Goal: Task Accomplishment & Management: Manage account settings

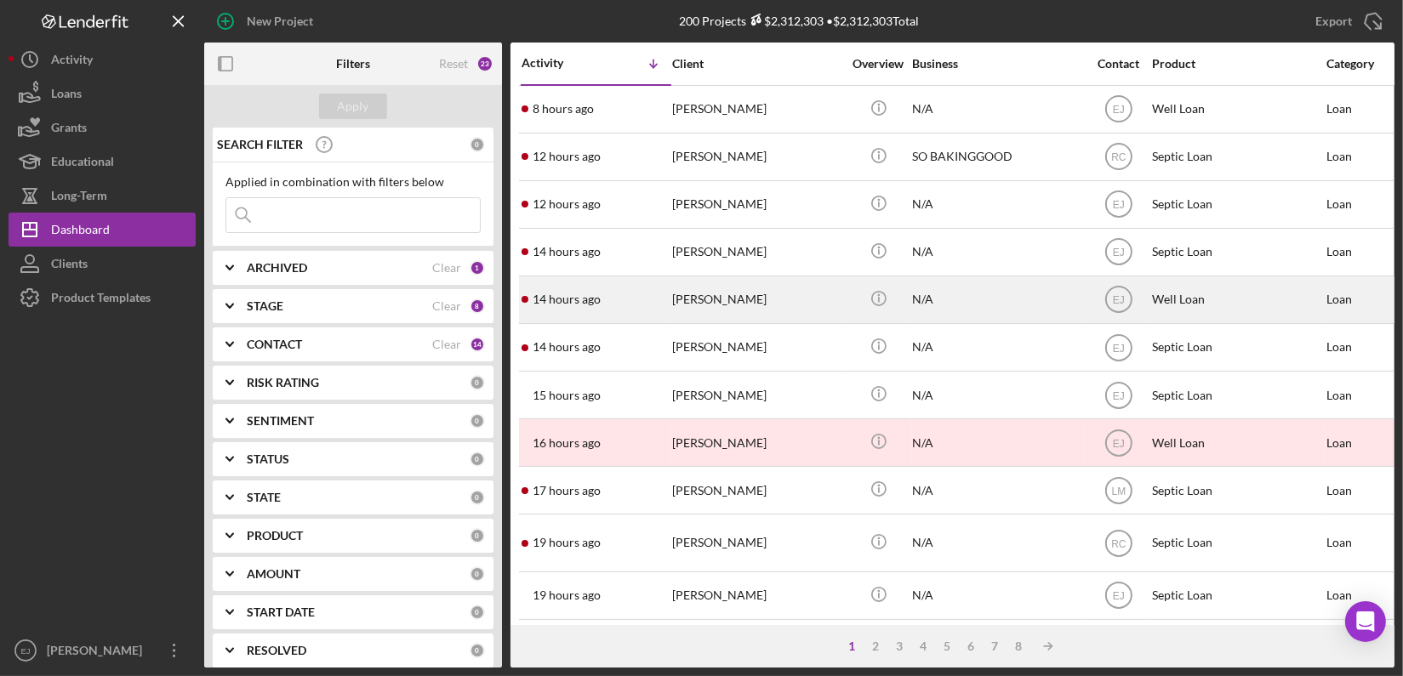
click at [716, 293] on div "[PERSON_NAME]" at bounding box center [757, 299] width 170 height 45
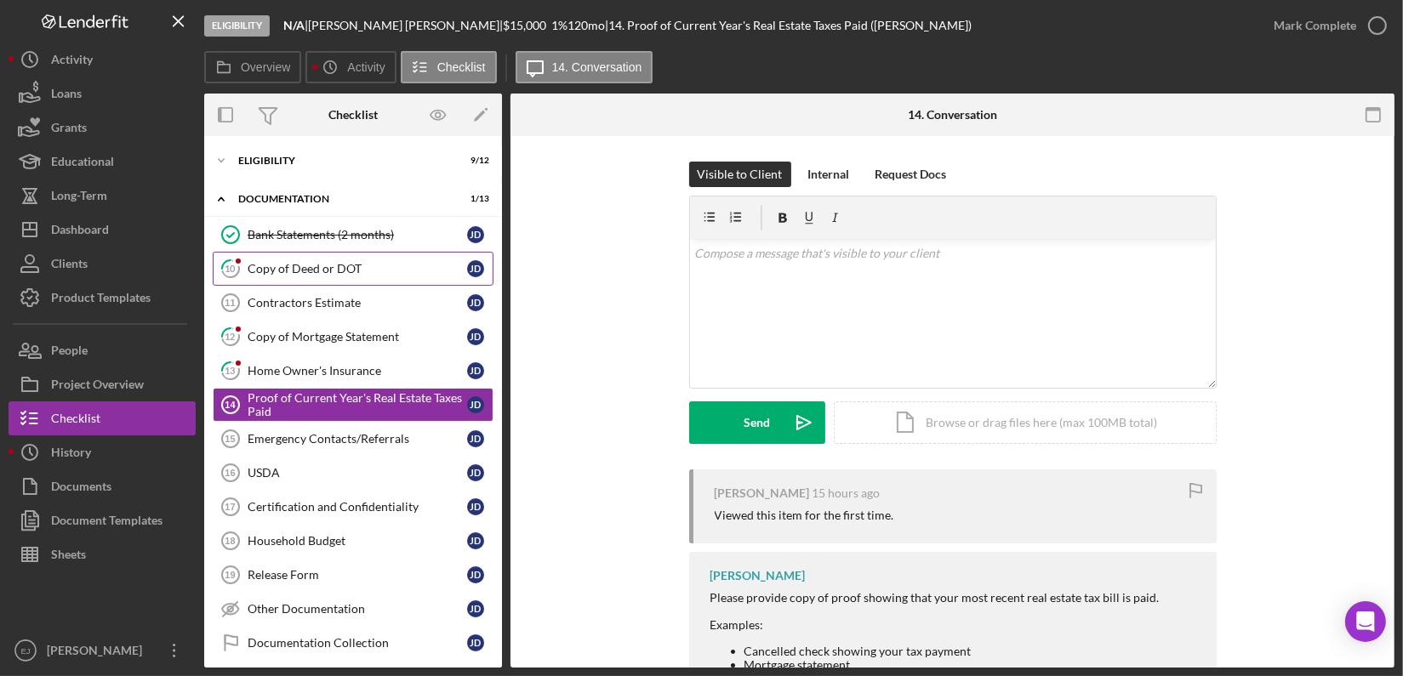
click at [310, 262] on div "Copy of Deed or DOT" at bounding box center [358, 269] width 220 height 14
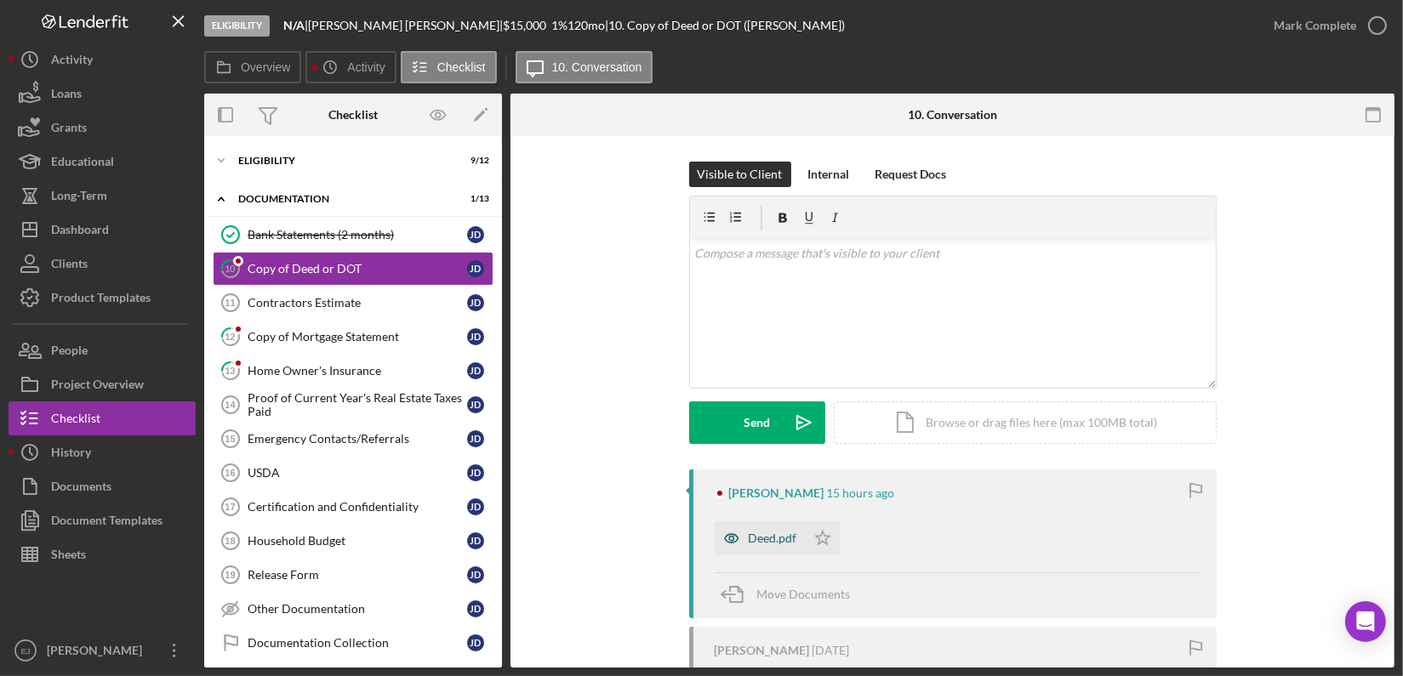
click at [761, 544] on div "Deed.pdf" at bounding box center [773, 539] width 49 height 14
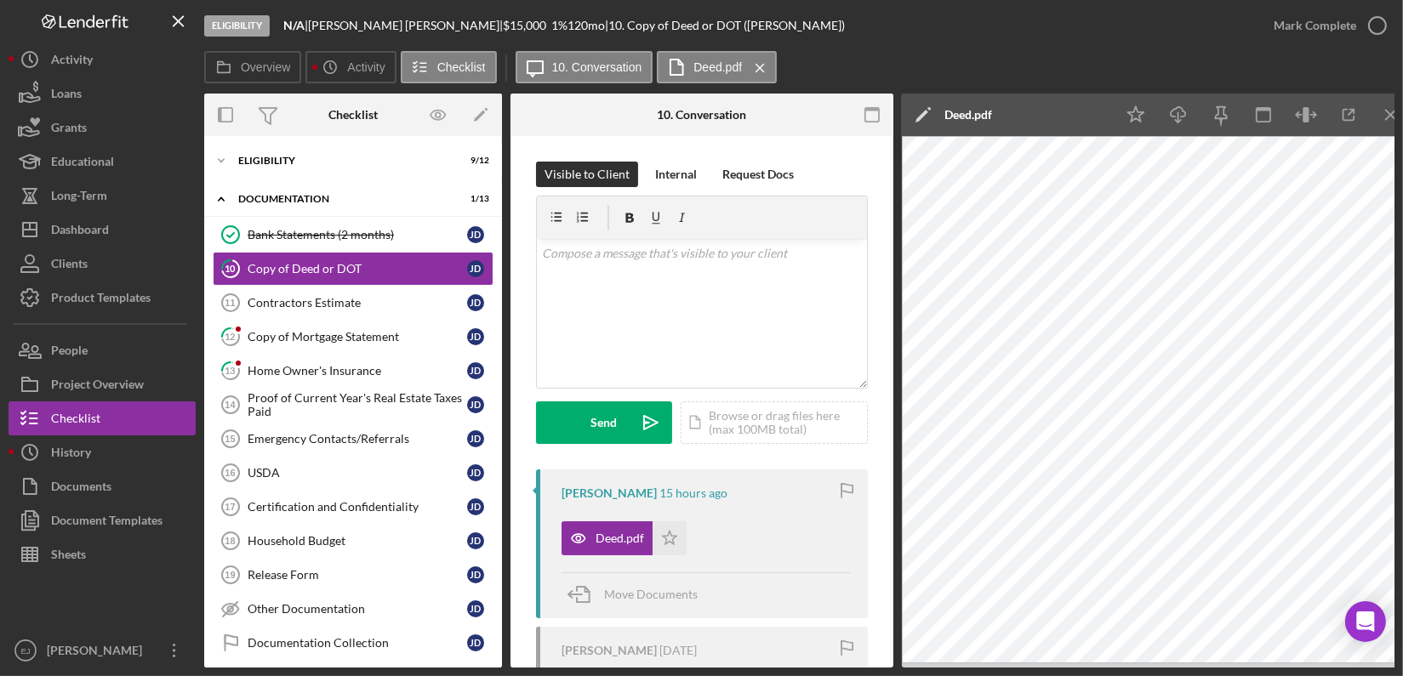
scroll to position [0, 17]
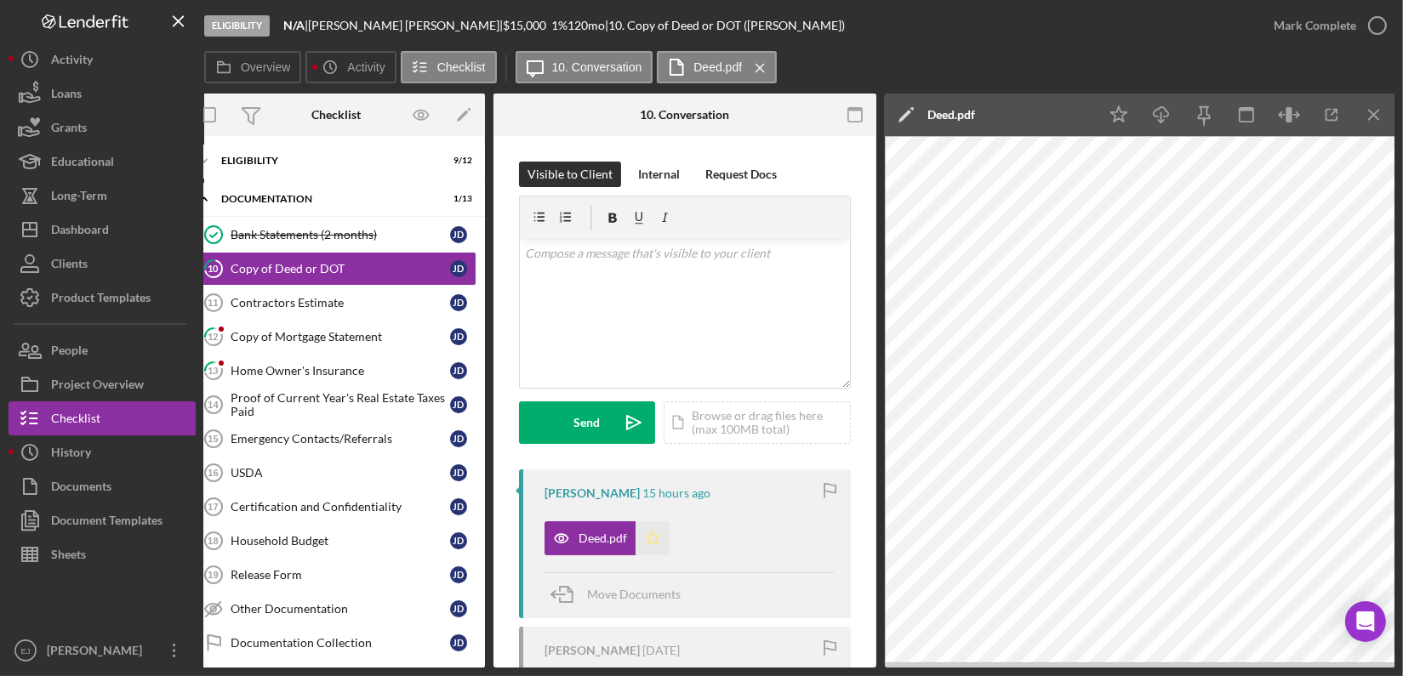
click at [654, 540] on polygon "button" at bounding box center [653, 538] width 14 height 14
click at [1378, 20] on icon "button" at bounding box center [1377, 25] width 43 height 43
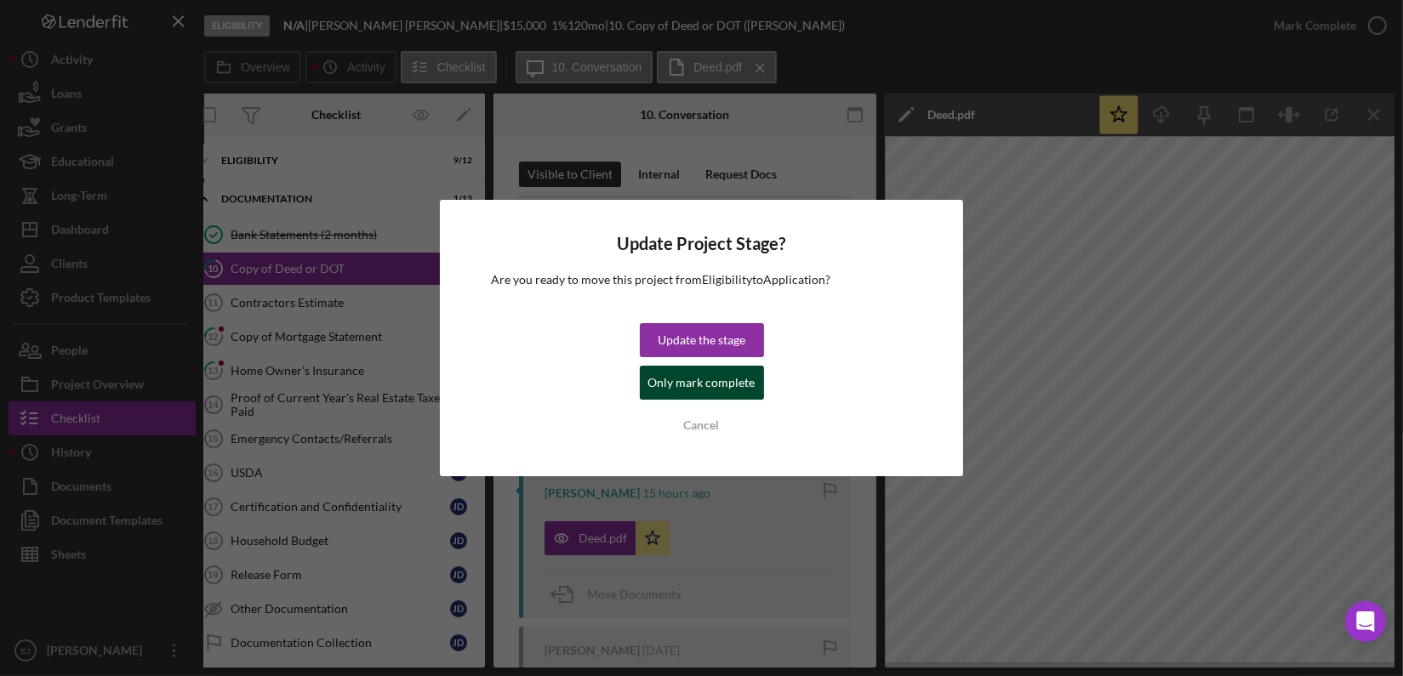
click at [721, 390] on div "Only mark complete" at bounding box center [701, 383] width 107 height 34
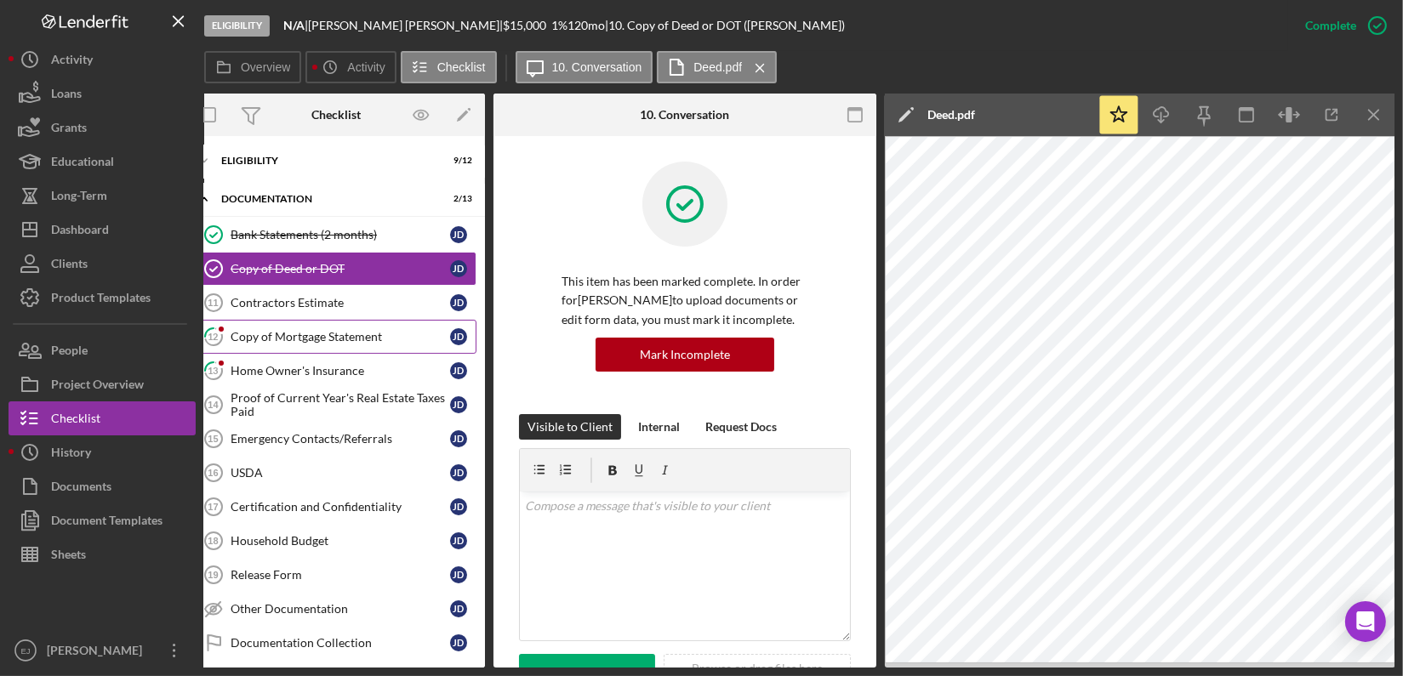
click at [360, 338] on div "Copy of Mortgage Statement" at bounding box center [341, 337] width 220 height 14
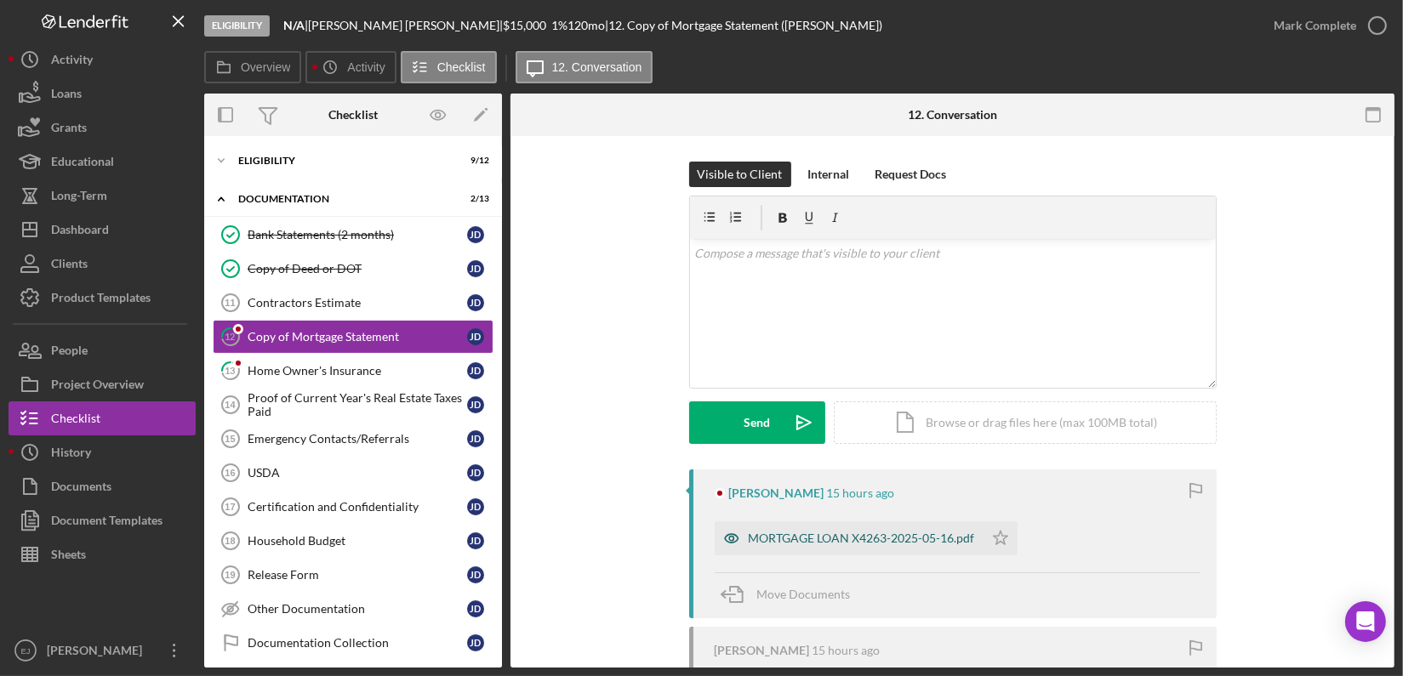
click at [842, 534] on div "MORTGAGE LOAN X4263-2025-05-16.pdf" at bounding box center [862, 539] width 226 height 14
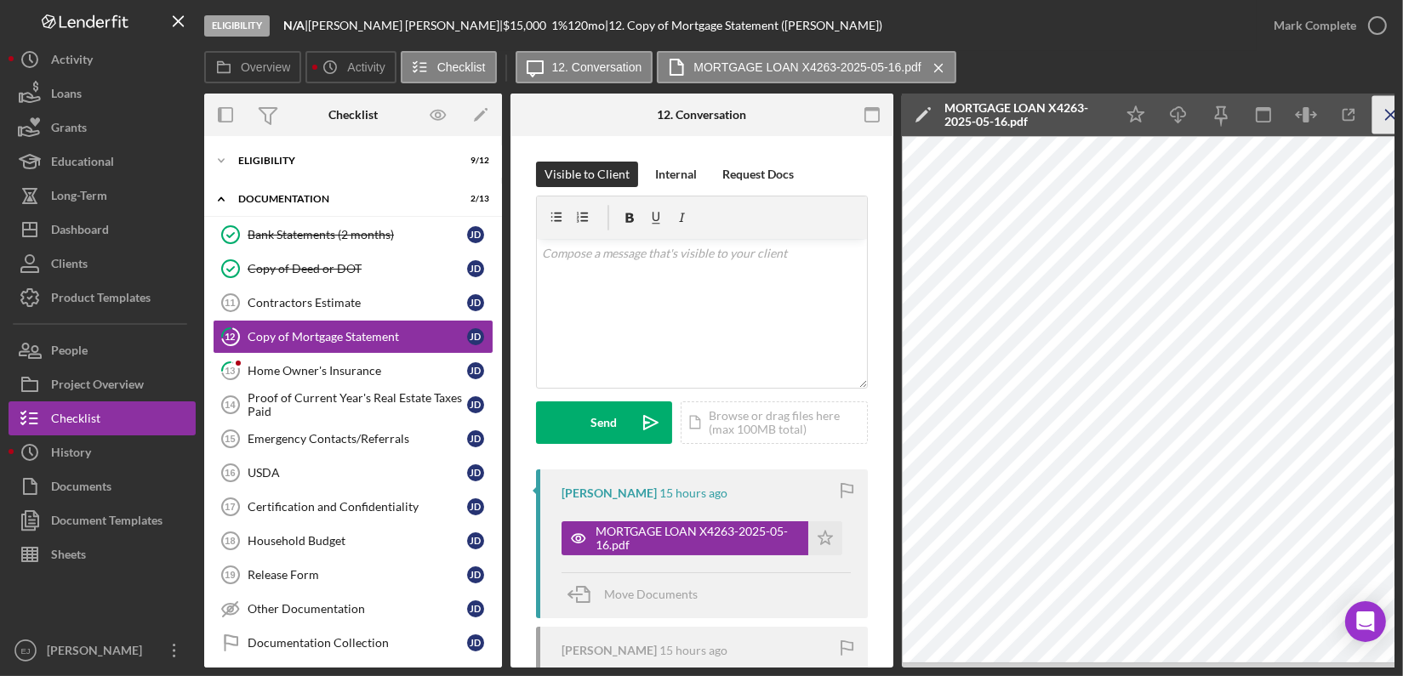
click at [1390, 108] on icon "Icon/Menu Close" at bounding box center [1392, 115] width 38 height 38
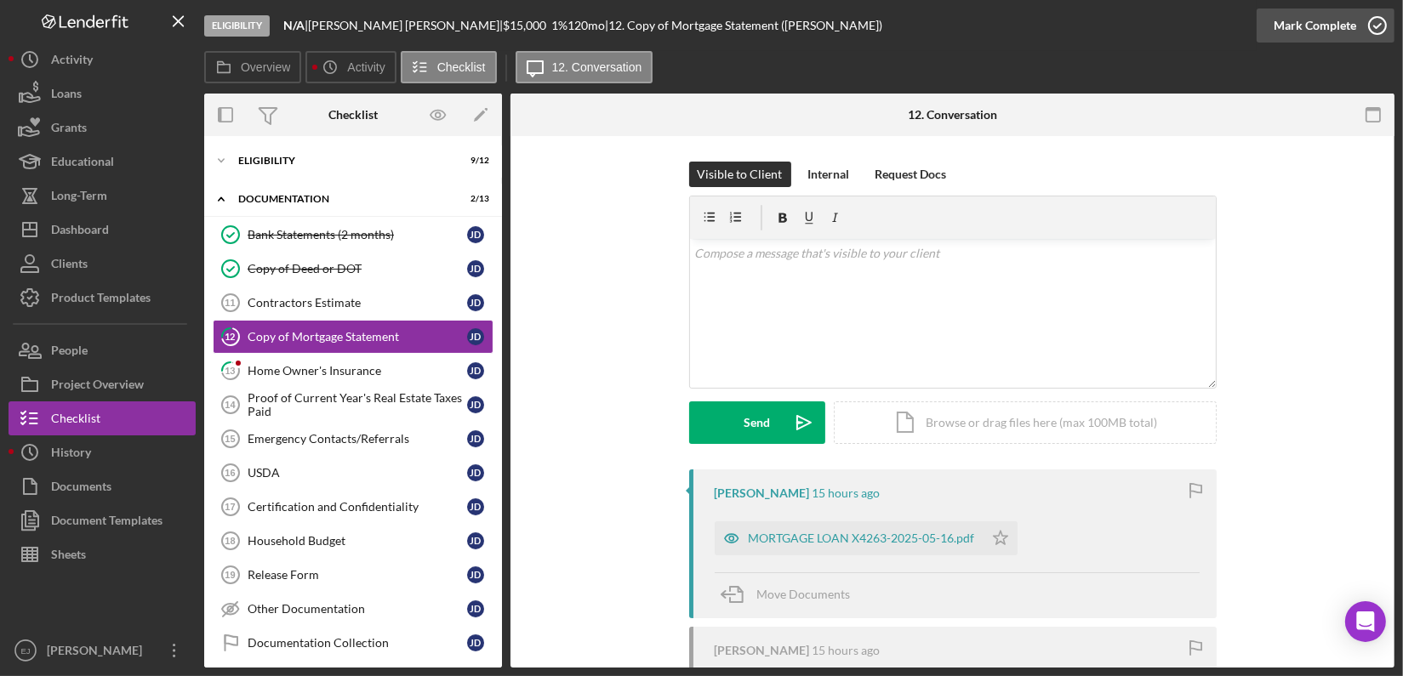
click at [1371, 27] on icon "button" at bounding box center [1377, 25] width 43 height 43
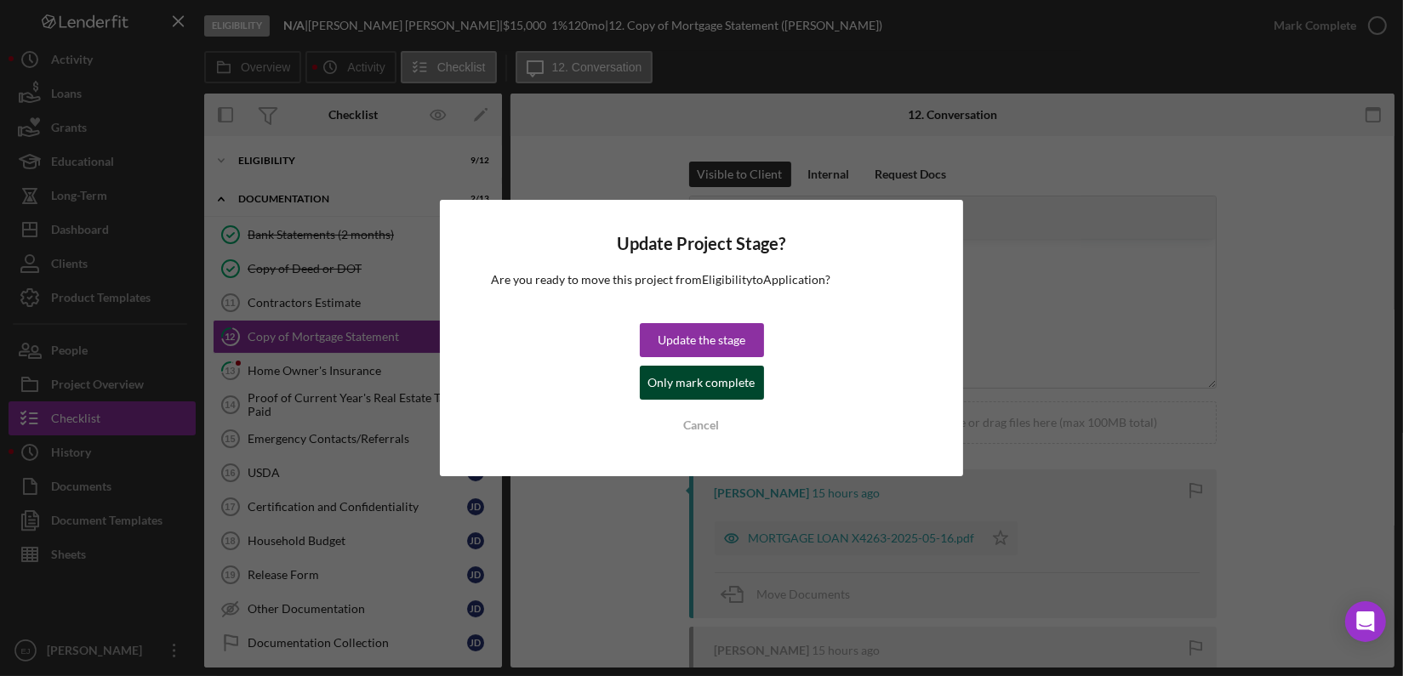
click at [675, 378] on div "Only mark complete" at bounding box center [701, 383] width 107 height 34
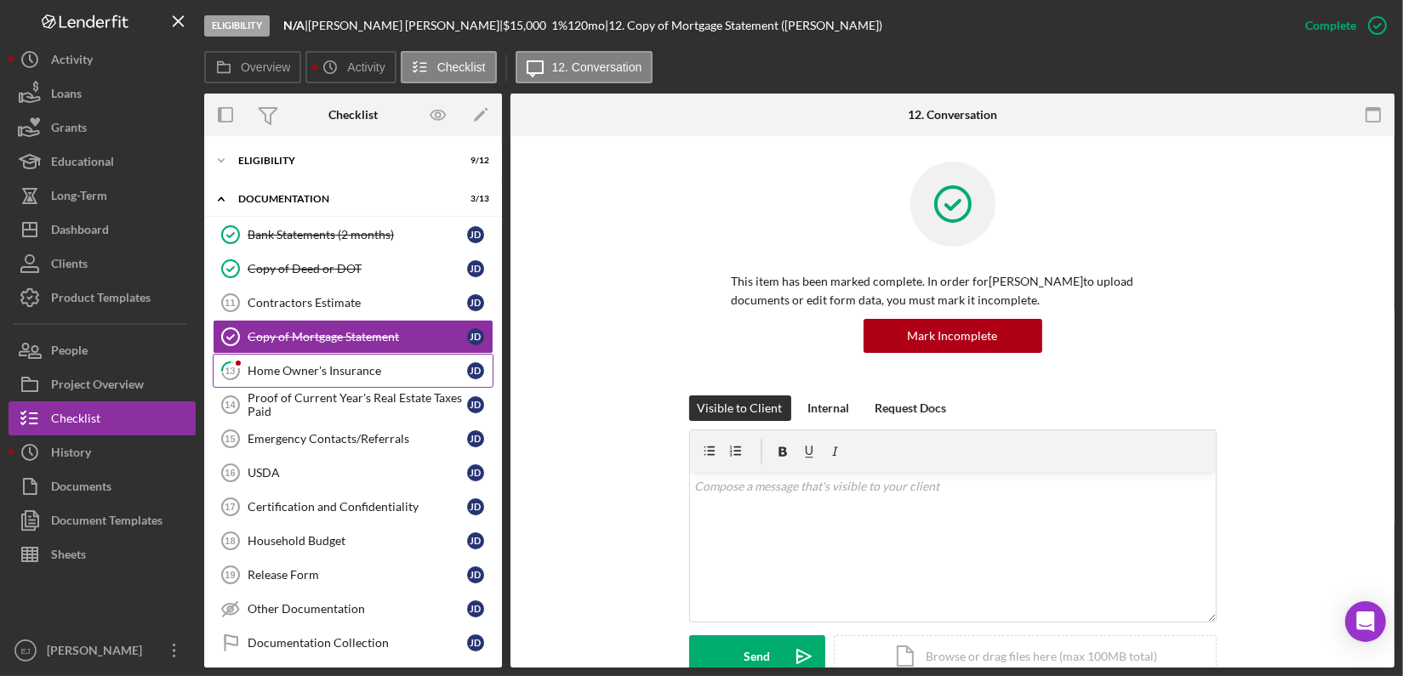
click at [335, 368] on div "Home Owner's Insurance" at bounding box center [358, 371] width 220 height 14
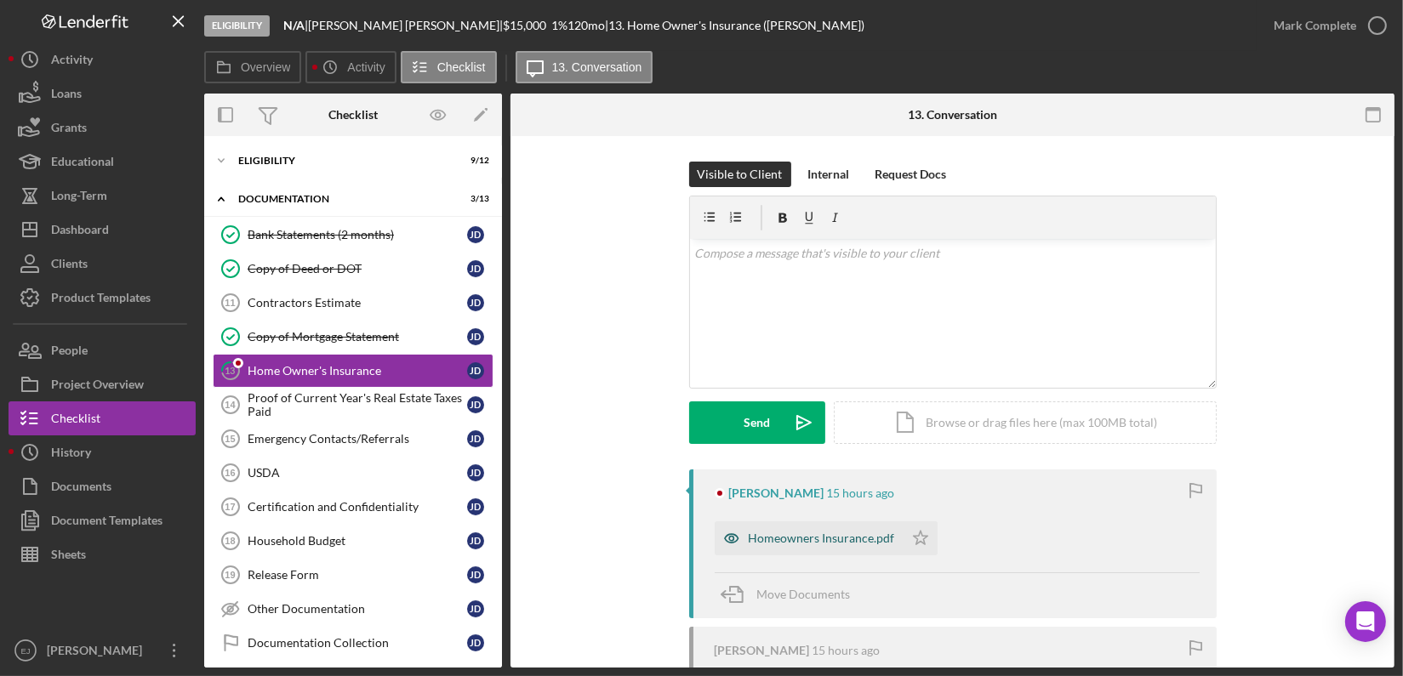
click at [813, 545] on div "Homeowners Insurance.pdf" at bounding box center [809, 539] width 189 height 34
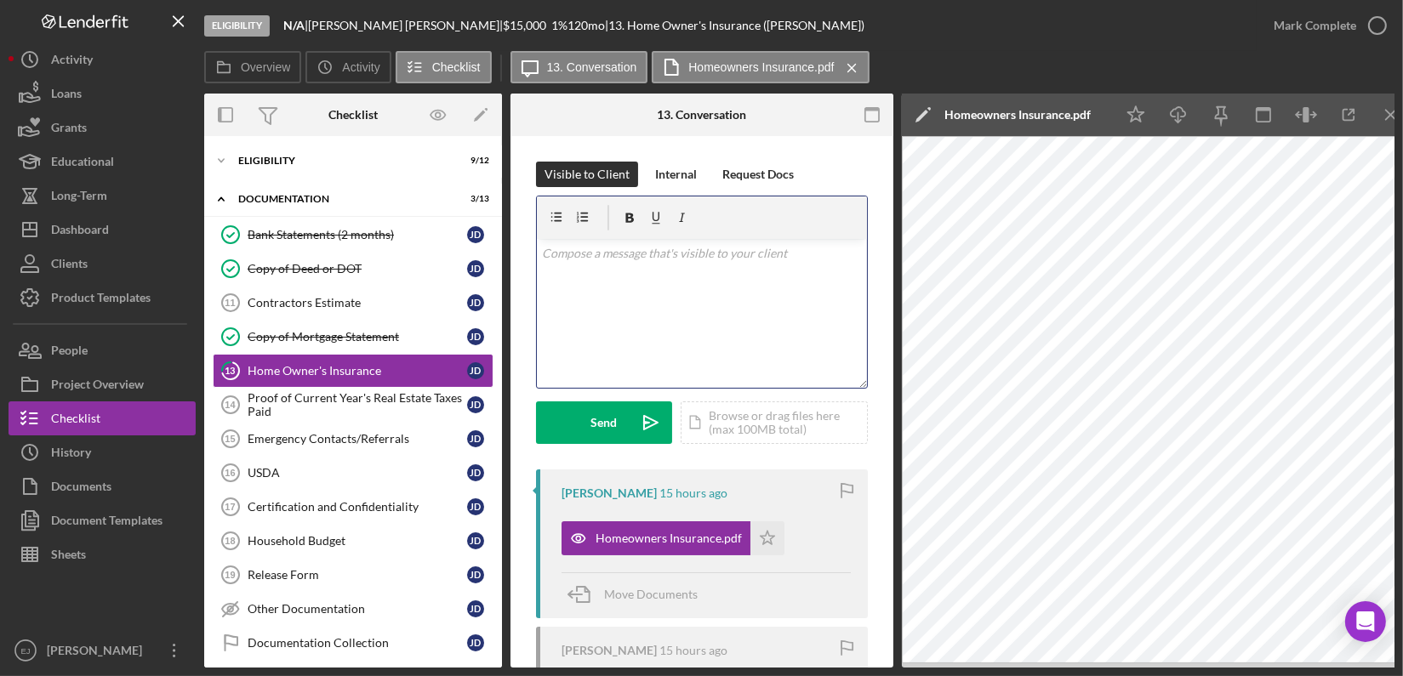
click at [692, 285] on div "v Color teal Color pink Remove color Add row above Add row below Add column bef…" at bounding box center [702, 313] width 330 height 149
click at [627, 406] on button "Send Icon/icon-invite-send" at bounding box center [604, 423] width 136 height 43
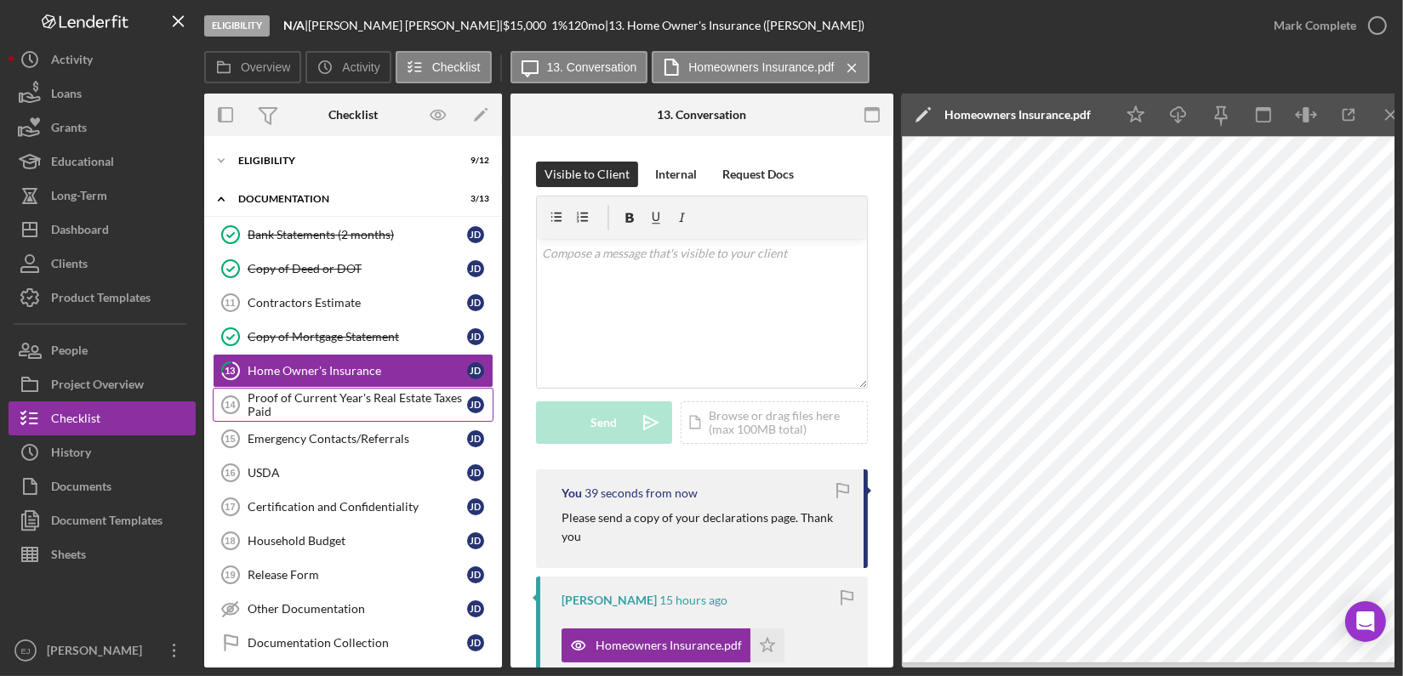
click at [393, 395] on div "Proof of Current Year's Real Estate Taxes Paid" at bounding box center [358, 404] width 220 height 27
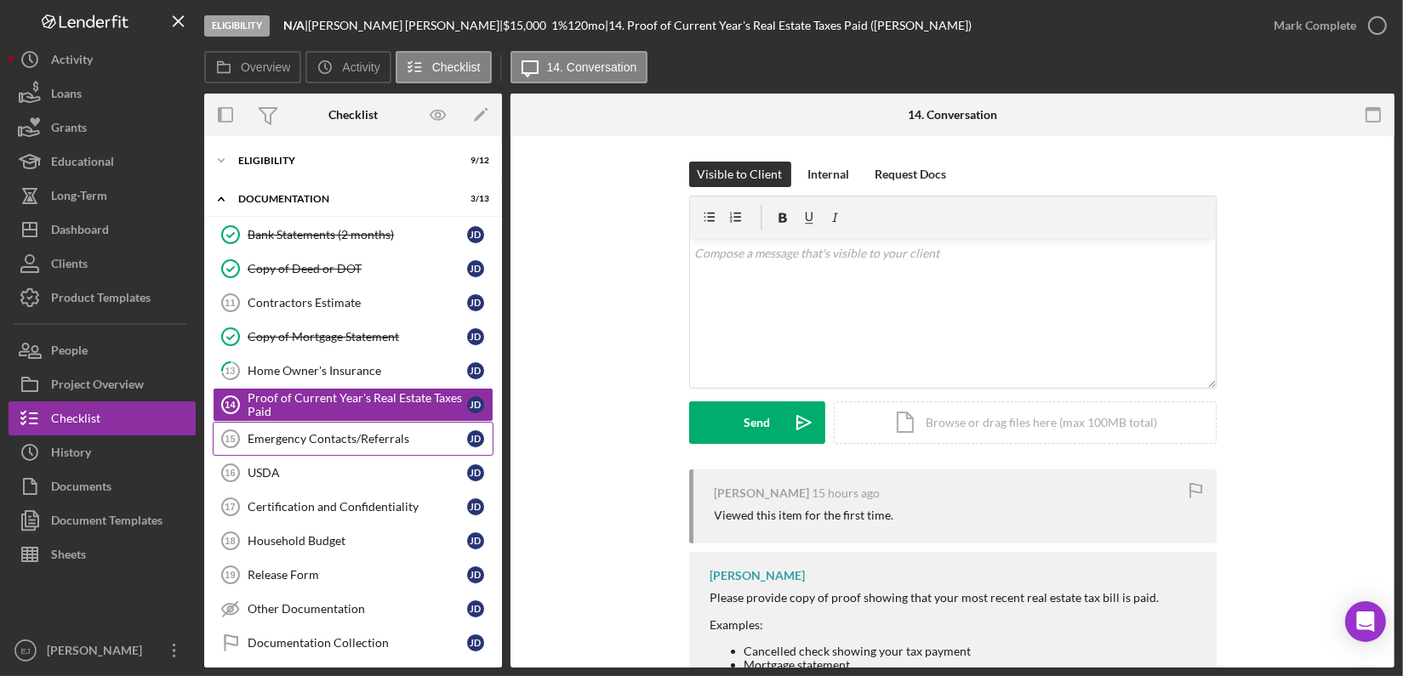
click at [394, 443] on link "Emergency Contacts/Referrals 15 Emergency Contacts/Referrals [PERSON_NAME]" at bounding box center [353, 439] width 281 height 34
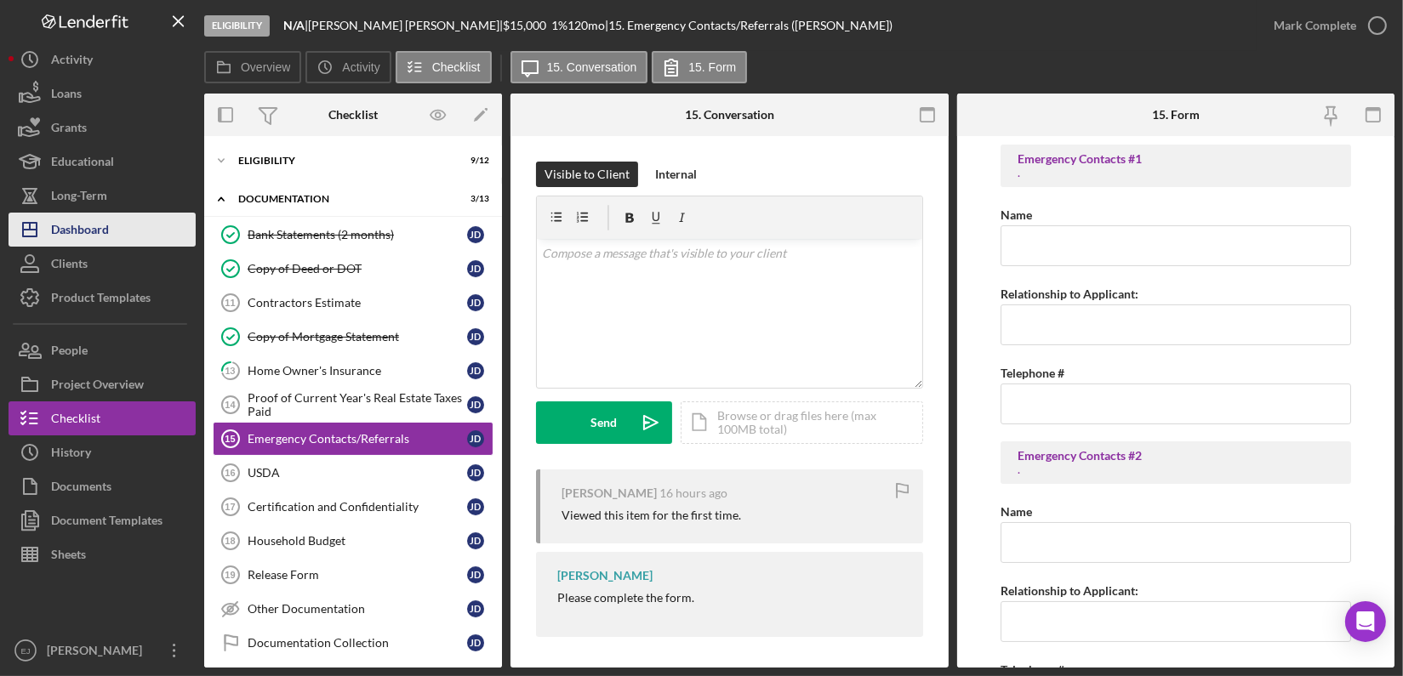
click at [118, 236] on button "Icon/Dashboard Dashboard" at bounding box center [102, 230] width 187 height 34
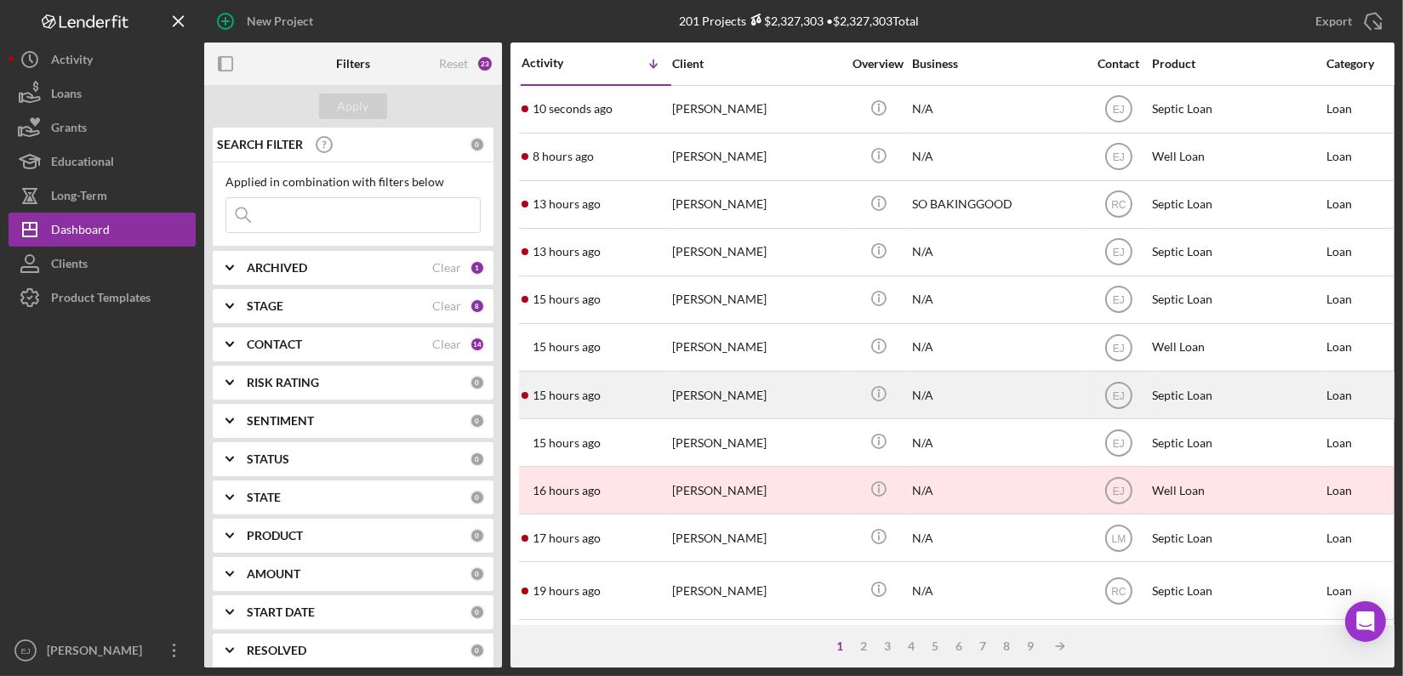
click at [716, 402] on div "[PERSON_NAME]" at bounding box center [757, 395] width 170 height 45
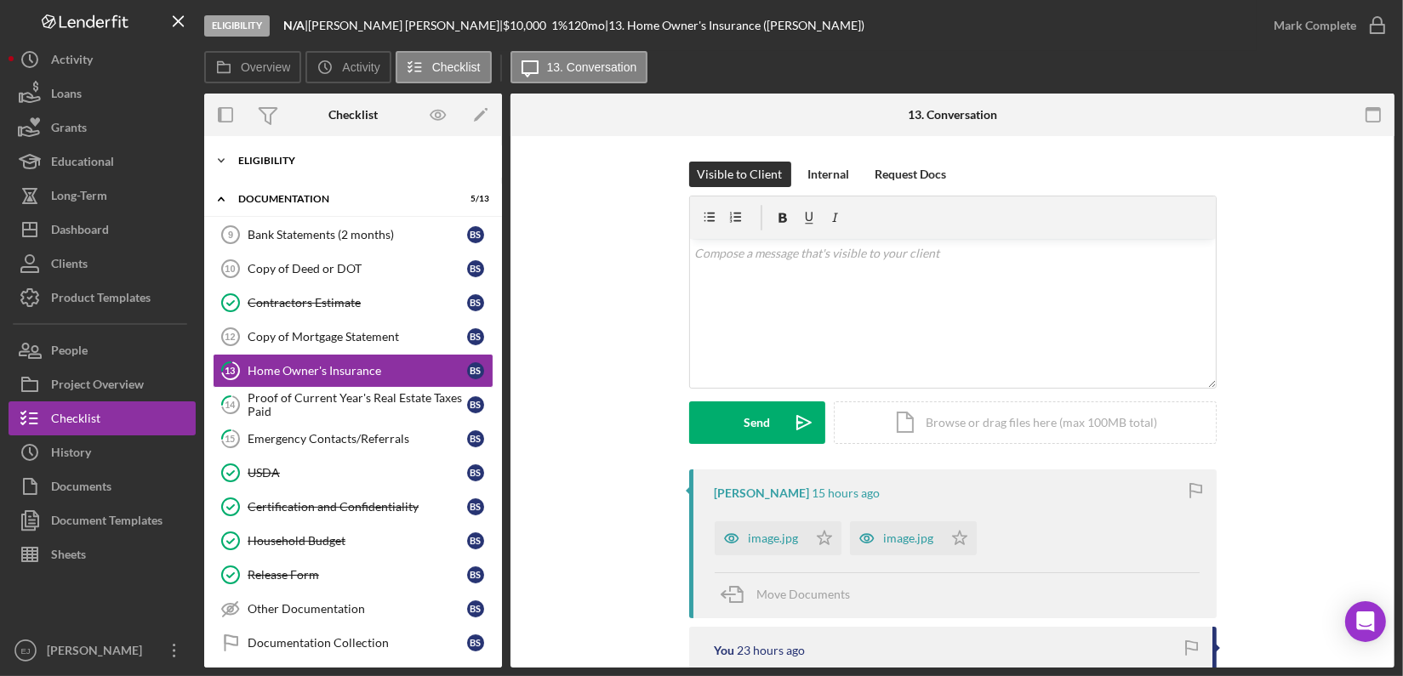
click at [225, 150] on icon "Icon/Expander" at bounding box center [221, 161] width 34 height 34
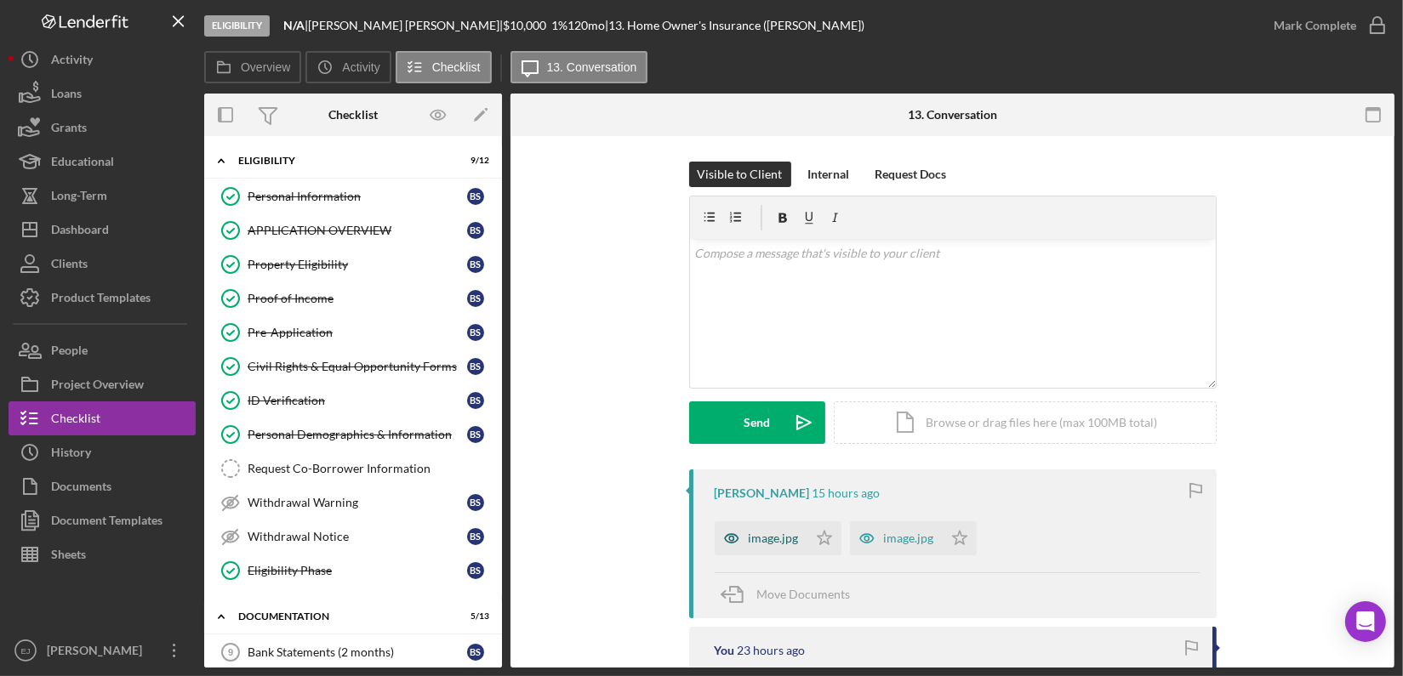
click at [765, 542] on div "image.jpg" at bounding box center [774, 539] width 50 height 14
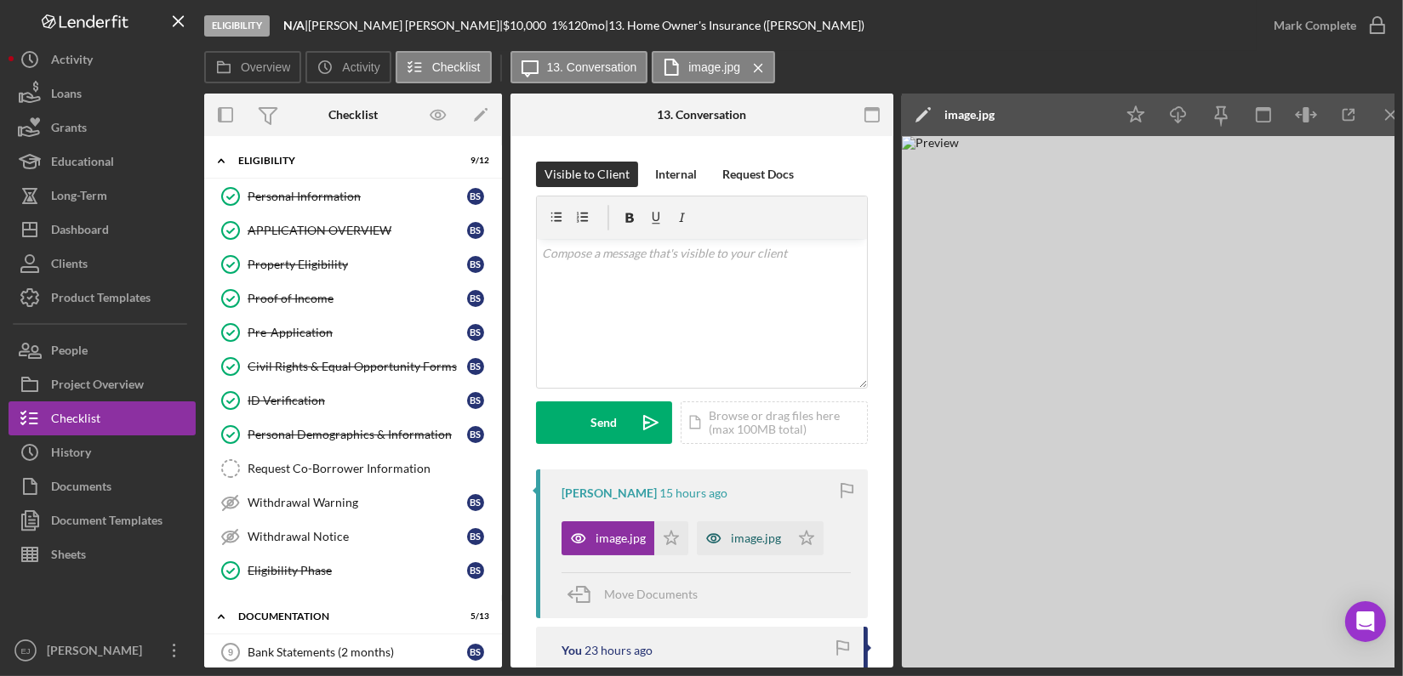
click at [771, 535] on div "image.jpg" at bounding box center [756, 539] width 50 height 14
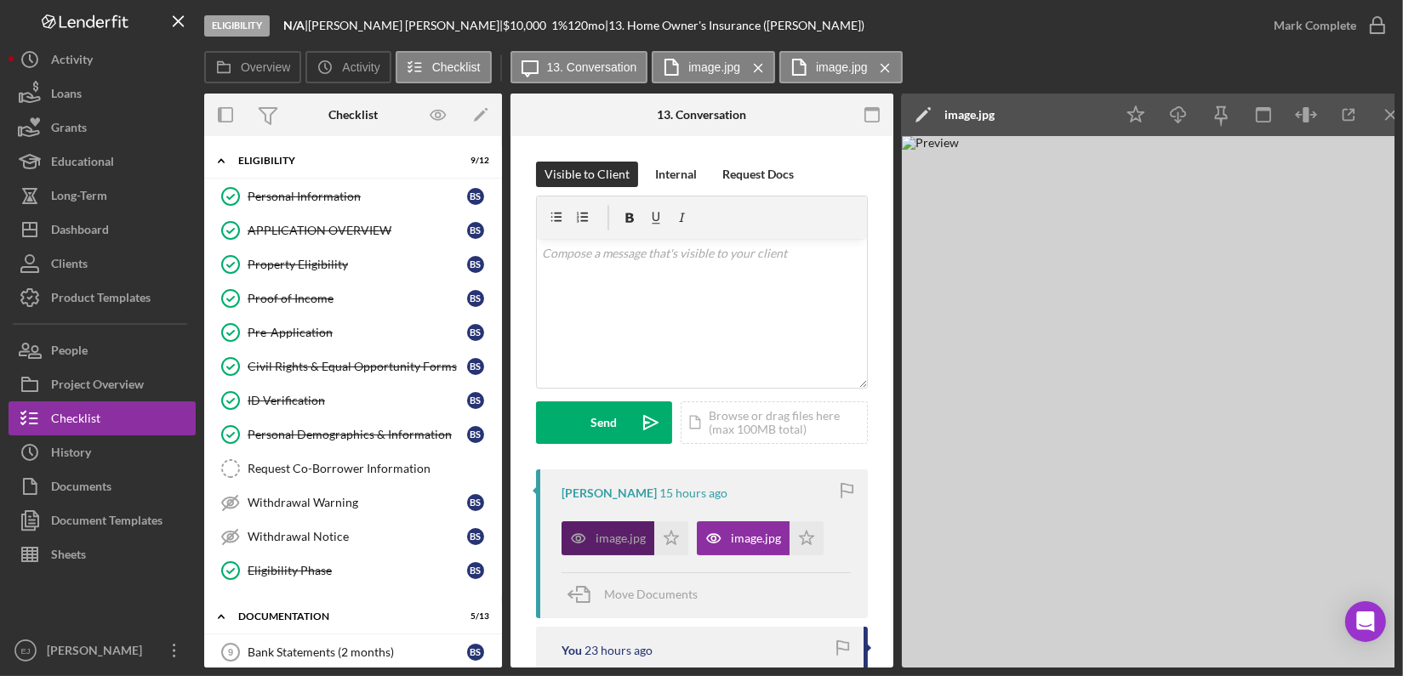
click at [602, 545] on div "image.jpg" at bounding box center [621, 539] width 50 height 14
click at [626, 541] on div "image.jpg" at bounding box center [621, 539] width 50 height 14
click at [1396, 116] on div "Eligibility N/A | [PERSON_NAME] | $10,000 $10,000 1 % 120 mo | 13. Home Owner's…" at bounding box center [701, 338] width 1403 height 676
click at [1392, 116] on line "button" at bounding box center [1390, 114] width 9 height 9
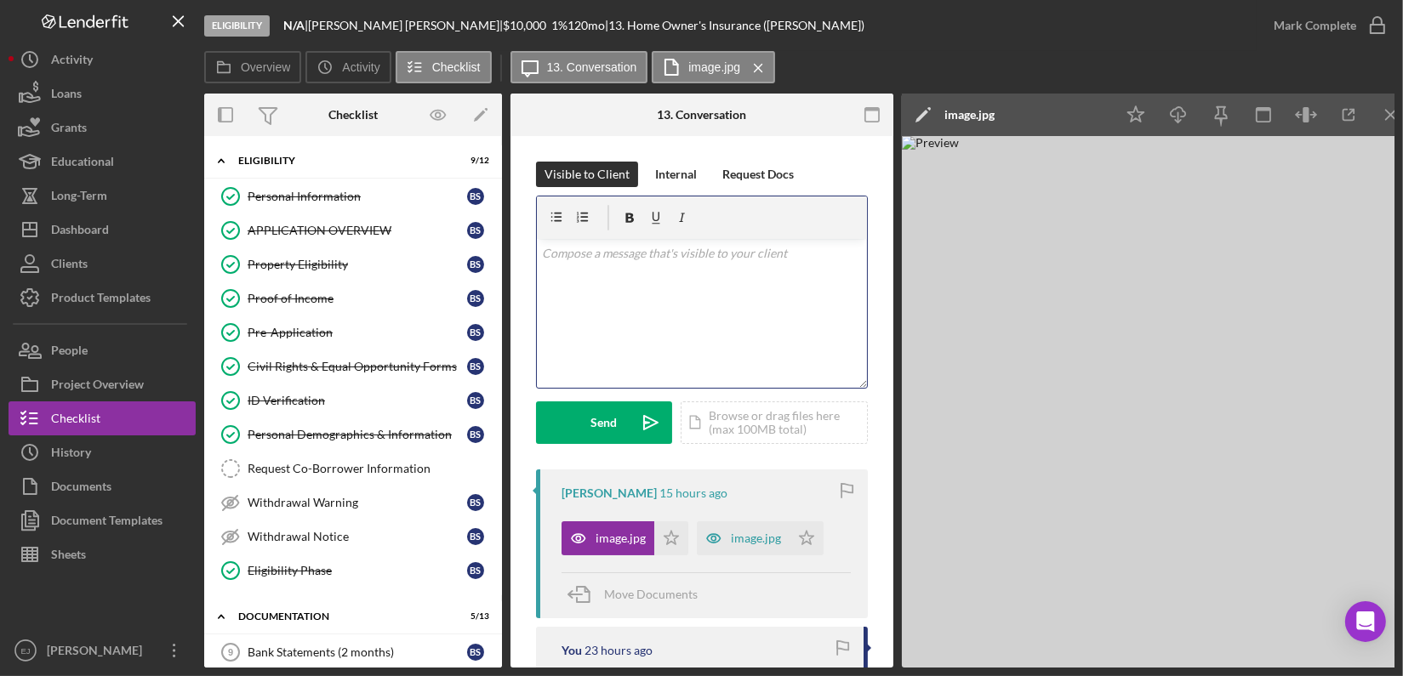
click at [624, 261] on p at bounding box center [702, 253] width 321 height 19
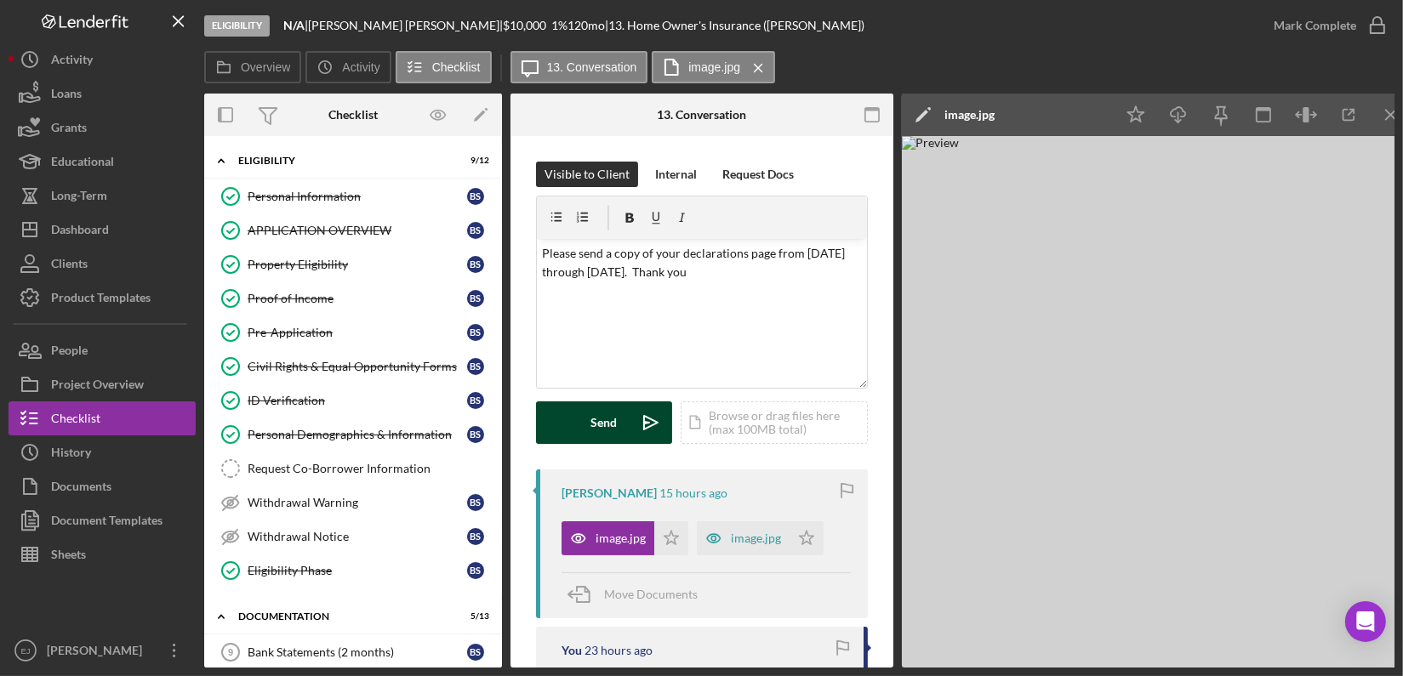
click at [602, 437] on div "Send" at bounding box center [604, 423] width 26 height 43
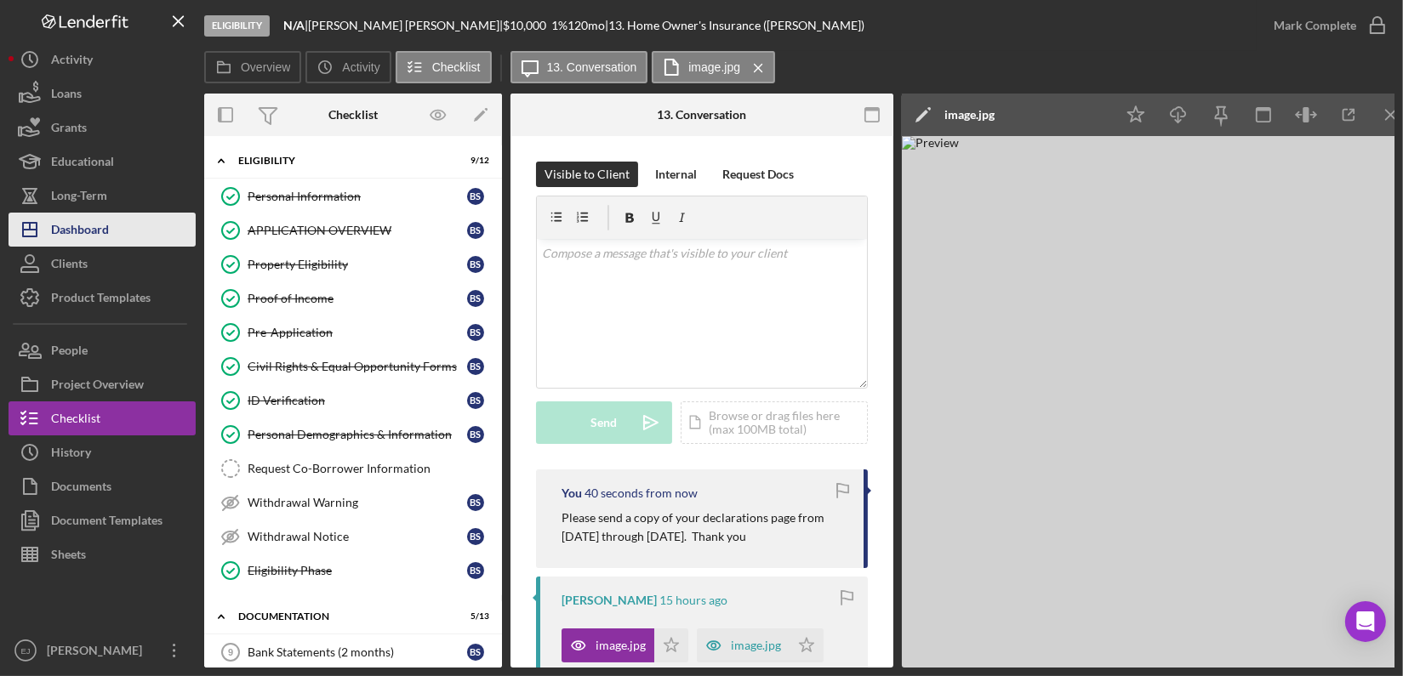
click at [118, 238] on button "Icon/Dashboard Dashboard" at bounding box center [102, 230] width 187 height 34
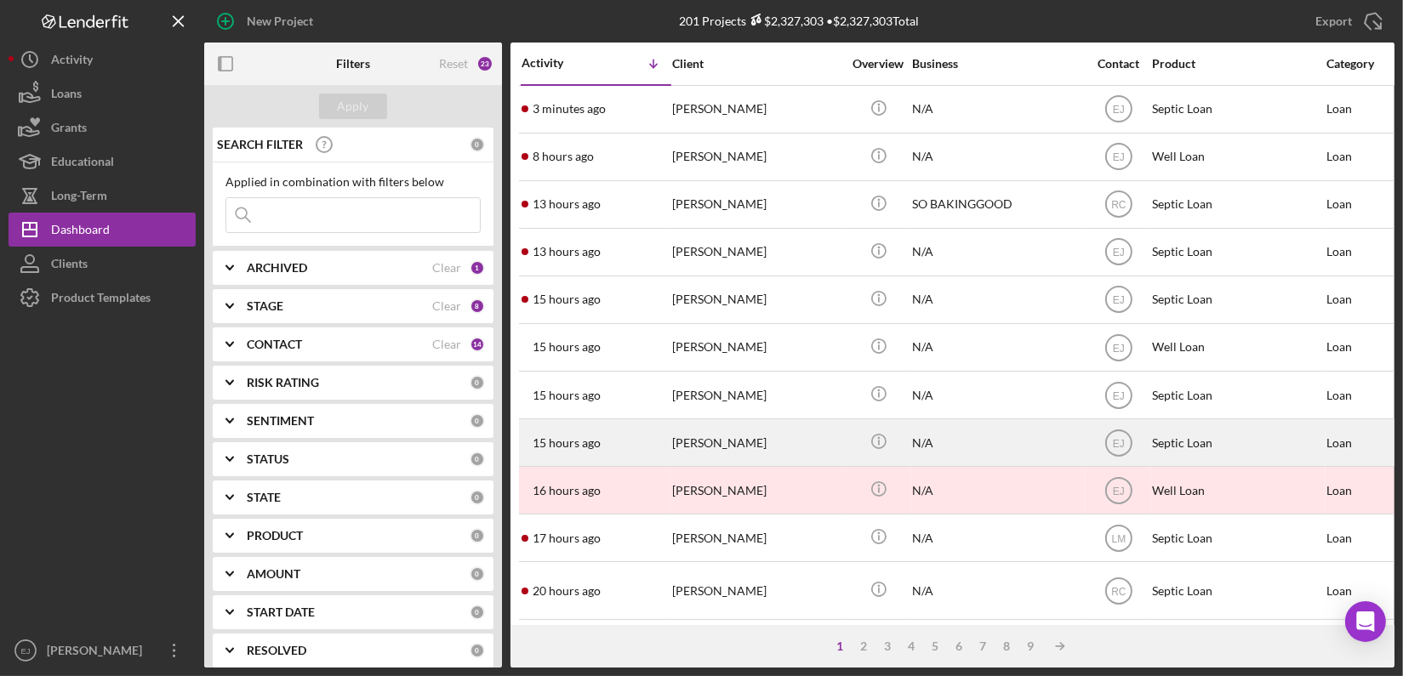
click at [728, 443] on div "[PERSON_NAME]" at bounding box center [757, 442] width 170 height 45
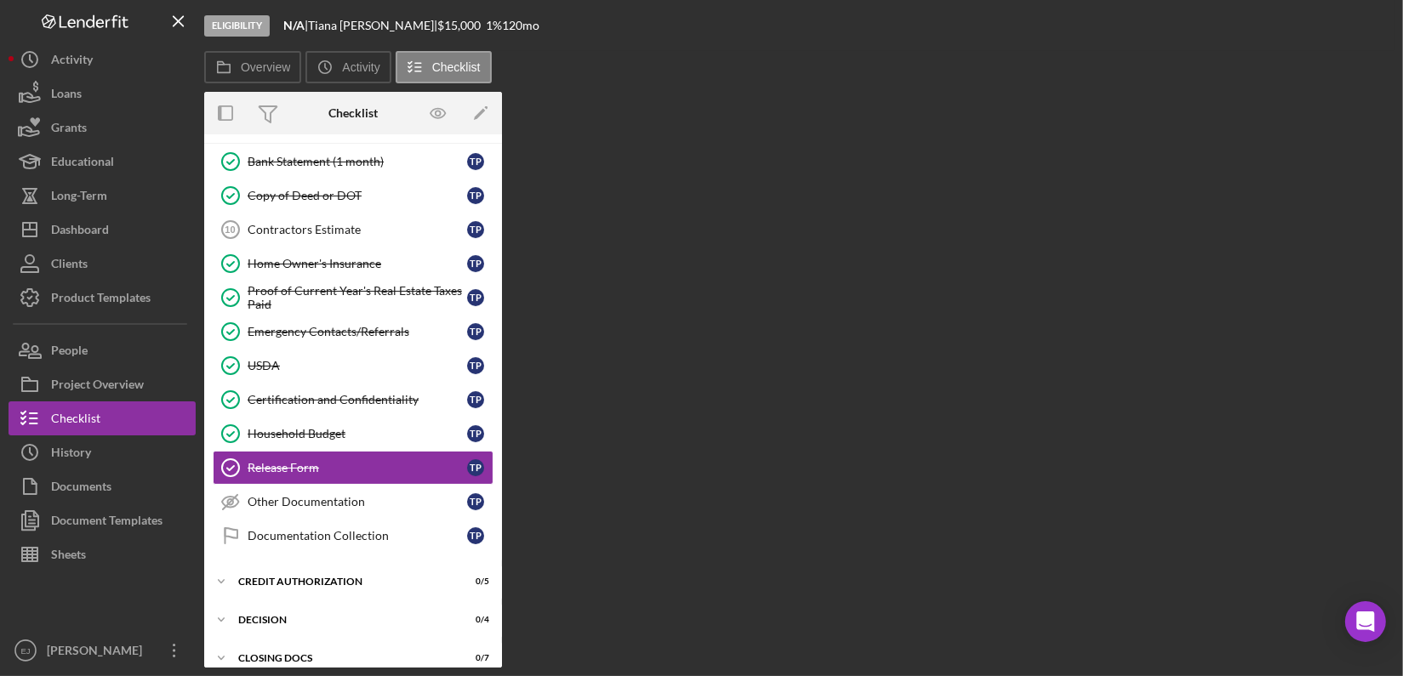
scroll to position [135, 0]
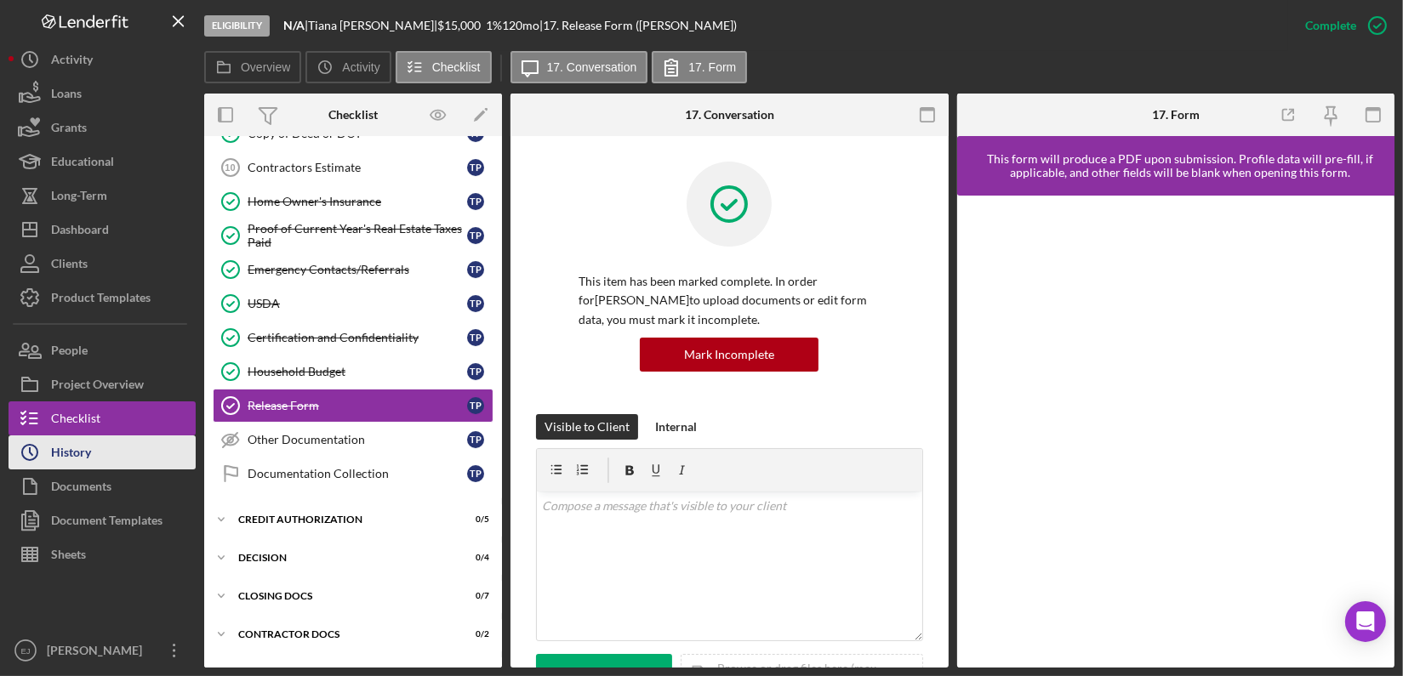
click at [89, 448] on div "History" at bounding box center [71, 455] width 40 height 38
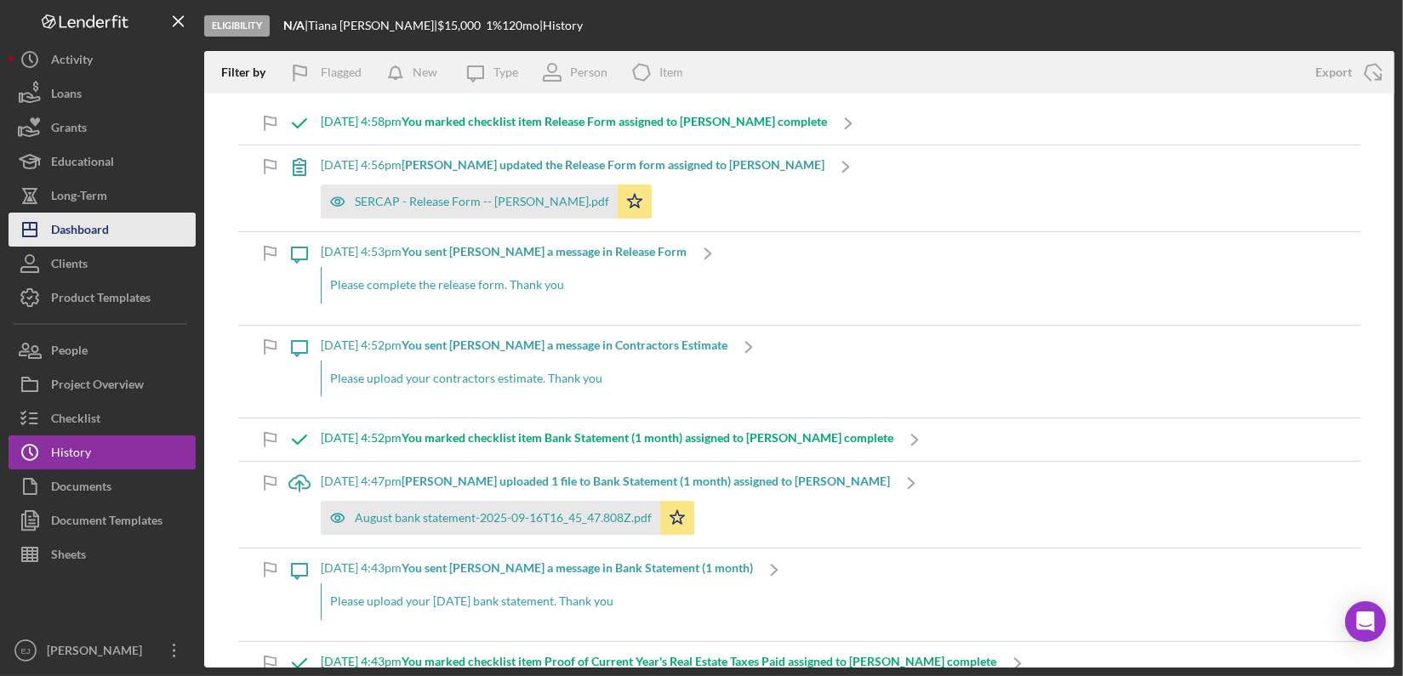
click at [94, 238] on div "Dashboard" at bounding box center [80, 232] width 58 height 38
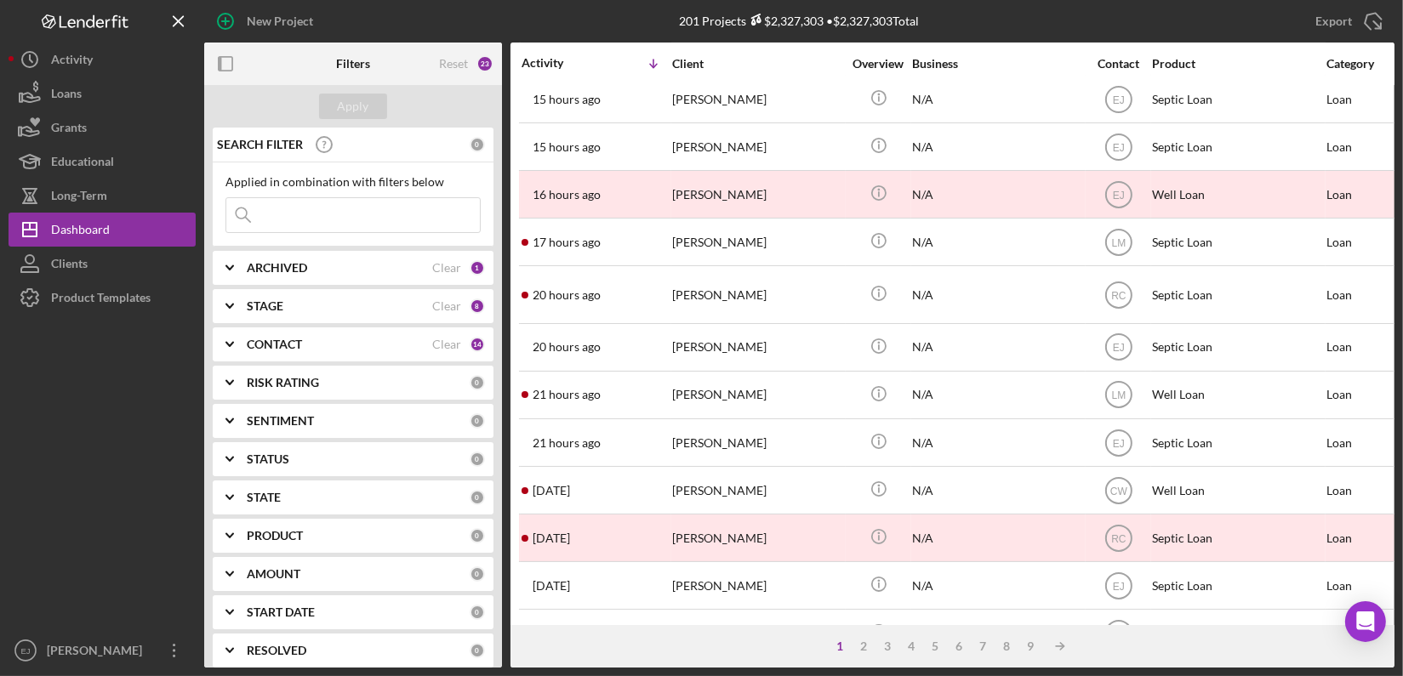
scroll to position [340, 0]
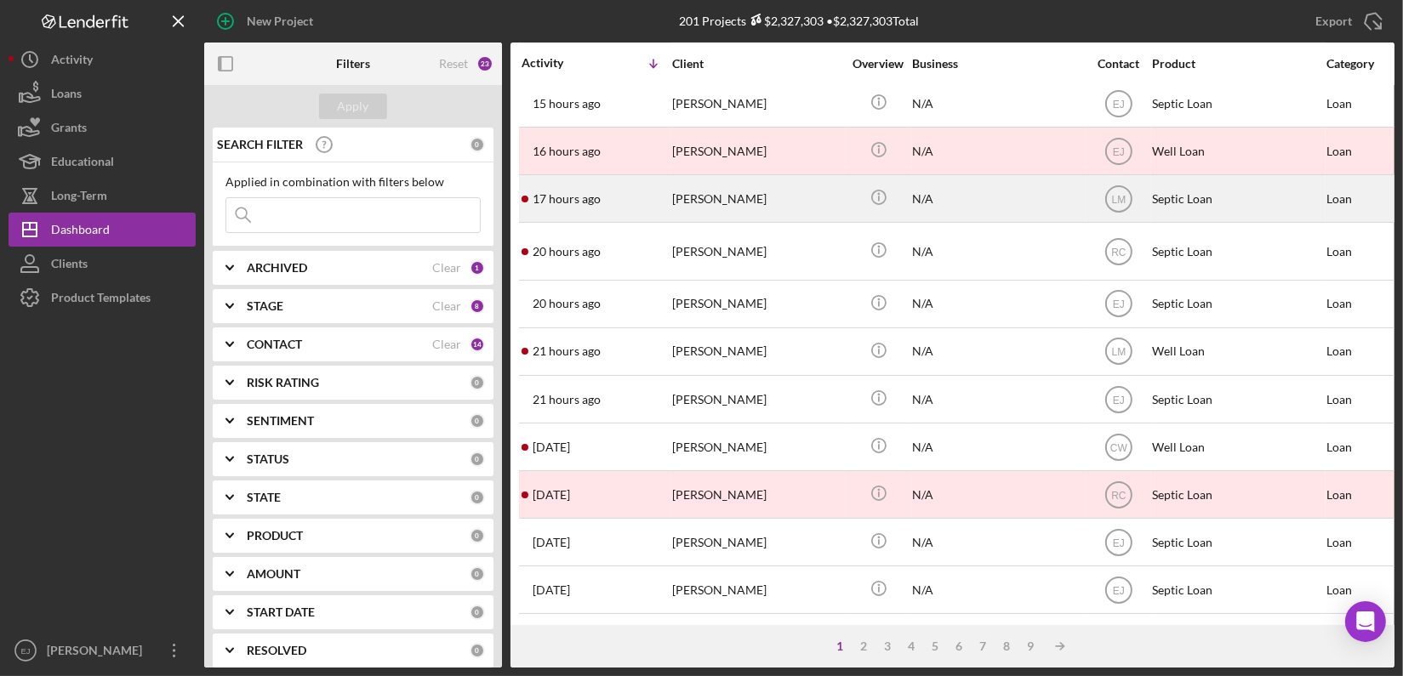
click at [562, 194] on time "17 hours ago" at bounding box center [567, 199] width 68 height 14
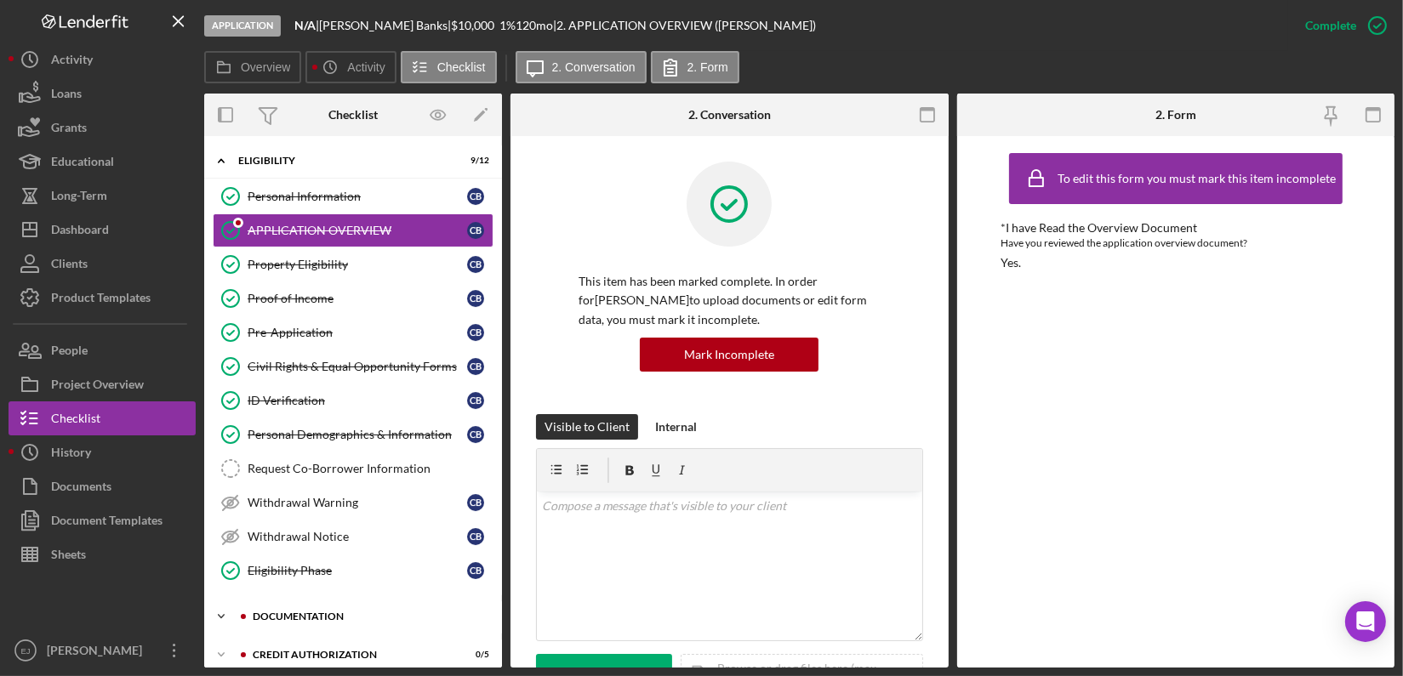
click at [228, 608] on icon "Icon/Expander" at bounding box center [221, 617] width 34 height 34
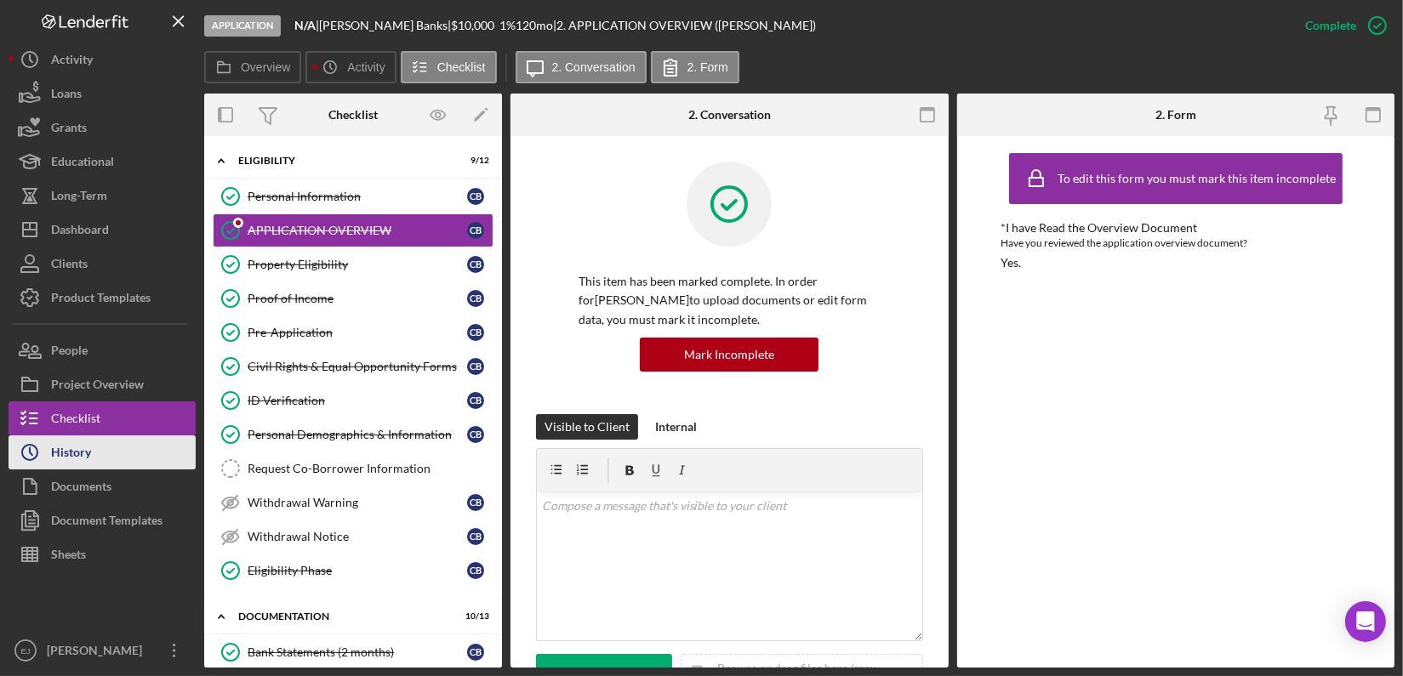
click at [119, 456] on button "Icon/History History" at bounding box center [102, 453] width 187 height 34
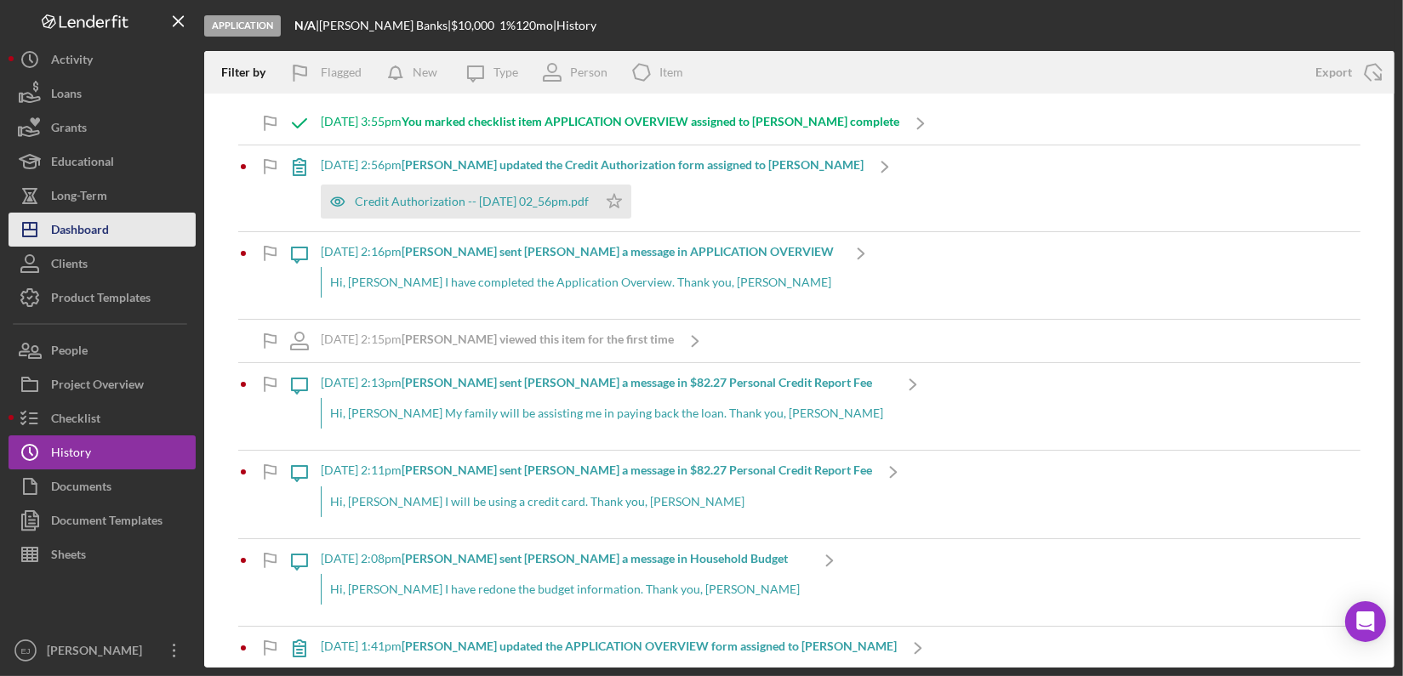
click at [73, 233] on div "Dashboard" at bounding box center [80, 232] width 58 height 38
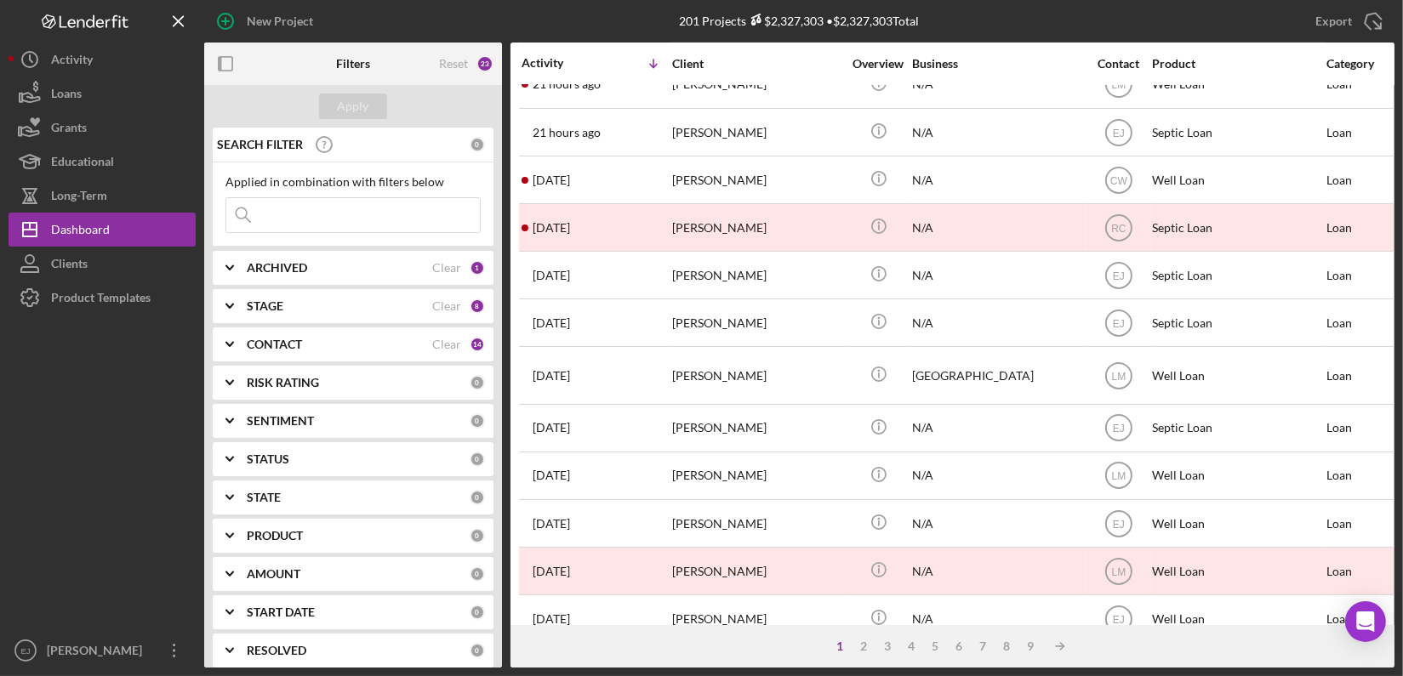
scroll to position [692, 0]
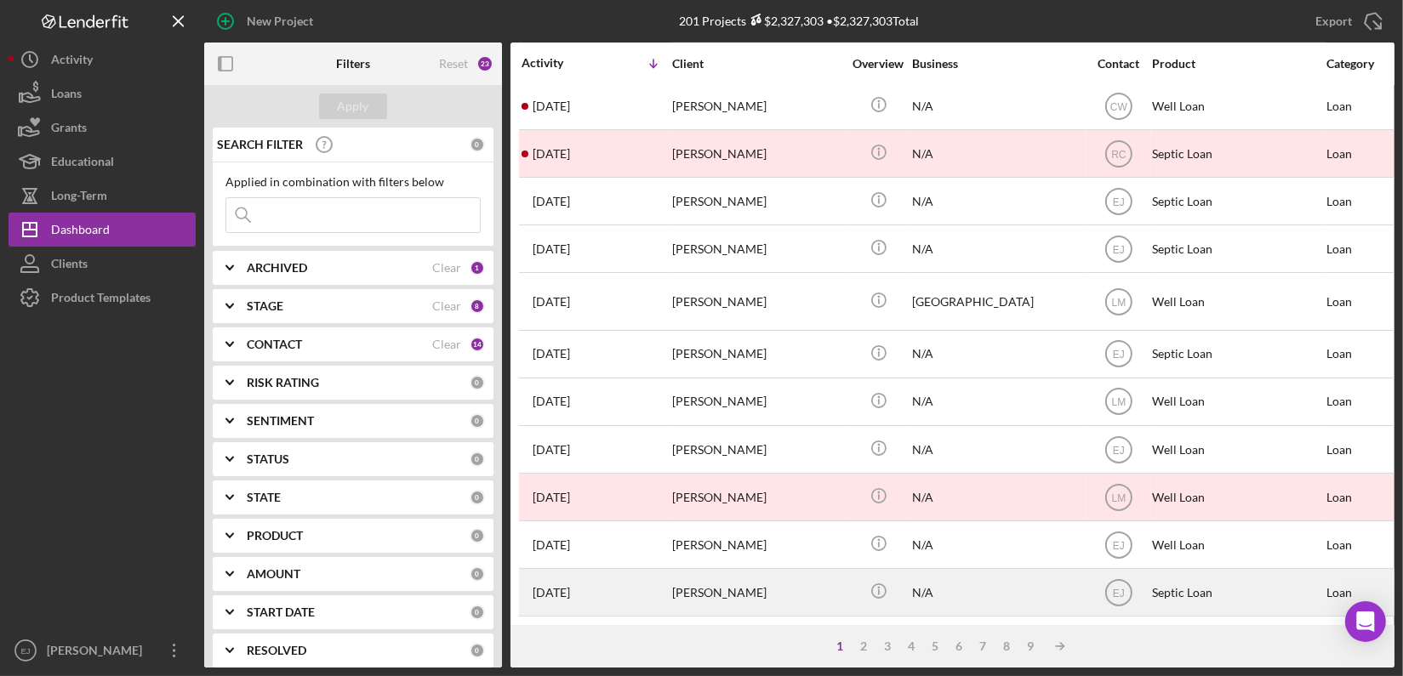
click at [741, 585] on div "[PERSON_NAME]" at bounding box center [757, 592] width 170 height 45
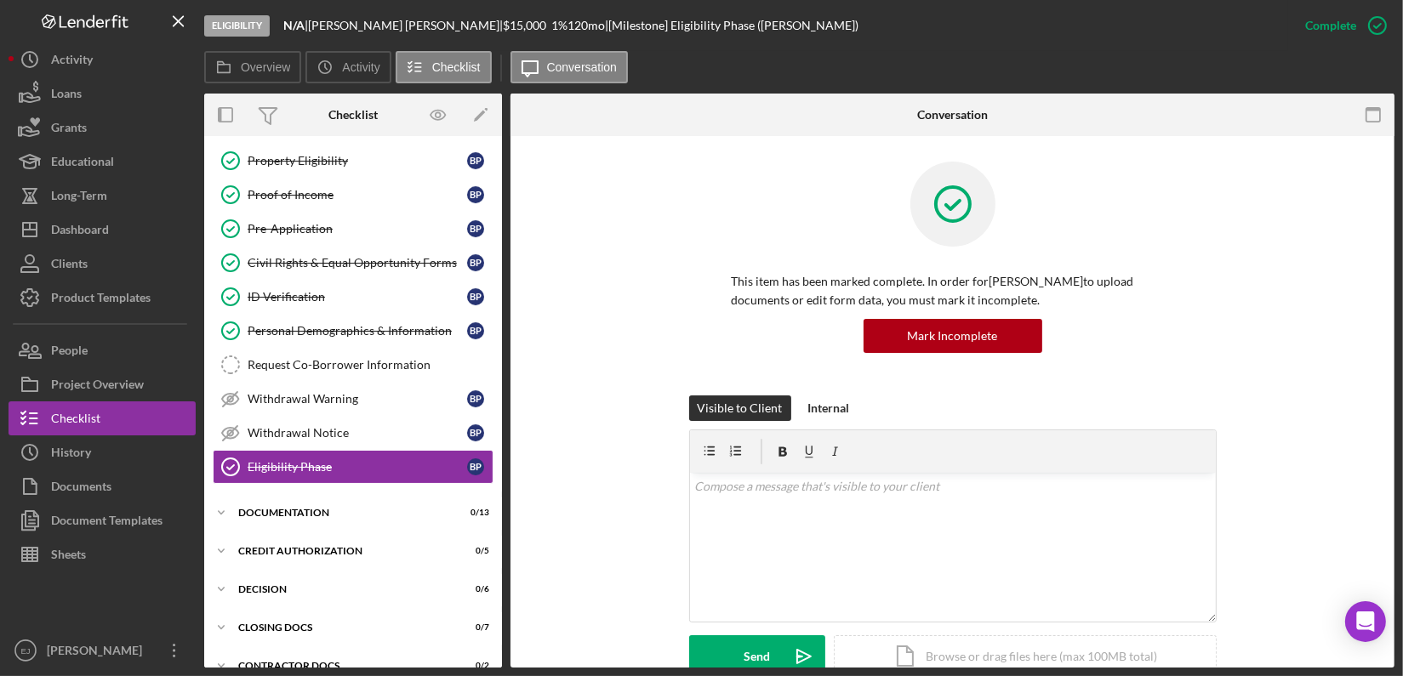
scroll to position [128, 0]
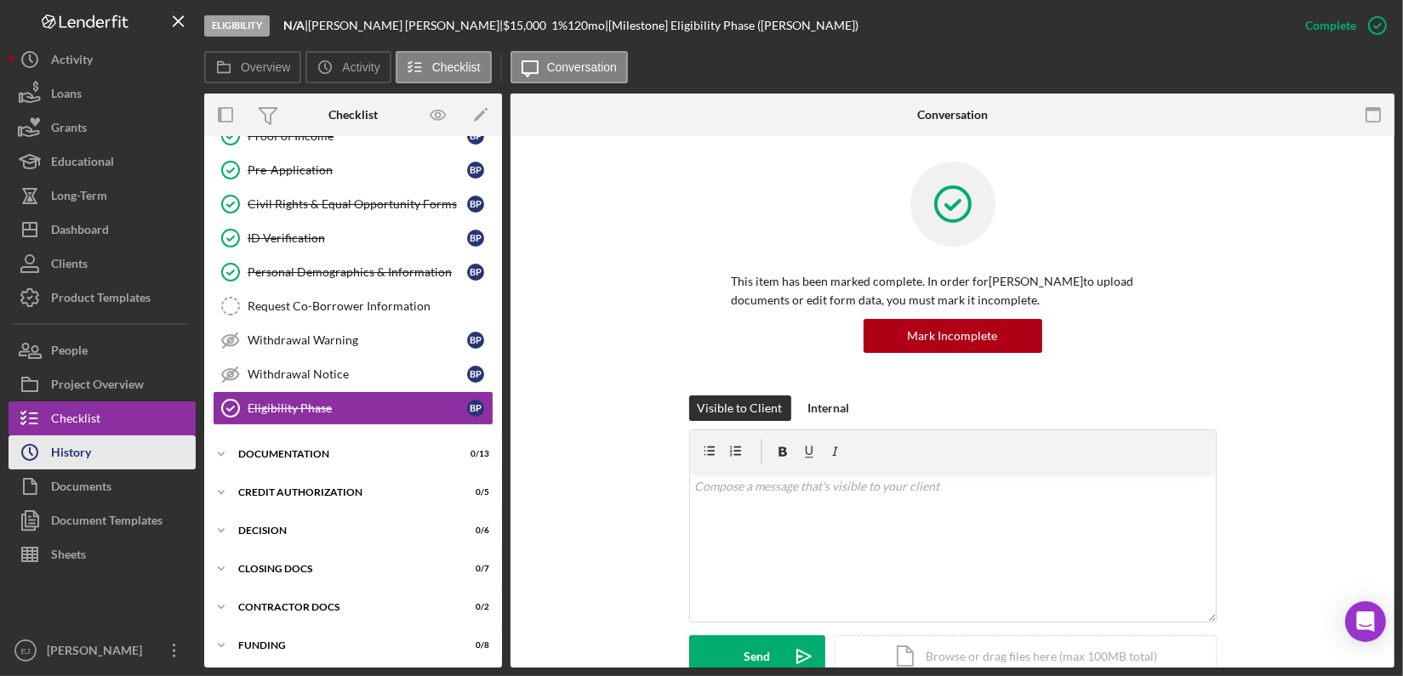
click at [86, 459] on div "History" at bounding box center [71, 455] width 40 height 38
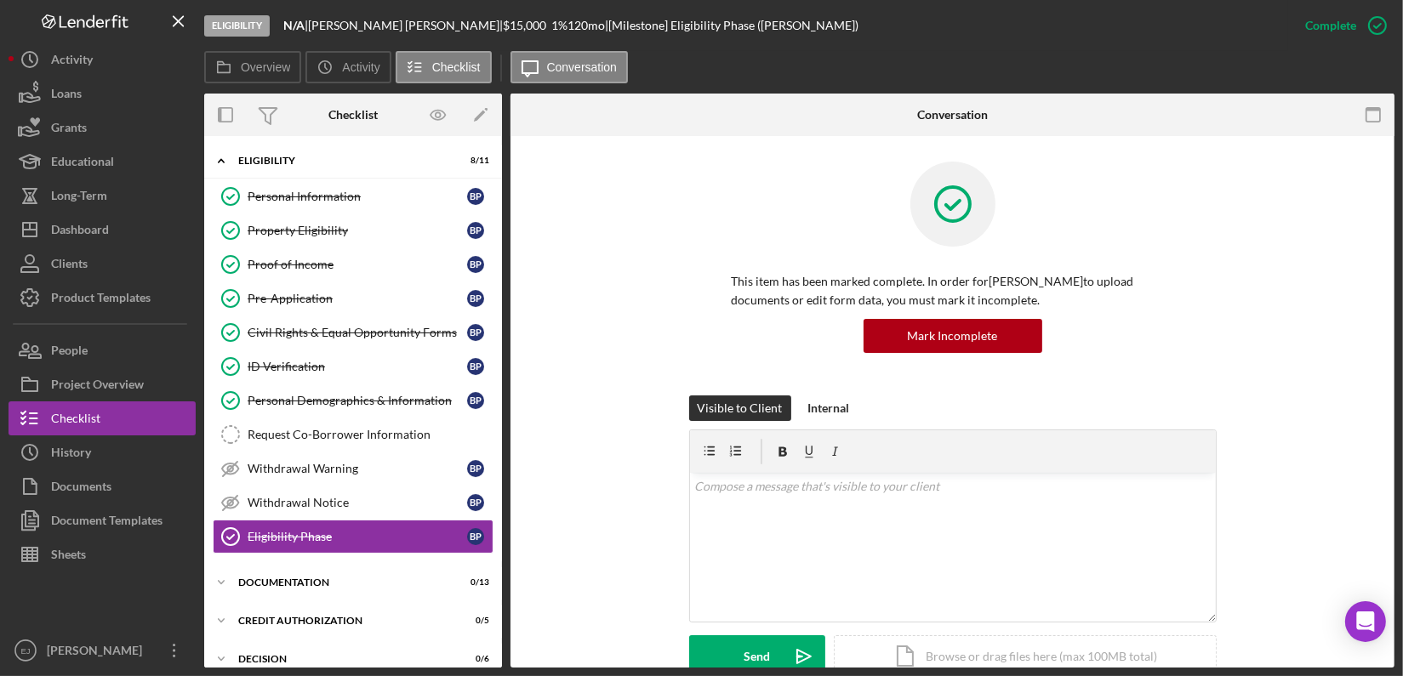
scroll to position [129, 0]
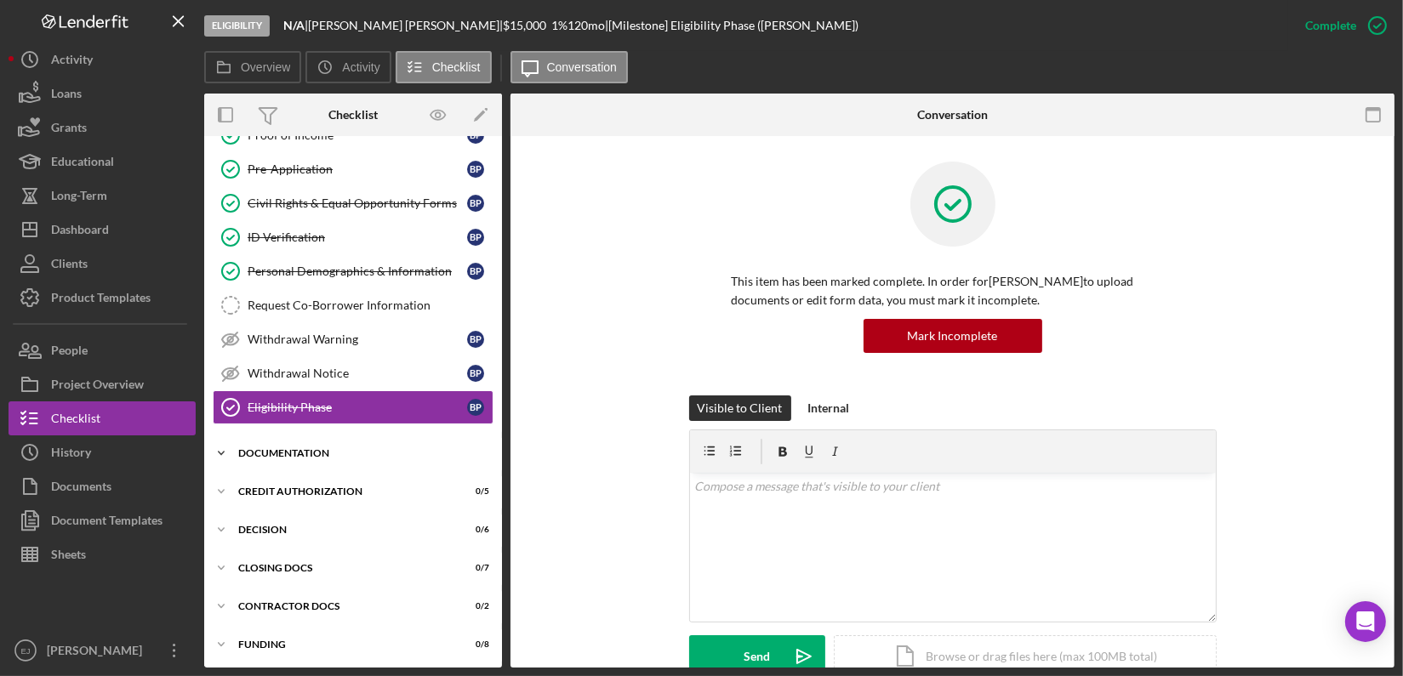
click at [225, 448] on icon "Icon/Expander" at bounding box center [221, 454] width 34 height 34
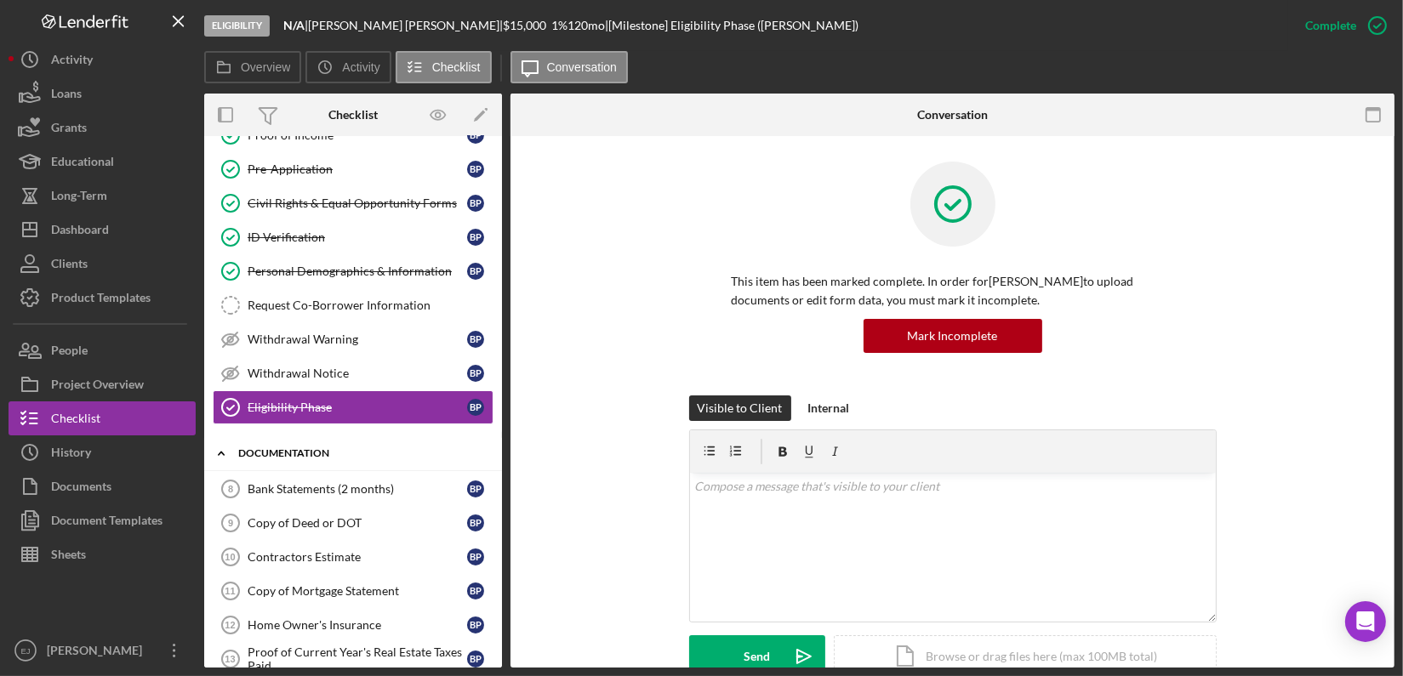
click at [225, 448] on icon "Icon/Expander" at bounding box center [221, 454] width 34 height 34
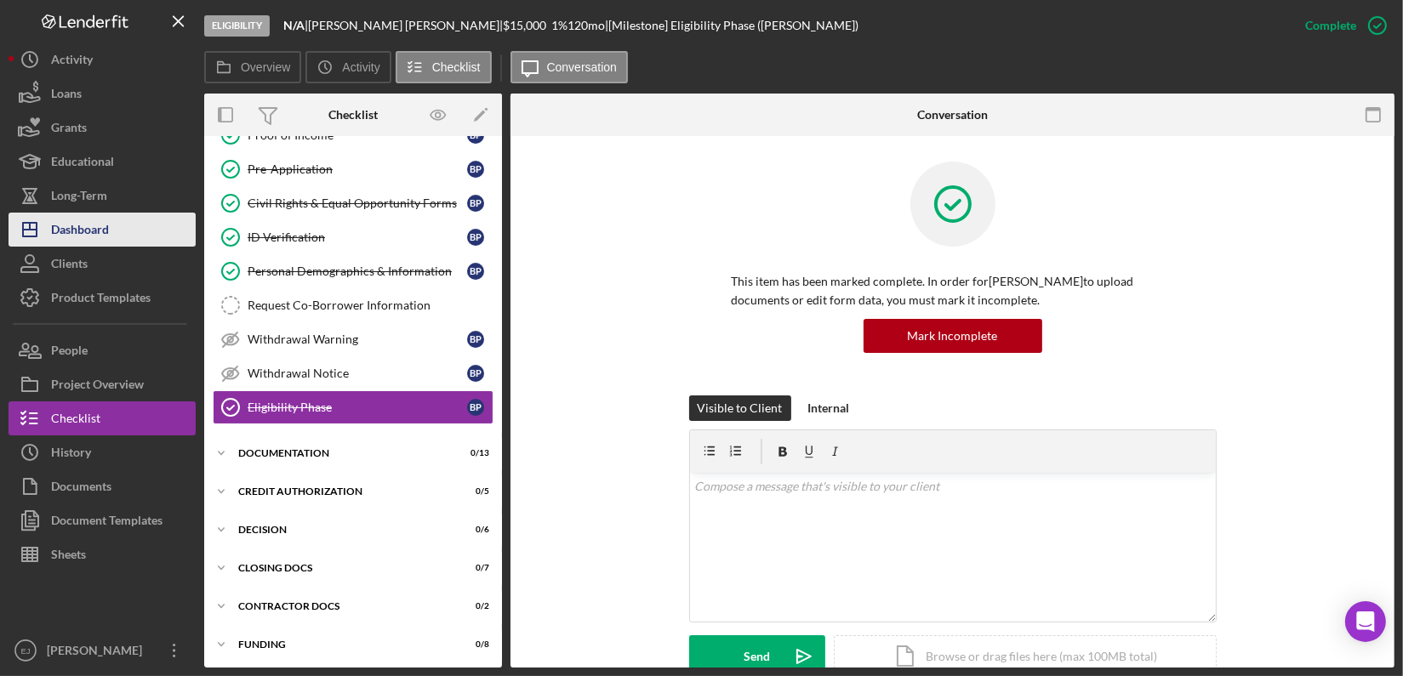
click at [123, 225] on button "Icon/Dashboard Dashboard" at bounding box center [102, 230] width 187 height 34
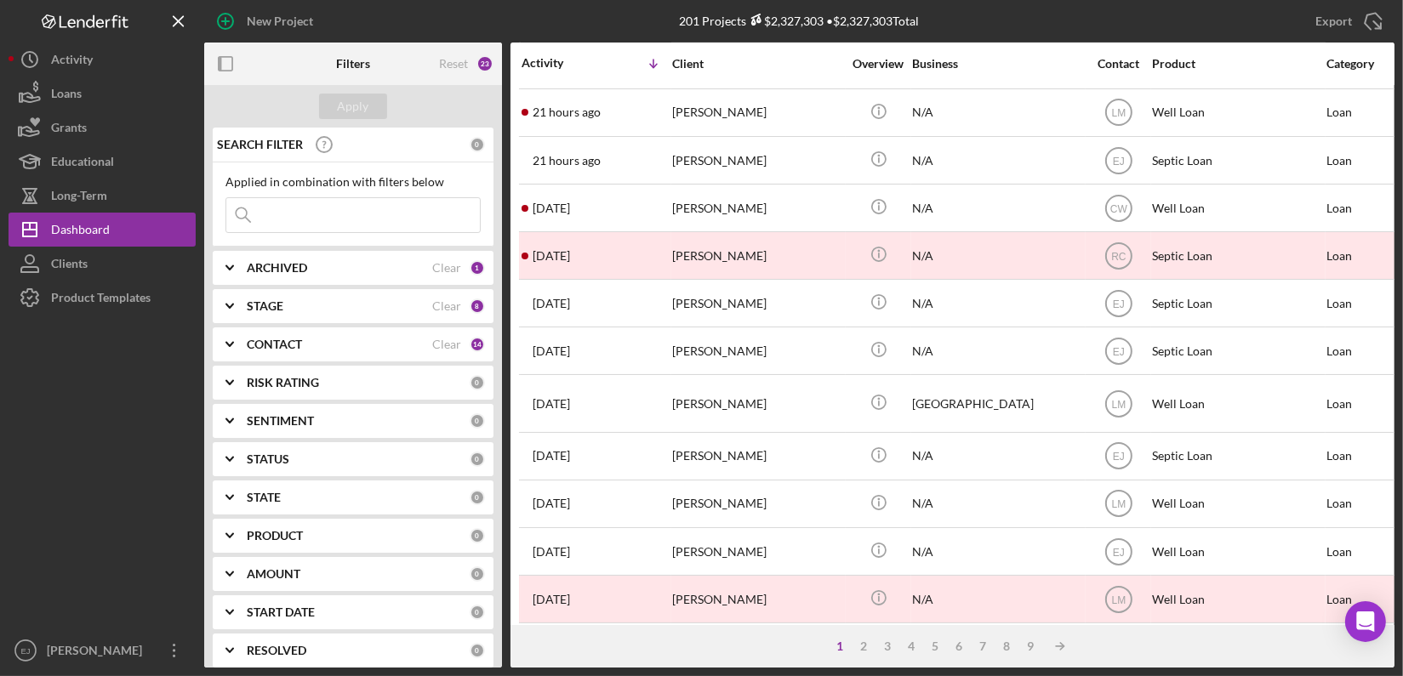
scroll to position [692, 0]
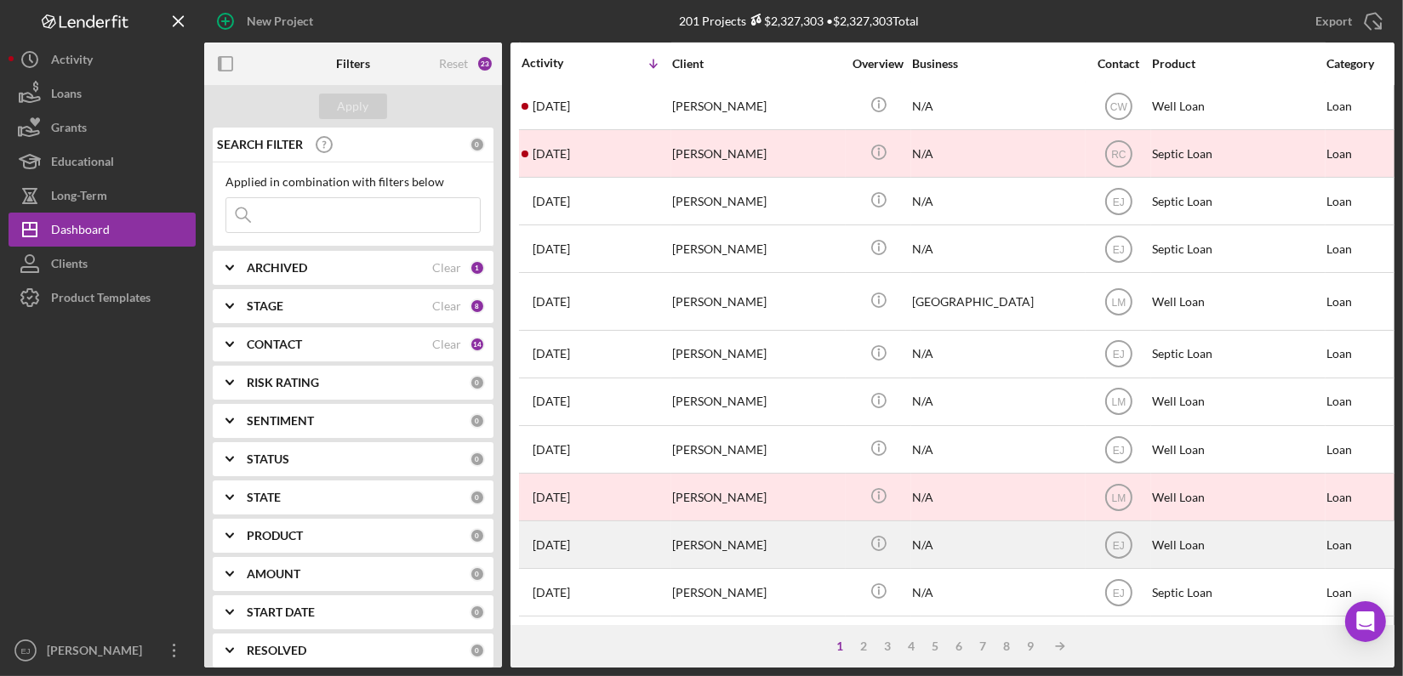
click at [774, 539] on div "[PERSON_NAME]" at bounding box center [757, 544] width 170 height 45
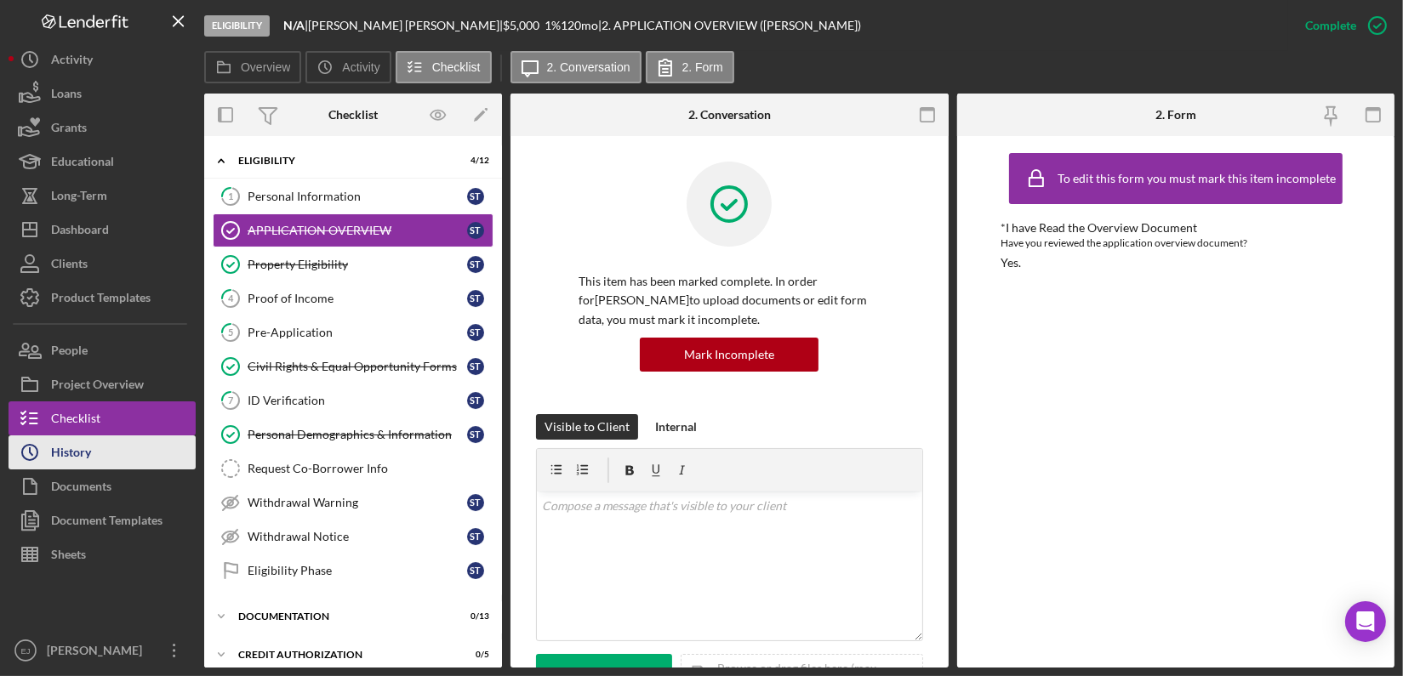
click at [111, 458] on button "Icon/History History" at bounding box center [102, 453] width 187 height 34
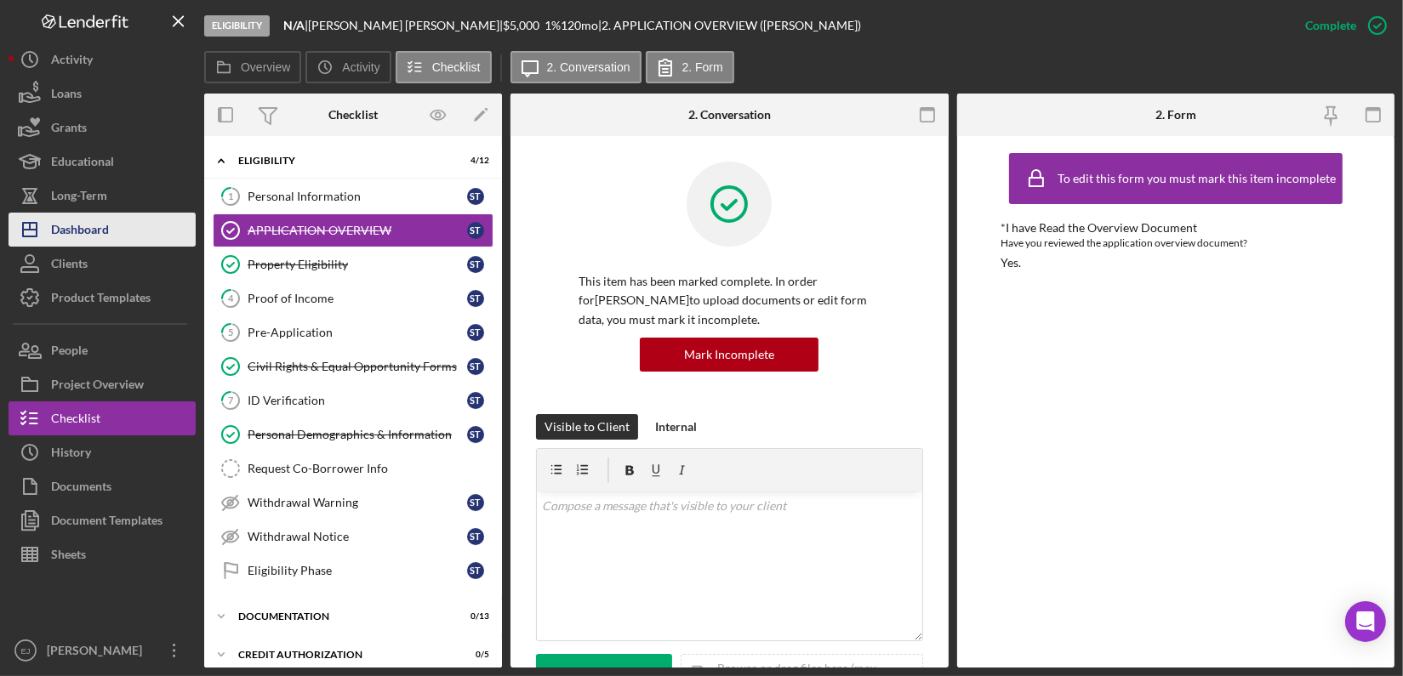
click at [108, 235] on div "Dashboard" at bounding box center [80, 232] width 58 height 38
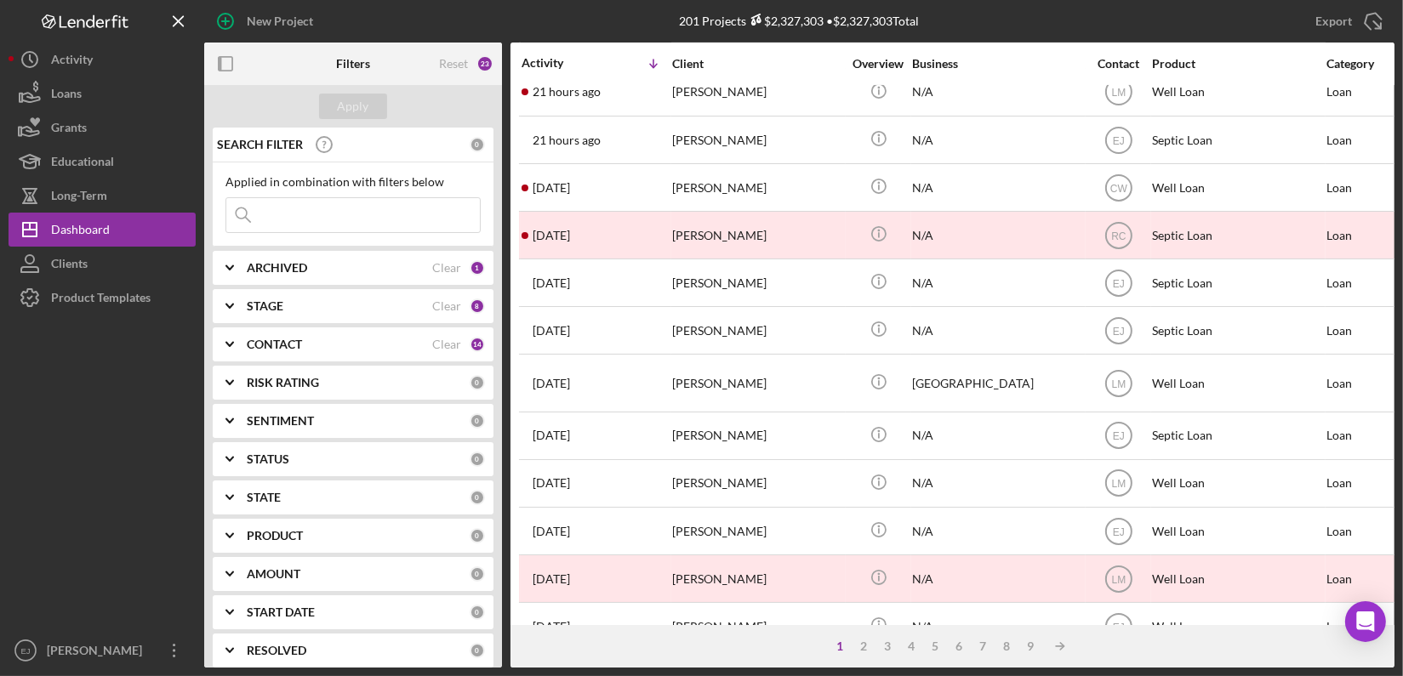
scroll to position [692, 0]
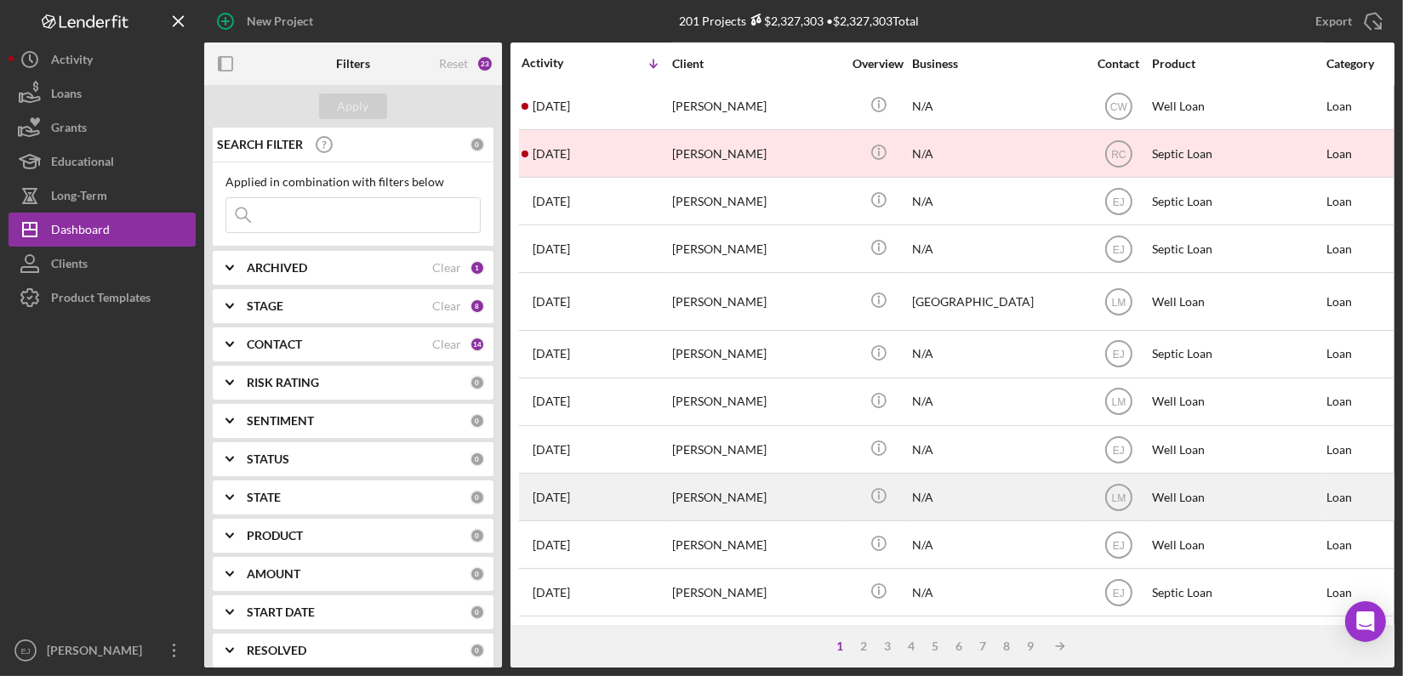
click at [739, 488] on div "[PERSON_NAME]" at bounding box center [757, 497] width 170 height 45
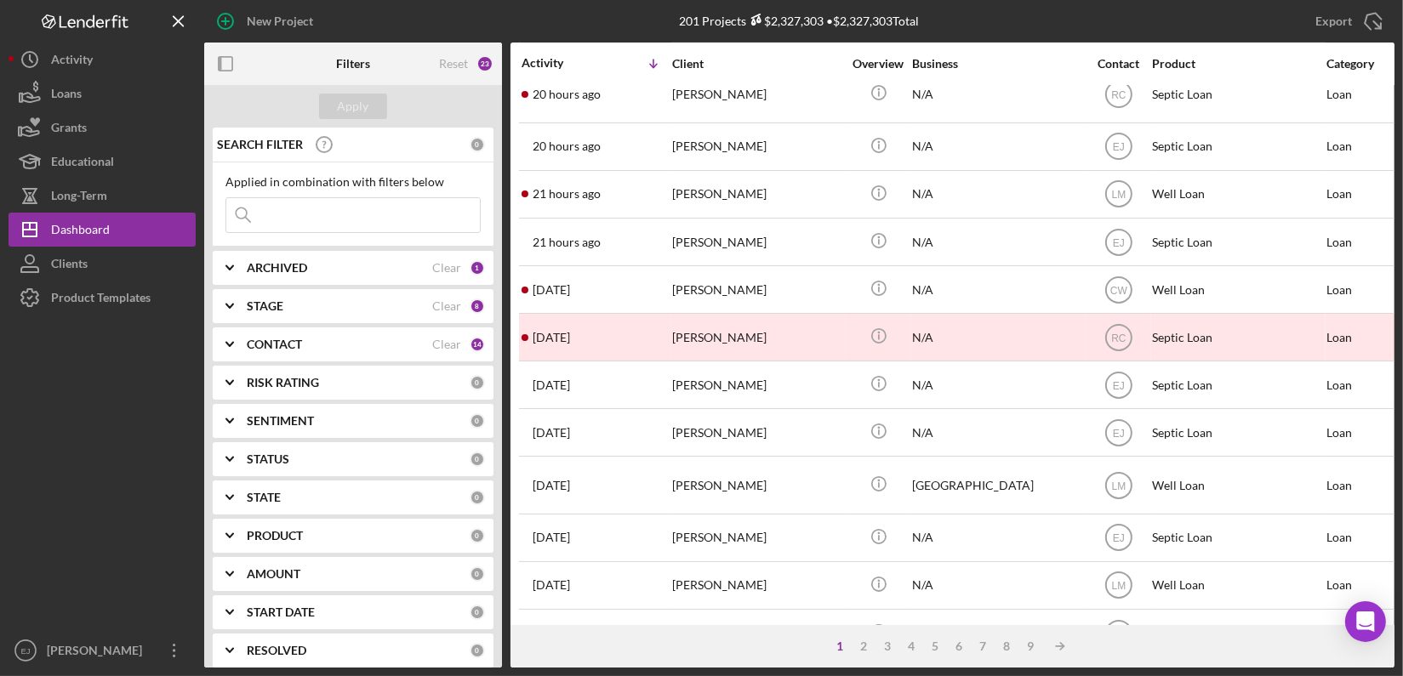
scroll to position [692, 0]
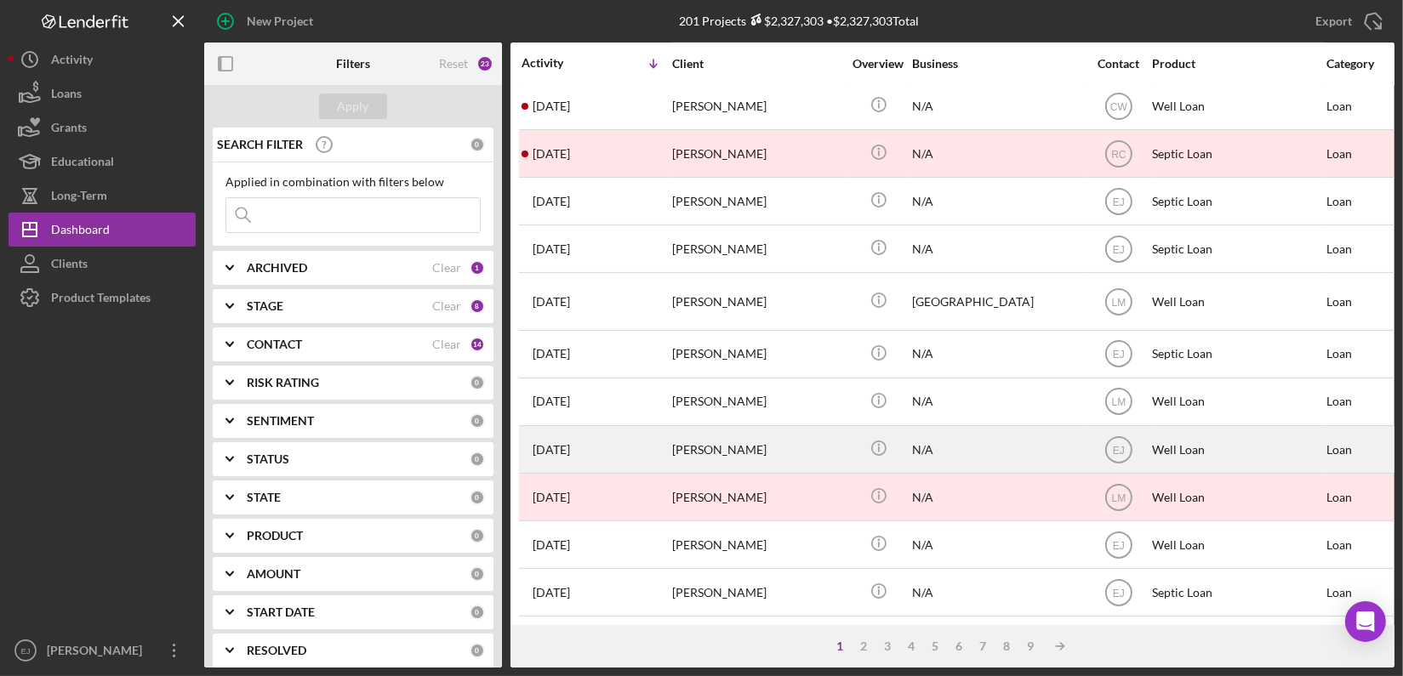
click at [692, 446] on div "[PERSON_NAME]" at bounding box center [757, 449] width 170 height 45
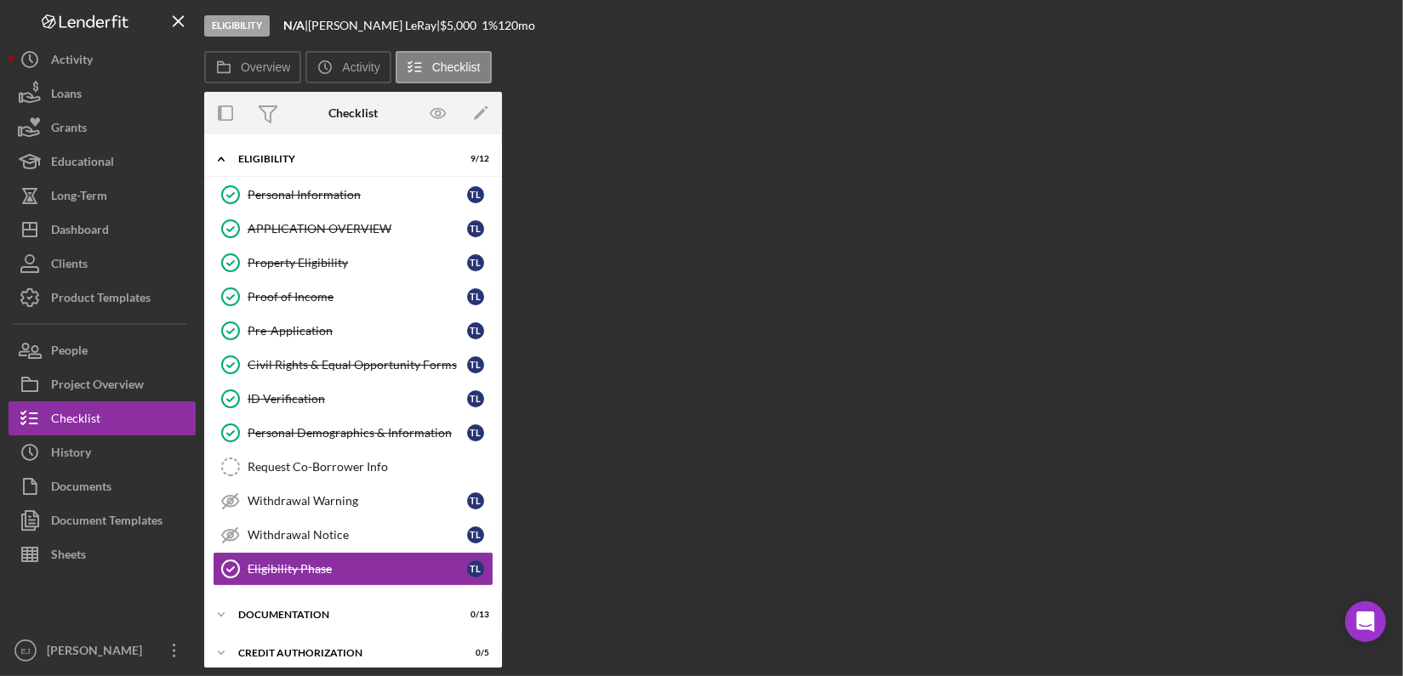
scroll to position [162, 0]
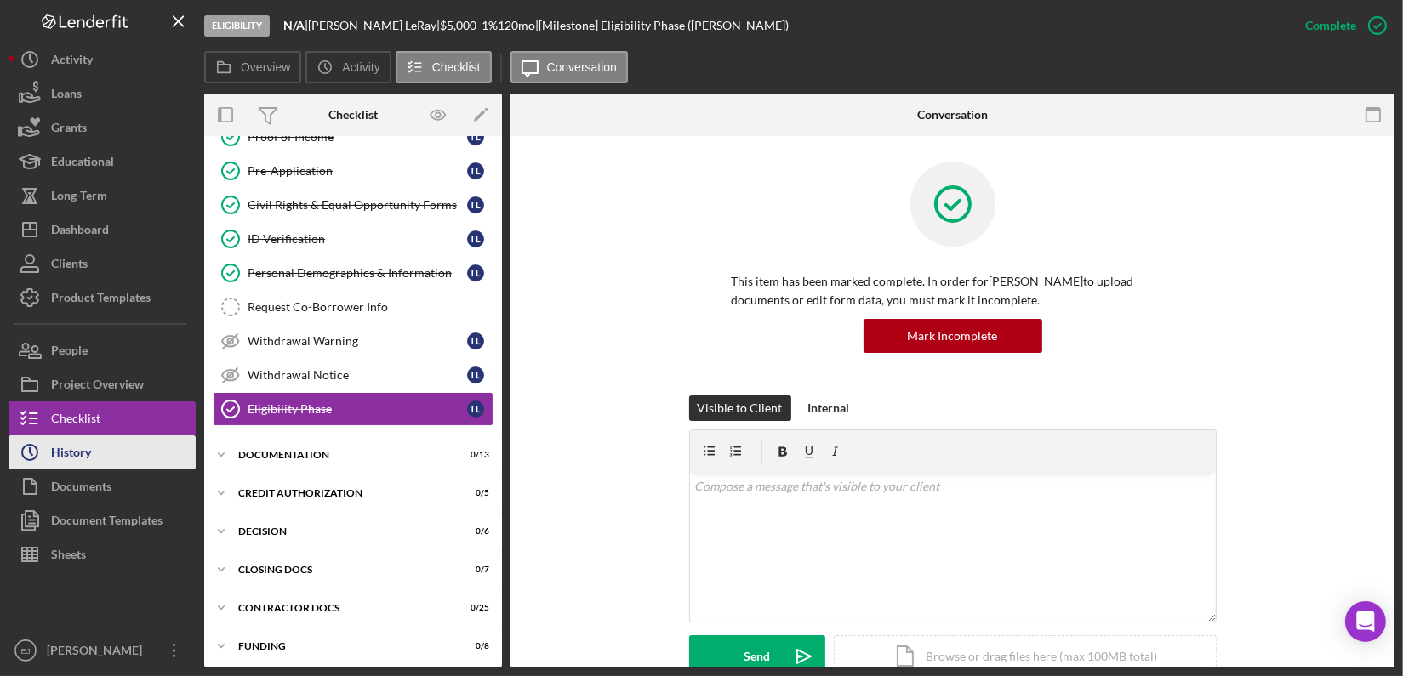
click at [74, 463] on div "History" at bounding box center [71, 455] width 40 height 38
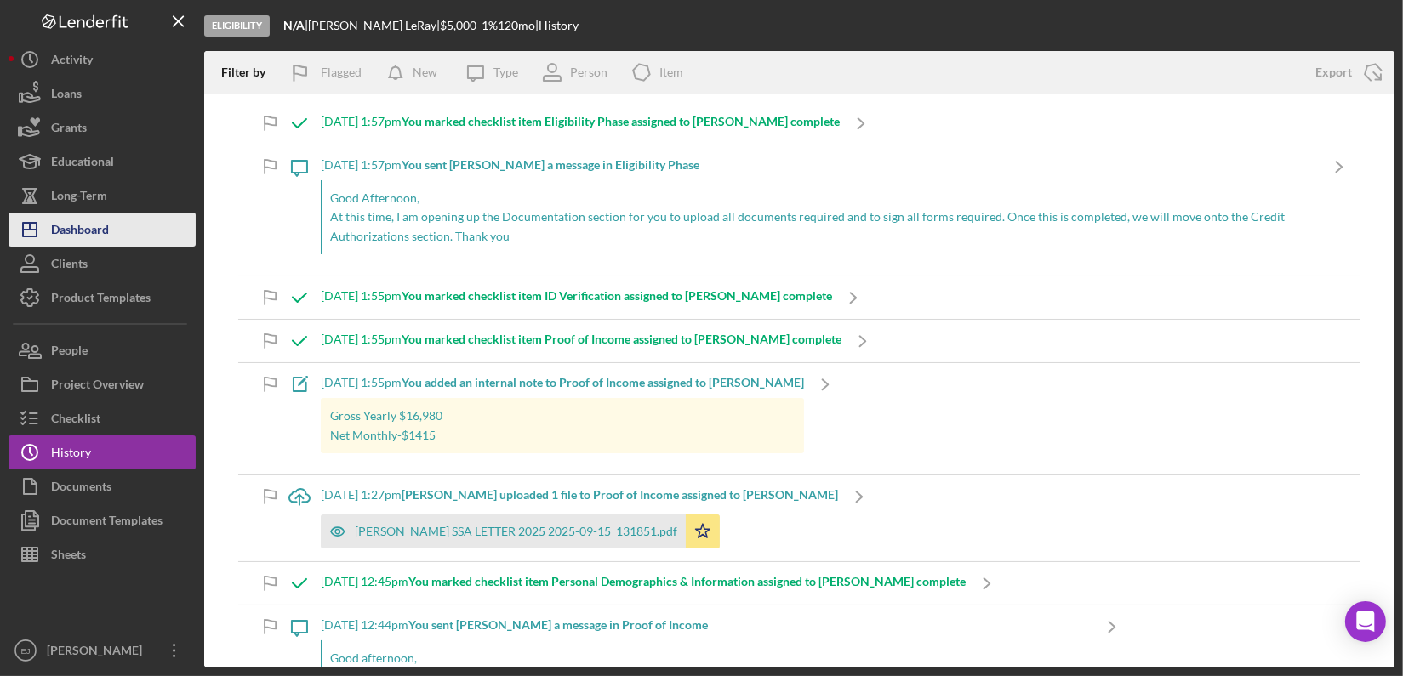
click at [92, 236] on div "Dashboard" at bounding box center [80, 232] width 58 height 38
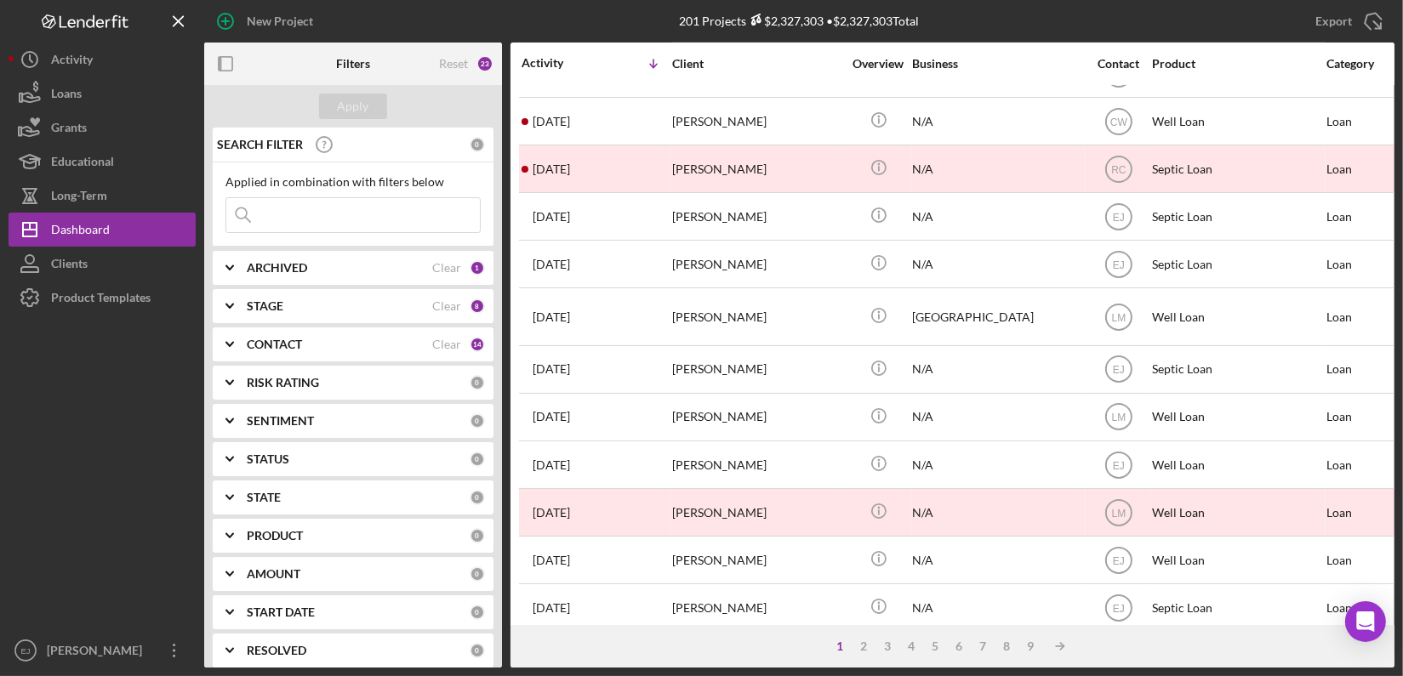
scroll to position [692, 0]
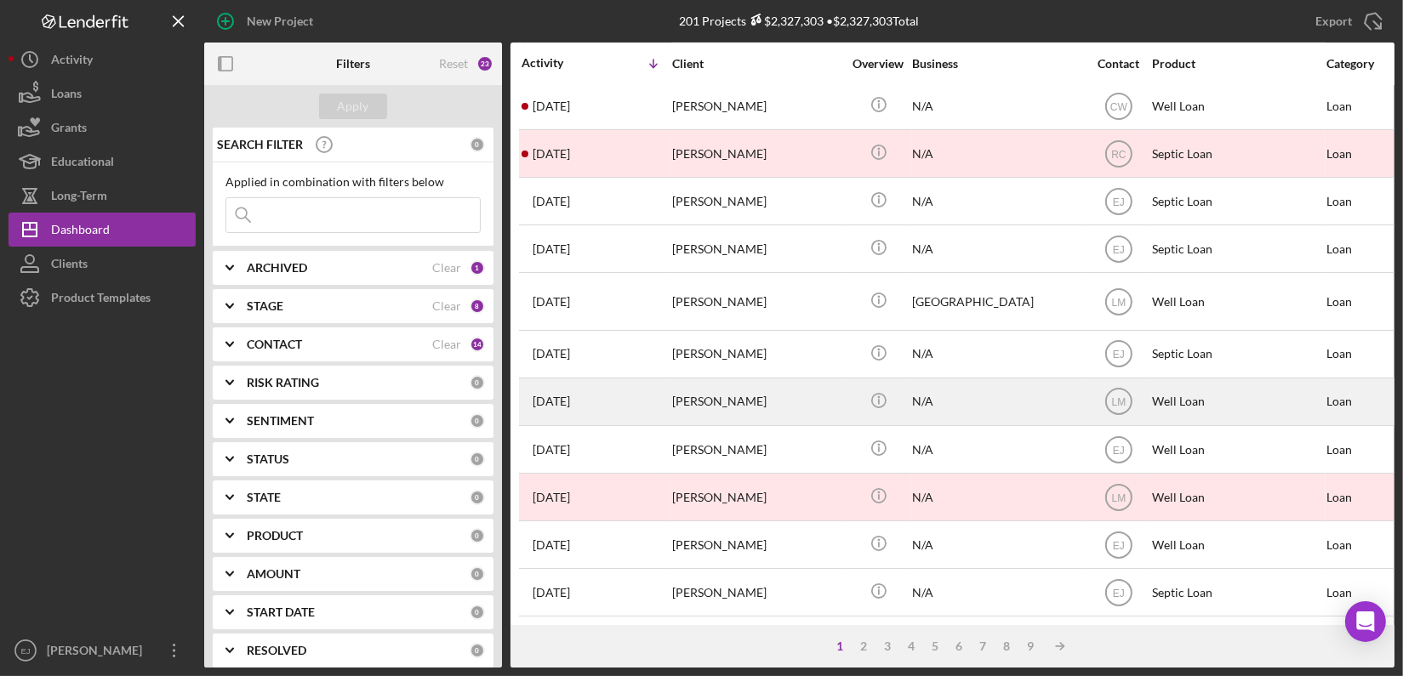
drag, startPoint x: 899, startPoint y: 396, endPoint x: 733, endPoint y: 400, distance: 165.1
click at [733, 400] on div "[PERSON_NAME]" at bounding box center [757, 402] width 170 height 45
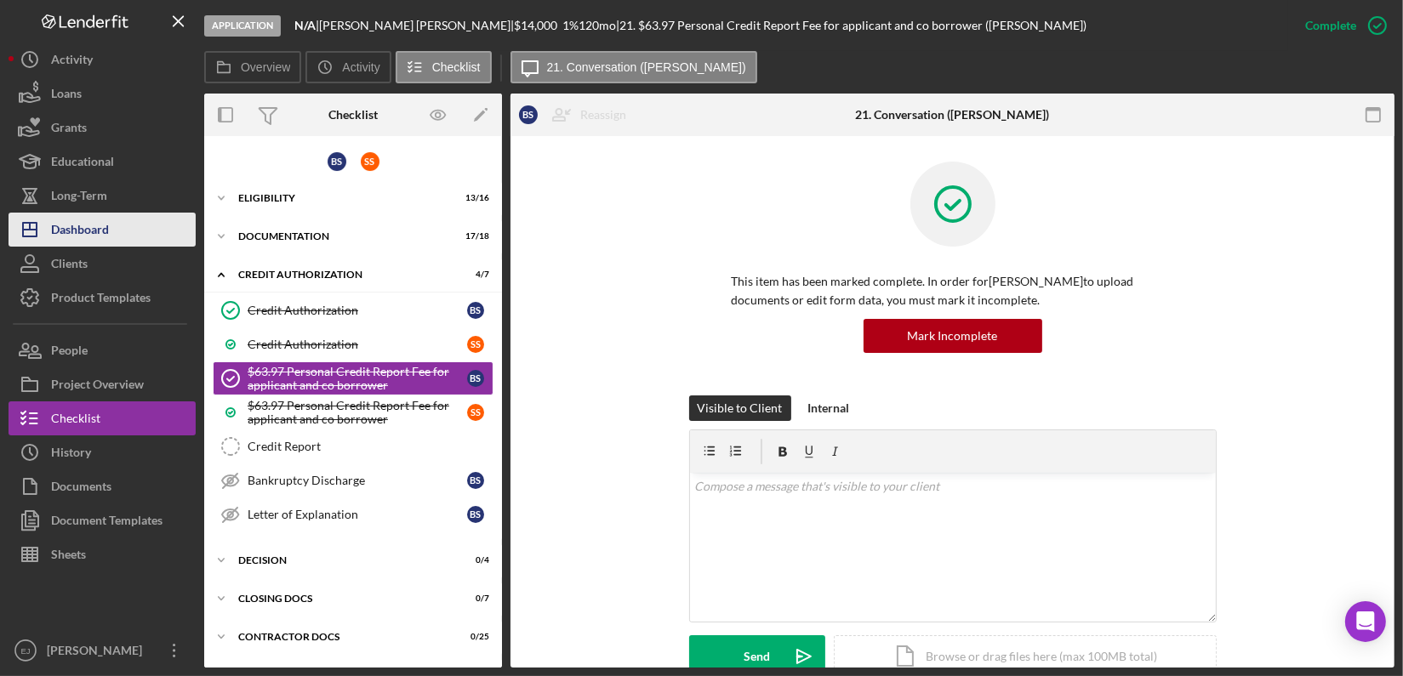
click at [133, 213] on button "Icon/Dashboard Dashboard" at bounding box center [102, 230] width 187 height 34
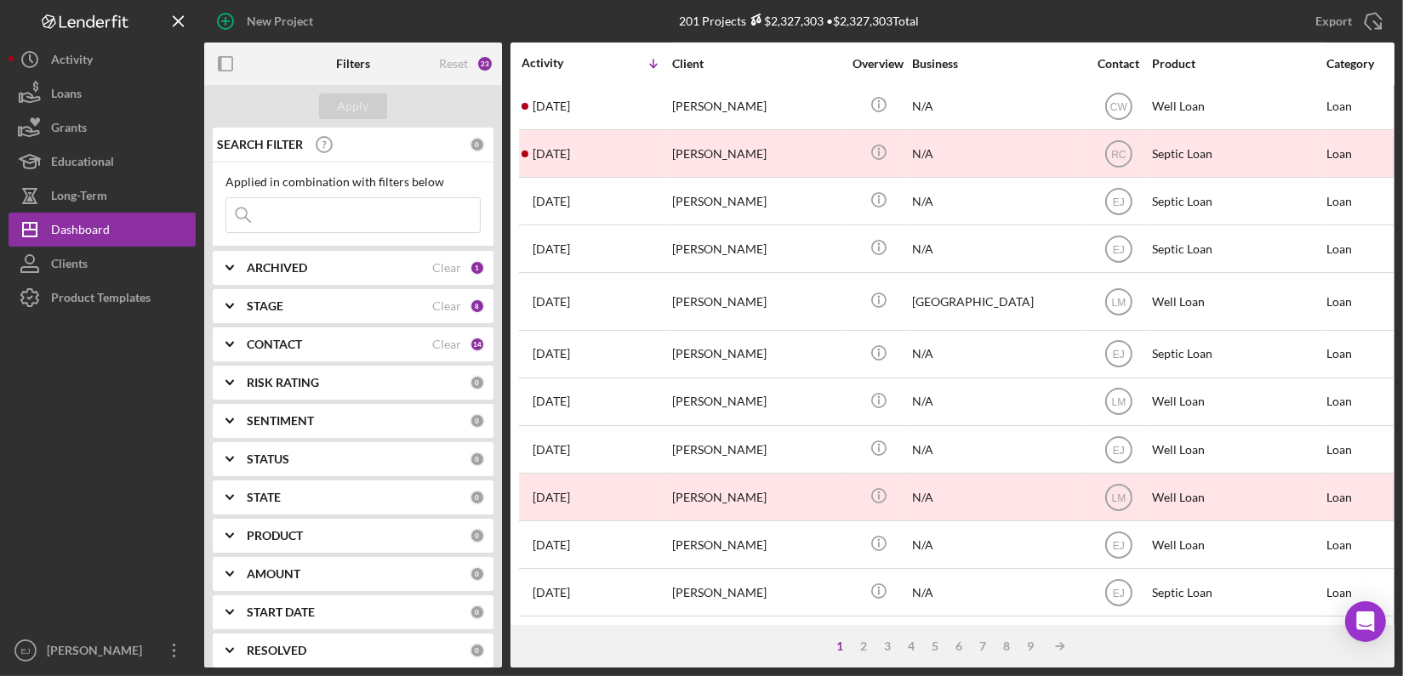
scroll to position [692, 0]
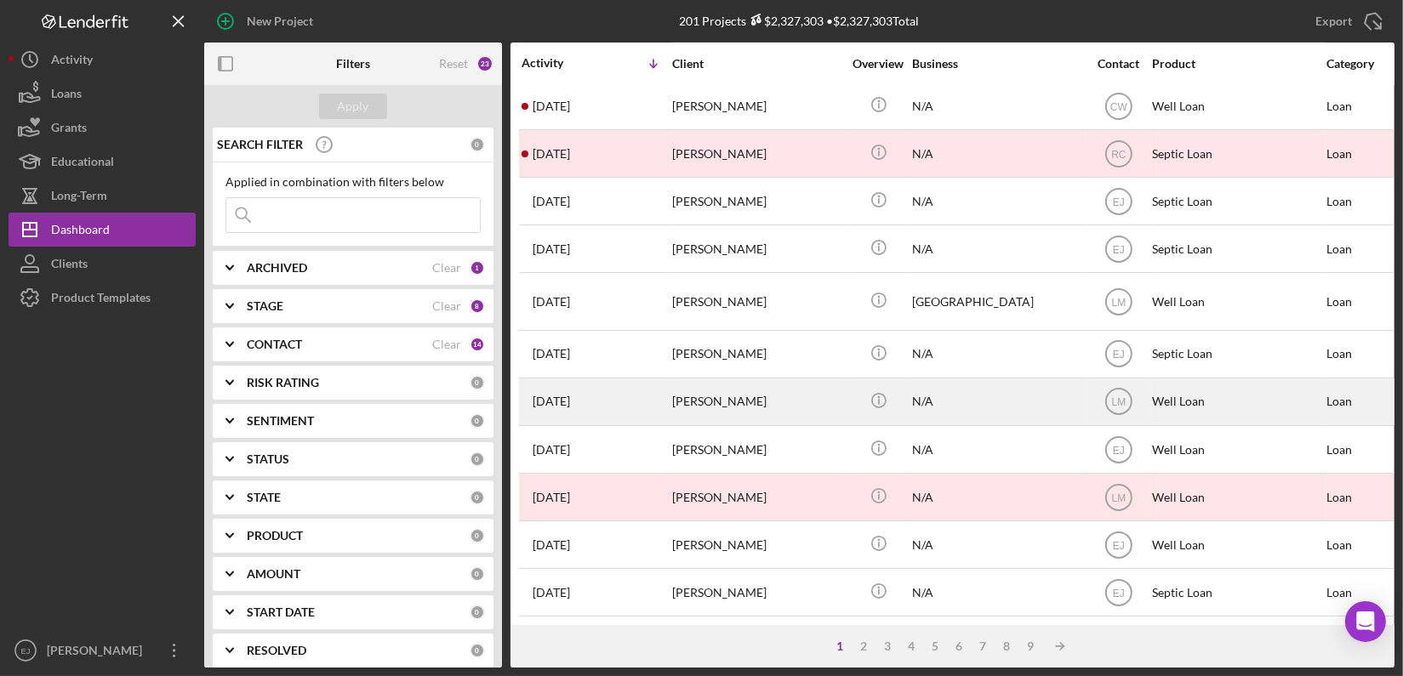
click at [753, 390] on div "[PERSON_NAME]" at bounding box center [757, 402] width 170 height 45
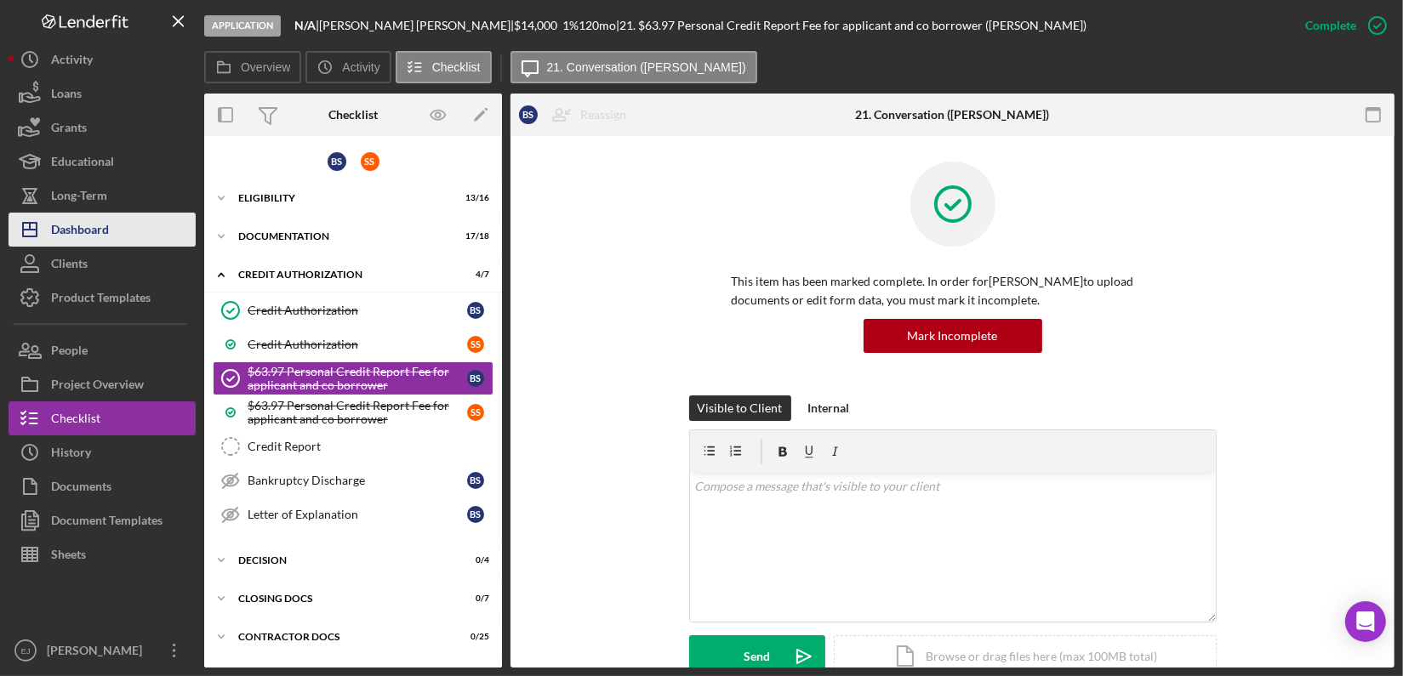
click at [123, 226] on button "Icon/Dashboard Dashboard" at bounding box center [102, 230] width 187 height 34
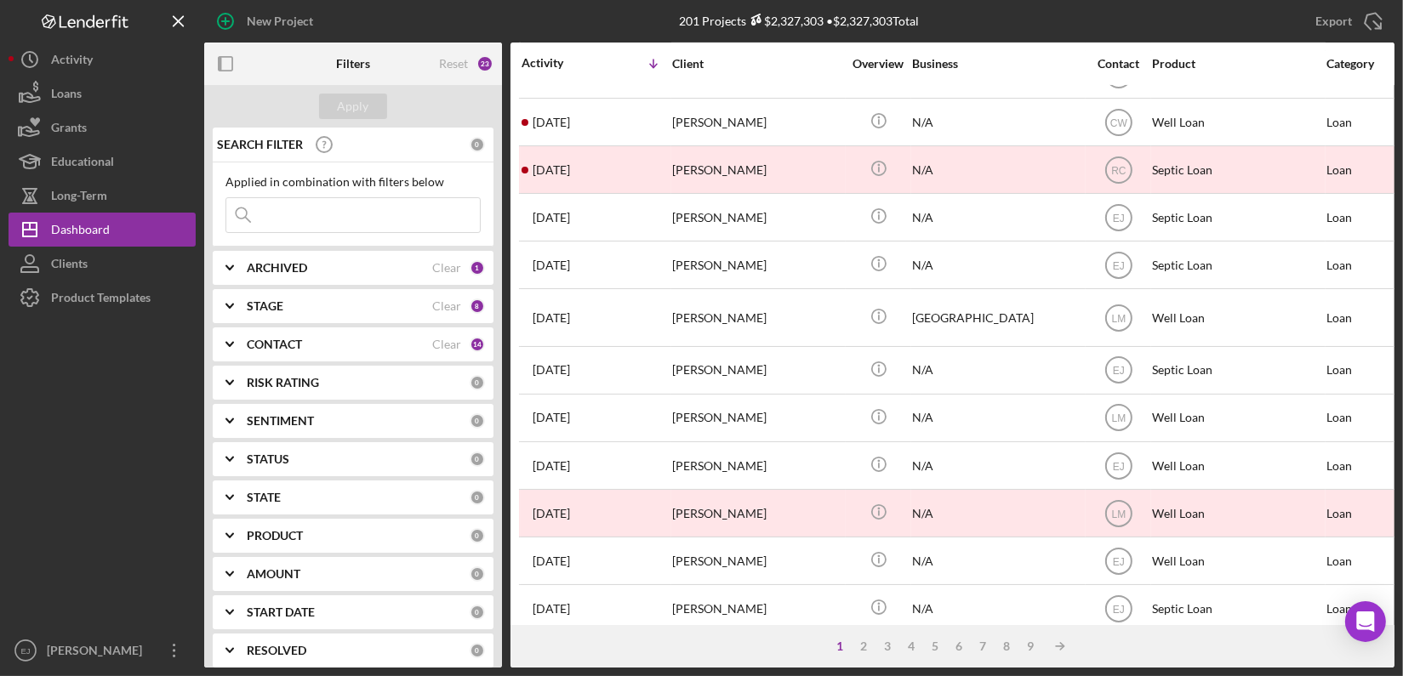
scroll to position [692, 0]
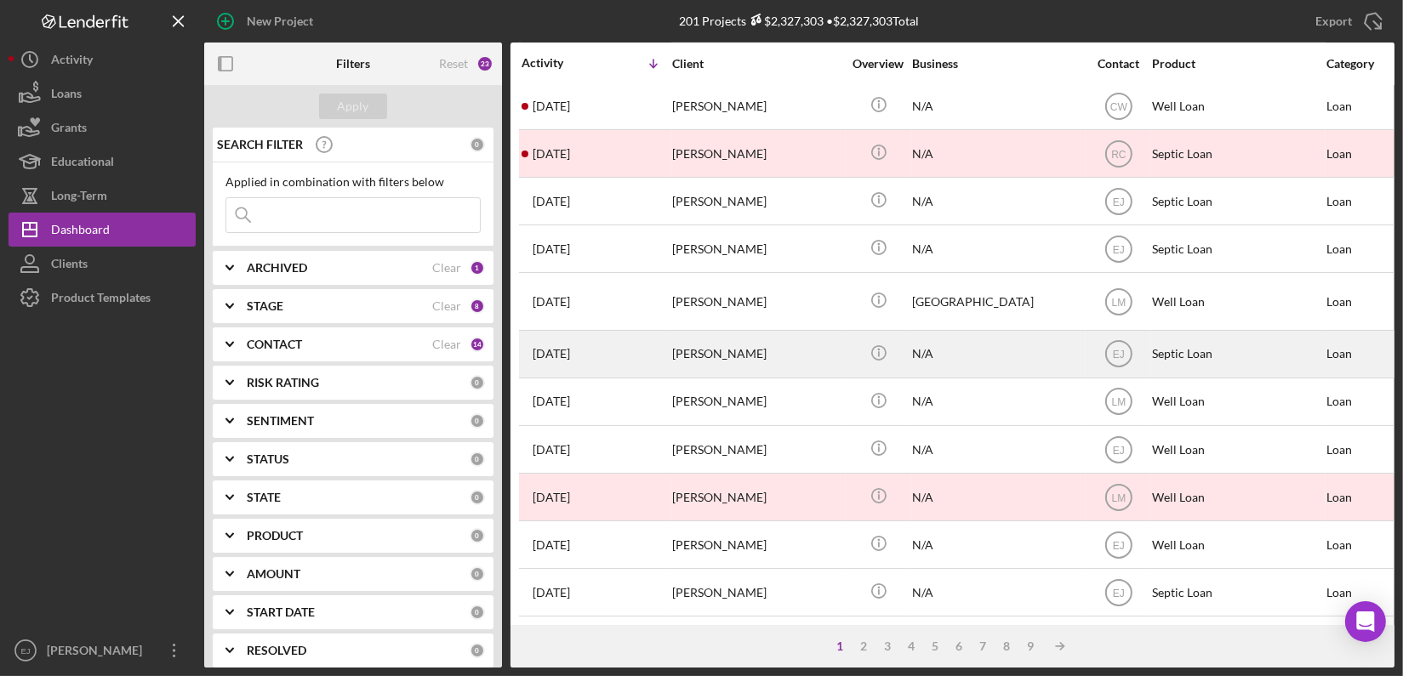
click at [744, 346] on div "[PERSON_NAME]" at bounding box center [757, 354] width 170 height 45
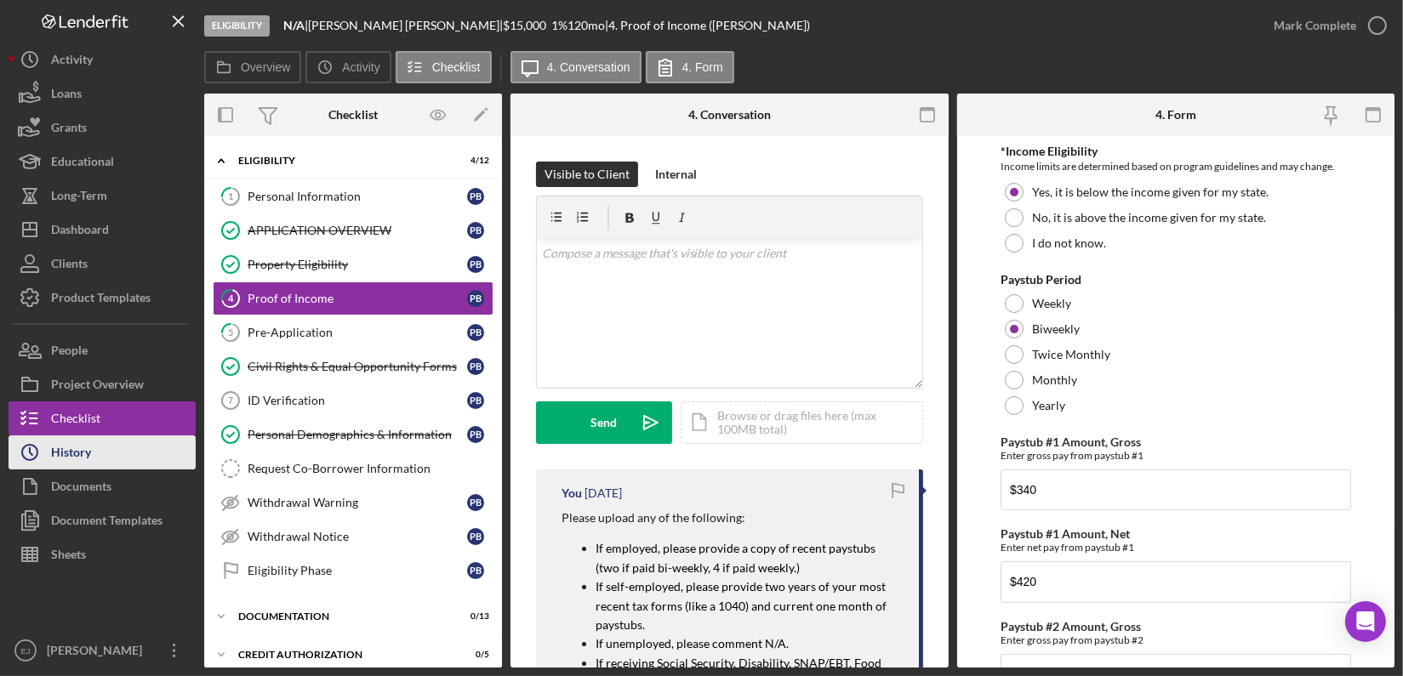
click at [149, 456] on button "Icon/History History" at bounding box center [102, 453] width 187 height 34
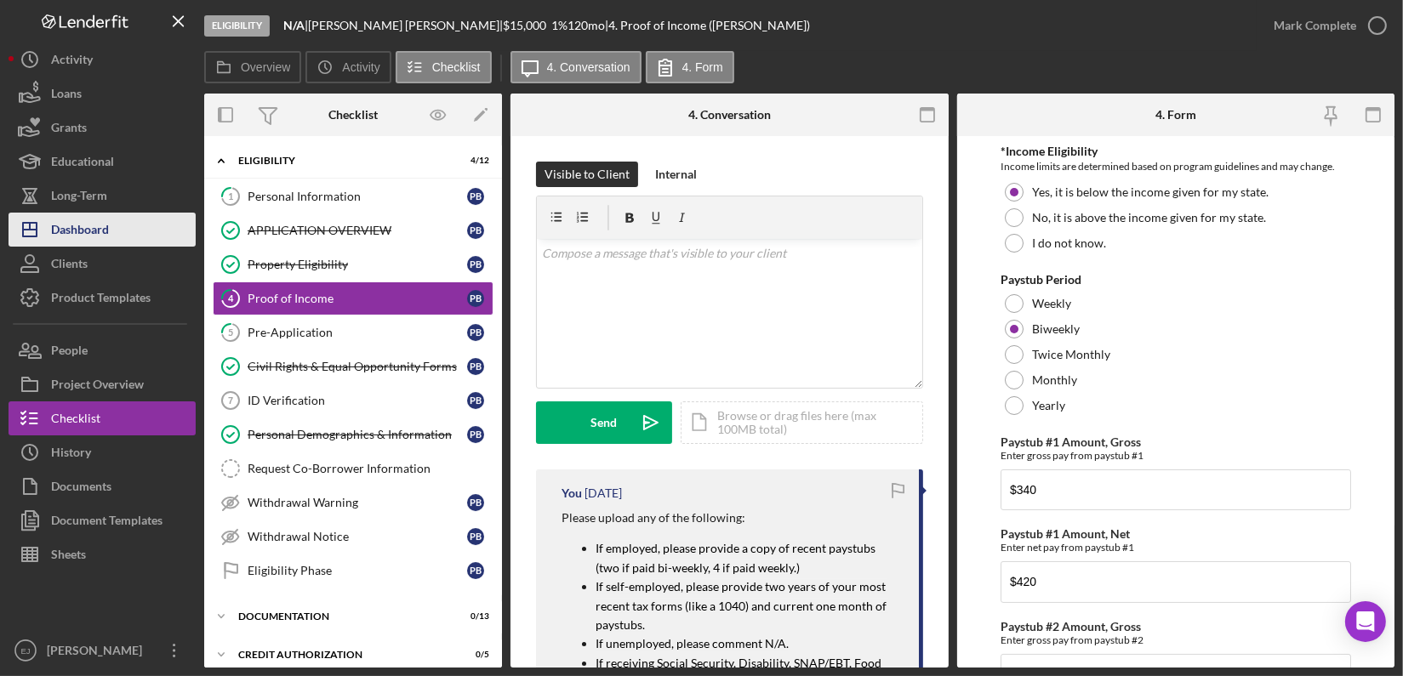
click at [124, 226] on button "Icon/Dashboard Dashboard" at bounding box center [102, 230] width 187 height 34
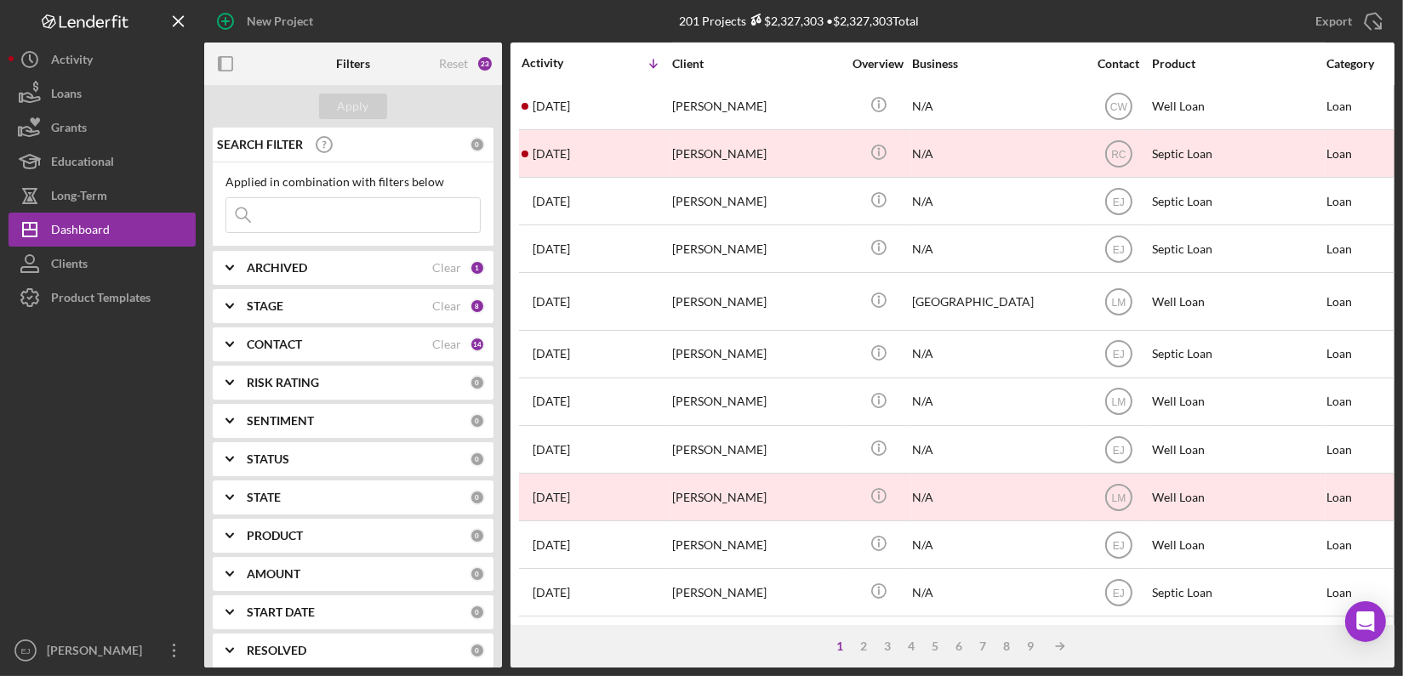
scroll to position [692, 0]
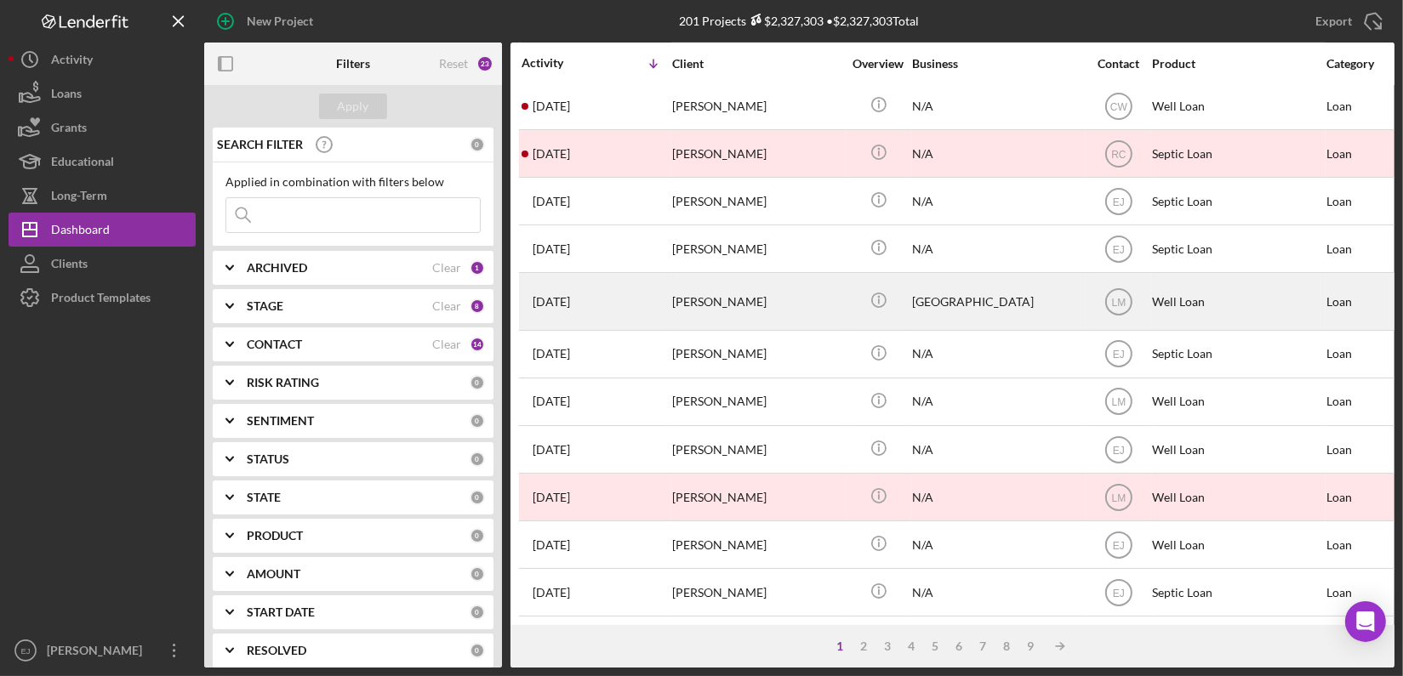
click at [751, 288] on div "[PERSON_NAME]" at bounding box center [757, 301] width 170 height 54
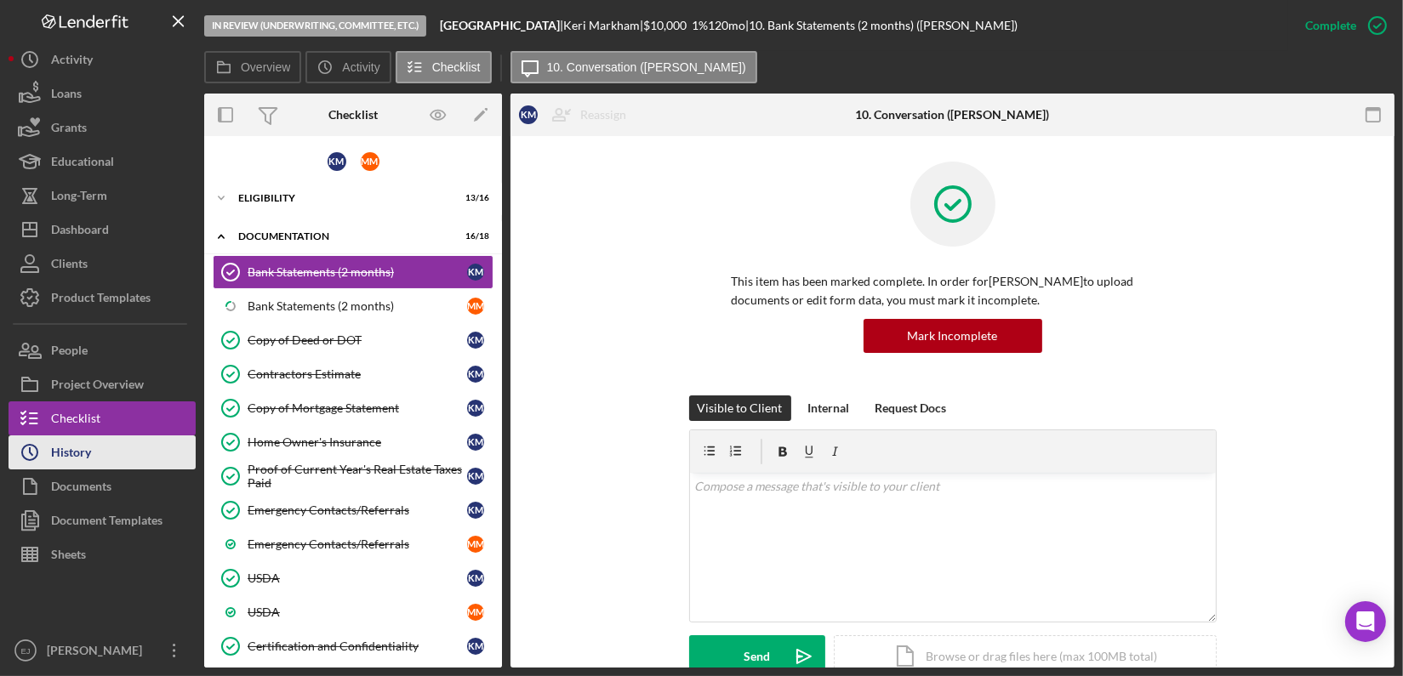
click at [77, 458] on div "History" at bounding box center [71, 455] width 40 height 38
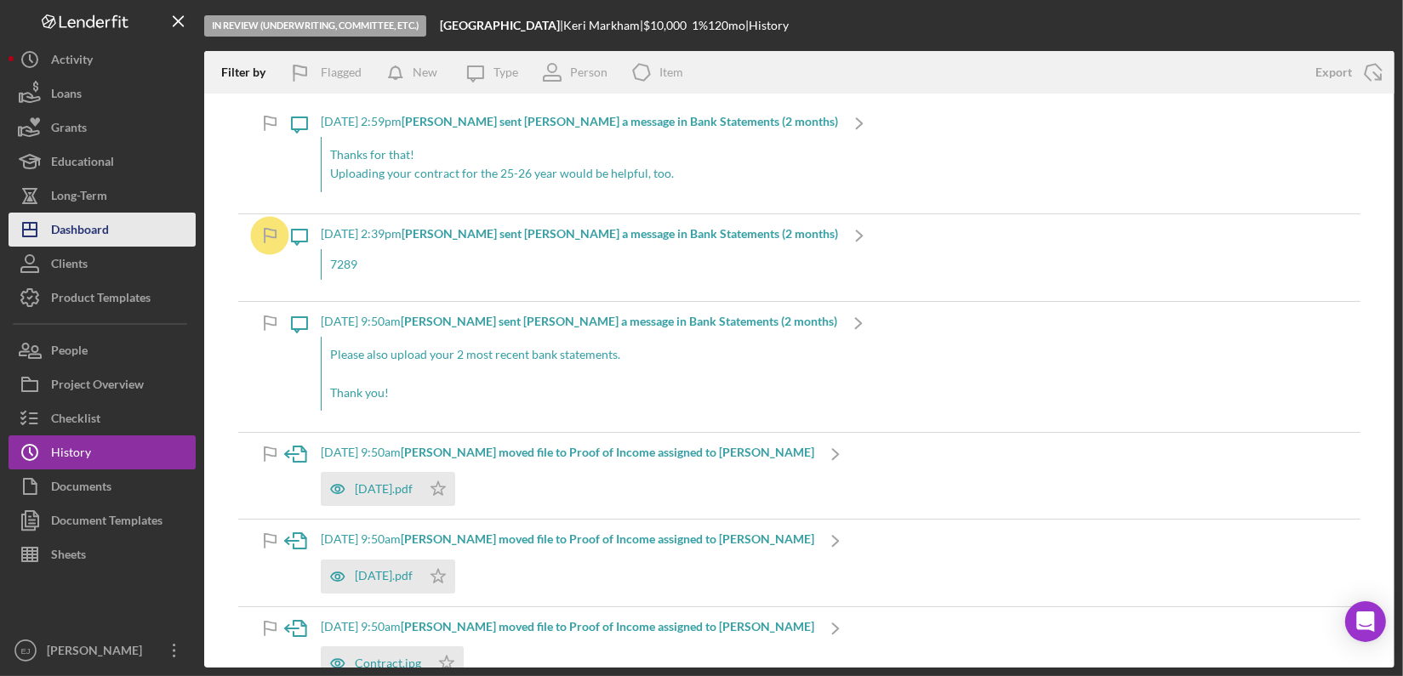
click at [107, 233] on div "Dashboard" at bounding box center [80, 232] width 58 height 38
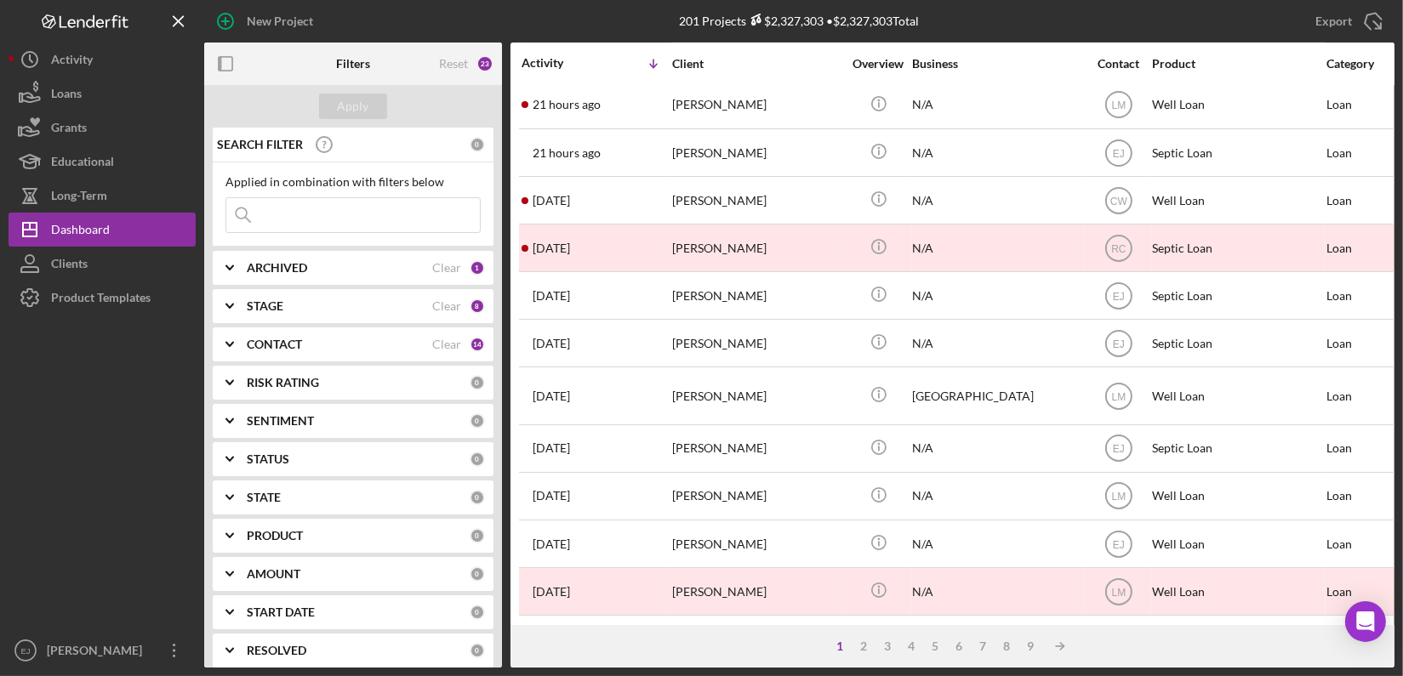
scroll to position [605, 0]
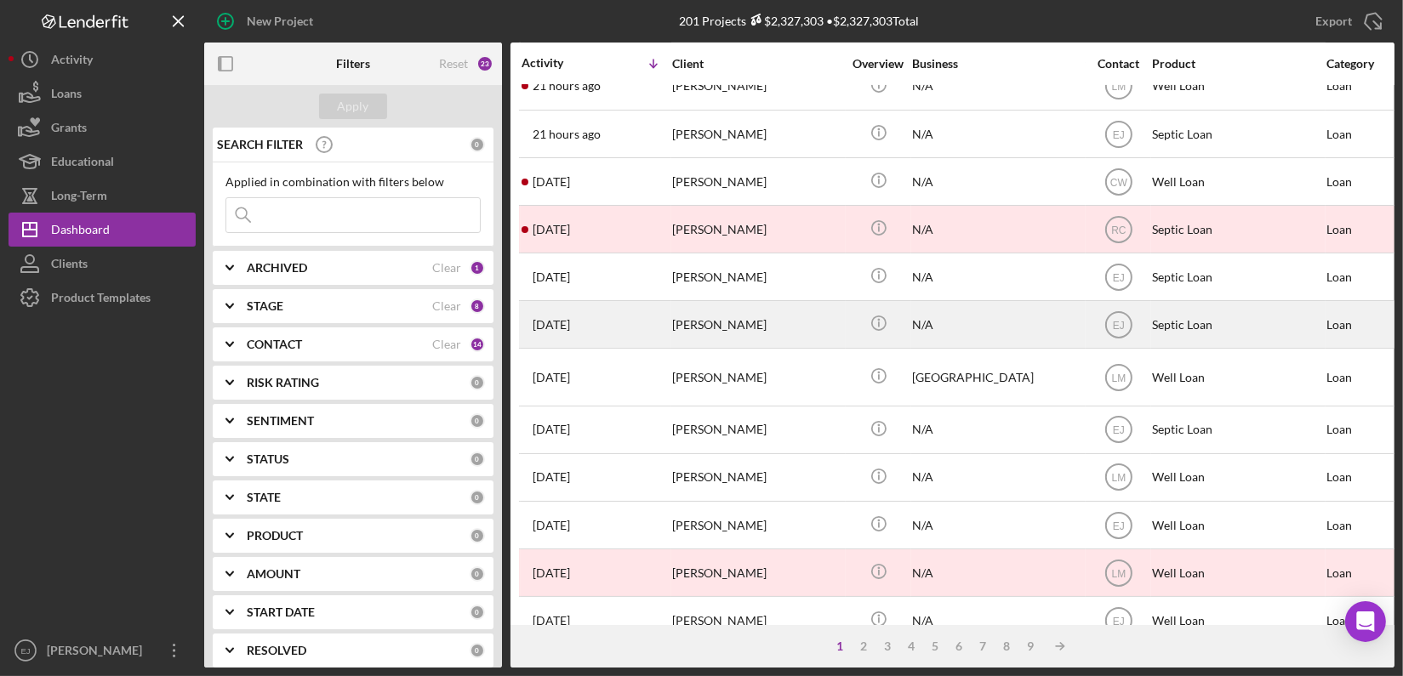
click at [693, 328] on div "[PERSON_NAME]" at bounding box center [757, 324] width 170 height 45
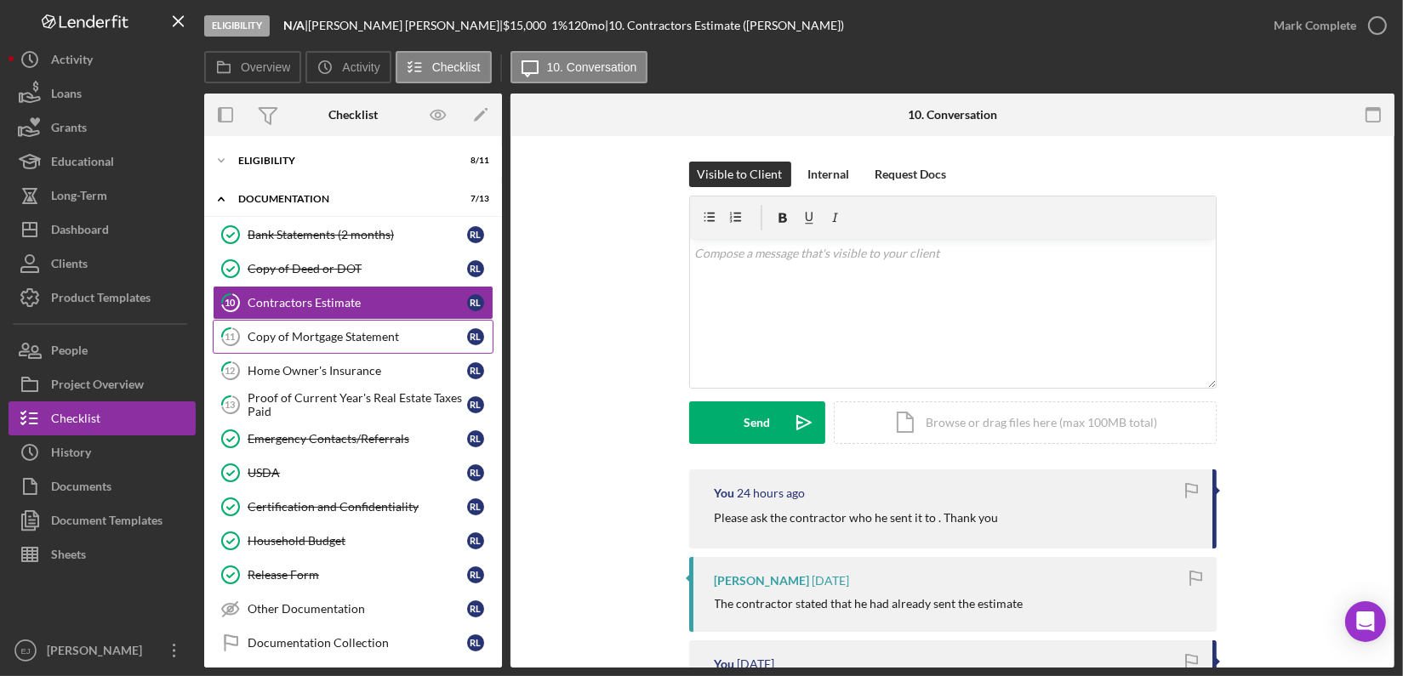
click at [320, 346] on link "11 Copy of Mortgage Statement [PERSON_NAME]" at bounding box center [353, 337] width 281 height 34
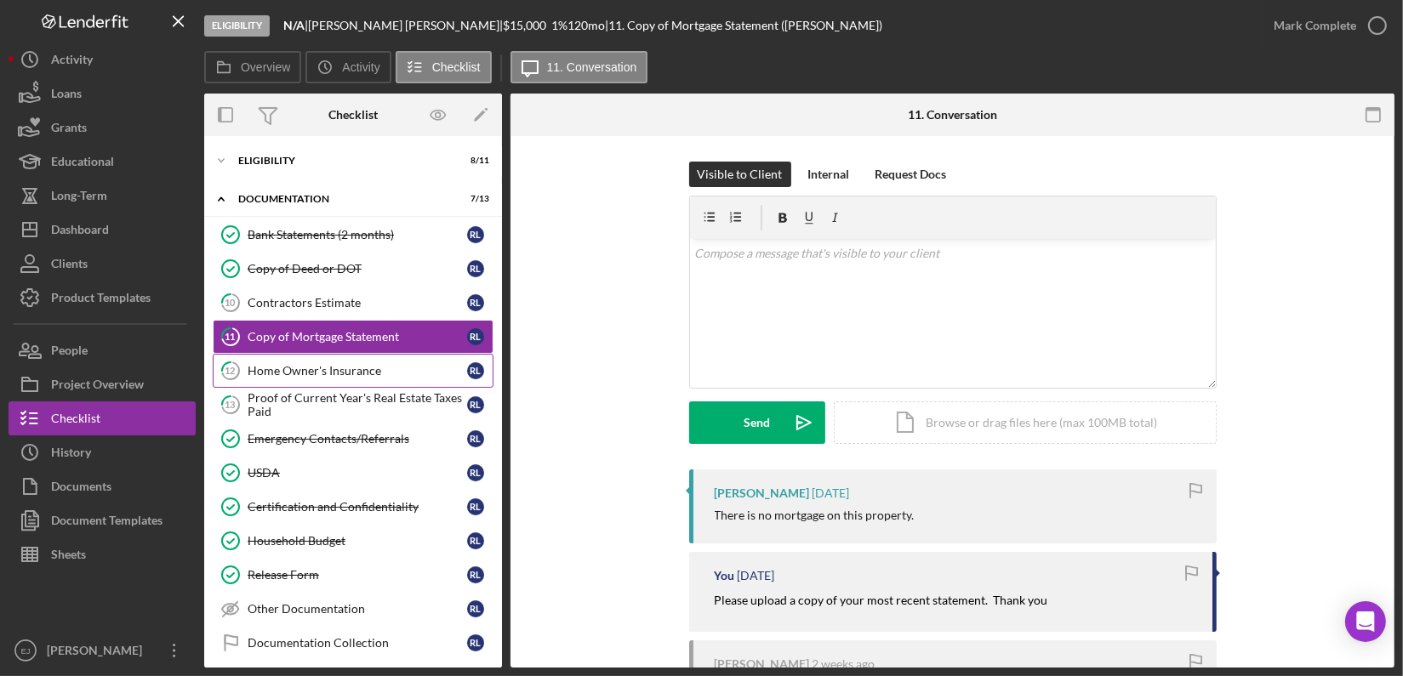
click at [334, 376] on div "Home Owner's Insurance" at bounding box center [358, 371] width 220 height 14
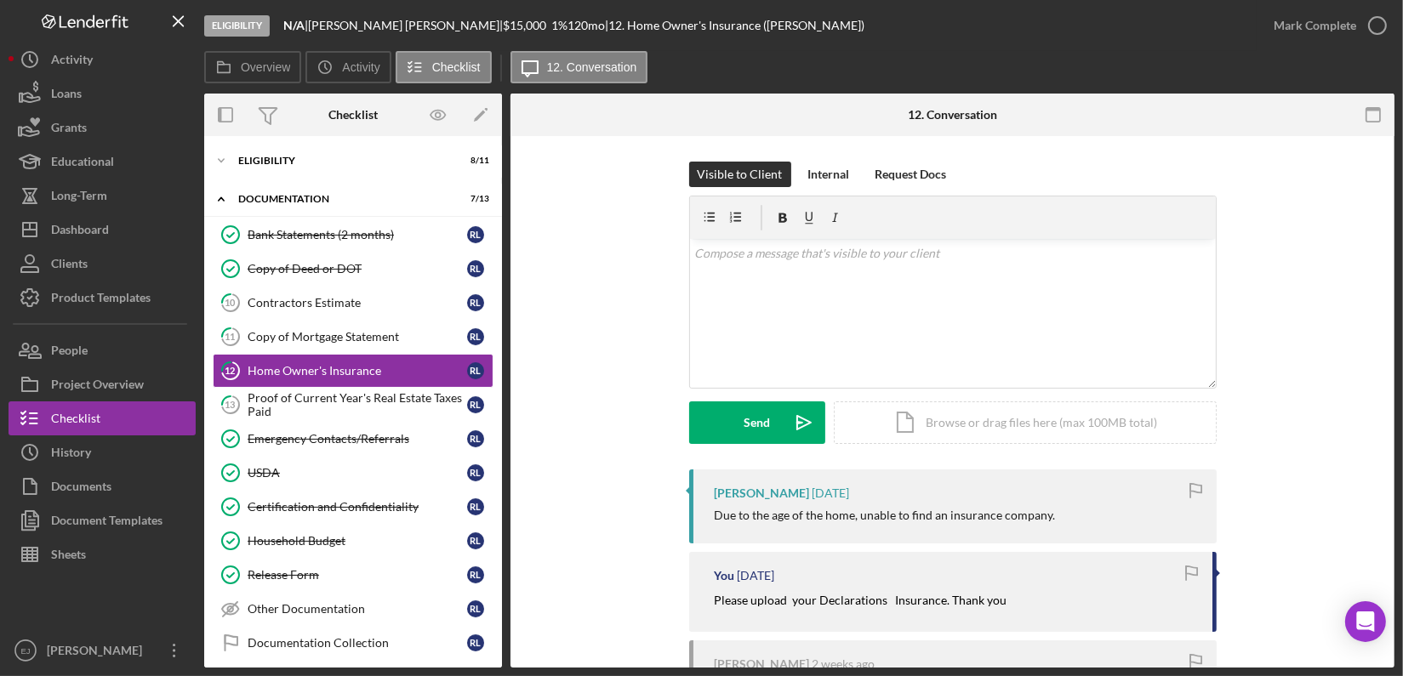
click at [503, 650] on div "Overview Internal Workflow Stage Eligibility Icon/Dropdown Arrow Archive (can u…" at bounding box center [799, 381] width 1190 height 574
click at [294, 407] on div "Proof of Current Year's Real Estate Taxes Paid" at bounding box center [358, 404] width 220 height 27
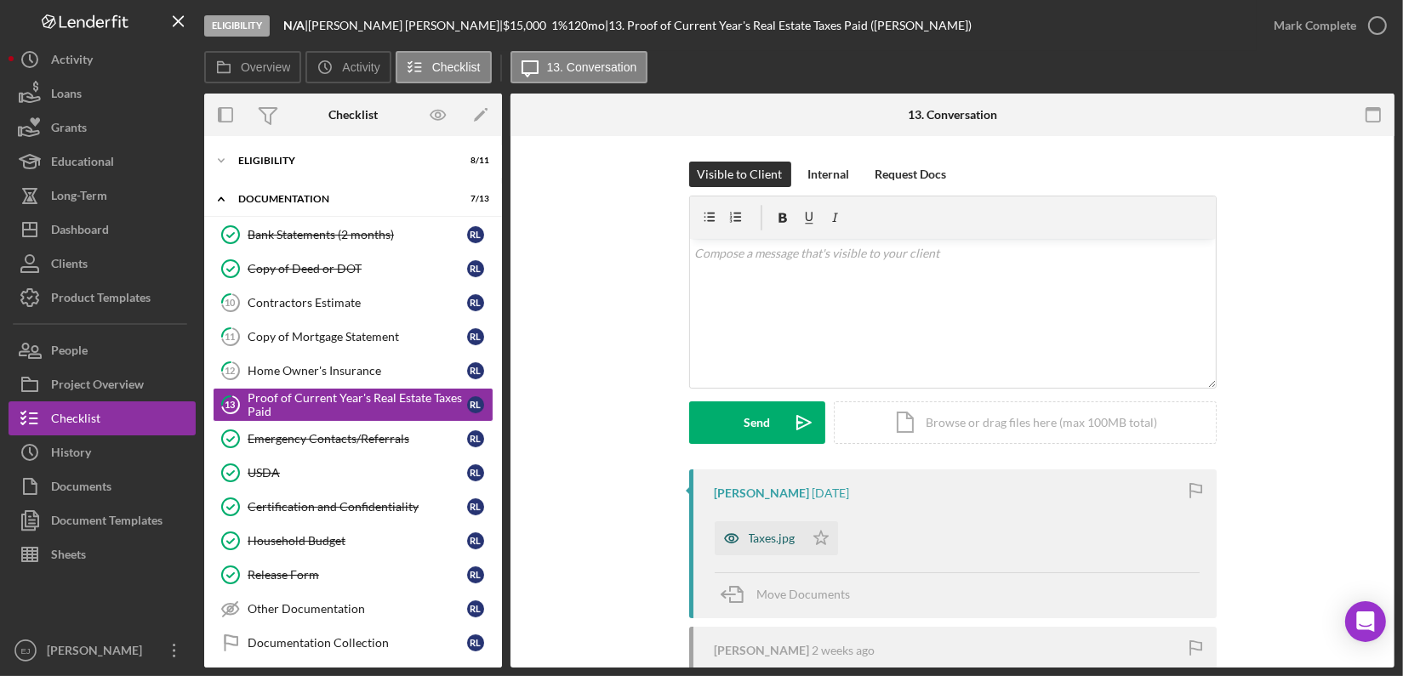
click at [785, 534] on div "Taxes.jpg" at bounding box center [772, 539] width 47 height 14
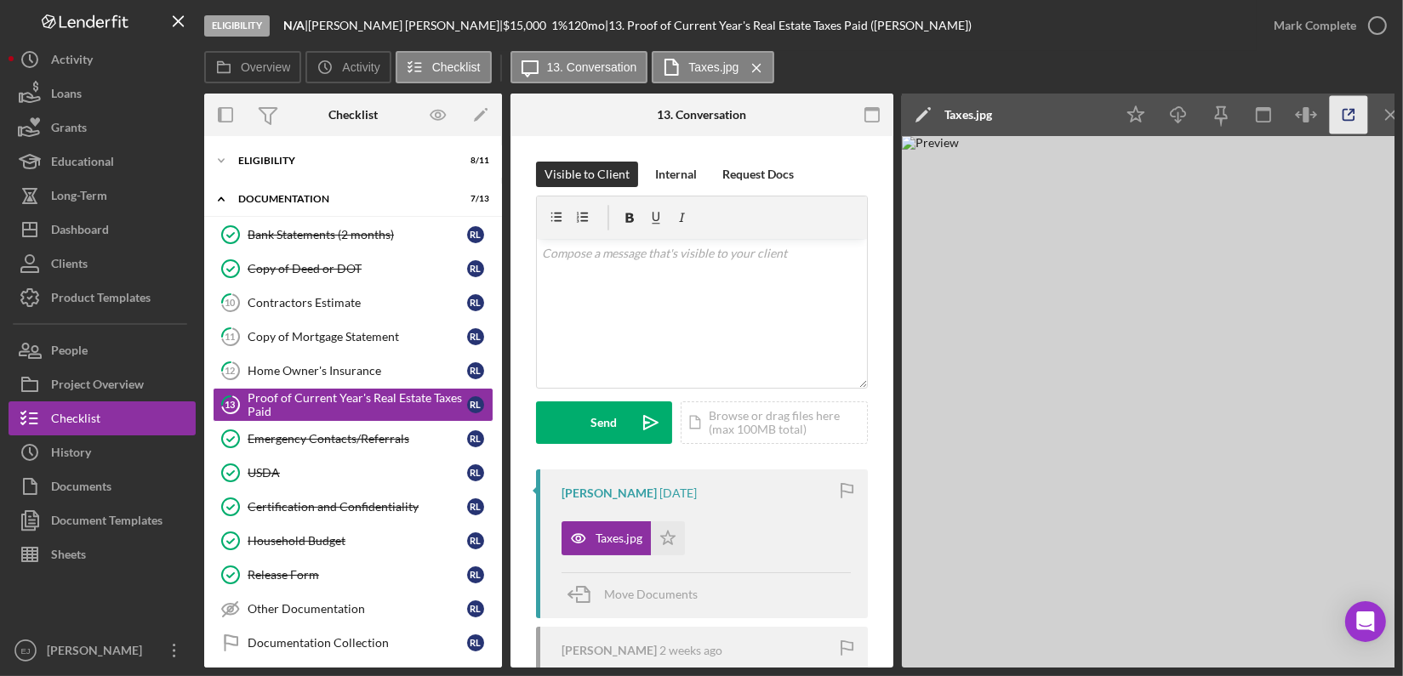
click at [1344, 107] on icon "button" at bounding box center [1349, 115] width 38 height 38
click at [648, 275] on div "v Color teal Color pink Remove color Add row above Add row below Add column bef…" at bounding box center [702, 313] width 330 height 149
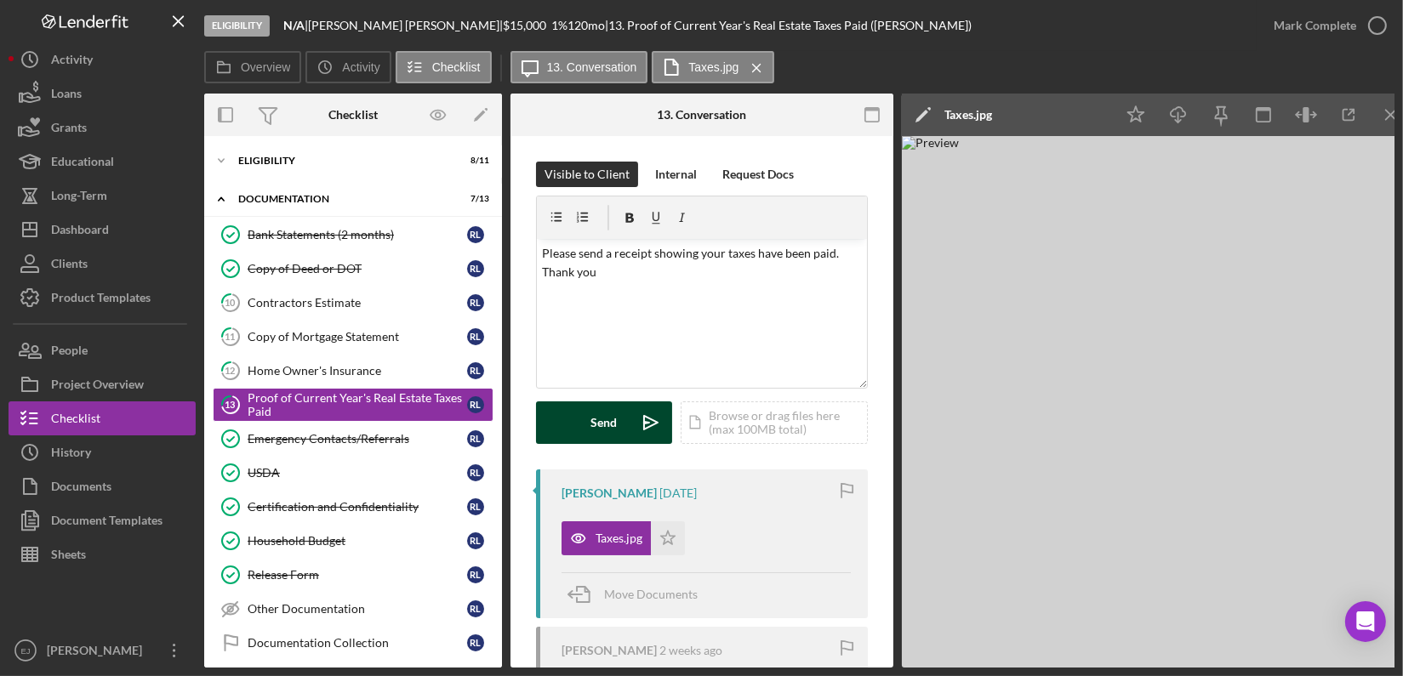
click at [610, 432] on div "Send" at bounding box center [604, 423] width 26 height 43
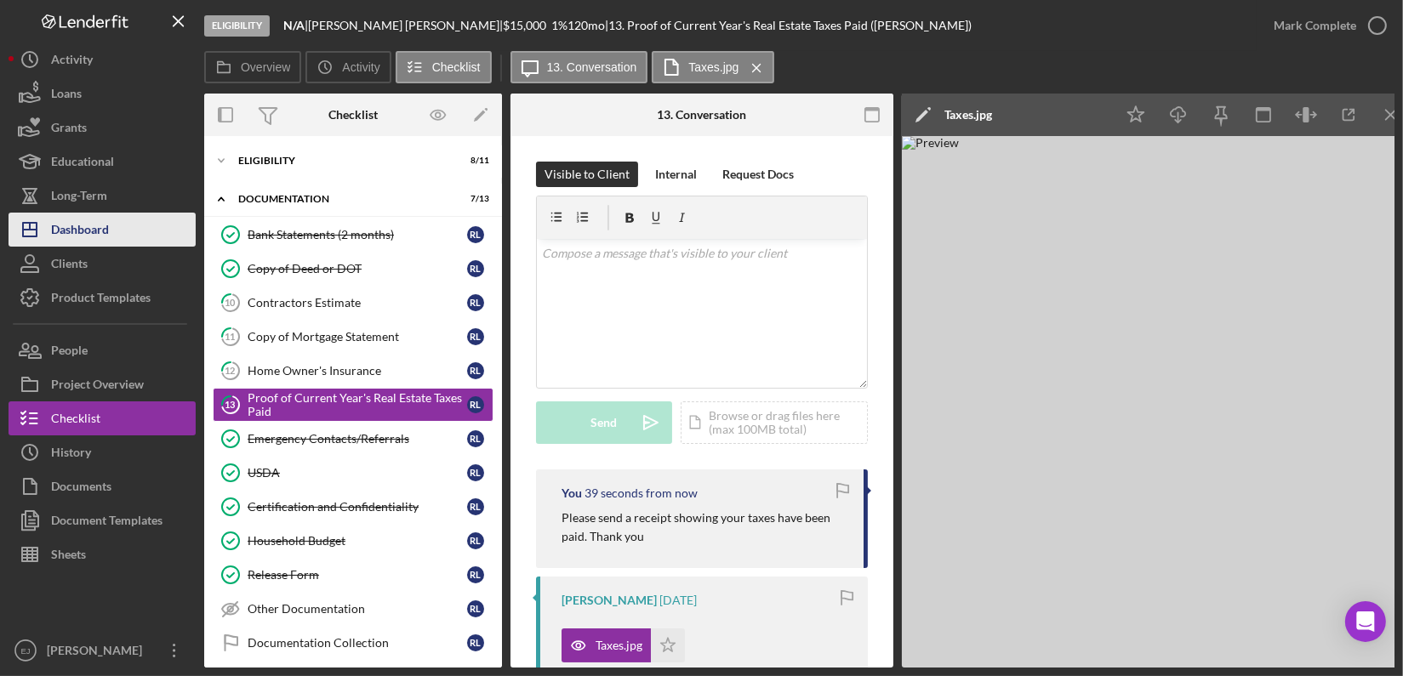
click at [139, 235] on button "Icon/Dashboard Dashboard" at bounding box center [102, 230] width 187 height 34
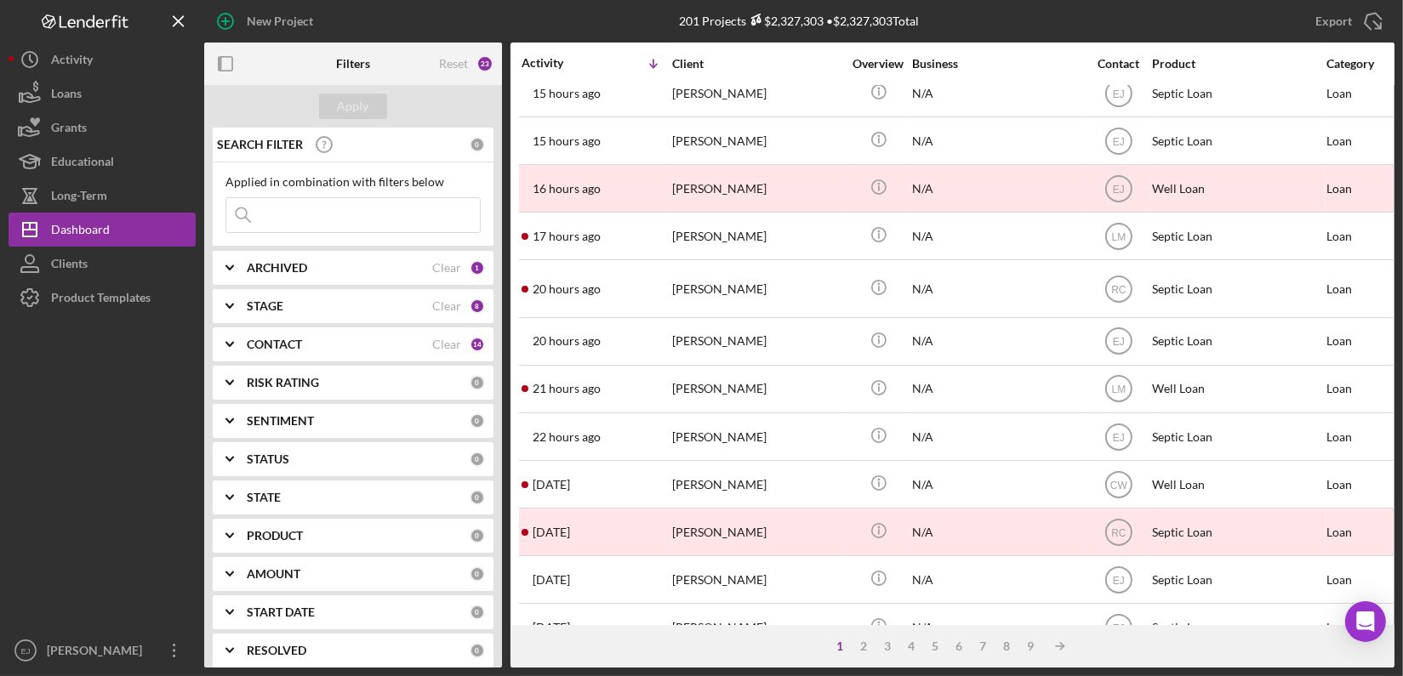
scroll to position [378, 0]
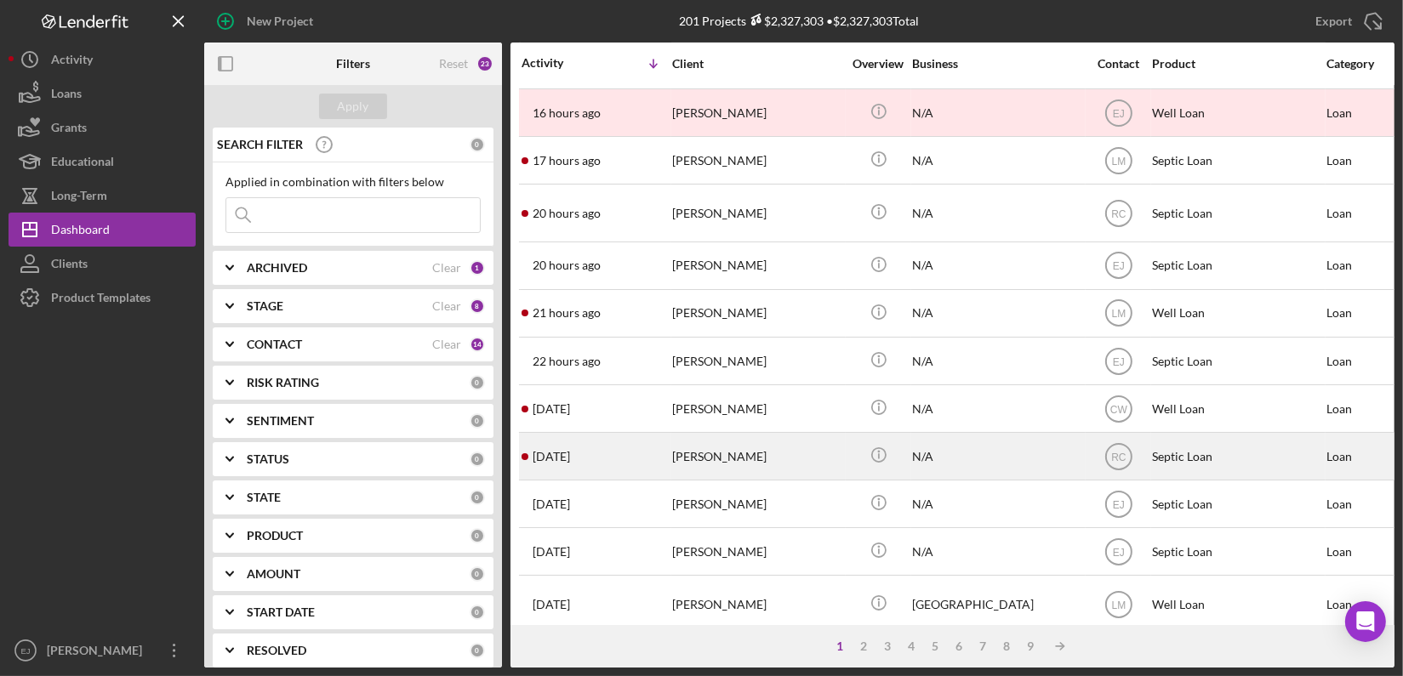
click at [703, 459] on div "[PERSON_NAME]" at bounding box center [757, 456] width 170 height 45
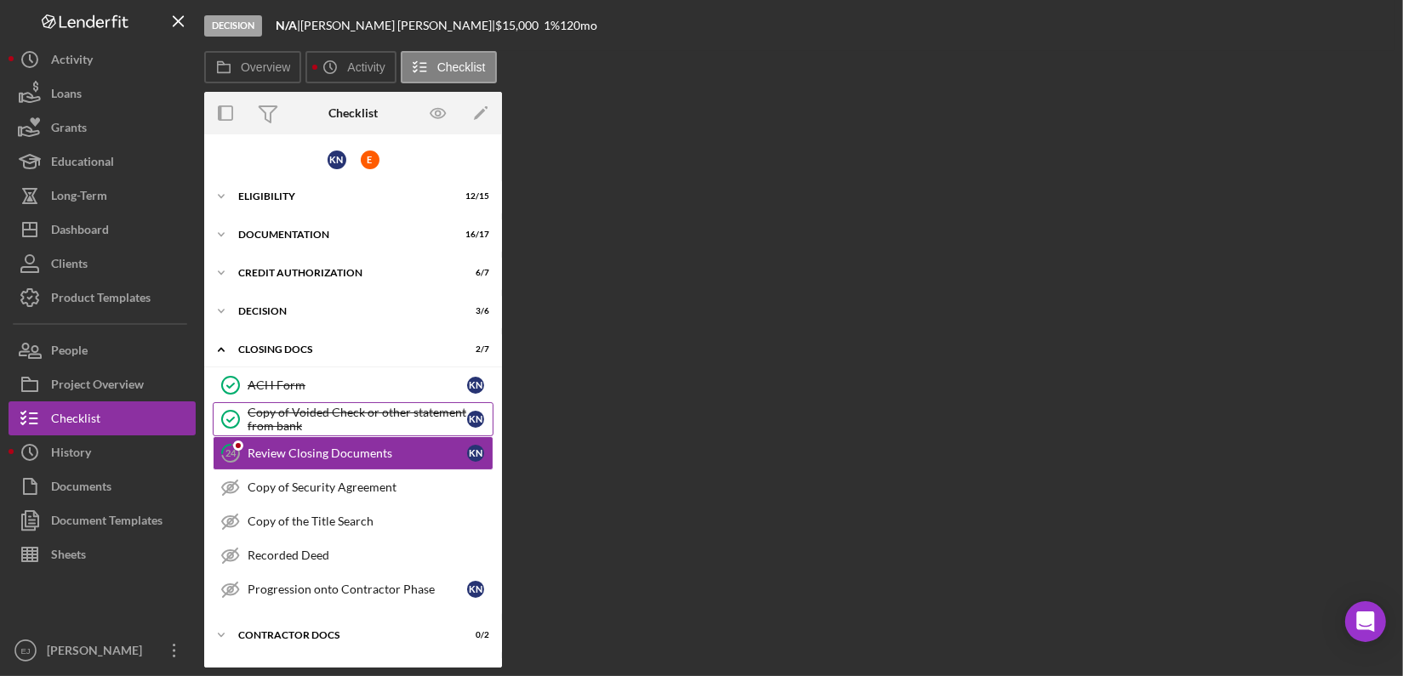
scroll to position [30, 0]
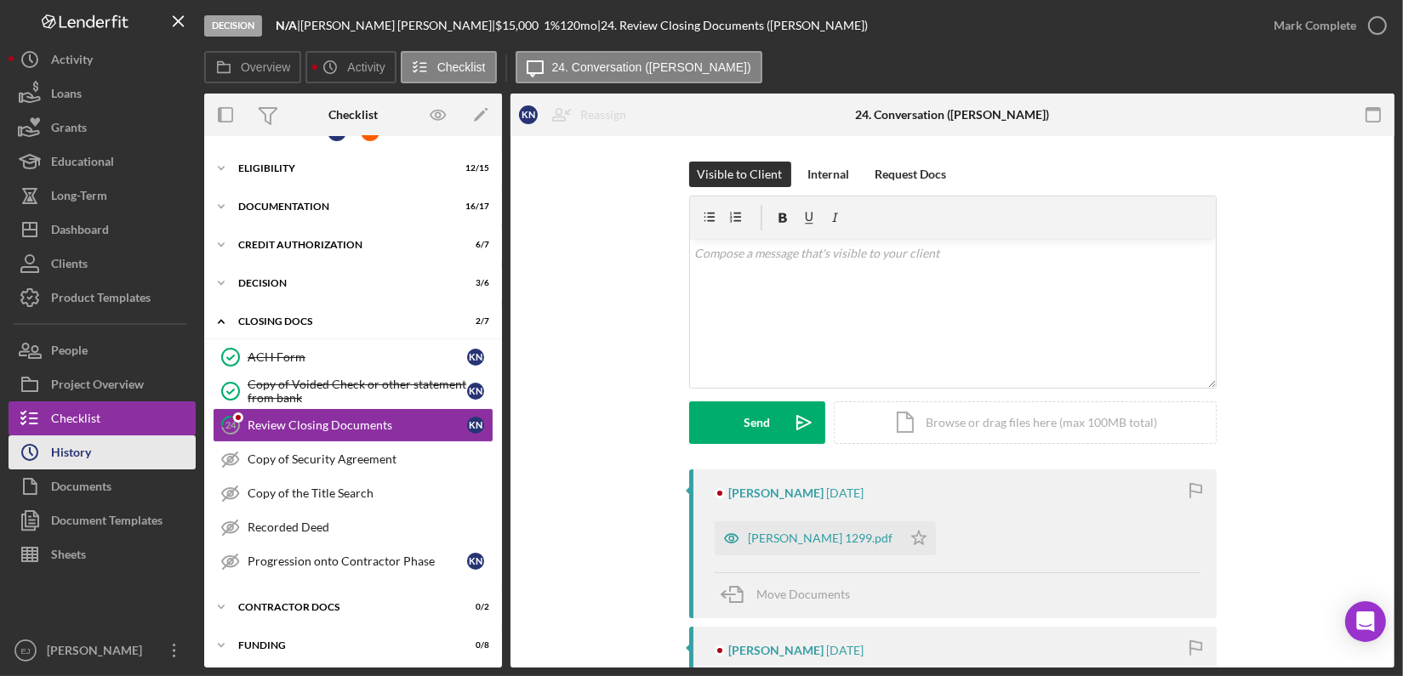
click at [166, 448] on button "Icon/History History" at bounding box center [102, 453] width 187 height 34
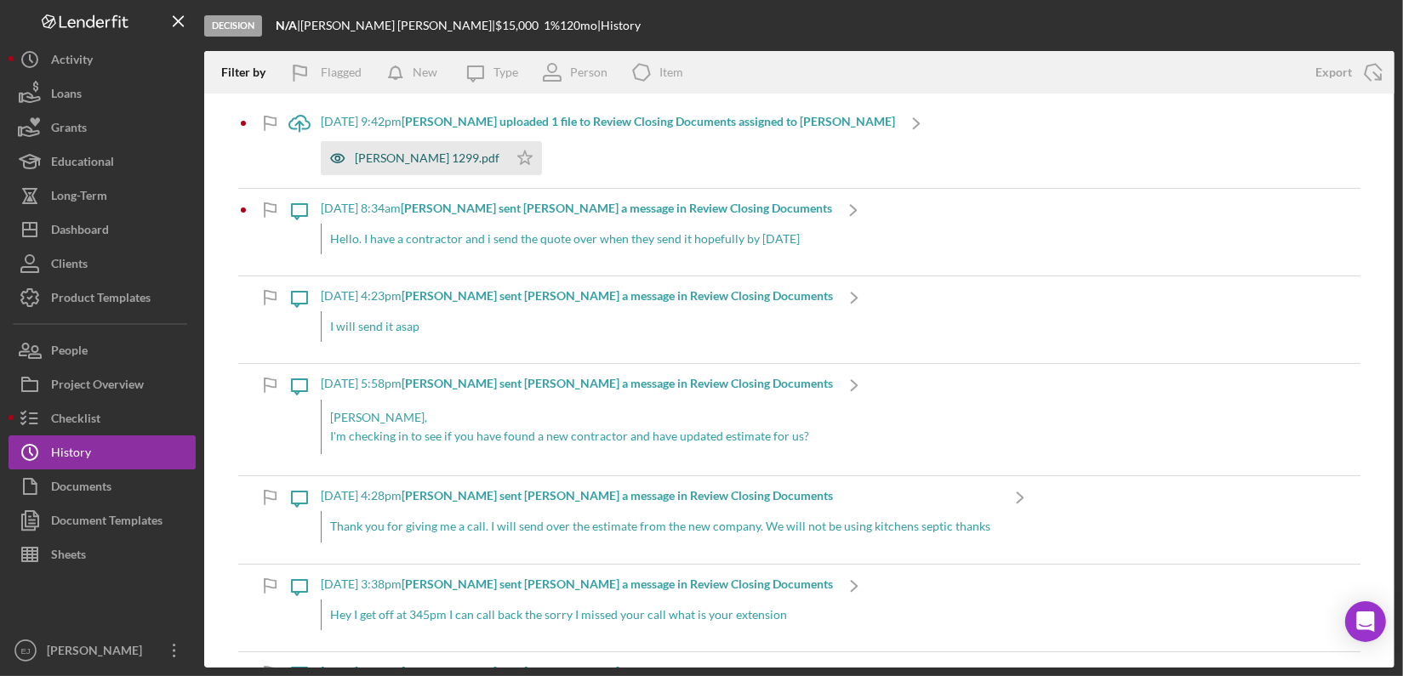
click at [419, 157] on div "[PERSON_NAME] 1299.pdf" at bounding box center [427, 158] width 145 height 14
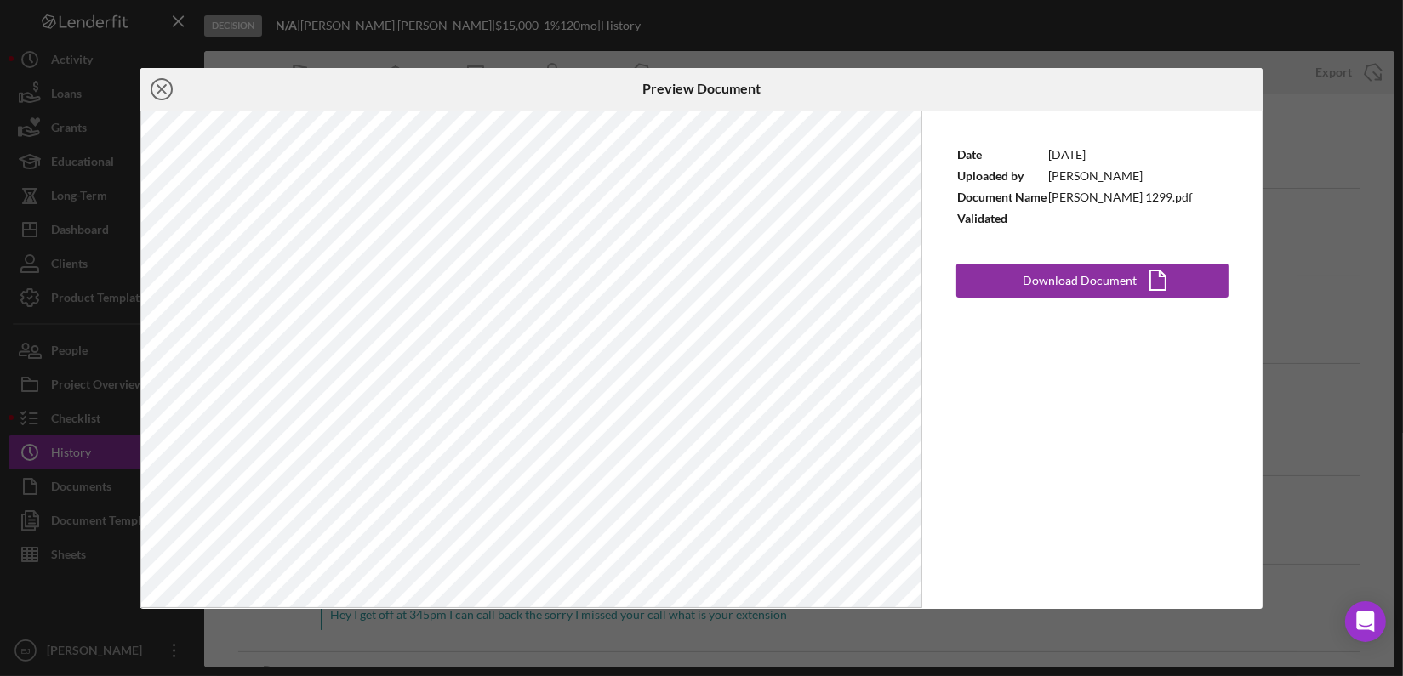
click at [157, 85] on line at bounding box center [161, 89] width 9 height 9
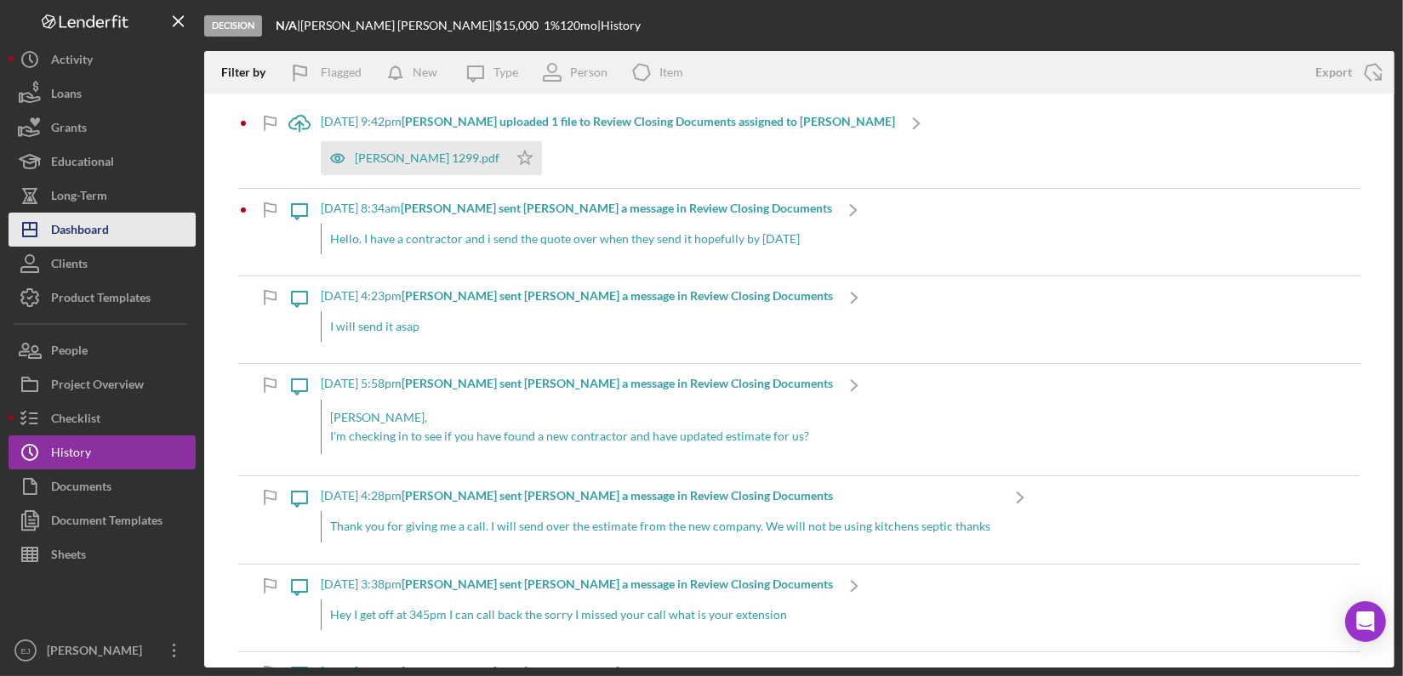
click at [82, 219] on div "Dashboard" at bounding box center [80, 232] width 58 height 38
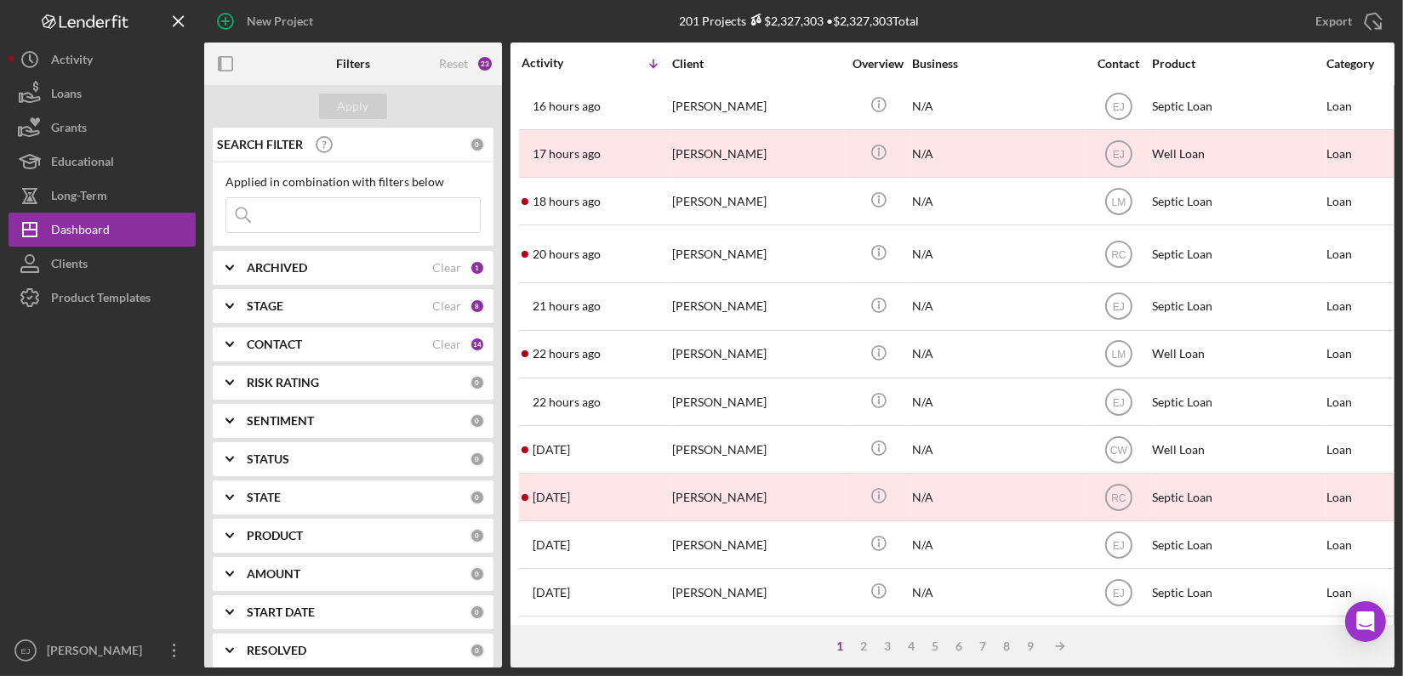
scroll to position [340, 0]
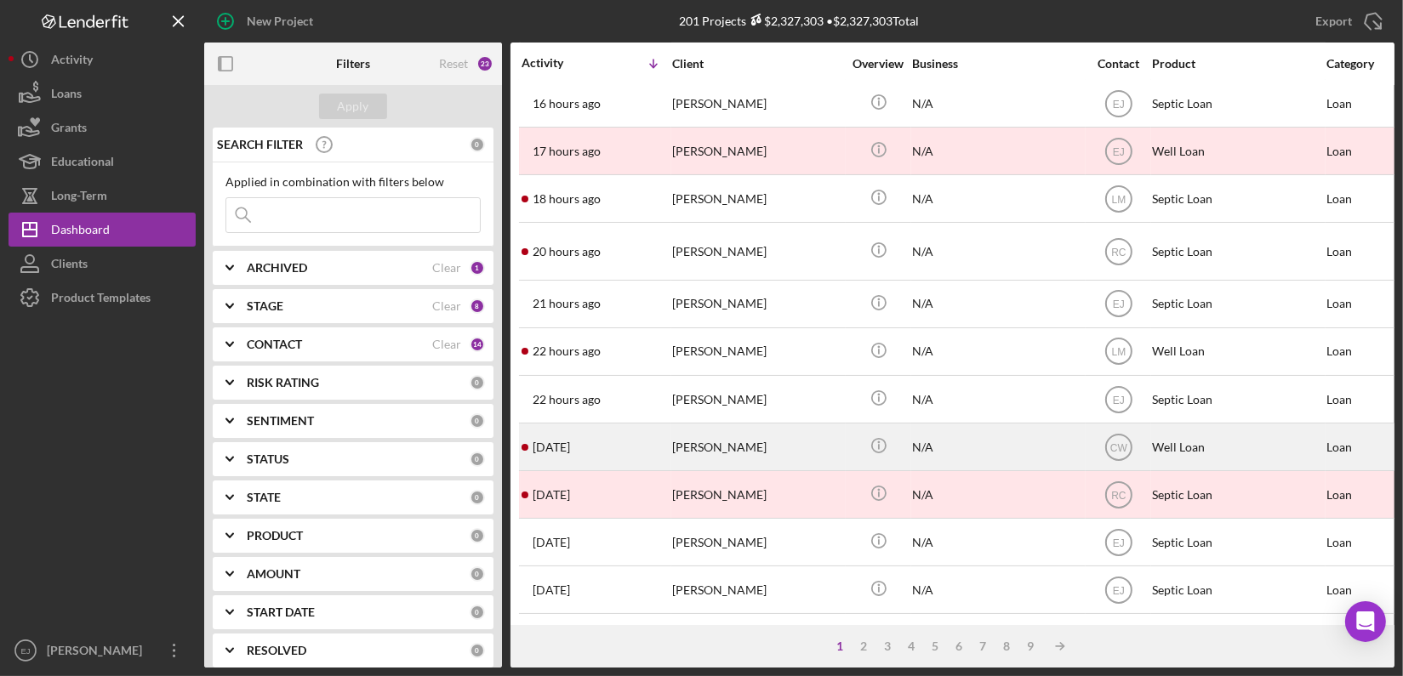
click at [699, 451] on div "[PERSON_NAME]" at bounding box center [757, 447] width 170 height 45
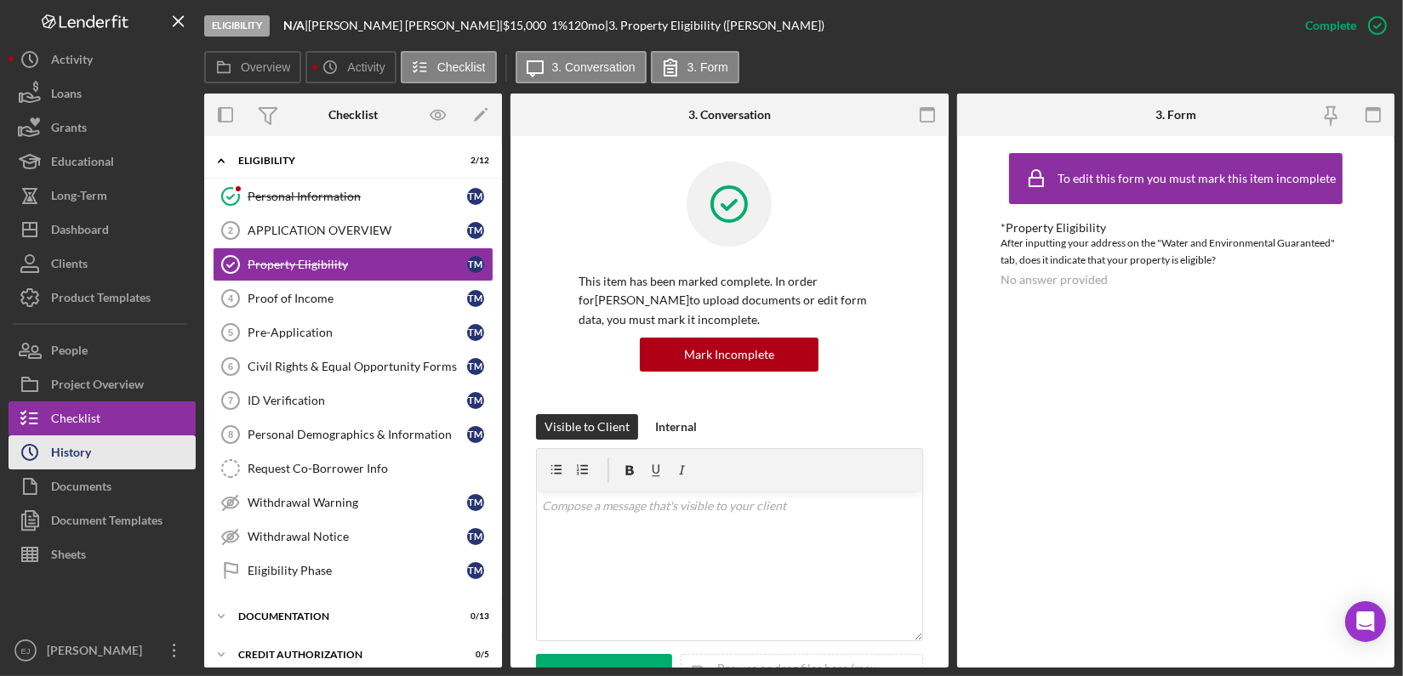
click at [111, 456] on button "Icon/History History" at bounding box center [102, 453] width 187 height 34
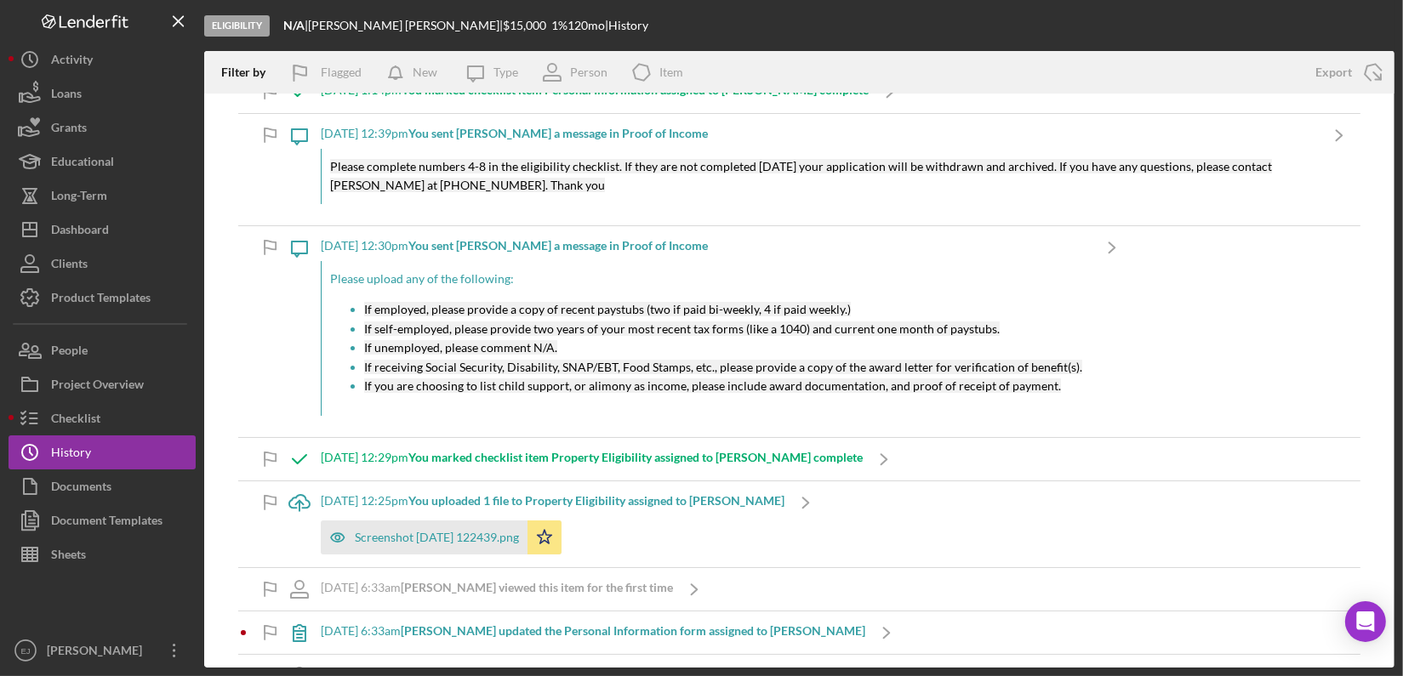
scroll to position [112, 0]
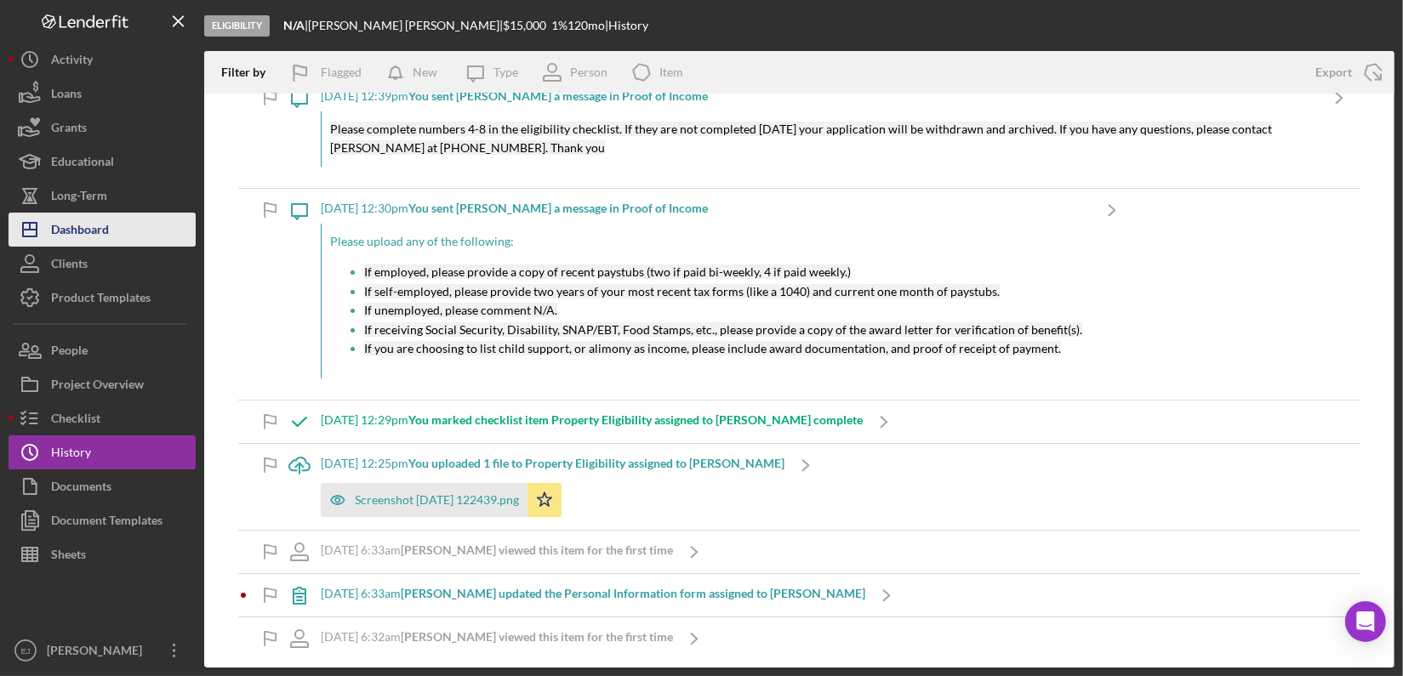
click at [109, 231] on div "Dashboard" at bounding box center [80, 232] width 58 height 38
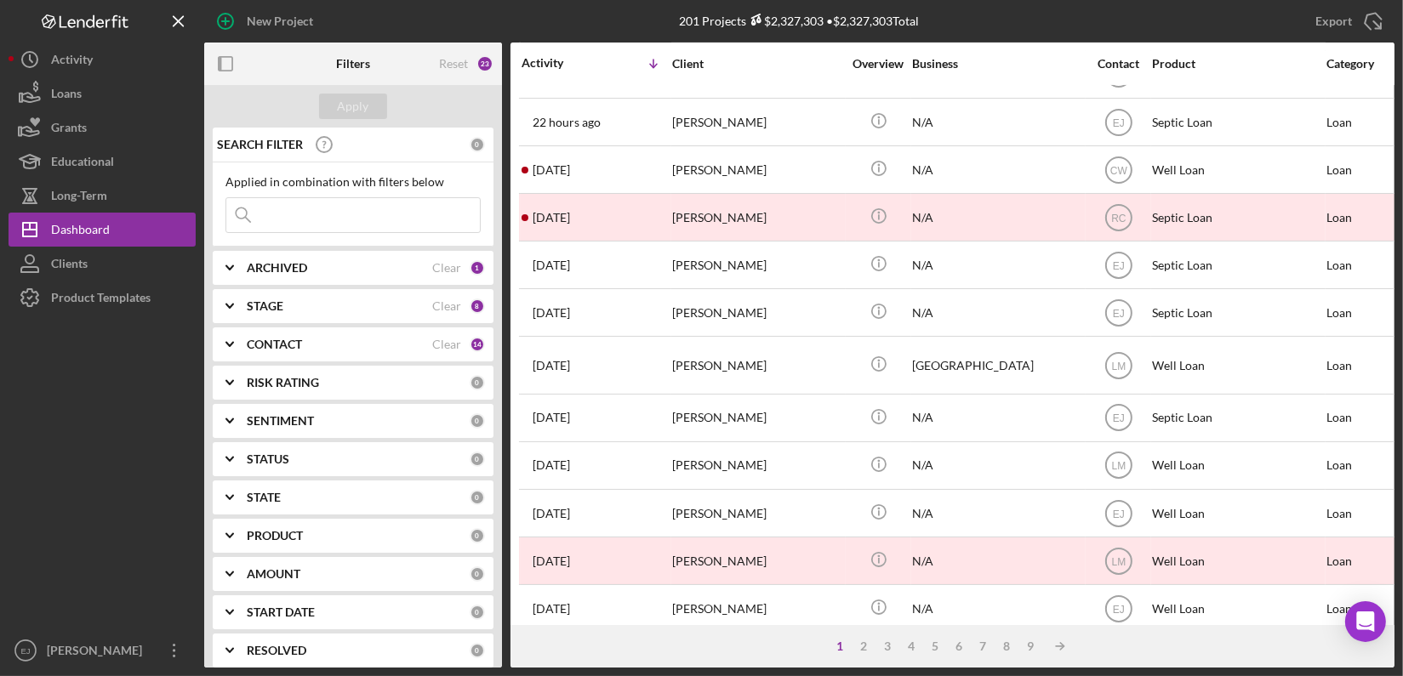
scroll to position [692, 0]
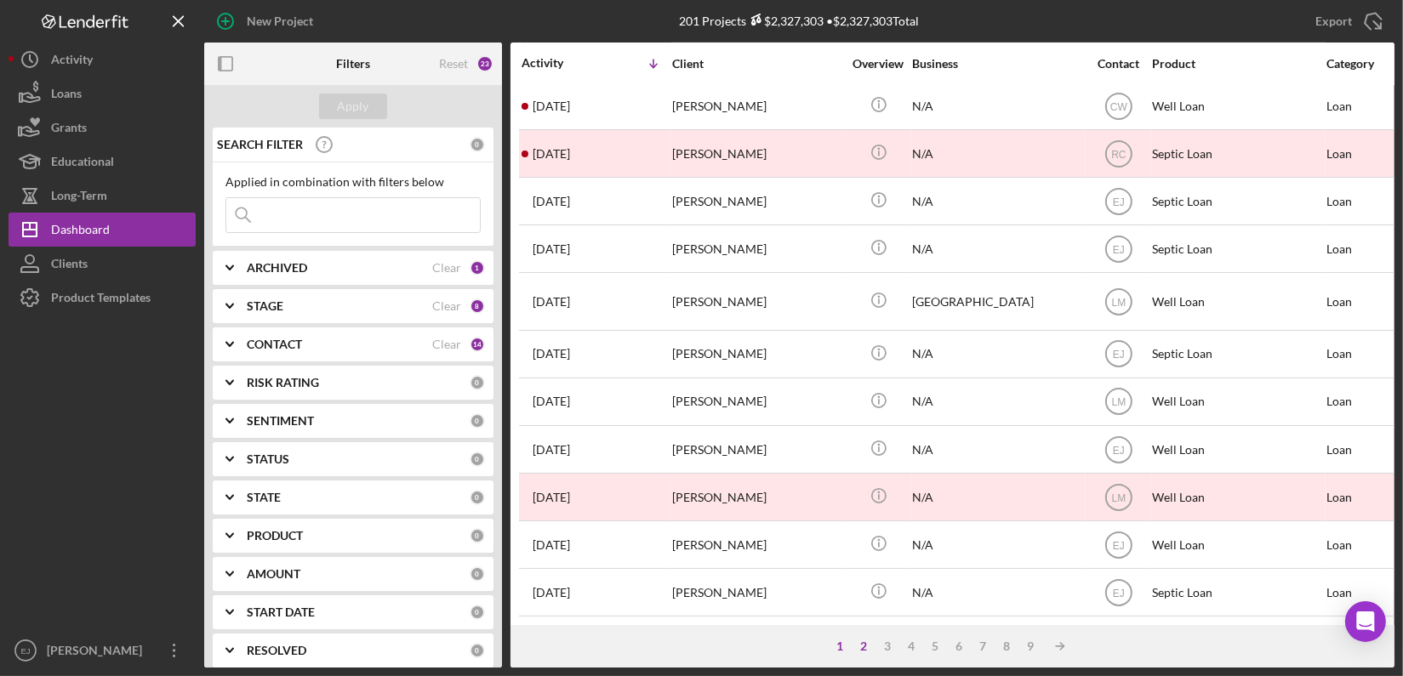
click at [867, 645] on div "2" at bounding box center [865, 647] width 24 height 14
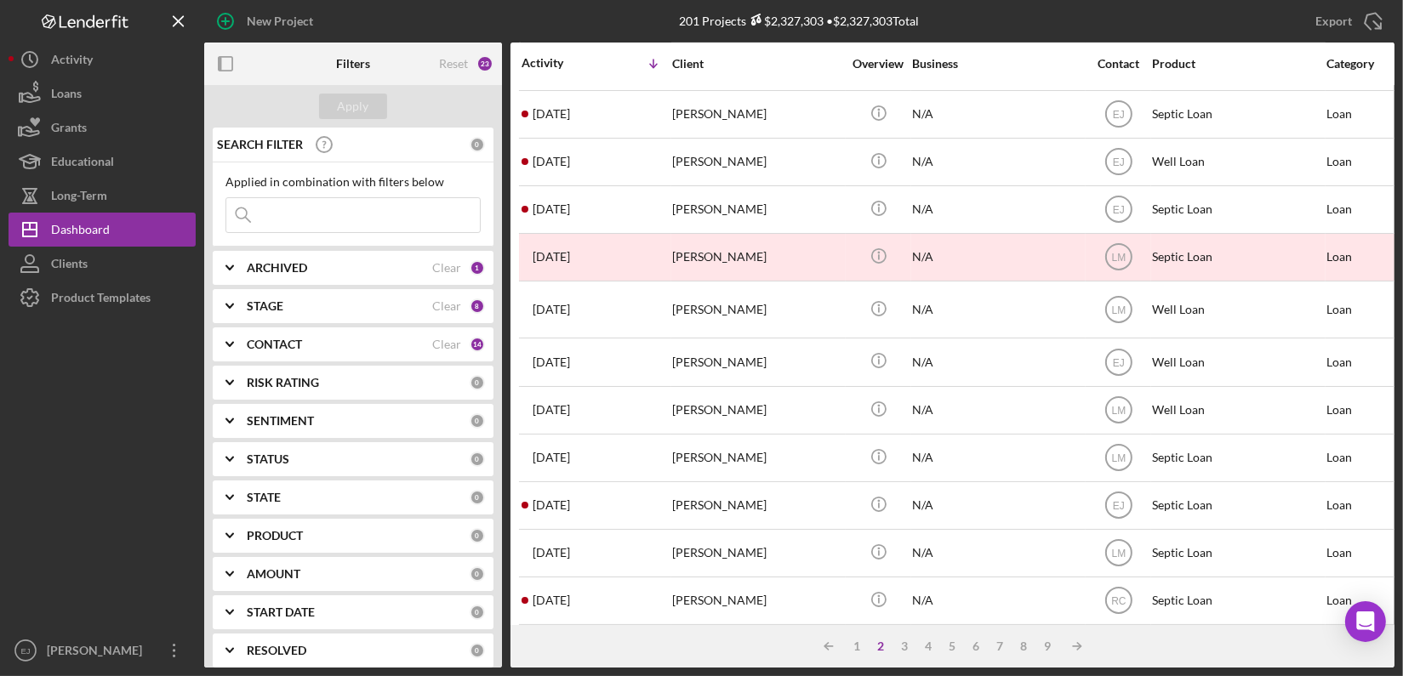
scroll to position [711, 0]
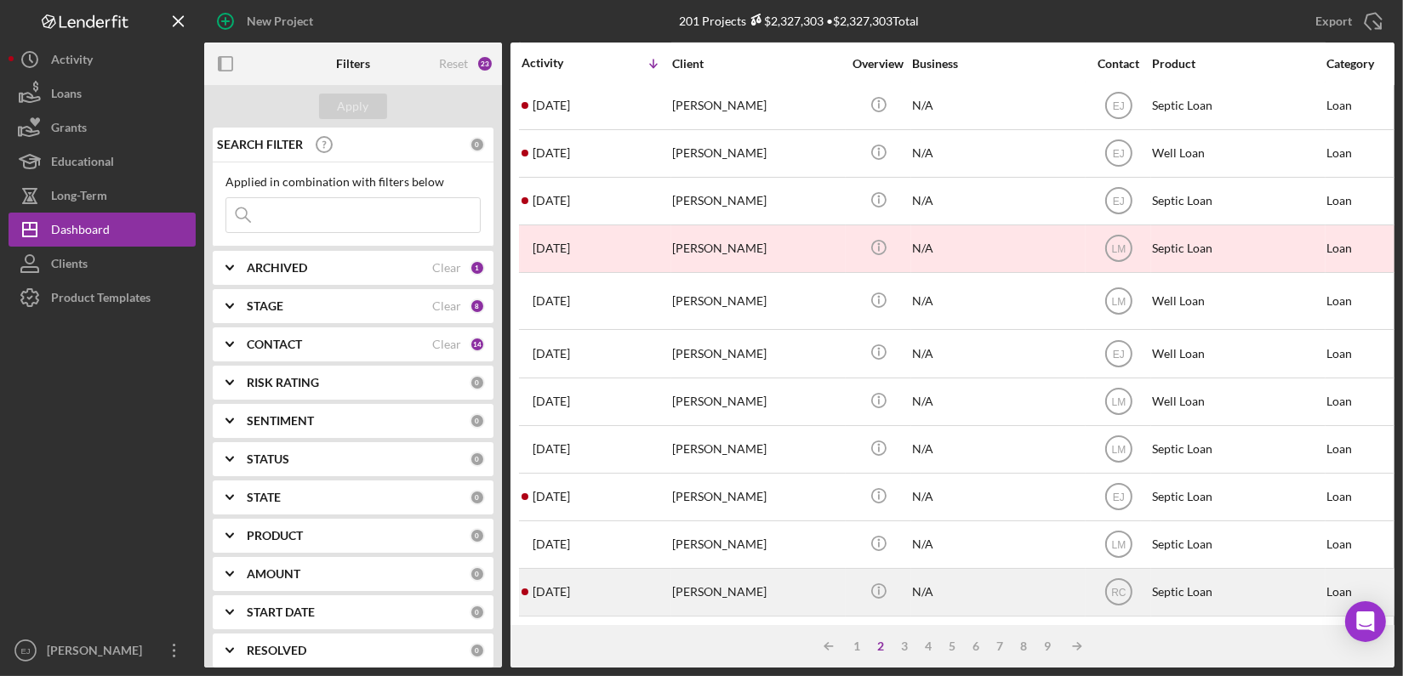
click at [682, 583] on div "[PERSON_NAME]" at bounding box center [757, 592] width 170 height 45
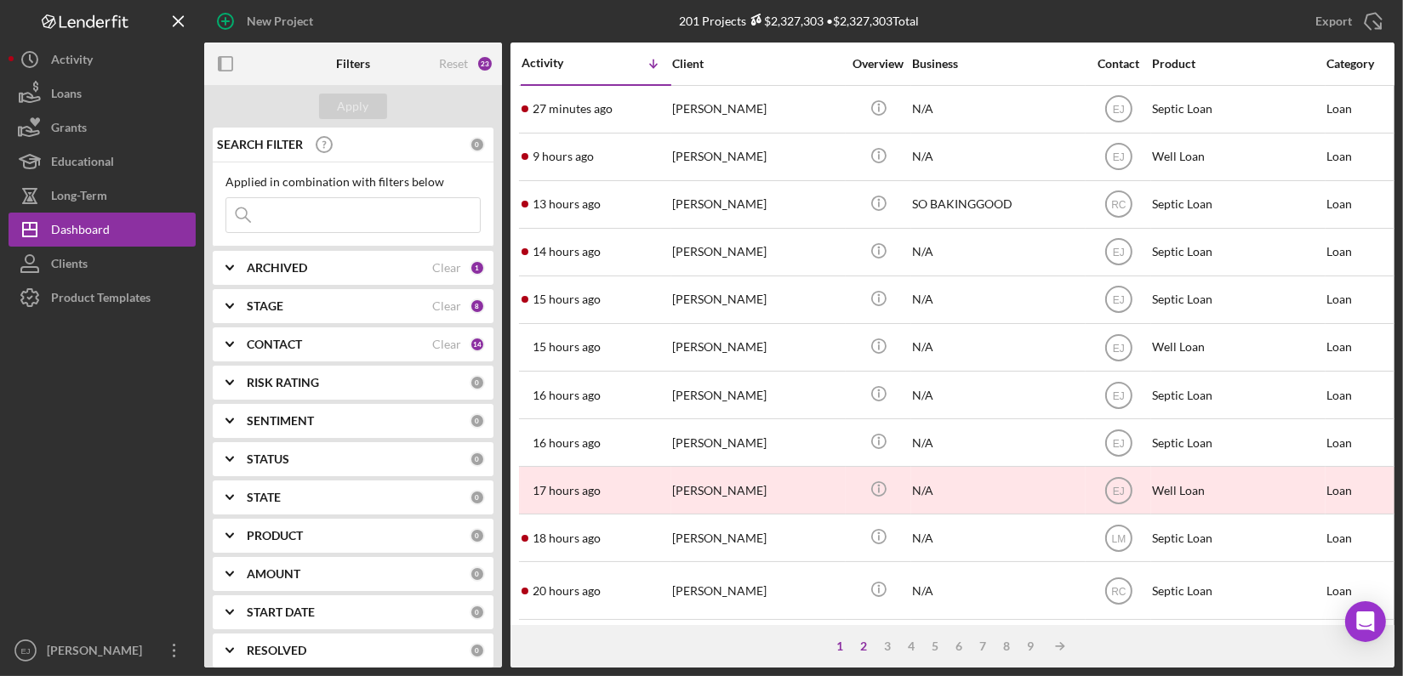
click at [859, 647] on div "2" at bounding box center [865, 647] width 24 height 14
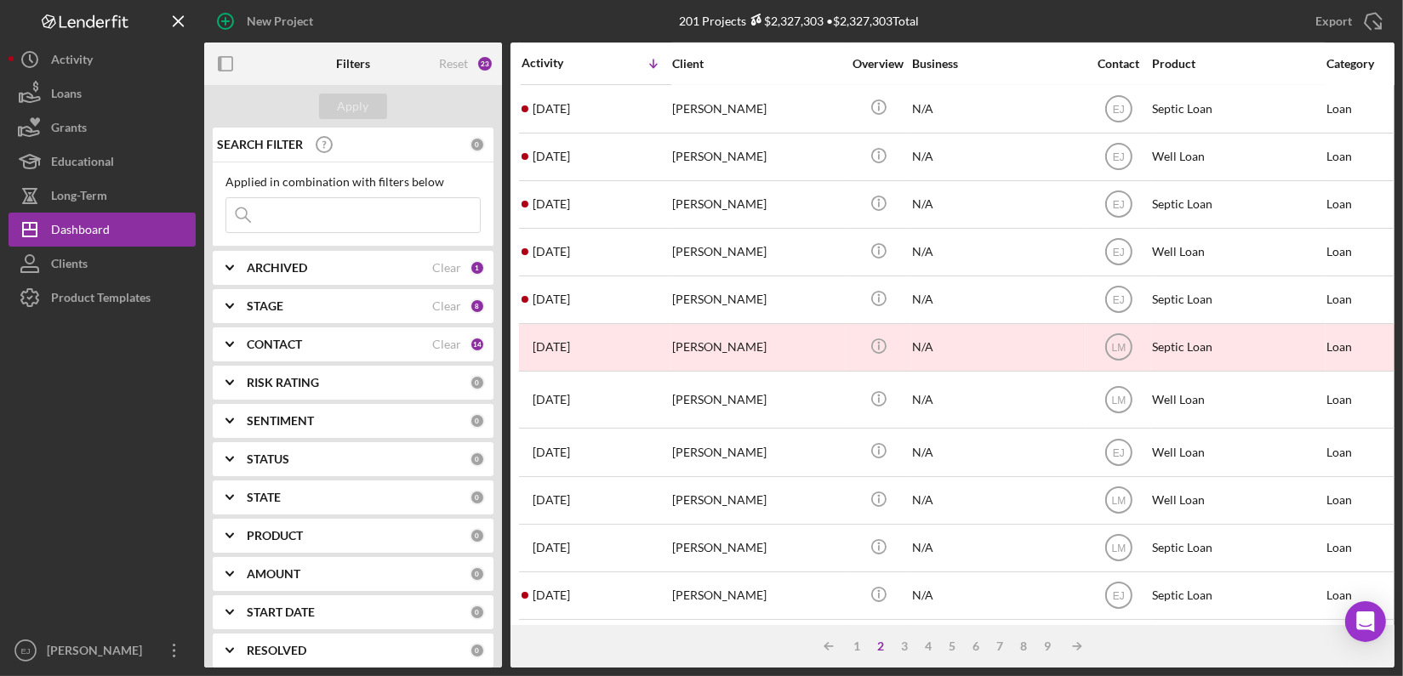
scroll to position [711, 0]
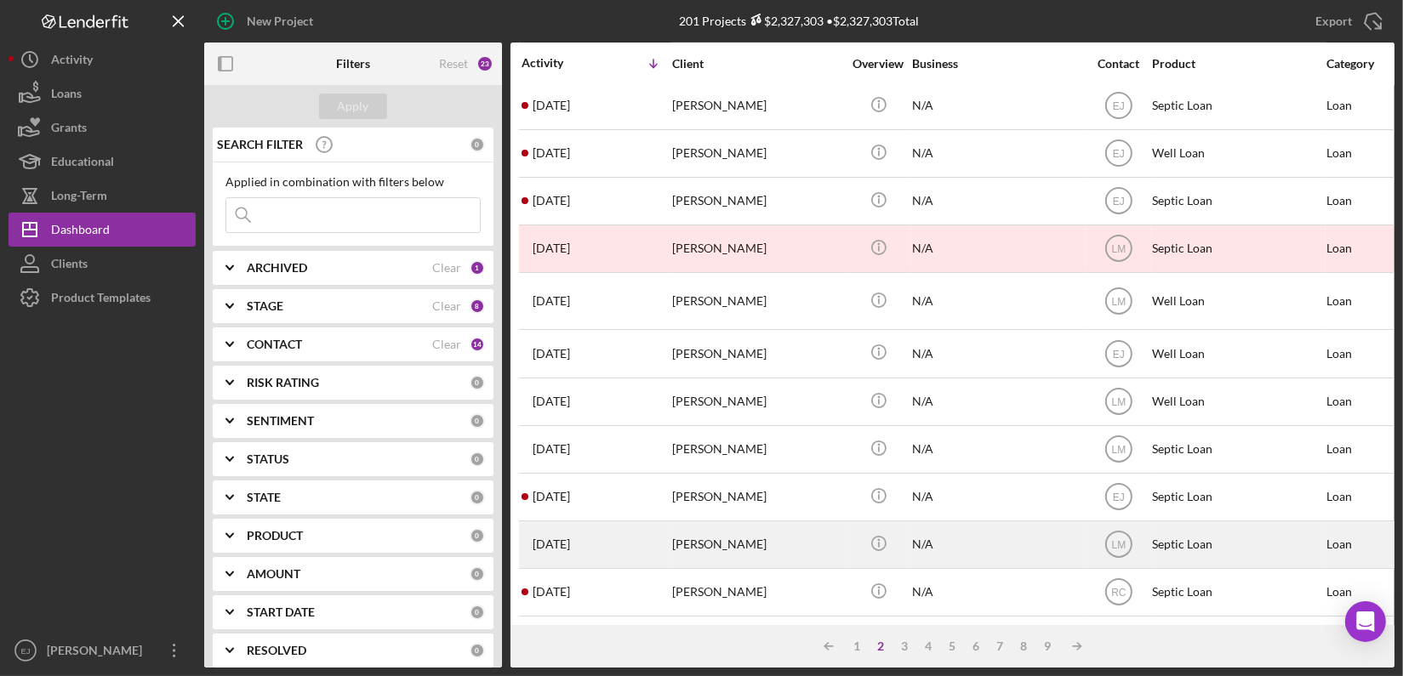
click at [705, 531] on div "[PERSON_NAME]" at bounding box center [757, 544] width 170 height 45
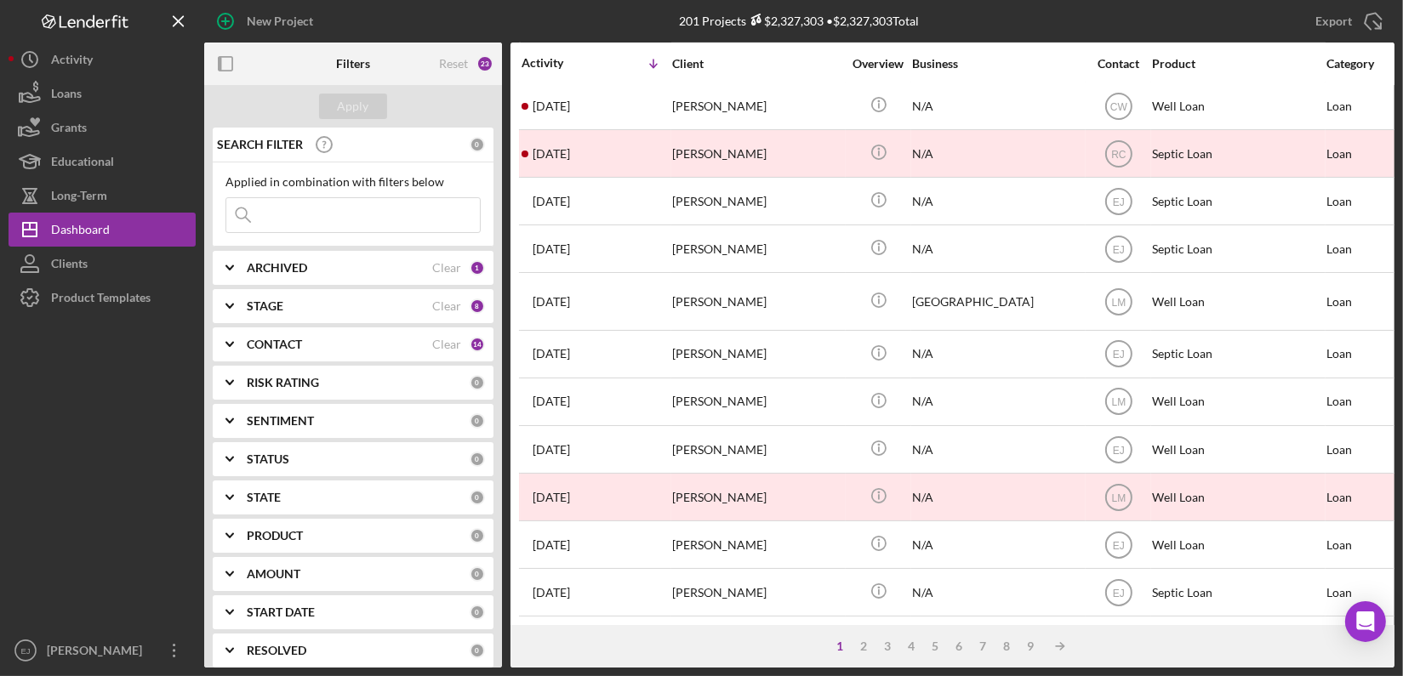
scroll to position [692, 0]
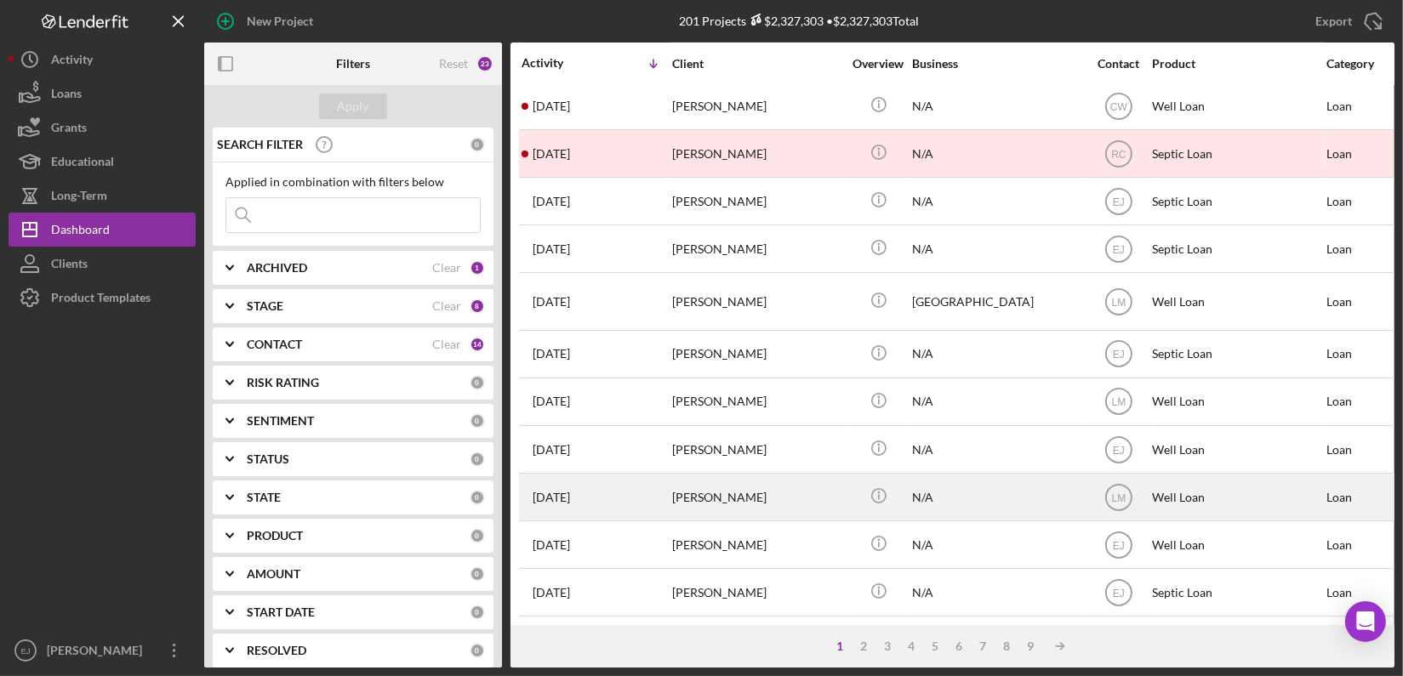
click at [706, 488] on div "[PERSON_NAME]" at bounding box center [757, 497] width 170 height 45
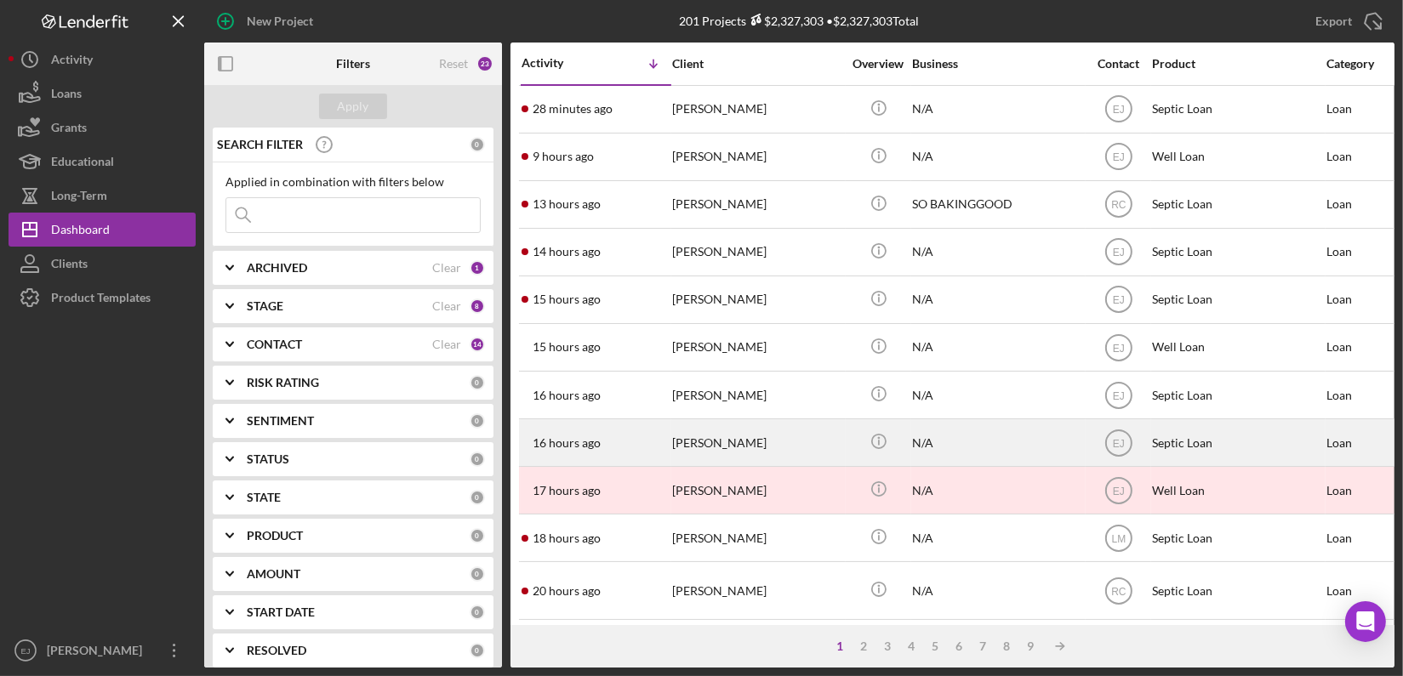
click at [697, 446] on div "[PERSON_NAME]" at bounding box center [757, 442] width 170 height 45
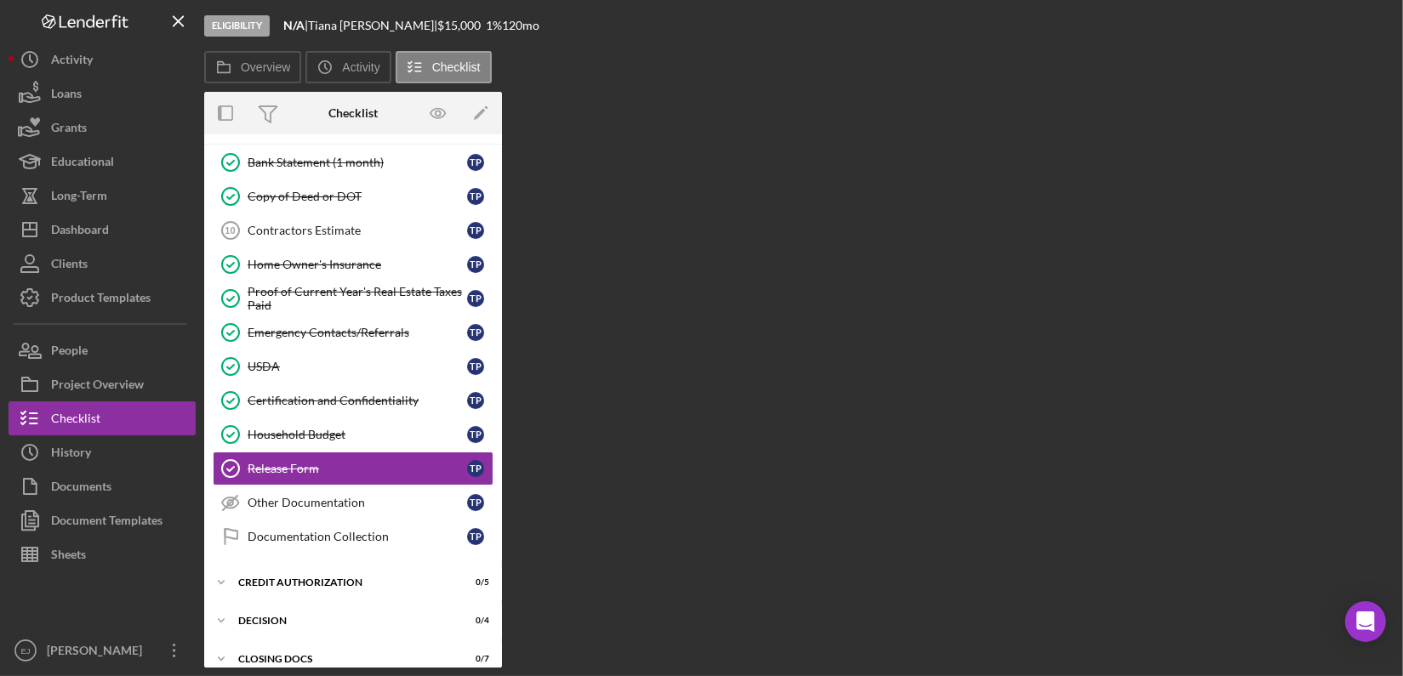
scroll to position [135, 0]
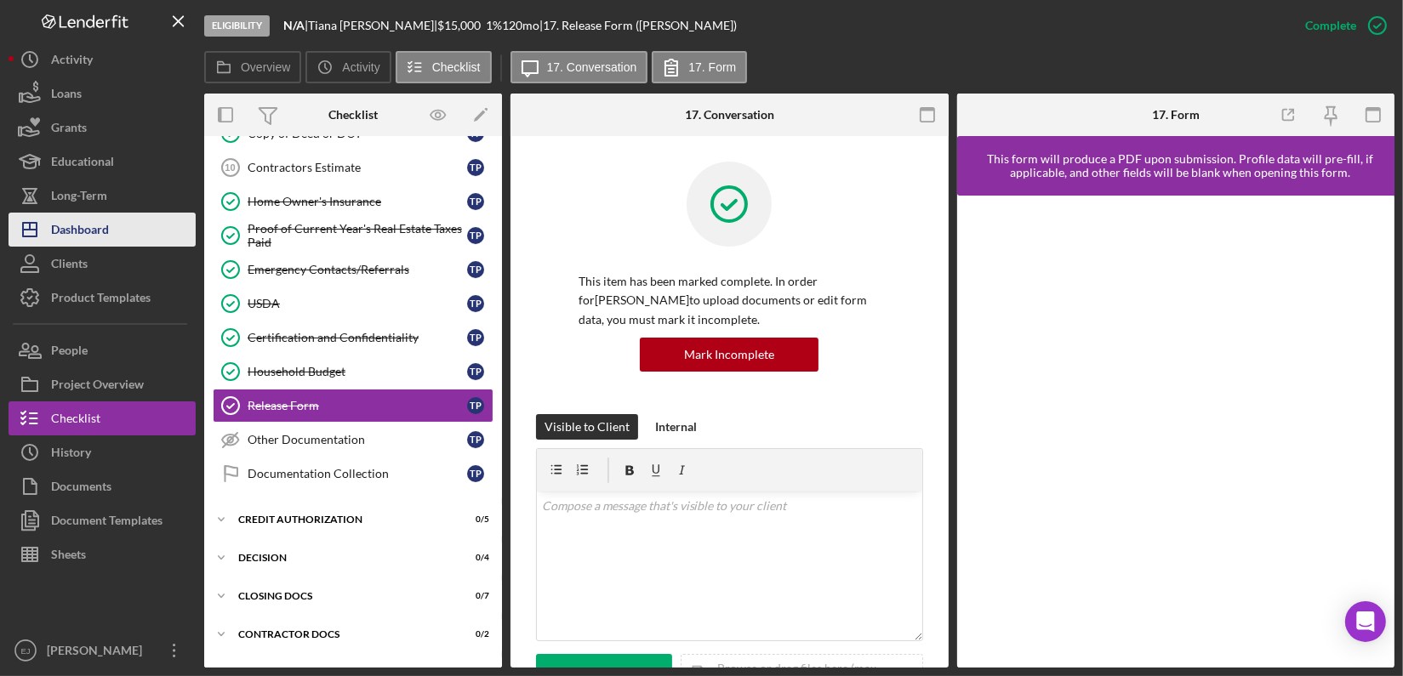
click at [138, 230] on button "Icon/Dashboard Dashboard" at bounding box center [102, 230] width 187 height 34
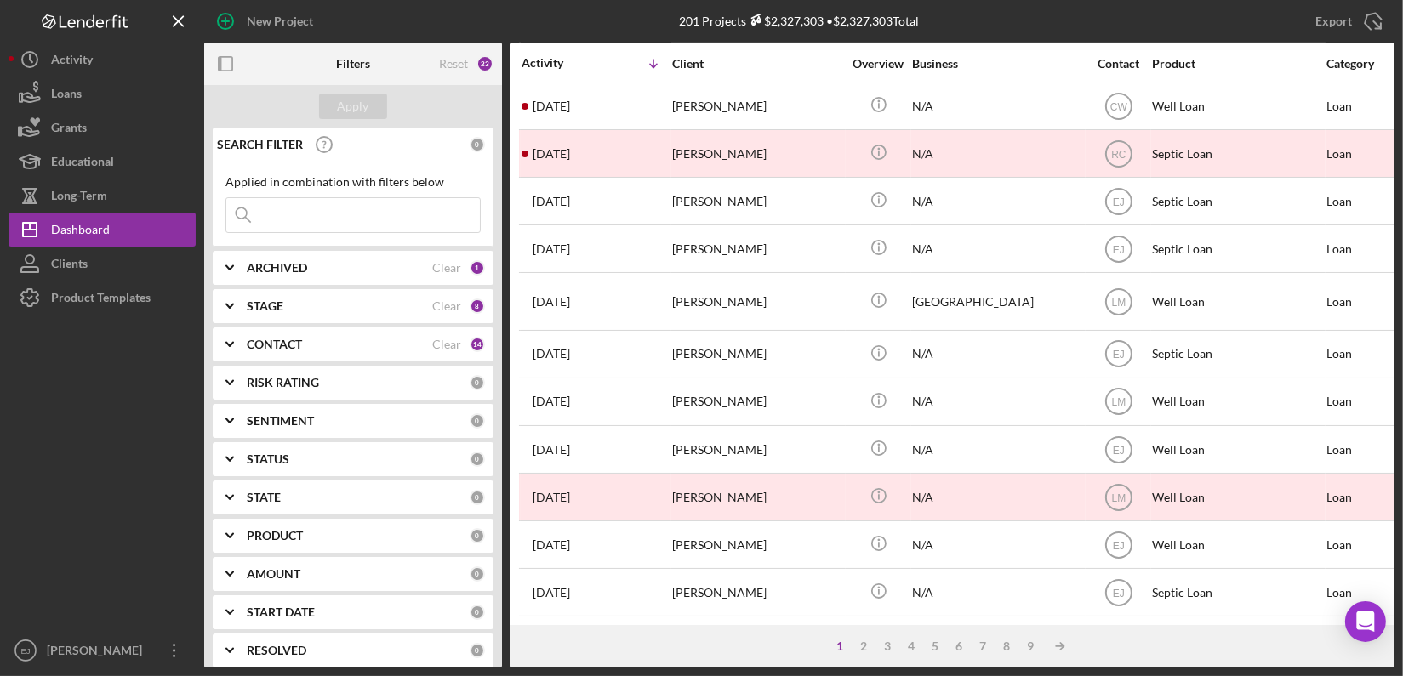
scroll to position [692, 0]
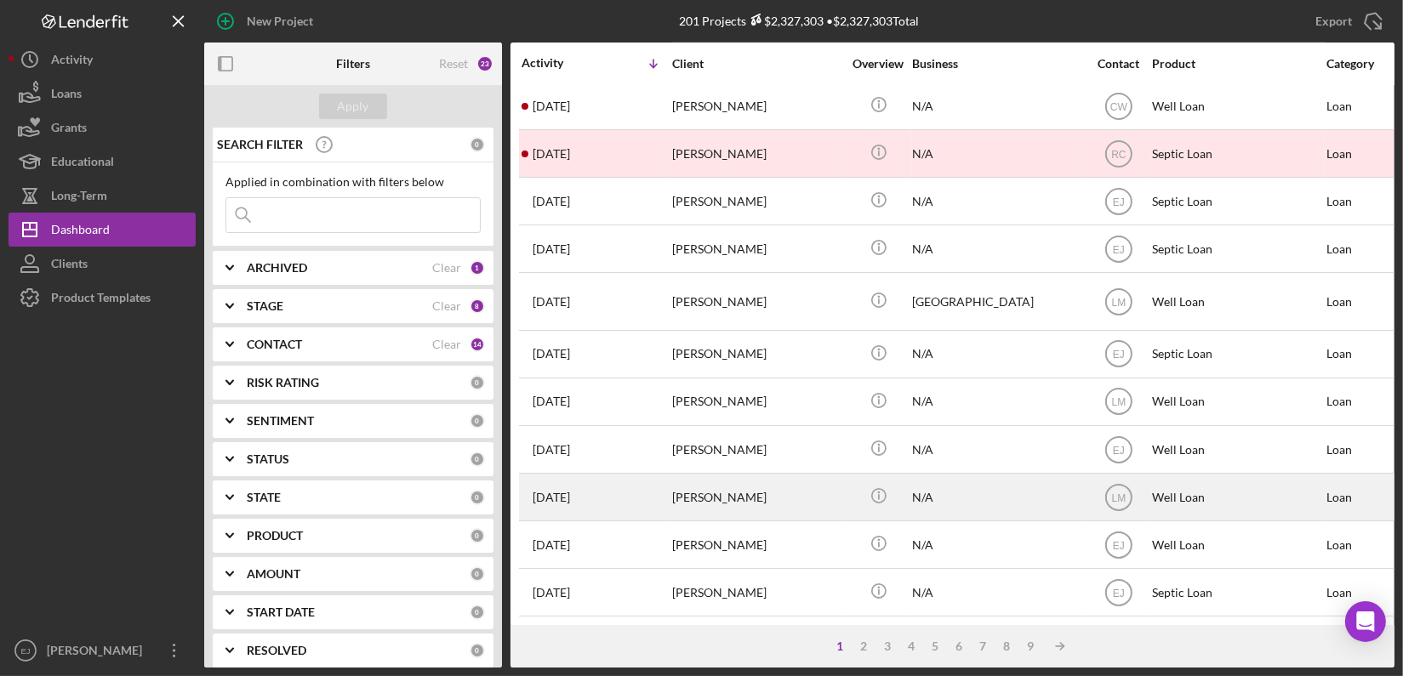
click at [717, 493] on div "[PERSON_NAME]" at bounding box center [757, 497] width 170 height 45
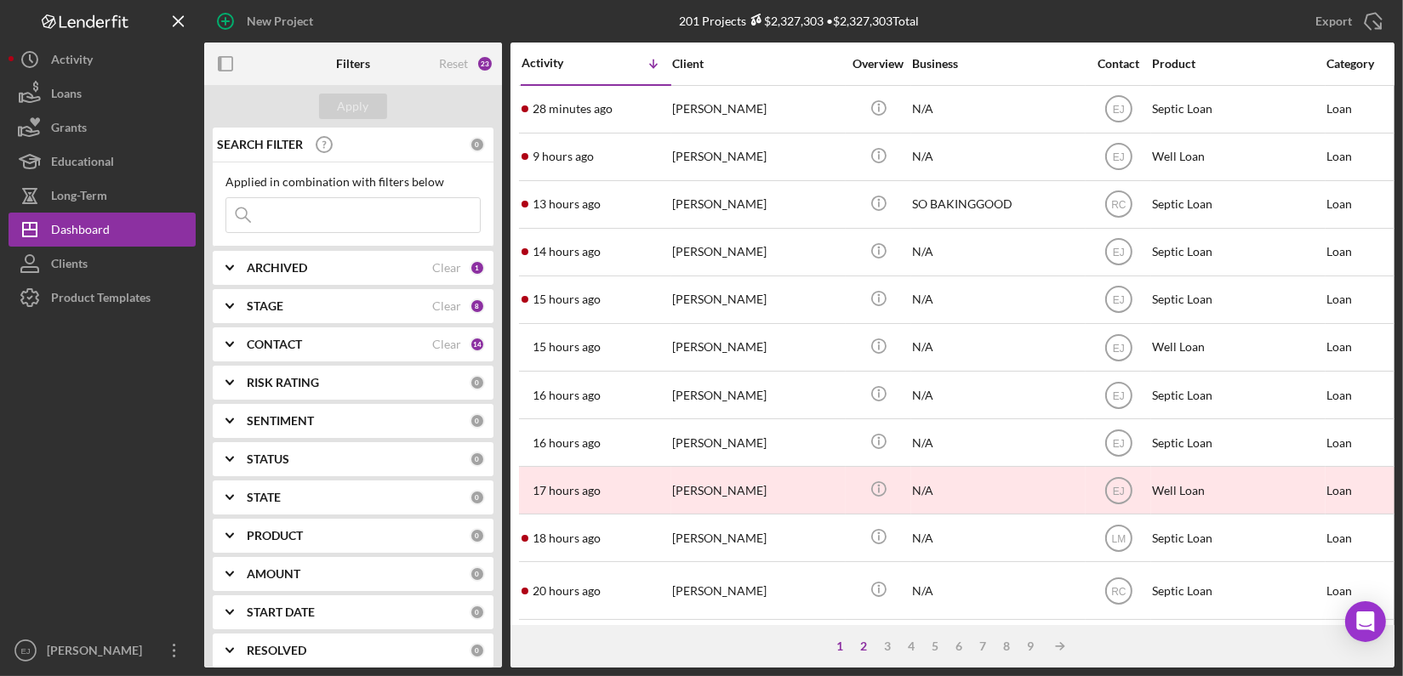
click at [866, 646] on div "2" at bounding box center [865, 647] width 24 height 14
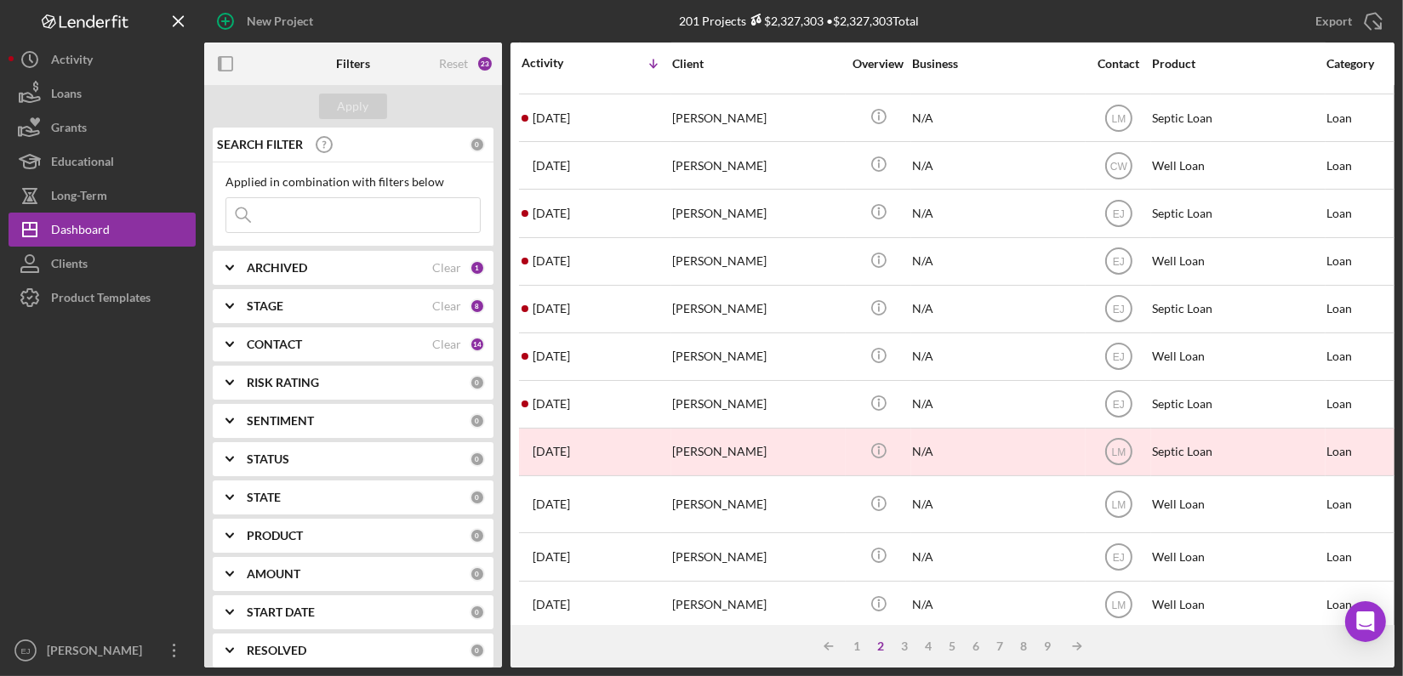
scroll to position [711, 0]
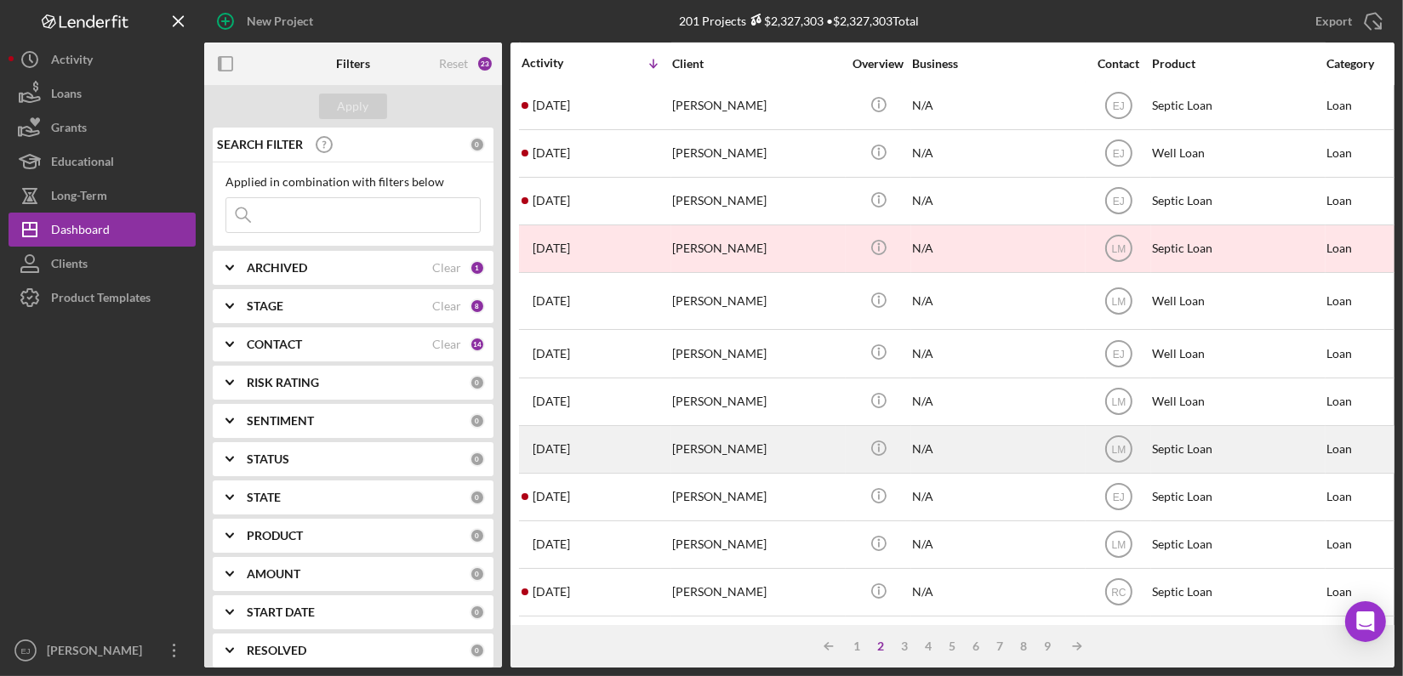
click at [707, 427] on div "[PERSON_NAME]" at bounding box center [757, 449] width 170 height 45
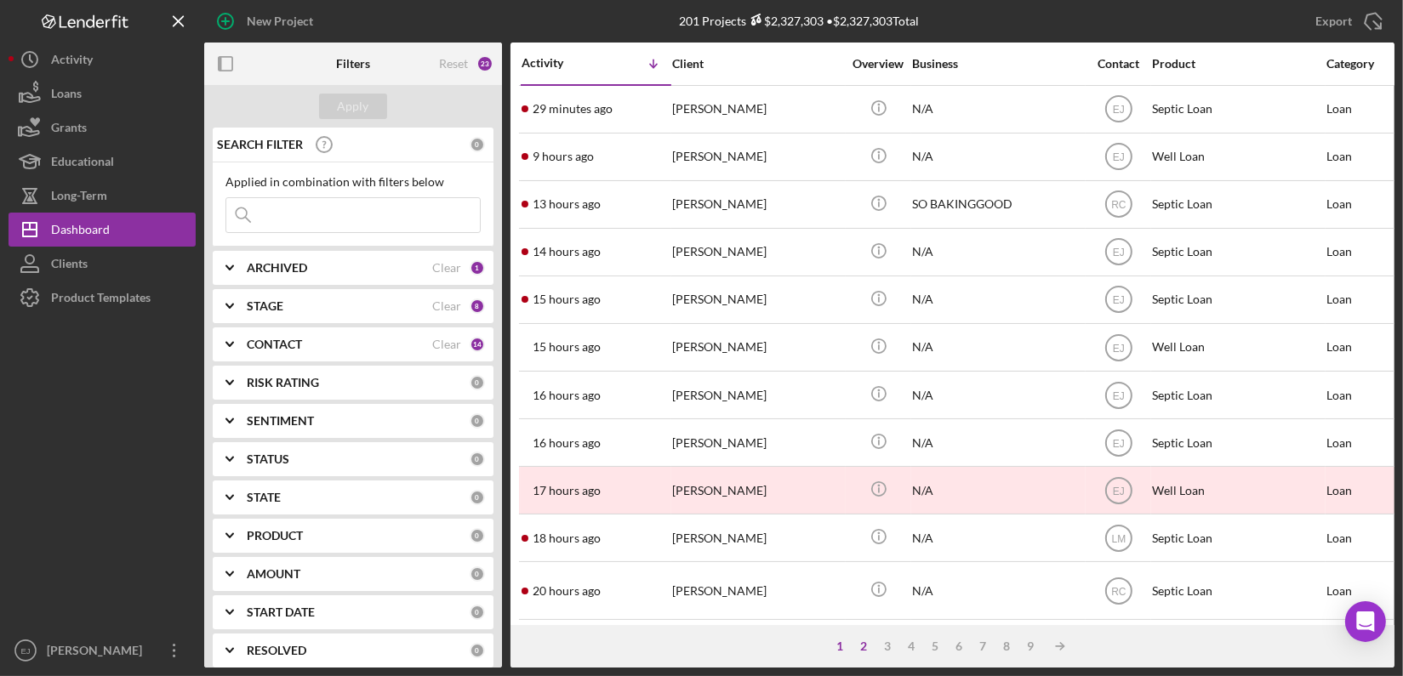
click at [865, 643] on div "2" at bounding box center [865, 647] width 24 height 14
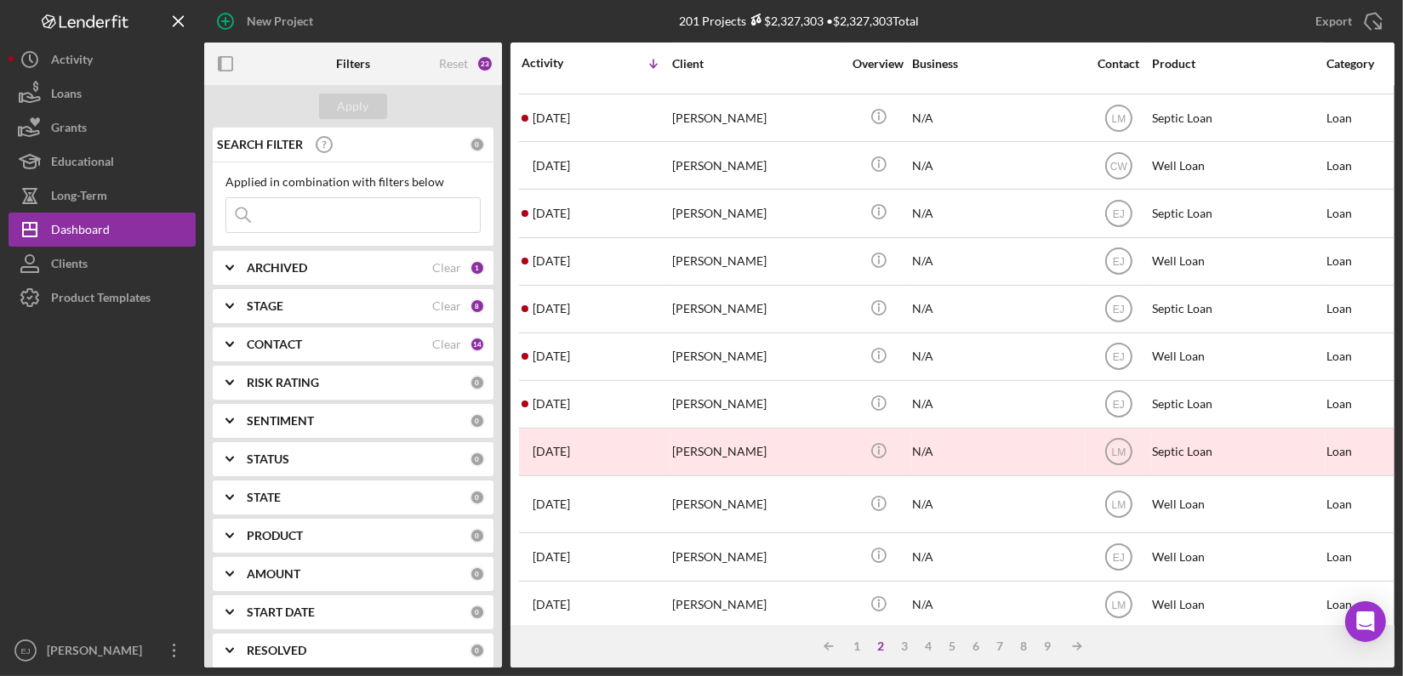
scroll to position [711, 0]
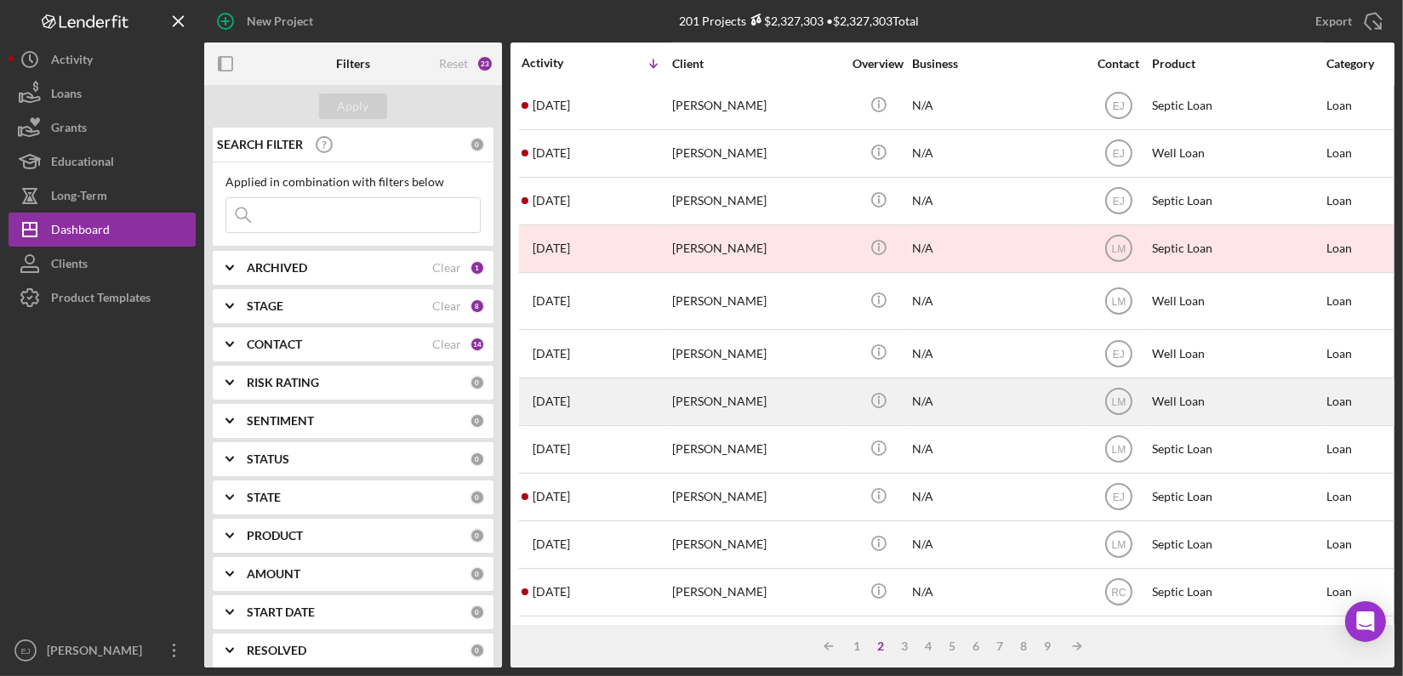
click at [696, 380] on div "[PERSON_NAME]" at bounding box center [757, 402] width 170 height 45
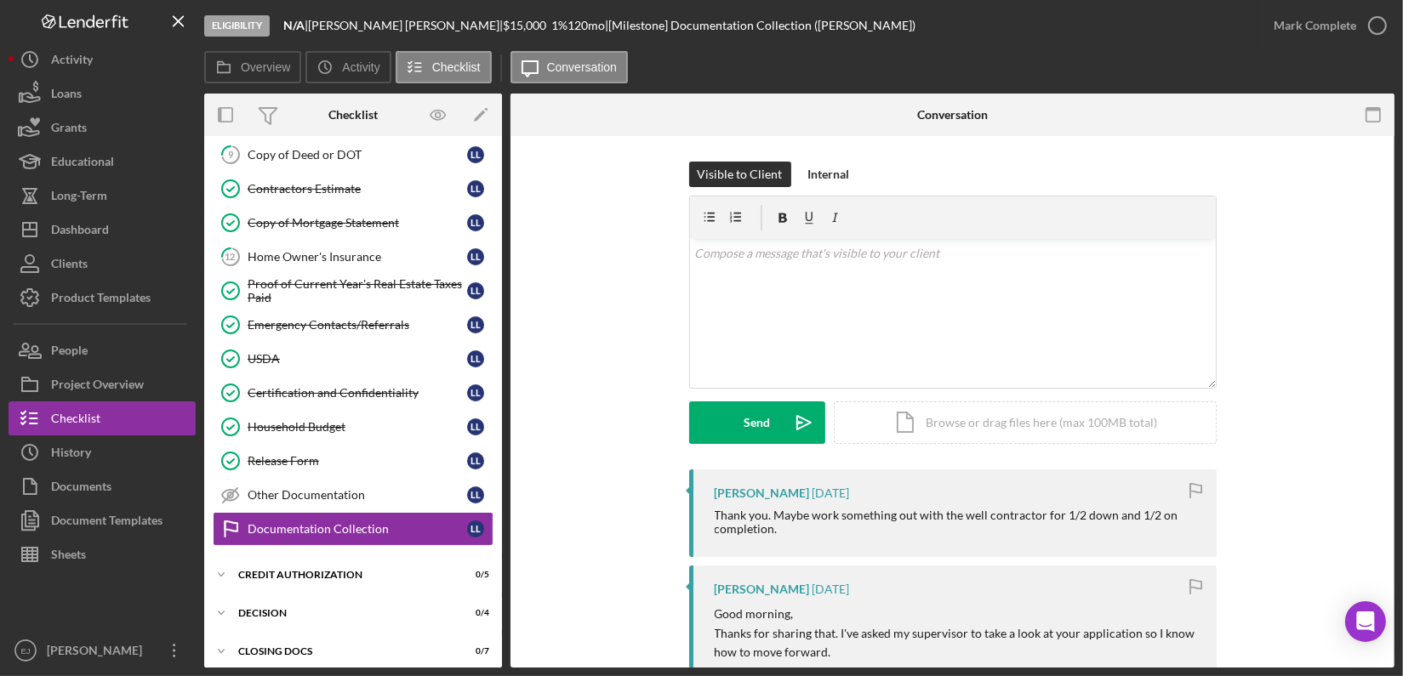
scroll to position [196, 0]
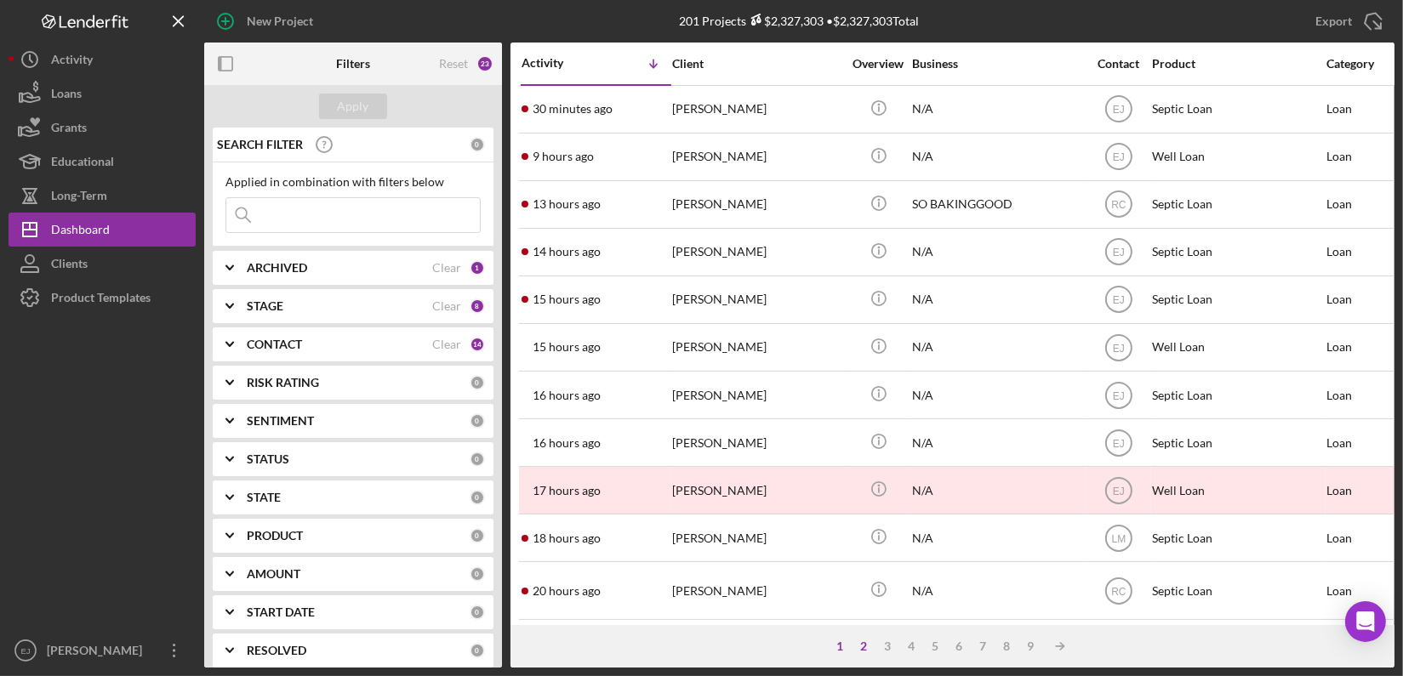
click at [867, 644] on div "2" at bounding box center [865, 647] width 24 height 14
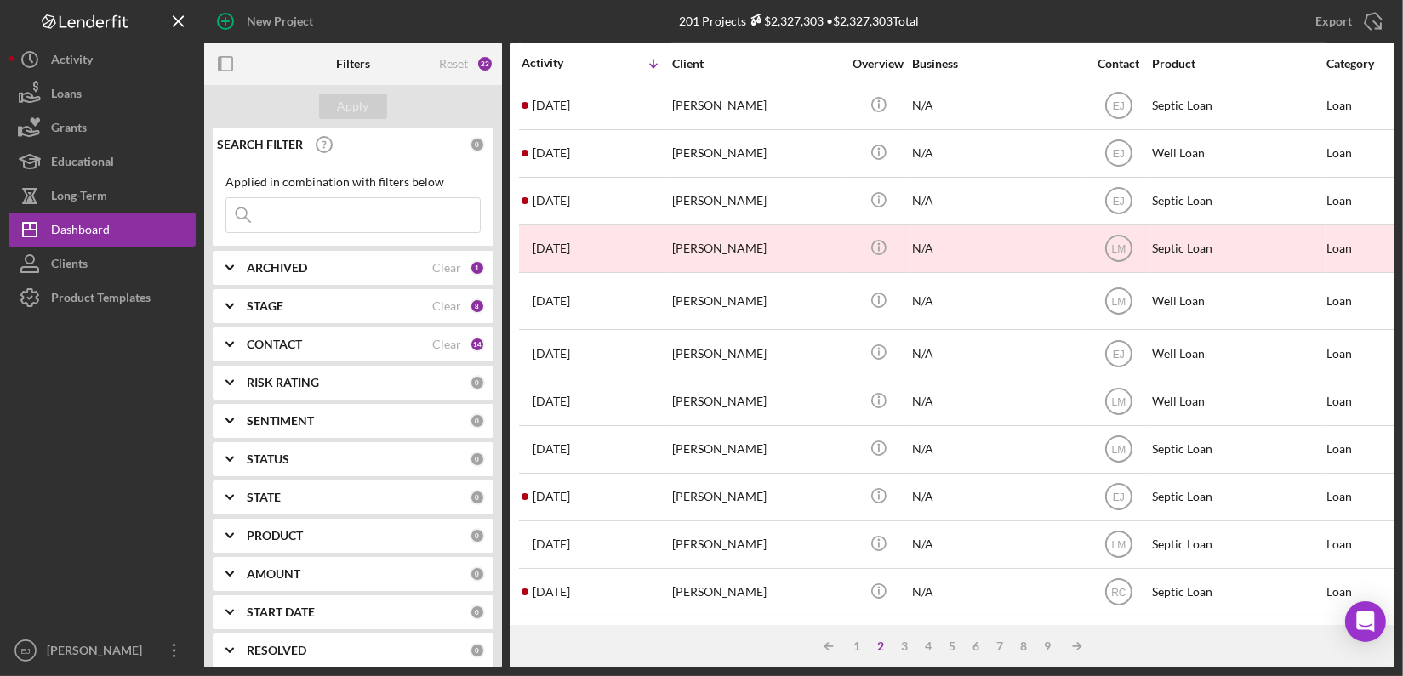
scroll to position [711, 0]
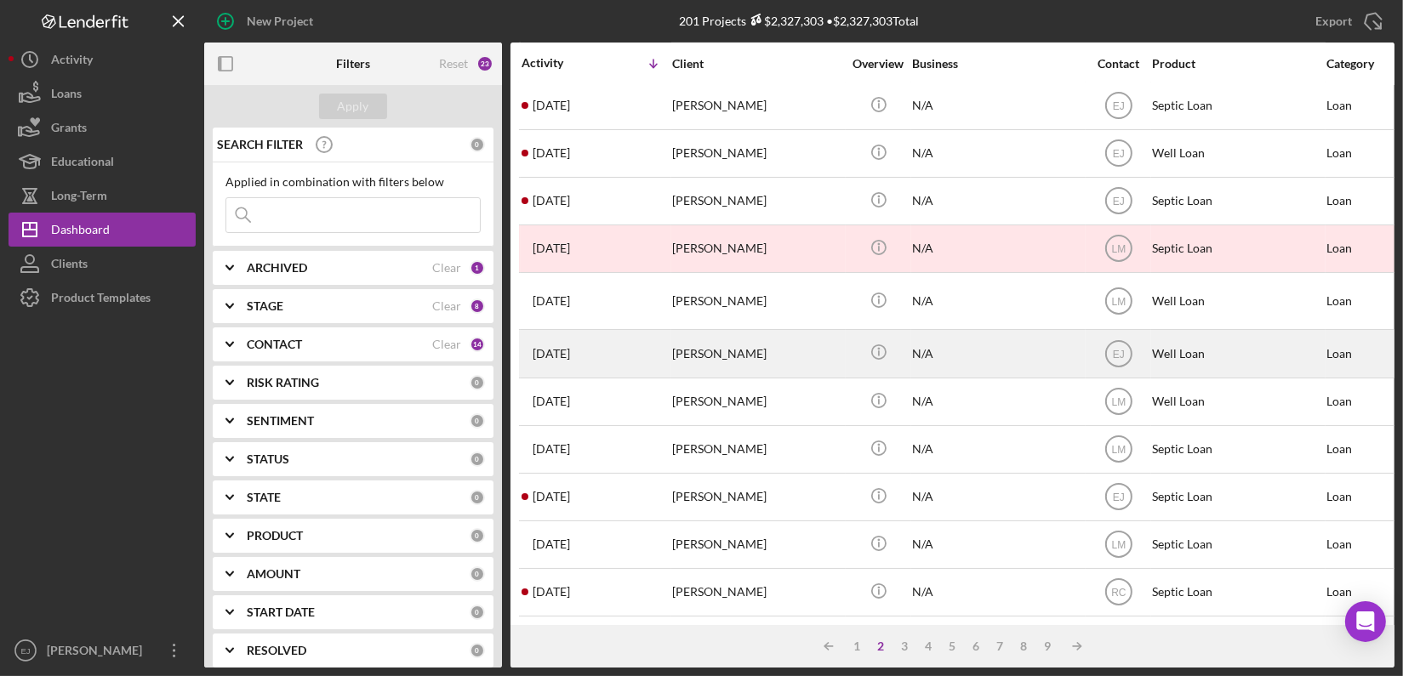
click at [709, 352] on div "[PERSON_NAME]" at bounding box center [757, 353] width 170 height 45
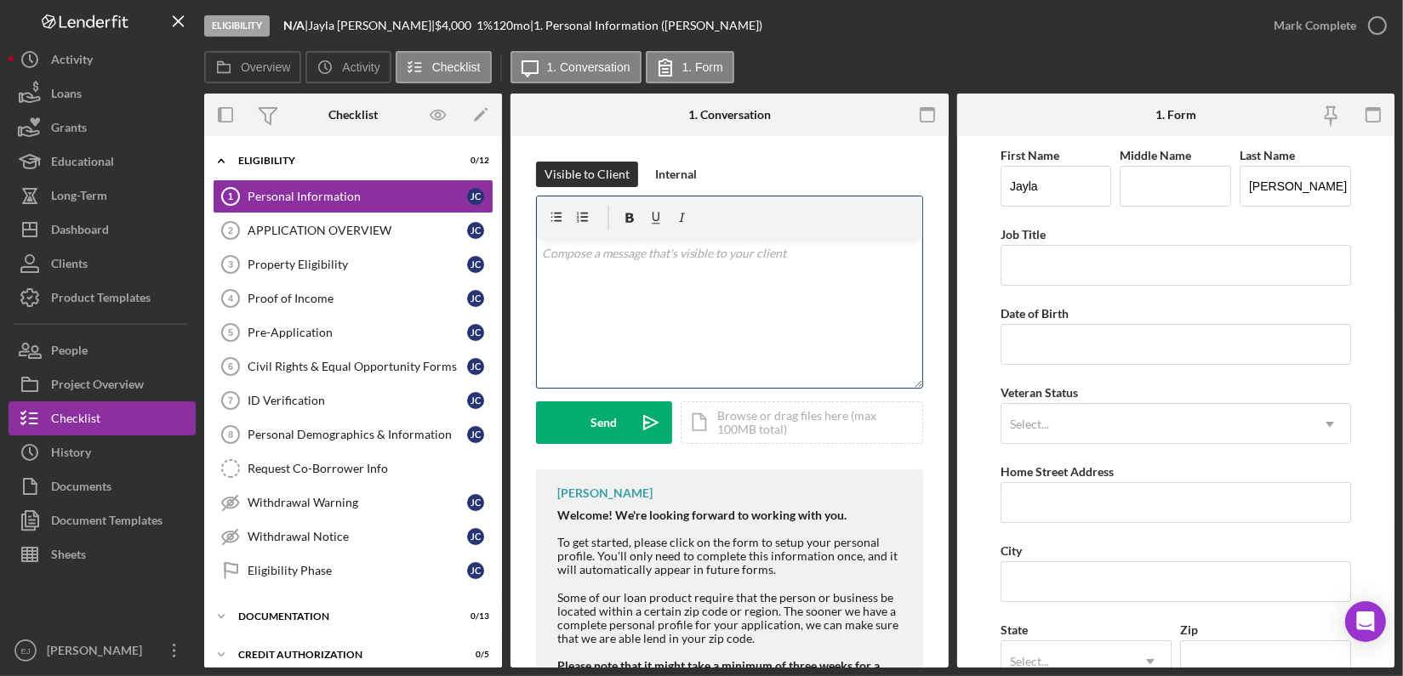
click at [578, 258] on p at bounding box center [729, 253] width 375 height 19
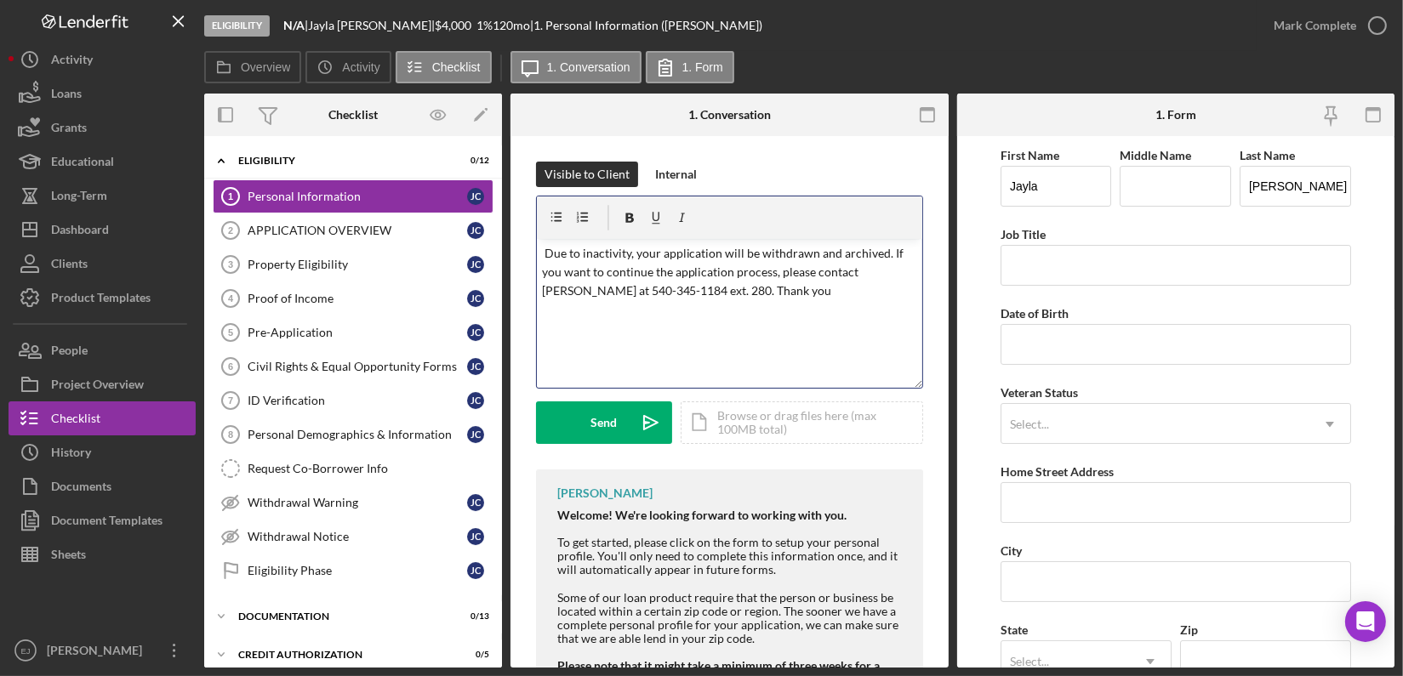
click at [542, 254] on span at bounding box center [543, 253] width 3 height 14
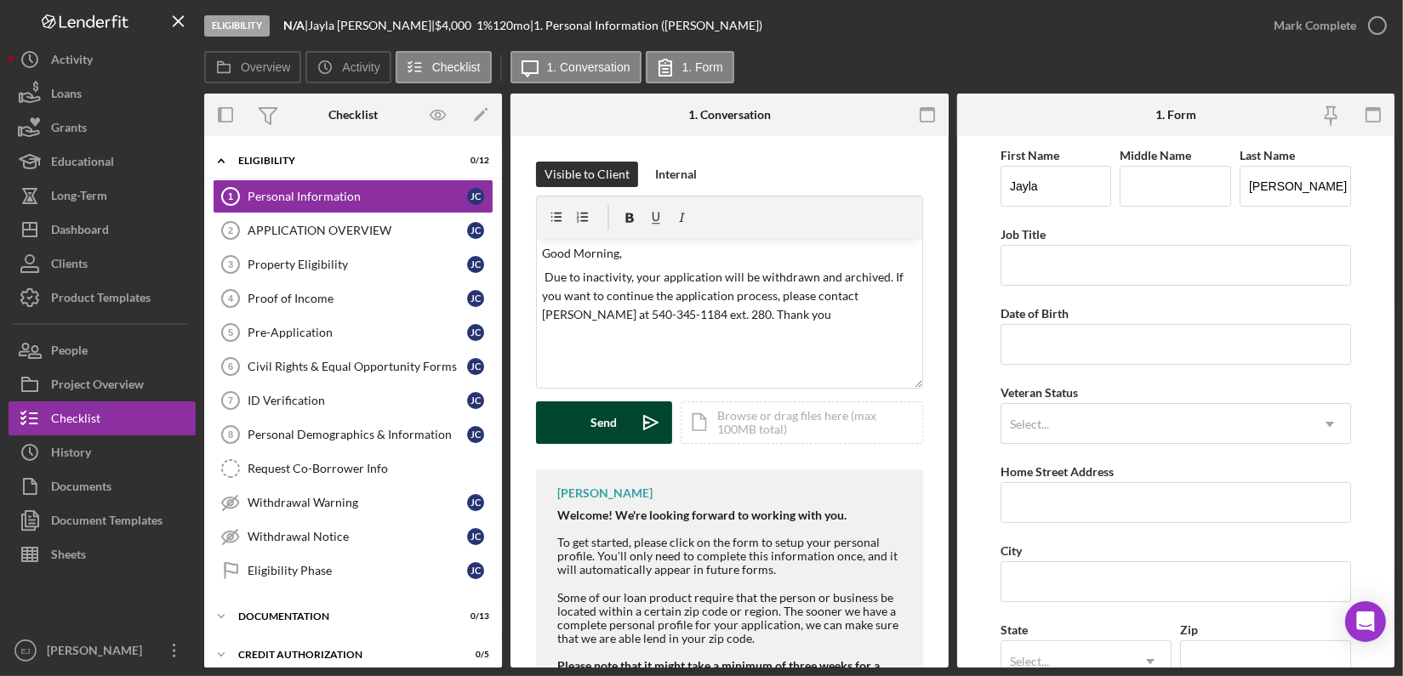
click at [604, 425] on div "Send" at bounding box center [604, 423] width 26 height 43
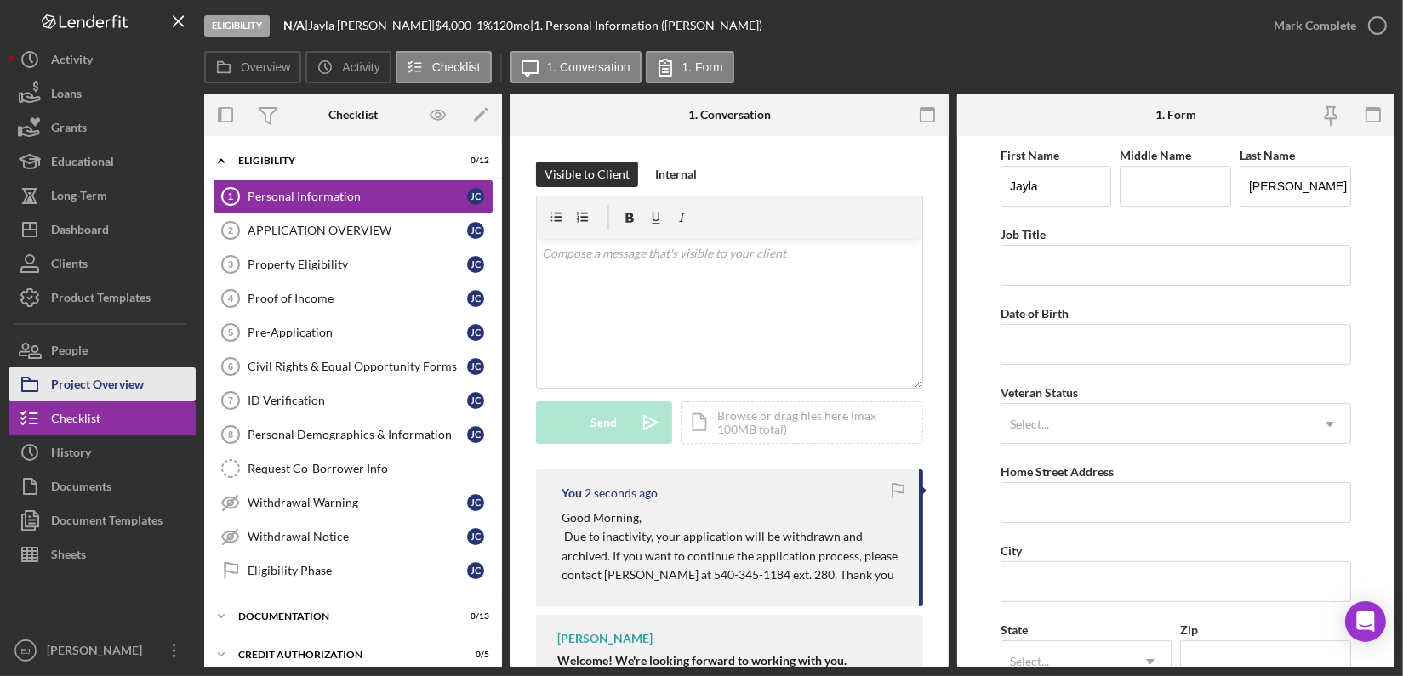
click at [171, 383] on button "Project Overview" at bounding box center [102, 385] width 187 height 34
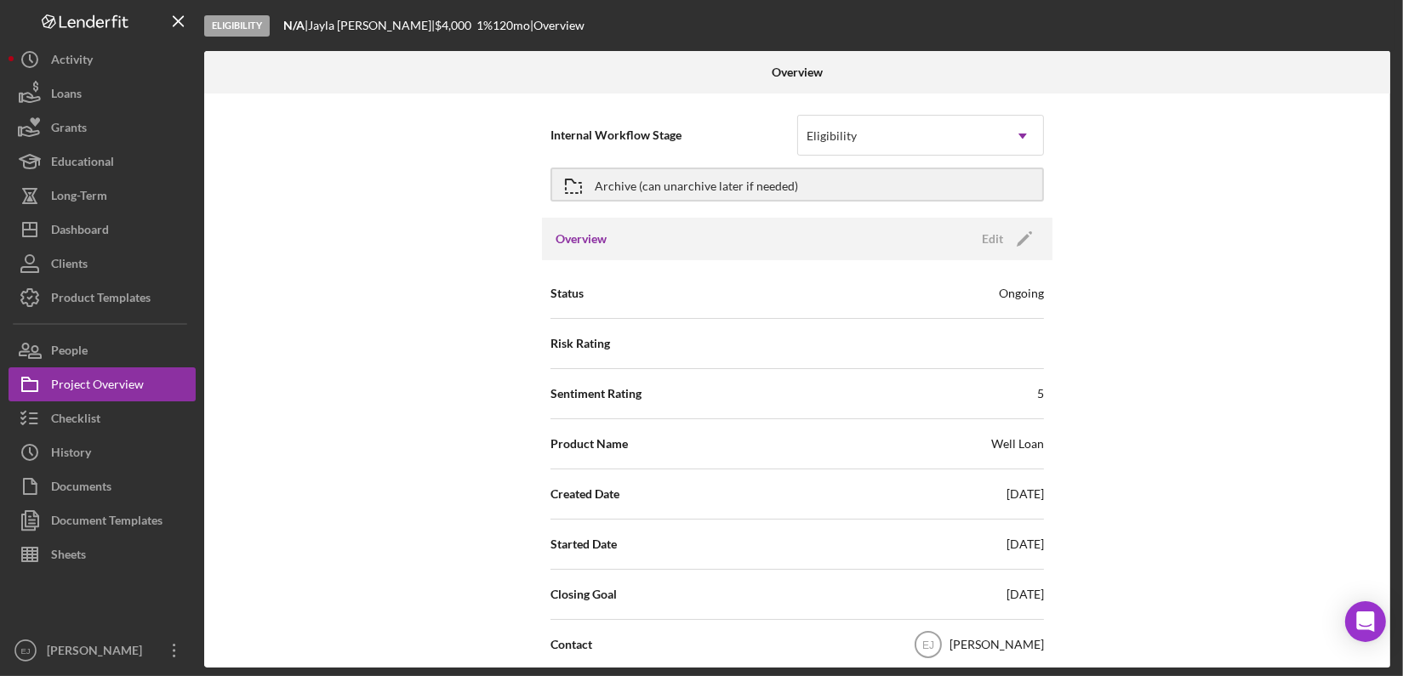
click at [1392, 604] on div "Overview Internal Workflow Stage Eligibility Icon/Dropdown Arrow Archive (can u…" at bounding box center [799, 359] width 1190 height 617
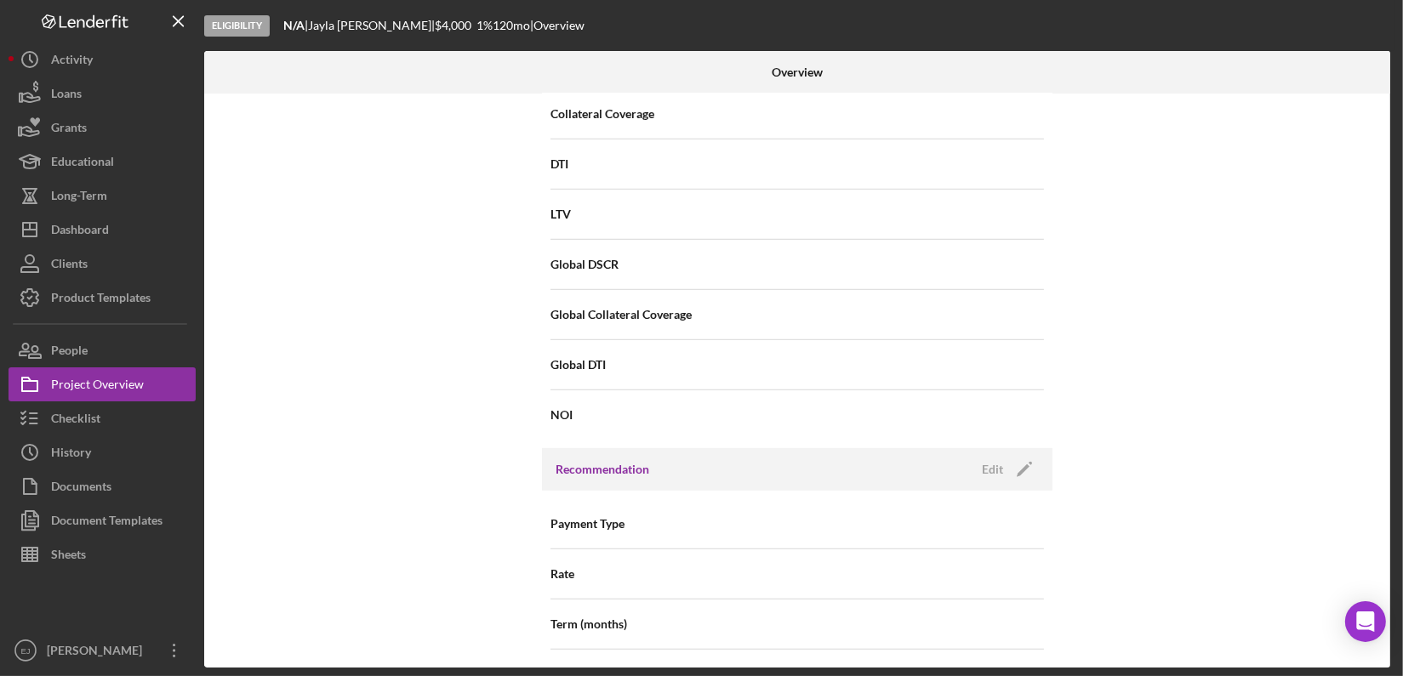
scroll to position [1507, 0]
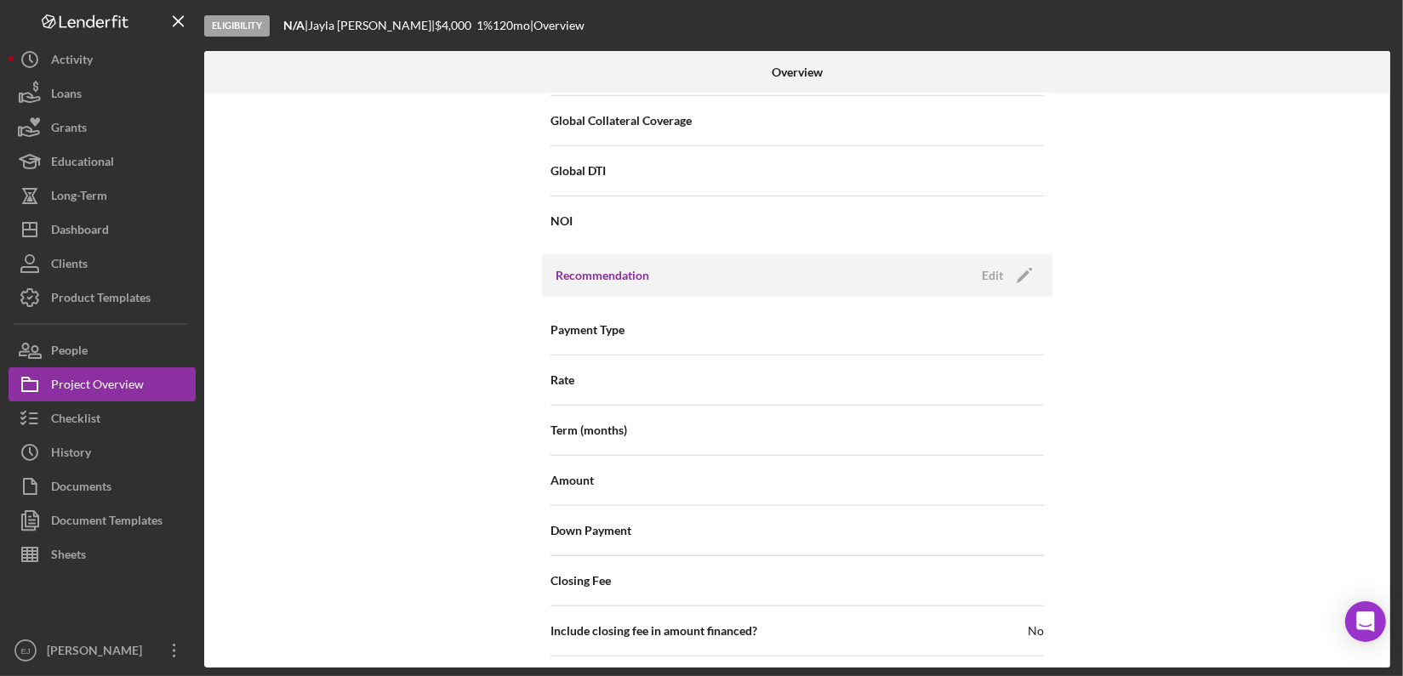
click at [1392, 659] on div "Overview Internal Workflow Stage Eligibility Icon/Dropdown Arrow Archive (can u…" at bounding box center [799, 359] width 1190 height 617
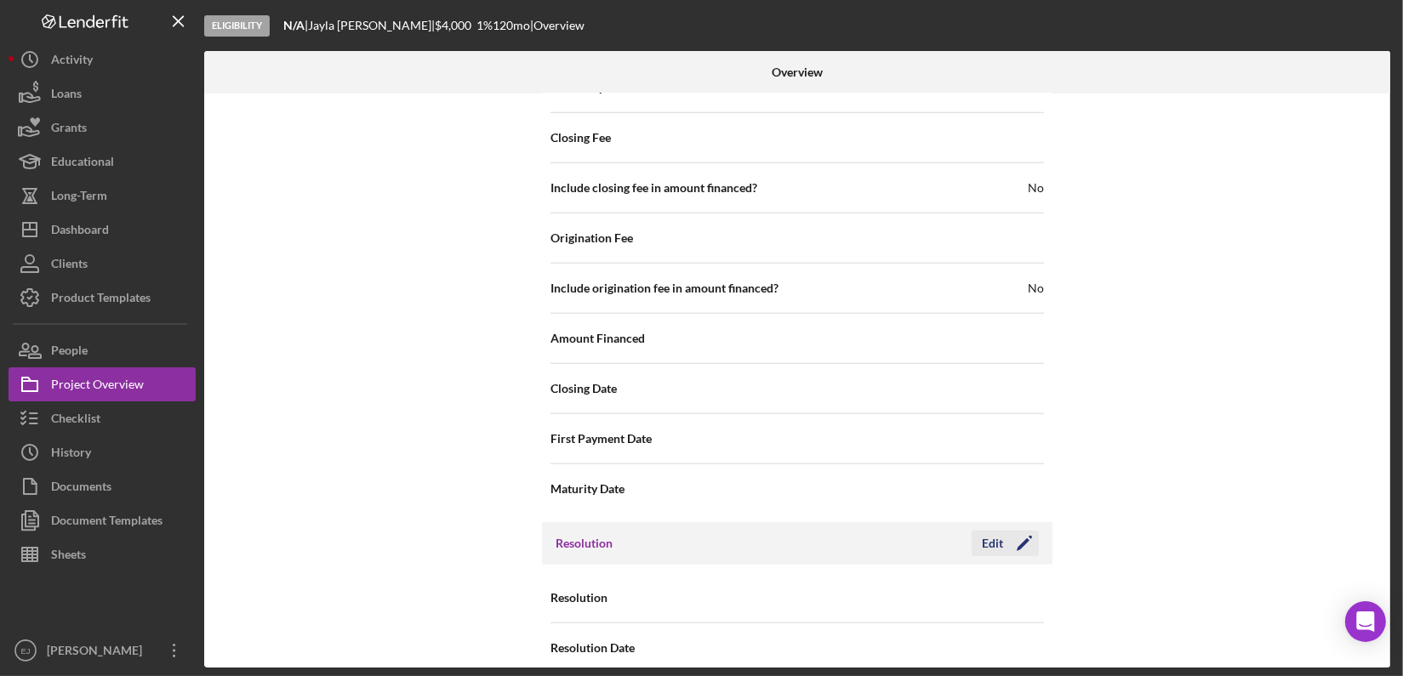
click at [983, 531] on div "Edit" at bounding box center [992, 544] width 21 height 26
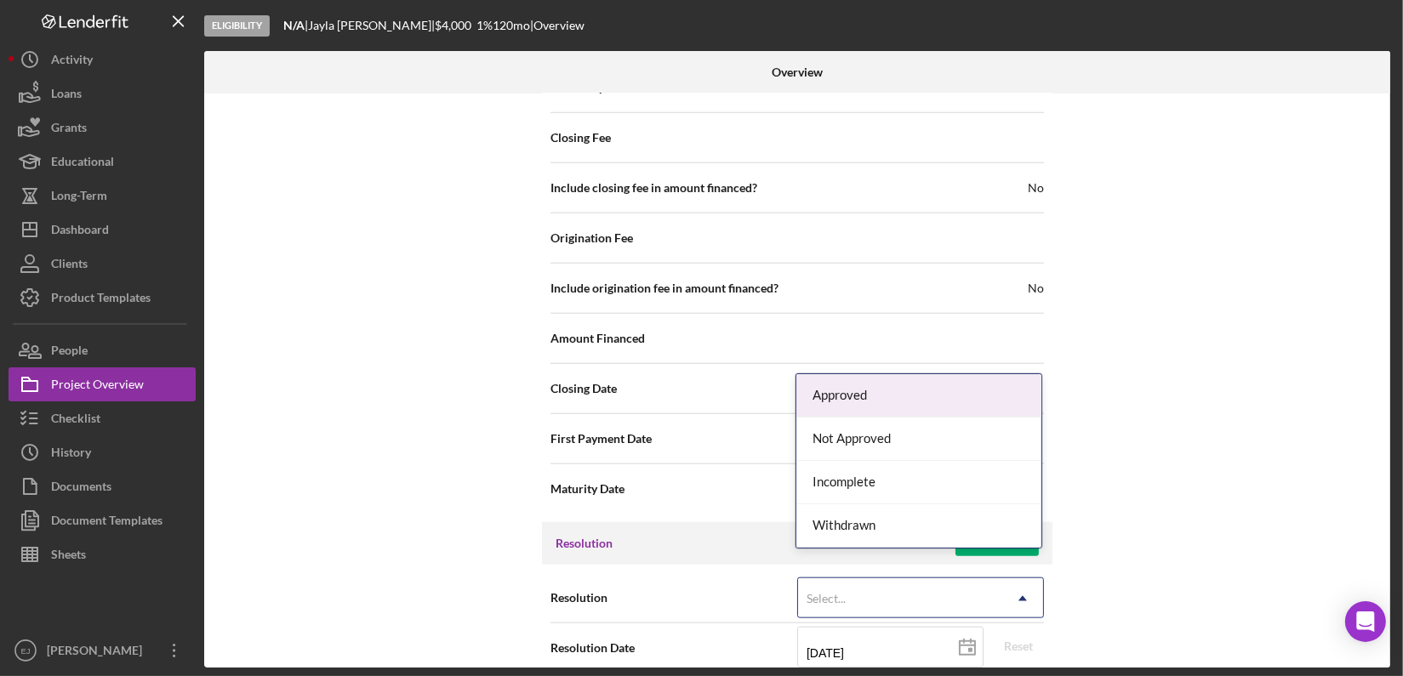
click at [1026, 579] on icon "Icon/Dropdown Arrow" at bounding box center [1022, 599] width 41 height 41
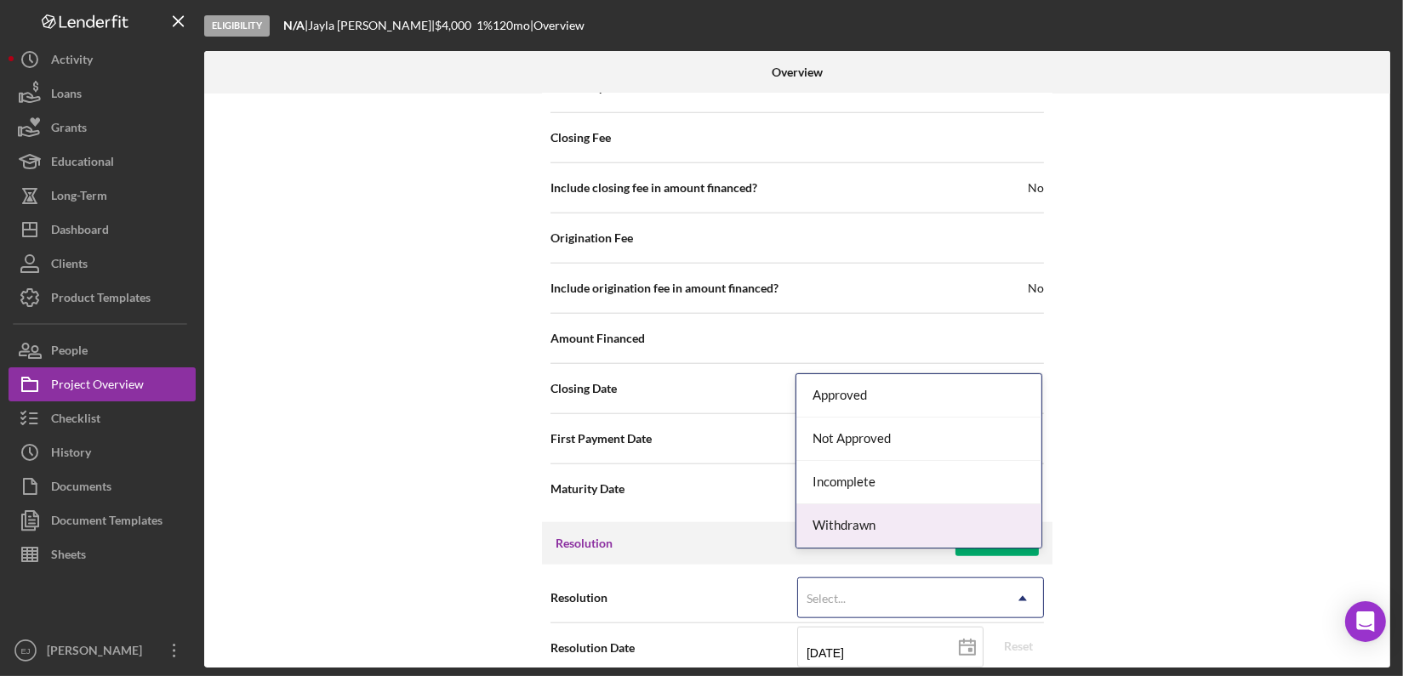
click at [980, 523] on div "Withdrawn" at bounding box center [918, 526] width 245 height 43
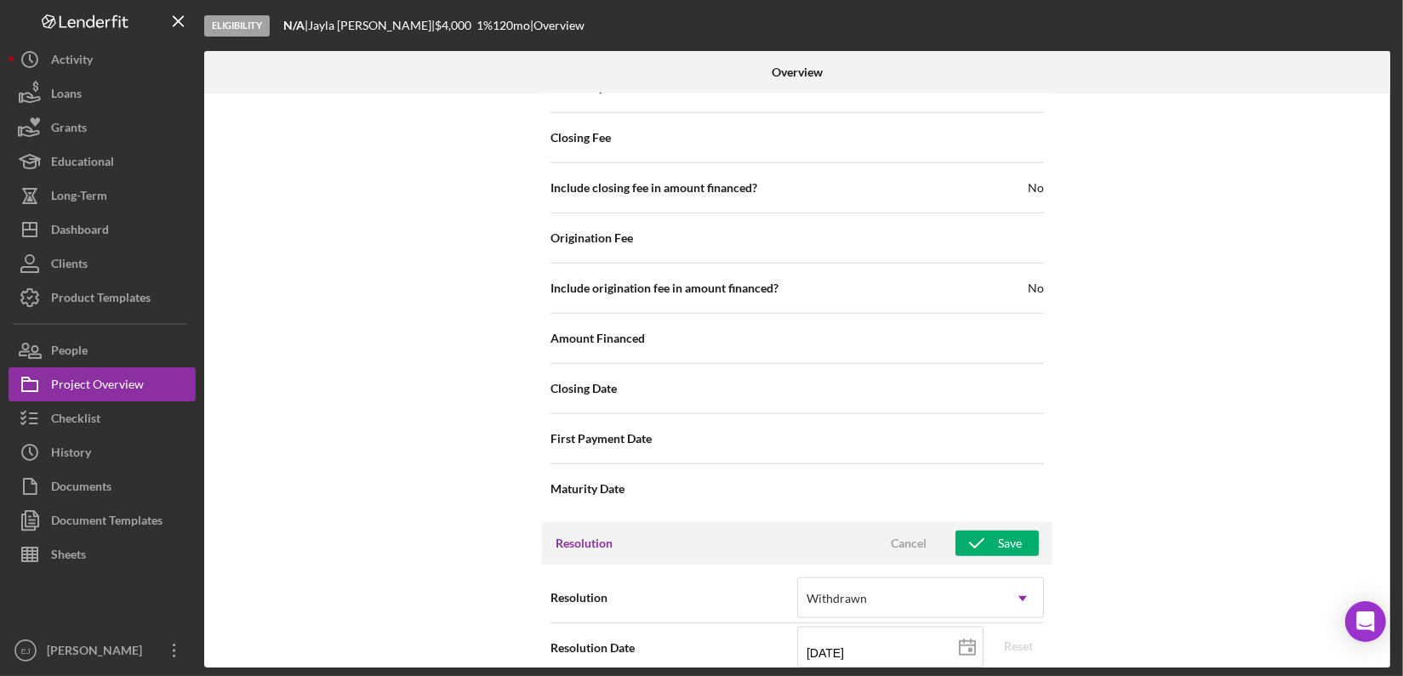
scroll to position [2058, 0]
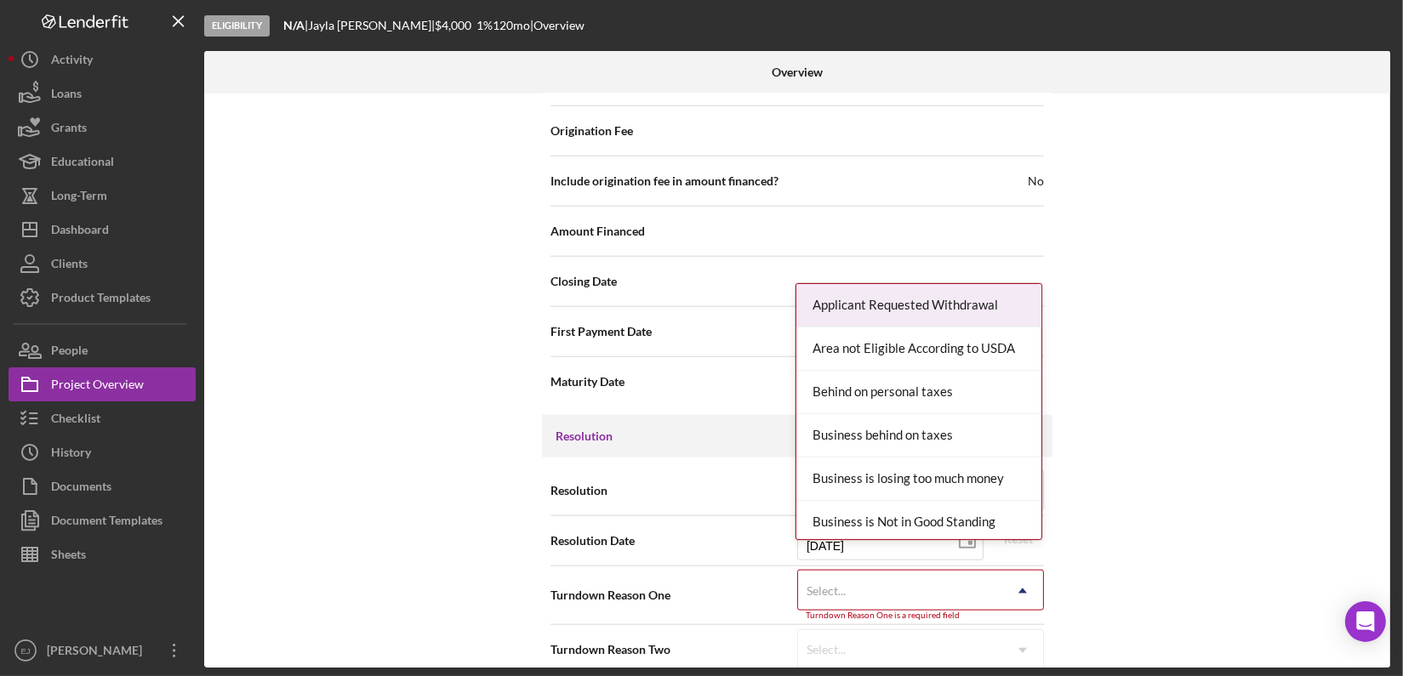
click at [1030, 658] on div "Resolution Withdrawn Icon/Dropdown Arrow Resolution Date [DATE] [DATE] Reset Tu…" at bounding box center [797, 570] width 511 height 225
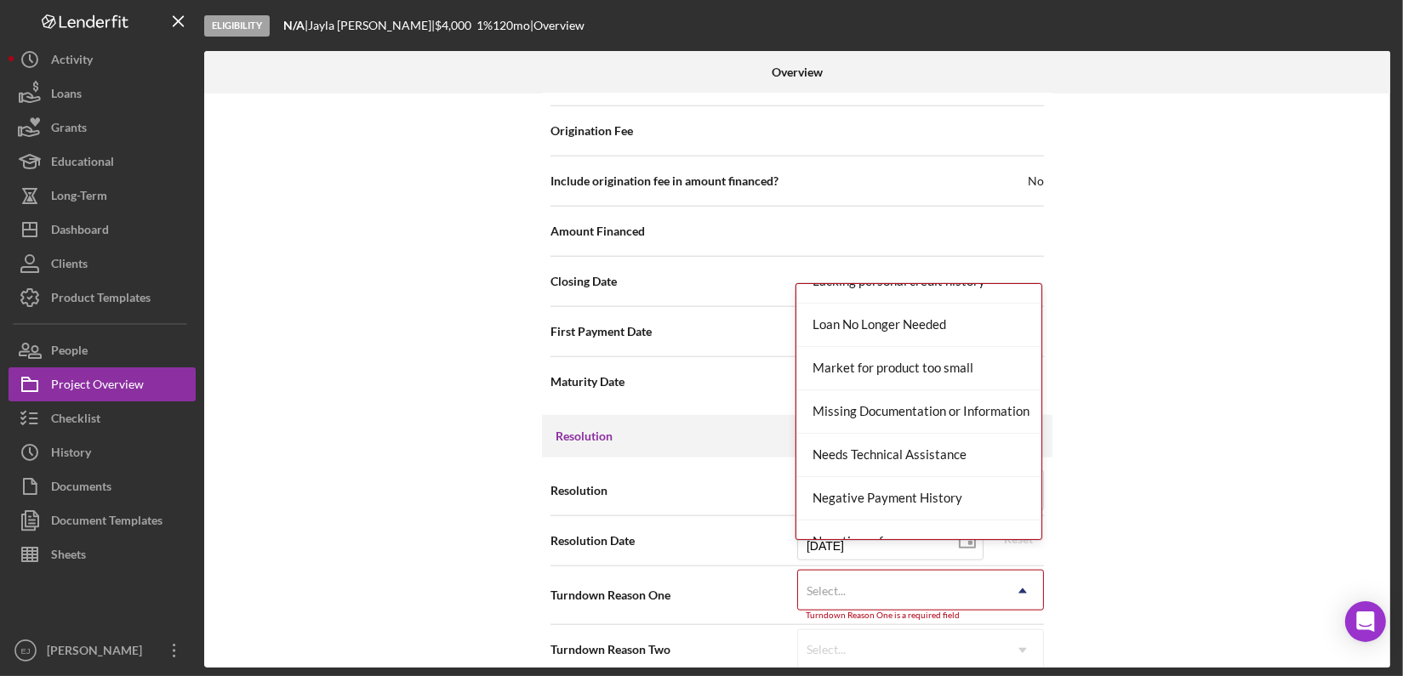
scroll to position [1112, 0]
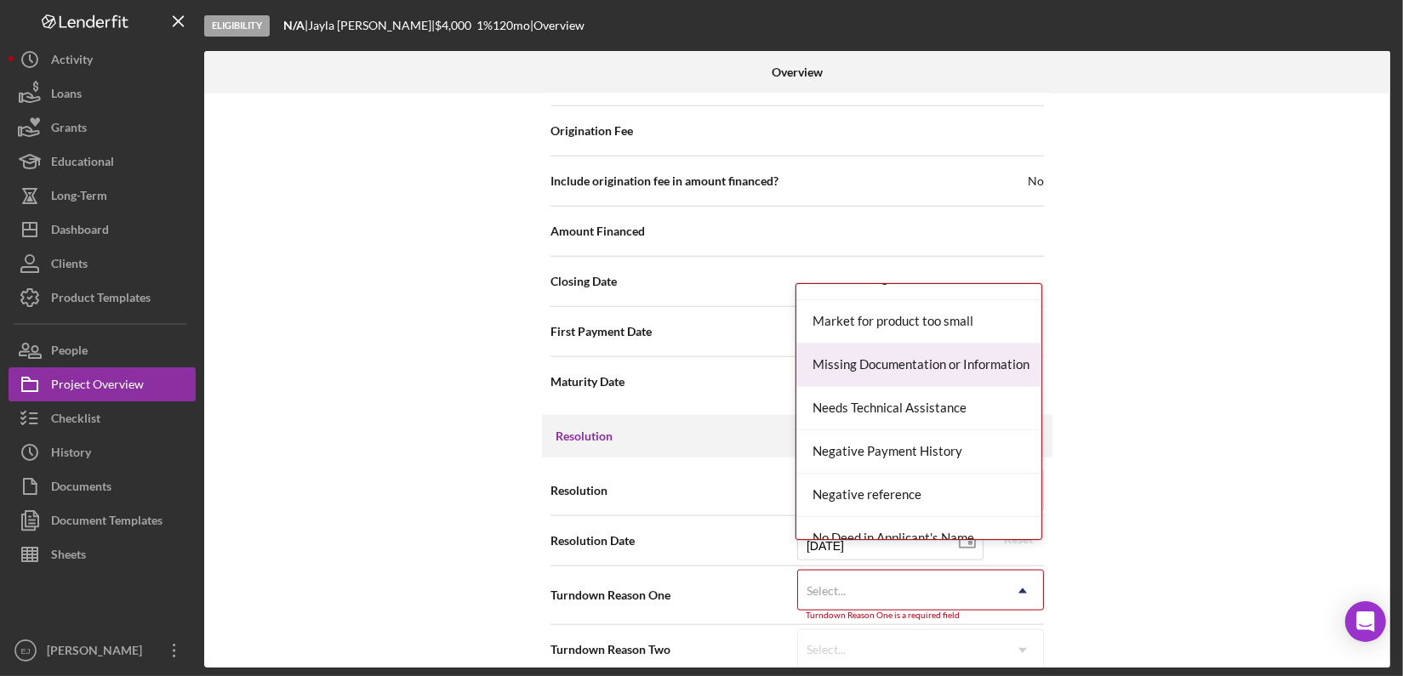
click at [927, 357] on div "Missing Documentation or Information" at bounding box center [918, 365] width 245 height 43
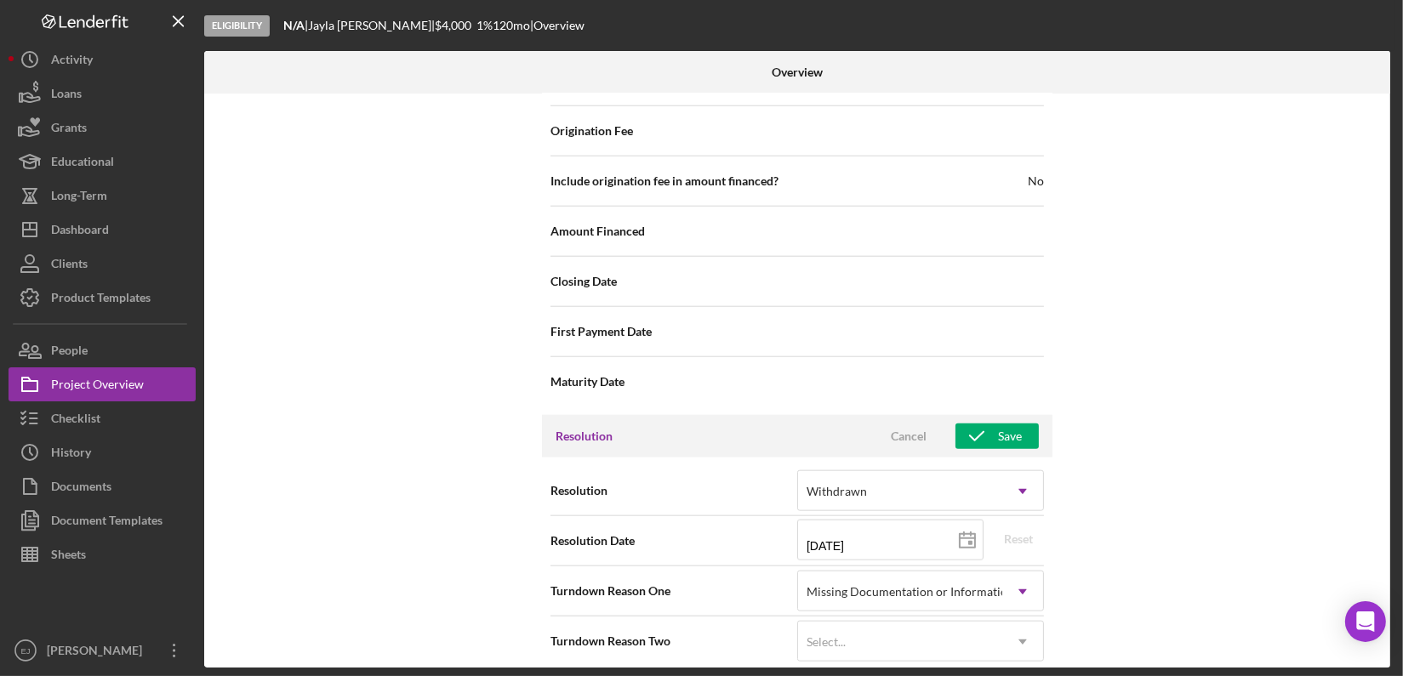
scroll to position [2050, 0]
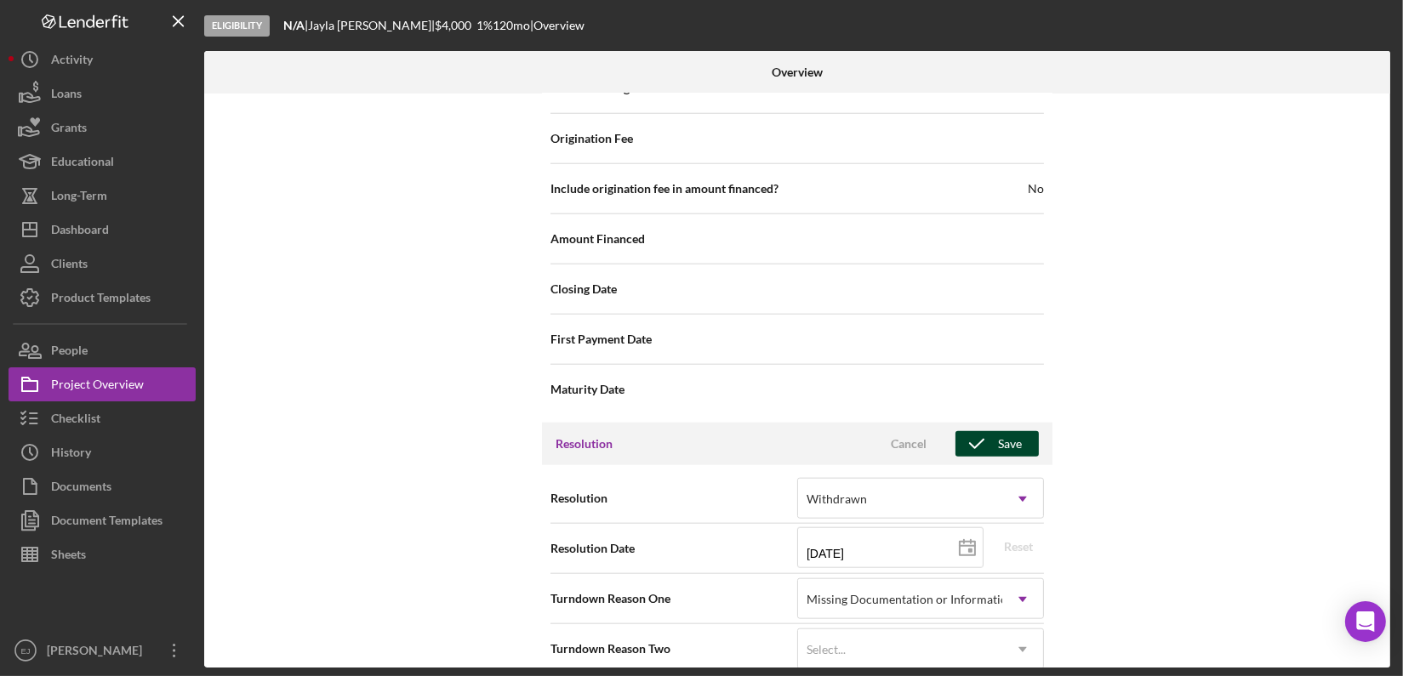
click at [979, 423] on icon "button" at bounding box center [977, 444] width 43 height 43
click at [1379, 482] on div "Internal Workflow Stage Eligibility Icon/Dropdown Arrow Archive (can unarchive …" at bounding box center [797, 381] width 1186 height 574
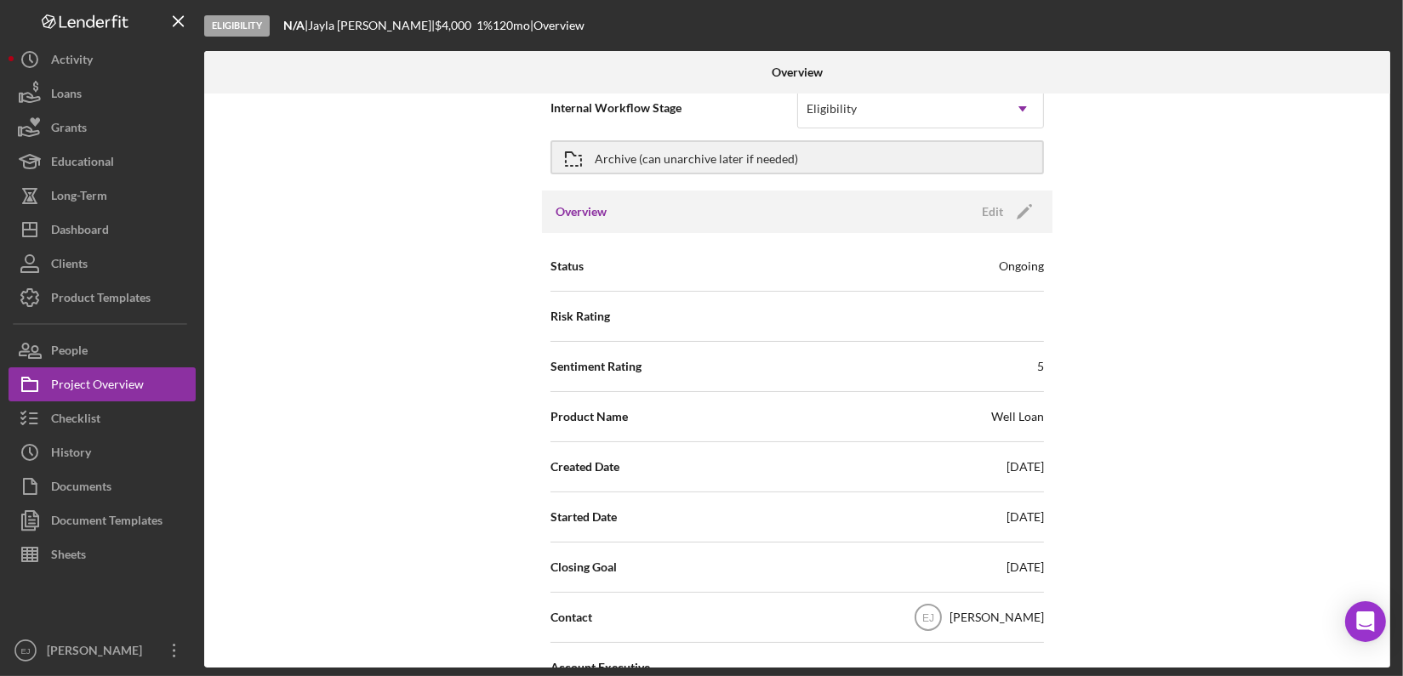
scroll to position [0, 0]
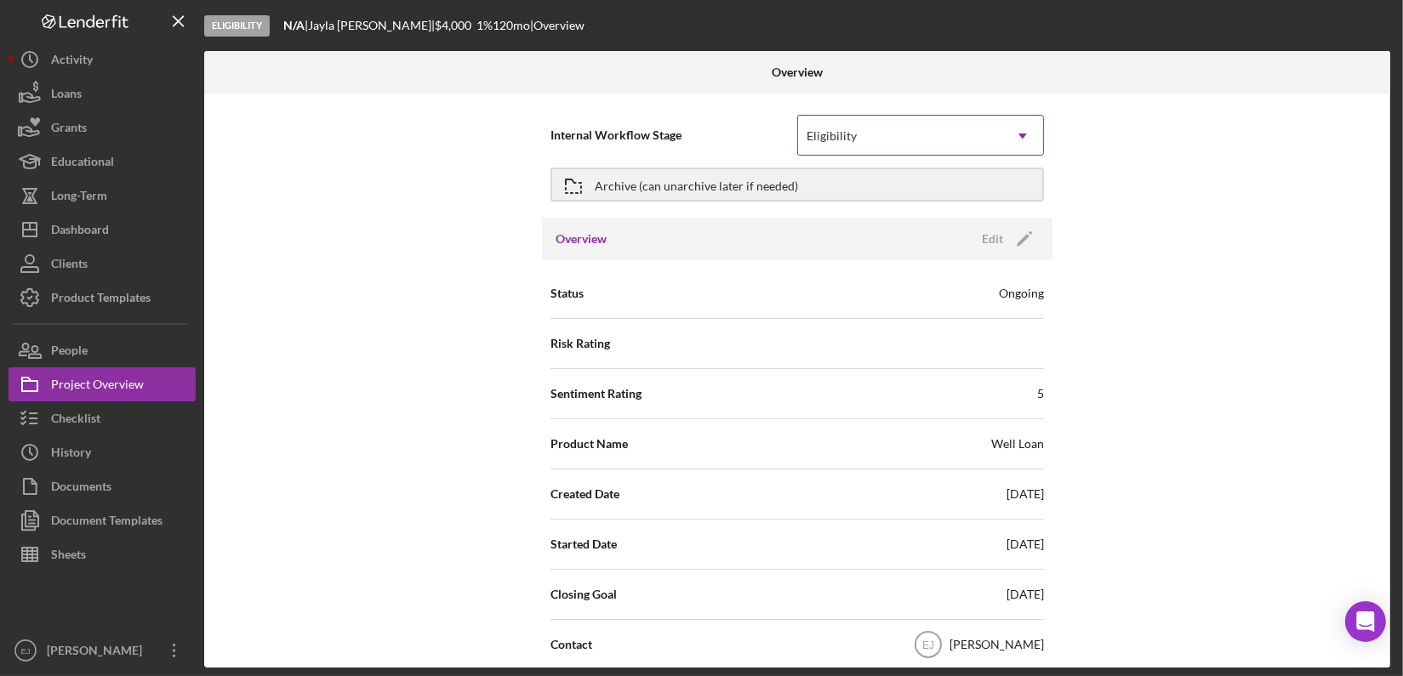
click at [1019, 130] on icon "Icon/Dropdown Arrow" at bounding box center [1022, 136] width 41 height 41
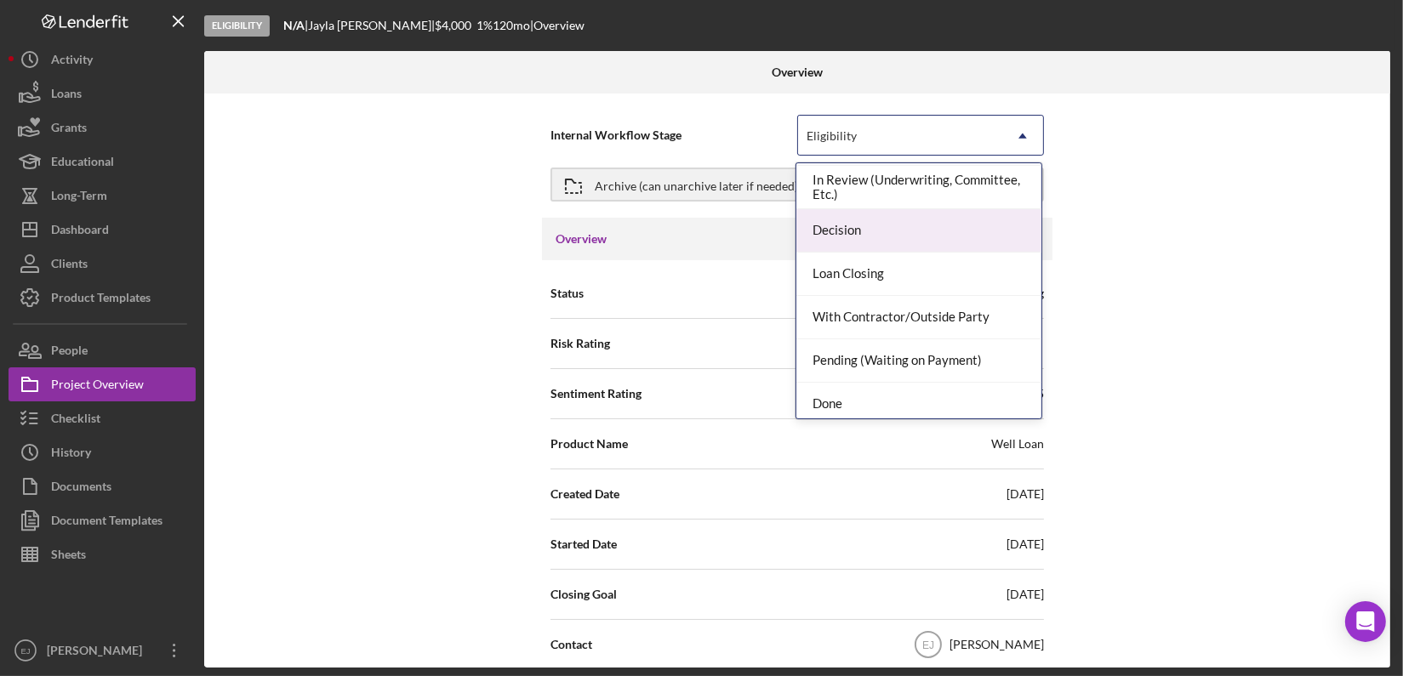
scroll to position [134, 0]
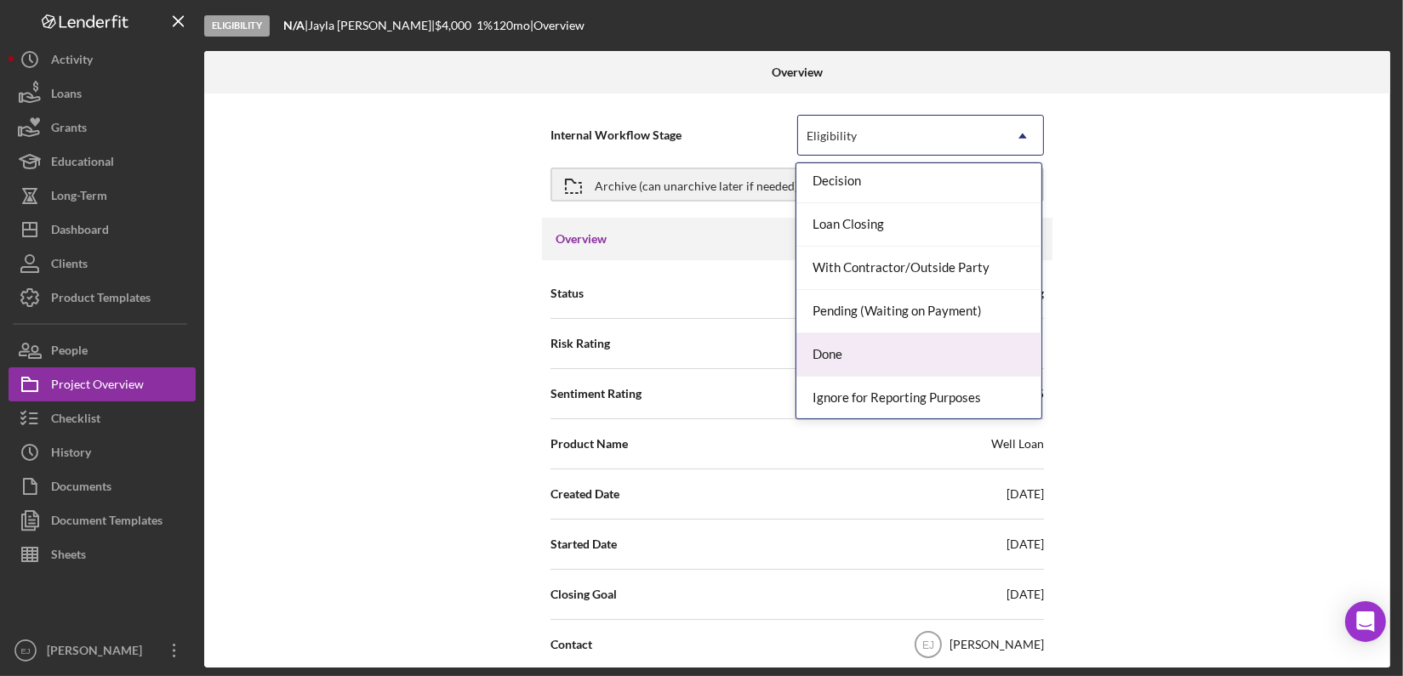
click at [972, 342] on div "Done" at bounding box center [918, 355] width 245 height 43
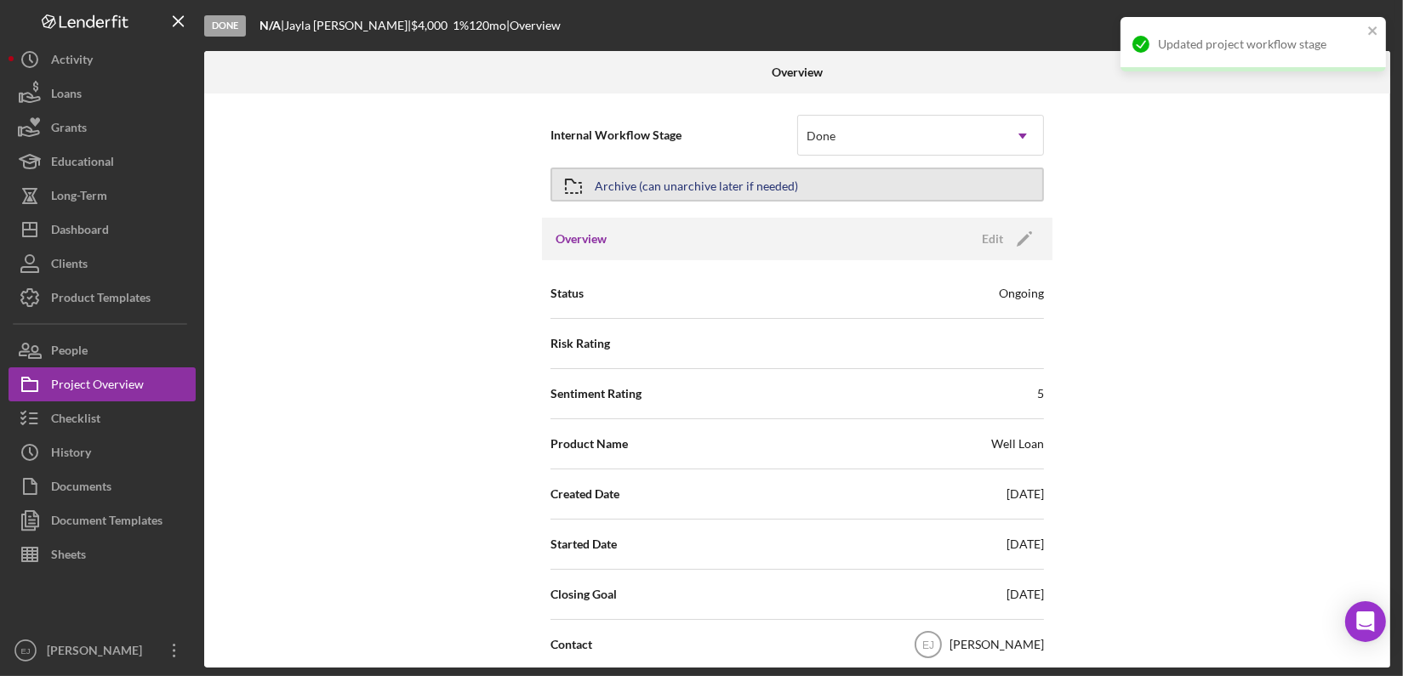
click at [626, 175] on div "Archive (can unarchive later if needed)" at bounding box center [696, 184] width 203 height 31
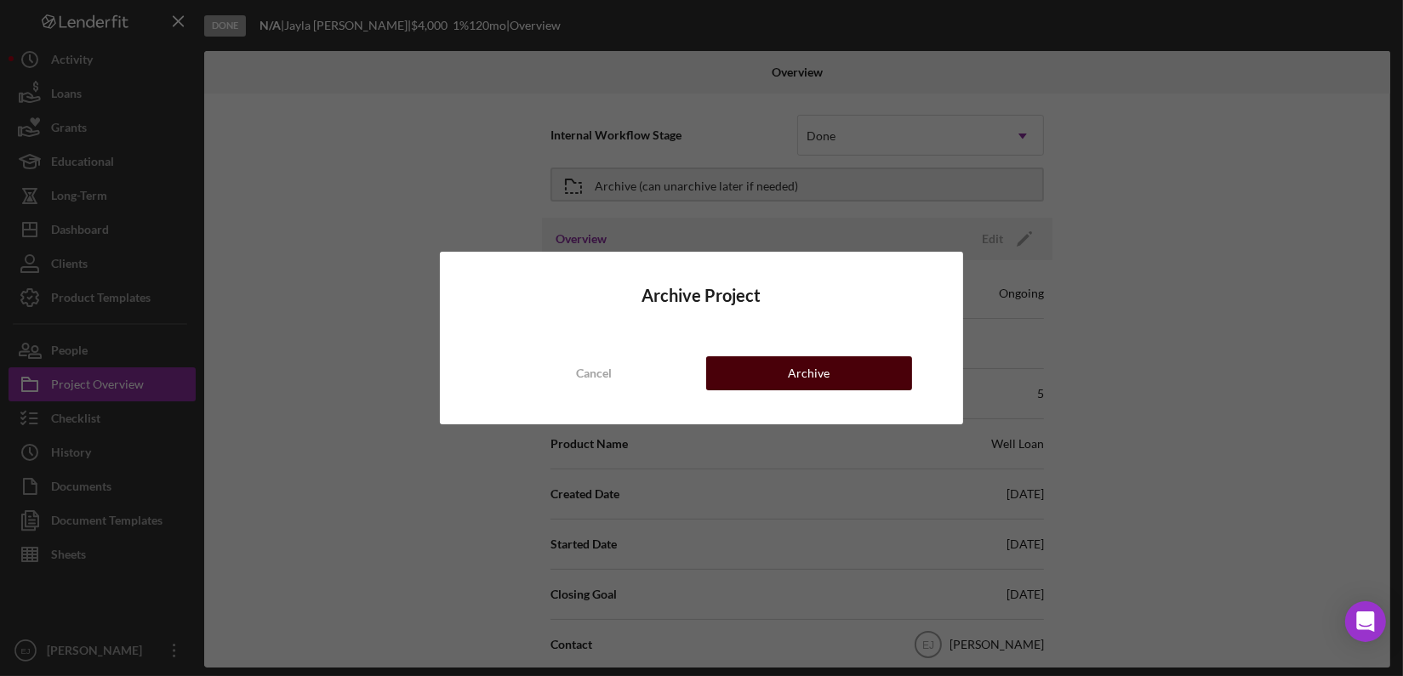
click at [833, 370] on button "Archive" at bounding box center [809, 374] width 206 height 34
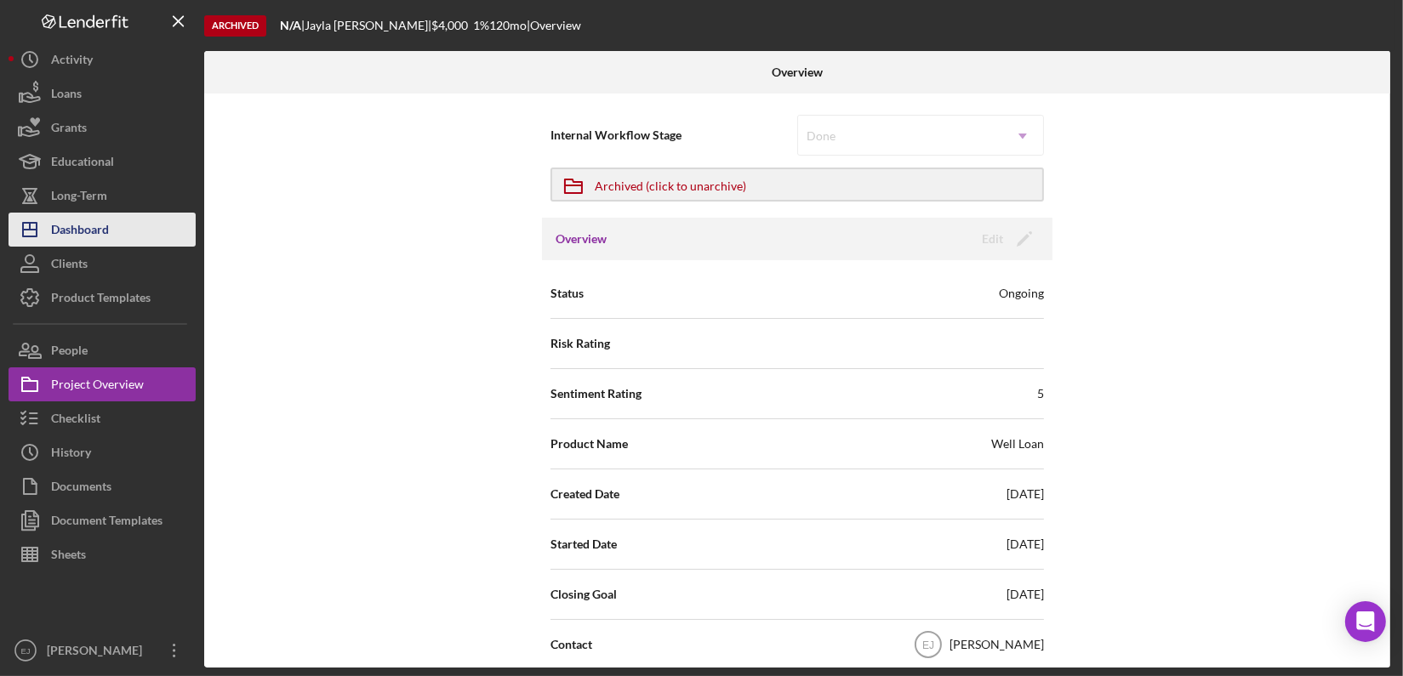
click at [108, 228] on div "Dashboard" at bounding box center [80, 232] width 58 height 38
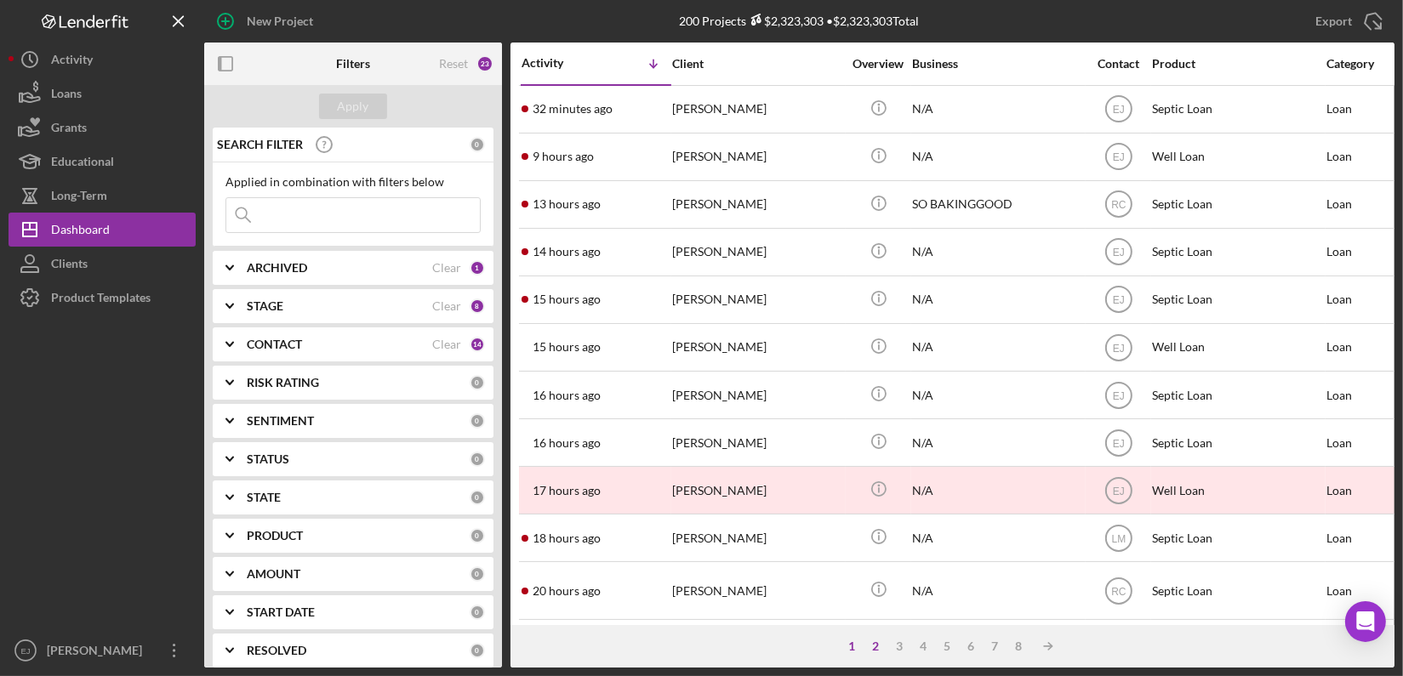
click at [876, 647] on div "2" at bounding box center [877, 647] width 24 height 14
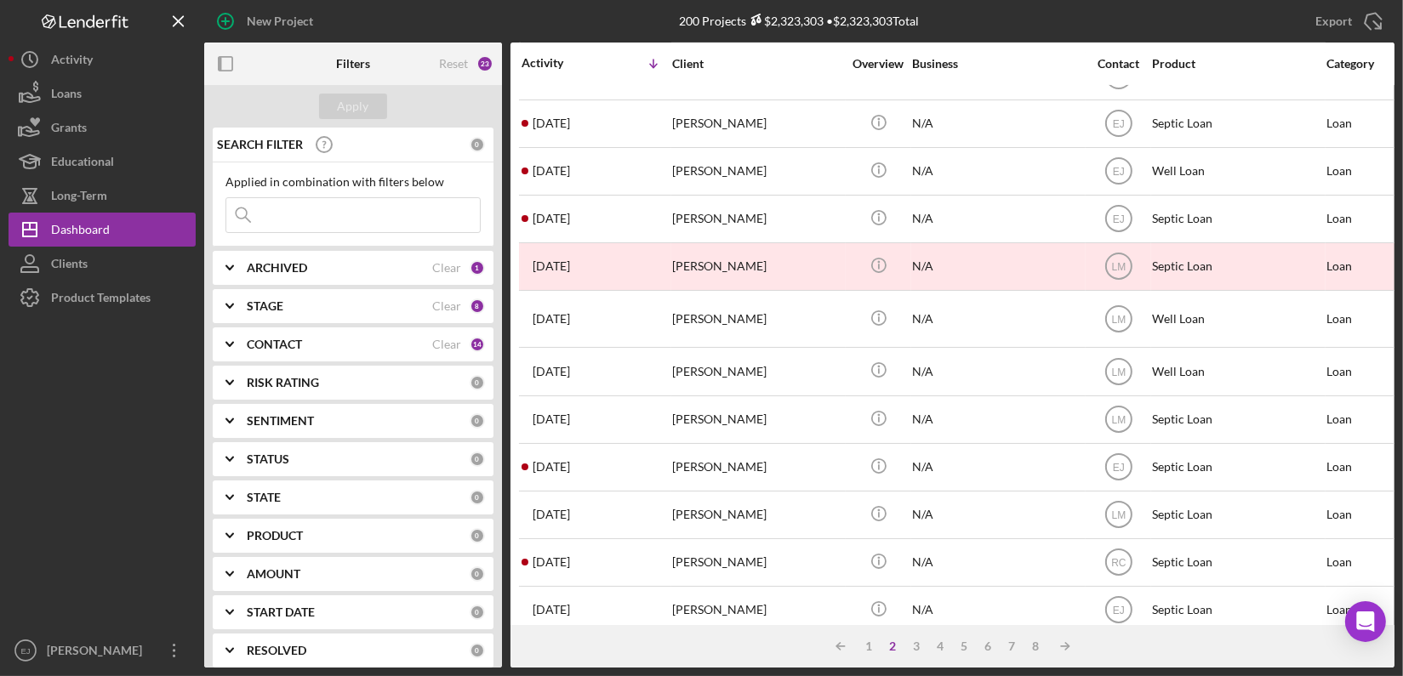
scroll to position [711, 0]
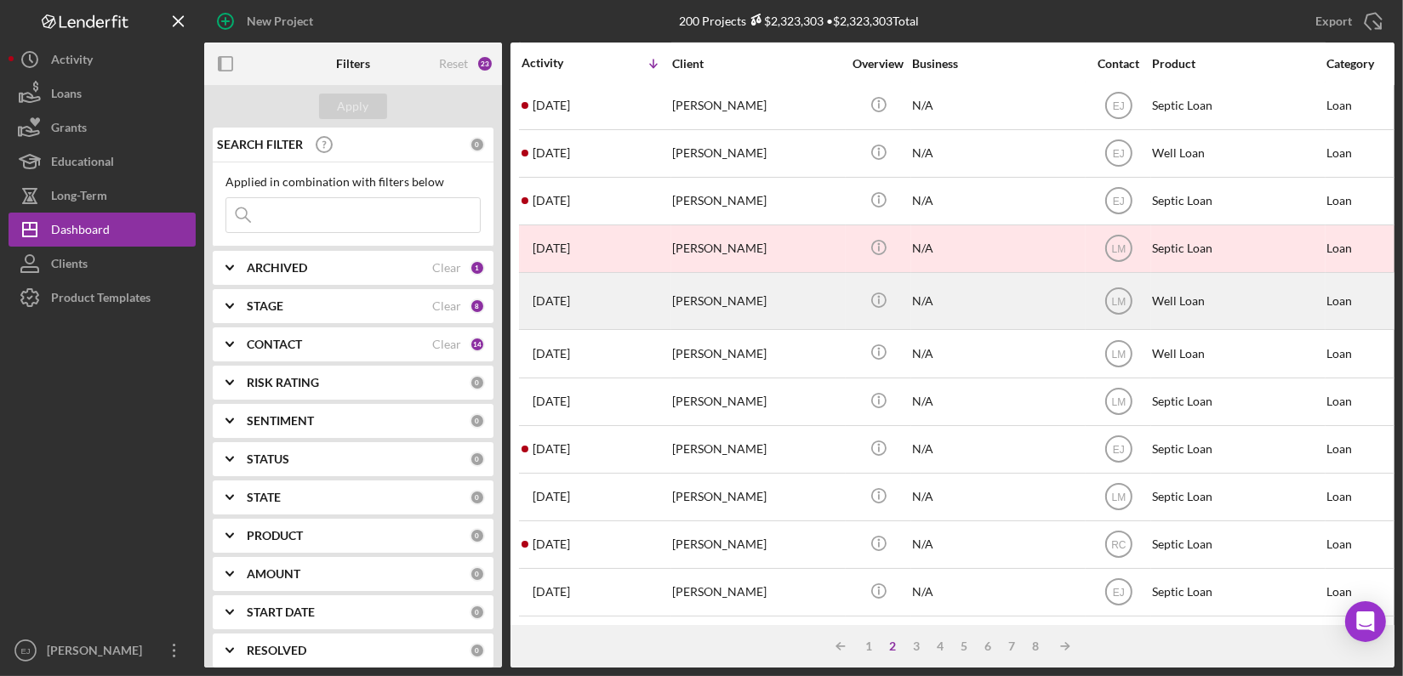
click at [724, 288] on div "[PERSON_NAME]" at bounding box center [757, 301] width 170 height 54
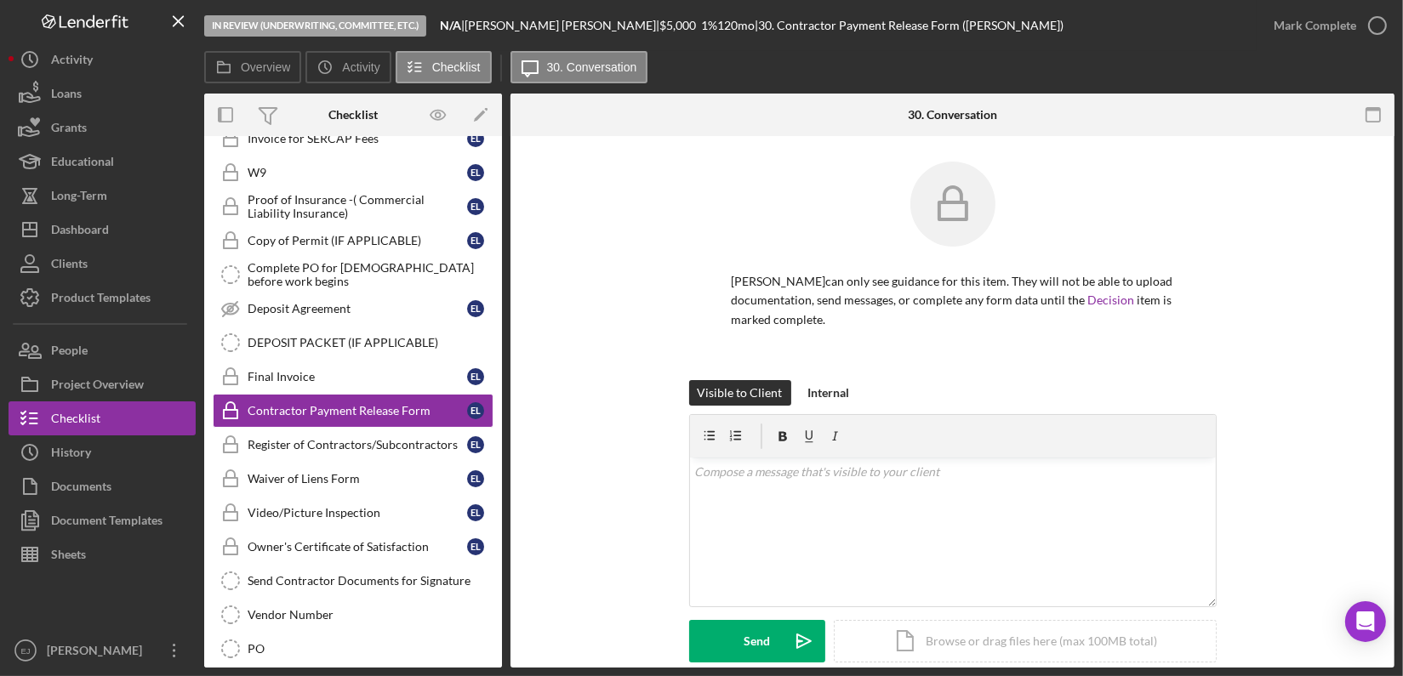
scroll to position [289, 0]
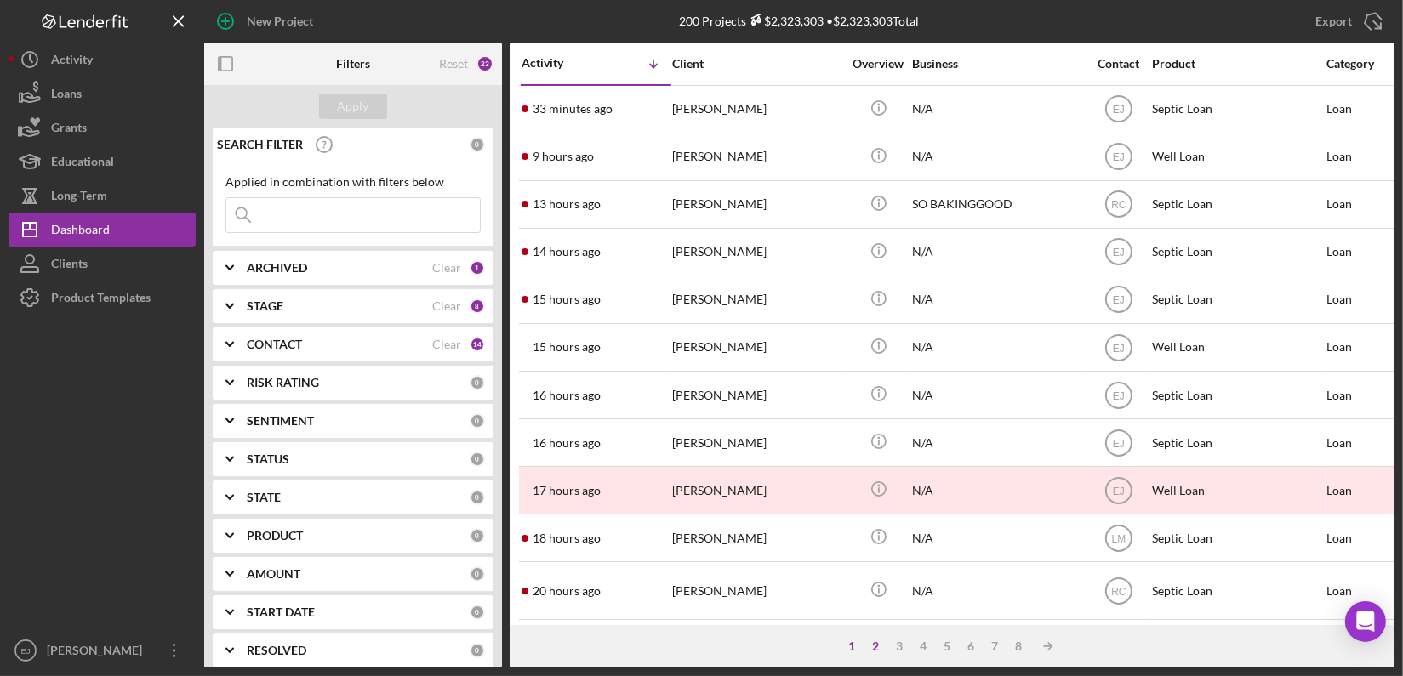
click at [875, 647] on div "2" at bounding box center [877, 647] width 24 height 14
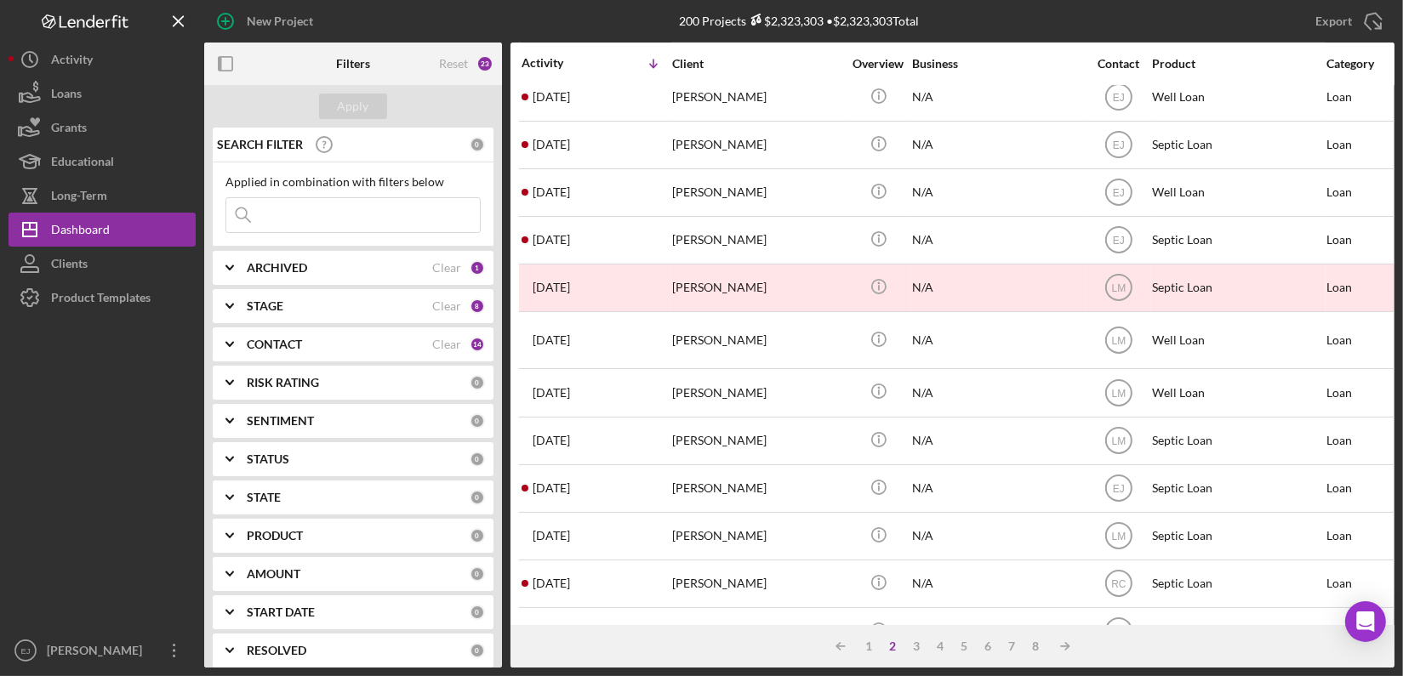
scroll to position [711, 0]
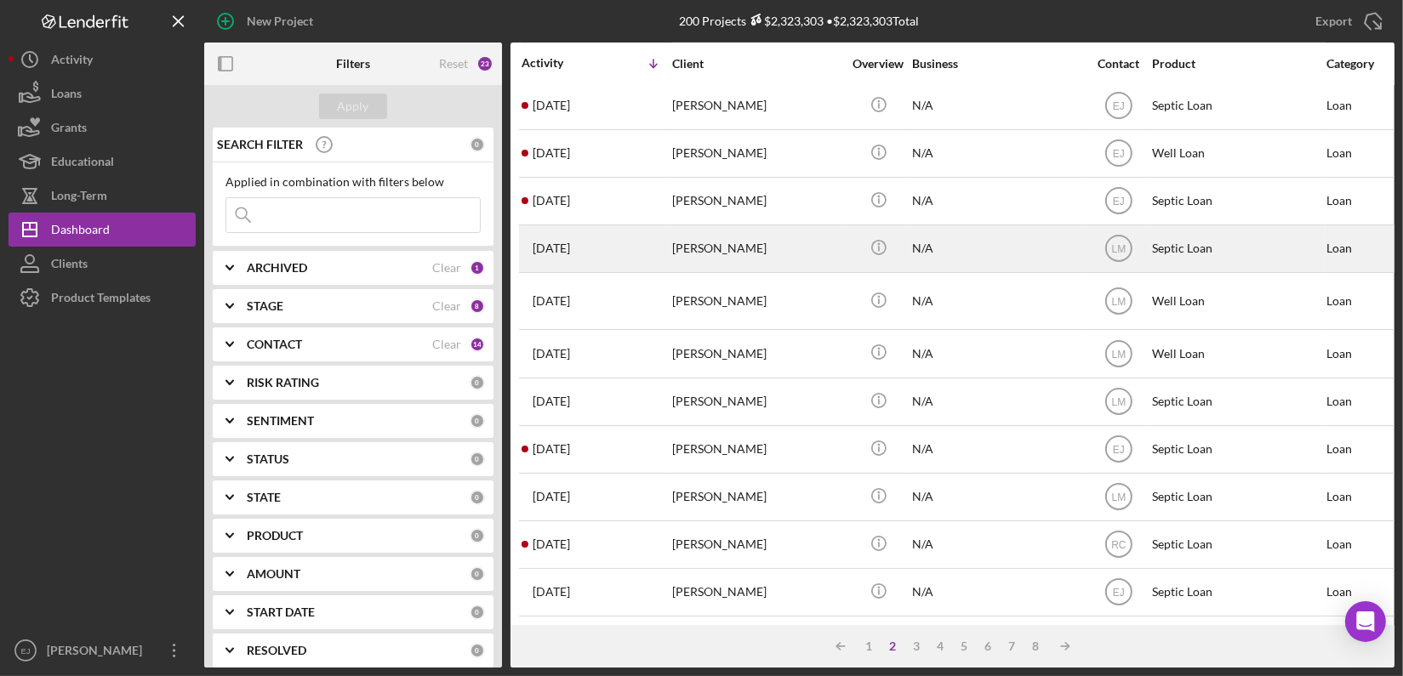
click at [705, 231] on div "[PERSON_NAME]" at bounding box center [757, 248] width 170 height 45
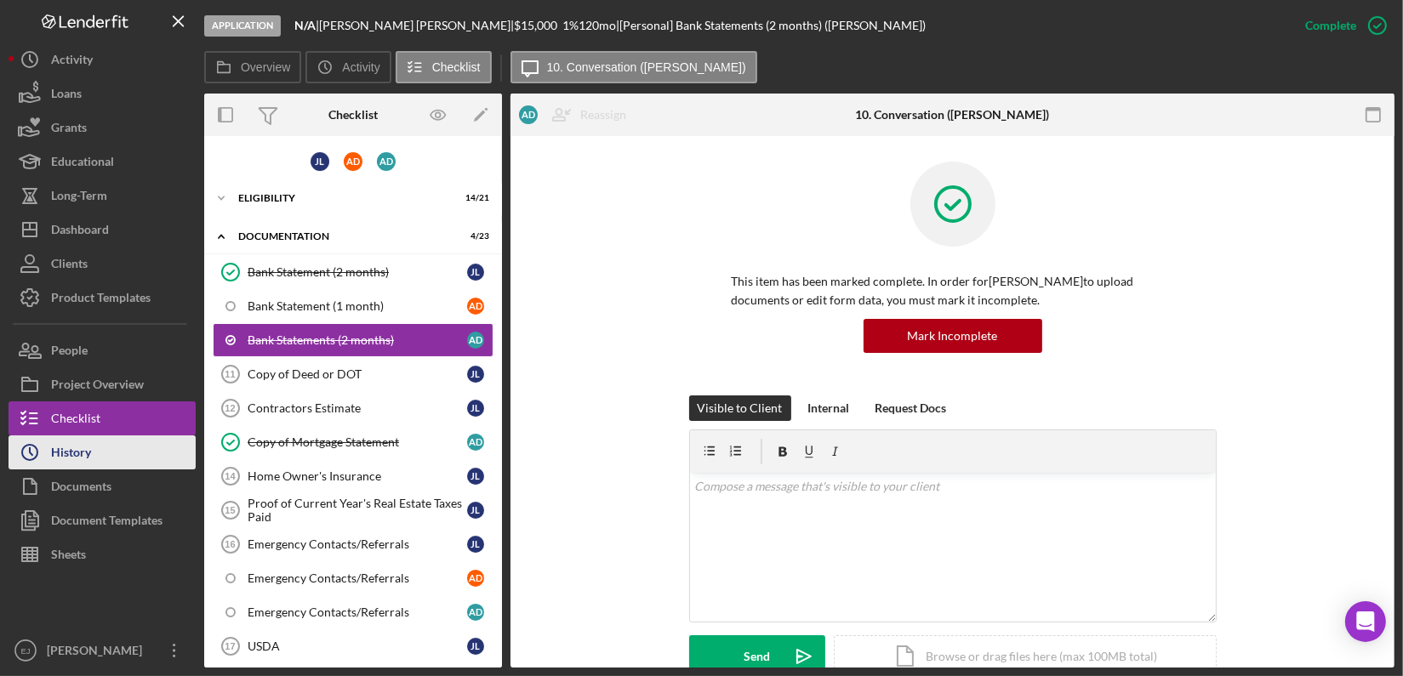
click at [106, 443] on button "Icon/History History" at bounding box center [102, 453] width 187 height 34
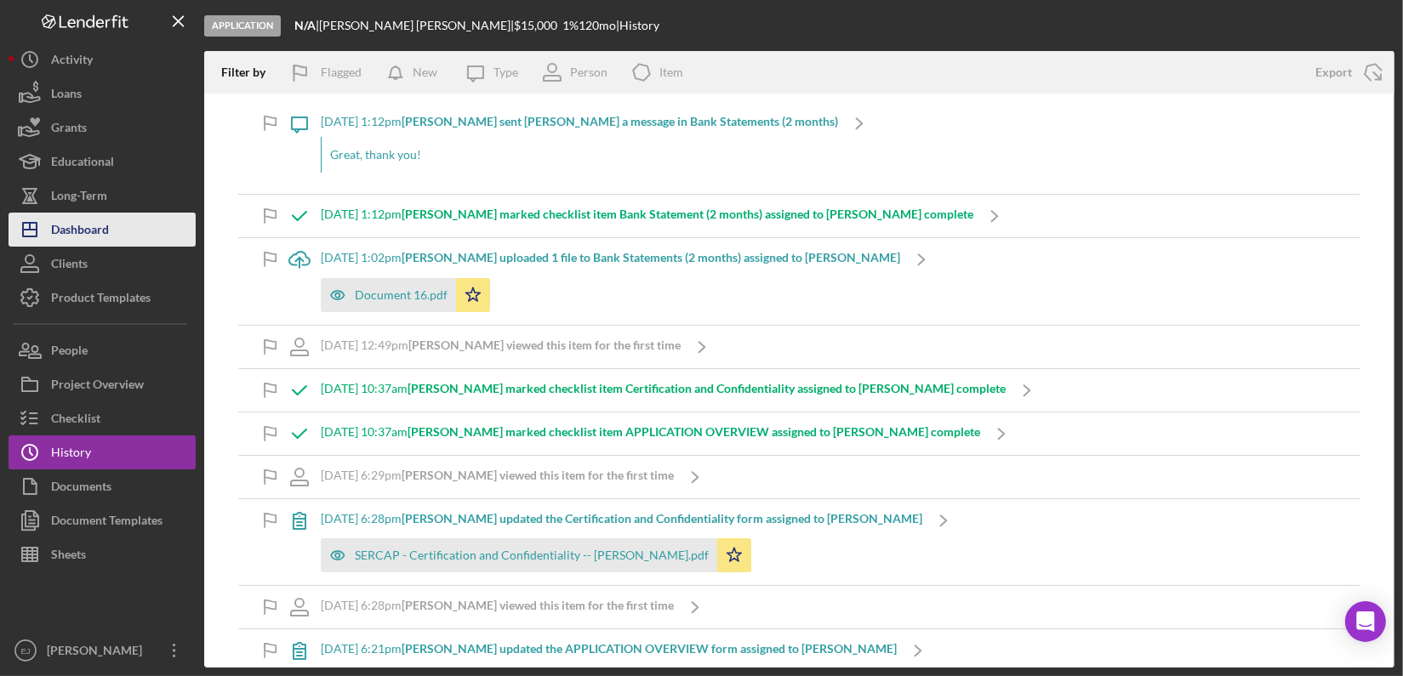
click at [119, 225] on button "Icon/Dashboard Dashboard" at bounding box center [102, 230] width 187 height 34
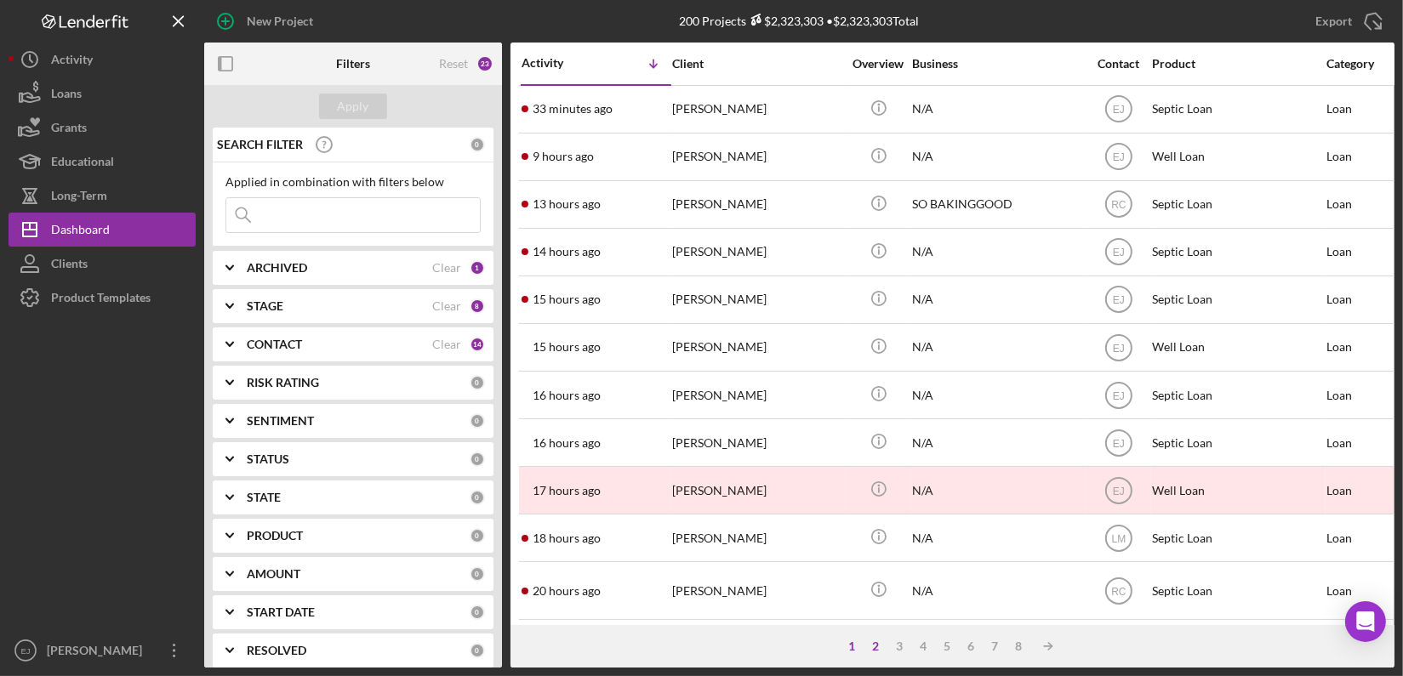
click at [877, 645] on div "2" at bounding box center [877, 647] width 24 height 14
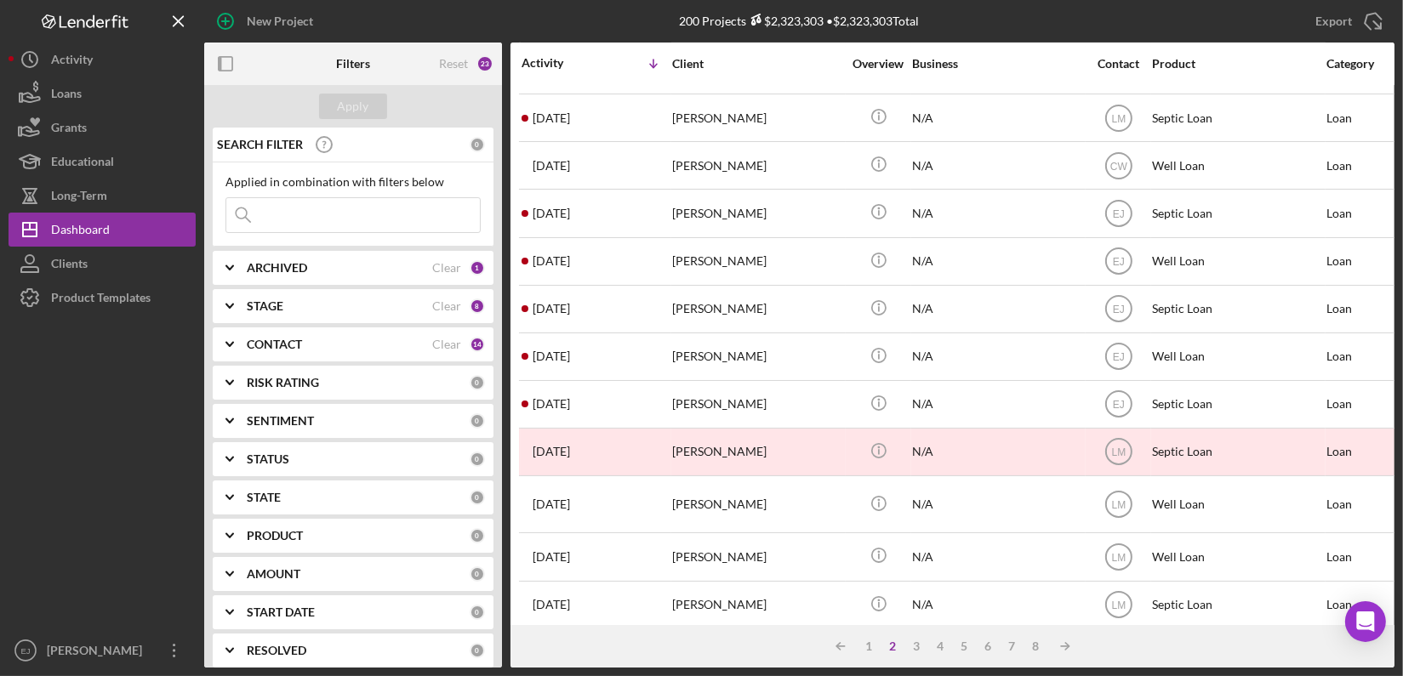
scroll to position [711, 0]
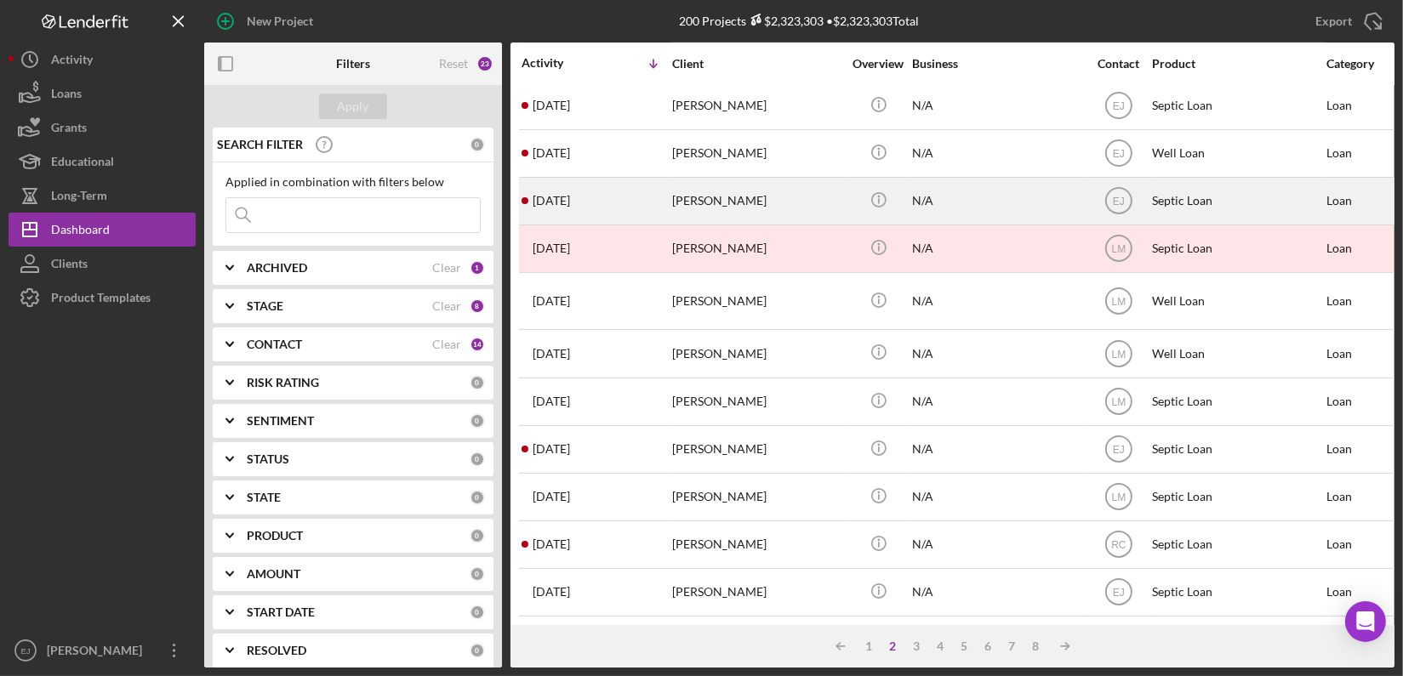
click at [728, 187] on div "[PERSON_NAME]" at bounding box center [757, 201] width 170 height 45
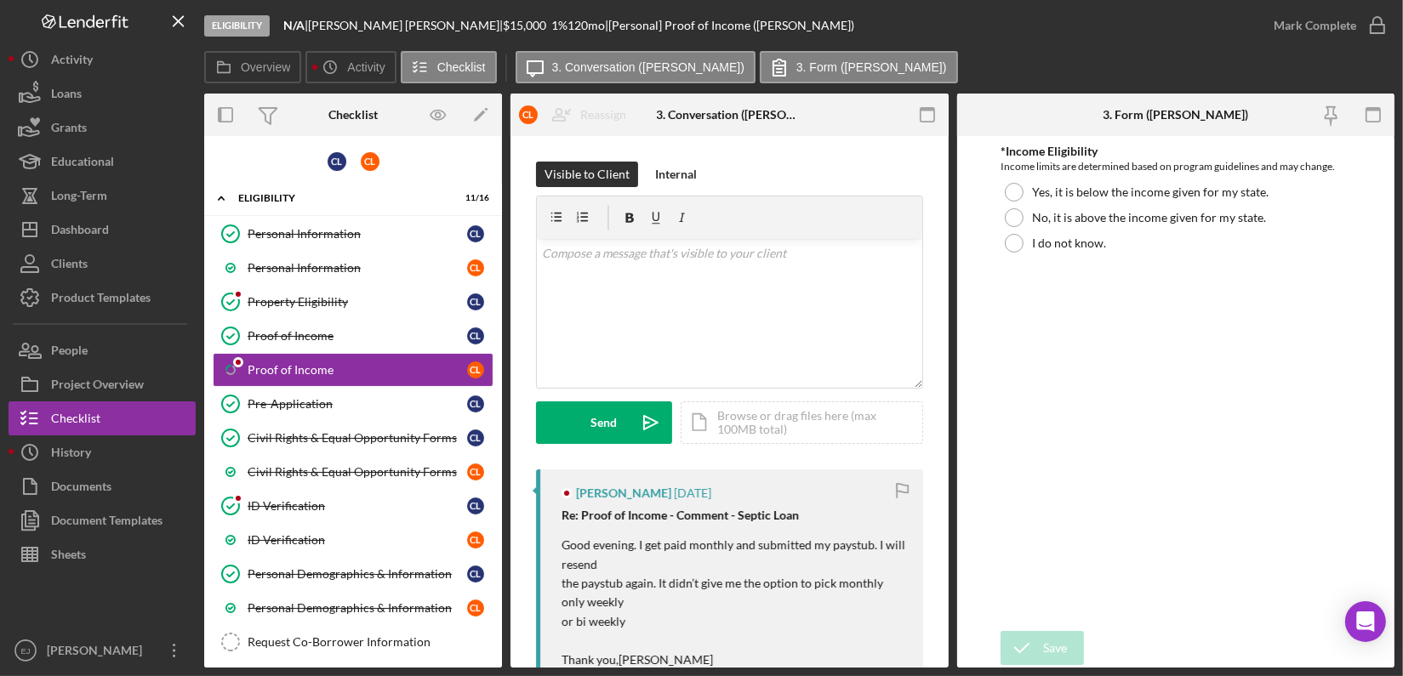
click at [728, 187] on div "Visible to Client Internal v Color teal Color pink Remove color Add row above A…" at bounding box center [729, 316] width 387 height 308
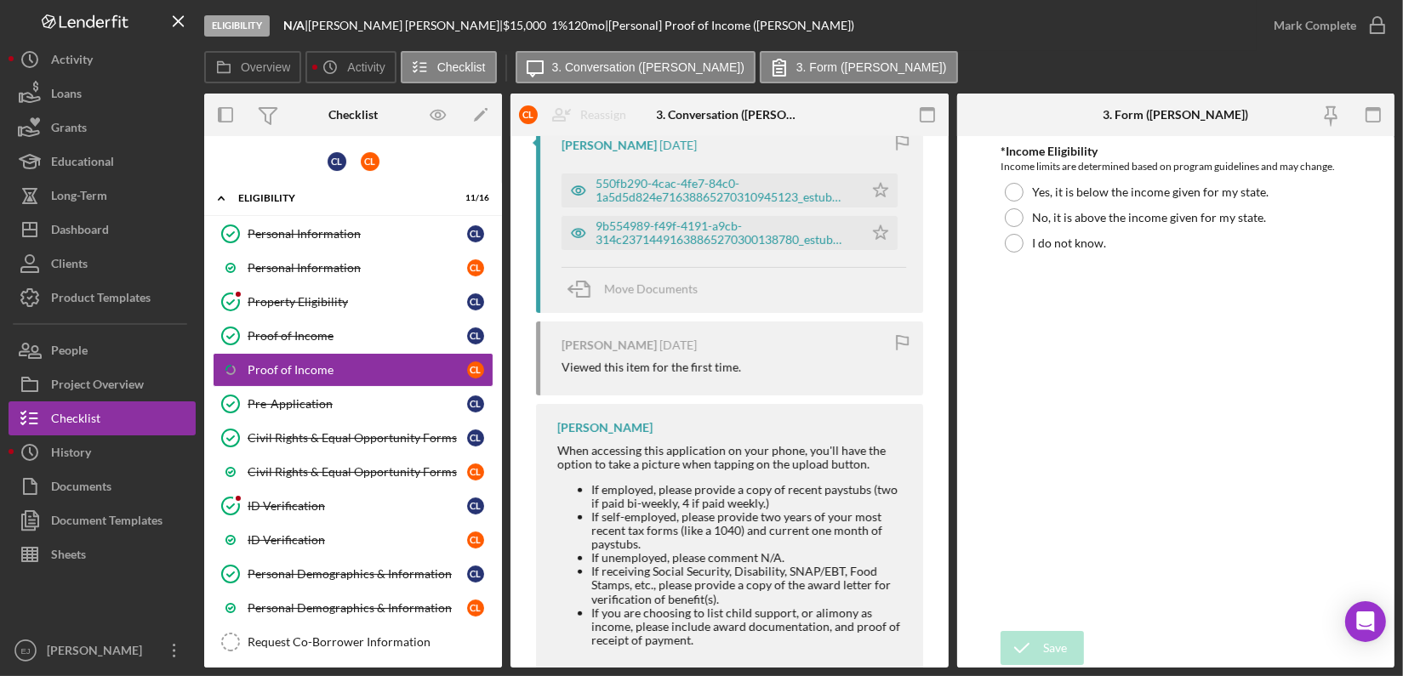
scroll to position [465, 0]
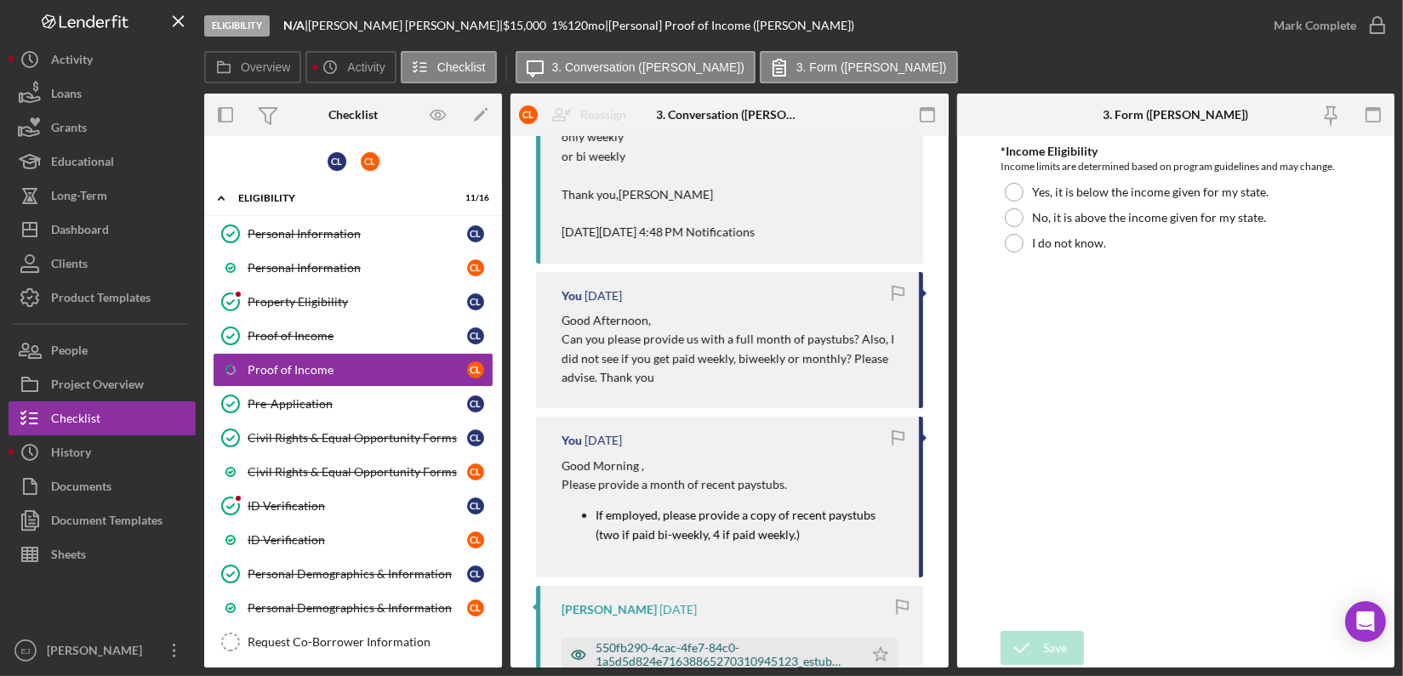
click at [813, 656] on div "550fb290-4cac-4fe7-84c0-1a5d5d824e71638865270310945123_estub (2).pdf" at bounding box center [726, 655] width 260 height 27
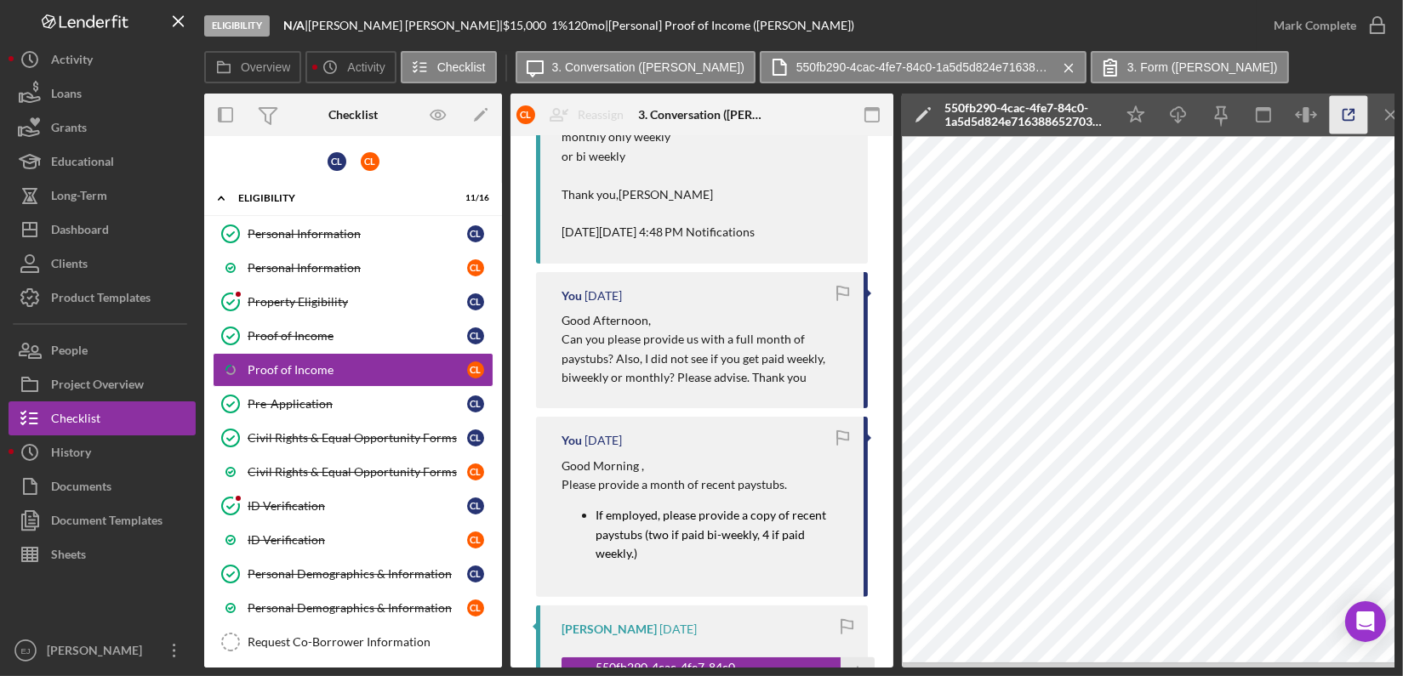
click at [1340, 116] on icon "button" at bounding box center [1349, 115] width 38 height 38
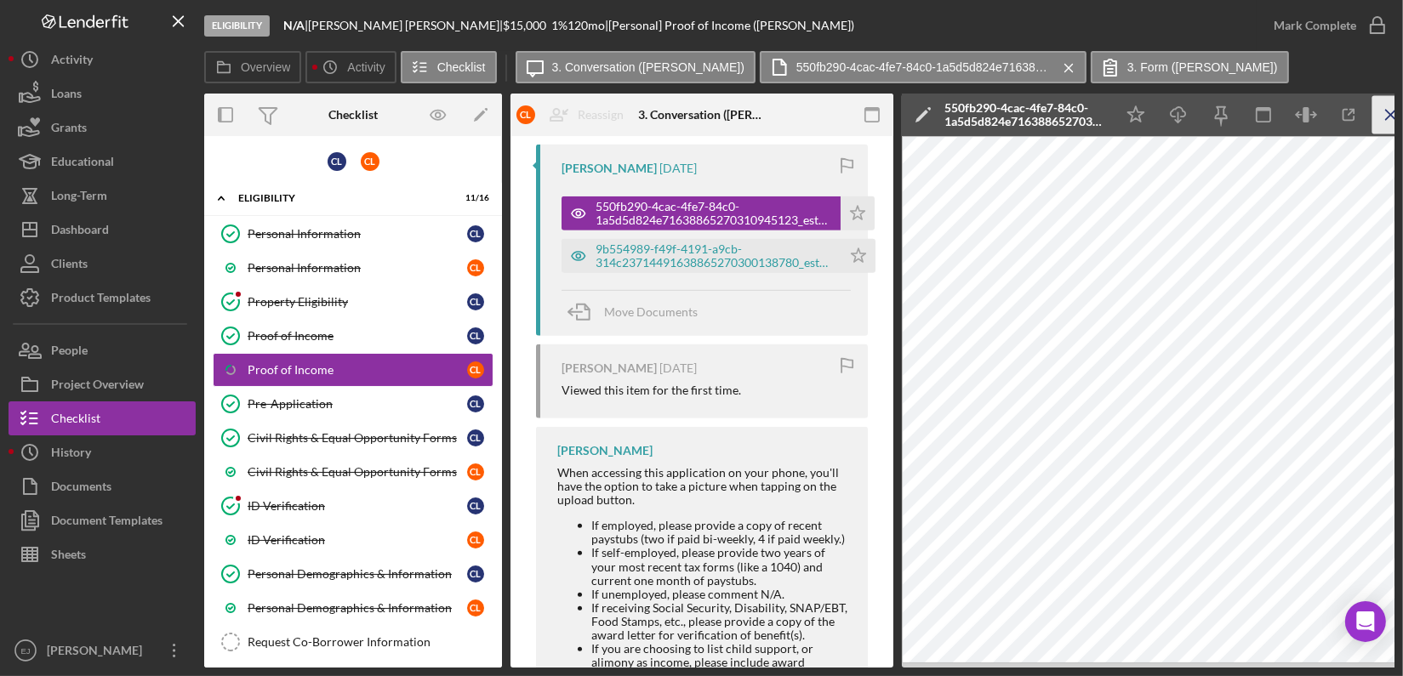
click at [1387, 123] on icon "Icon/Menu Close" at bounding box center [1392, 115] width 38 height 38
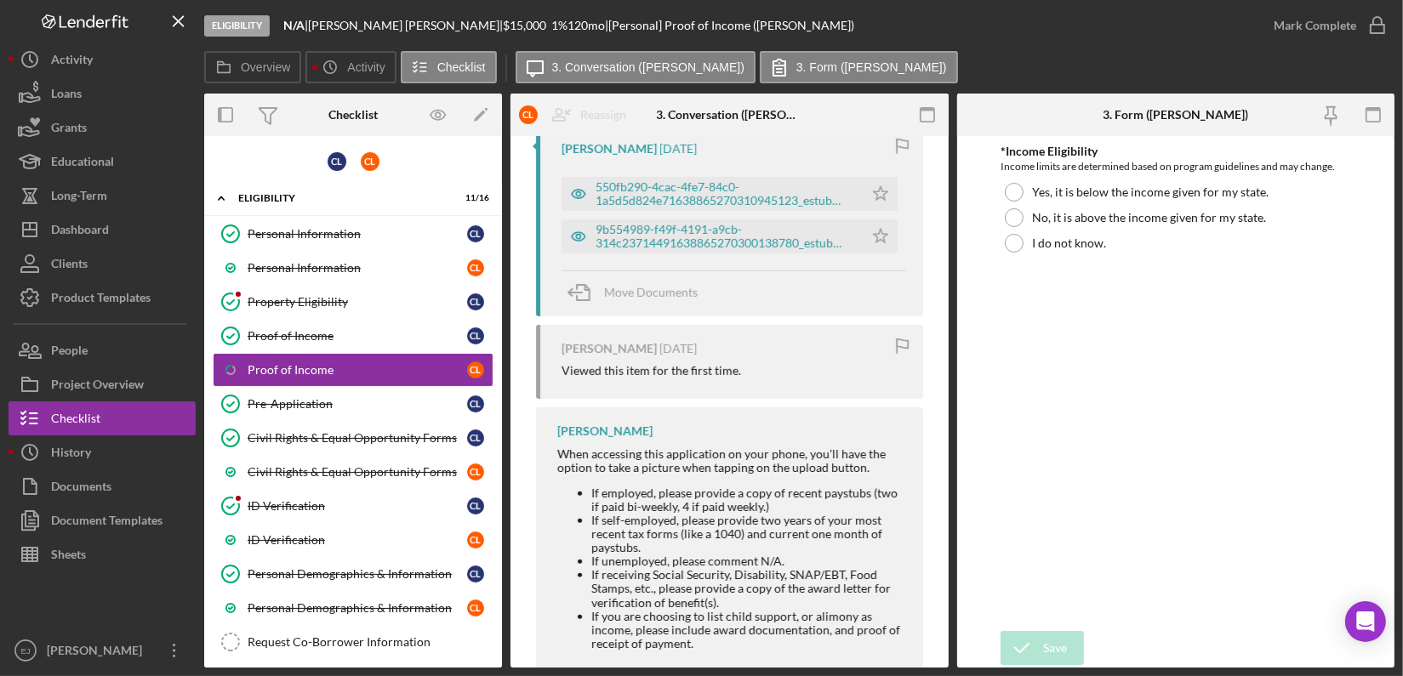
scroll to position [907, 0]
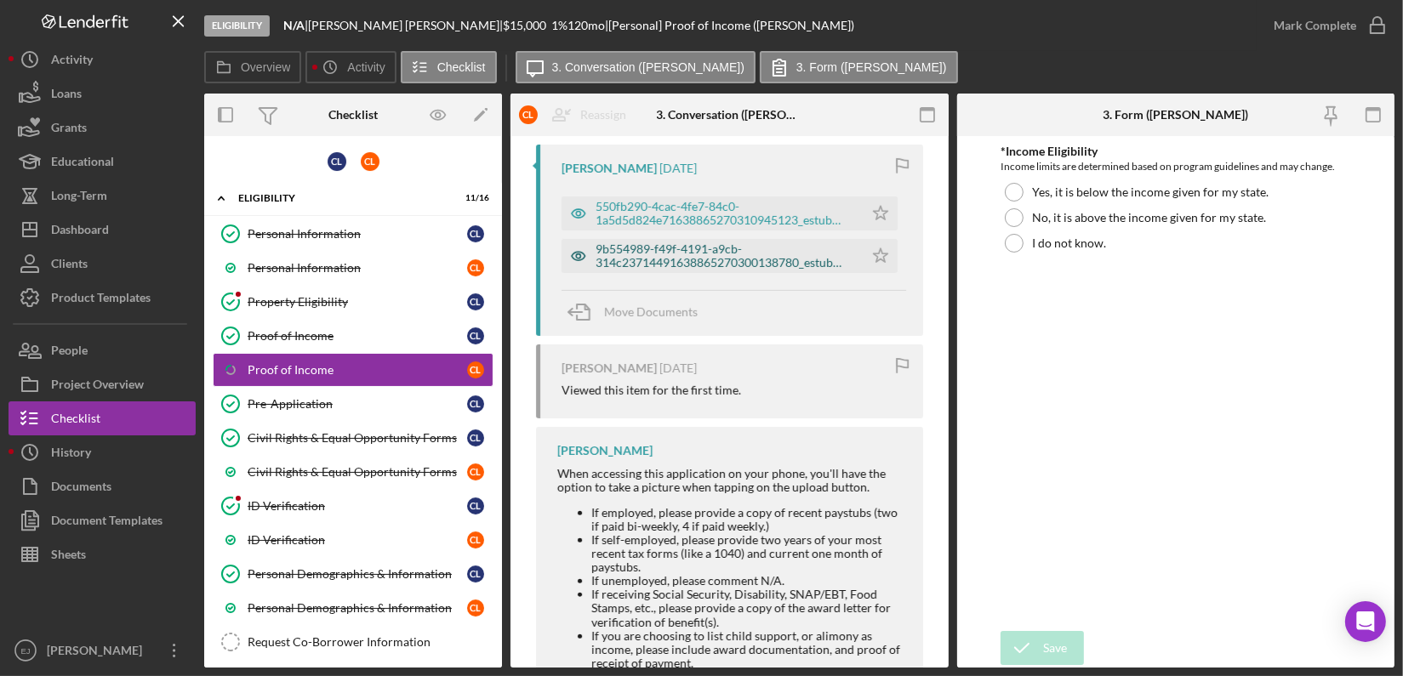
click at [771, 248] on div "9b554989-f49f-4191-a9cb-314c23714491638865270300138780_estub (2).pdf" at bounding box center [726, 256] width 260 height 27
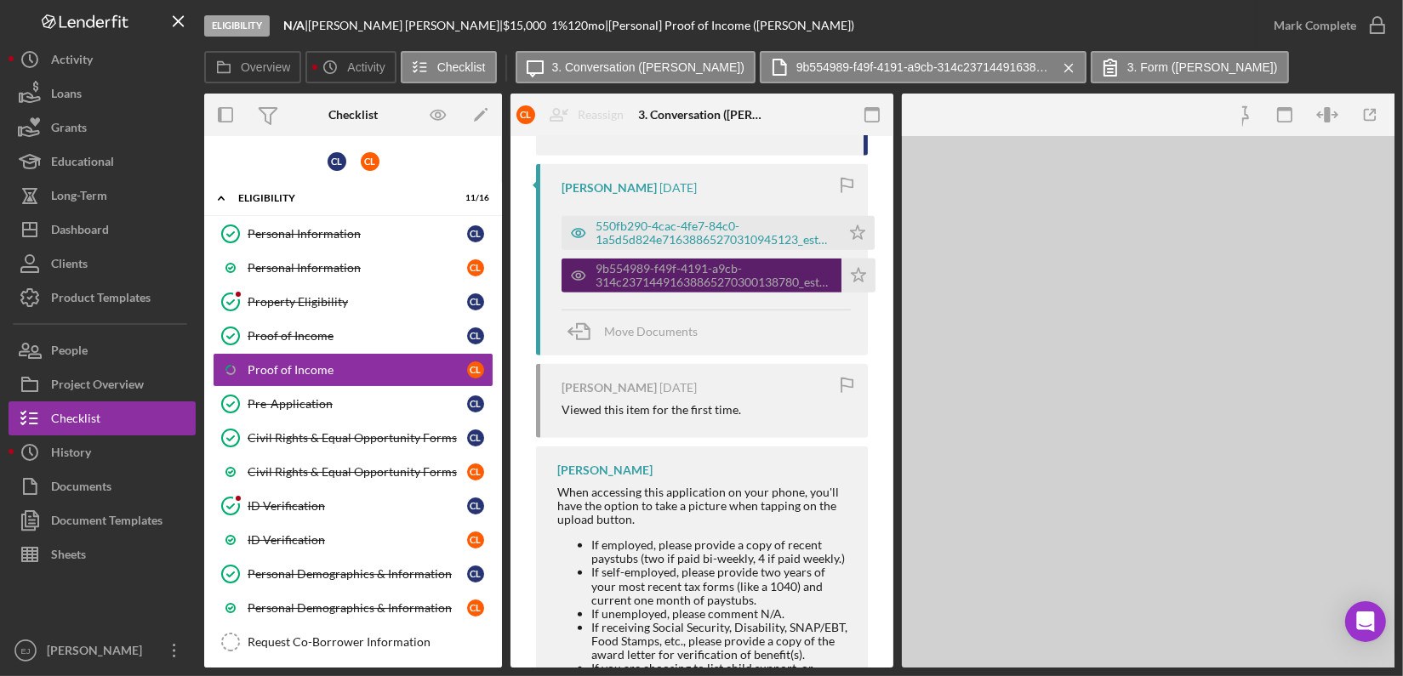
scroll to position [927, 0]
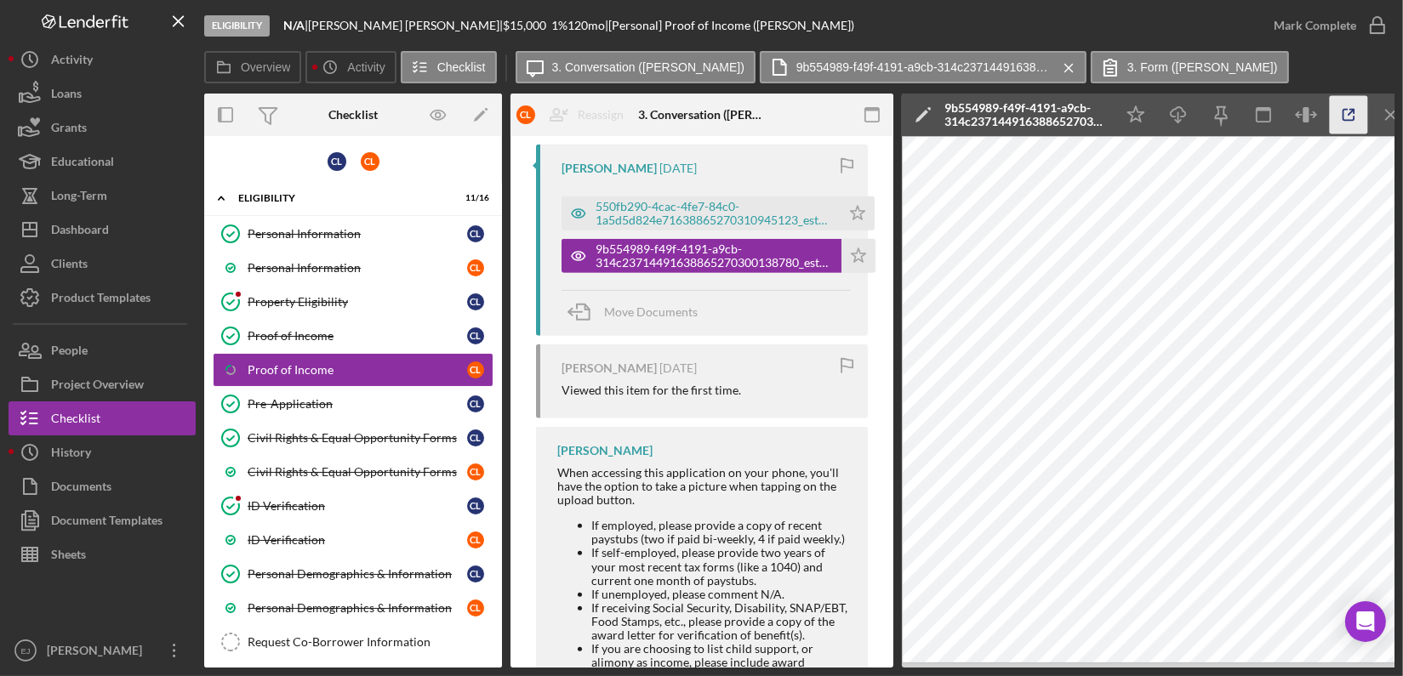
click at [1354, 121] on icon "button" at bounding box center [1349, 115] width 38 height 38
click at [1388, 112] on line "button" at bounding box center [1390, 114] width 9 height 9
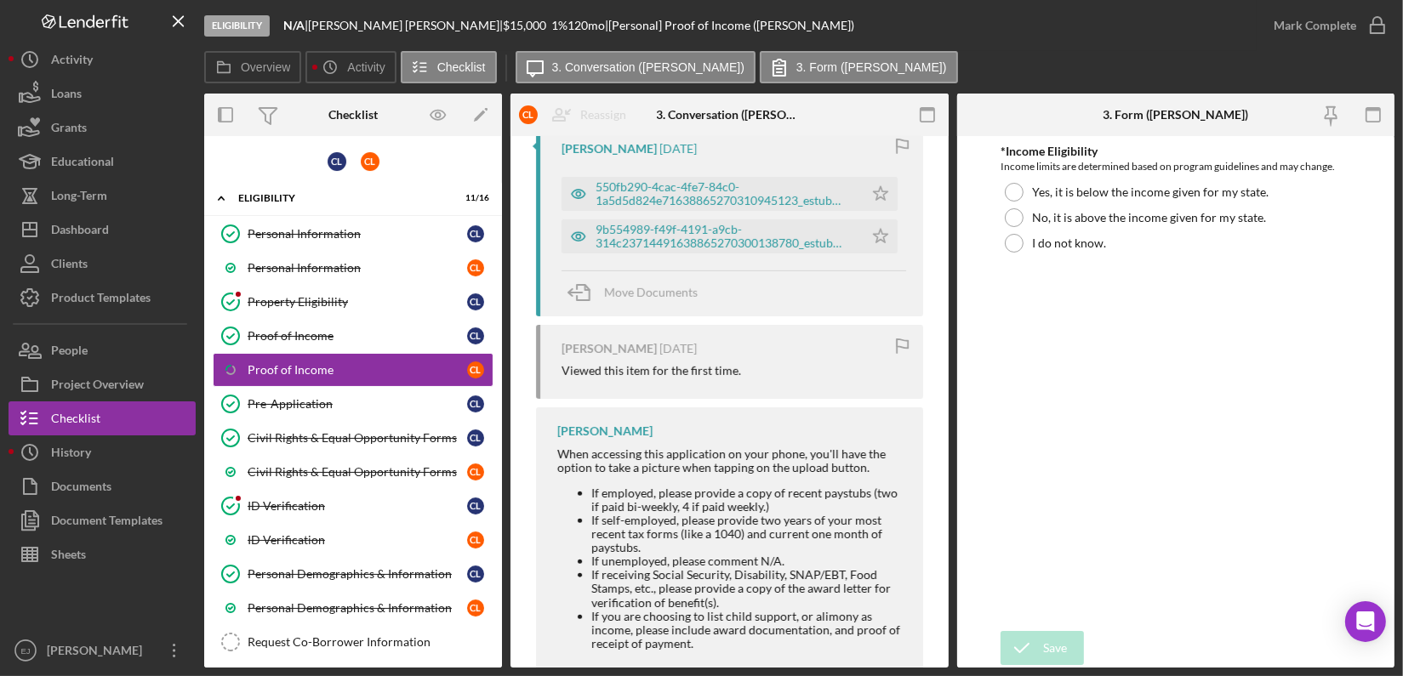
scroll to position [907, 0]
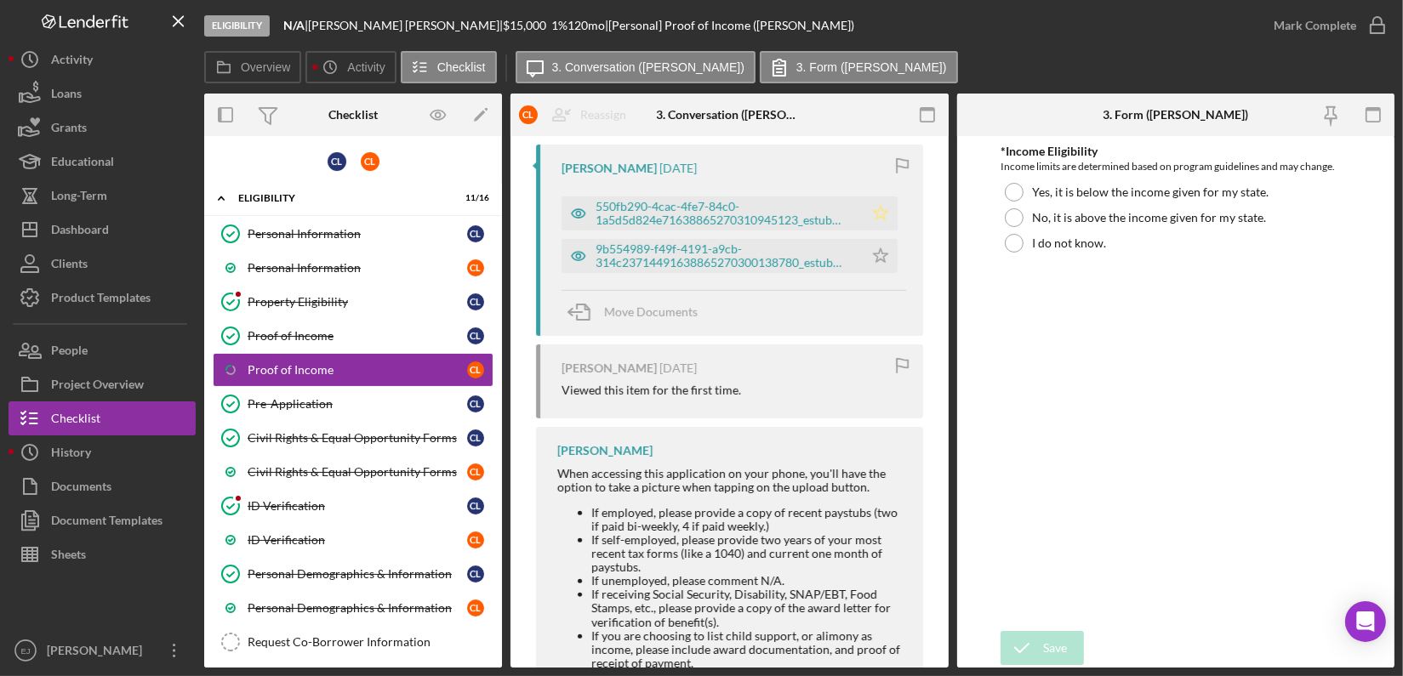
click at [882, 208] on icon "Icon/Star" at bounding box center [881, 214] width 34 height 34
click at [874, 250] on polygon "button" at bounding box center [880, 255] width 14 height 14
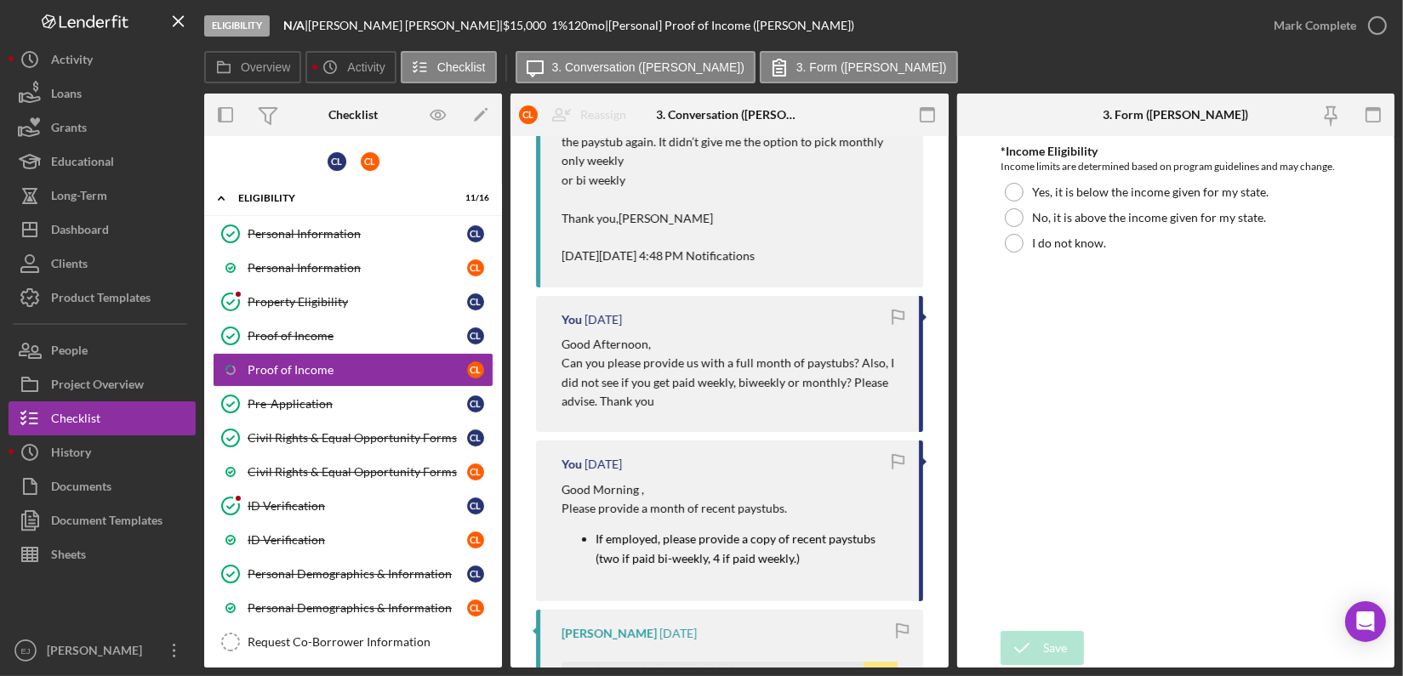
scroll to position [0, 0]
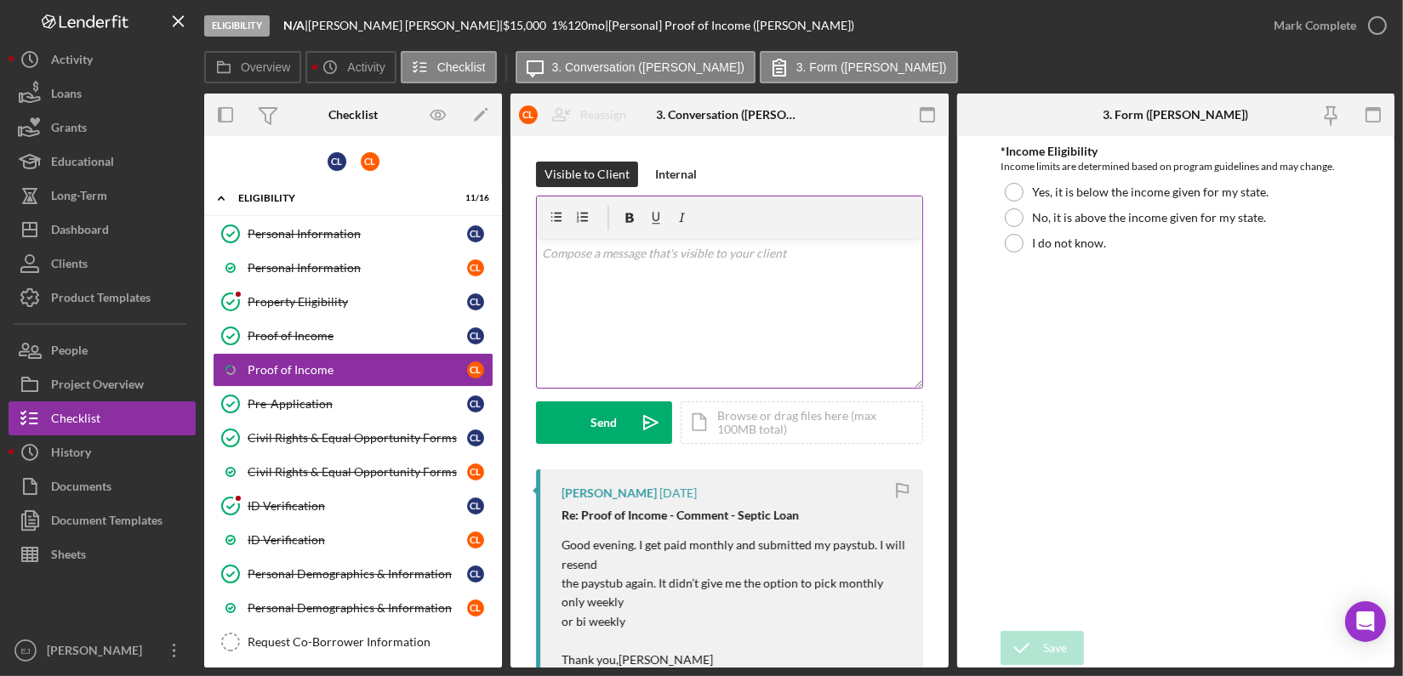
click at [697, 270] on div "v Color teal Color pink Remove color Add row above Add row below Add column bef…" at bounding box center [729, 313] width 385 height 149
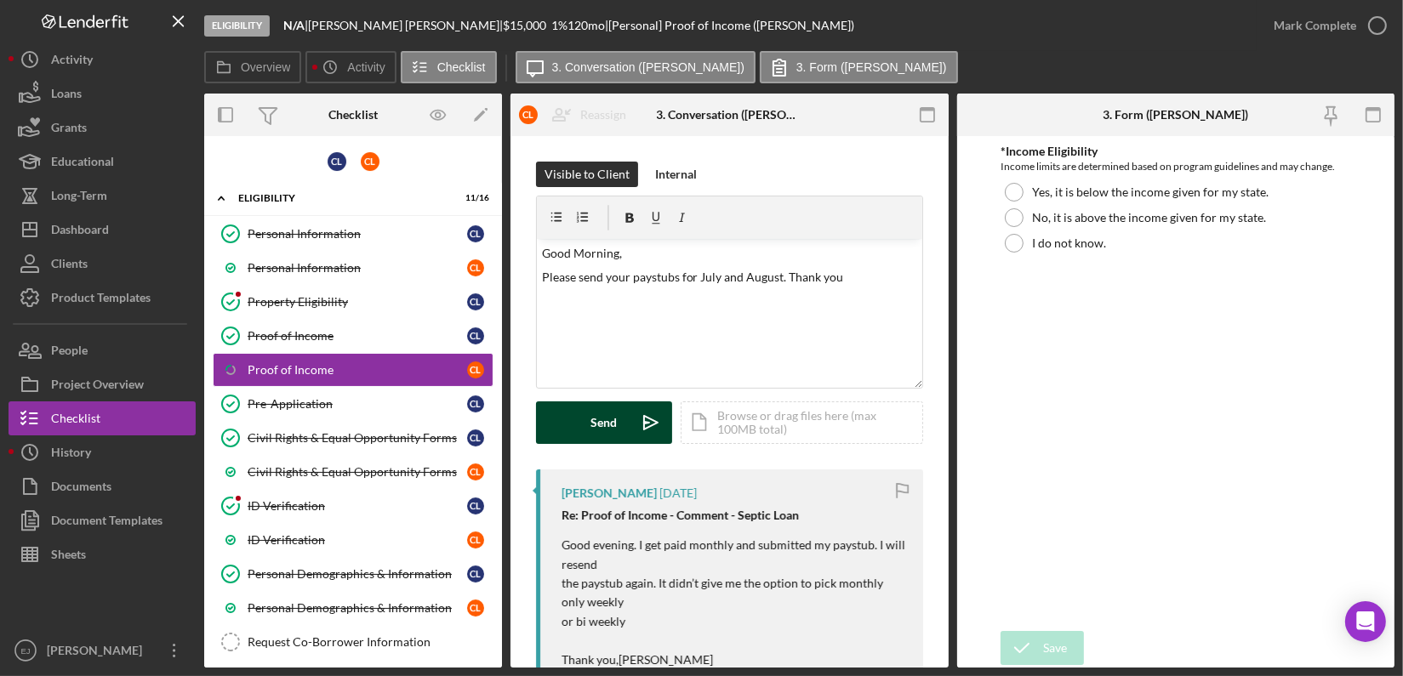
click at [642, 421] on icon "Icon/icon-invite-send" at bounding box center [651, 423] width 43 height 43
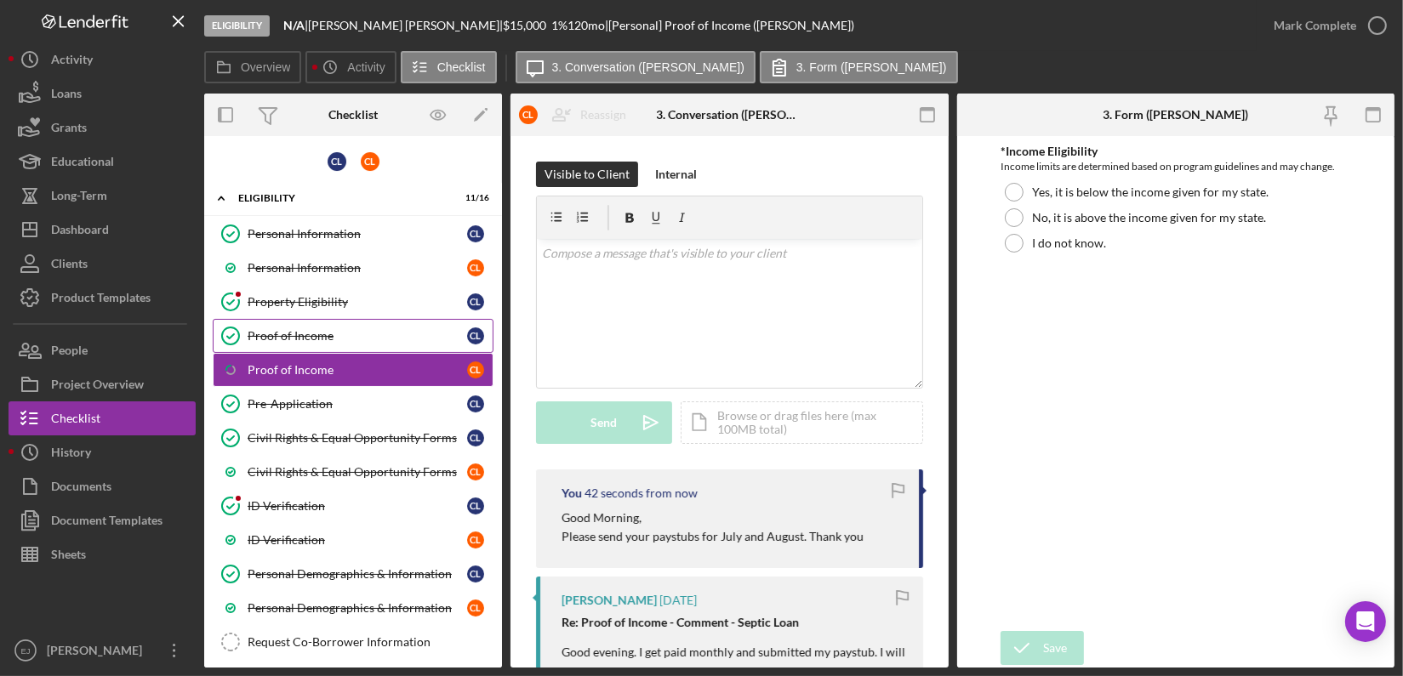
click at [331, 330] on div "Proof of Income" at bounding box center [358, 336] width 220 height 14
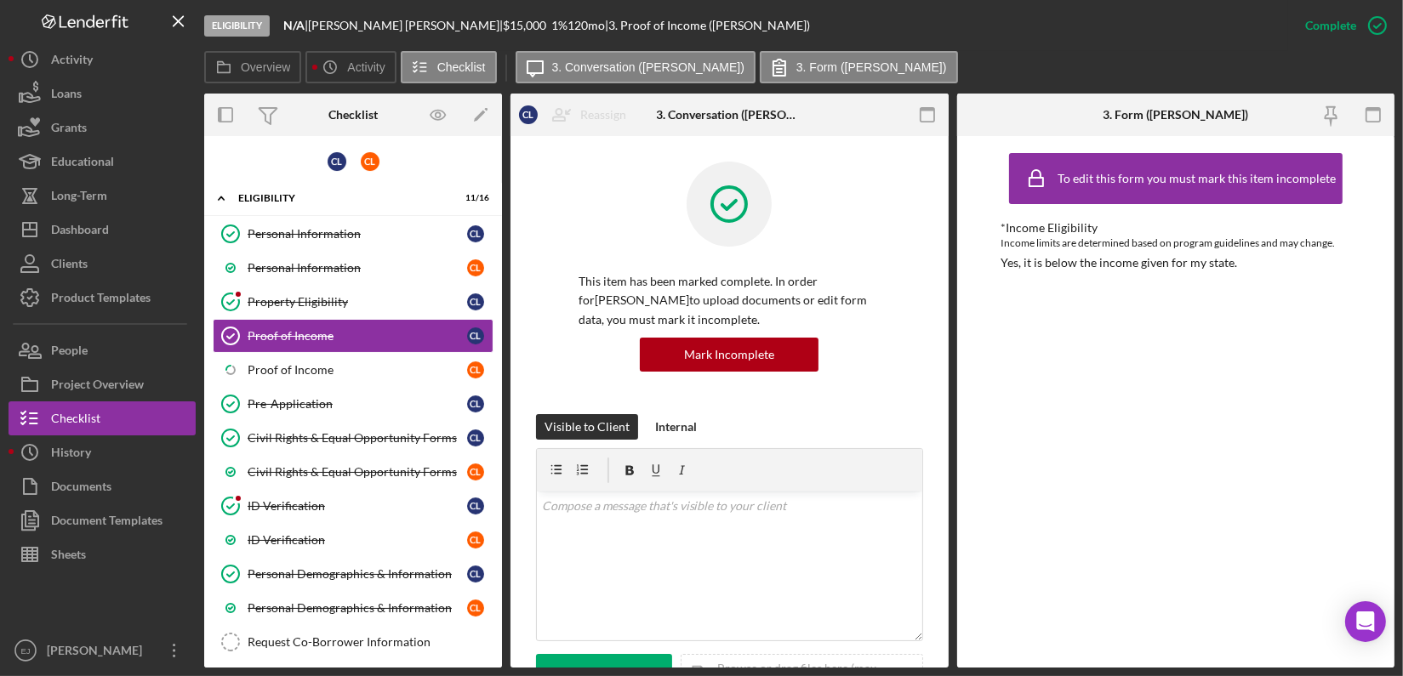
scroll to position [465, 0]
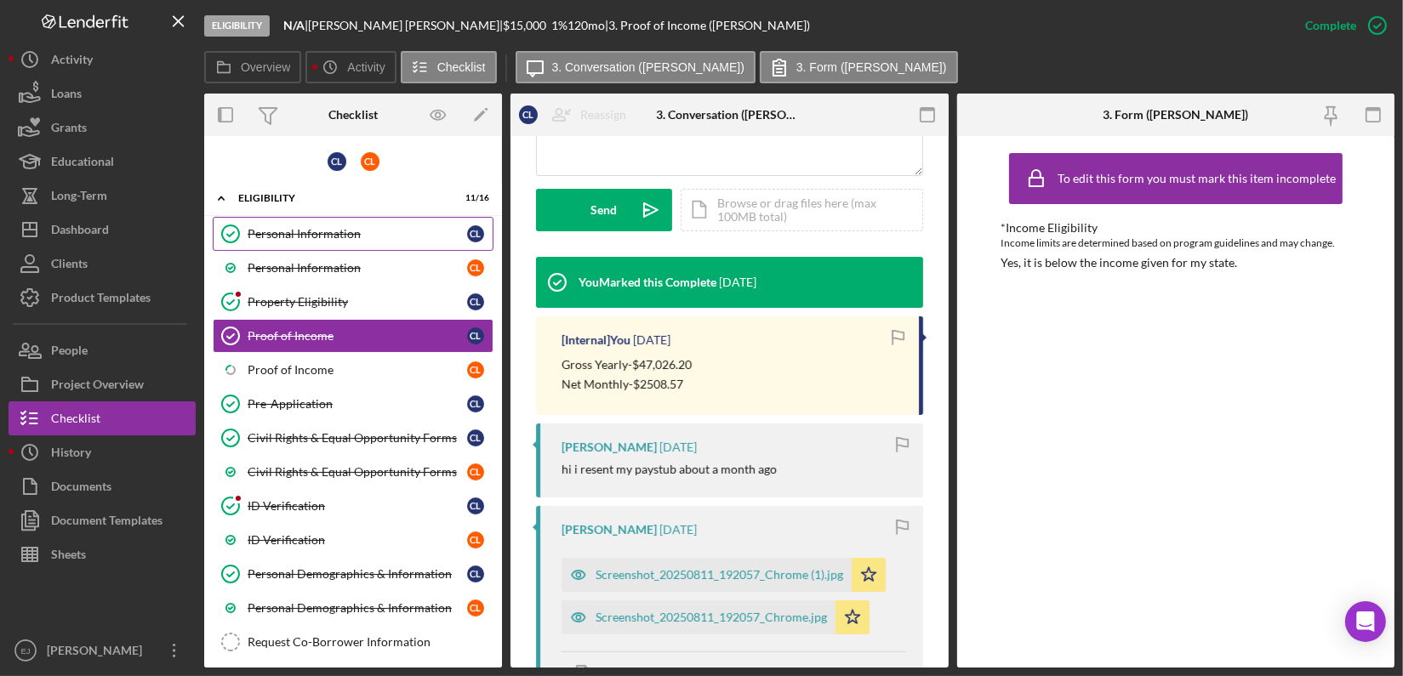
click at [317, 227] on div "Personal Information" at bounding box center [358, 234] width 220 height 14
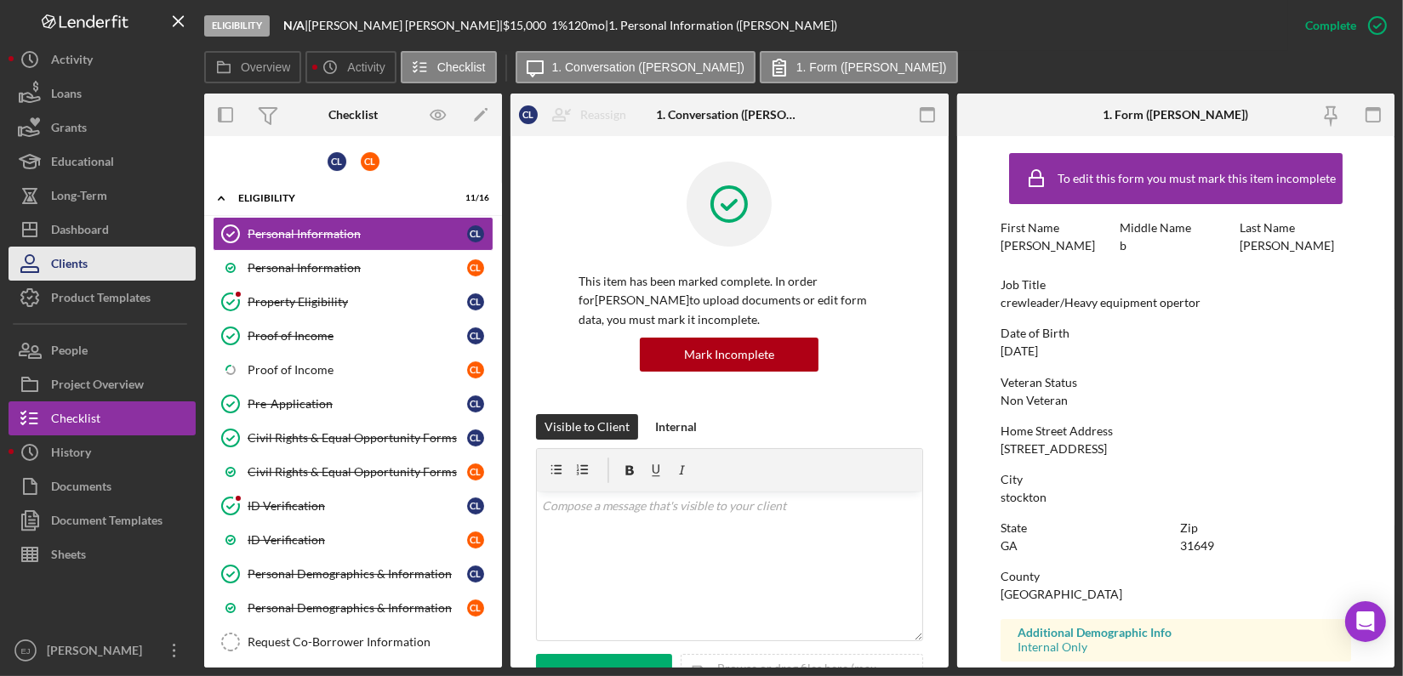
click at [107, 259] on button "Clients" at bounding box center [102, 264] width 187 height 34
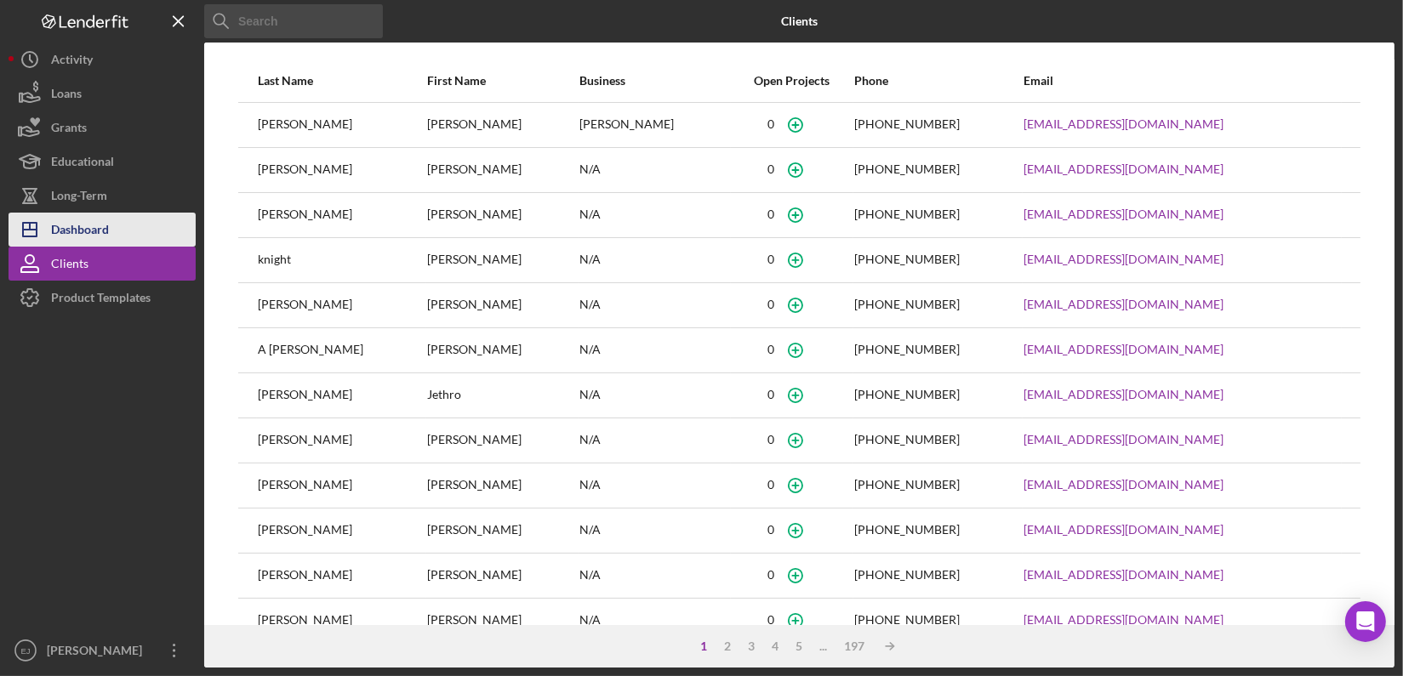
click at [100, 236] on div "Dashboard" at bounding box center [80, 232] width 58 height 38
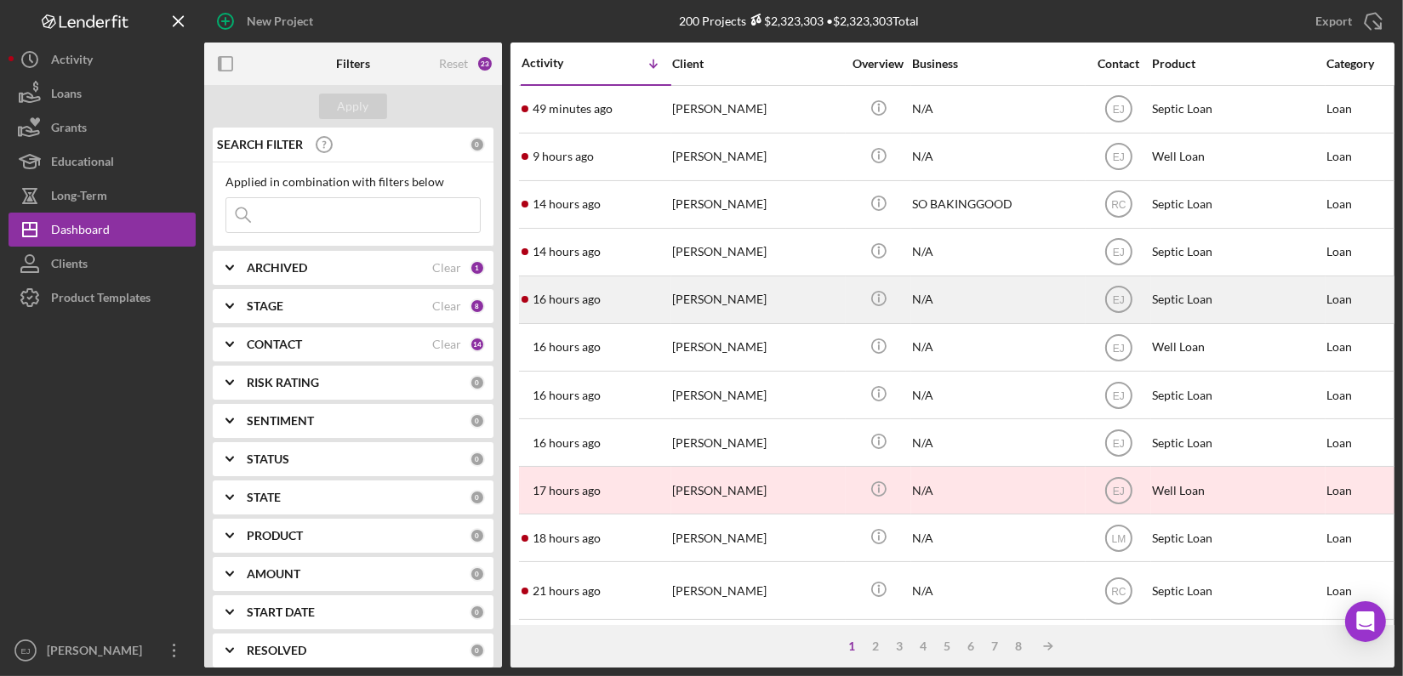
click at [757, 300] on div "[PERSON_NAME]" at bounding box center [757, 299] width 170 height 45
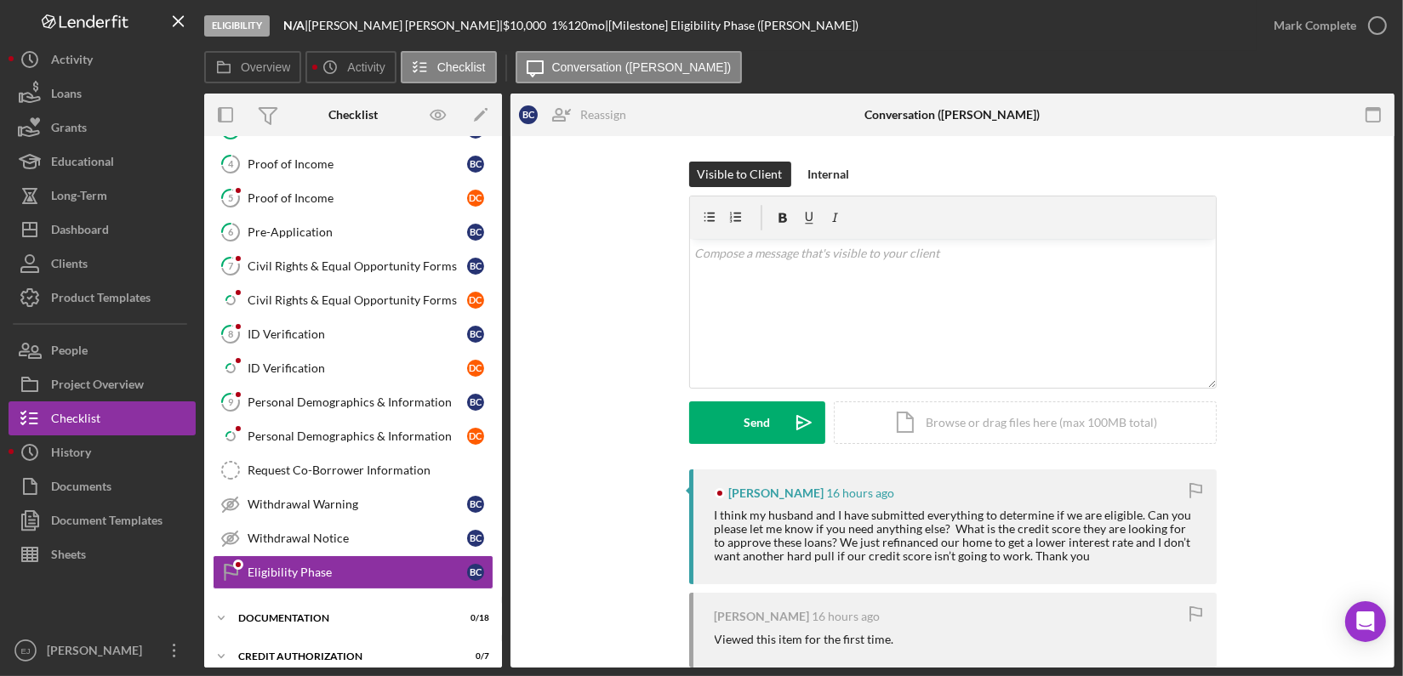
scroll to position [368, 0]
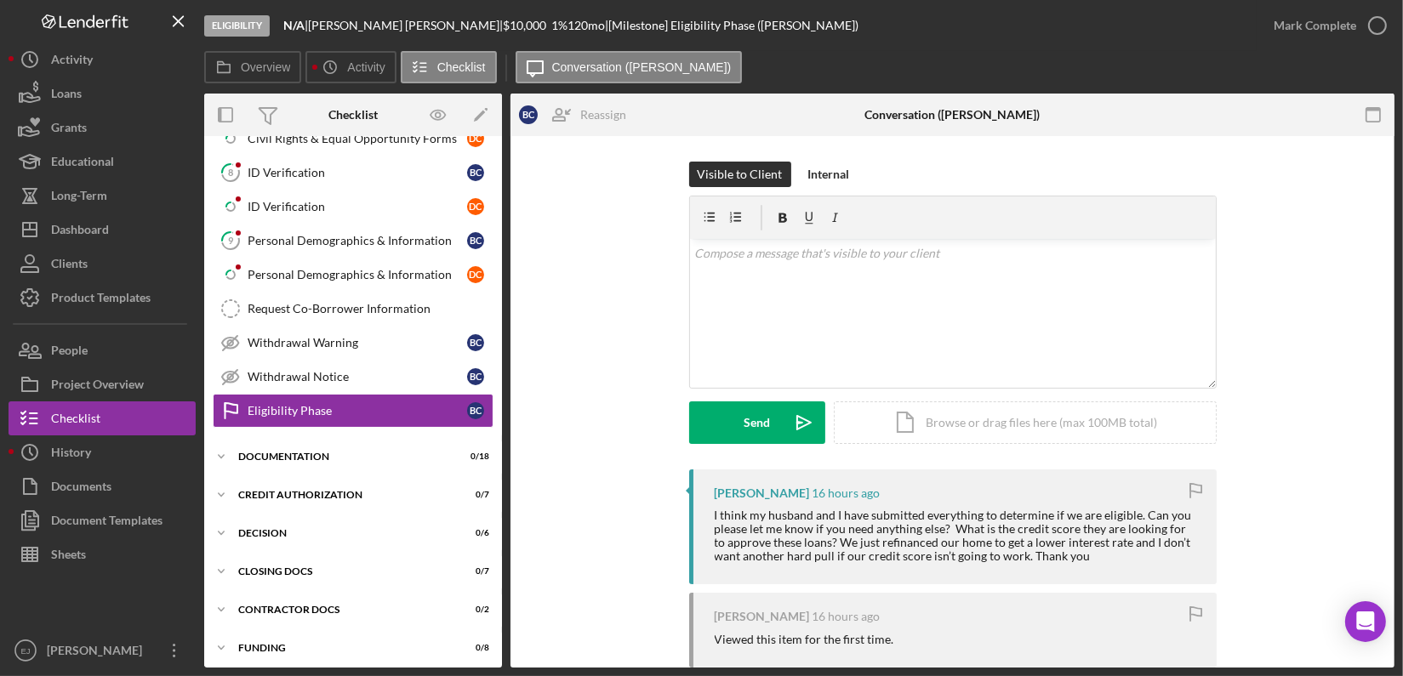
click at [1402, 126] on html "Eligibility N/A | [PERSON_NAME] | $10,000 $10,000 1 % 120 mo | [Milestone] Elig…" at bounding box center [701, 338] width 1403 height 676
click at [502, 319] on div "Overview Internal Workflow Stage Eligibility Icon/Dropdown Arrow Archive (can u…" at bounding box center [799, 381] width 1190 height 574
click at [503, 320] on div "Overview Internal Workflow Stage Eligibility Icon/Dropdown Arrow Archive (can u…" at bounding box center [799, 381] width 1190 height 574
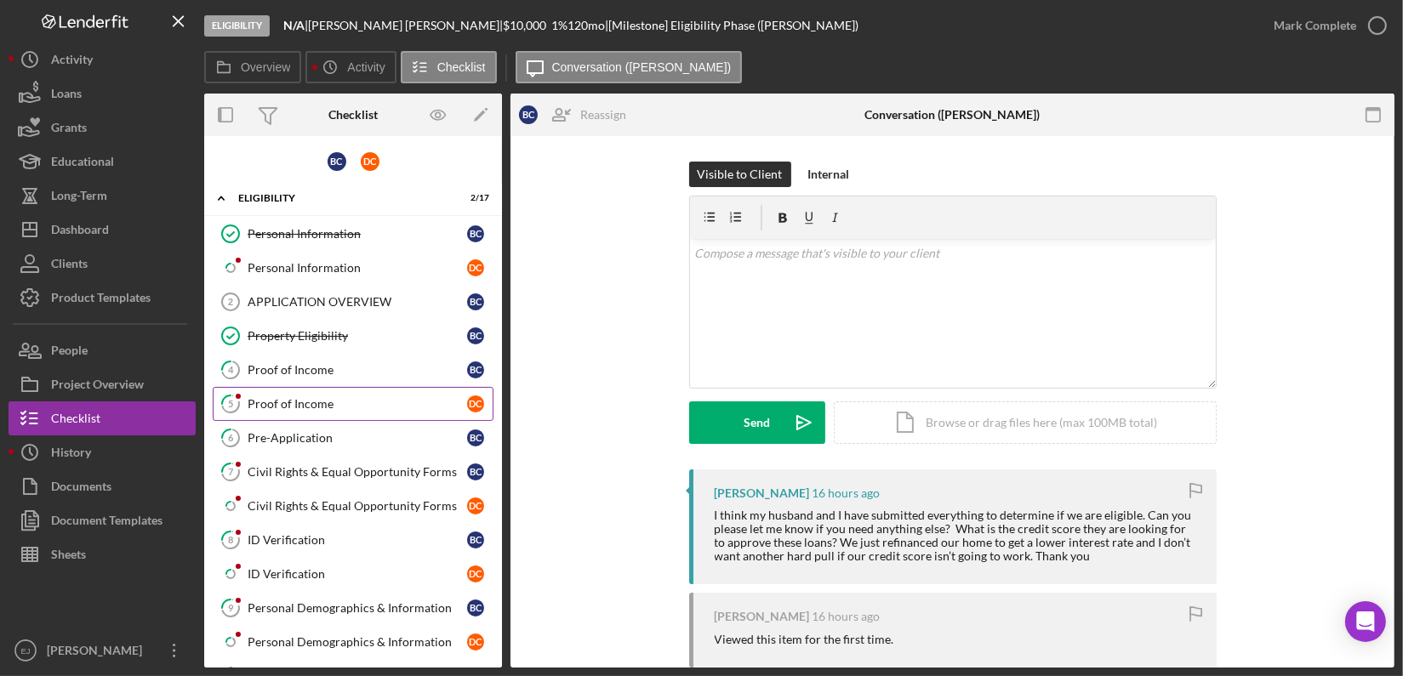
click at [321, 408] on div "Proof of Income" at bounding box center [358, 404] width 220 height 14
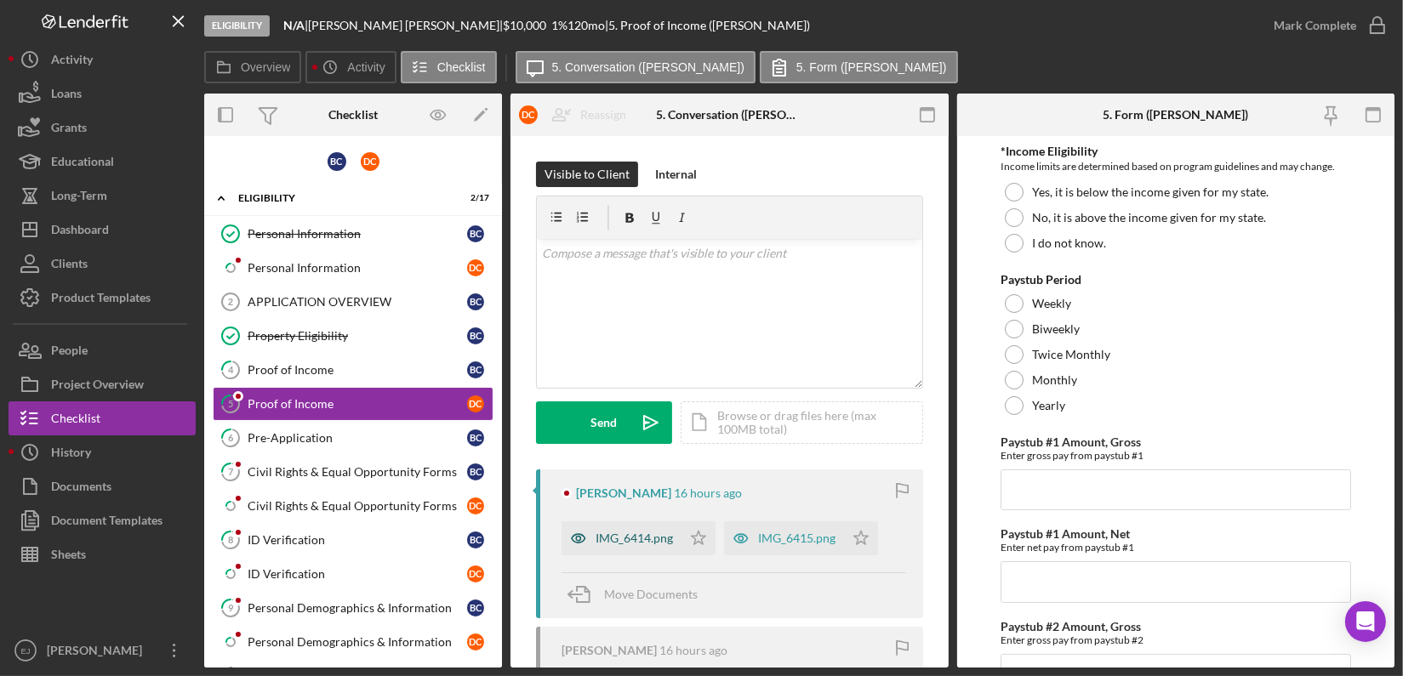
click at [631, 543] on div "IMG_6414.png" at bounding box center [634, 539] width 77 height 14
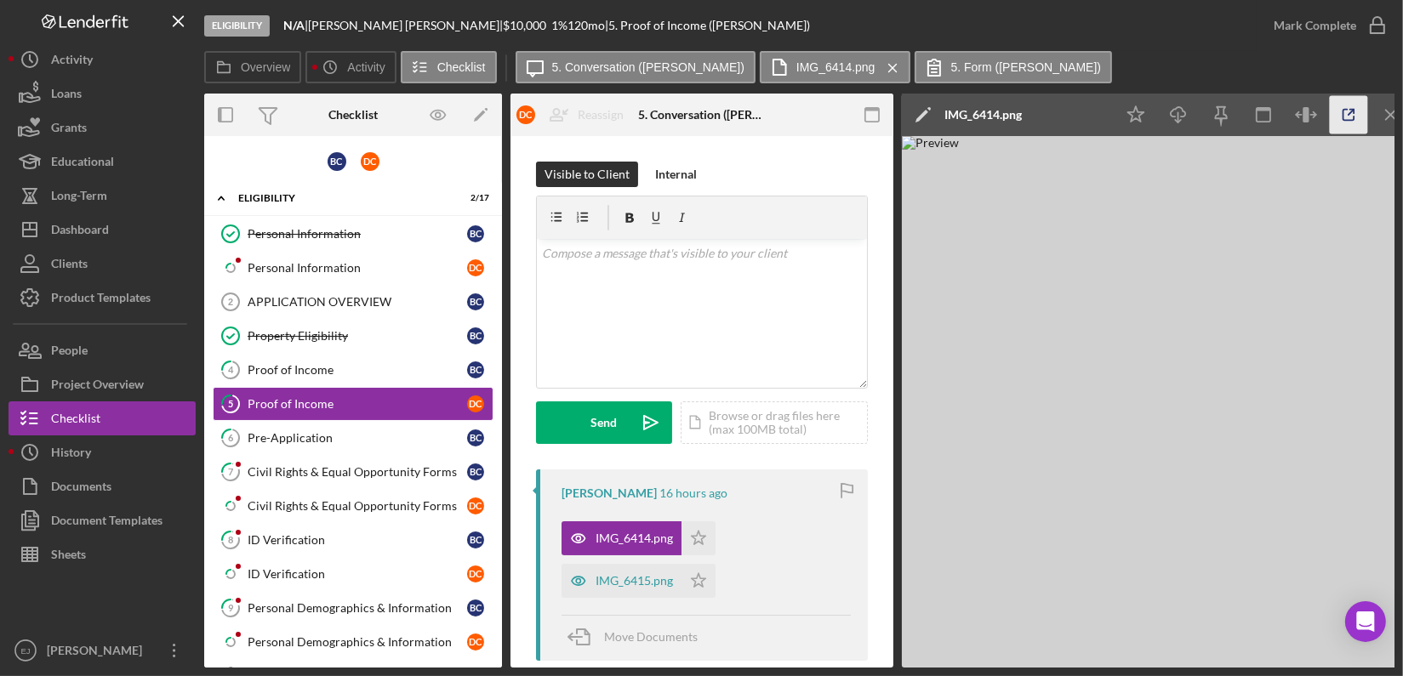
click at [1344, 112] on icon "button" at bounding box center [1349, 115] width 38 height 38
click at [311, 368] on div "Proof of Income" at bounding box center [358, 370] width 220 height 14
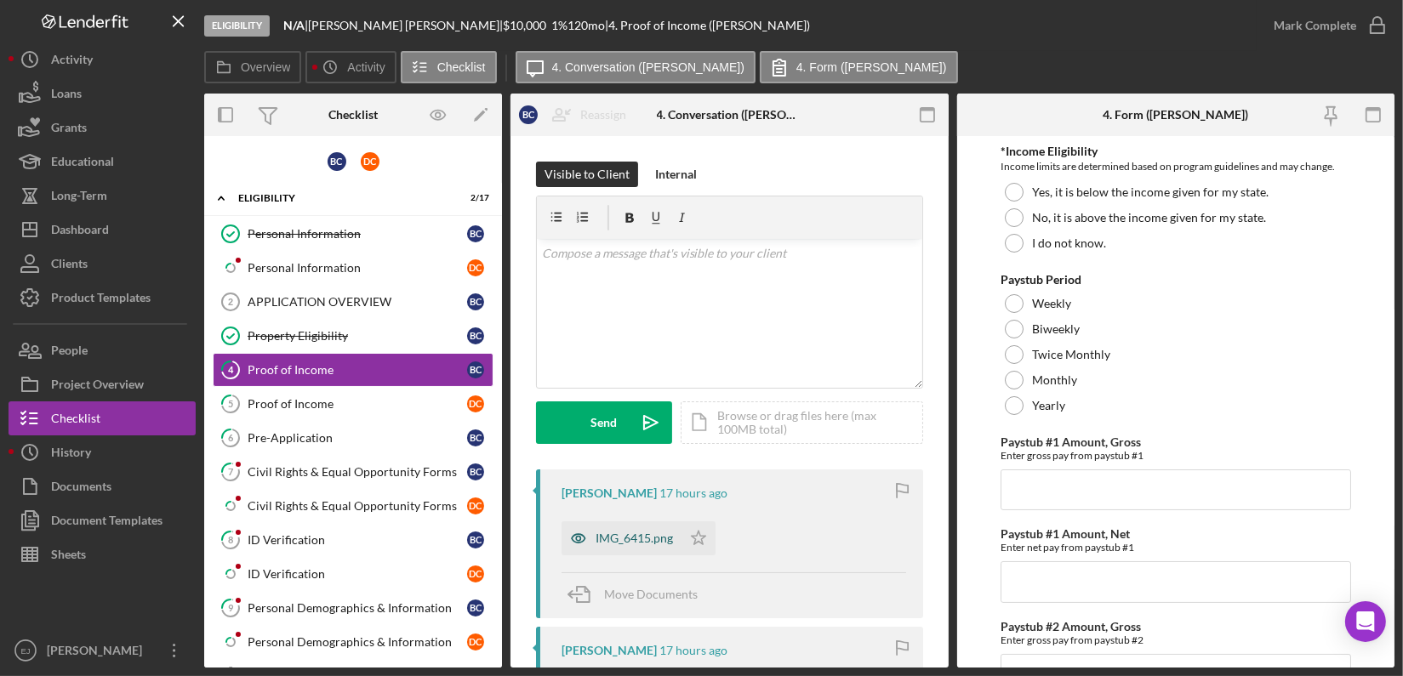
click at [648, 539] on div "IMG_6415.png" at bounding box center [634, 539] width 77 height 14
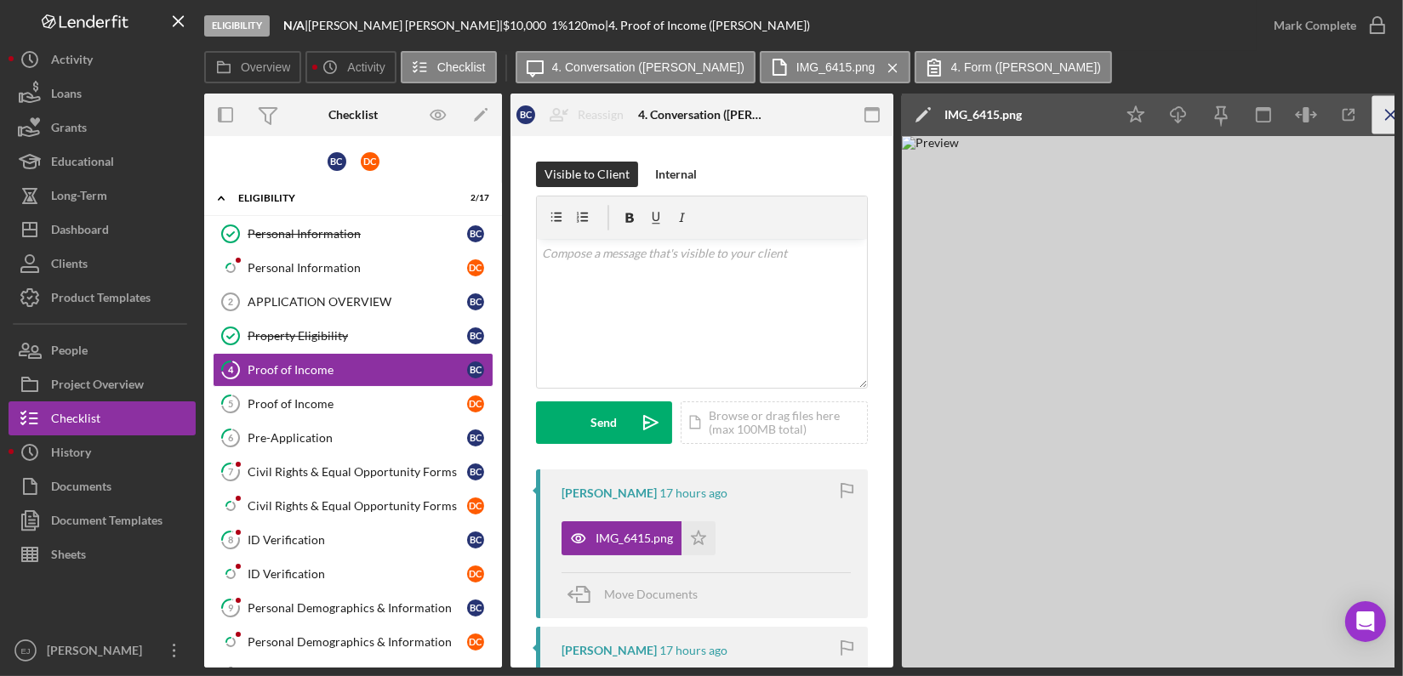
click at [1384, 117] on icon "Icon/Menu Close" at bounding box center [1392, 115] width 38 height 38
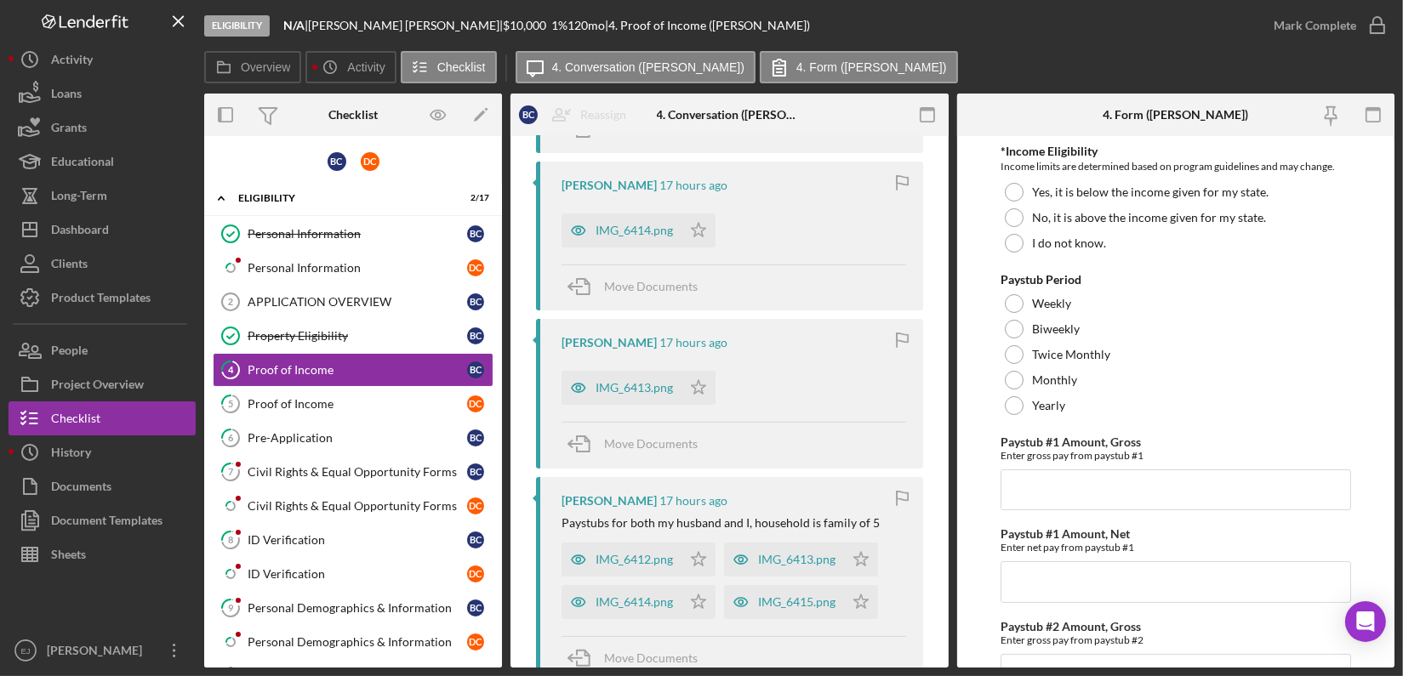
scroll to position [880, 0]
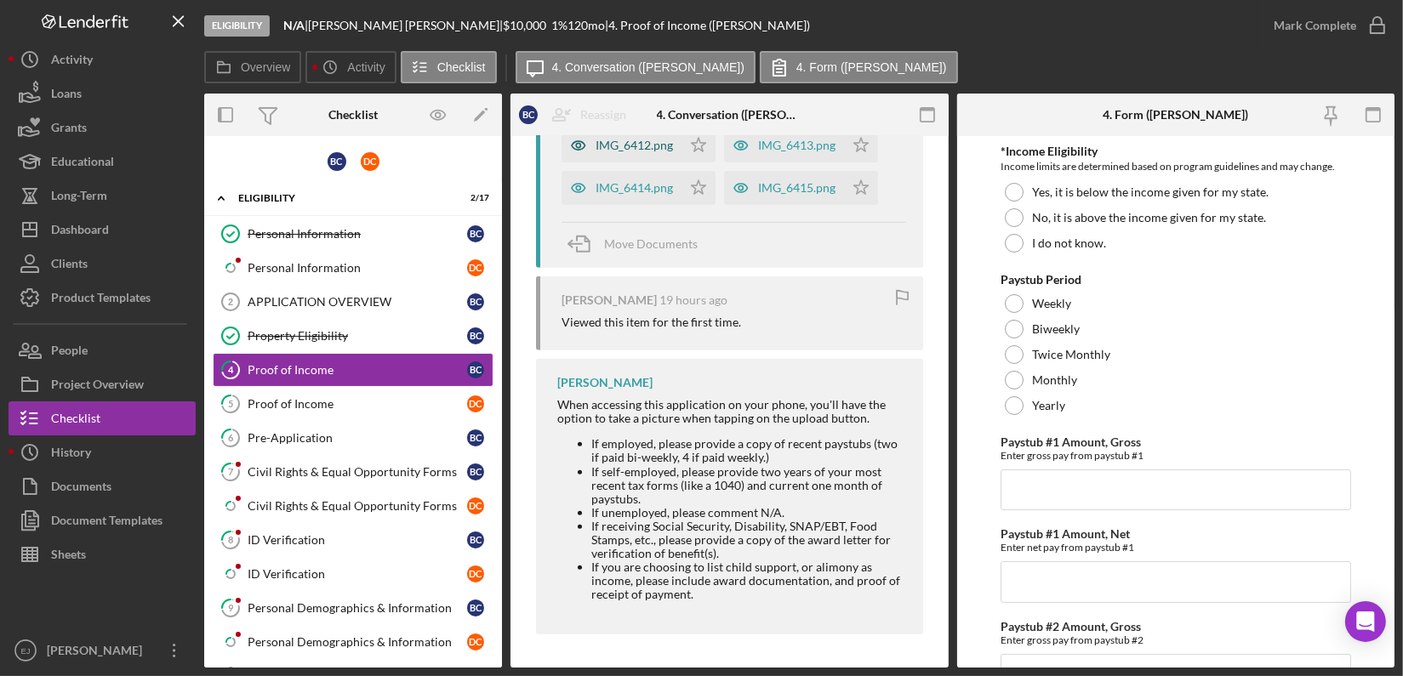
click at [659, 148] on div "IMG_6412.png" at bounding box center [634, 146] width 77 height 14
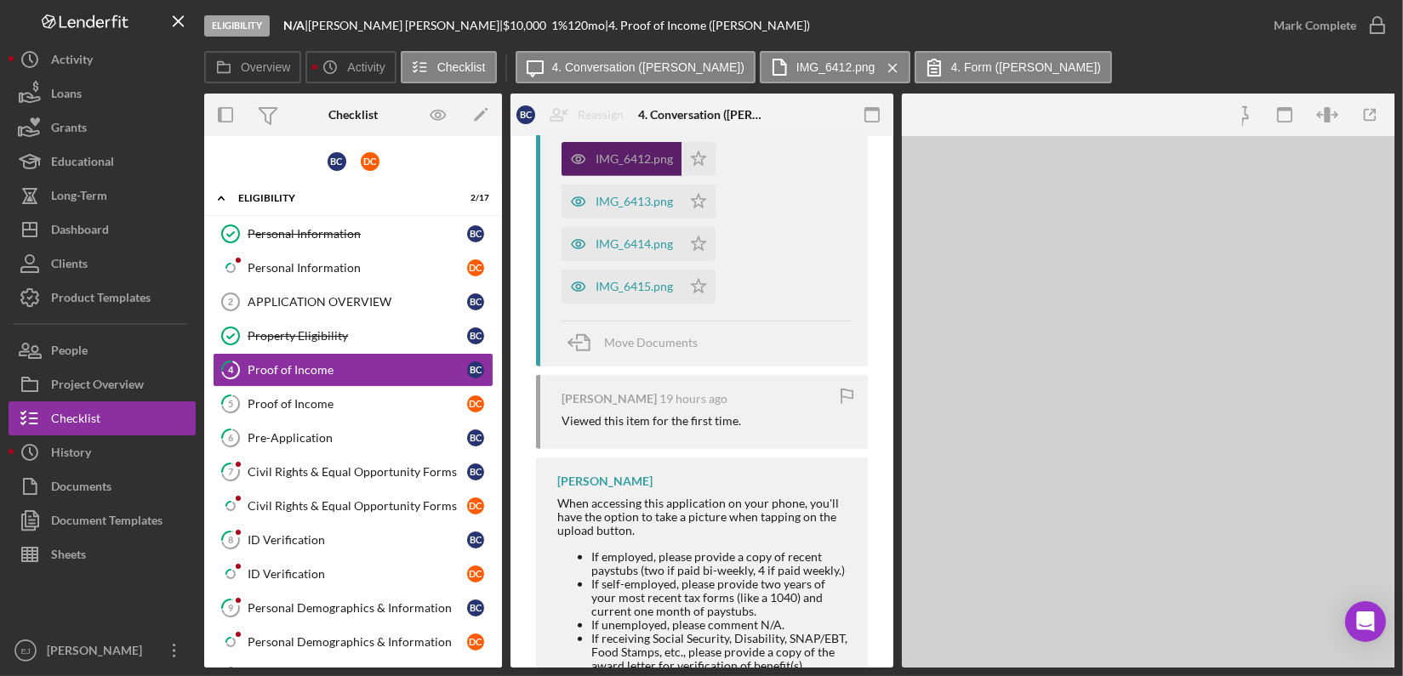
scroll to position [894, 0]
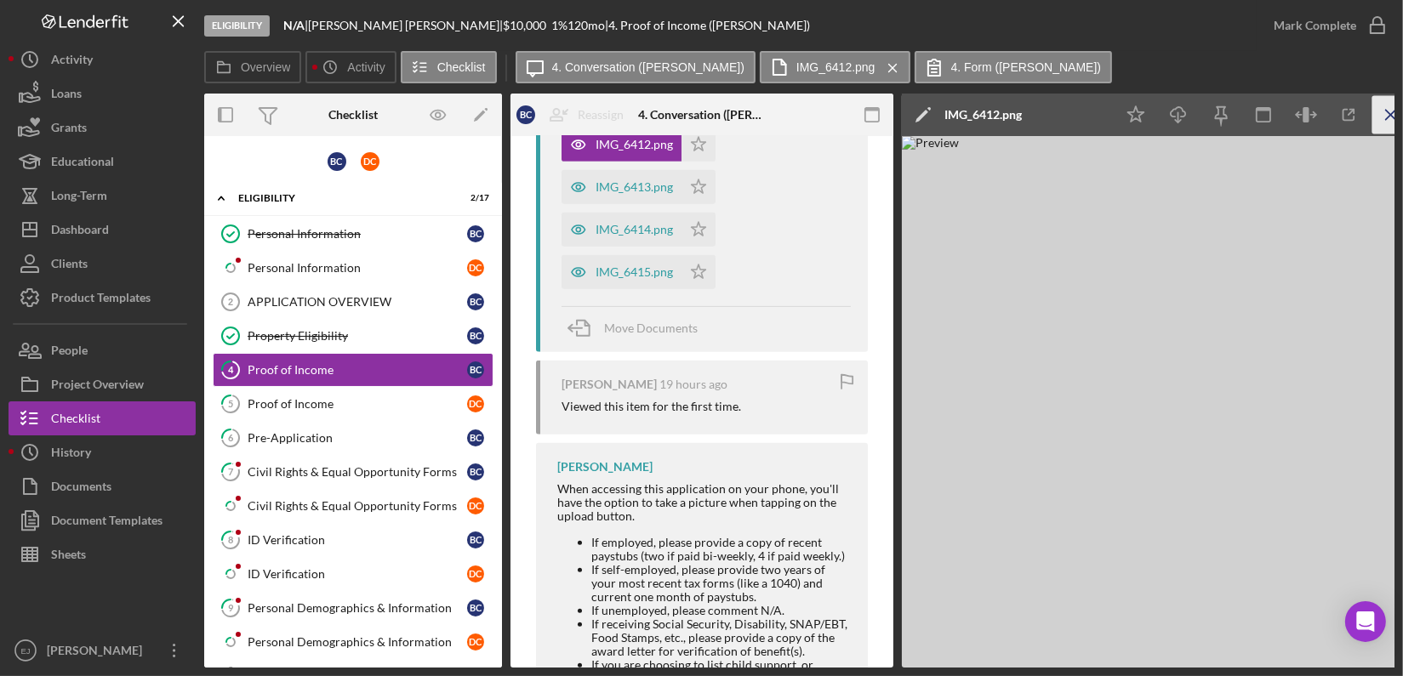
click at [1384, 108] on icon "Icon/Menu Close" at bounding box center [1392, 115] width 38 height 38
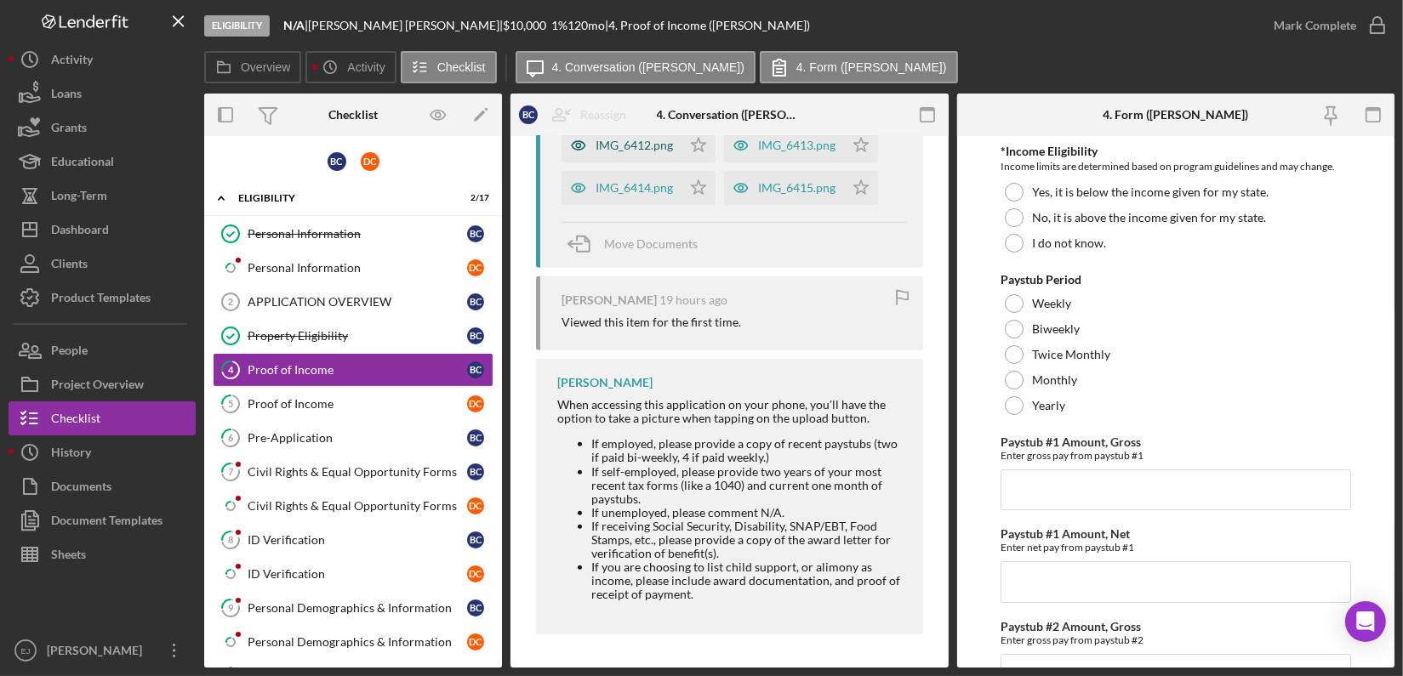
click at [672, 146] on div "IMG_6412.png" at bounding box center [622, 145] width 120 height 34
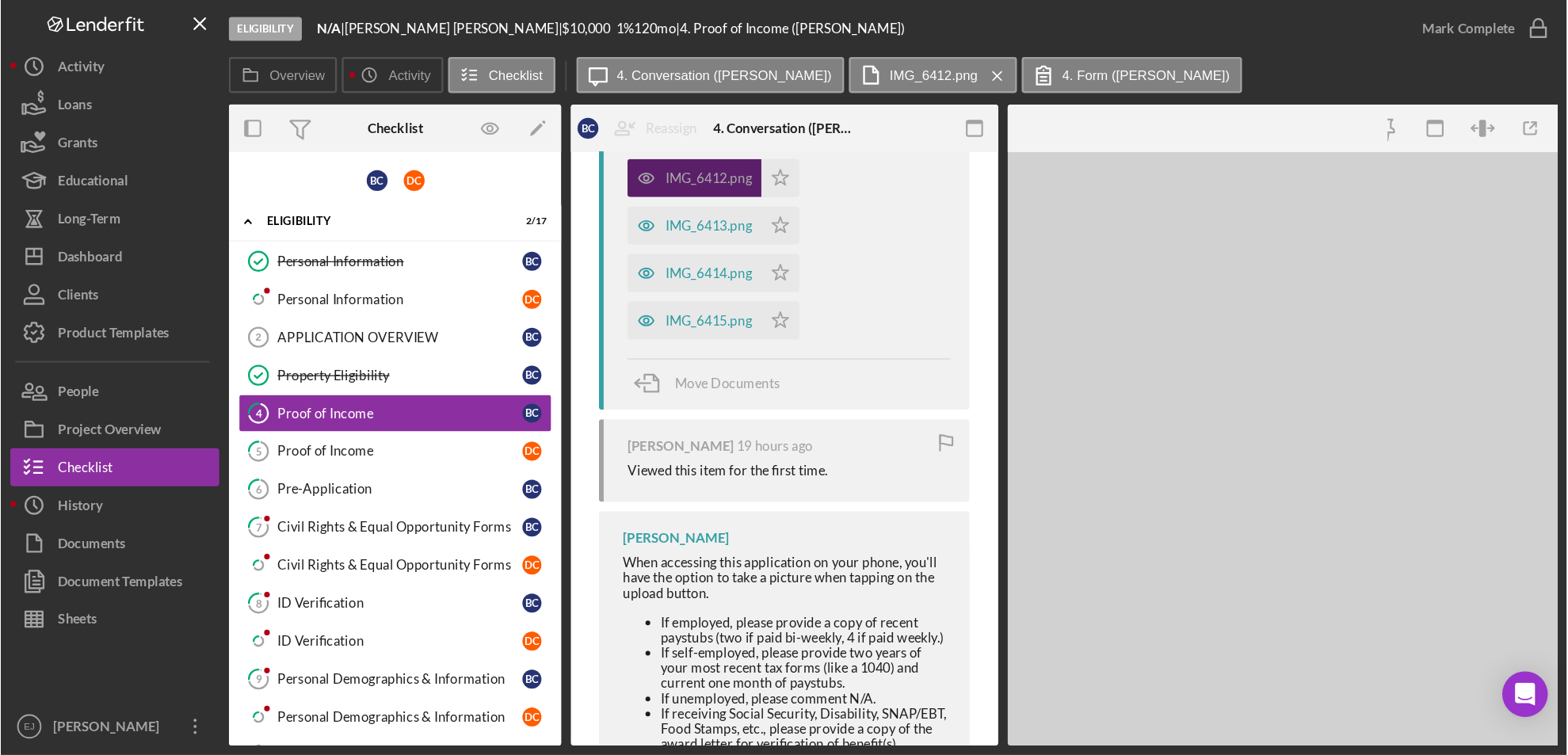
scroll to position [832, 0]
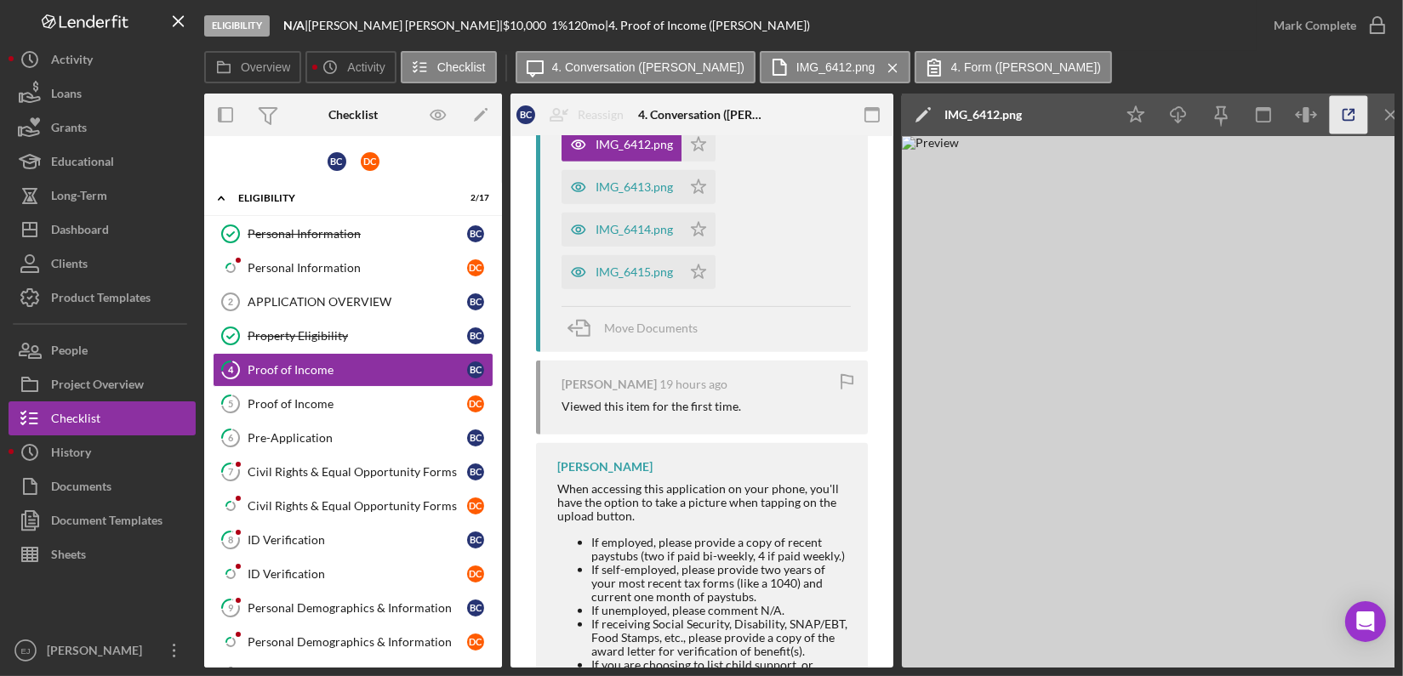
click at [1350, 100] on icon "button" at bounding box center [1349, 115] width 38 height 38
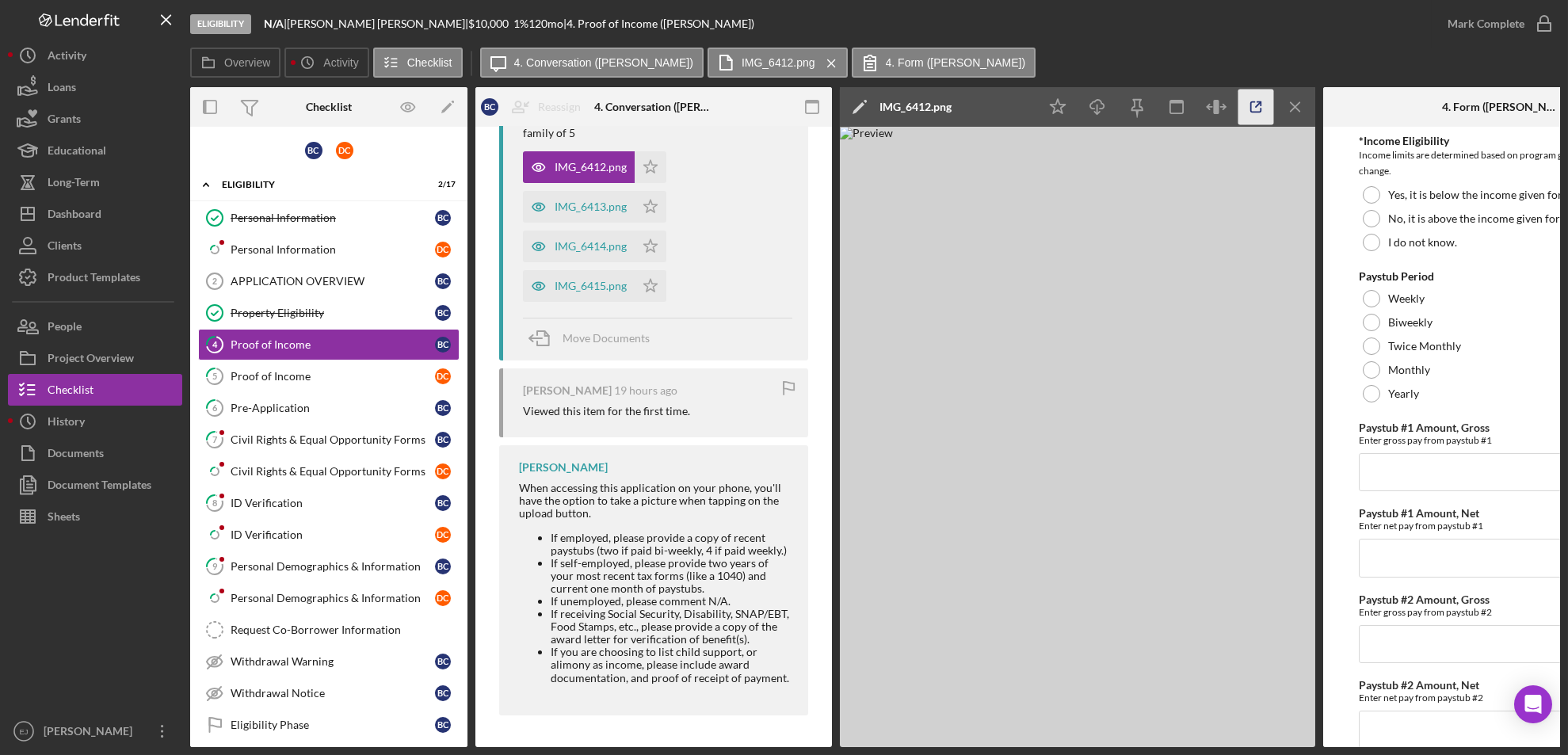
scroll to position [803, 0]
click at [1292, 100] on icon "Icon/Menu Close" at bounding box center [1296, 107] width 35 height 35
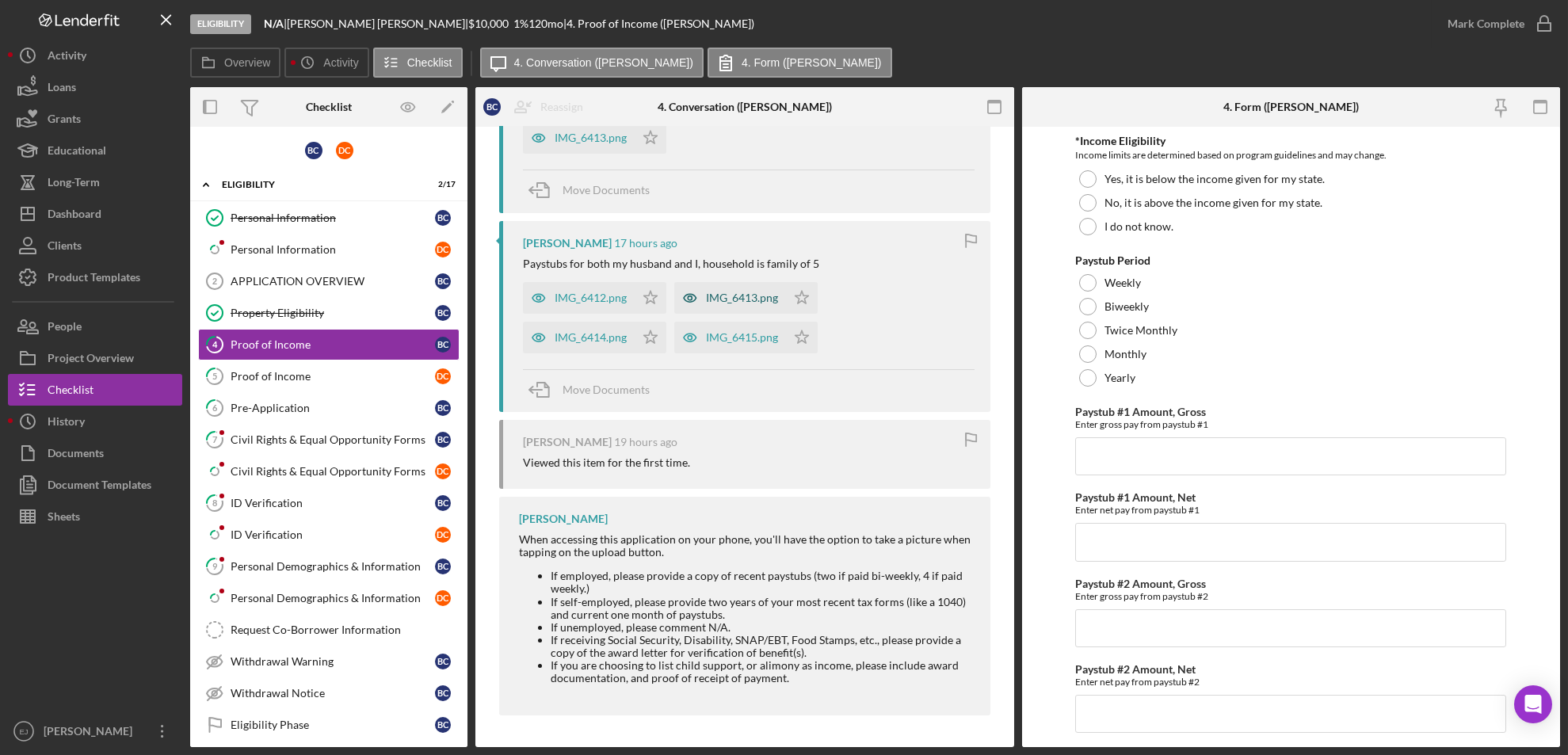
click at [750, 292] on div "IMG_6413.png" at bounding box center [741, 298] width 72 height 13
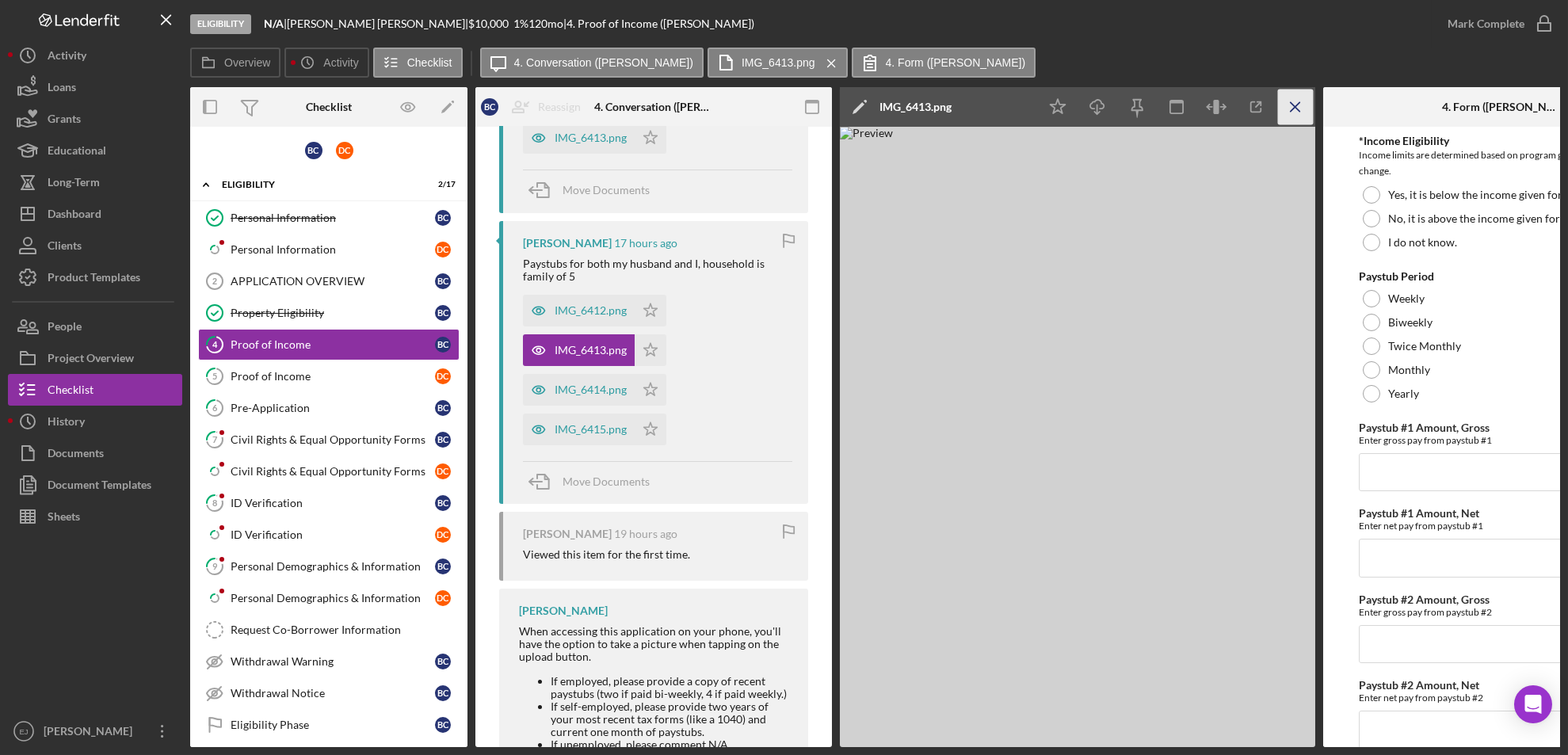
click at [1298, 113] on icon "Icon/Menu Close" at bounding box center [1296, 107] width 35 height 35
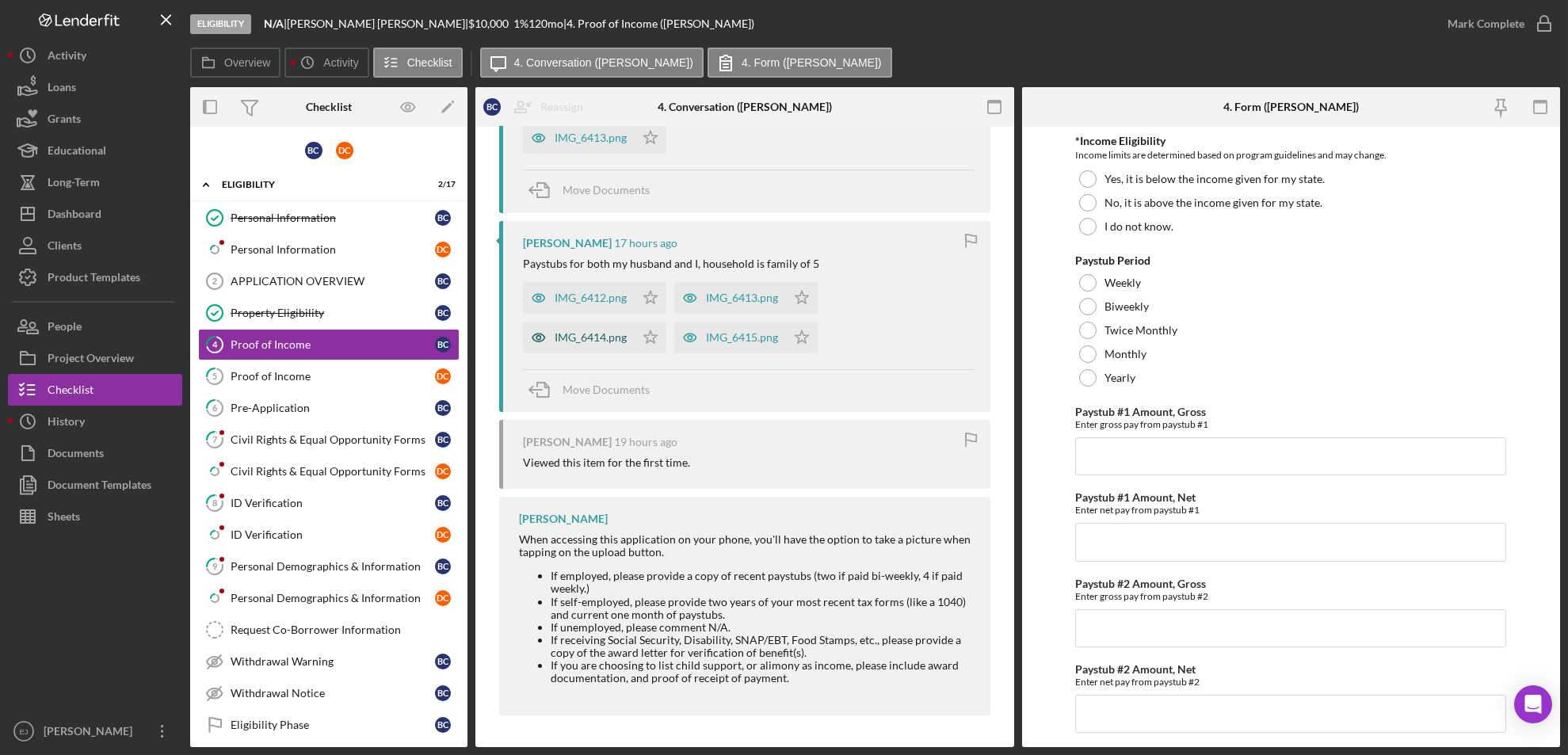
click at [631, 341] on div "IMG_6414.png" at bounding box center [579, 337] width 112 height 32
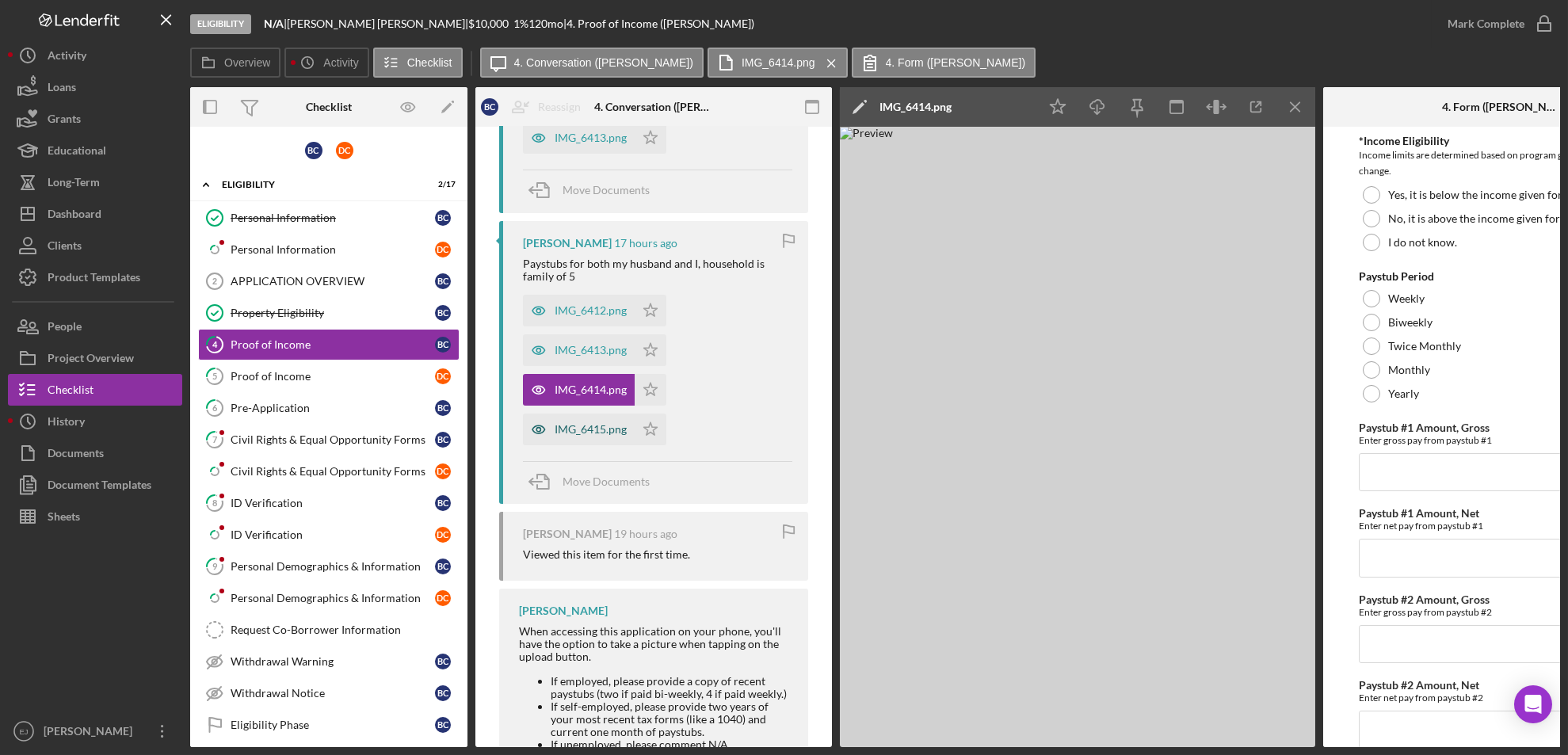
click at [598, 433] on div "IMG_6415.png" at bounding box center [590, 429] width 72 height 13
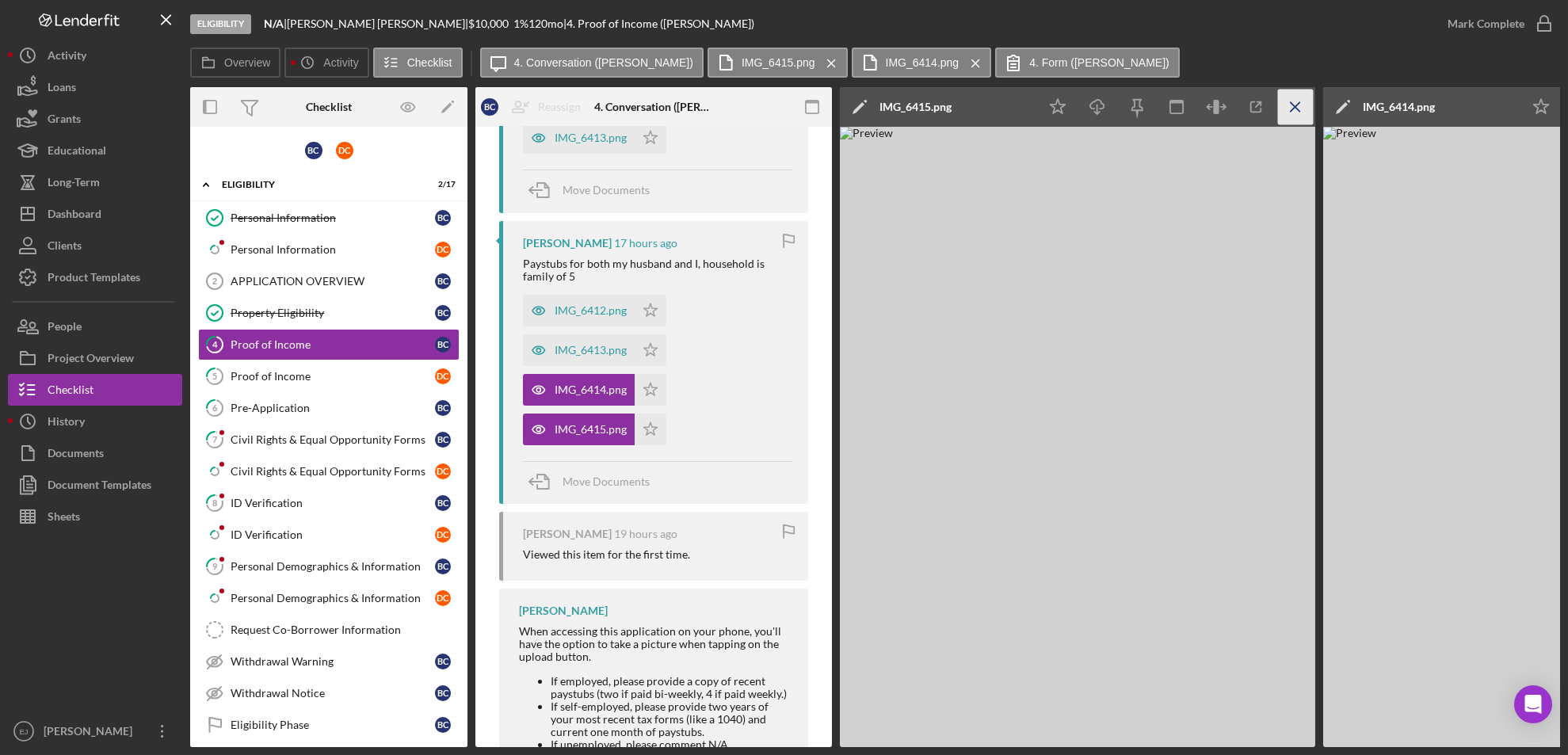
click at [1298, 102] on icon "Icon/Menu Close" at bounding box center [1296, 107] width 35 height 35
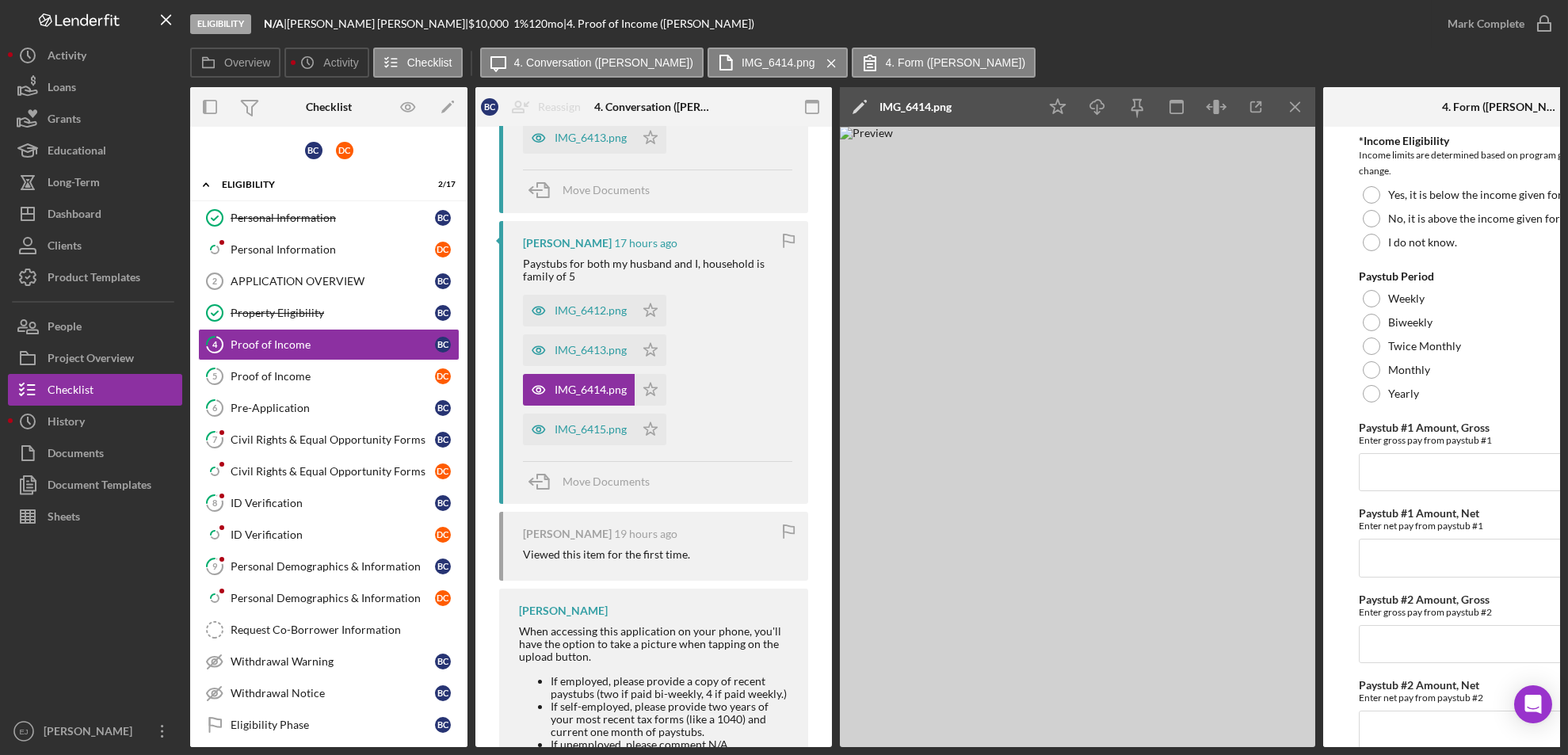
click at [1298, 102] on icon "Icon/Menu Close" at bounding box center [1296, 107] width 35 height 35
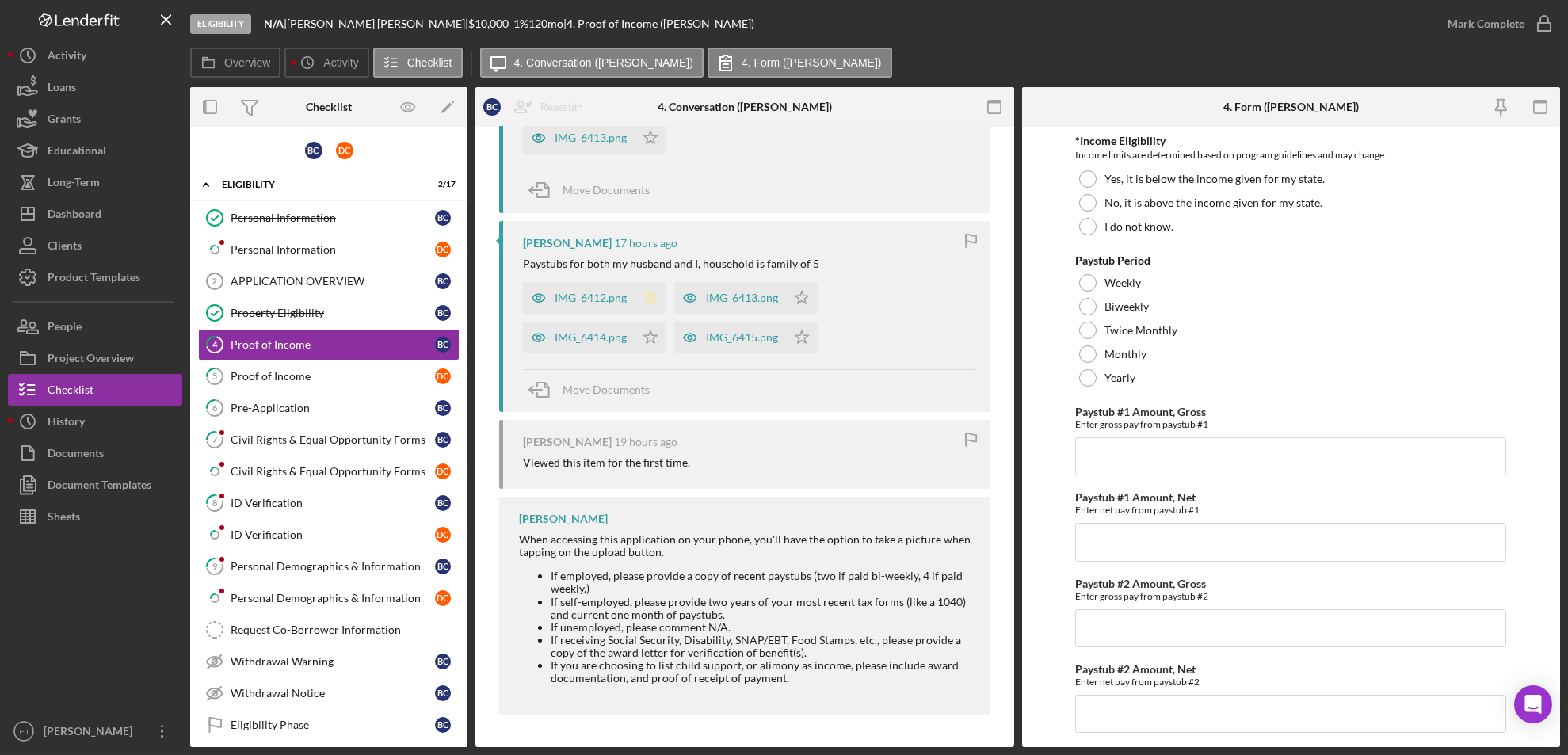
click at [649, 294] on polygon "button" at bounding box center [651, 297] width 13 height 13
click at [647, 327] on icon "Icon/Star" at bounding box center [651, 337] width 32 height 32
click at [800, 295] on icon "Icon/Star" at bounding box center [802, 298] width 32 height 32
click at [803, 340] on icon "Icon/Star" at bounding box center [802, 337] width 32 height 32
click at [1007, 371] on div "Visible to Client Internal v Color teal Color pink Remove color Add row above A…" at bounding box center [745, 109] width 539 height 1277
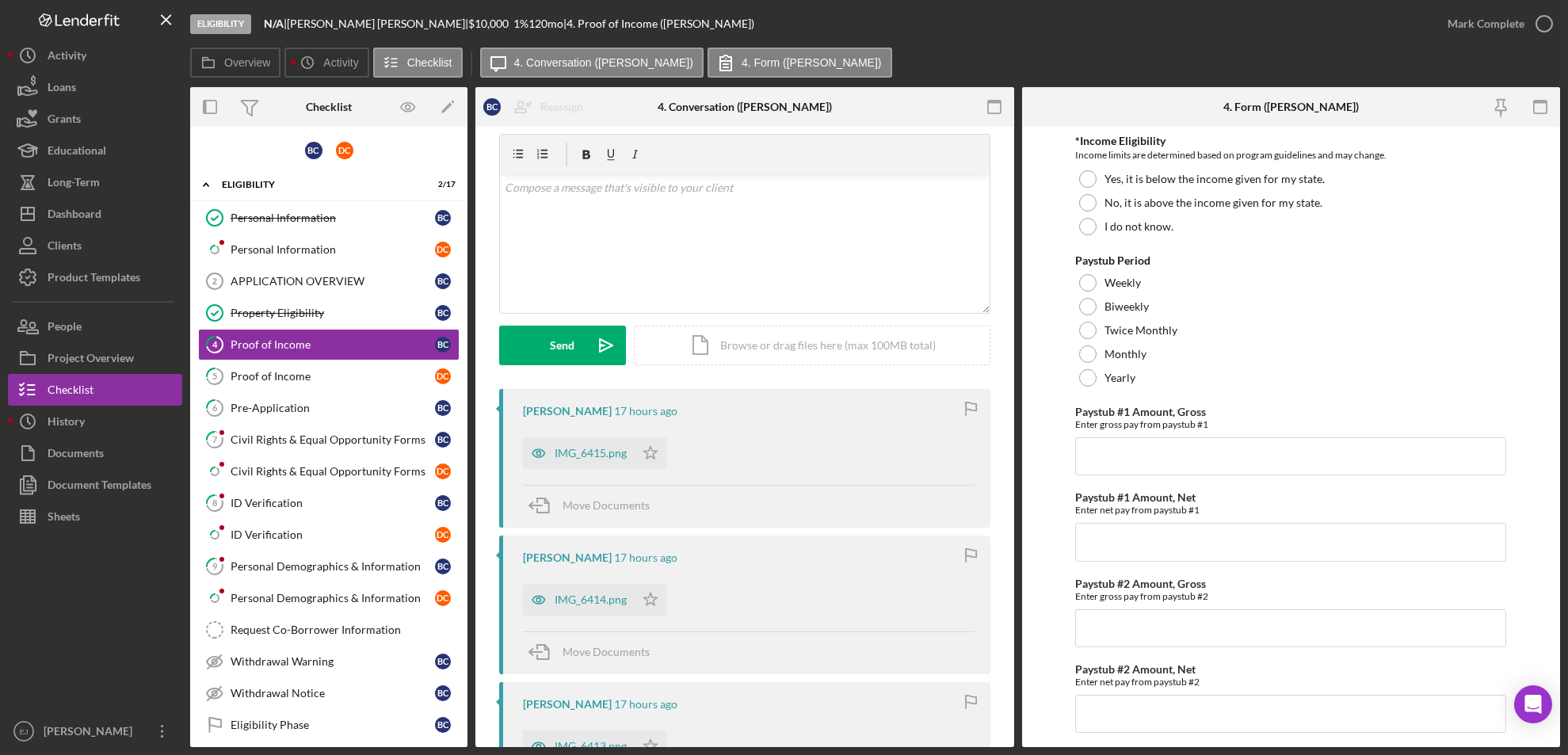
scroll to position [0, 0]
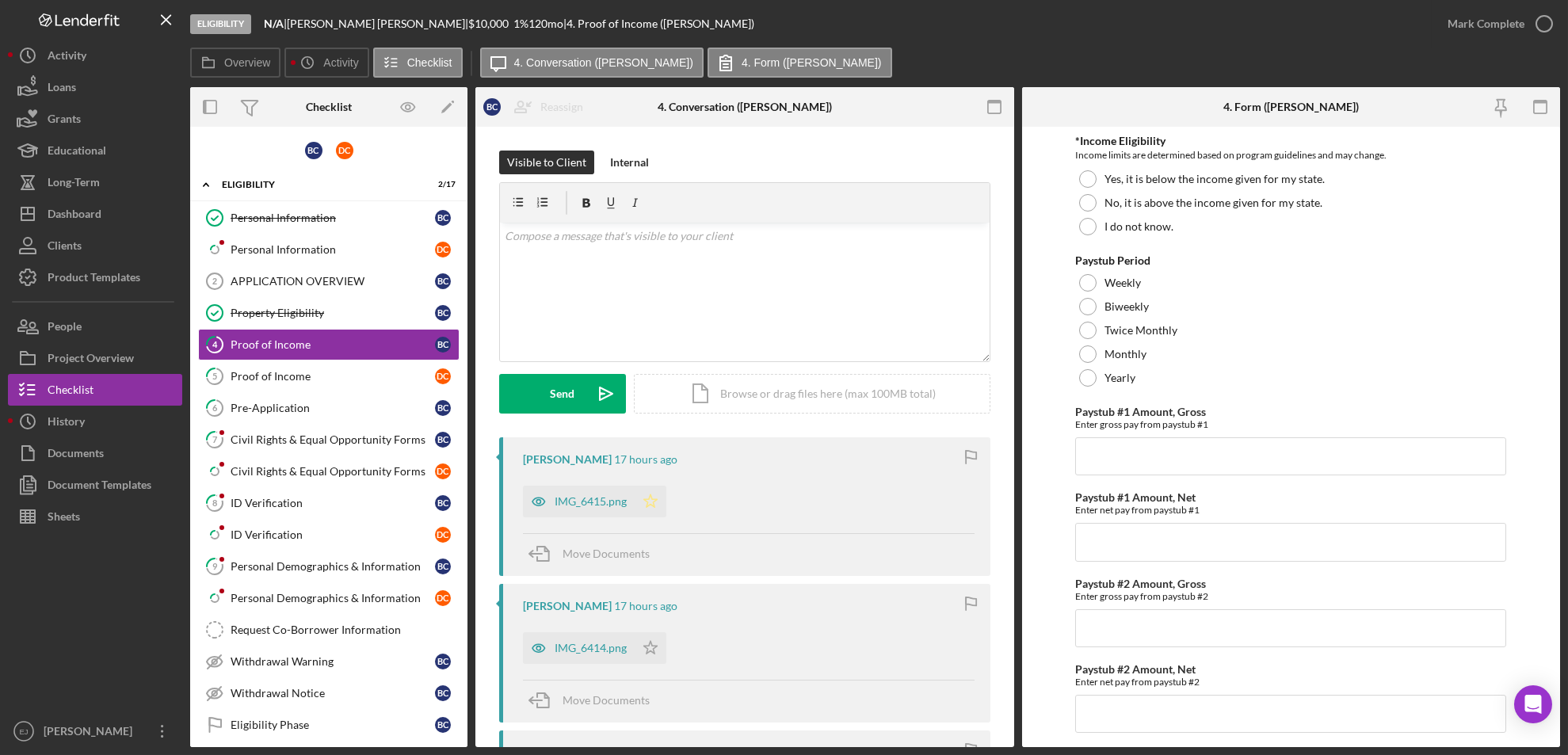
click at [651, 499] on polygon "button" at bounding box center [651, 501] width 13 height 13
click at [657, 629] on icon "Icon/Star" at bounding box center [651, 648] width 32 height 32
click at [1305, 8] on div "Mark Complete" at bounding box center [1496, 23] width 128 height 47
click at [1305, 22] on icon "button" at bounding box center [1544, 23] width 40 height 40
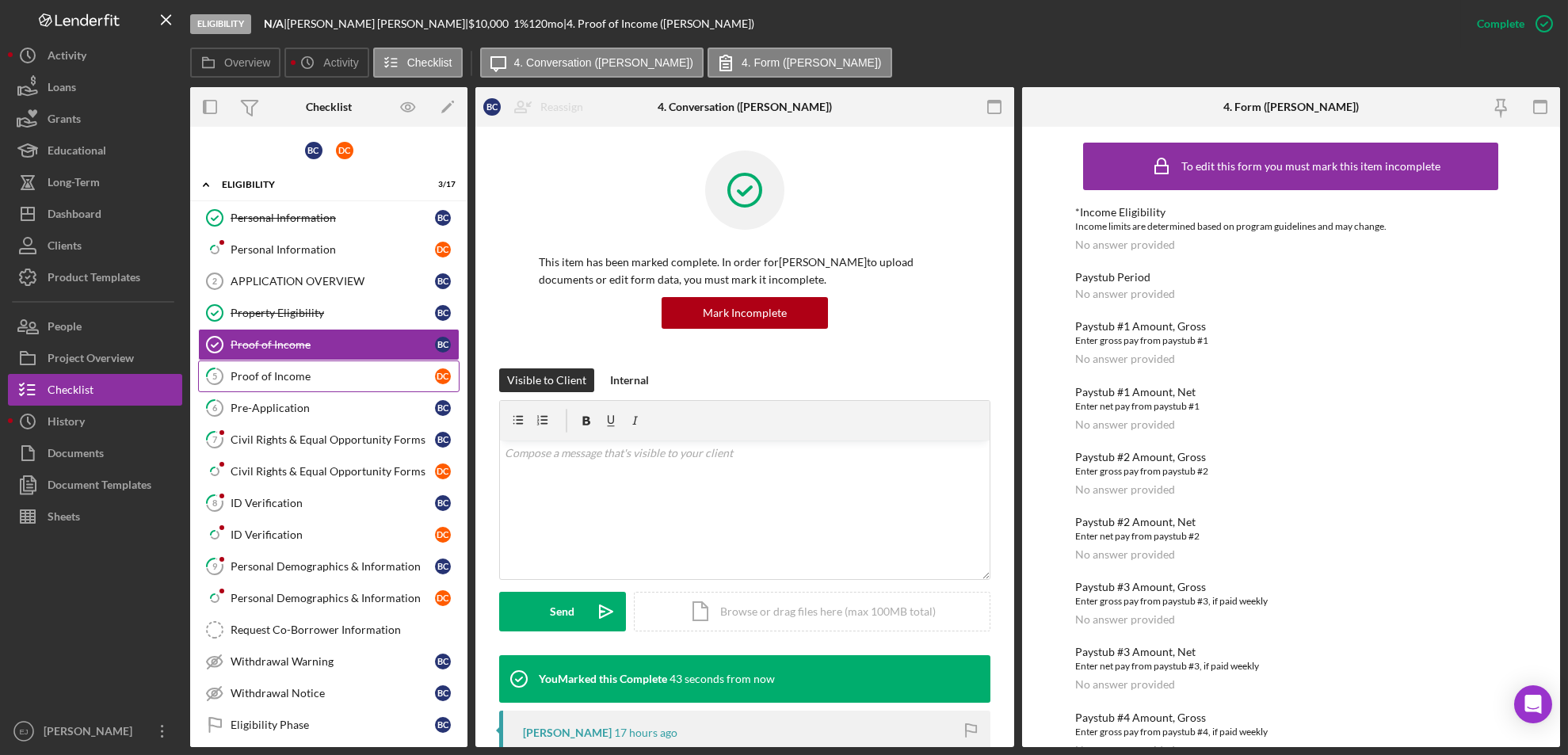
click at [304, 373] on div "Proof of Income" at bounding box center [333, 376] width 205 height 13
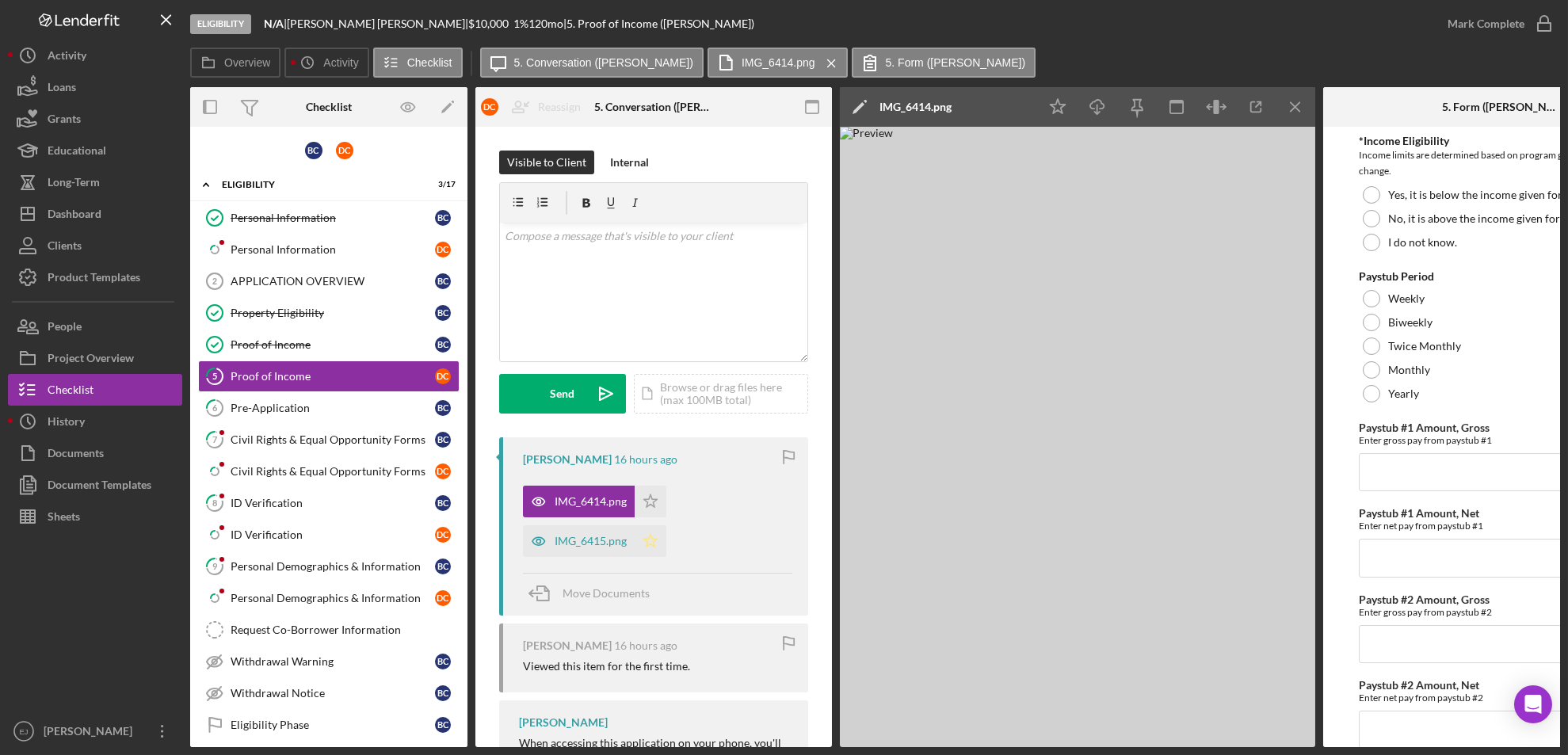
click at [644, 541] on icon "Icon/Star" at bounding box center [651, 541] width 32 height 32
click at [650, 501] on icon "Icon/Star" at bounding box center [651, 502] width 32 height 32
click at [1302, 119] on icon "Icon/Menu Close" at bounding box center [1296, 107] width 35 height 35
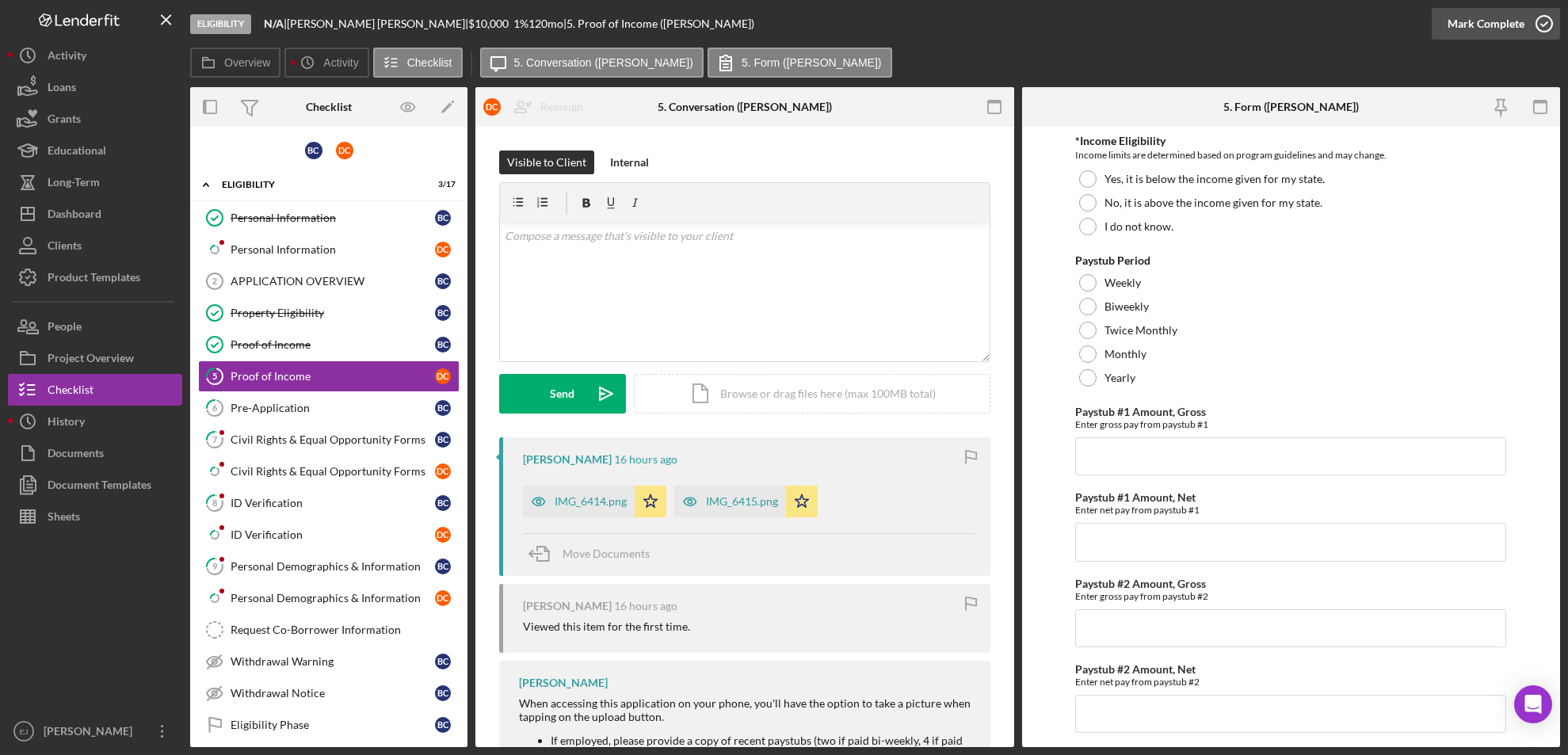
click at [1305, 23] on icon "button" at bounding box center [1544, 23] width 40 height 40
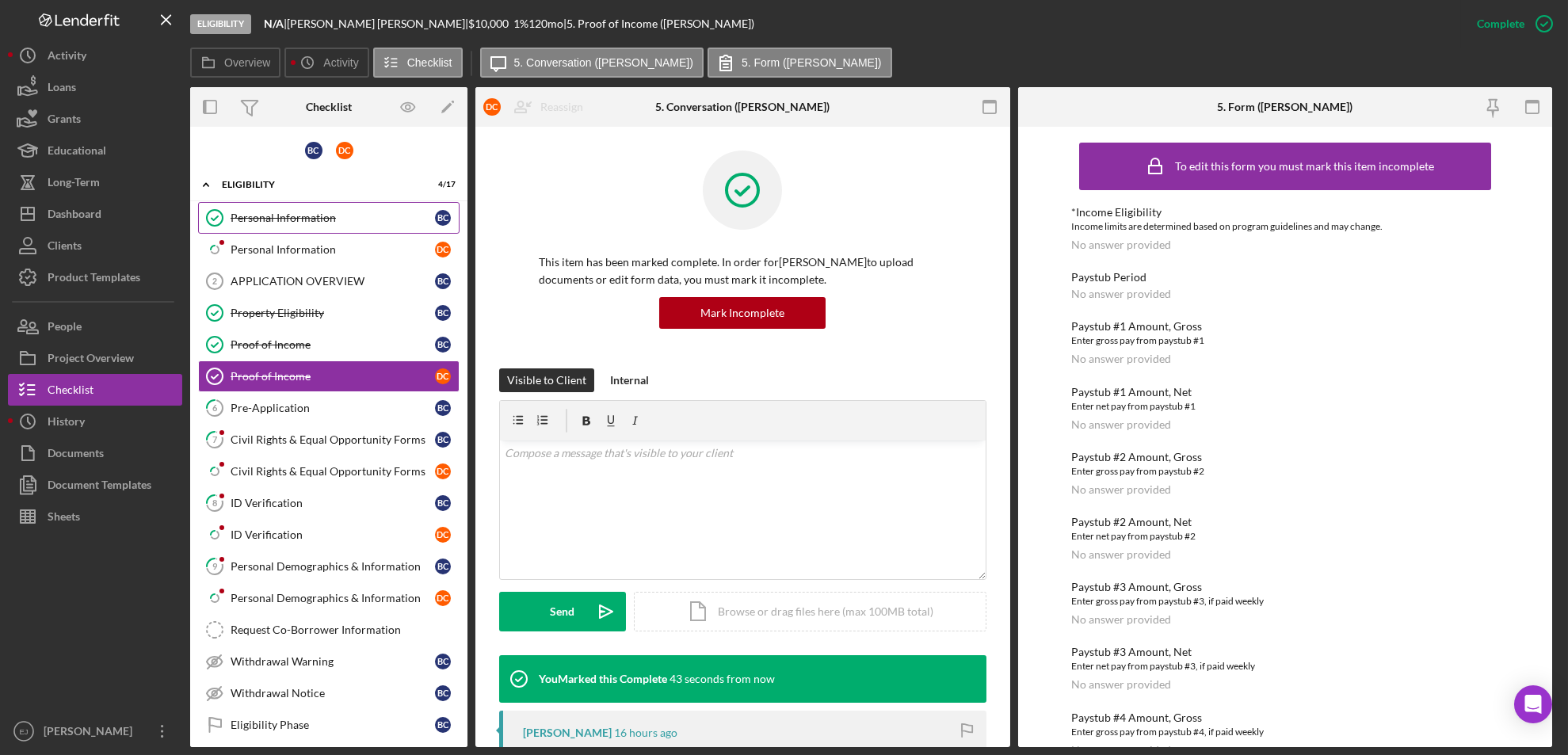
click at [288, 214] on div "Personal Information" at bounding box center [333, 218] width 205 height 13
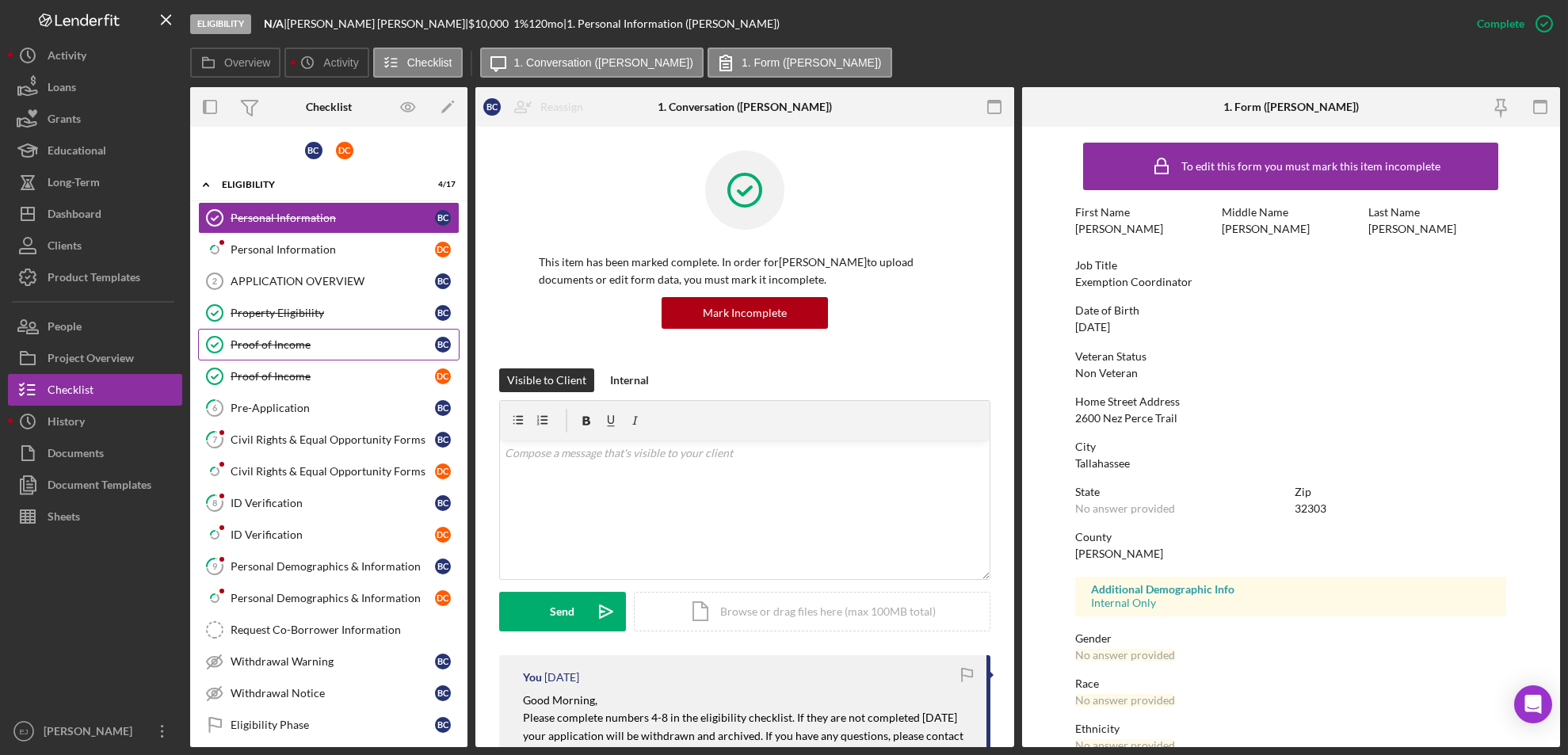
click at [416, 334] on link "Proof of Income Proof of Income B C" at bounding box center [329, 344] width 262 height 32
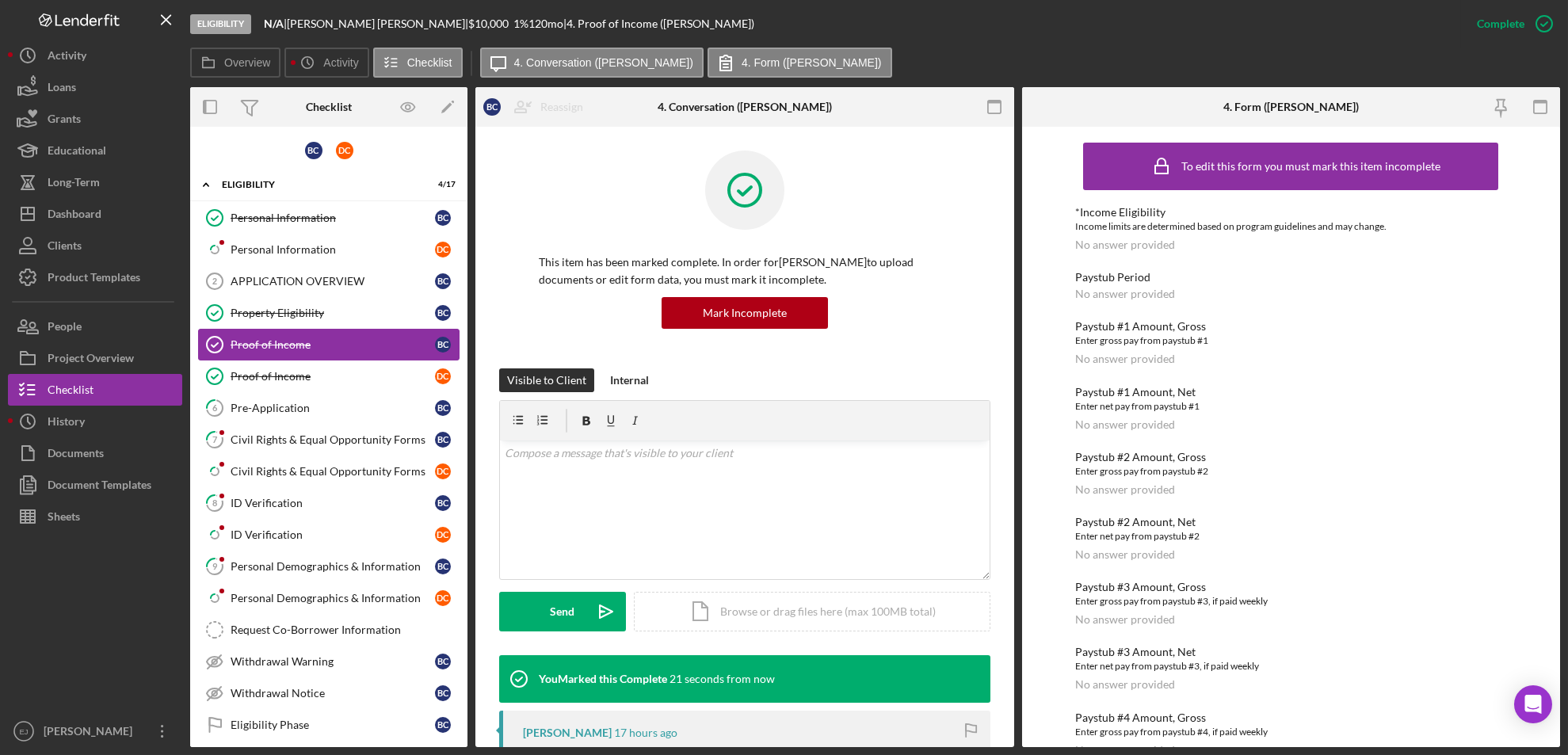
click at [416, 334] on link "Proof of Income Proof of Income B C" at bounding box center [329, 344] width 262 height 32
click at [315, 629] on div "Eligibility Phase" at bounding box center [333, 725] width 205 height 13
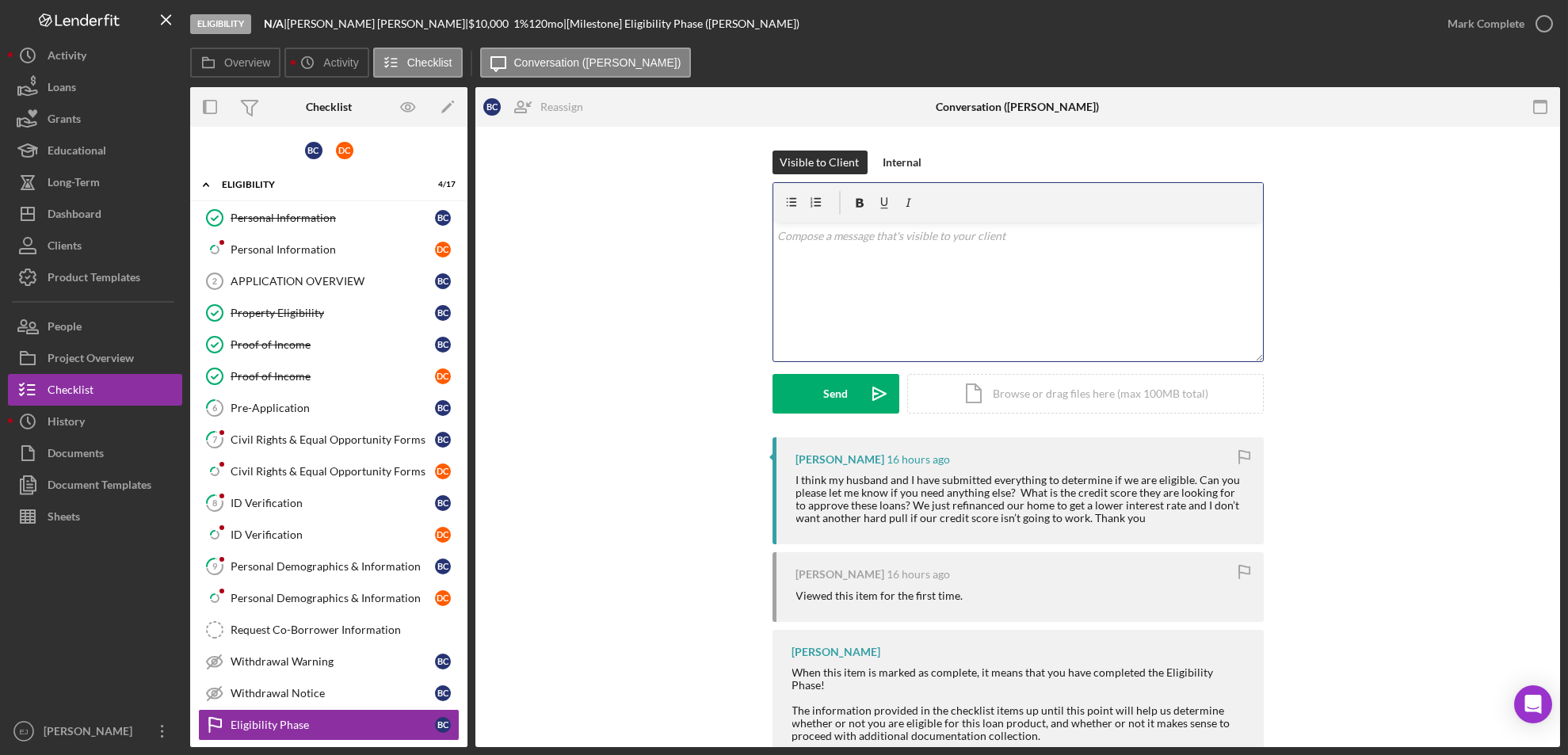
click at [814, 263] on div "v Color teal Color pink Remove color Add row above Add row below Add column bef…" at bounding box center [1018, 291] width 490 height 139
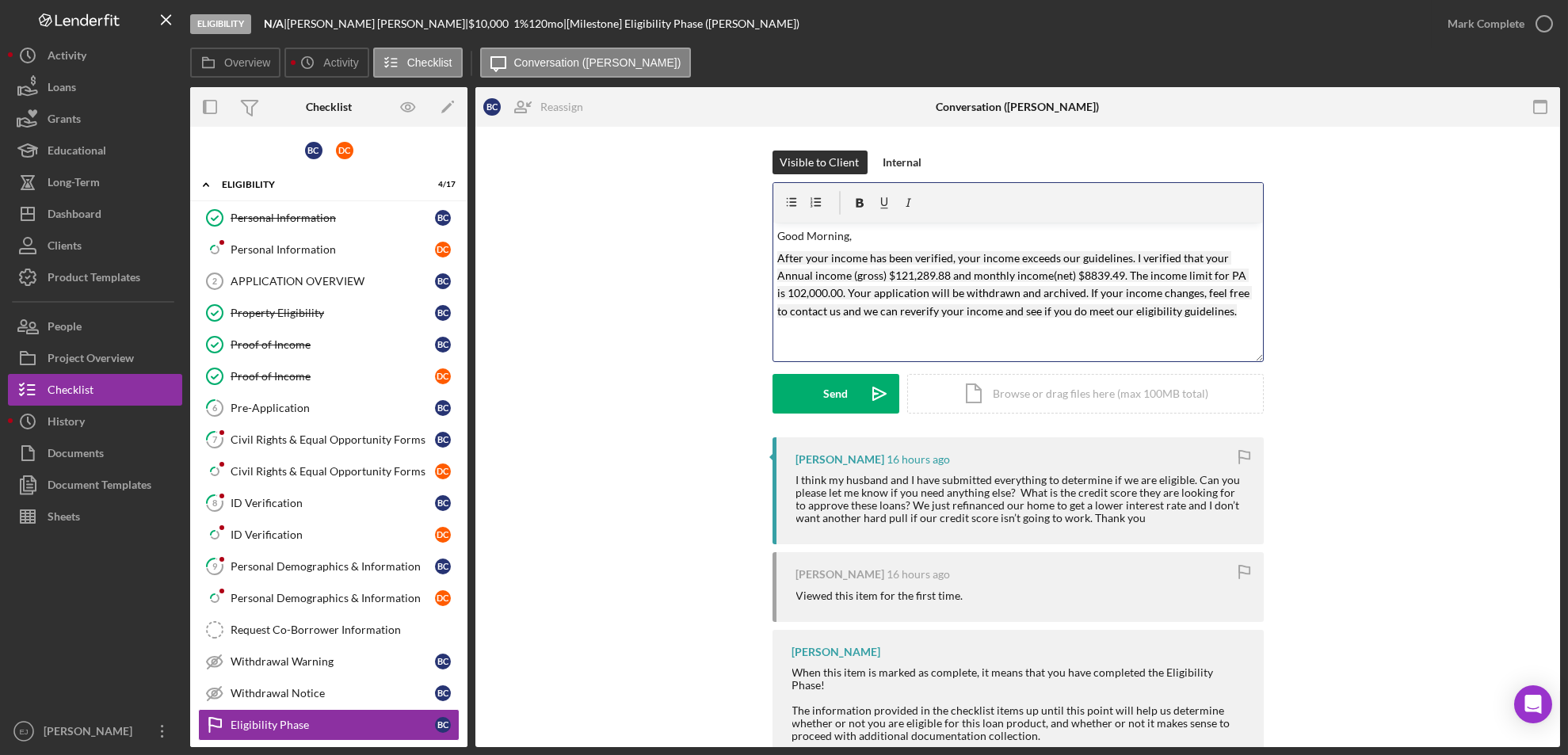
click at [948, 273] on mark "After your income has been verified, your income exceeds our guidelines. I veri…" at bounding box center [1015, 284] width 475 height 66
click at [1123, 276] on mark "After your income has been verified, your income exceeds our guidelines. I veri…" at bounding box center [1015, 284] width 475 height 66
click at [1235, 273] on mark "After your income has been verified, your income exceeds our guidelines. I veri…" at bounding box center [1015, 284] width 475 height 66
click at [831, 299] on mark "After your income has been verified, your income exceeds our guidelines. I veri…" at bounding box center [1017, 284] width 480 height 66
drag, startPoint x: 872, startPoint y: 406, endPoint x: 1305, endPoint y: 348, distance: 436.9
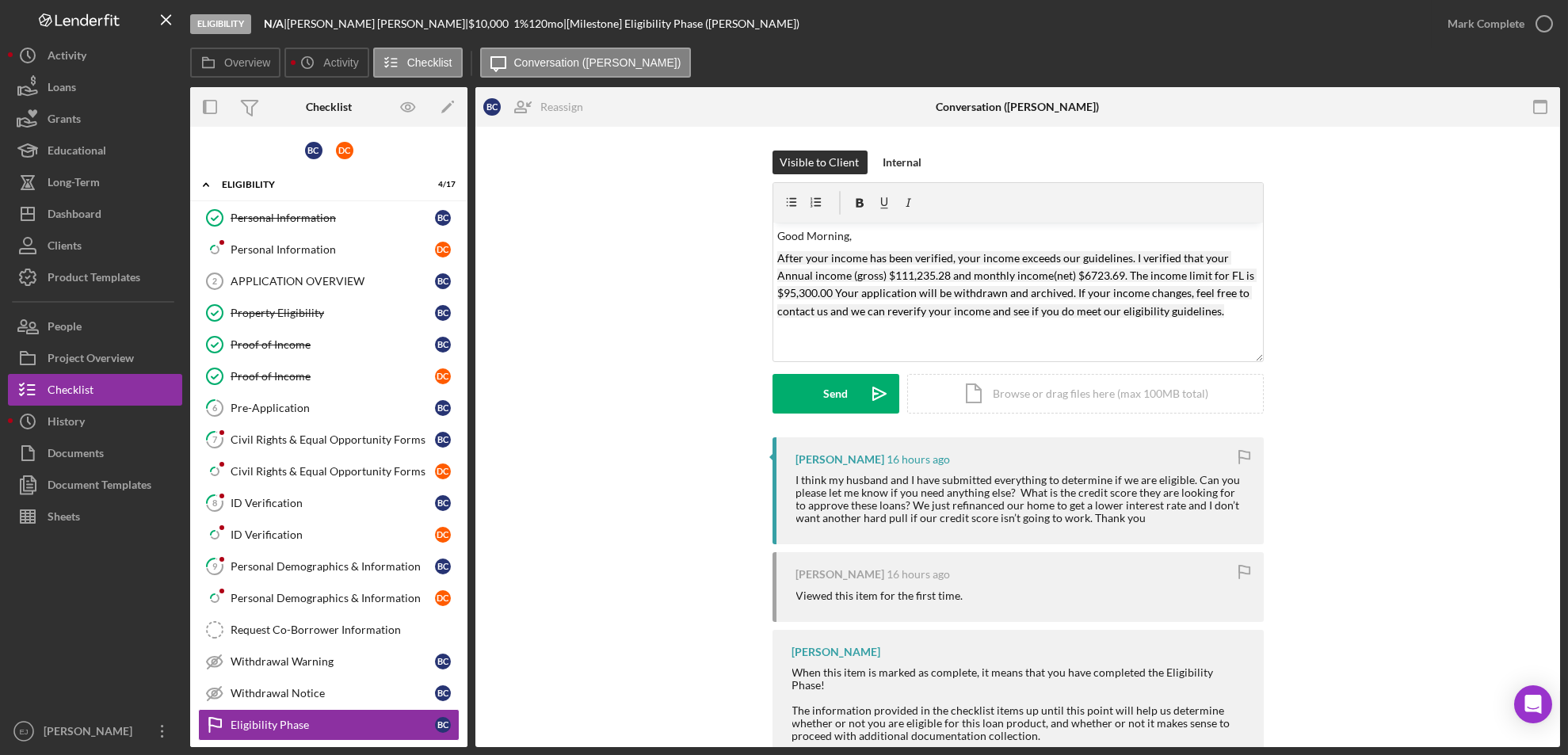
click at [1305, 348] on div "Visible to Client Internal v Color teal Color pink Remove color Add row above A…" at bounding box center [1018, 294] width 1037 height 287
click at [1236, 315] on p "After your income has been verified, your income exceeds our guidelines. I veri…" at bounding box center [1018, 285] width 481 height 72
click at [815, 407] on button "Send Icon/icon-invite-send" at bounding box center [836, 394] width 127 height 40
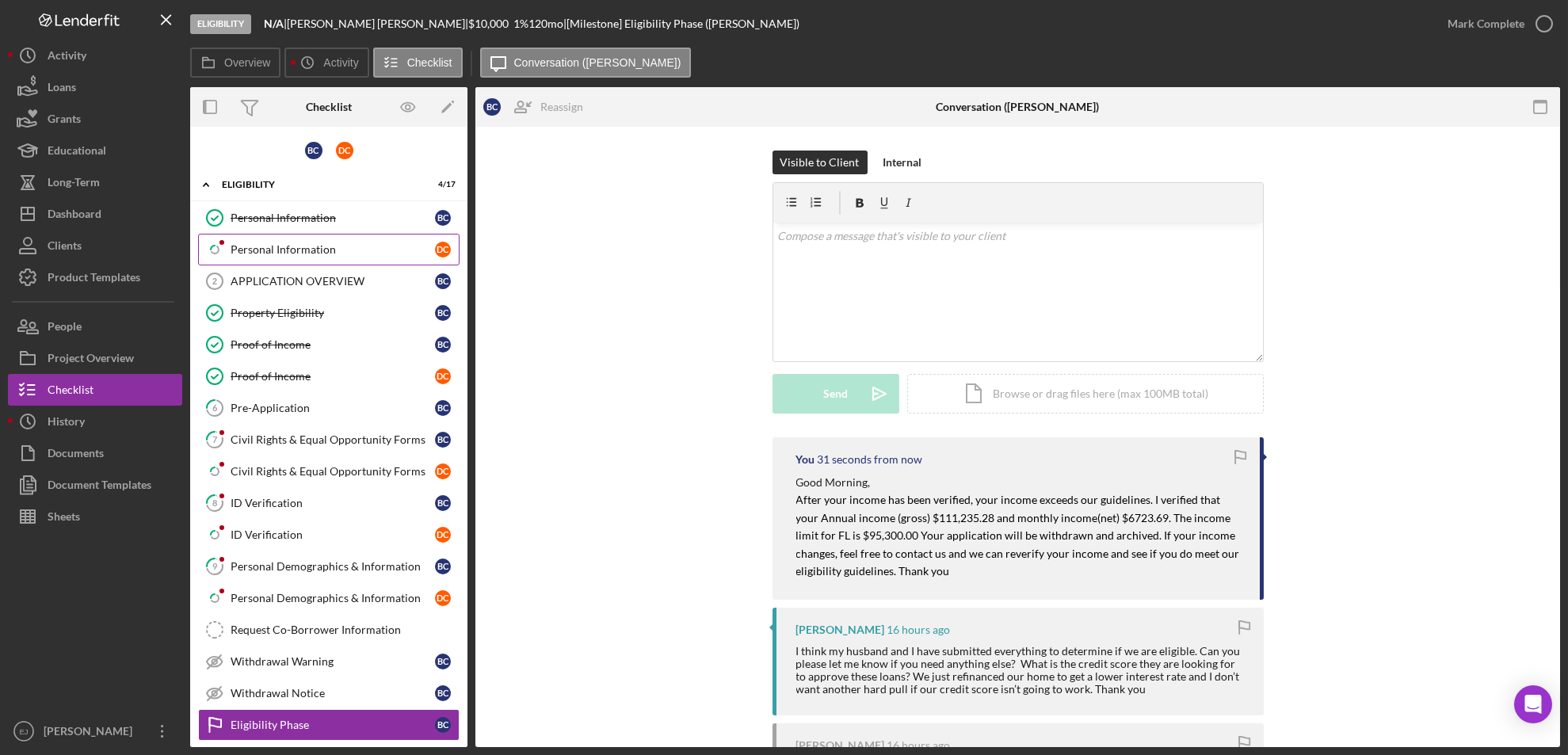
click at [310, 235] on link "Icon/Checklist Item Sub Partial Personal Information D C" at bounding box center [329, 249] width 262 height 32
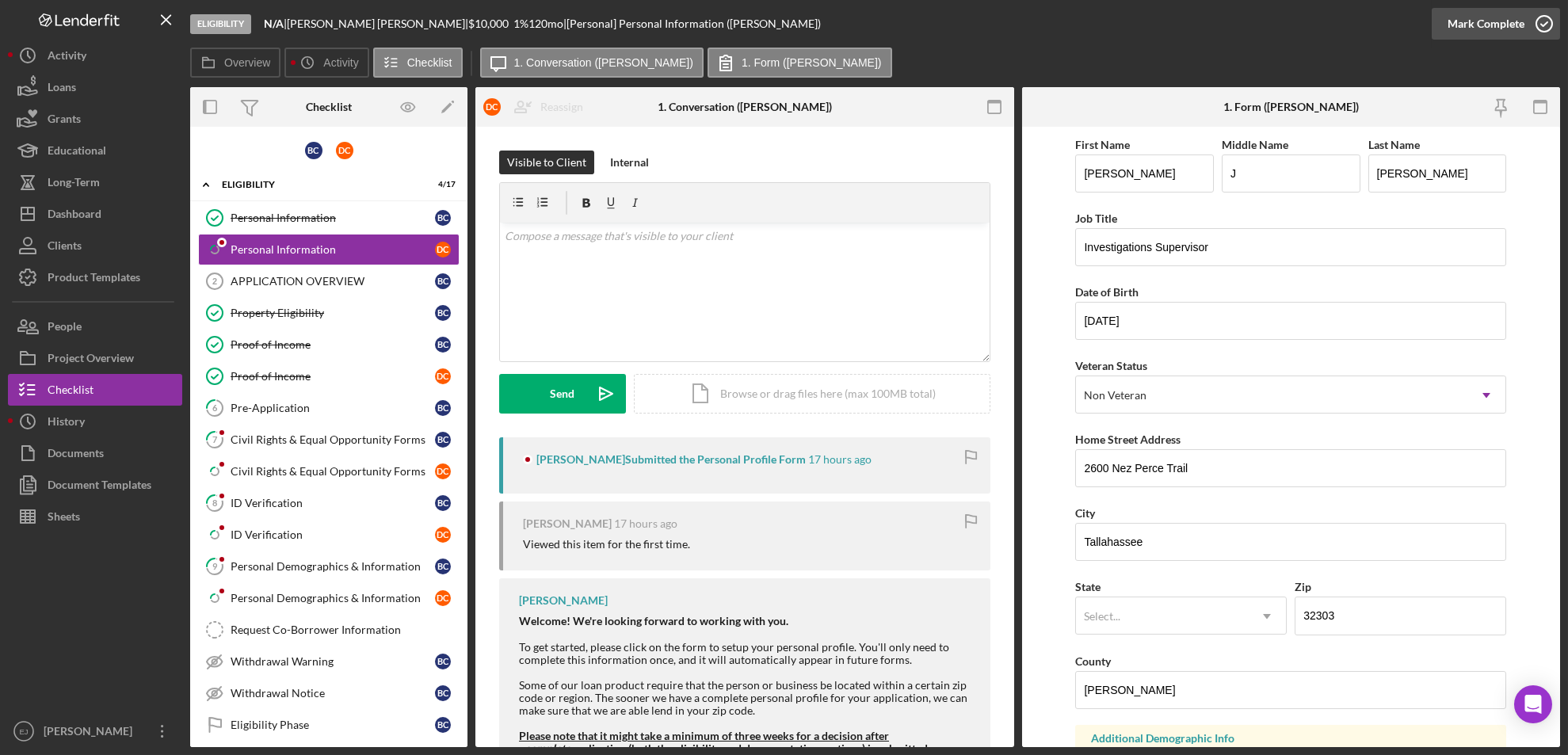
click at [1305, 24] on icon "button" at bounding box center [1544, 23] width 40 height 40
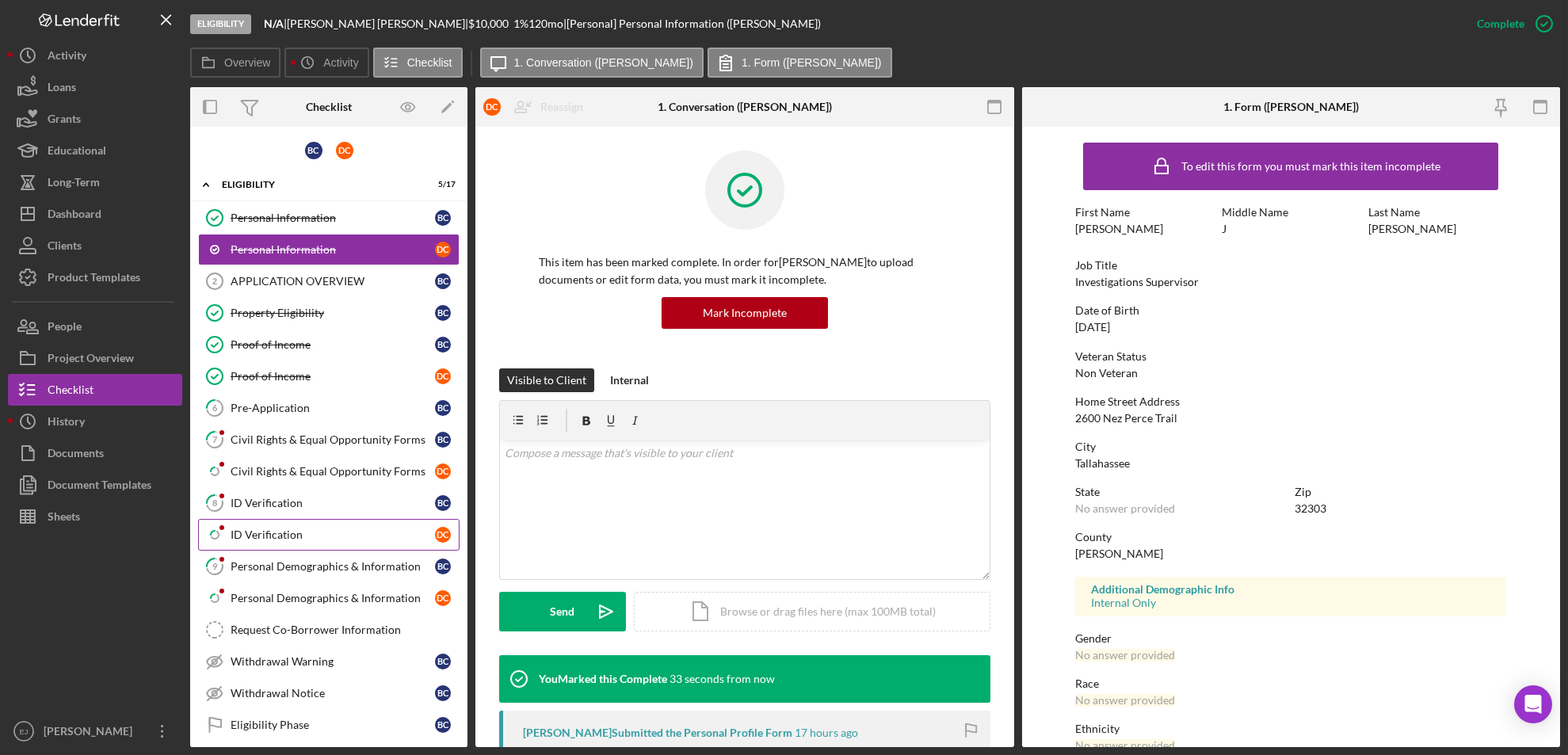
click at [267, 541] on link "Icon/Checklist Item Sub Partial ID Verification D C" at bounding box center [329, 534] width 262 height 32
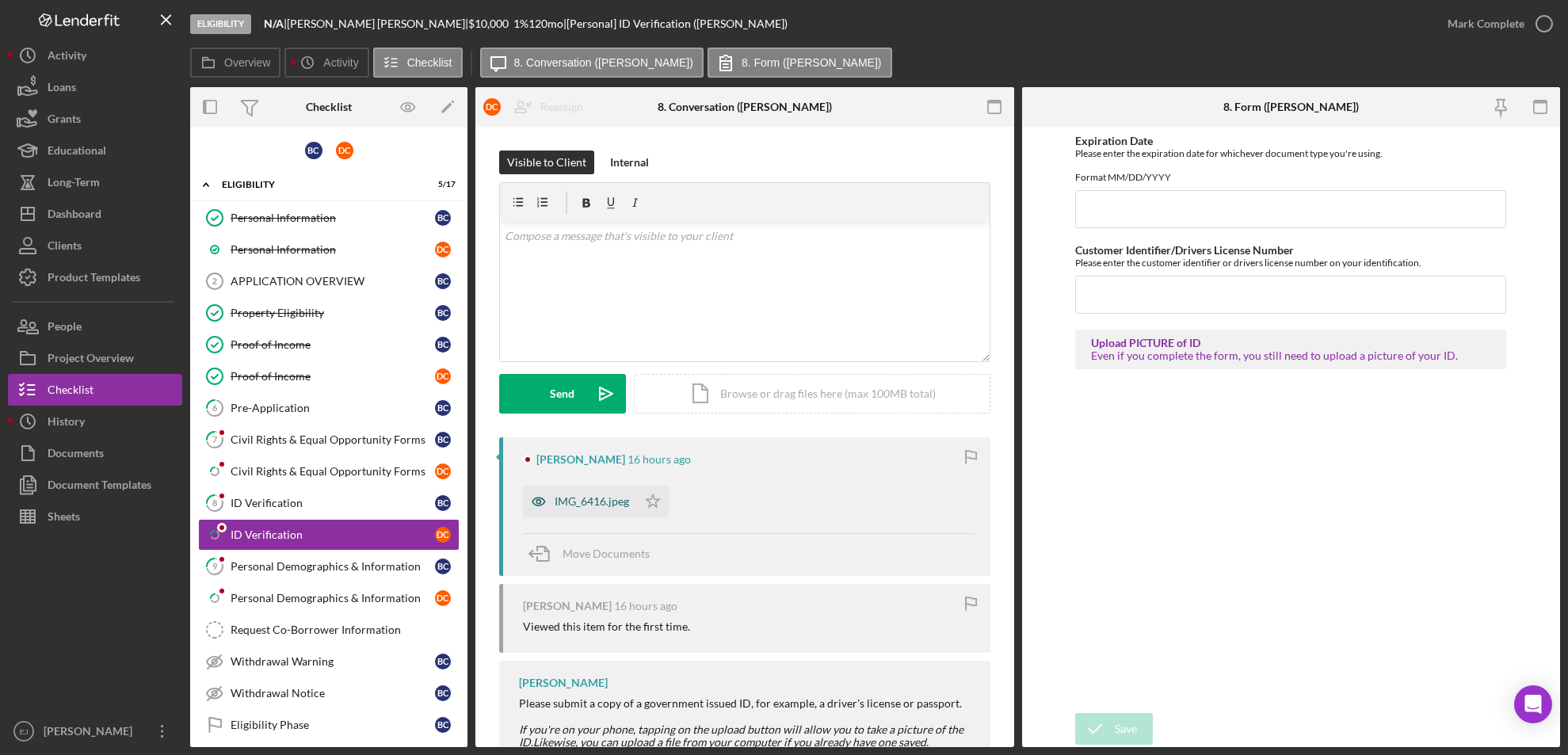
click at [582, 503] on div "IMG_6416.jpeg" at bounding box center [592, 502] width 74 height 13
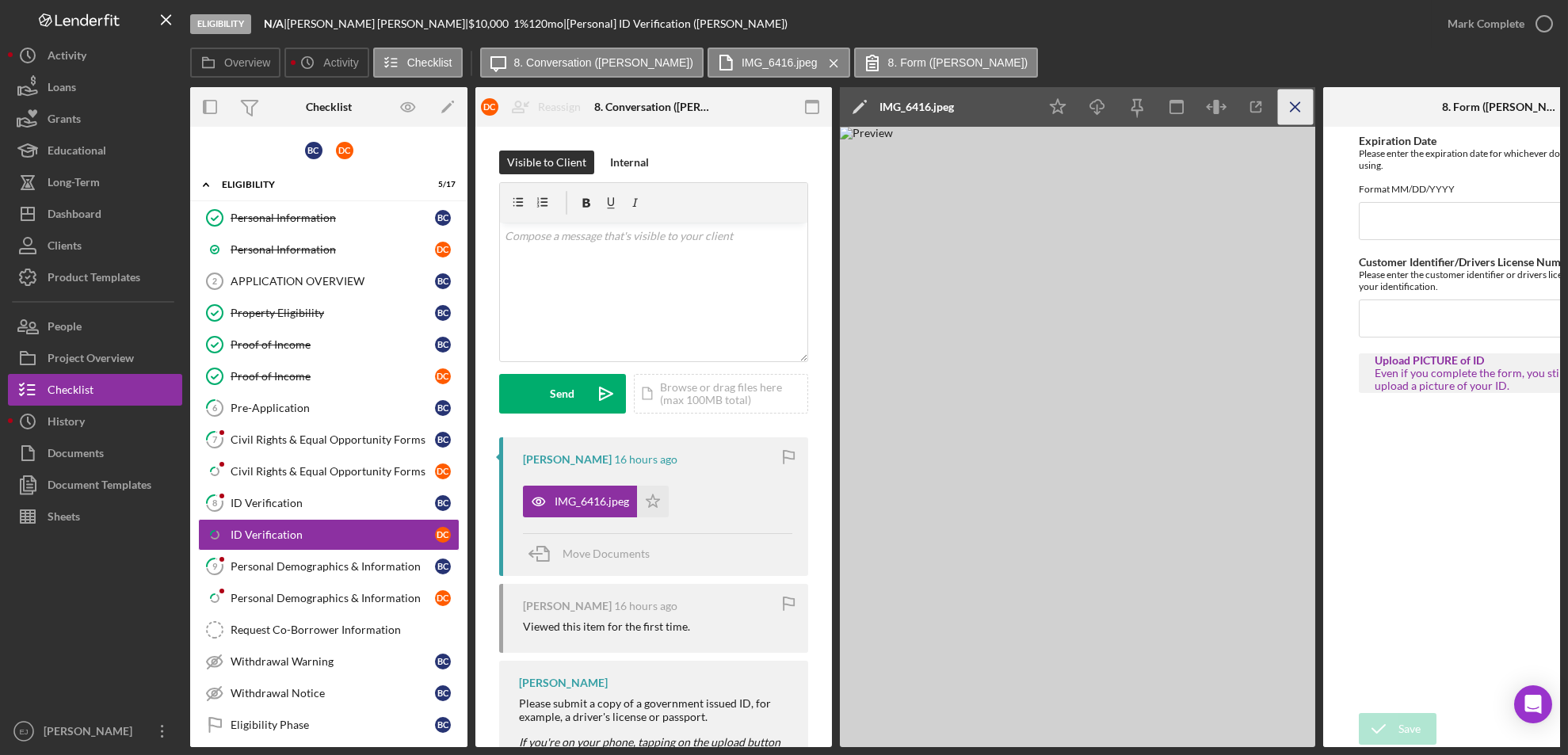
click at [1291, 109] on icon "Icon/Menu Close" at bounding box center [1296, 107] width 35 height 35
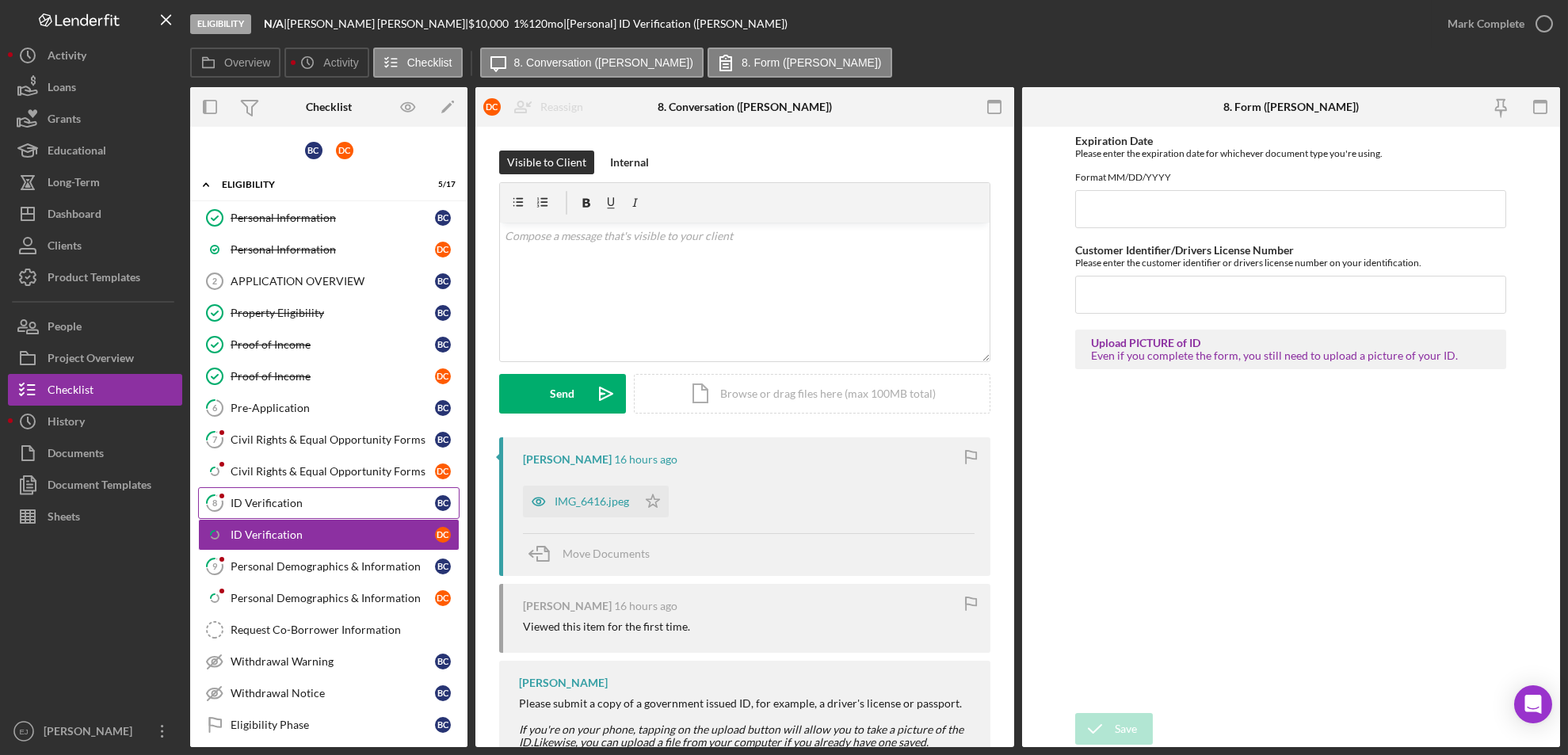
click at [265, 492] on link "8 ID Verification B C" at bounding box center [329, 503] width 262 height 32
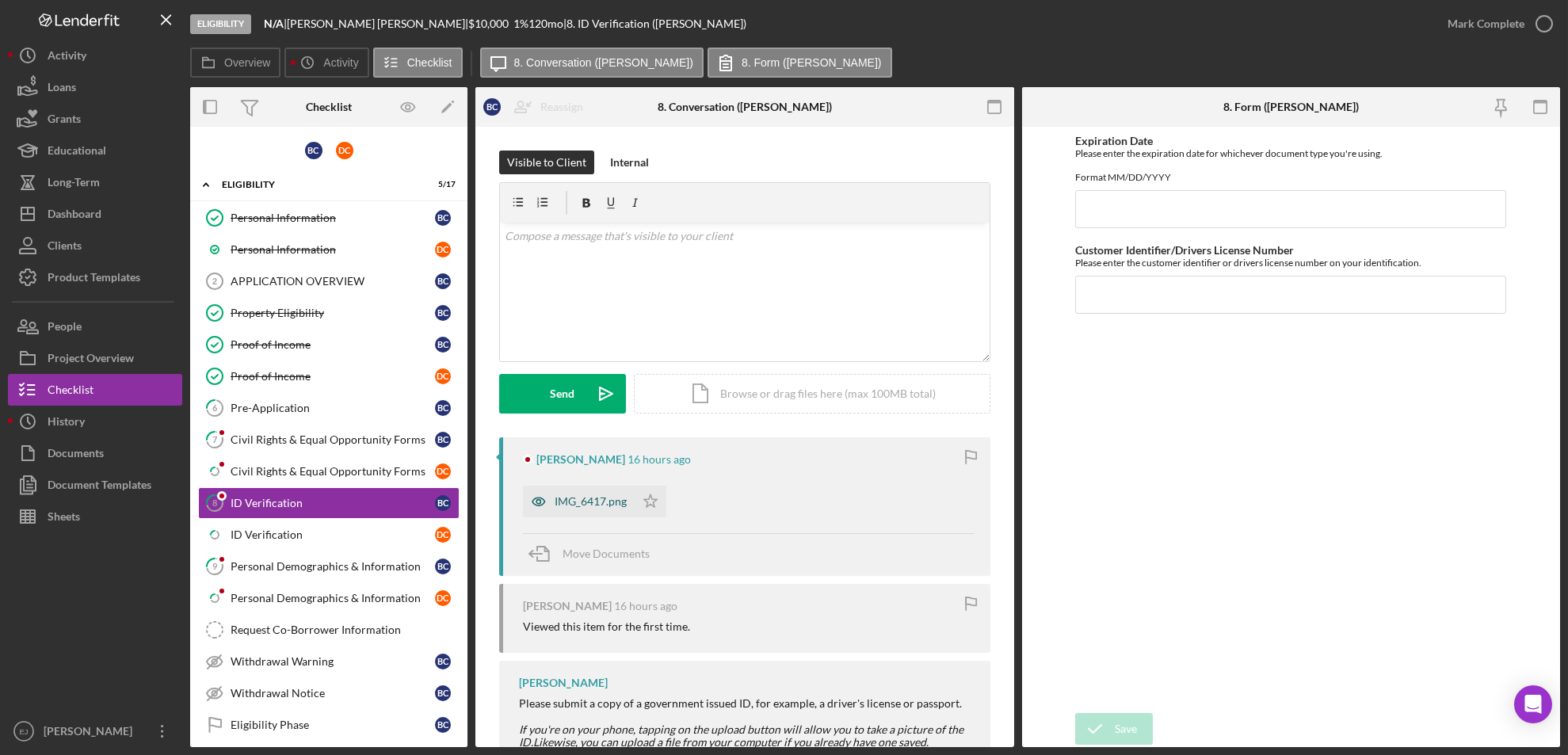
click at [587, 505] on div "IMG_6417.png" at bounding box center [590, 502] width 72 height 13
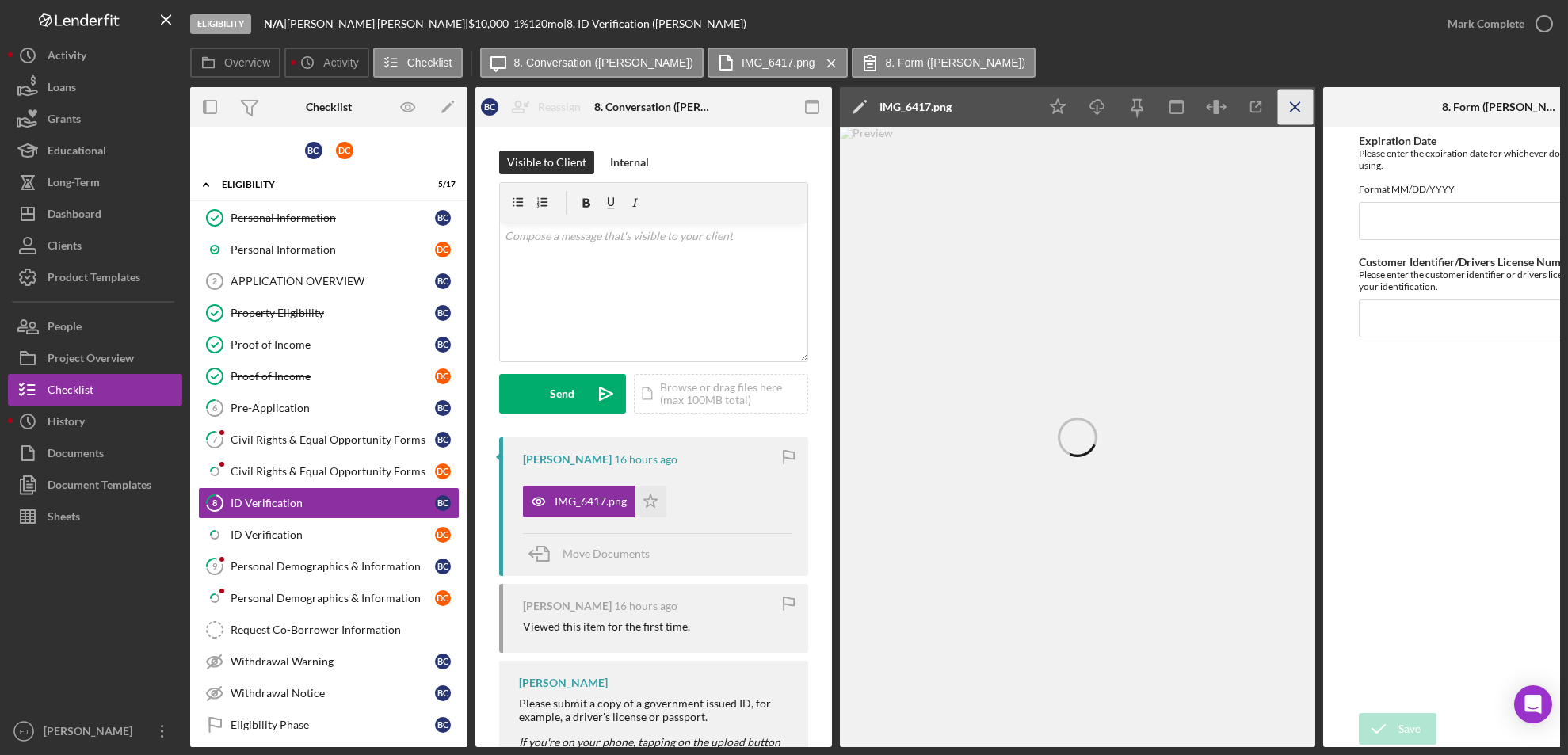
click at [1287, 103] on icon "Icon/Menu Close" at bounding box center [1296, 107] width 35 height 35
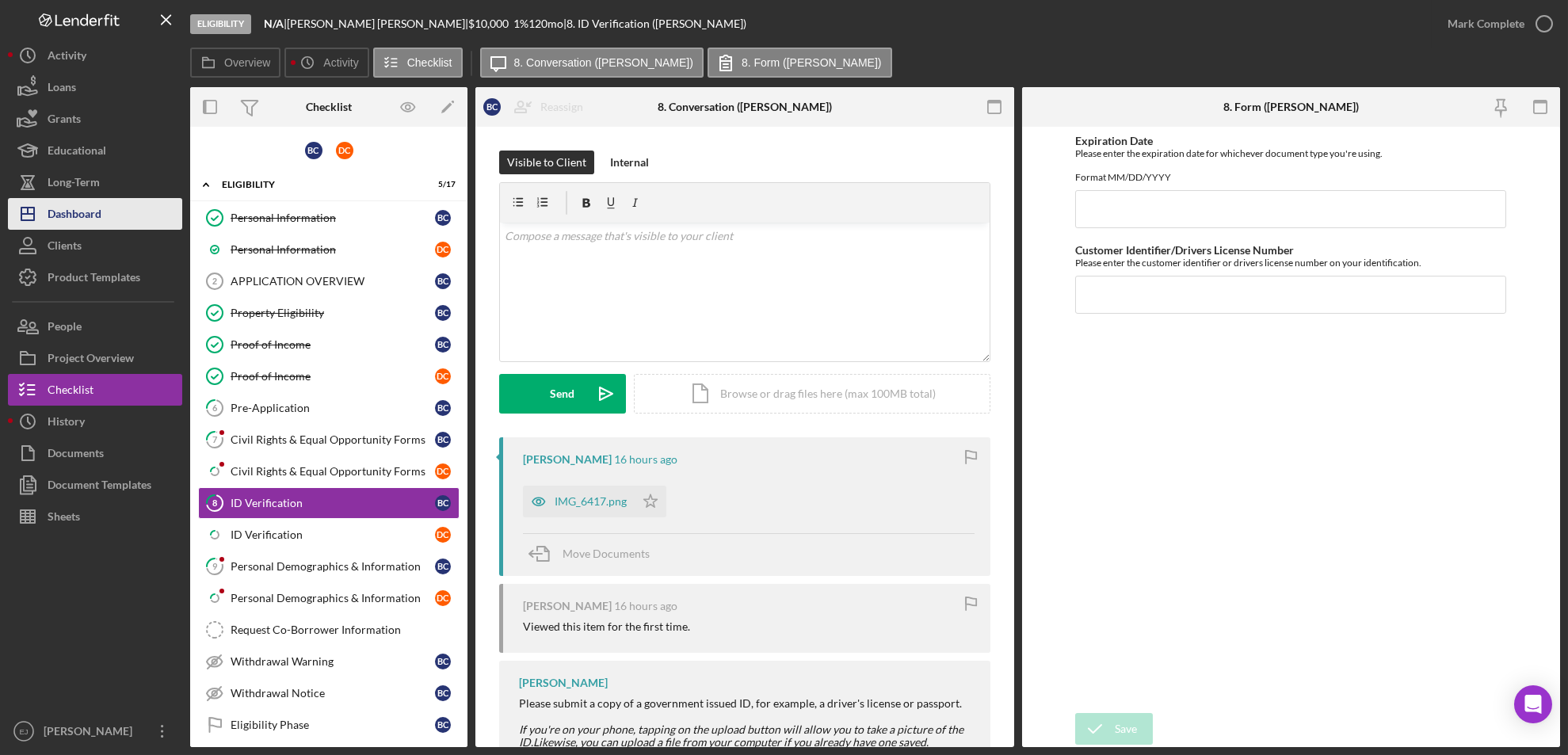
click at [80, 215] on div "Dashboard" at bounding box center [74, 216] width 54 height 35
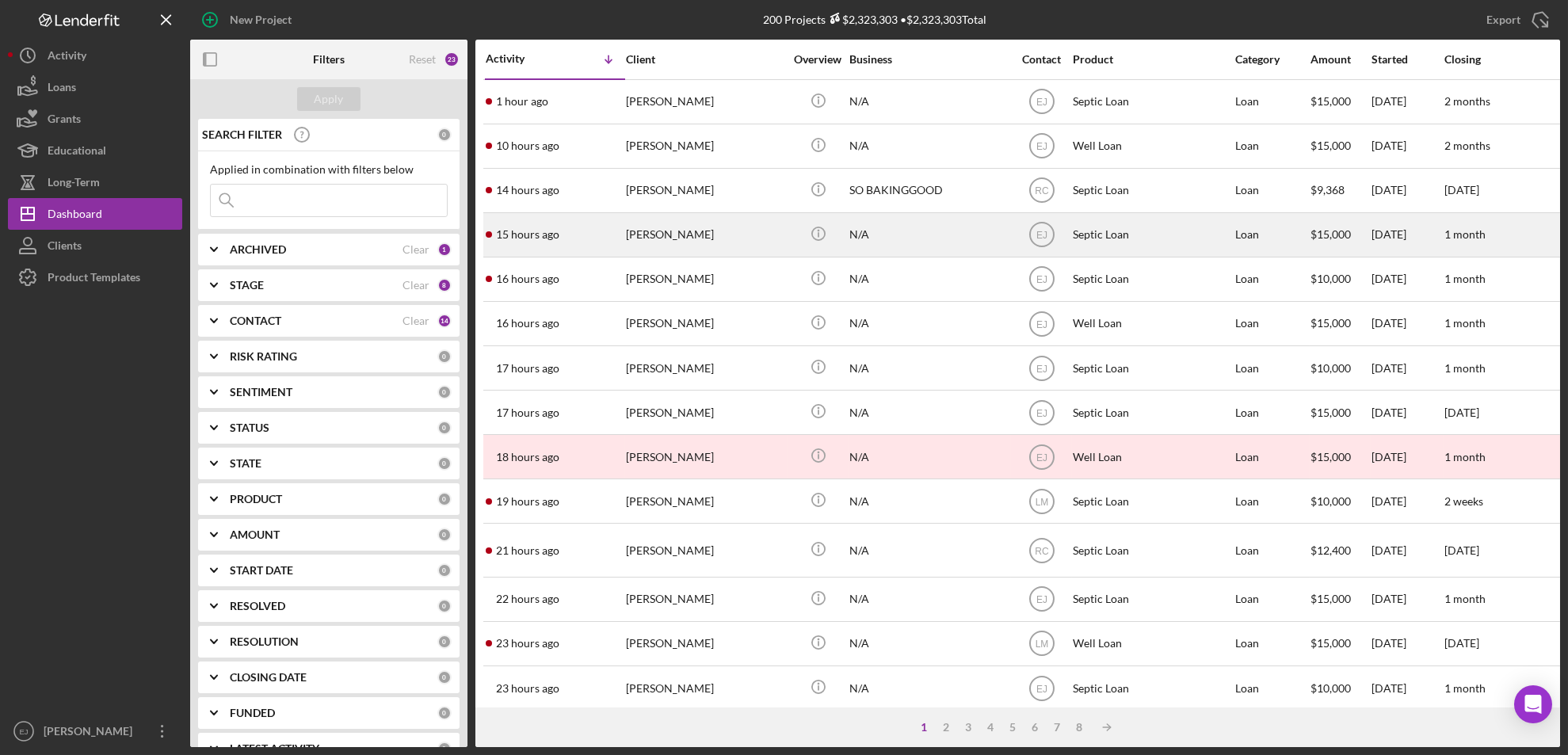
click at [642, 237] on div "[PERSON_NAME]" at bounding box center [705, 235] width 158 height 42
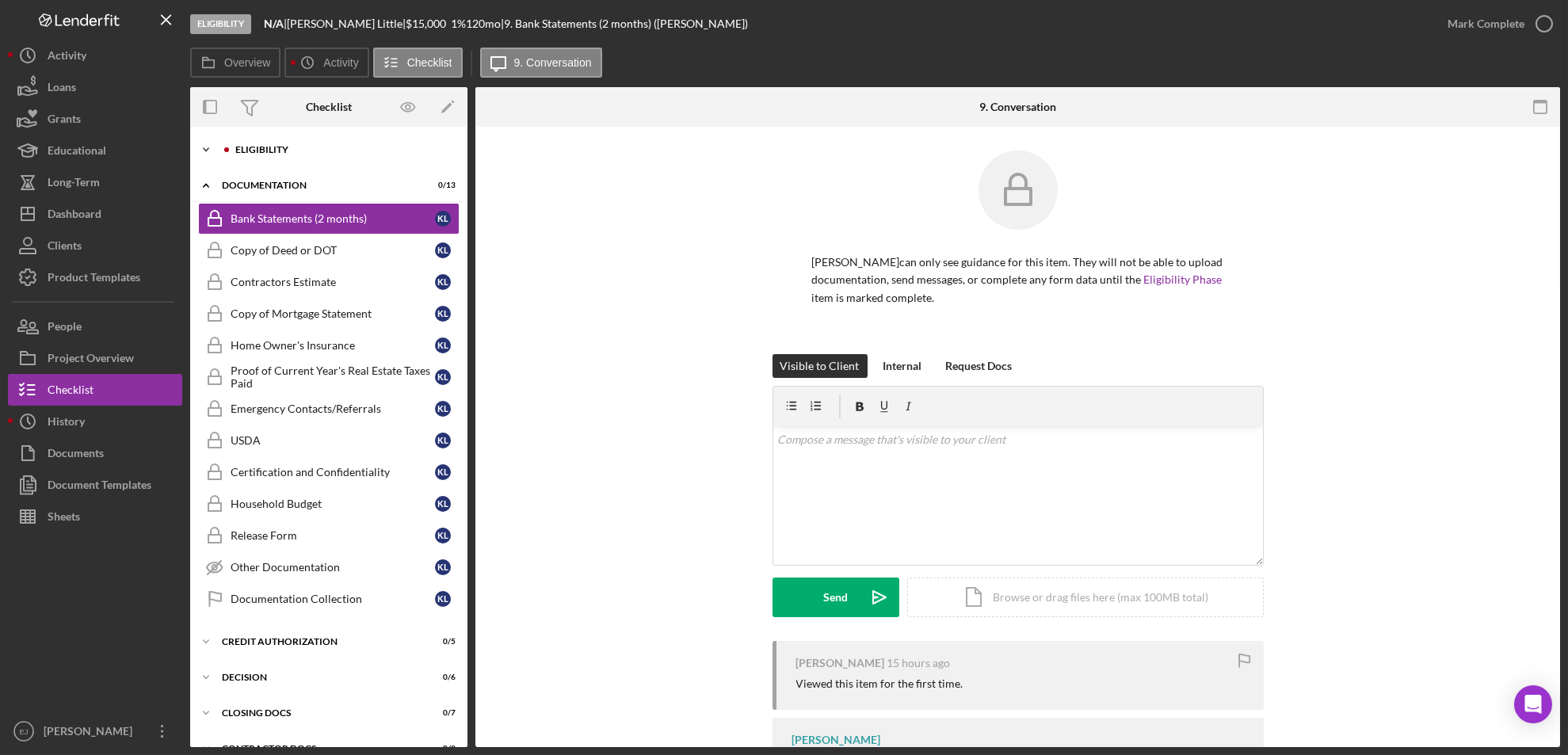
click at [211, 146] on icon "Icon/Expander" at bounding box center [206, 150] width 32 height 32
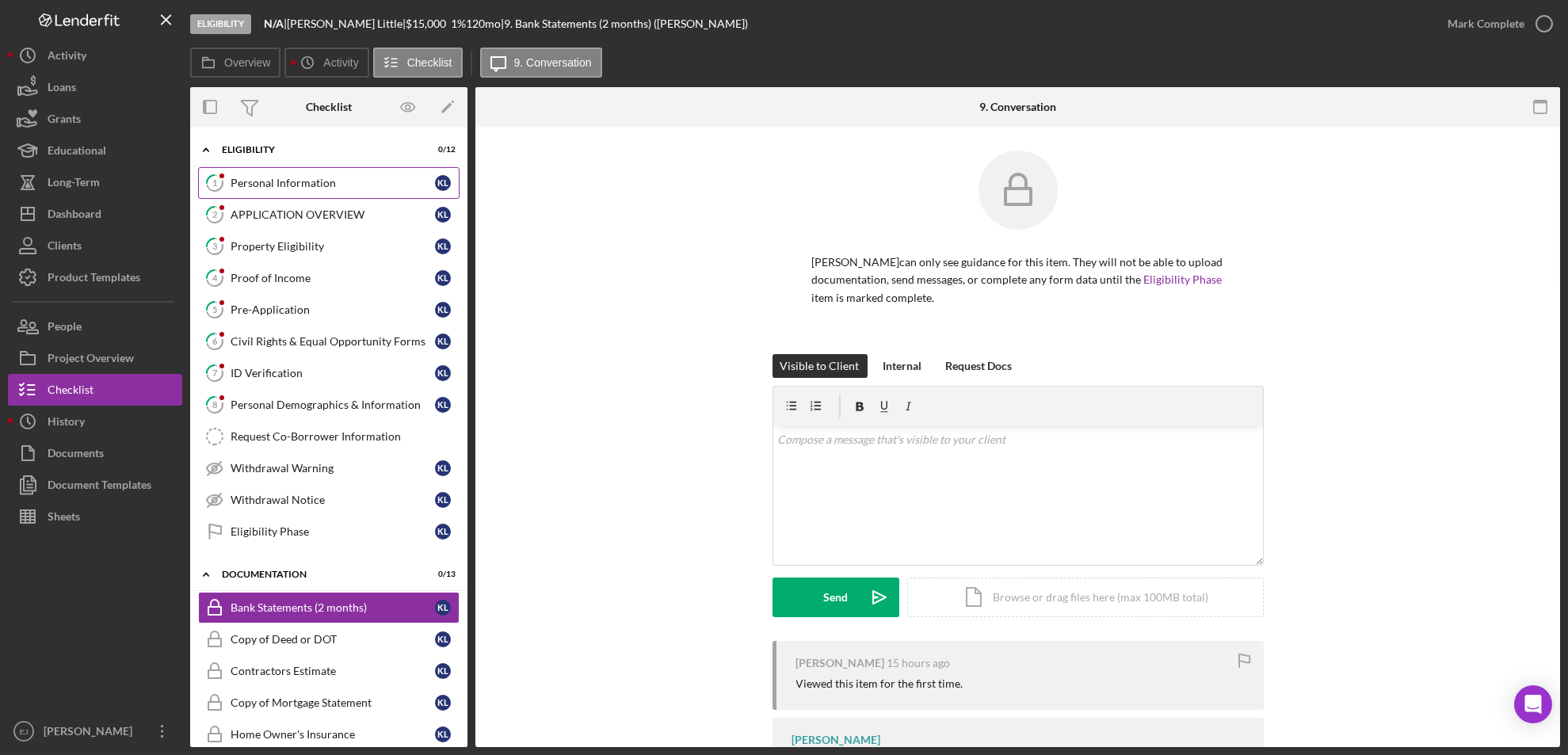
click at [304, 173] on link "1 Personal Information K L" at bounding box center [329, 183] width 262 height 32
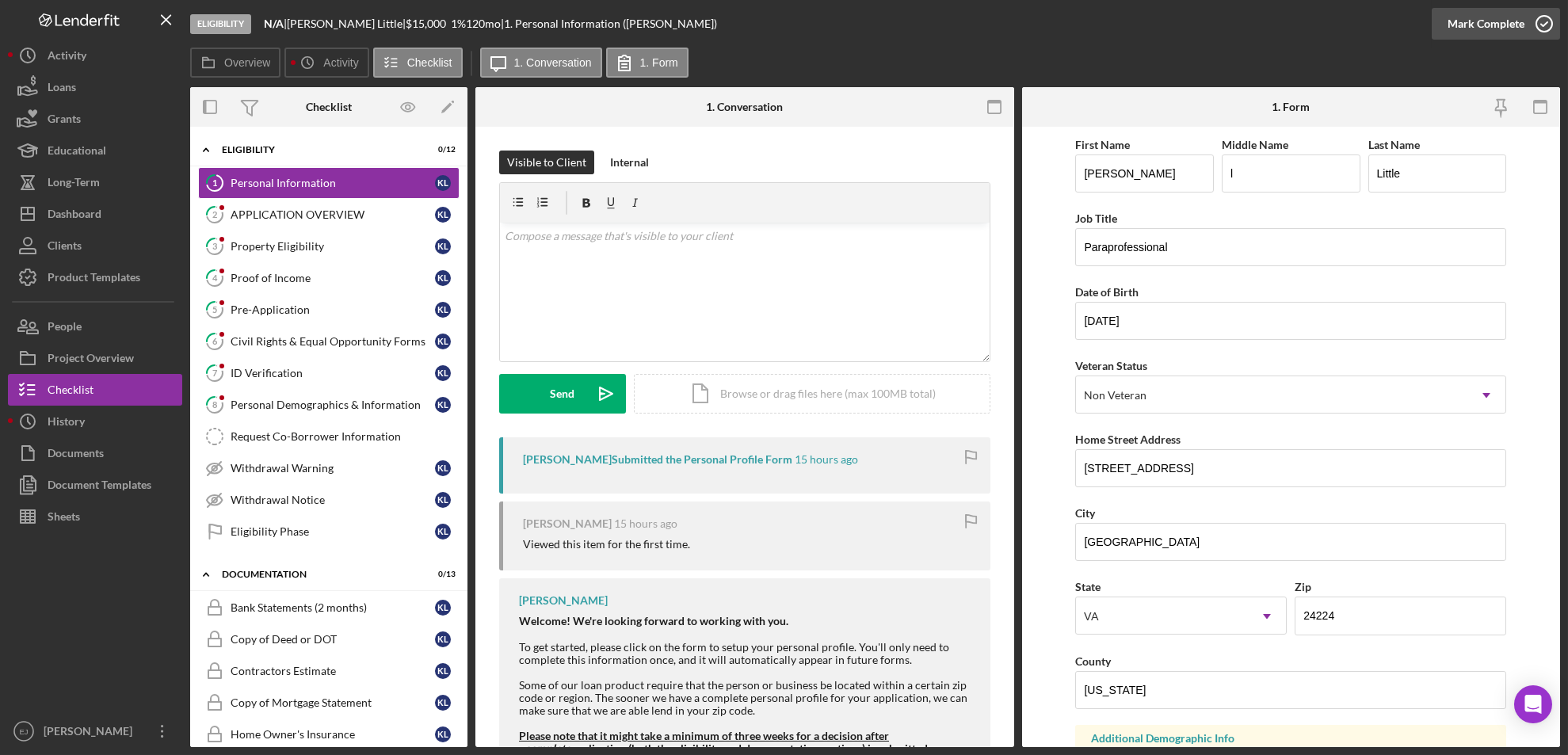
click at [1305, 20] on icon "button" at bounding box center [1544, 23] width 40 height 40
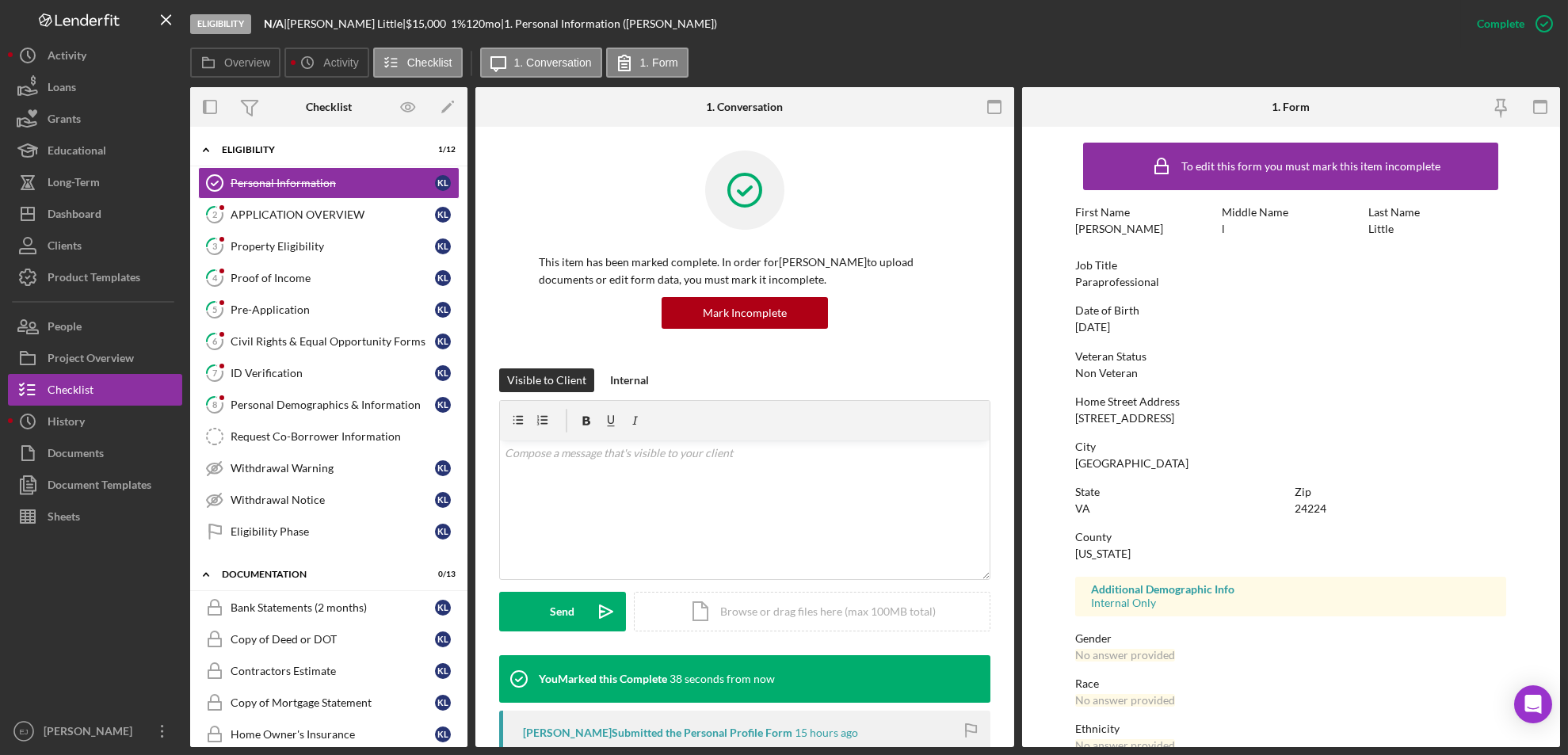
drag, startPoint x: 1065, startPoint y: 411, endPoint x: 1204, endPoint y: 411, distance: 139.0
click at [1204, 411] on form "To edit this form you must mark this item incomplete First Name [PERSON_NAME] M…" at bounding box center [1291, 437] width 539 height 620
copy div "[STREET_ADDRESS]"
click at [327, 258] on link "3 Property Eligibility K L" at bounding box center [329, 247] width 262 height 32
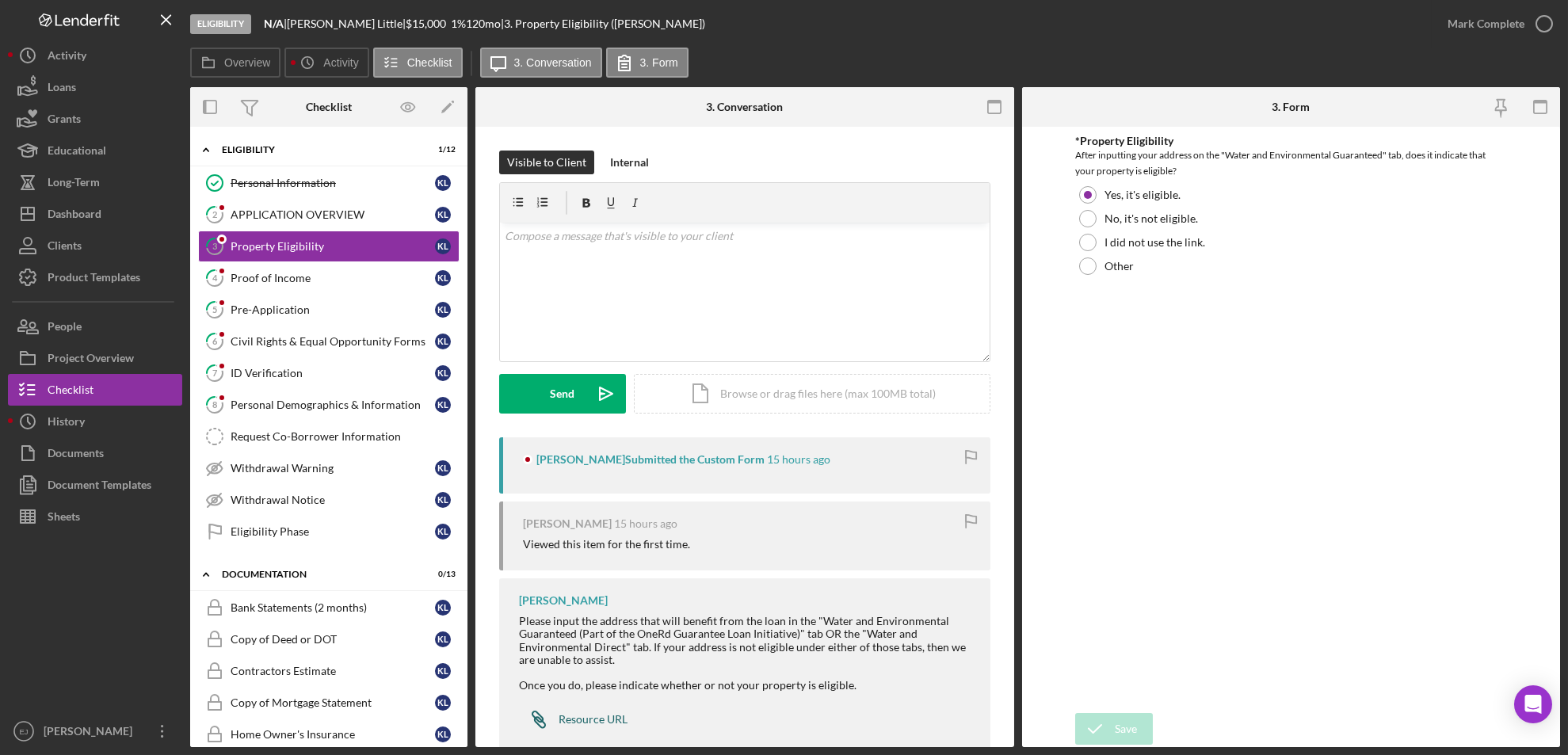
click at [592, 629] on div "Resource URL" at bounding box center [593, 720] width 69 height 13
click at [727, 387] on div "Icon/Document Browse or drag files here (max 100MB total) Tap to choose files o…" at bounding box center [812, 394] width 357 height 40
click at [566, 384] on div "Upload" at bounding box center [562, 394] width 35 height 40
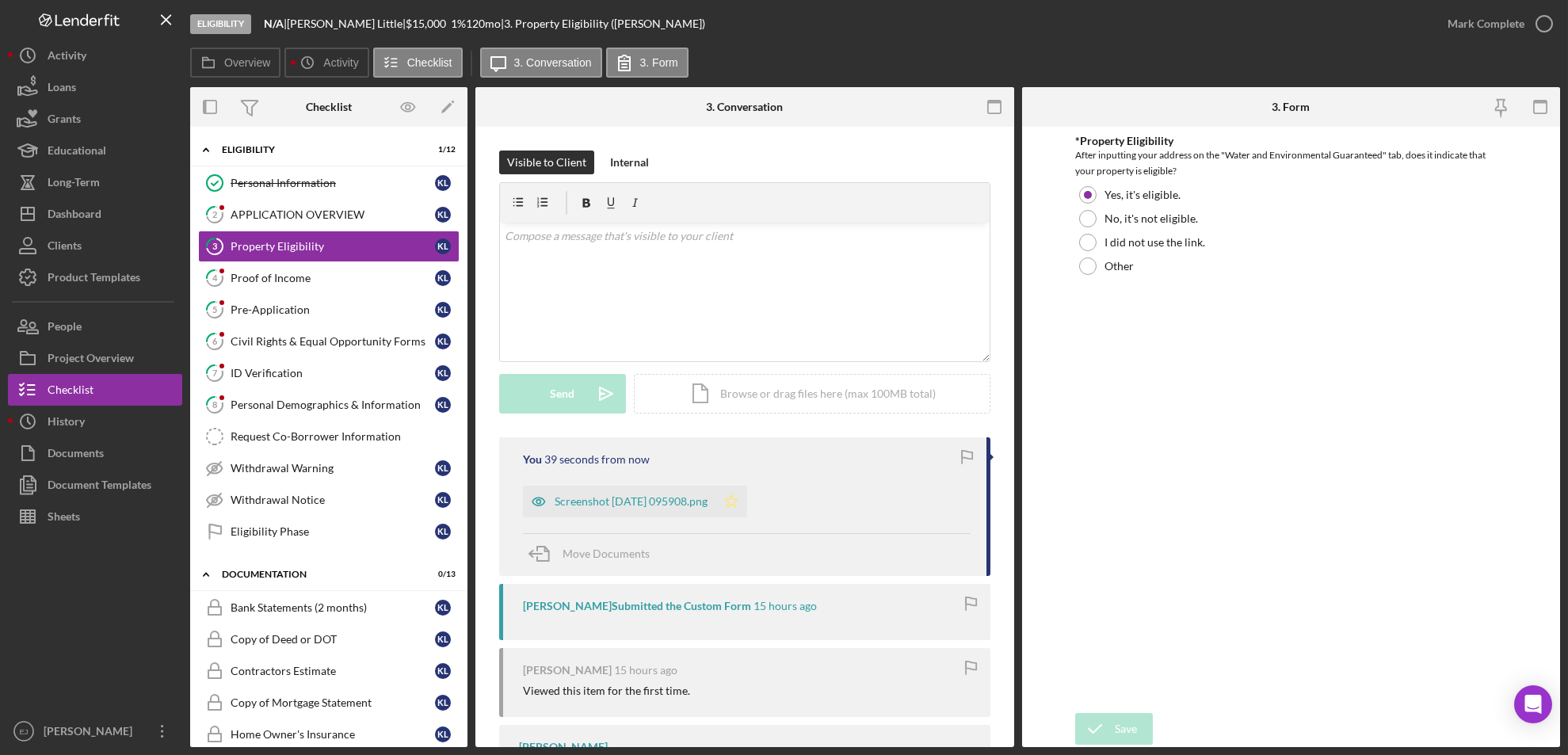
click at [747, 498] on icon "Icon/Star" at bounding box center [731, 502] width 32 height 32
click at [1305, 36] on icon "button" at bounding box center [1544, 23] width 40 height 40
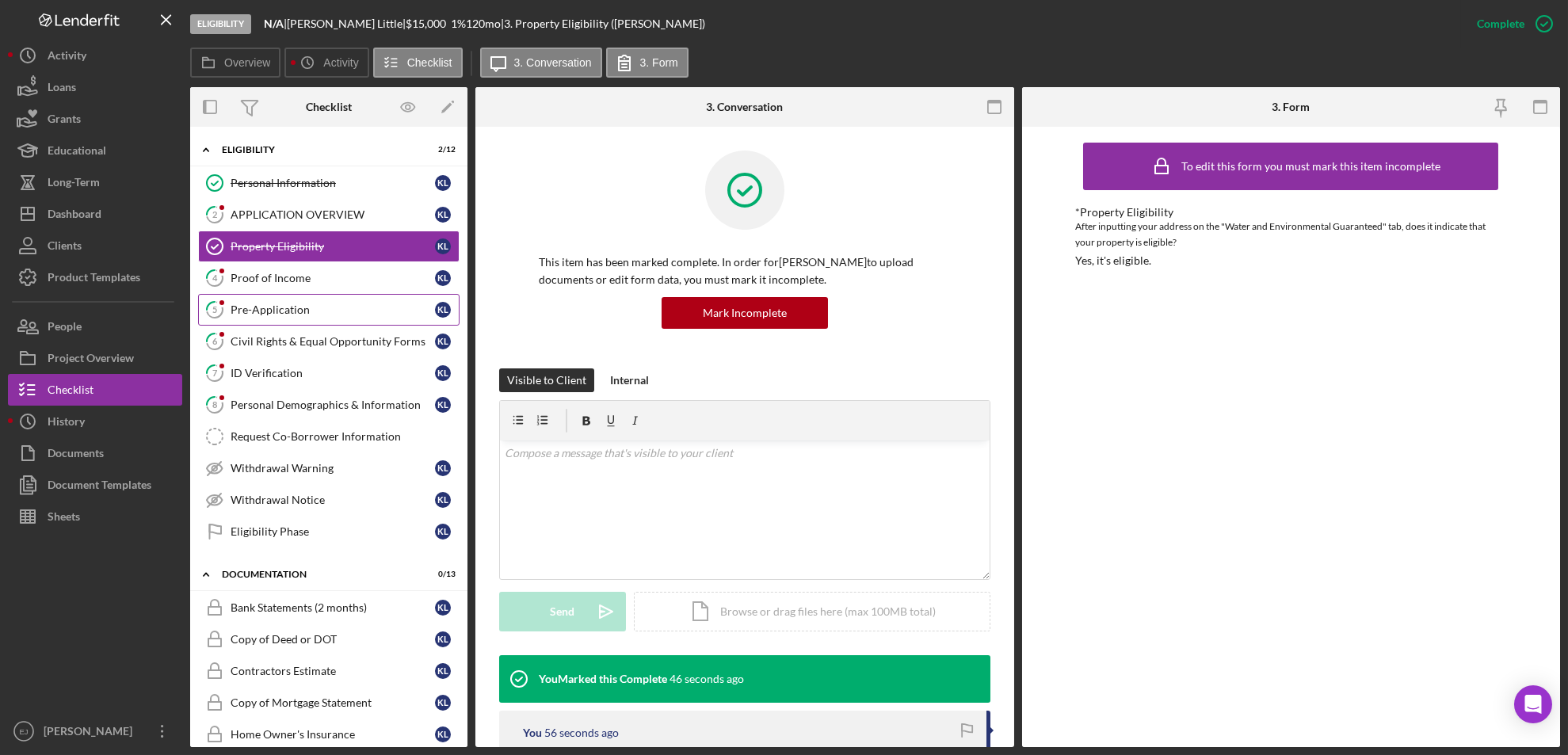
click at [318, 313] on div "Pre-Application" at bounding box center [333, 310] width 205 height 13
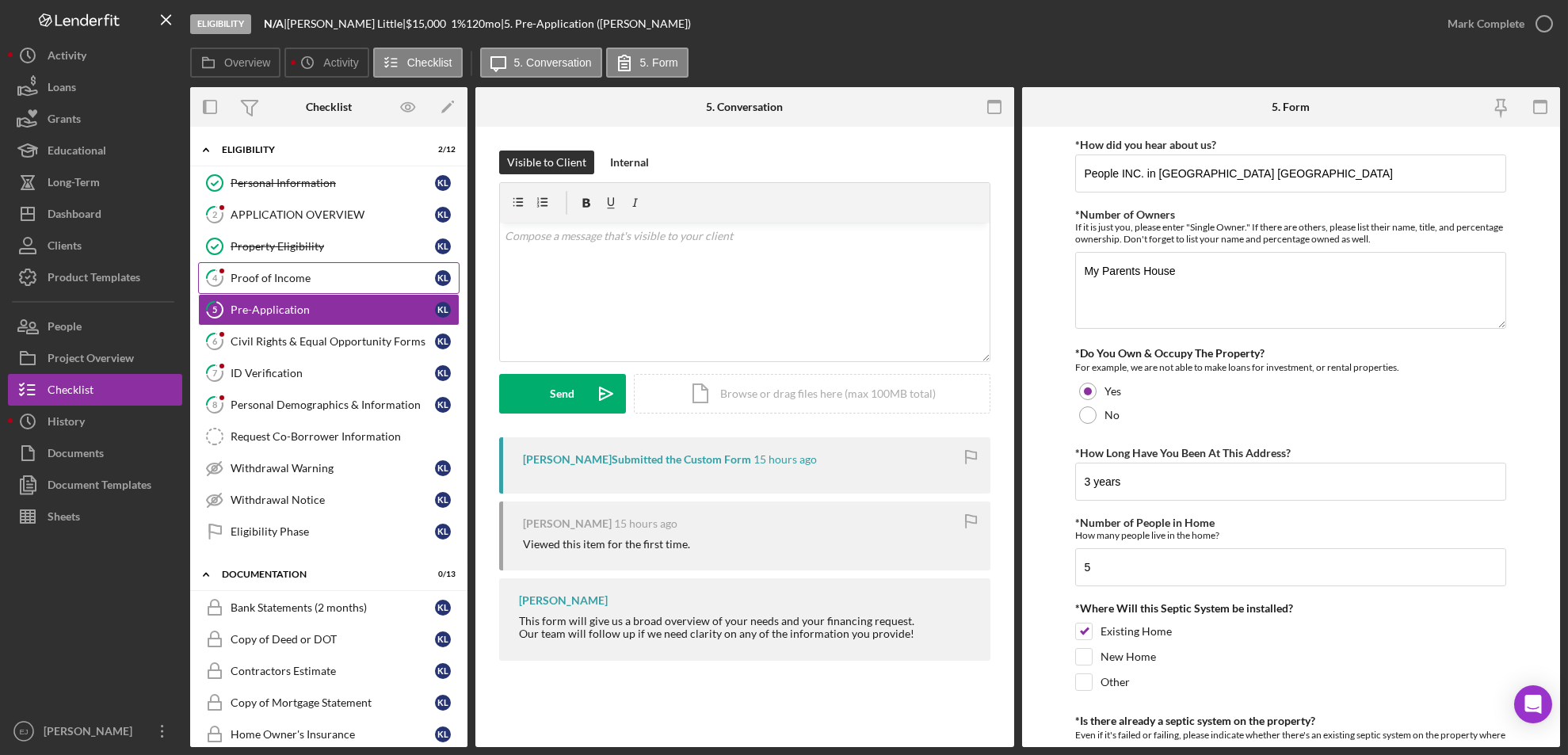
click at [315, 272] on div "Proof of Income" at bounding box center [333, 278] width 205 height 13
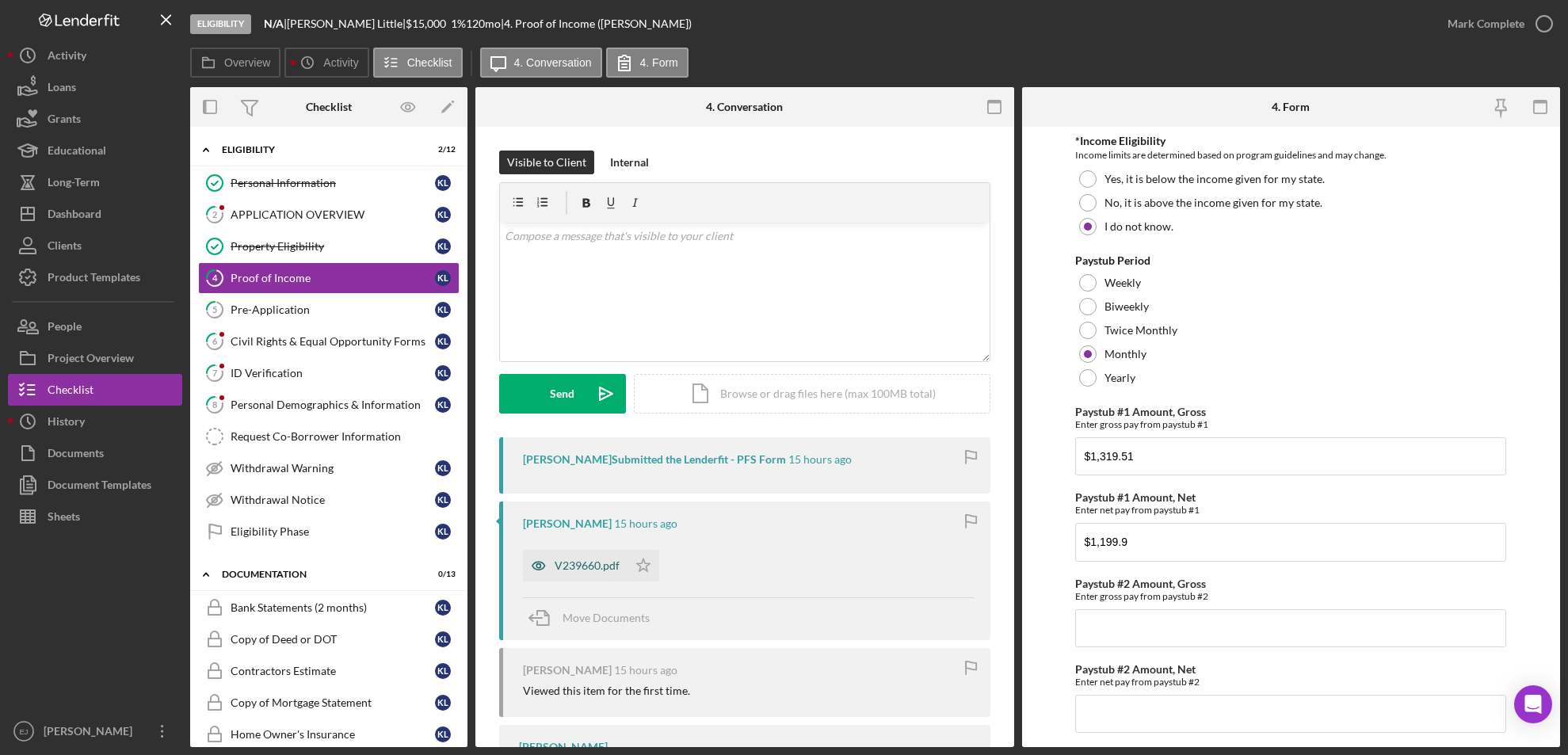
click at [563, 562] on div "V239660.pdf" at bounding box center [588, 566] width 65 height 13
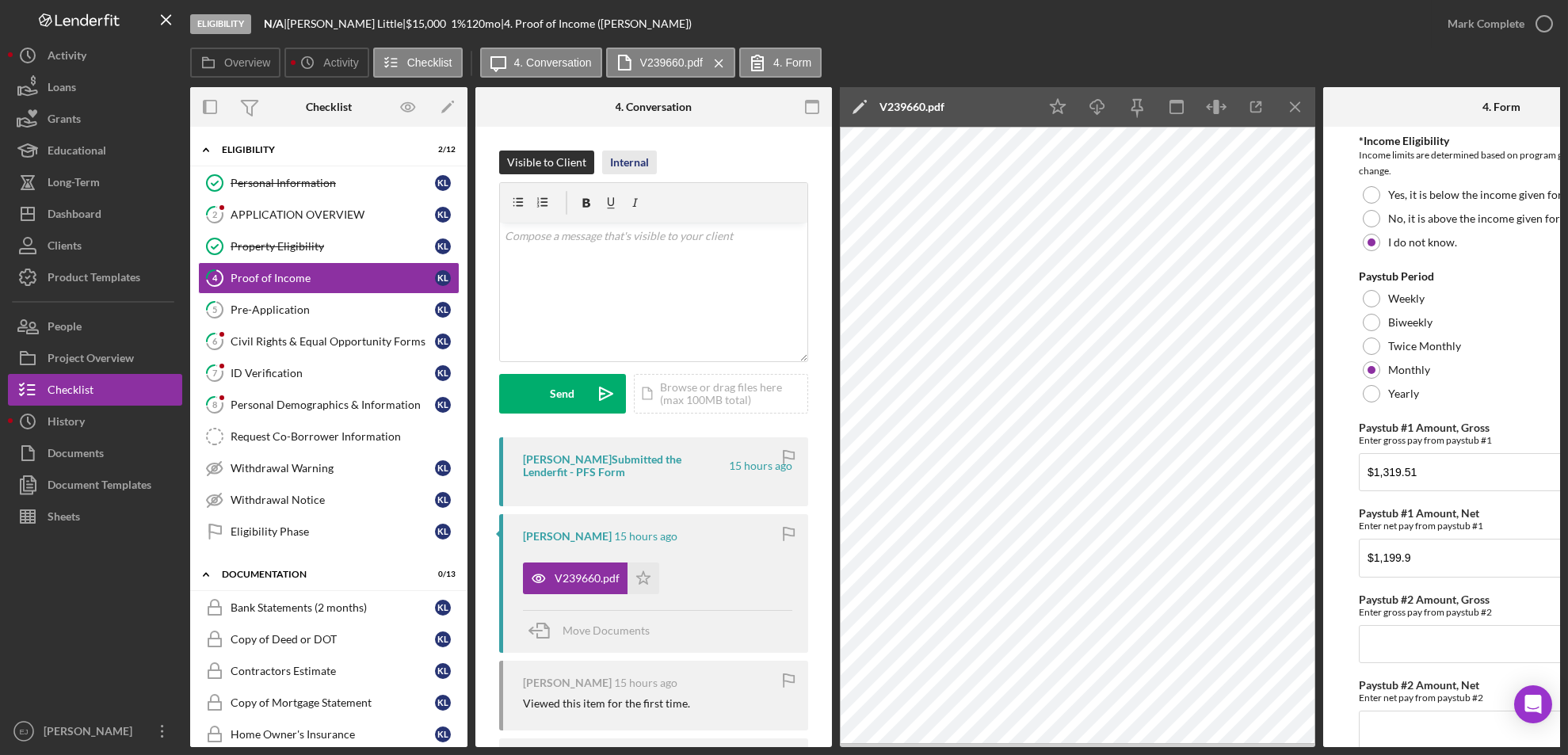
click at [627, 159] on div "Internal" at bounding box center [629, 163] width 39 height 24
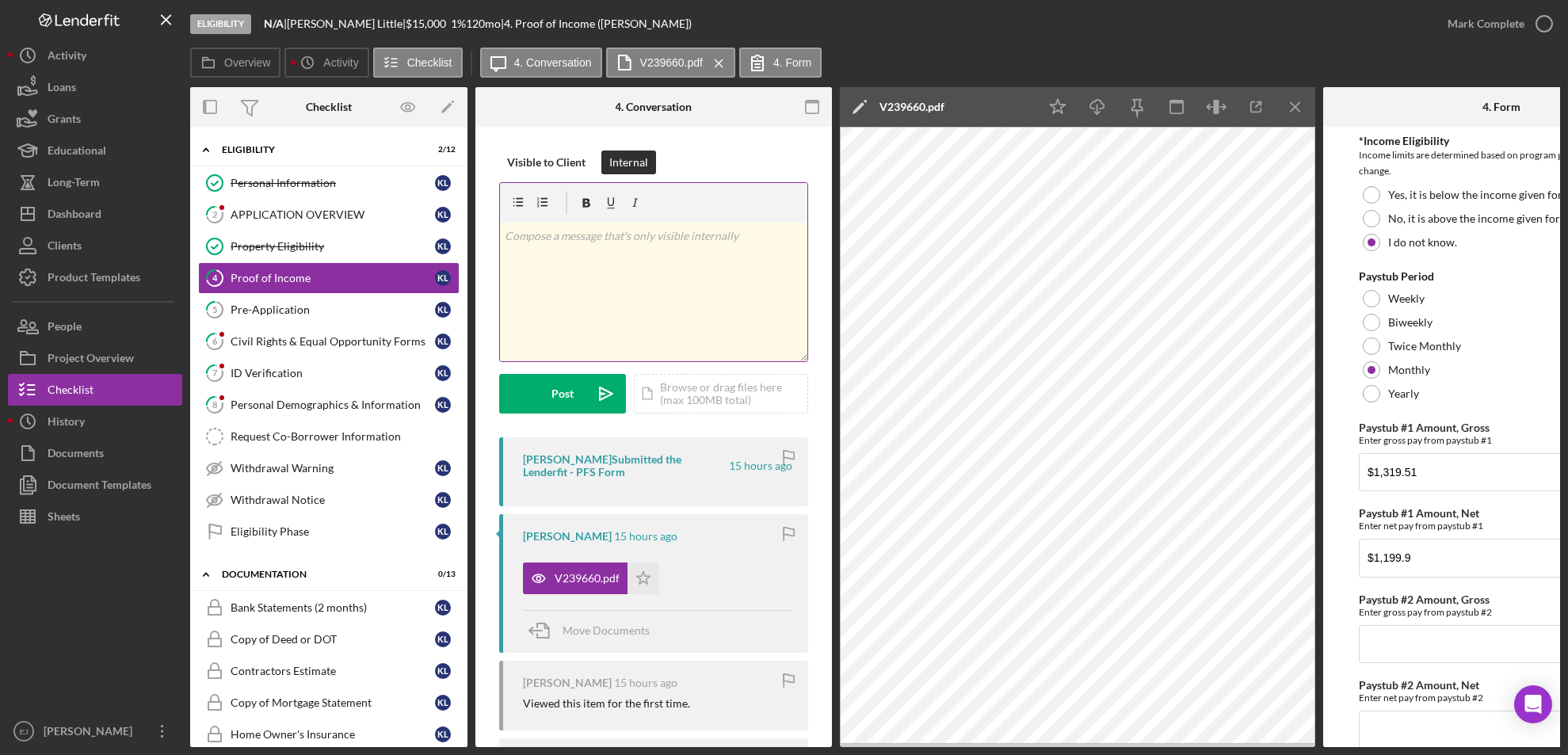
click at [539, 252] on div "v Color teal Color pink Remove color Add row above Add row below Add column bef…" at bounding box center [654, 291] width 307 height 139
click at [595, 232] on p "Gross yearly-$15," at bounding box center [654, 236] width 299 height 18
click at [566, 394] on div "Post" at bounding box center [562, 394] width 22 height 40
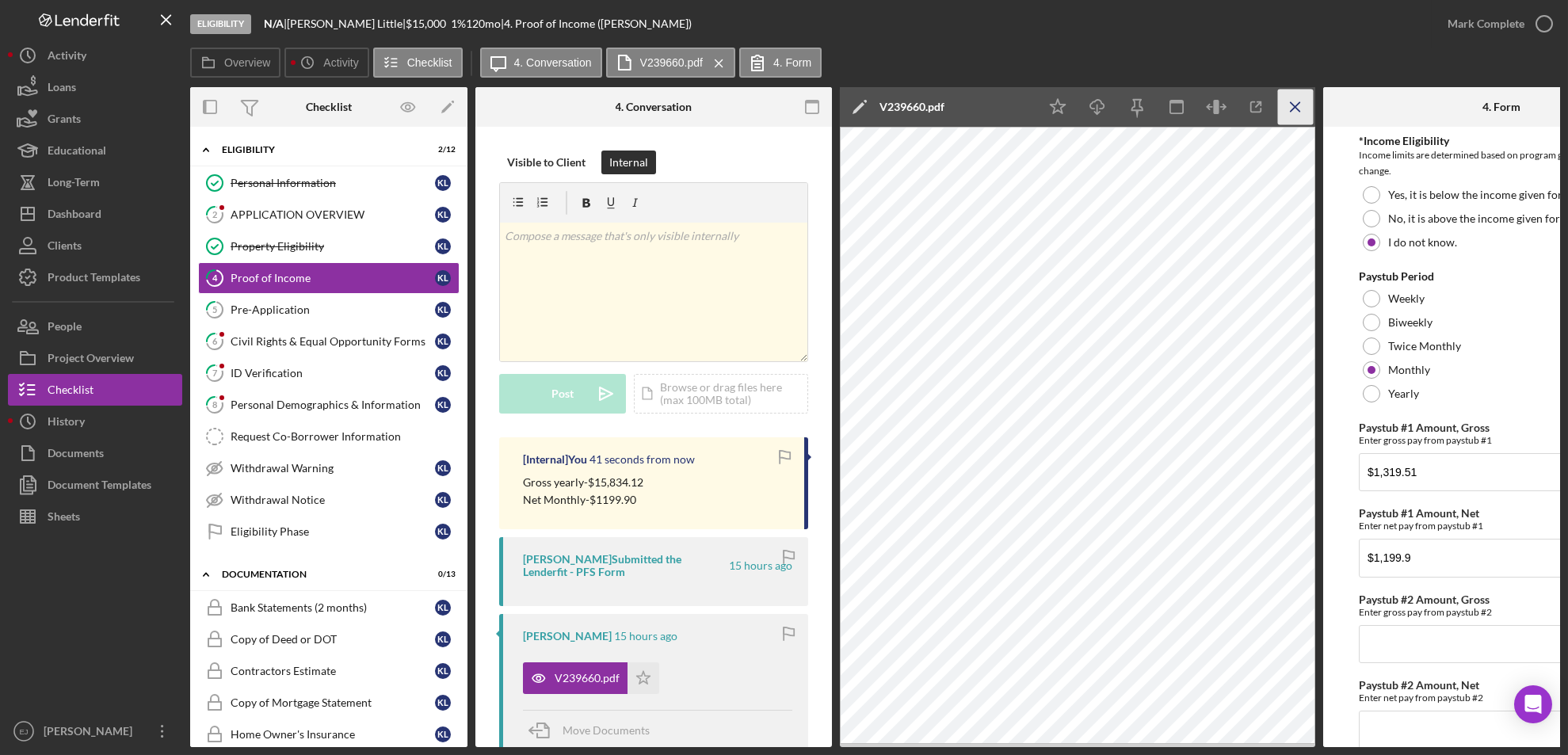
click at [1286, 104] on icon "Icon/Menu Close" at bounding box center [1296, 107] width 35 height 35
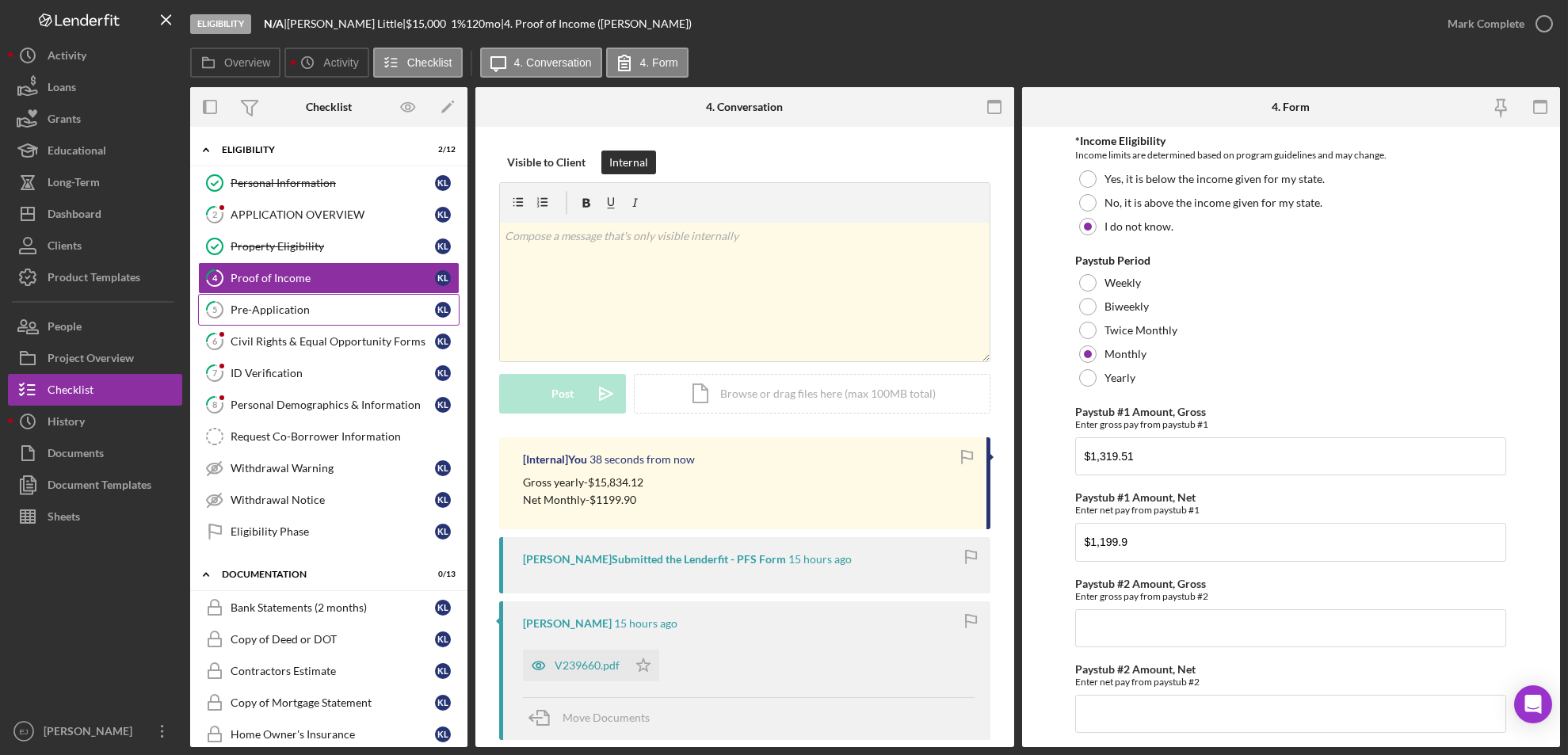
click at [293, 311] on div "Pre-Application" at bounding box center [333, 310] width 205 height 13
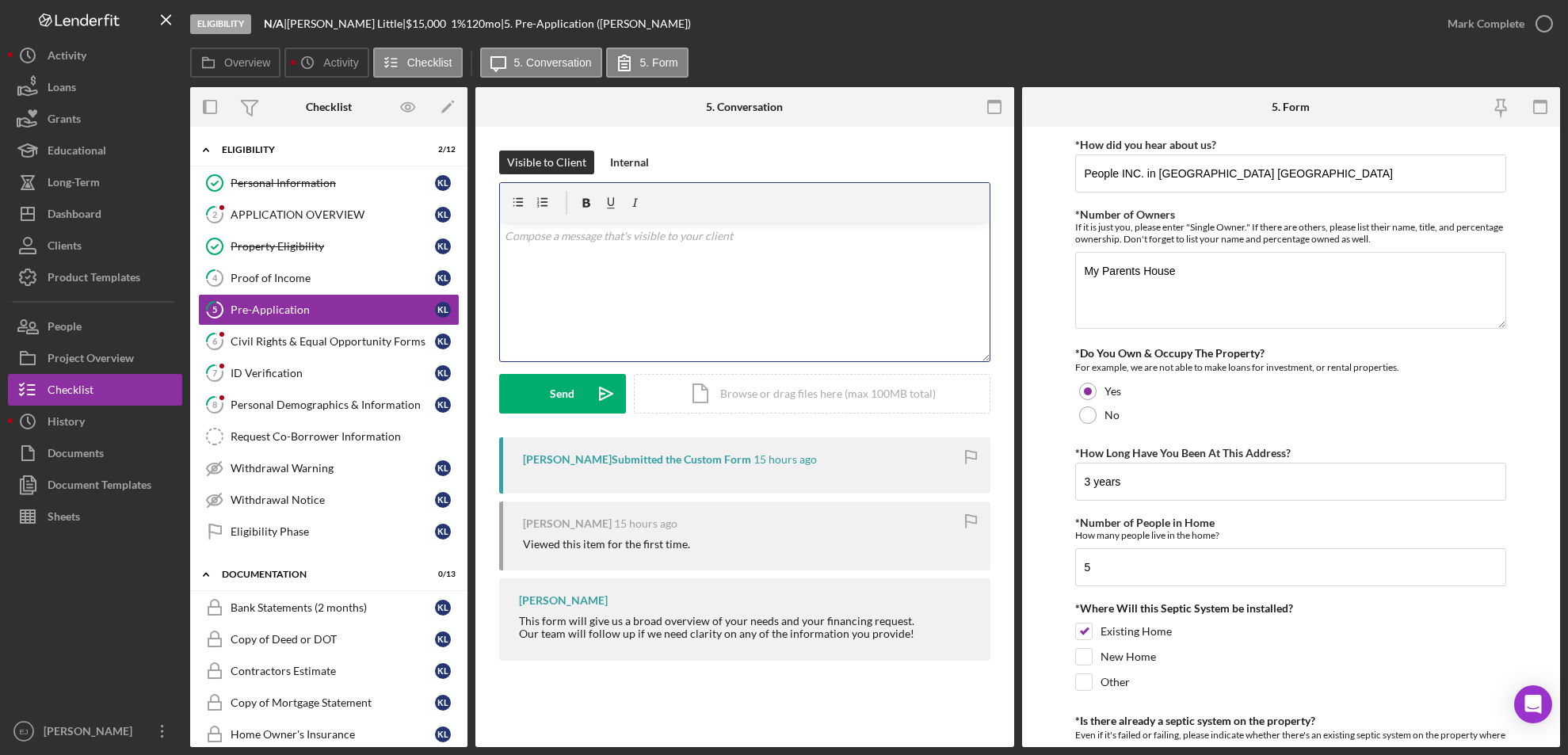
click at [582, 254] on div "v Color teal Color pink Remove color Add row above Add row below Add column bef…" at bounding box center [745, 291] width 490 height 139
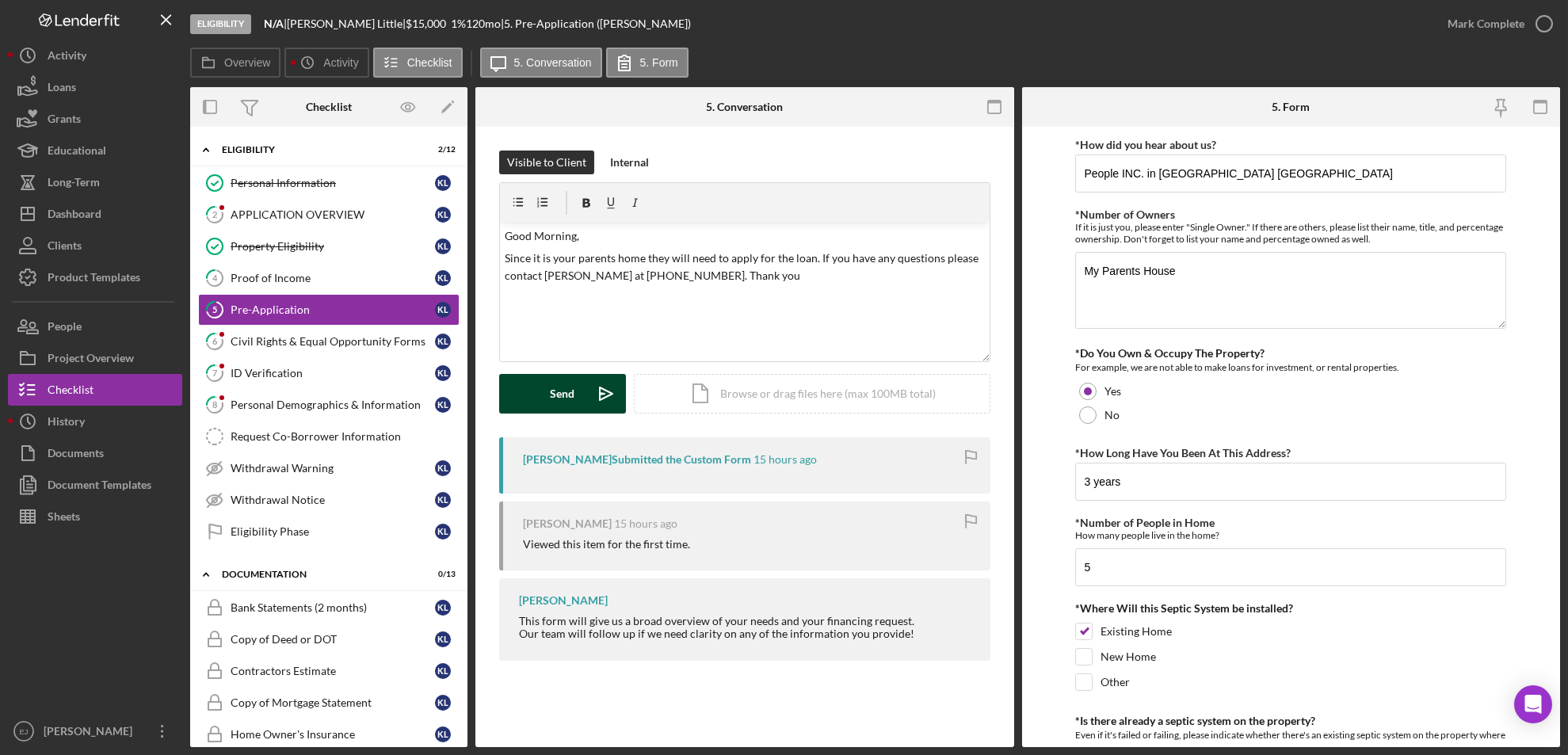
click at [581, 396] on button "Send Icon/icon-invite-send" at bounding box center [562, 394] width 127 height 40
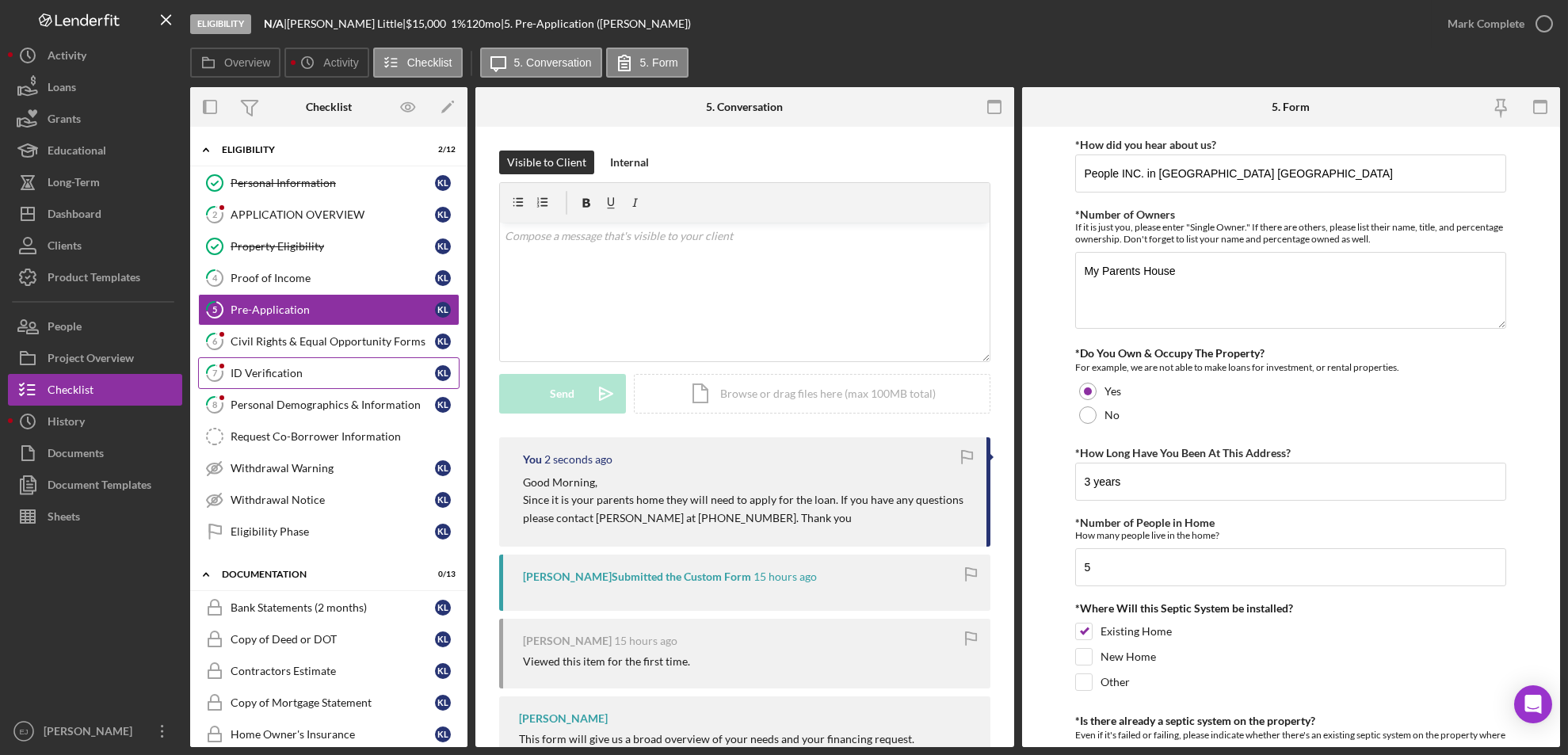
click at [264, 379] on div "ID Verification" at bounding box center [333, 373] width 205 height 13
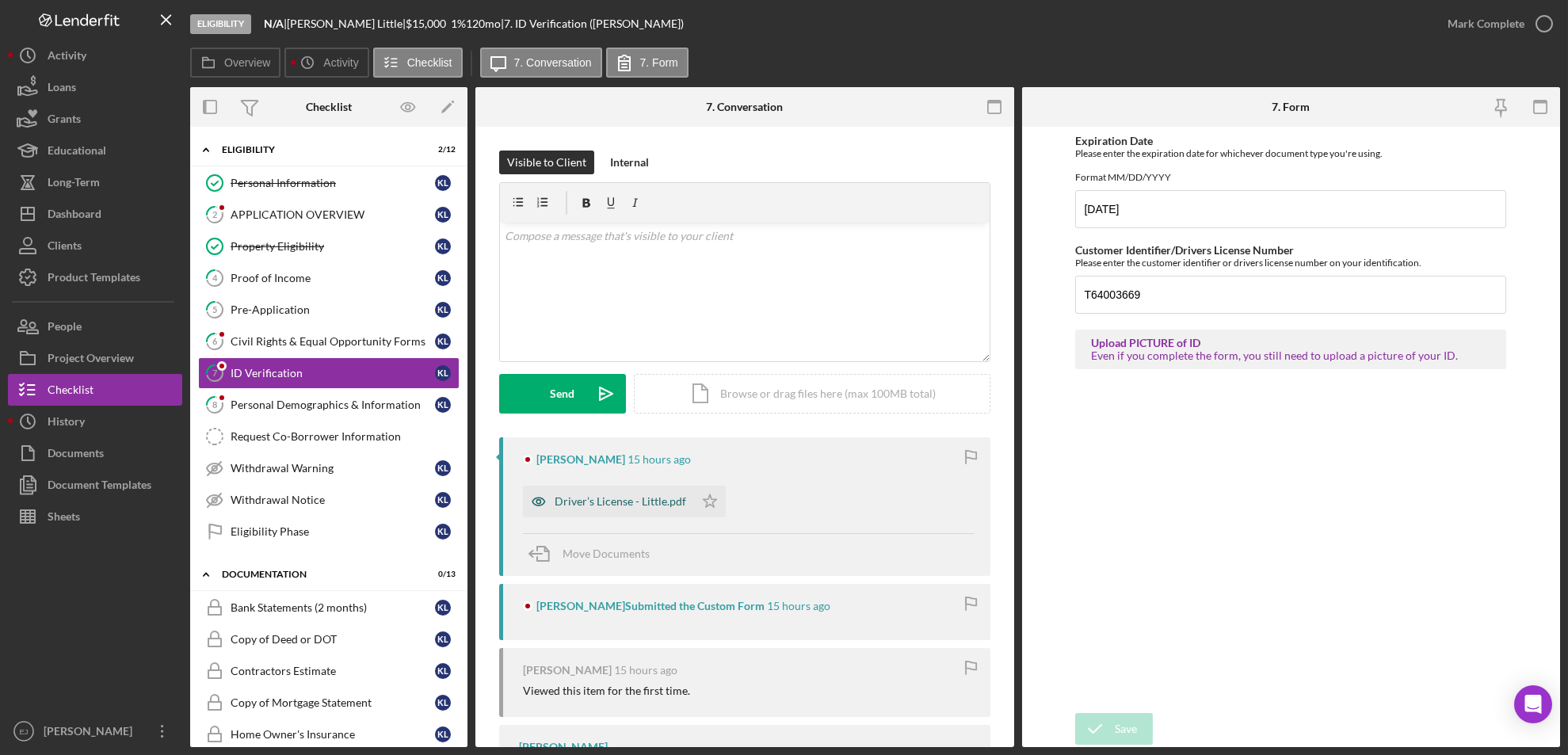
click at [598, 502] on div "Driver’s License - Little.pdf" at bounding box center [620, 502] width 131 height 13
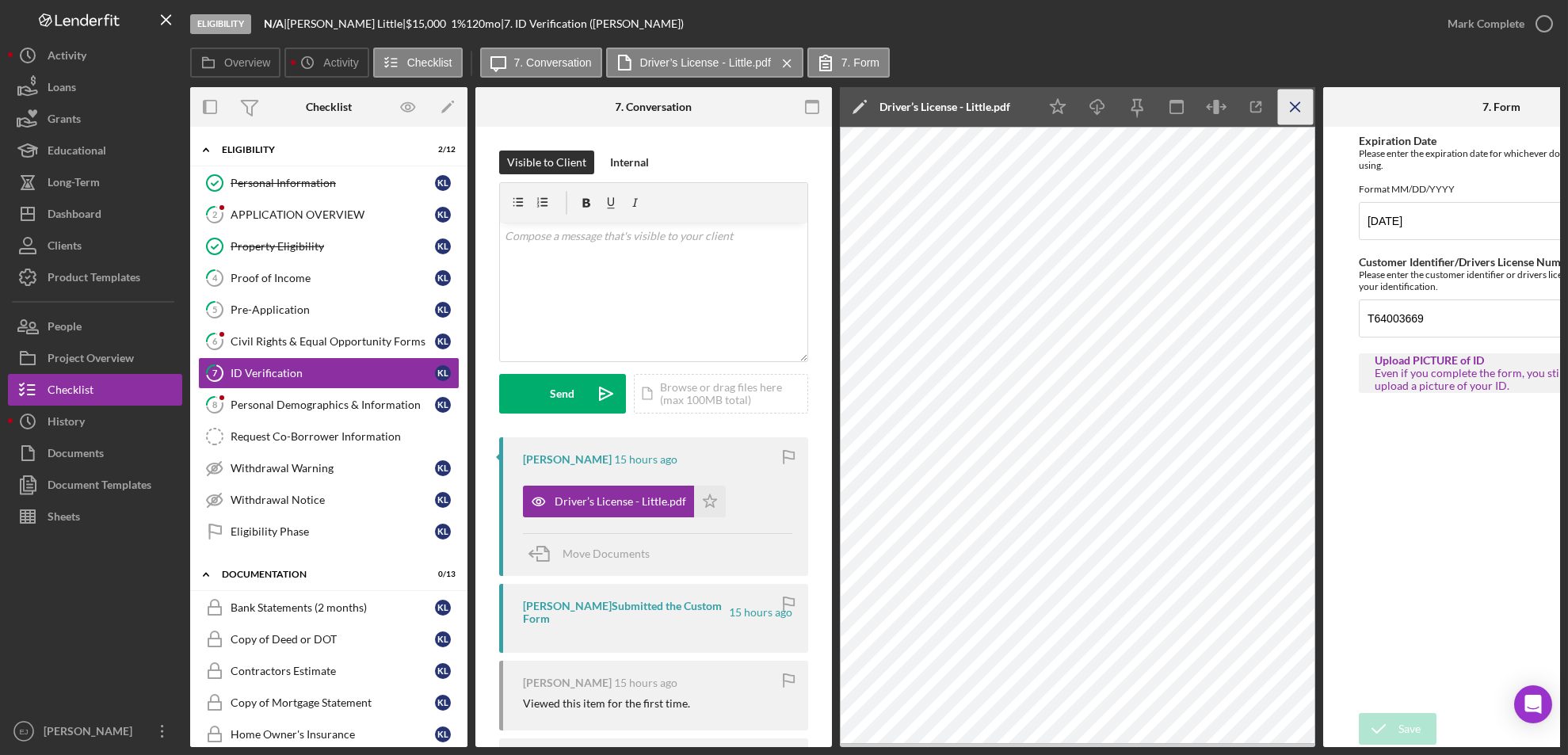
click at [1305, 112] on icon "Icon/Menu Close" at bounding box center [1296, 107] width 35 height 35
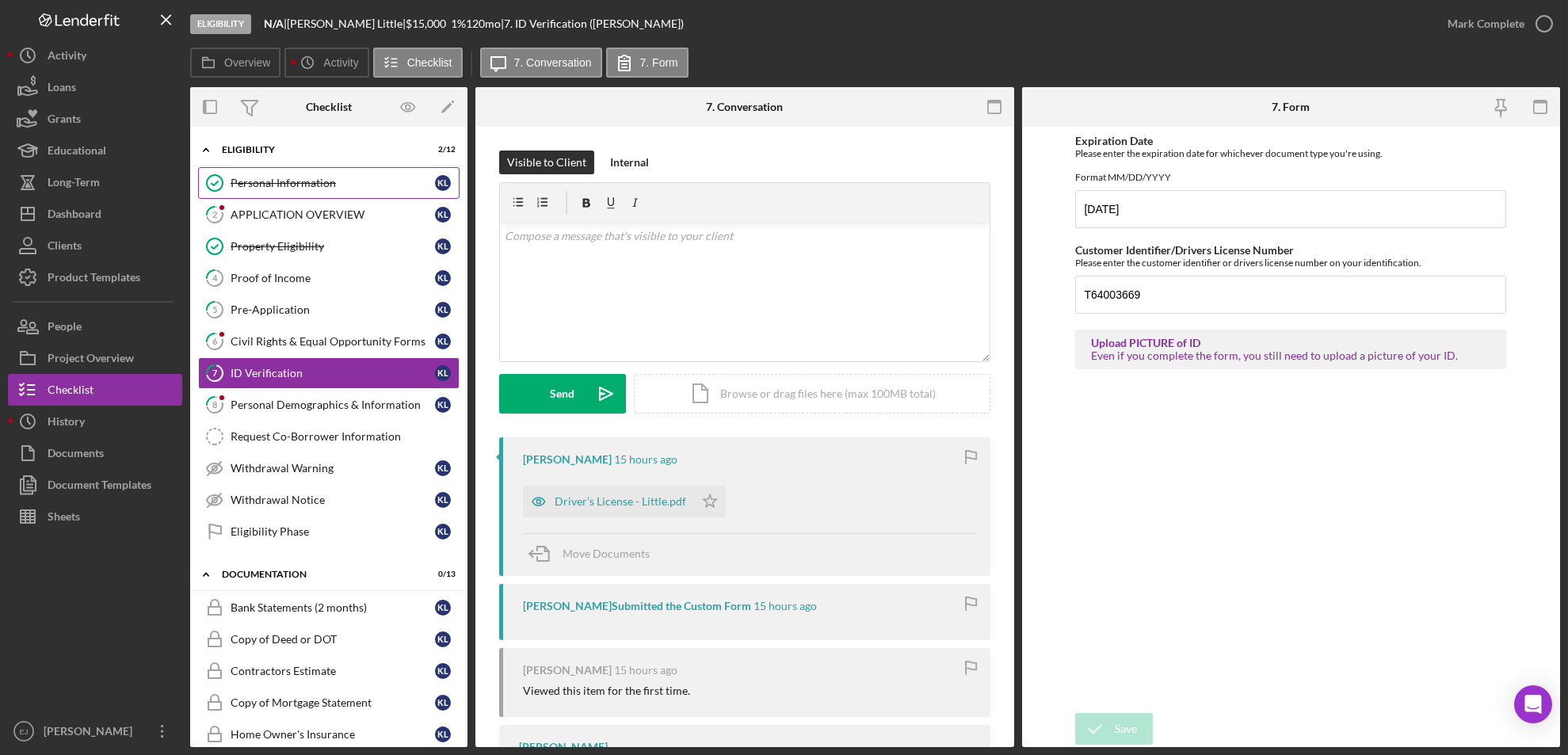
click at [296, 172] on link "Personal Information Personal Information K L" at bounding box center [329, 183] width 262 height 32
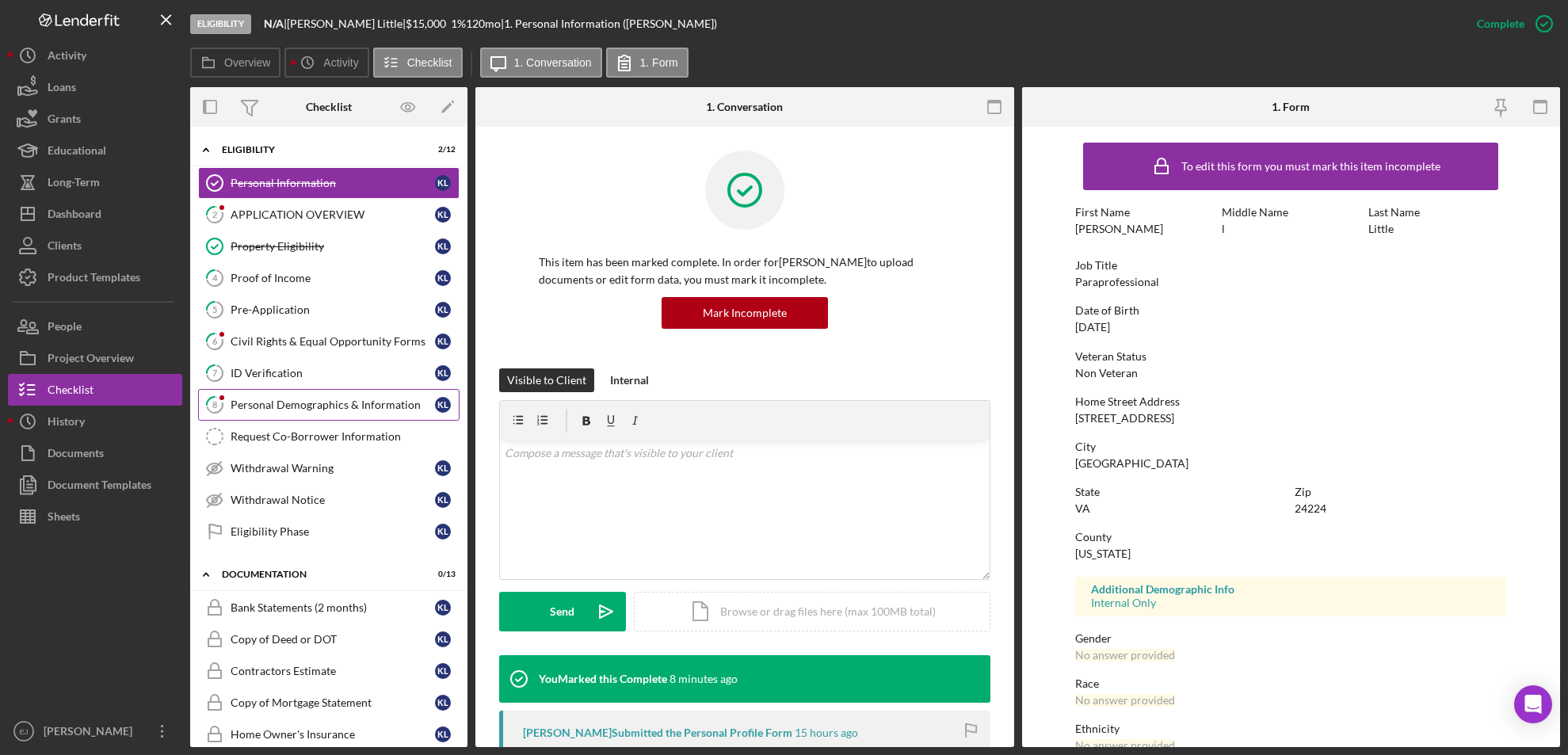
click at [331, 405] on div "Personal Demographics & Information" at bounding box center [333, 405] width 205 height 13
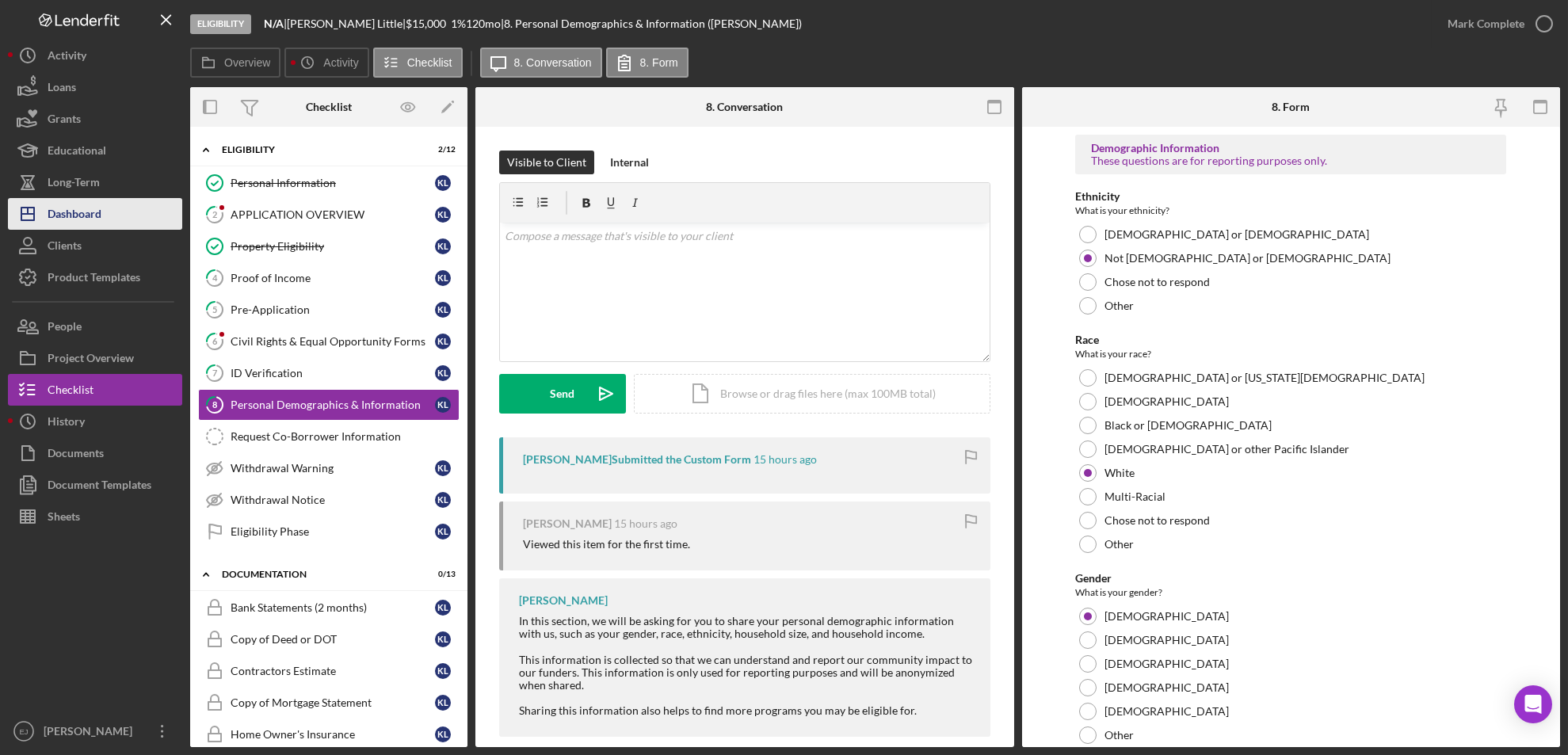
click at [88, 199] on div "Dashboard" at bounding box center [74, 216] width 54 height 35
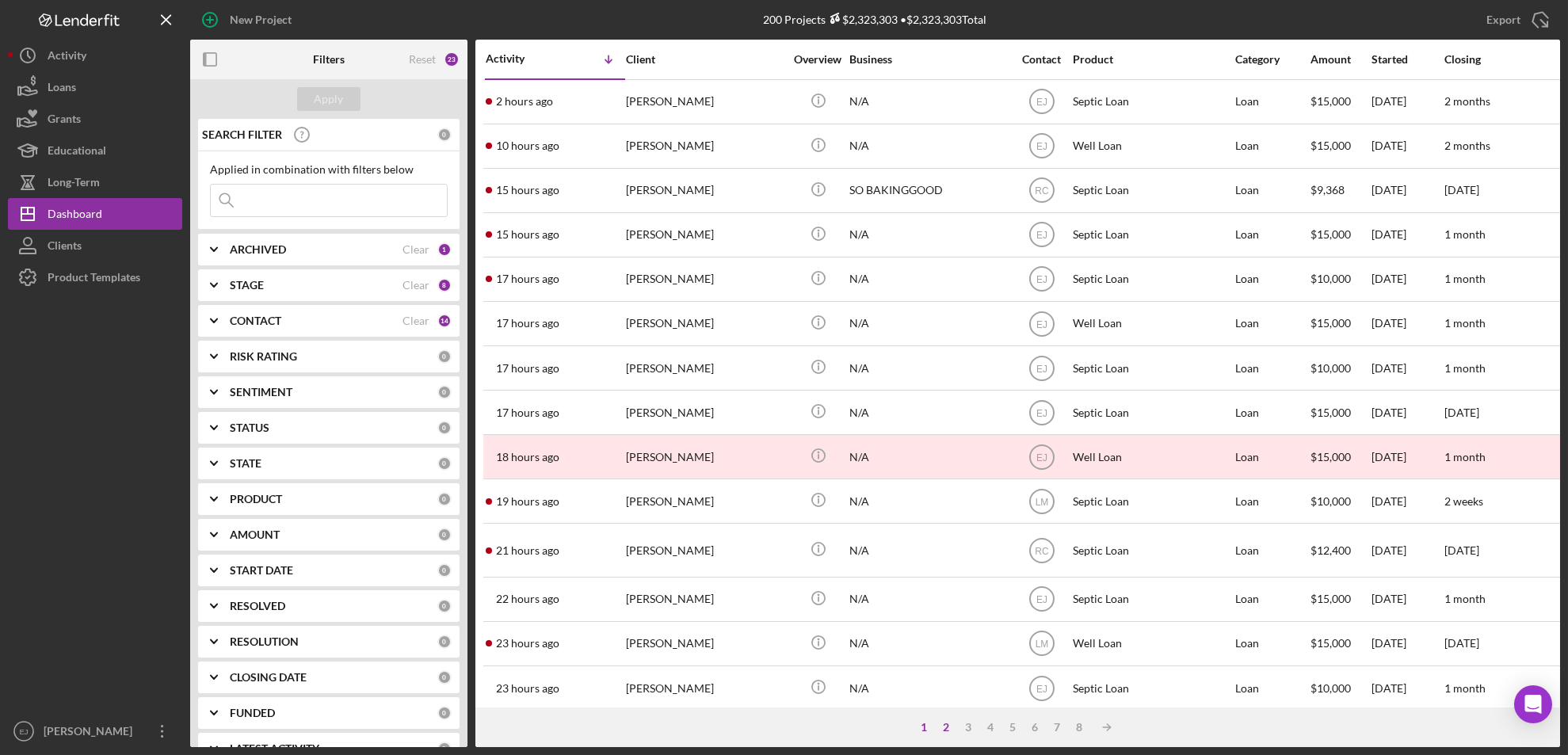
click at [954, 629] on div "2" at bounding box center [947, 727] width 22 height 13
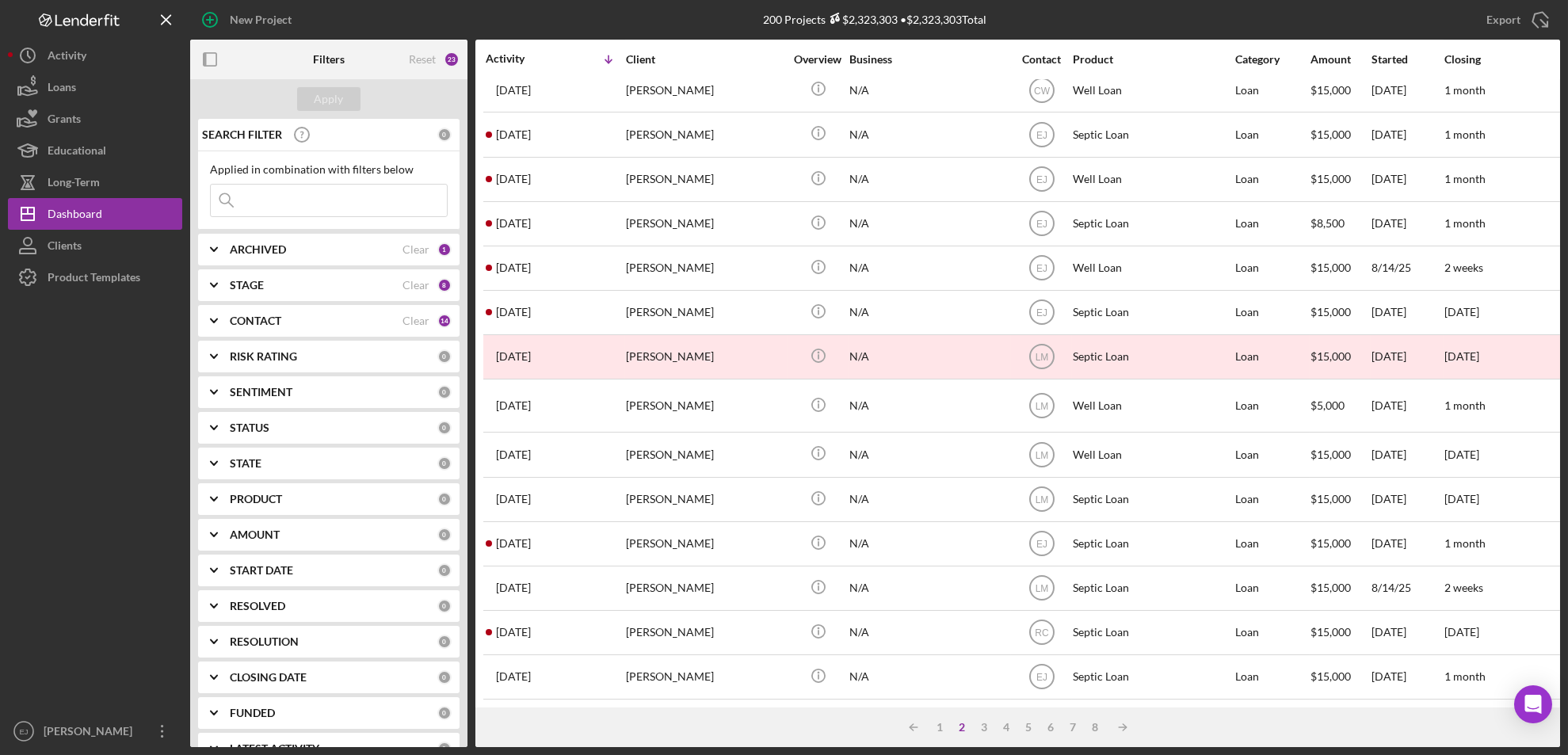
scroll to position [550, 0]
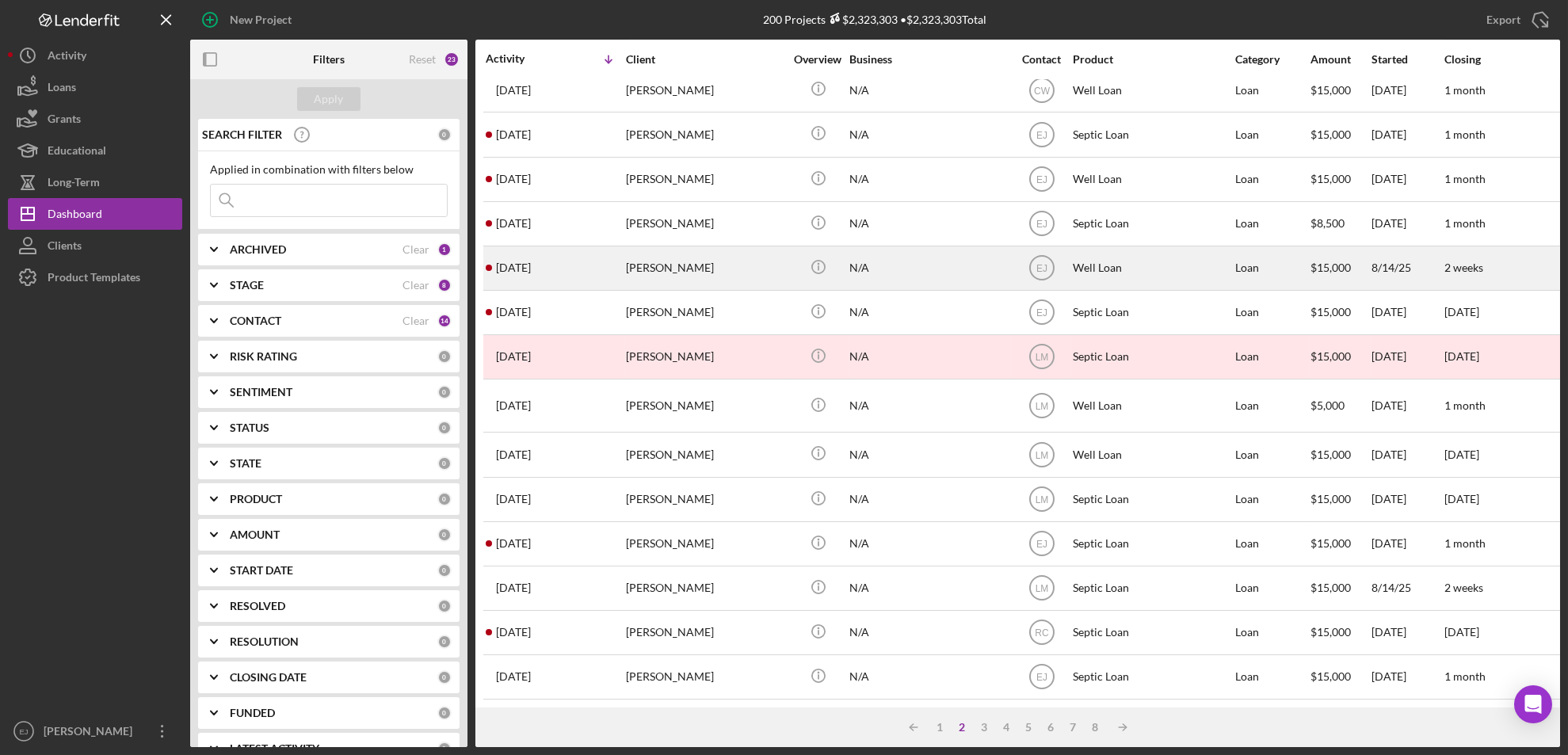
click at [670, 247] on div "[PERSON_NAME]" at bounding box center [705, 267] width 158 height 42
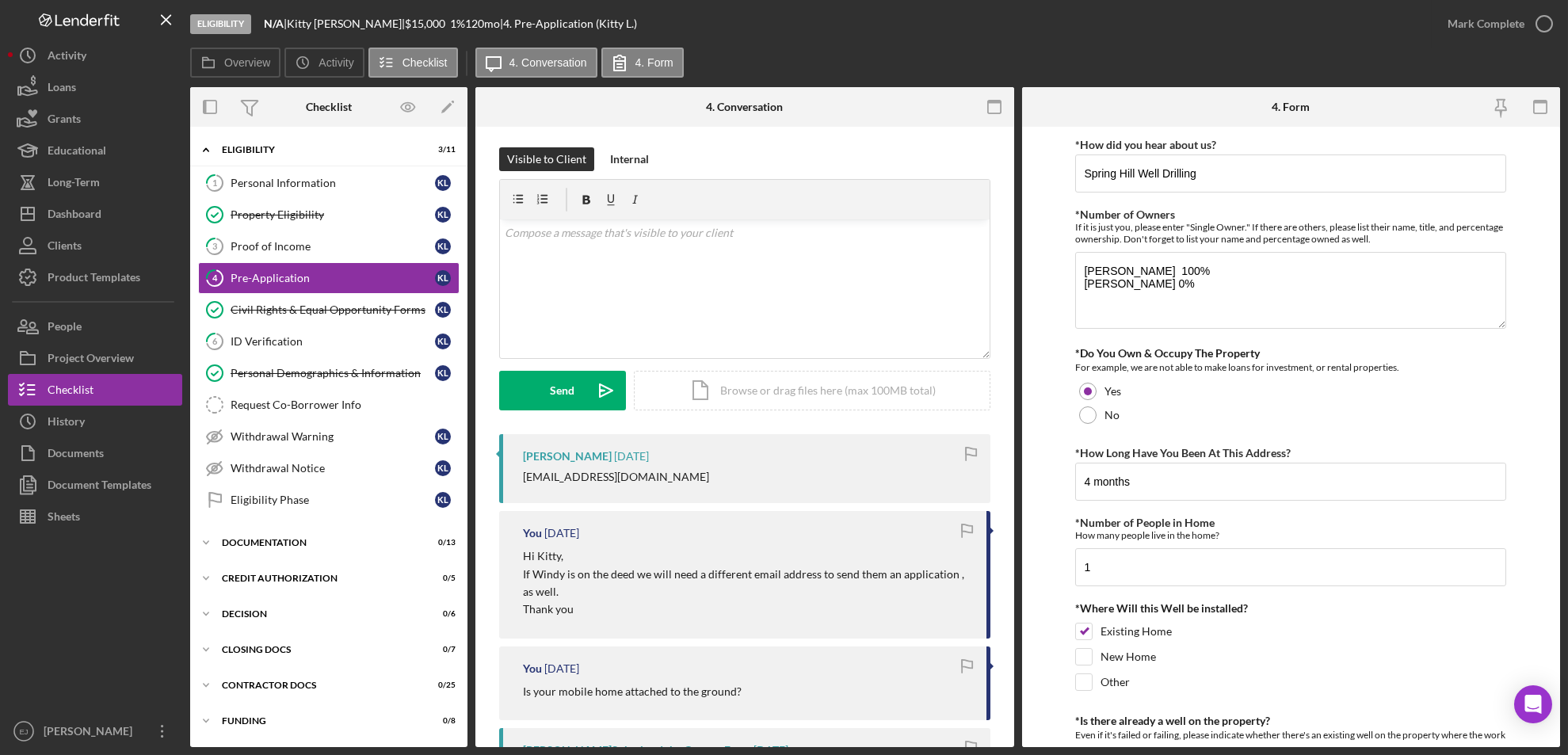
scroll to position [3, 0]
click at [521, 487] on div "[PERSON_NAME] [DATE] [EMAIL_ADDRESS][DOMAIN_NAME]" at bounding box center [745, 469] width 492 height 69
drag, startPoint x: 514, startPoint y: 473, endPoint x: 658, endPoint y: 475, distance: 144.0
click at [658, 475] on div "[PERSON_NAME] [DATE] [EMAIL_ADDRESS][DOMAIN_NAME]" at bounding box center [745, 469] width 492 height 69
copy div "[EMAIL_ADDRESS][DOMAIN_NAME]"
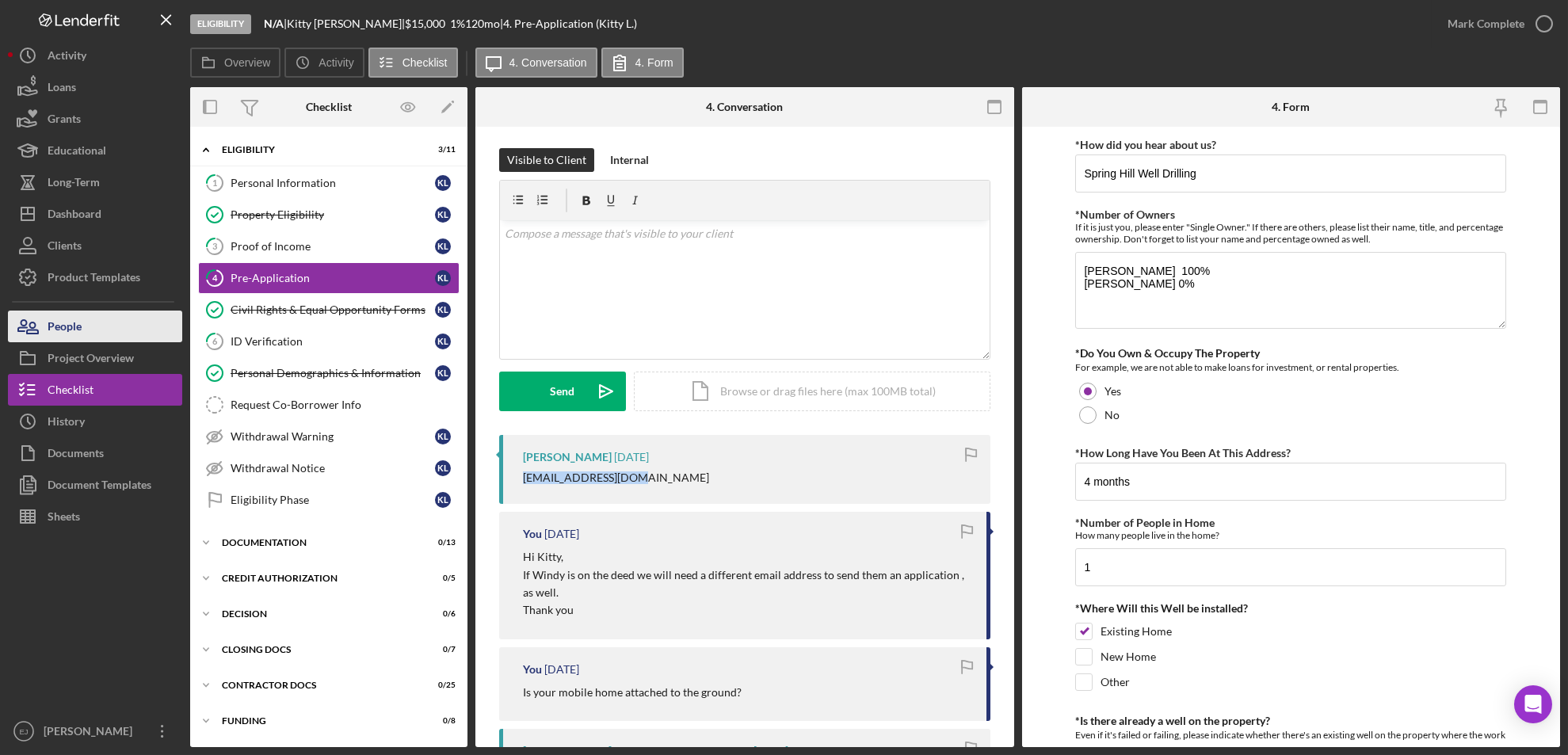
click at [47, 335] on div "People" at bounding box center [64, 329] width 34 height 35
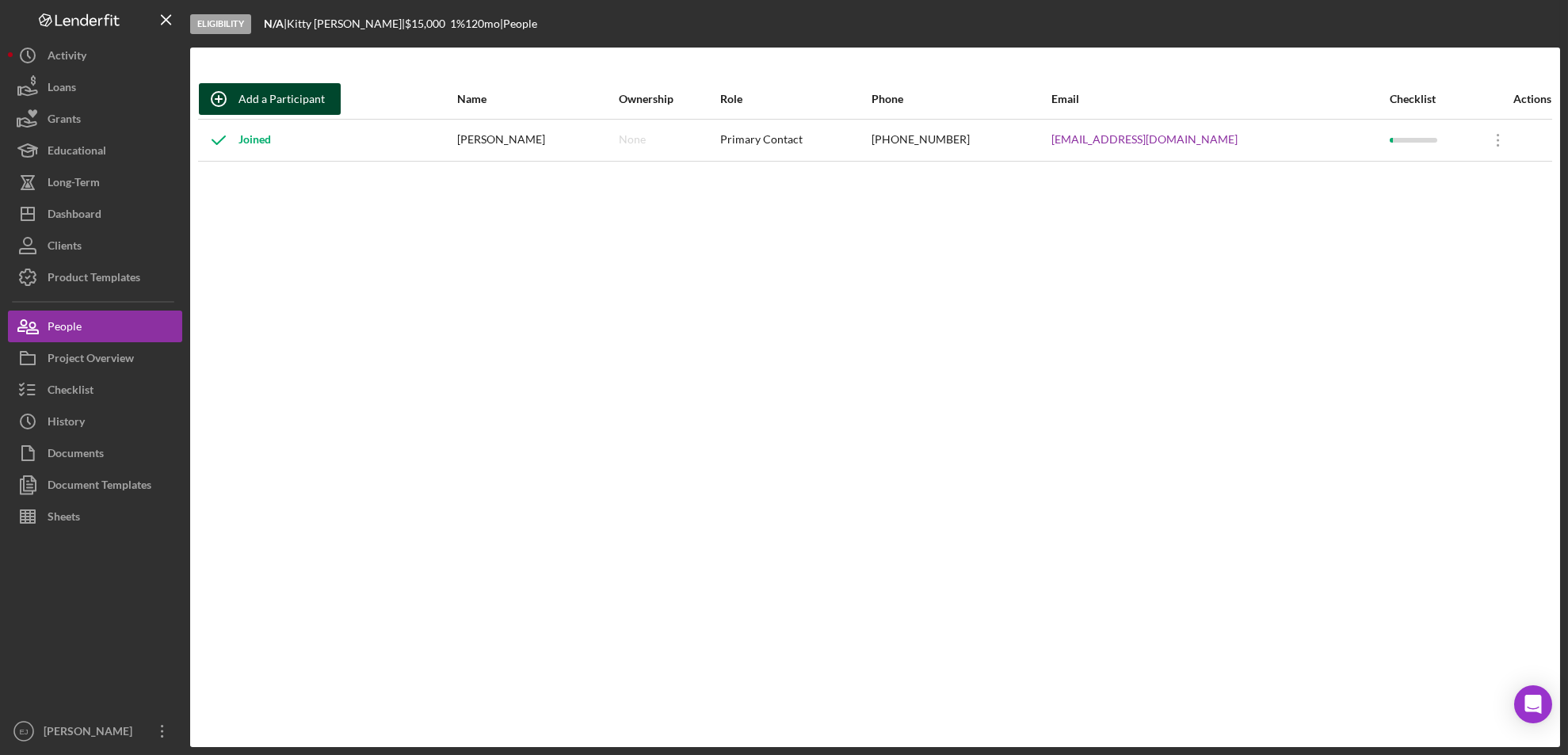
click at [300, 106] on div "Add a Participant" at bounding box center [281, 99] width 87 height 32
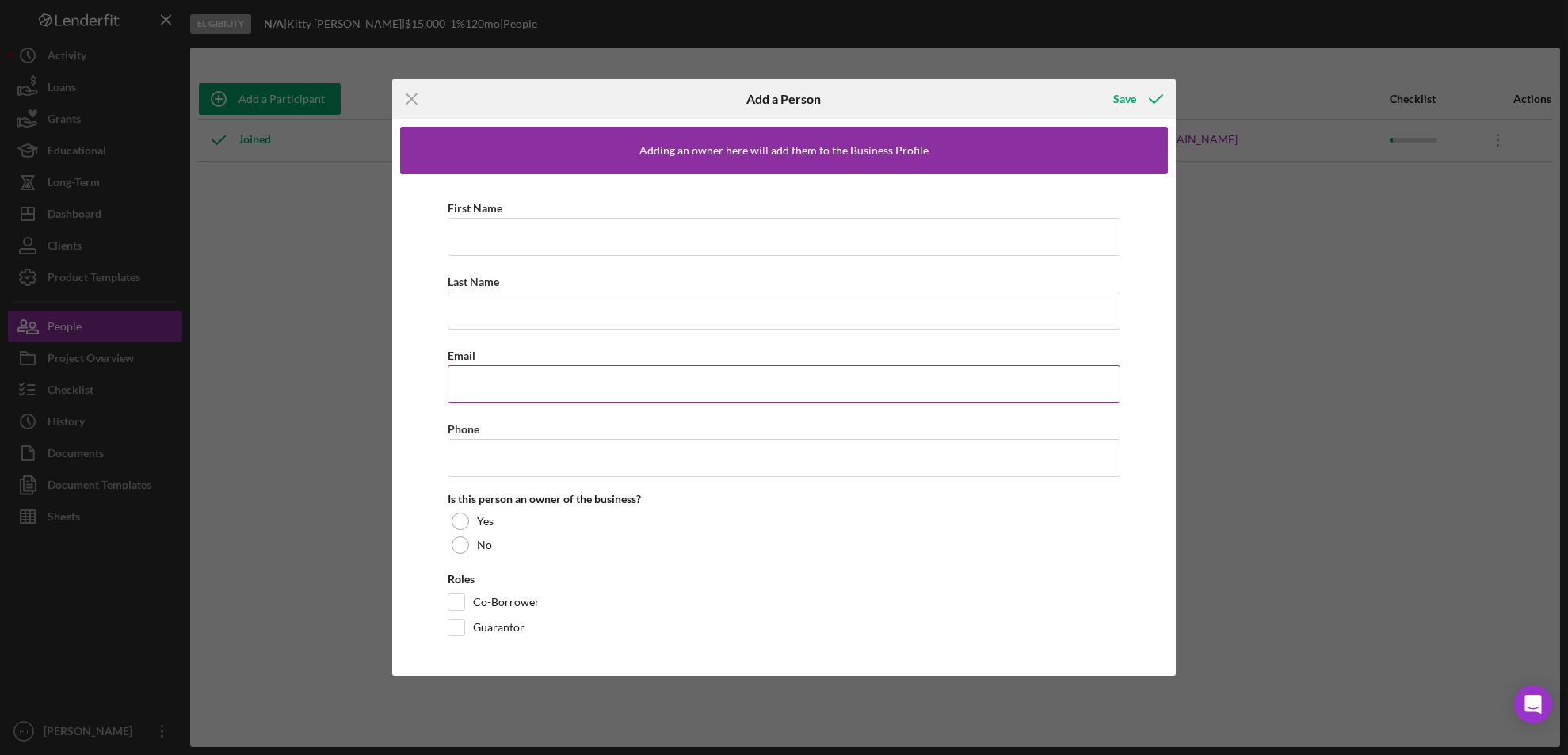
click at [508, 399] on input "Email" at bounding box center [784, 384] width 673 height 38
paste input "[EMAIL_ADDRESS][DOMAIN_NAME]"
type input "[EMAIL_ADDRESS][DOMAIN_NAME]"
click at [480, 231] on input "First Name" at bounding box center [784, 236] width 673 height 38
type input "Windy"
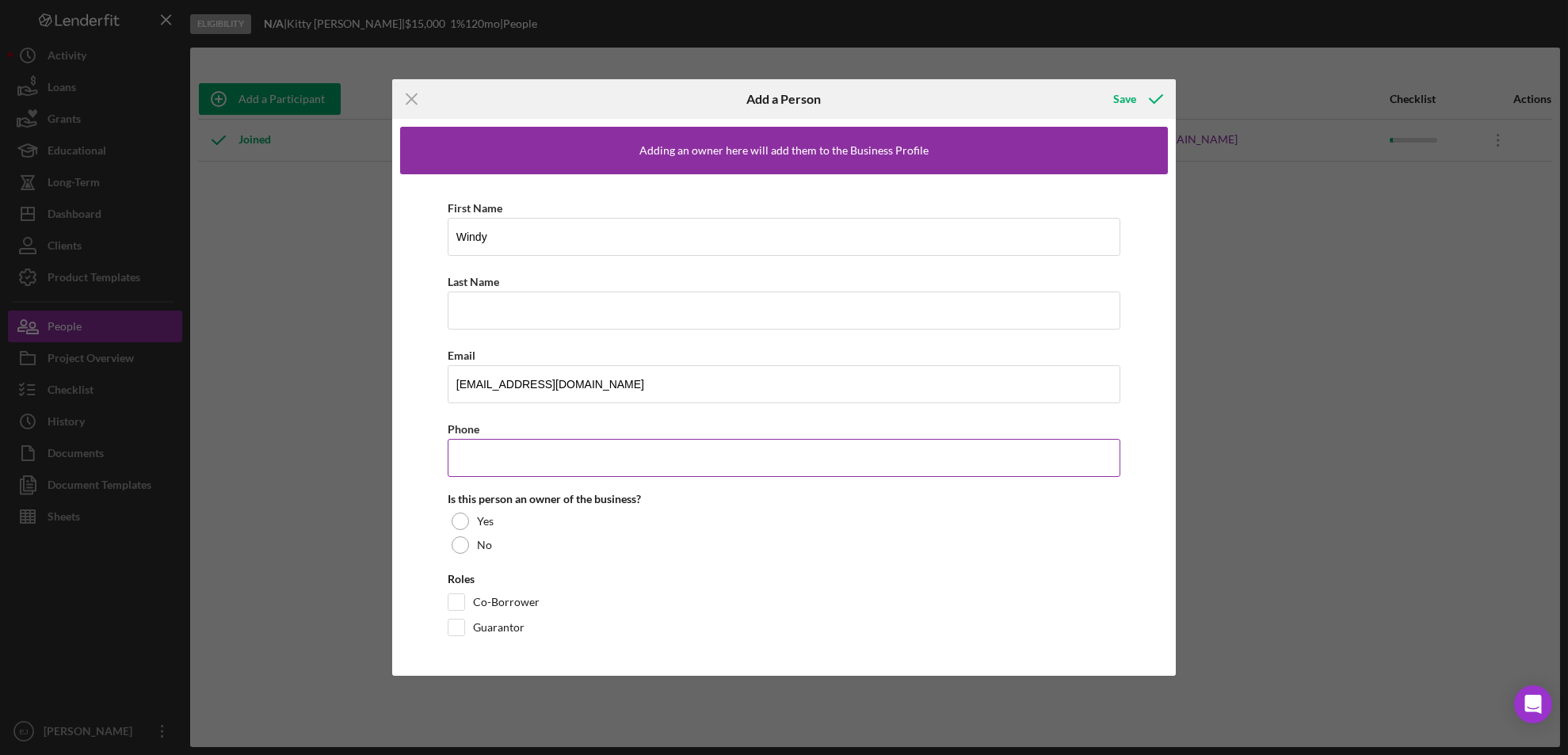
click at [561, 440] on input "Phone" at bounding box center [784, 457] width 673 height 38
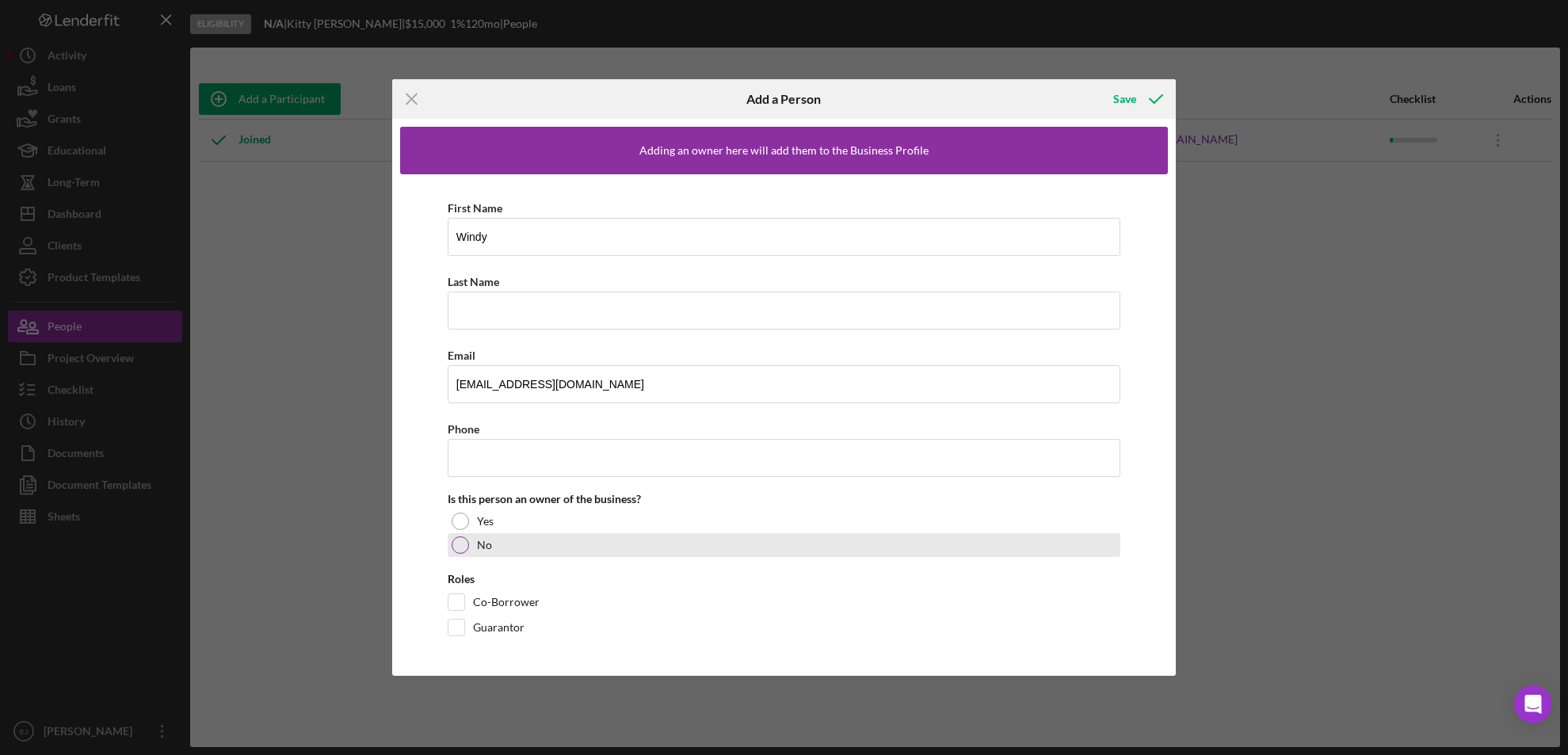
click at [458, 551] on div at bounding box center [460, 545] width 18 height 18
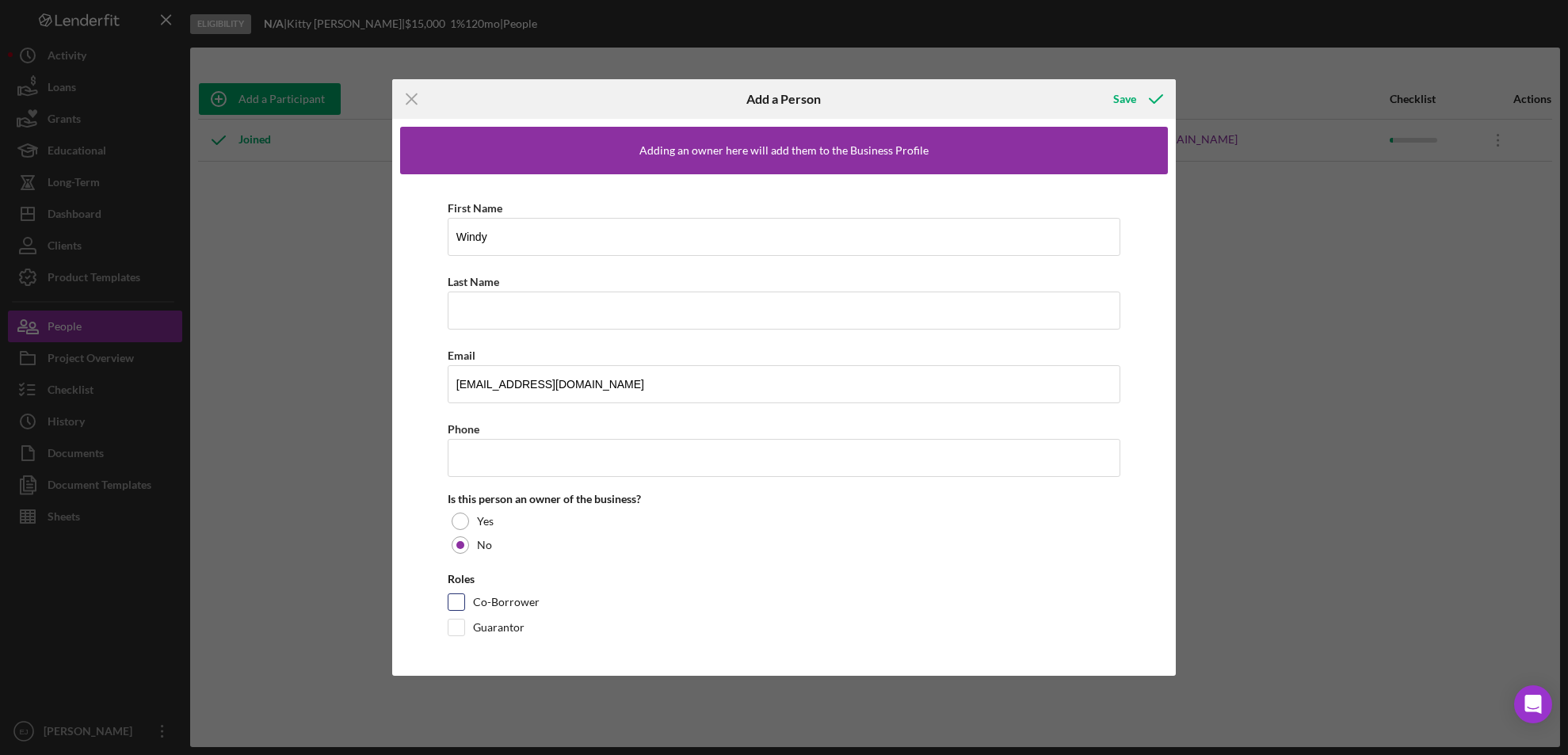
click at [454, 608] on input "Co-Borrower" at bounding box center [456, 601] width 16 height 16
checkbox input "true"
click at [1120, 105] on div "Save" at bounding box center [1125, 99] width 23 height 32
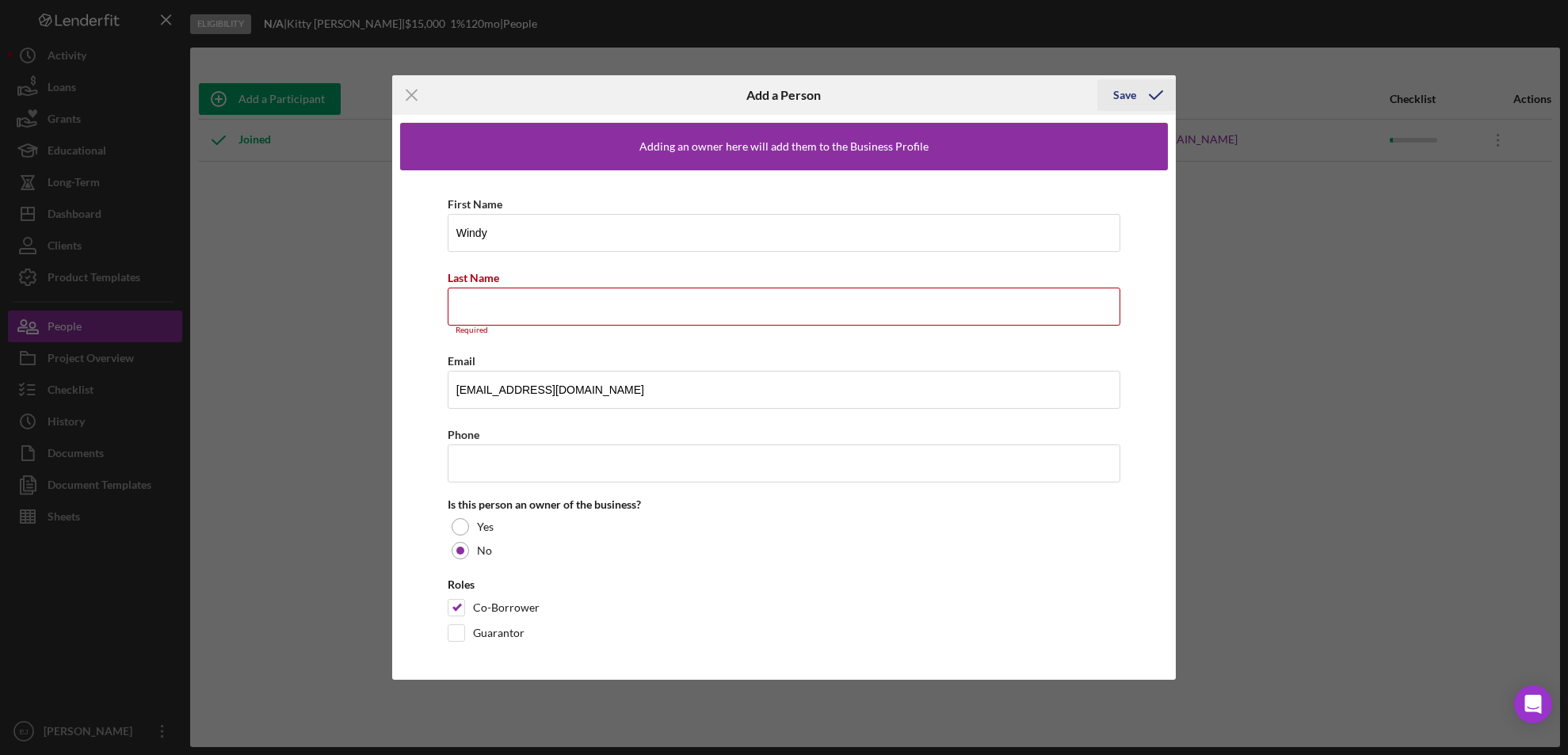
click at [1123, 88] on div "Save" at bounding box center [1125, 95] width 23 height 32
click at [1158, 94] on polyline "button" at bounding box center [1156, 95] width 13 height 8
click at [1305, 337] on div "Icon/Menu Close Add a Person Save Adding an owner here will add them to the Bus…" at bounding box center [784, 377] width 1568 height 755
click at [405, 97] on icon "Icon/Menu Close" at bounding box center [412, 95] width 40 height 40
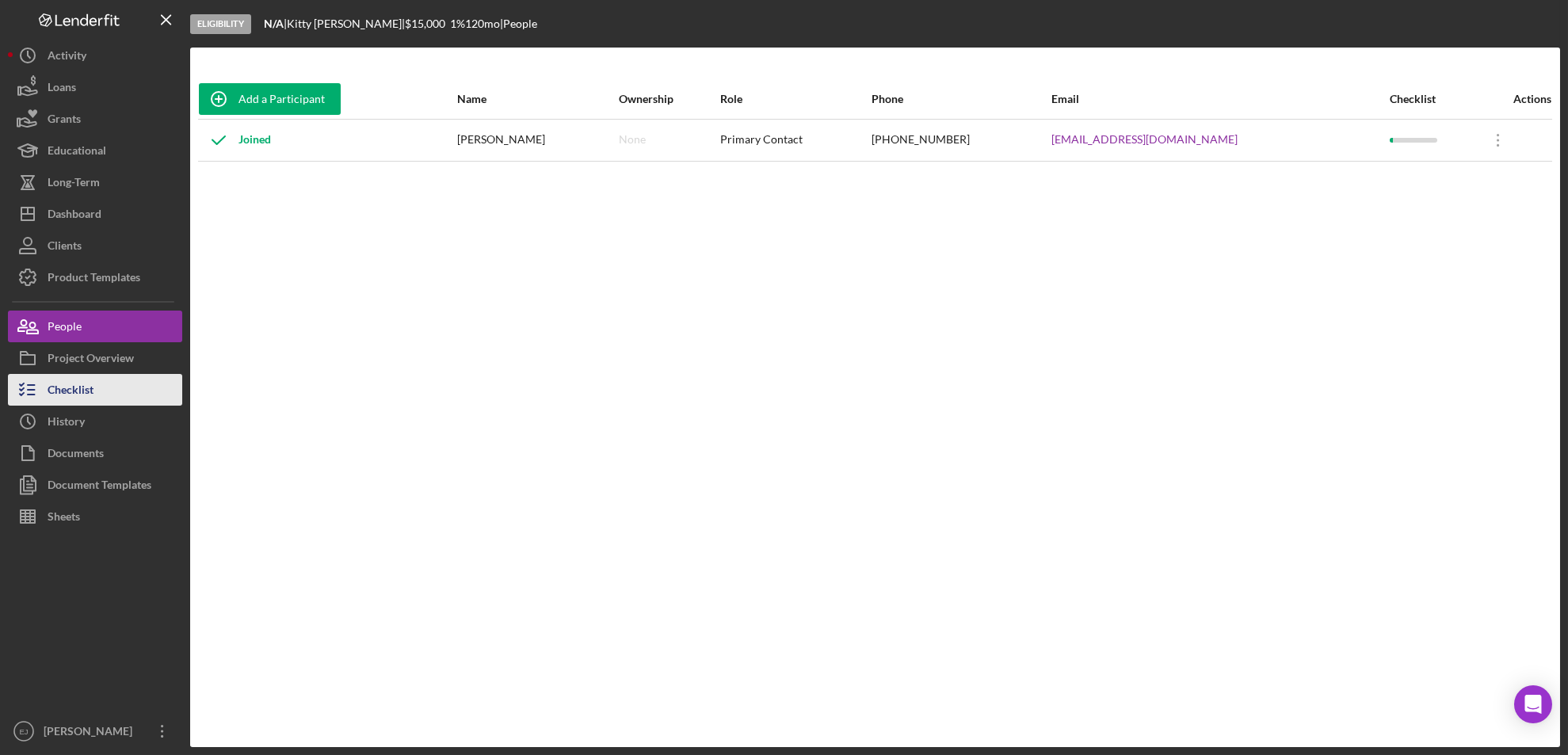
click at [78, 393] on div "Checklist" at bounding box center [70, 392] width 46 height 35
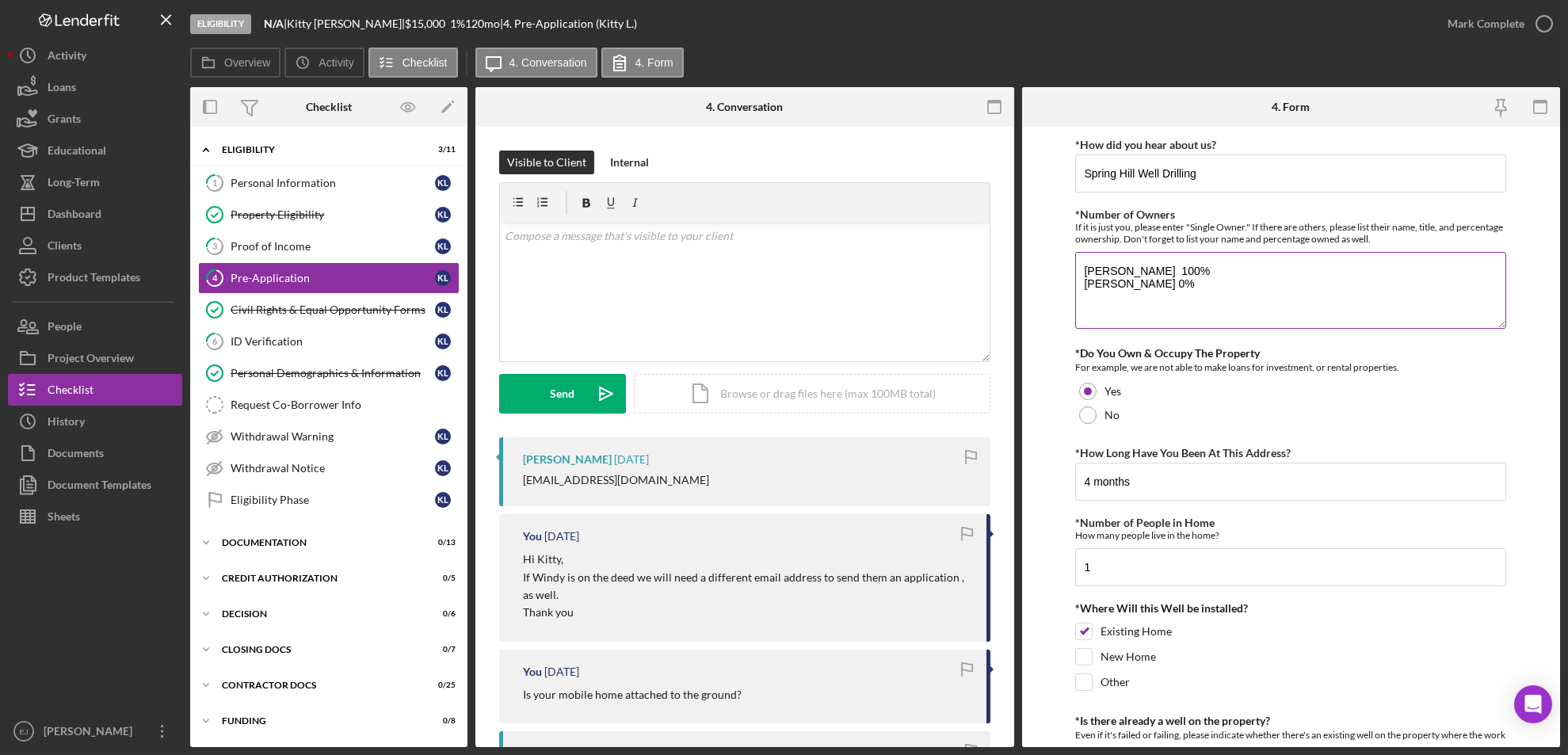
drag, startPoint x: 1082, startPoint y: 281, endPoint x: 1142, endPoint y: 278, distance: 60.1
click at [1142, 278] on textarea "[PERSON_NAME] 100% [PERSON_NAME] 0%" at bounding box center [1291, 290] width 431 height 76
type textarea "[PERSON_NAME] 100% [PERSON_NAME] 0%"
click at [1273, 292] on textarea "[PERSON_NAME] 100% [PERSON_NAME] 0%" at bounding box center [1291, 290] width 431 height 76
click at [1083, 286] on textarea "[PERSON_NAME] 100% [PERSON_NAME] 0%" at bounding box center [1291, 290] width 431 height 76
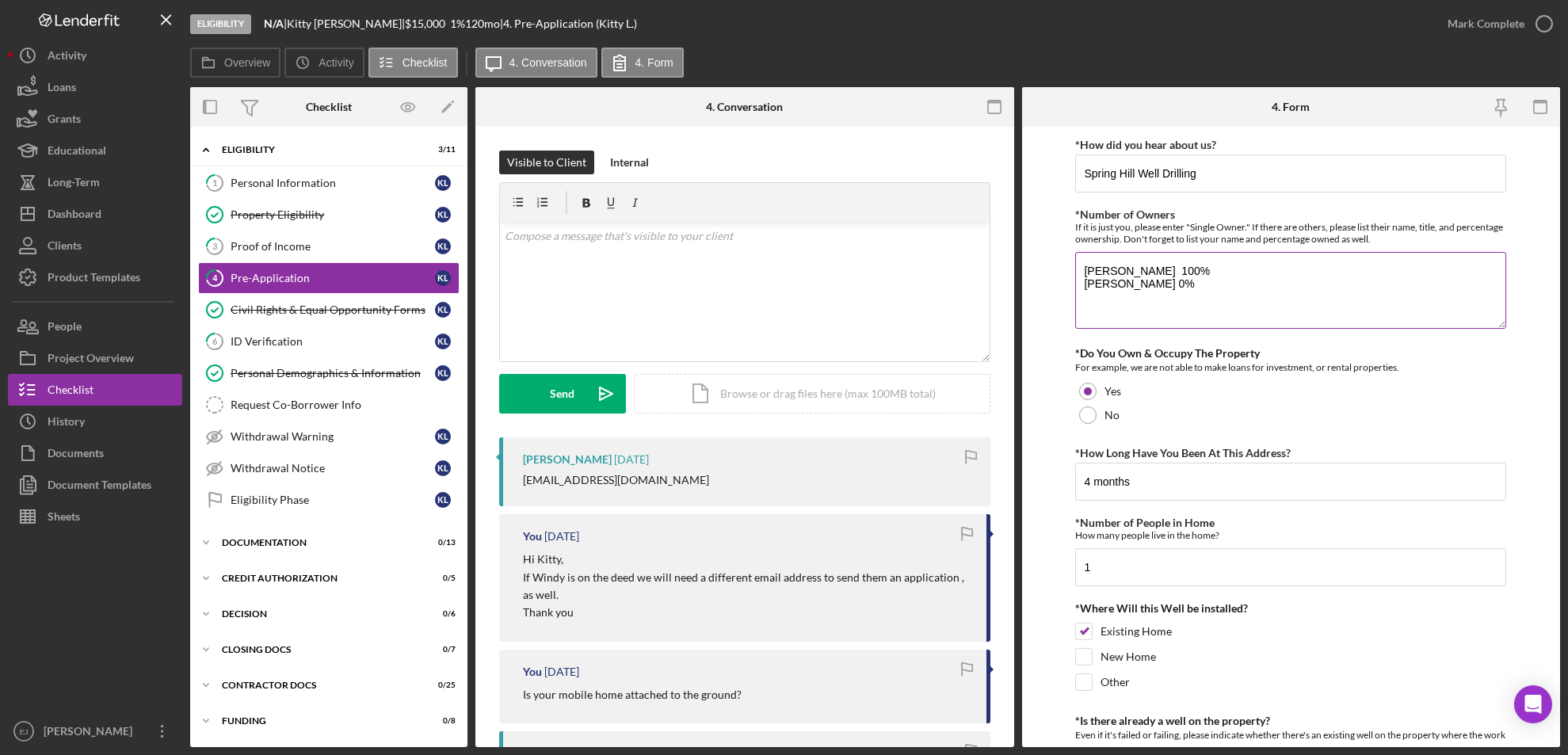
drag, startPoint x: 1079, startPoint y: 286, endPoint x: 1209, endPoint y: 285, distance: 130.0
click at [1209, 285] on textarea "[PERSON_NAME] 100% [PERSON_NAME] 0%" at bounding box center [1291, 290] width 431 height 76
click at [85, 315] on button "People" at bounding box center [95, 327] width 174 height 32
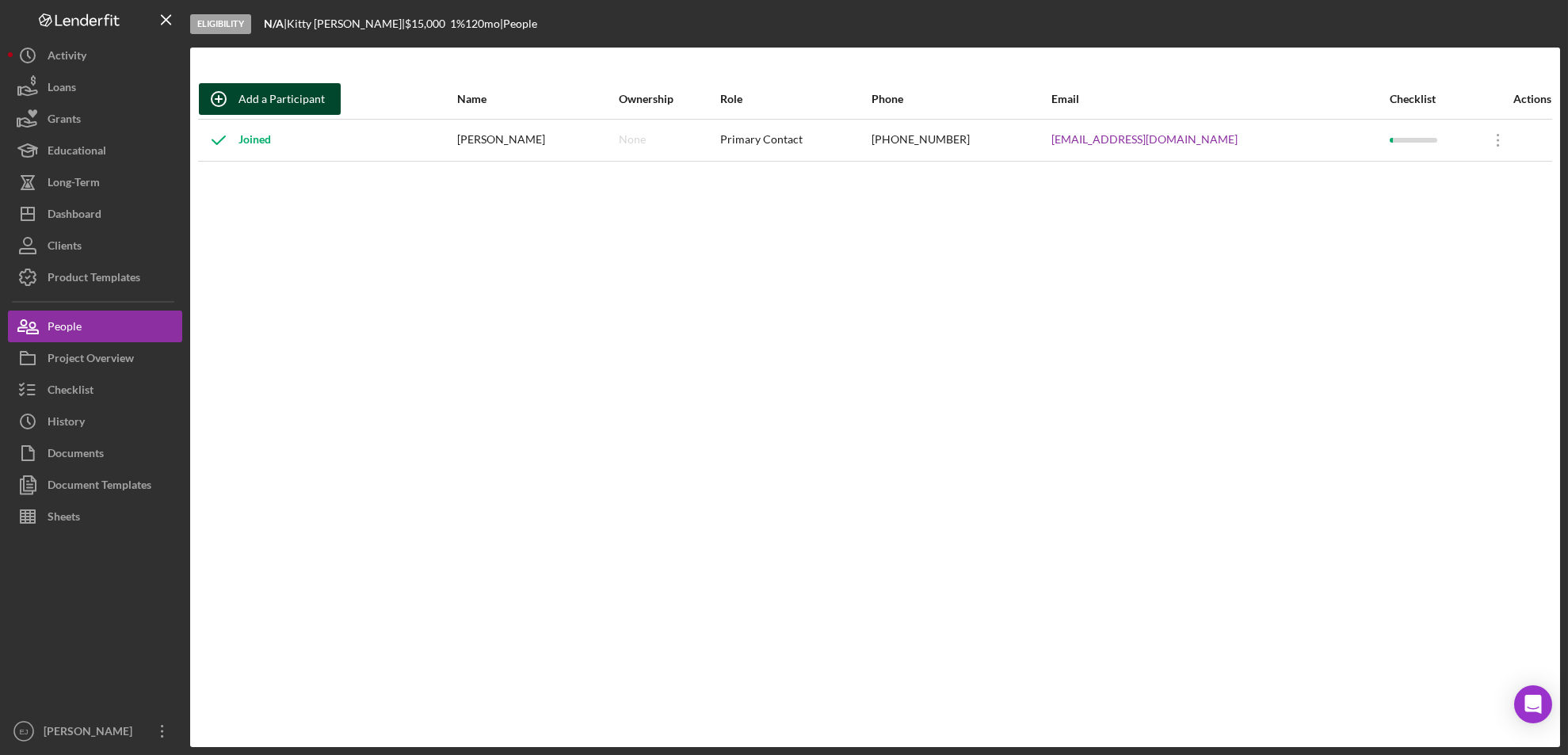
click at [275, 95] on div "Add a Participant" at bounding box center [281, 99] width 87 height 32
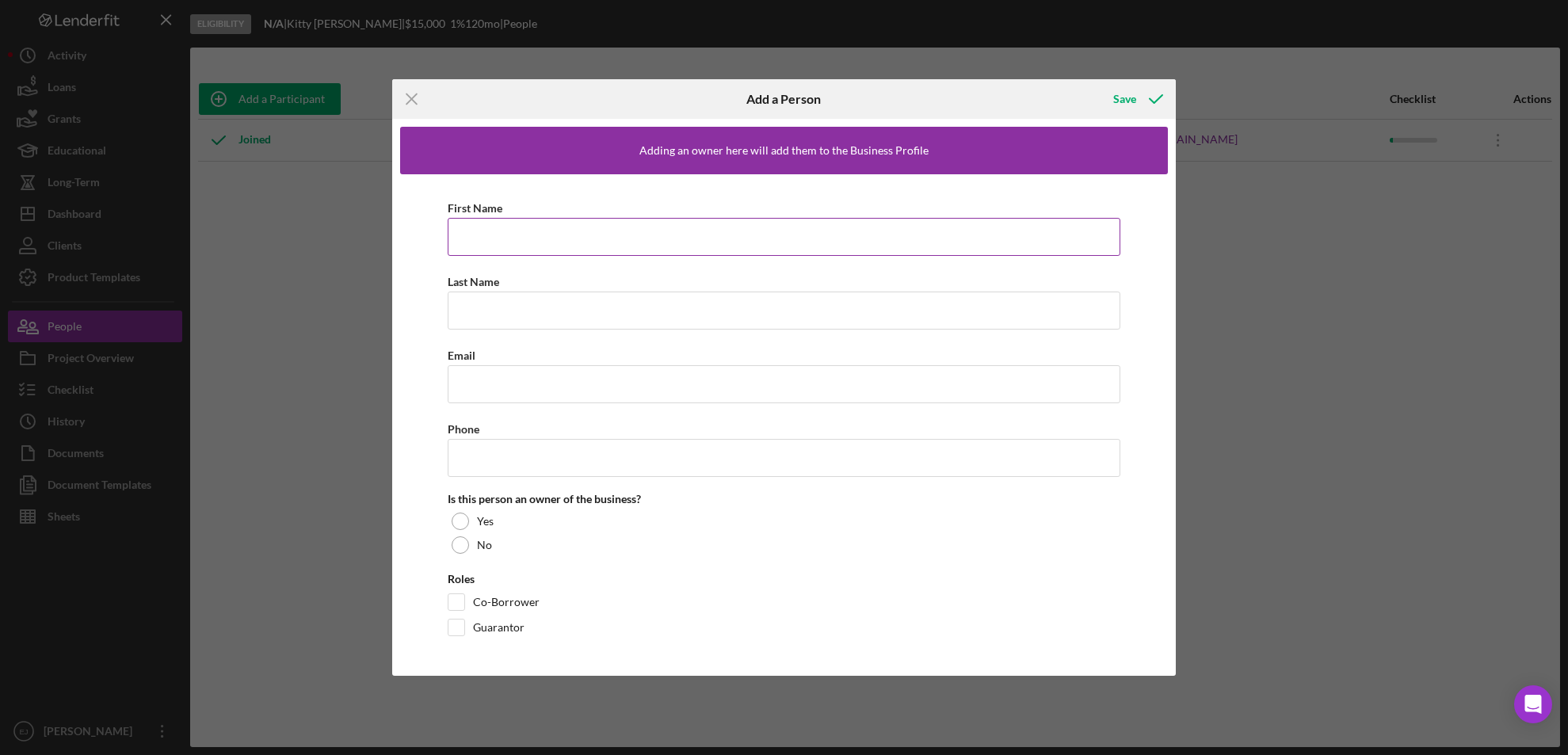
click at [507, 237] on input "First Name" at bounding box center [784, 236] width 673 height 38
paste input "[PERSON_NAME] 0%"
type input "[PERSON_NAME] 0%"
click at [517, 315] on input "Last Name" at bounding box center [784, 310] width 673 height 38
paste input "[PERSON_NAME] 0%"
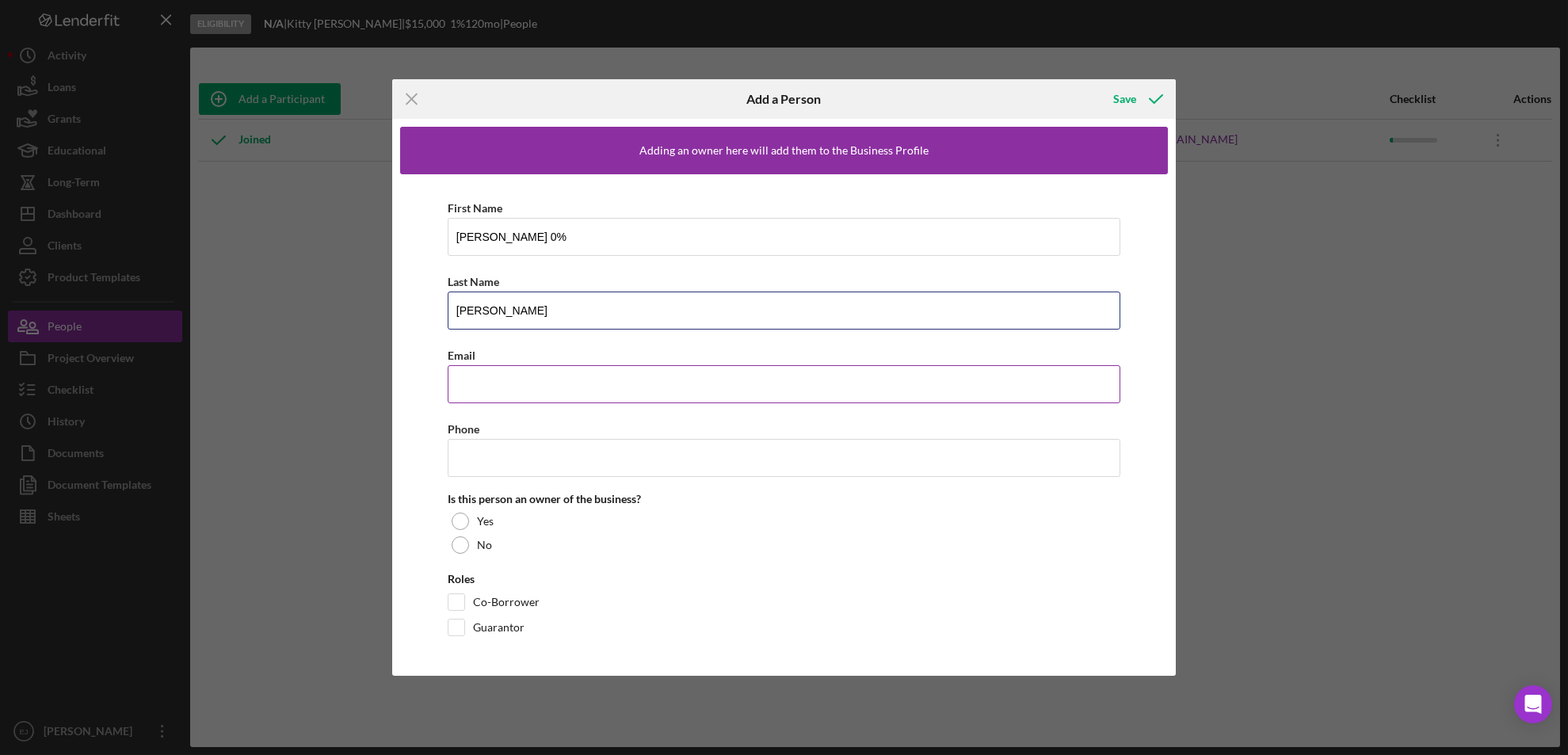
type input "[PERSON_NAME]"
click at [477, 385] on input "Email" at bounding box center [784, 384] width 673 height 38
type input "[EMAIL_ADDRESS][DOMAIN_NAME]"
click at [493, 235] on input "[PERSON_NAME] 0%" at bounding box center [784, 236] width 673 height 38
type input "Windy"
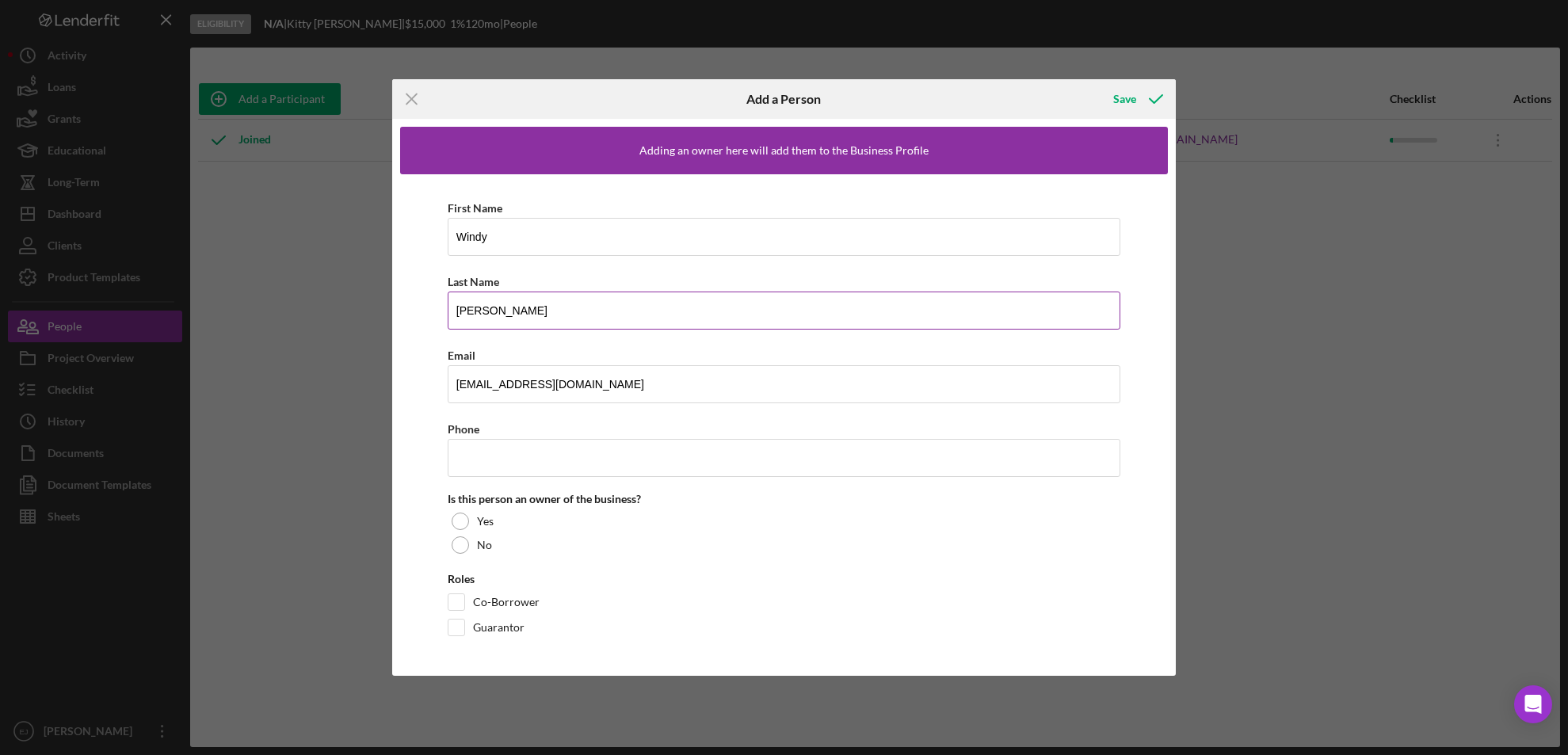
click at [485, 311] on input "[PERSON_NAME]" at bounding box center [784, 310] width 673 height 38
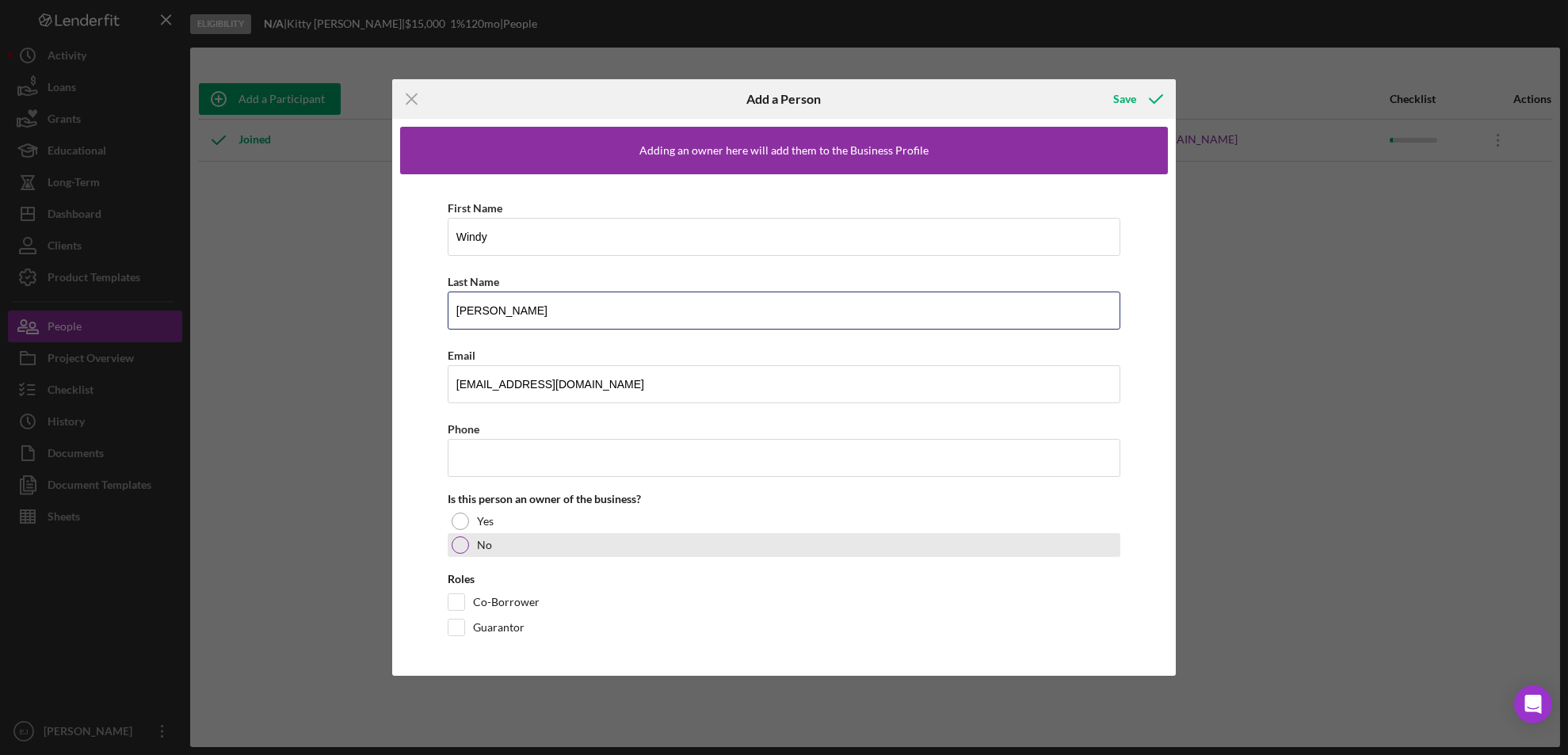
type input "[PERSON_NAME]"
click at [459, 545] on div at bounding box center [460, 545] width 18 height 18
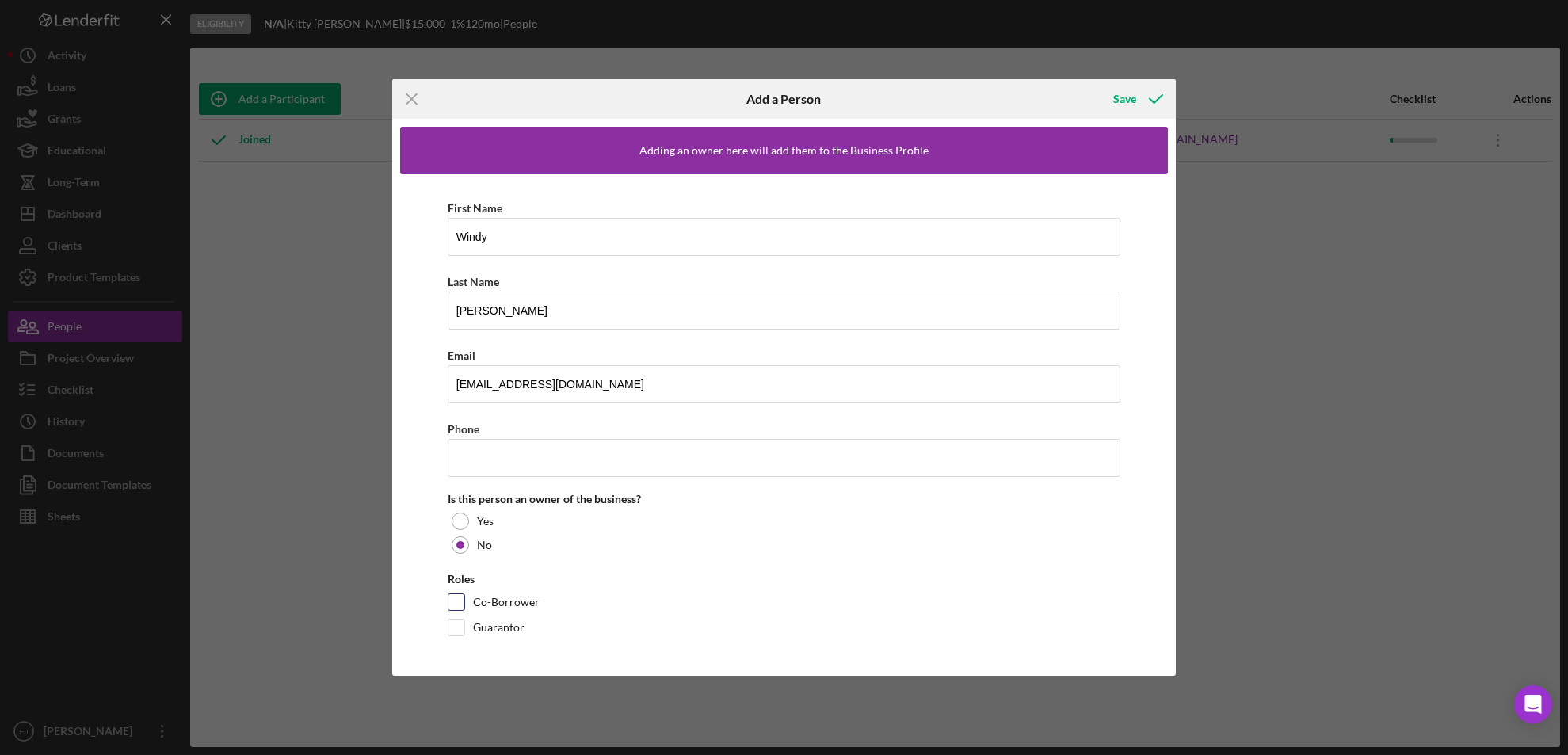
click at [460, 603] on input "Co-Borrower" at bounding box center [456, 601] width 16 height 16
checkbox input "true"
click at [1133, 86] on div "Save" at bounding box center [1125, 99] width 23 height 32
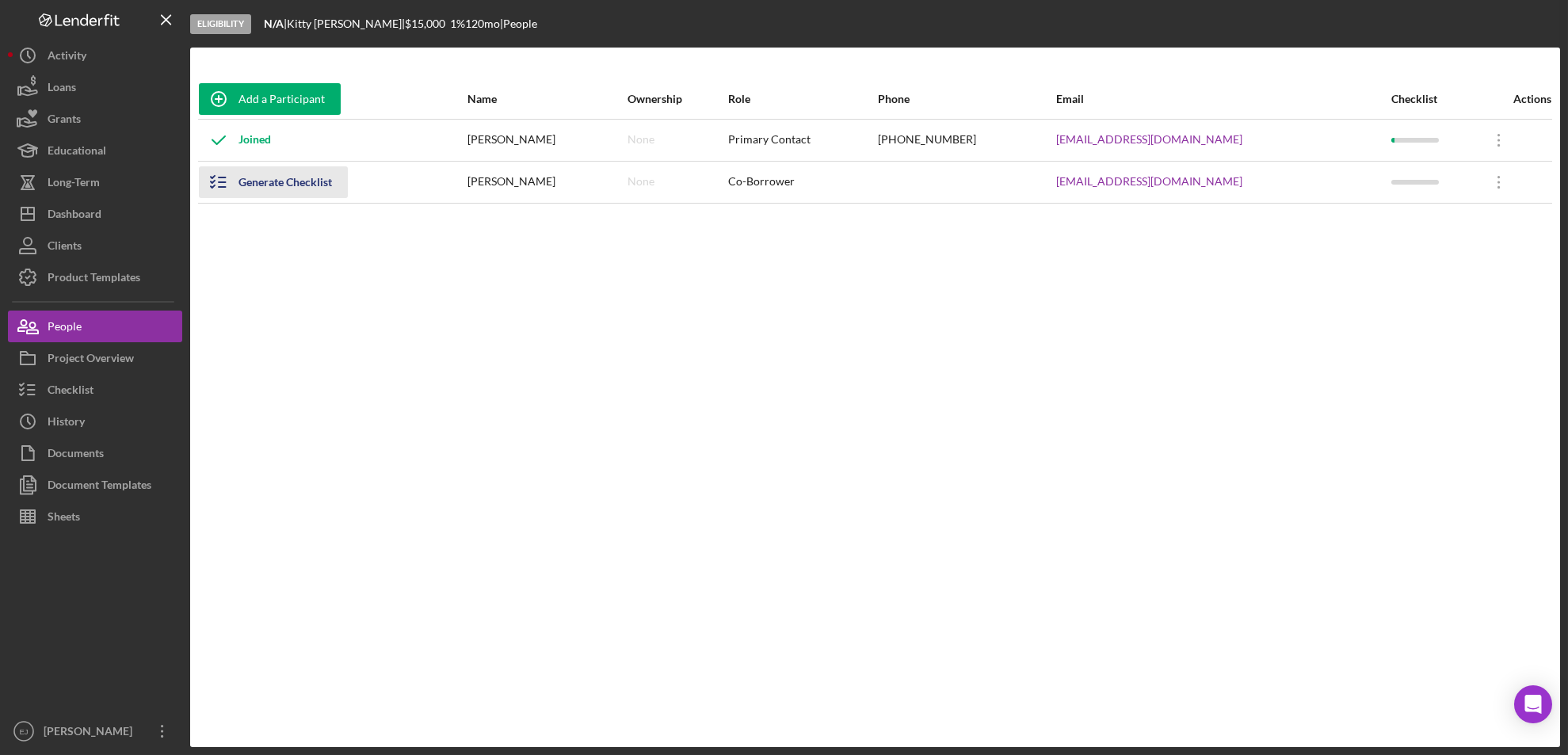
click at [223, 178] on line "button" at bounding box center [223, 178] width 7 height 0
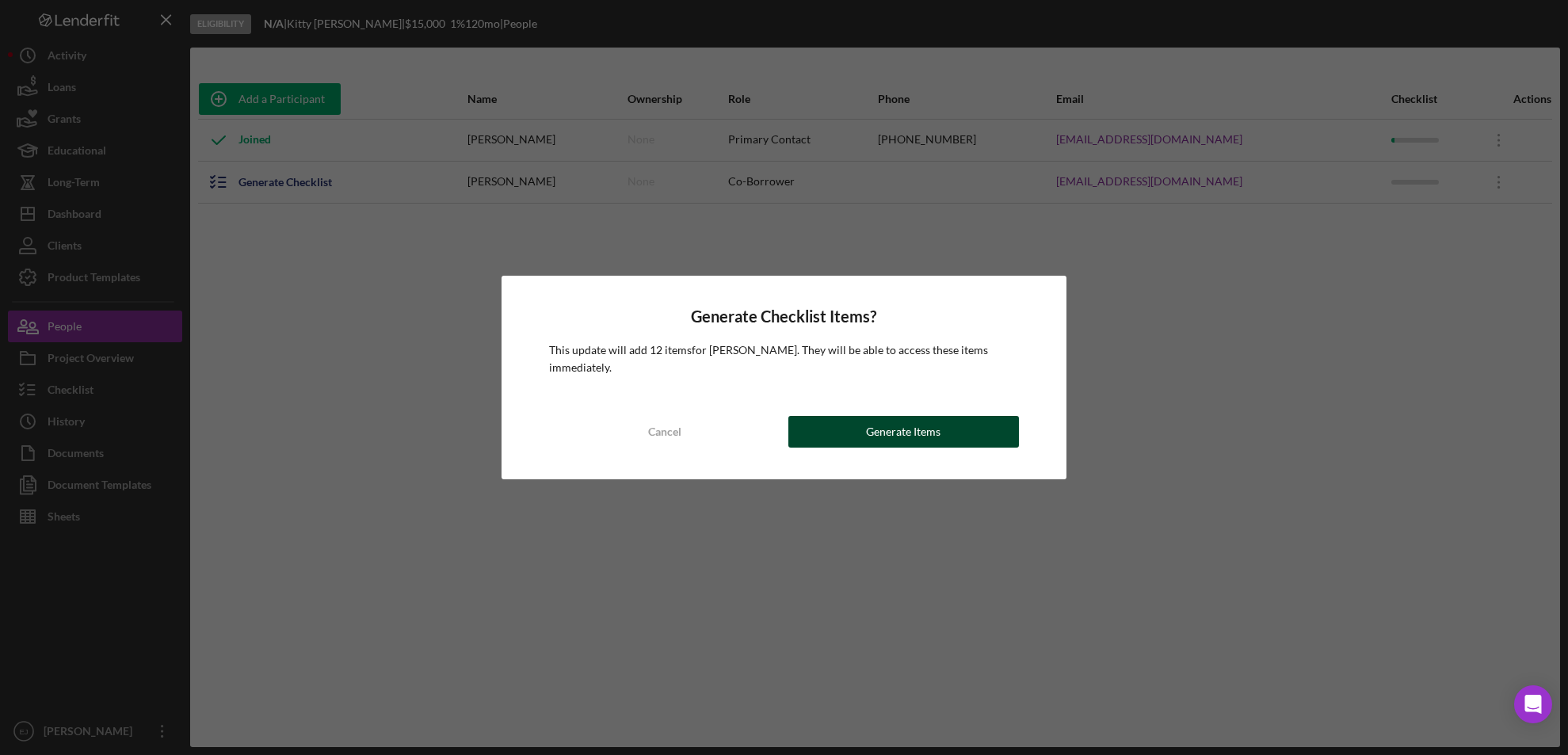
click at [953, 432] on button "Generate Items" at bounding box center [904, 432] width 231 height 32
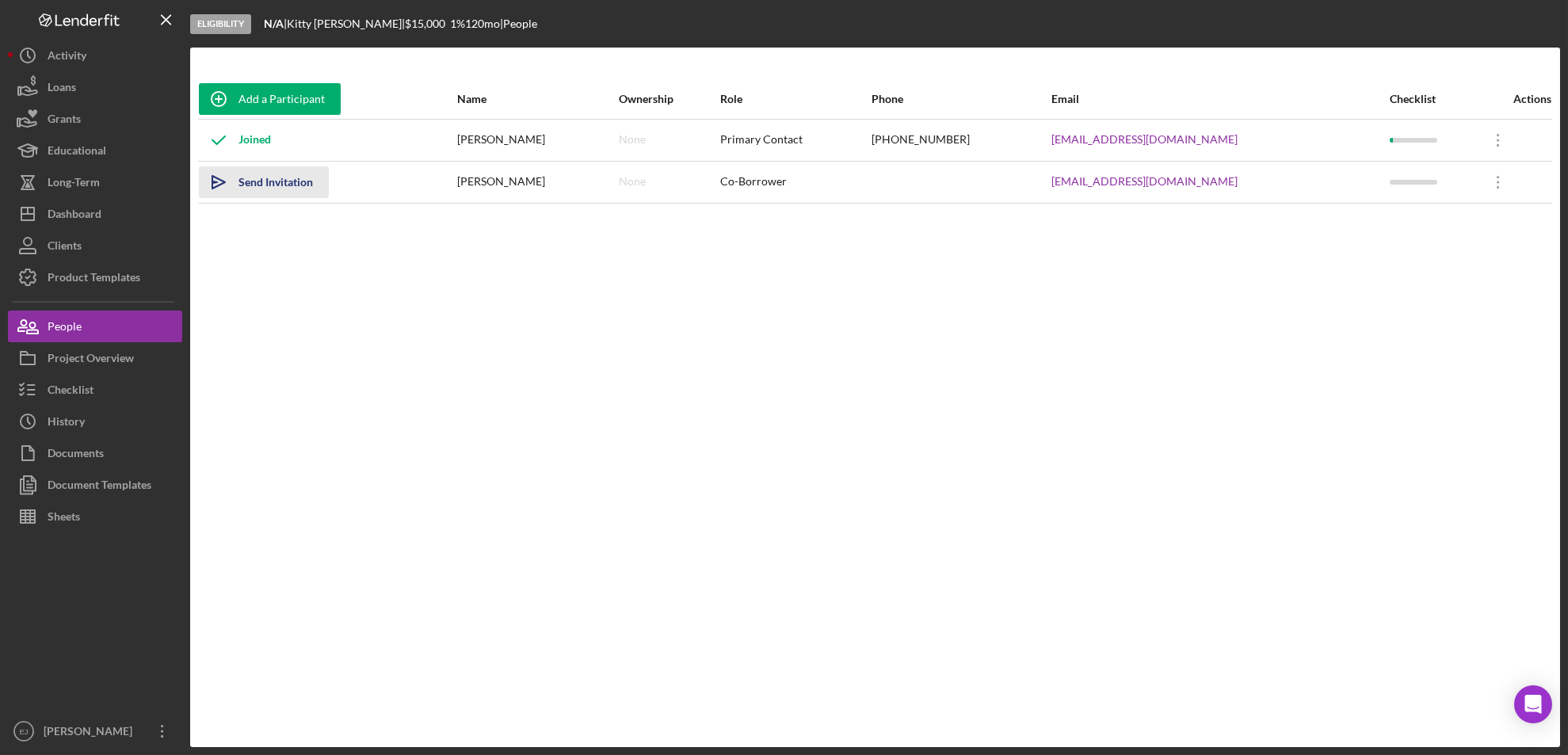
click at [216, 186] on polygon "button" at bounding box center [219, 182] width 13 height 13
click at [220, 182] on icon "Icon/icon-invite-send" at bounding box center [219, 182] width 40 height 40
click at [219, 179] on icon "Icon/icon-invite-send" at bounding box center [219, 182] width 40 height 40
click at [86, 210] on div "Dashboard" at bounding box center [74, 216] width 54 height 35
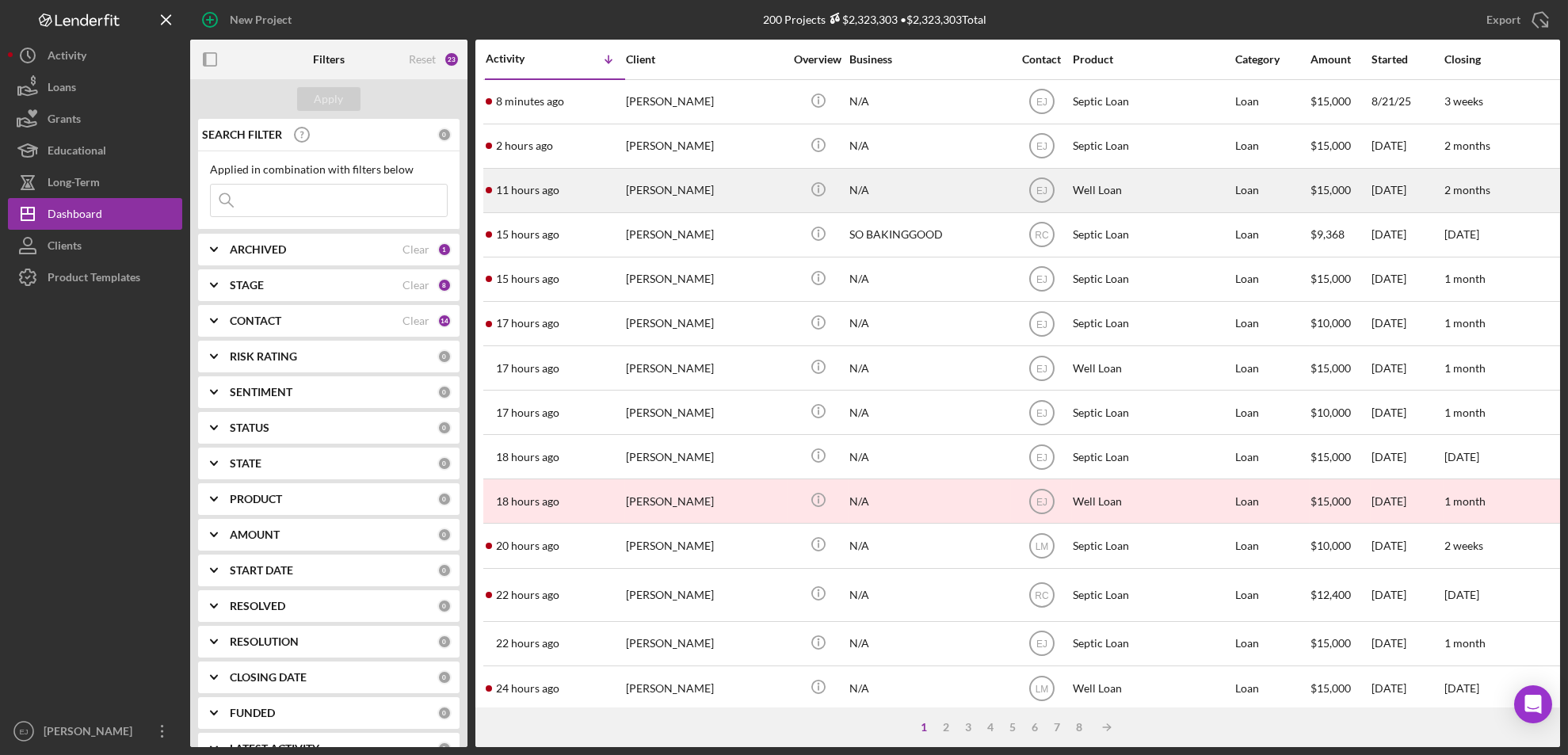
click at [674, 202] on div "[PERSON_NAME]" at bounding box center [705, 190] width 158 height 42
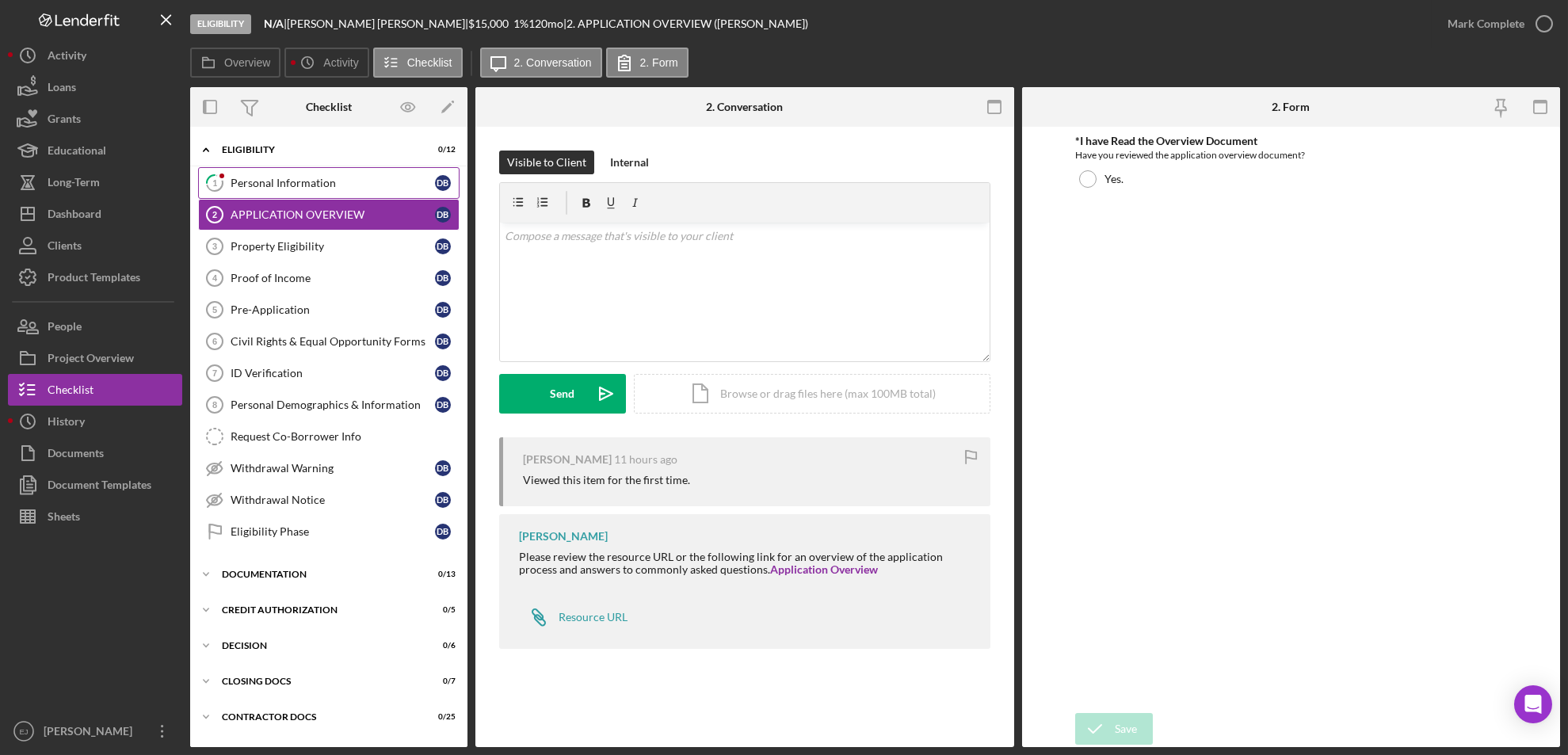
click at [294, 183] on div "Personal Information" at bounding box center [333, 183] width 205 height 13
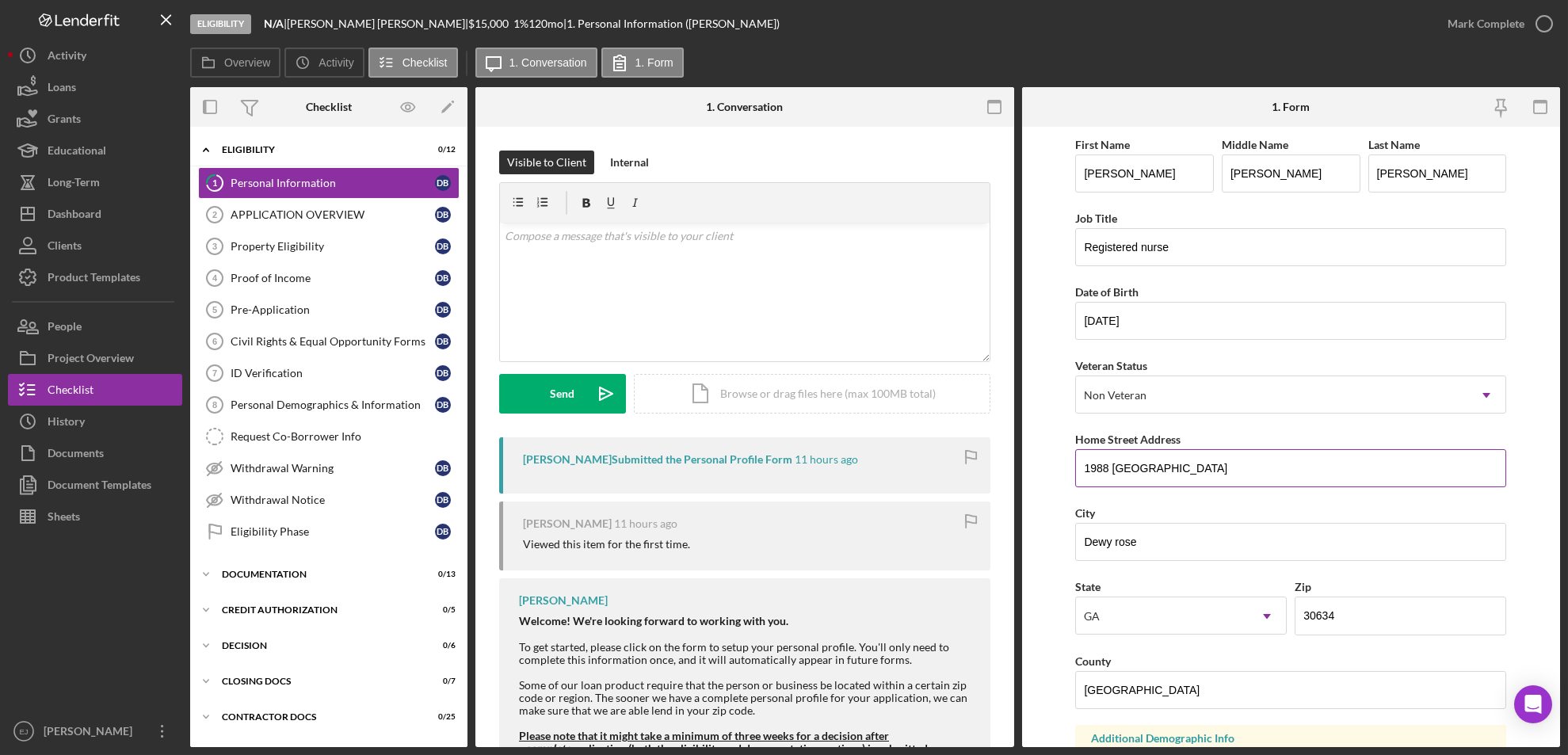
drag, startPoint x: 1079, startPoint y: 462, endPoint x: 1277, endPoint y: 470, distance: 198.2
click at [1277, 470] on input "1988 [GEOGRAPHIC_DATA]" at bounding box center [1291, 467] width 431 height 38
click at [352, 253] on link "Property Eligibility 3 Property Eligibility D B" at bounding box center [329, 247] width 262 height 32
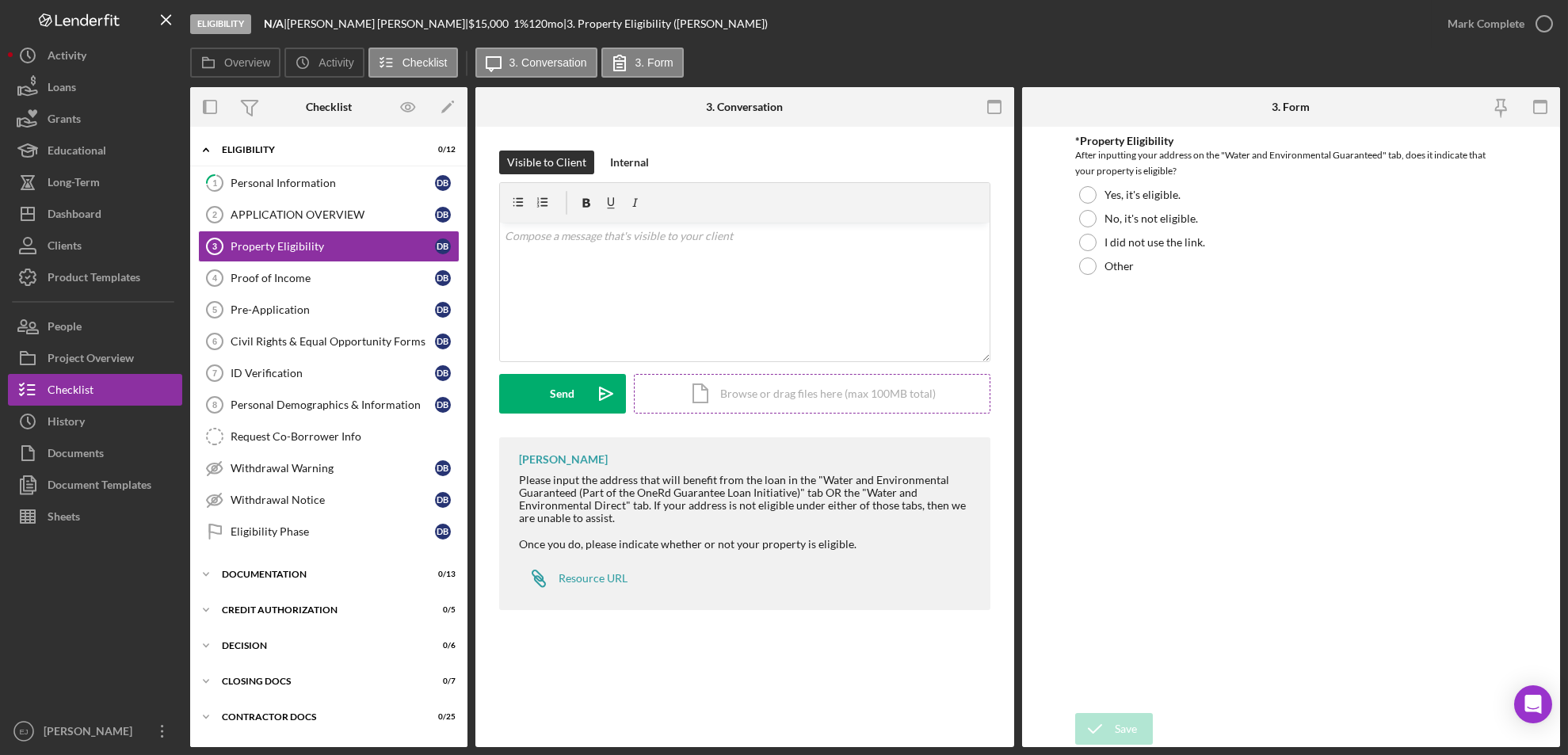
click at [869, 401] on div "Icon/Document Browse or drag files here (max 100MB total) Tap to choose files o…" at bounding box center [812, 394] width 357 height 40
click at [575, 591] on link "Icon/Link Resource URL" at bounding box center [573, 578] width 109 height 32
click at [784, 388] on div "Icon/Document Browse or drag files here (max 100MB total) Tap to choose files o…" at bounding box center [812, 394] width 357 height 40
click at [575, 396] on div "Upload" at bounding box center [562, 394] width 35 height 40
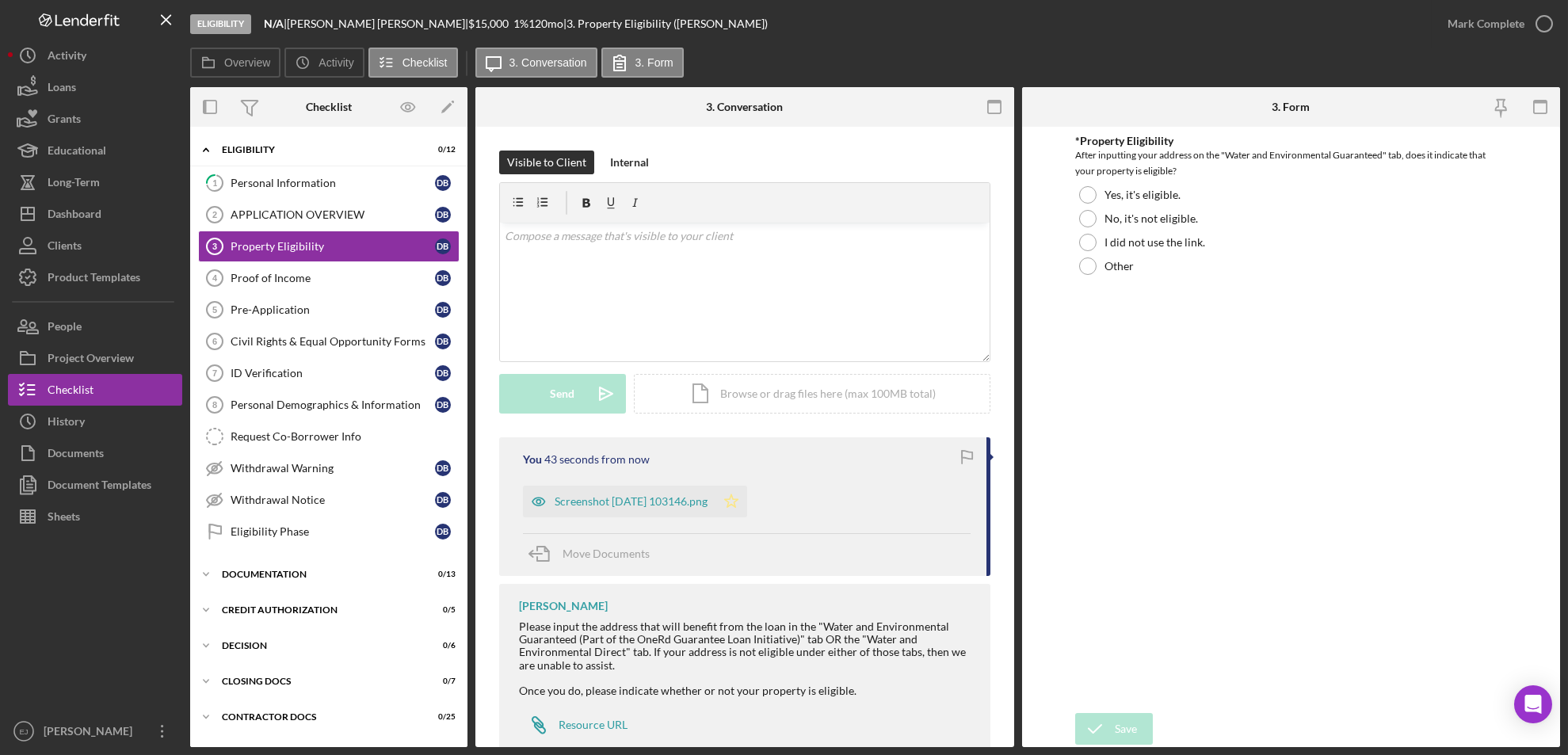
click at [747, 511] on icon "Icon/Star" at bounding box center [731, 502] width 32 height 32
click at [1091, 188] on div at bounding box center [1088, 195] width 18 height 18
click at [1119, 629] on div "Save" at bounding box center [1126, 729] width 22 height 32
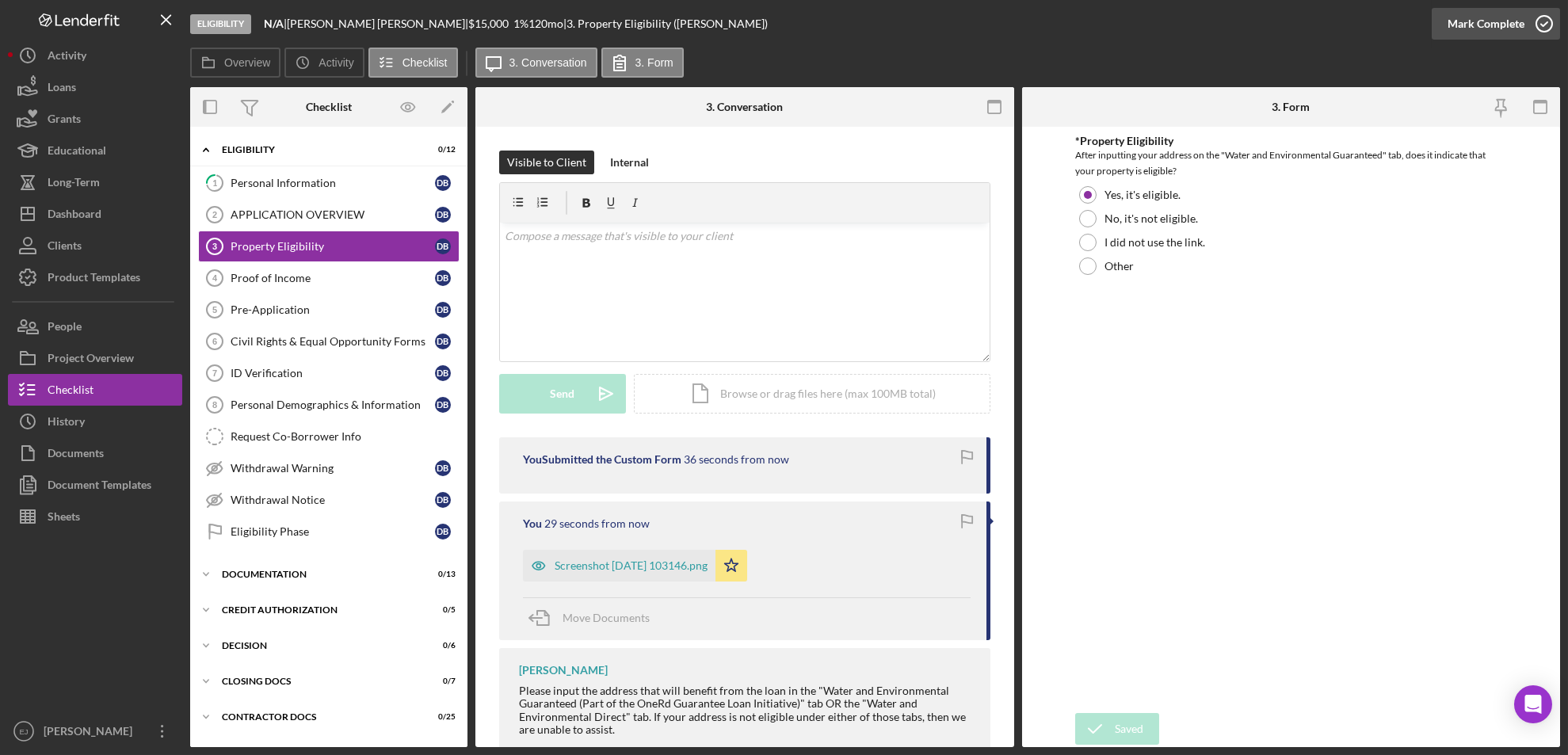
click at [1305, 23] on icon "button" at bounding box center [1544, 23] width 40 height 40
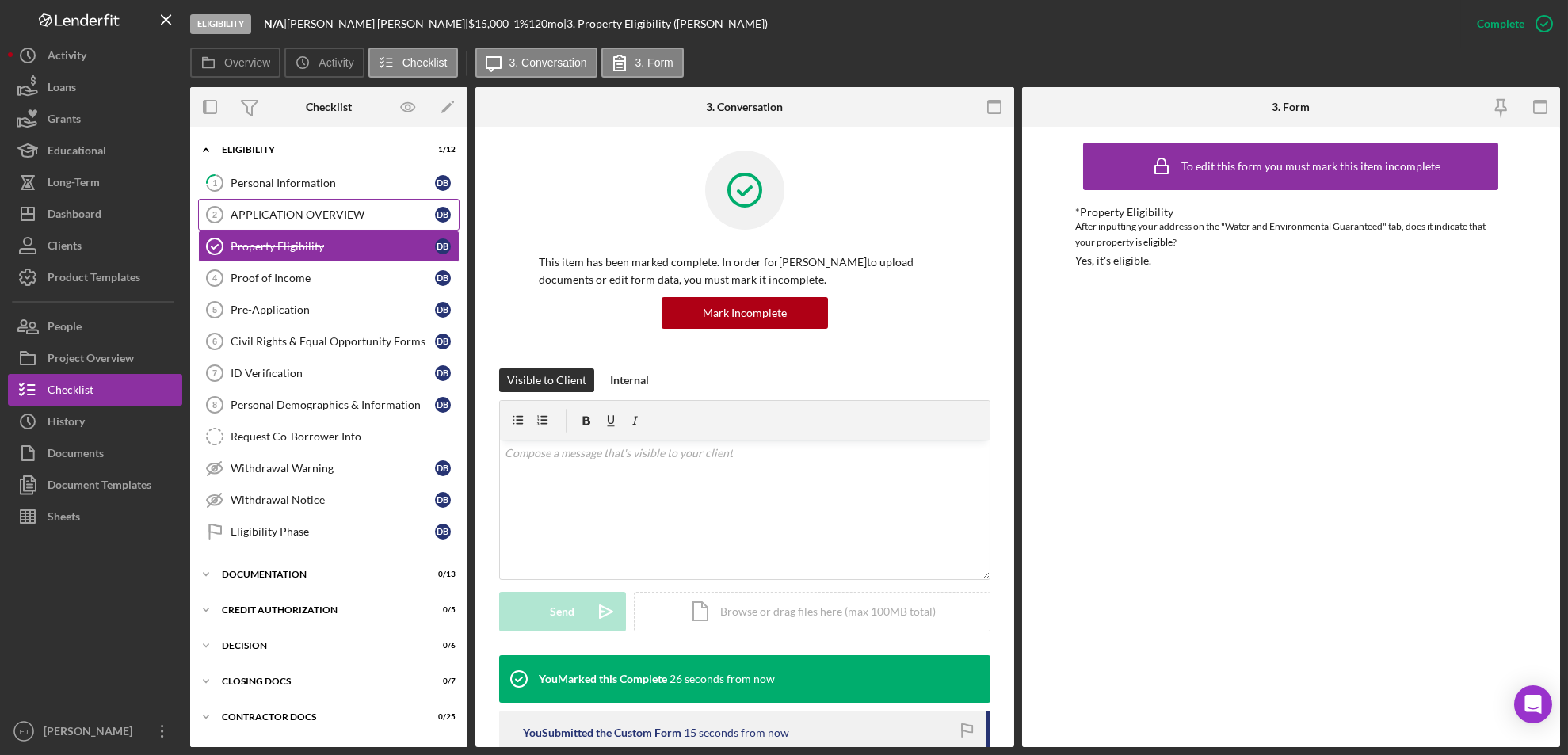
click at [320, 222] on link "APPLICATION OVERVIEW 2 APPLICATION OVERVIEW D B" at bounding box center [329, 215] width 262 height 32
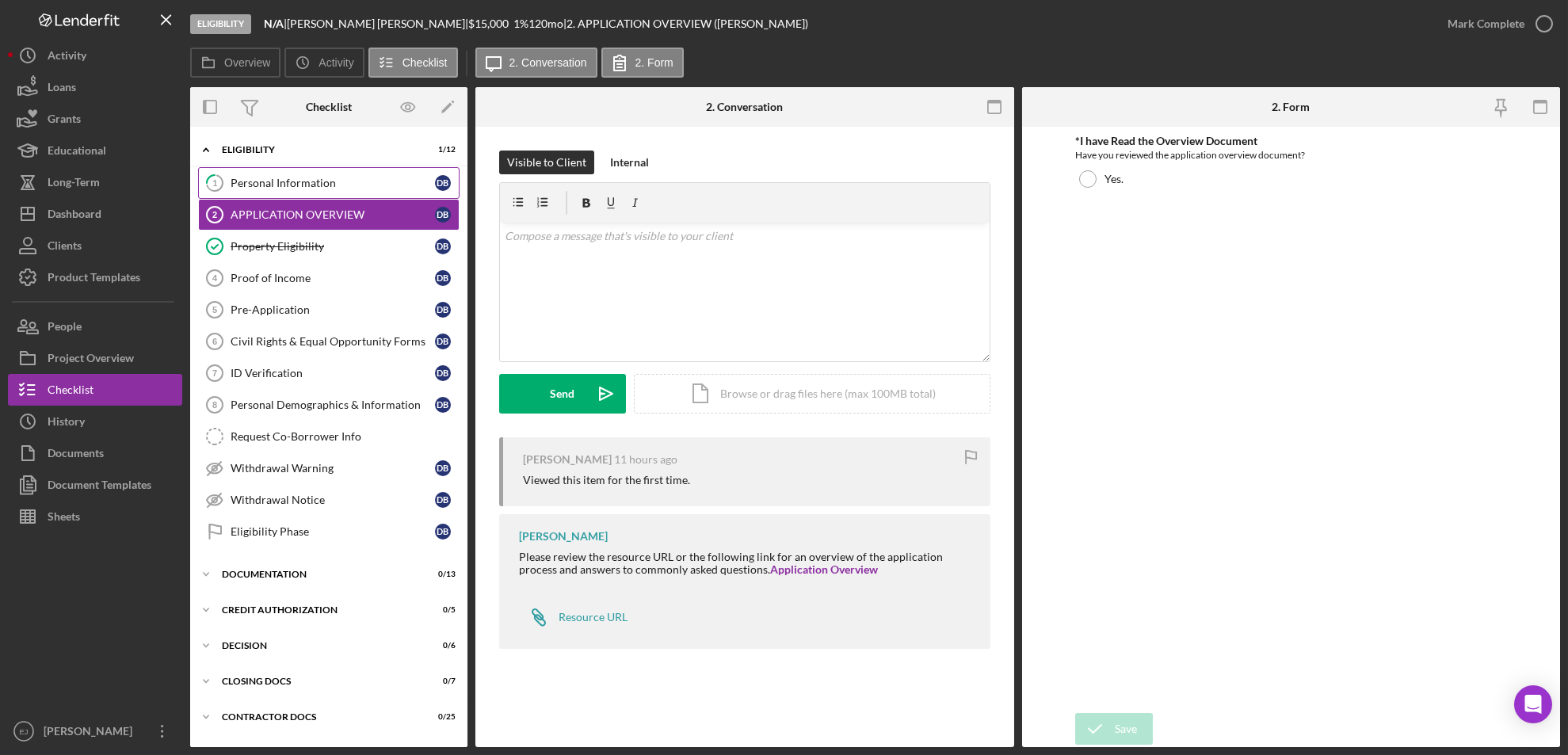
click at [293, 181] on div "Personal Information" at bounding box center [333, 183] width 205 height 13
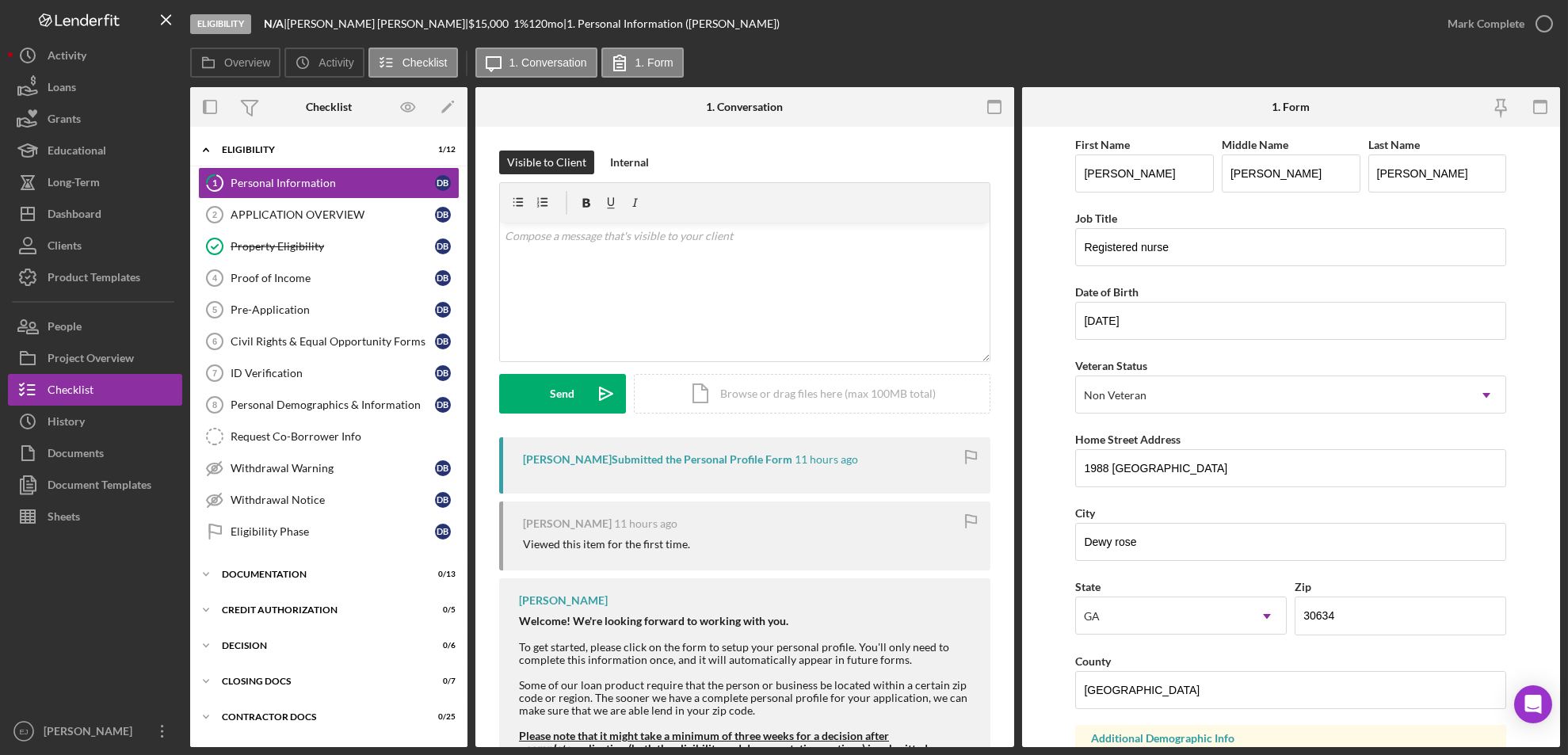
click at [1042, 629] on form "First Name [PERSON_NAME] Middle Name [PERSON_NAME] Last Name [PERSON_NAME] Job …" at bounding box center [1291, 437] width 539 height 620
click at [301, 282] on div "Proof of Income" at bounding box center [333, 278] width 205 height 13
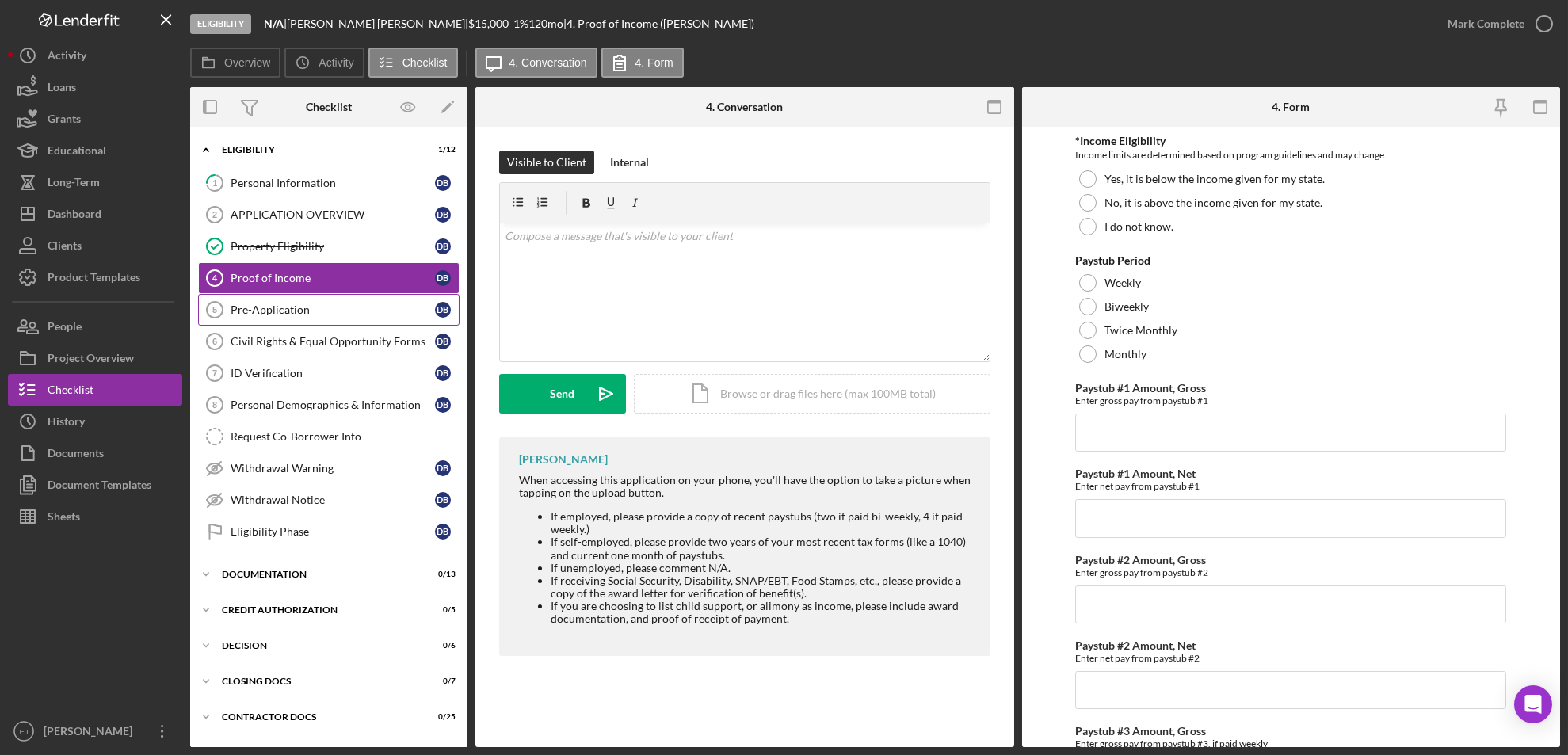
click at [278, 313] on div "Pre-Application" at bounding box center [333, 310] width 205 height 13
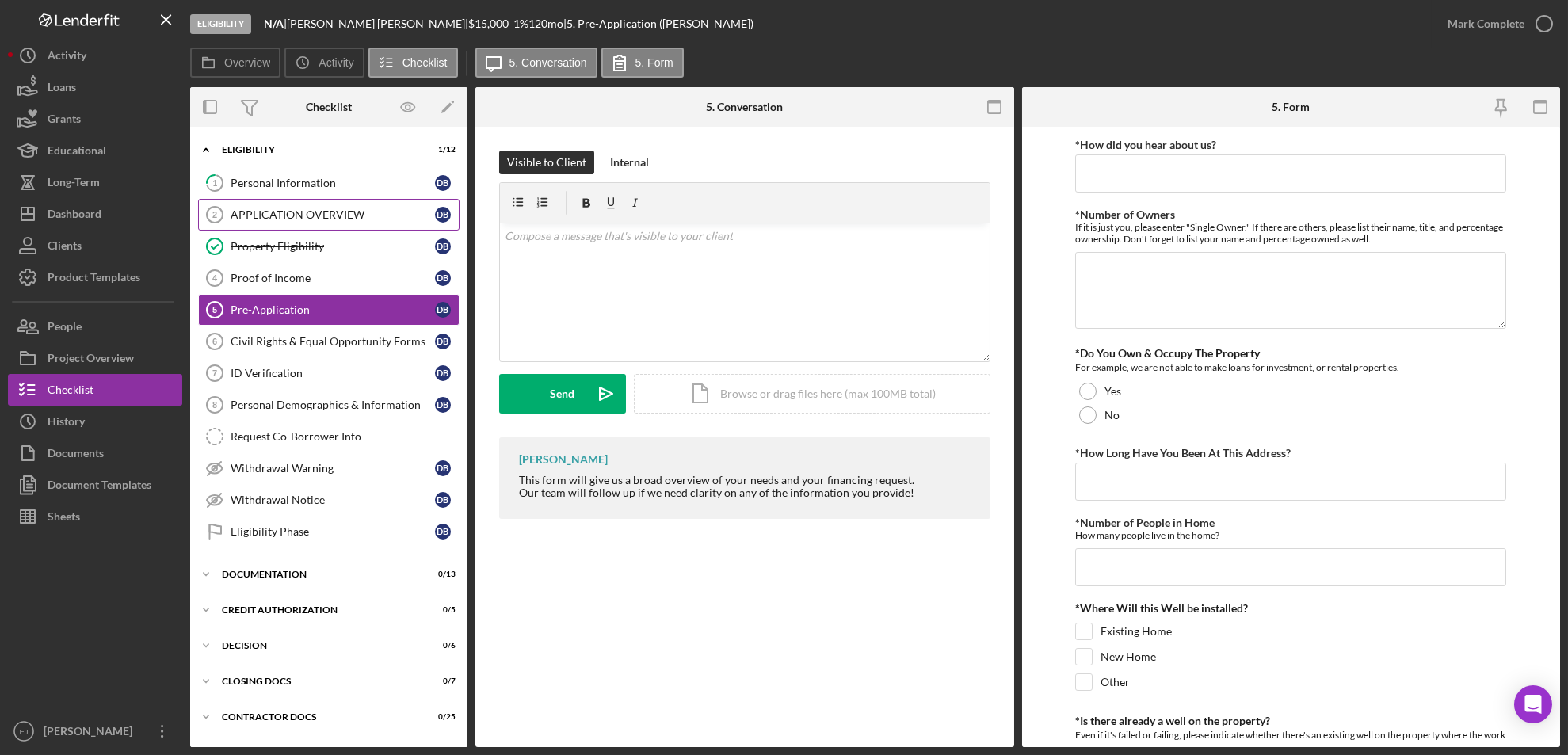
click at [287, 220] on div "APPLICATION OVERVIEW" at bounding box center [333, 215] width 205 height 13
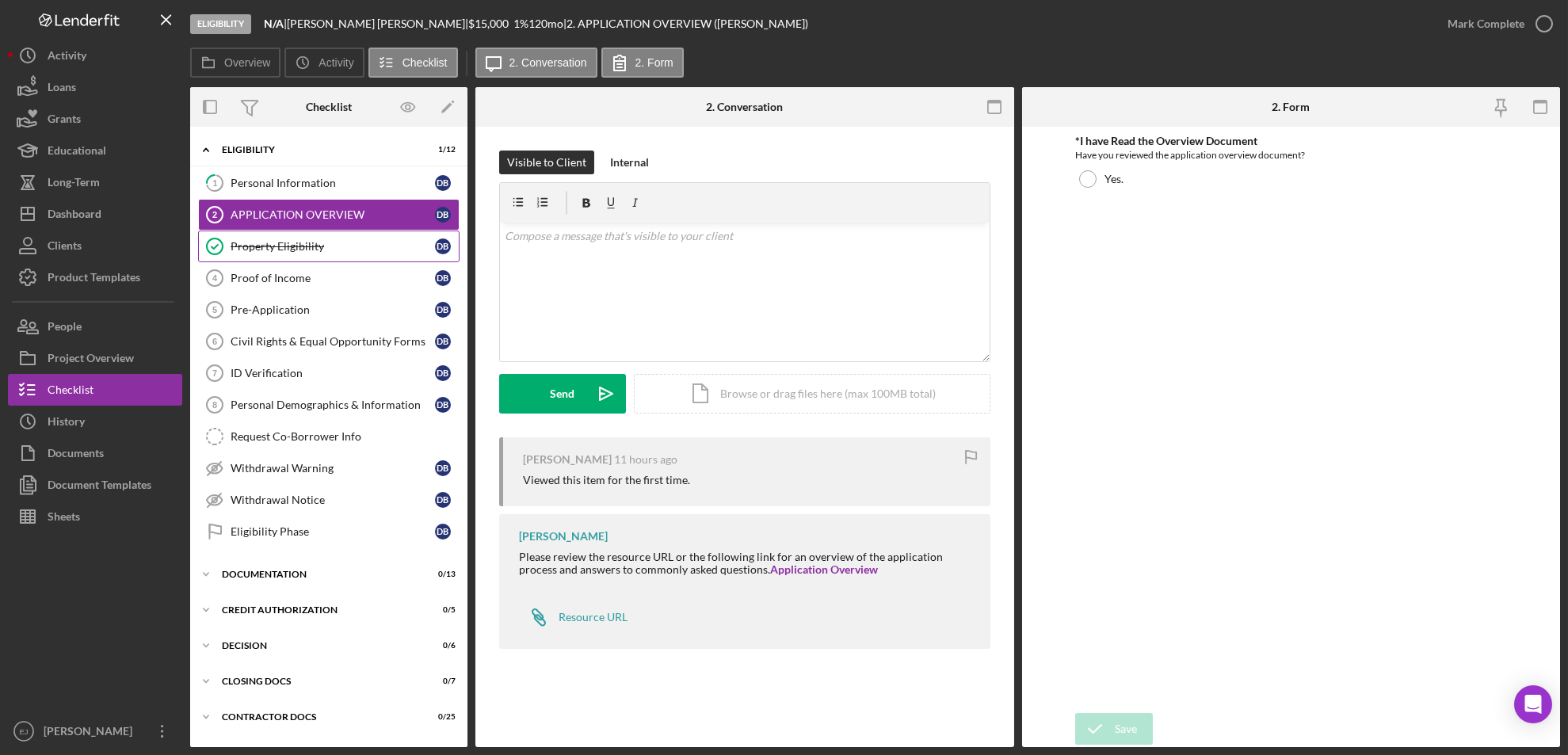
click at [300, 245] on div "Property Eligibility" at bounding box center [333, 247] width 205 height 13
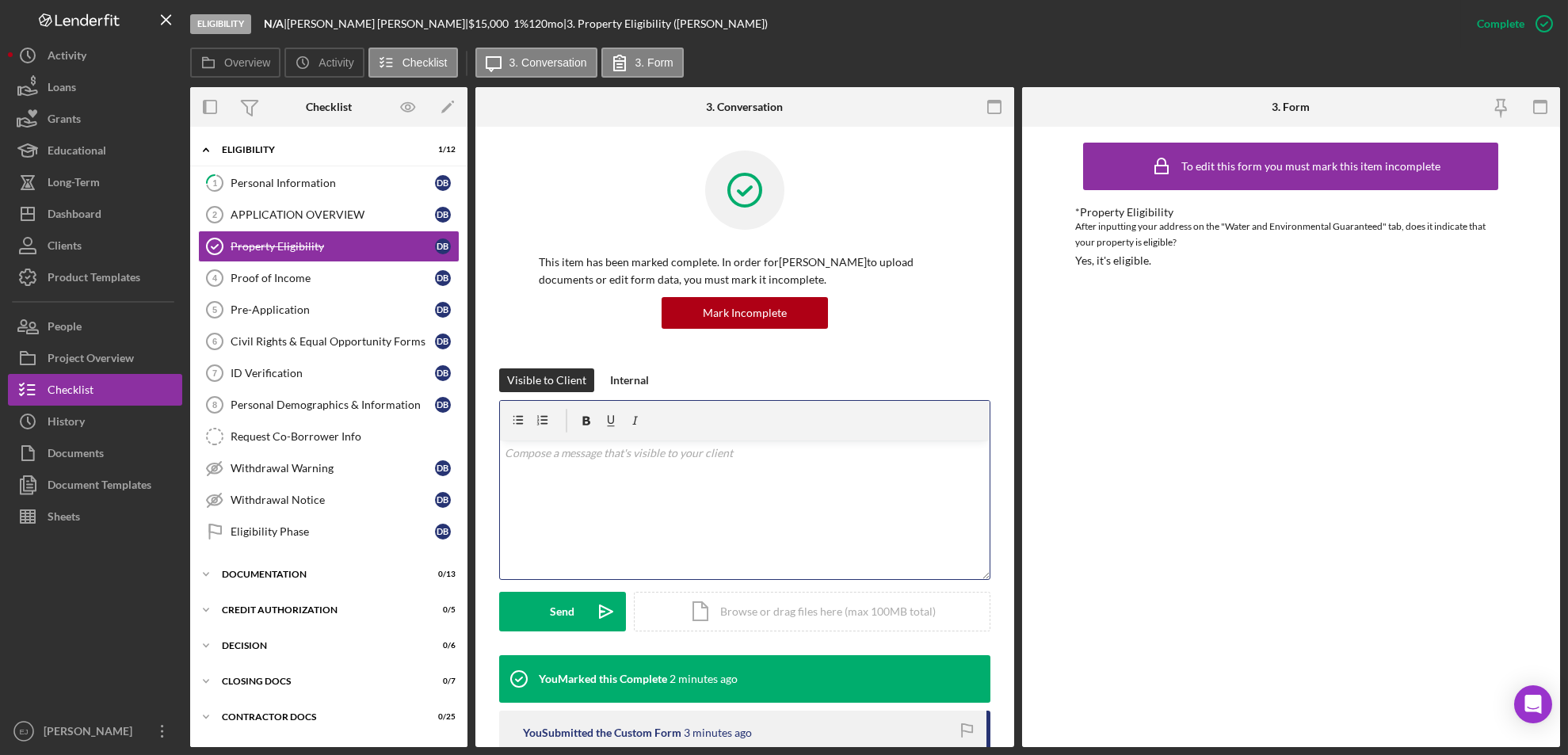
click at [606, 459] on p at bounding box center [745, 452] width 480 height 18
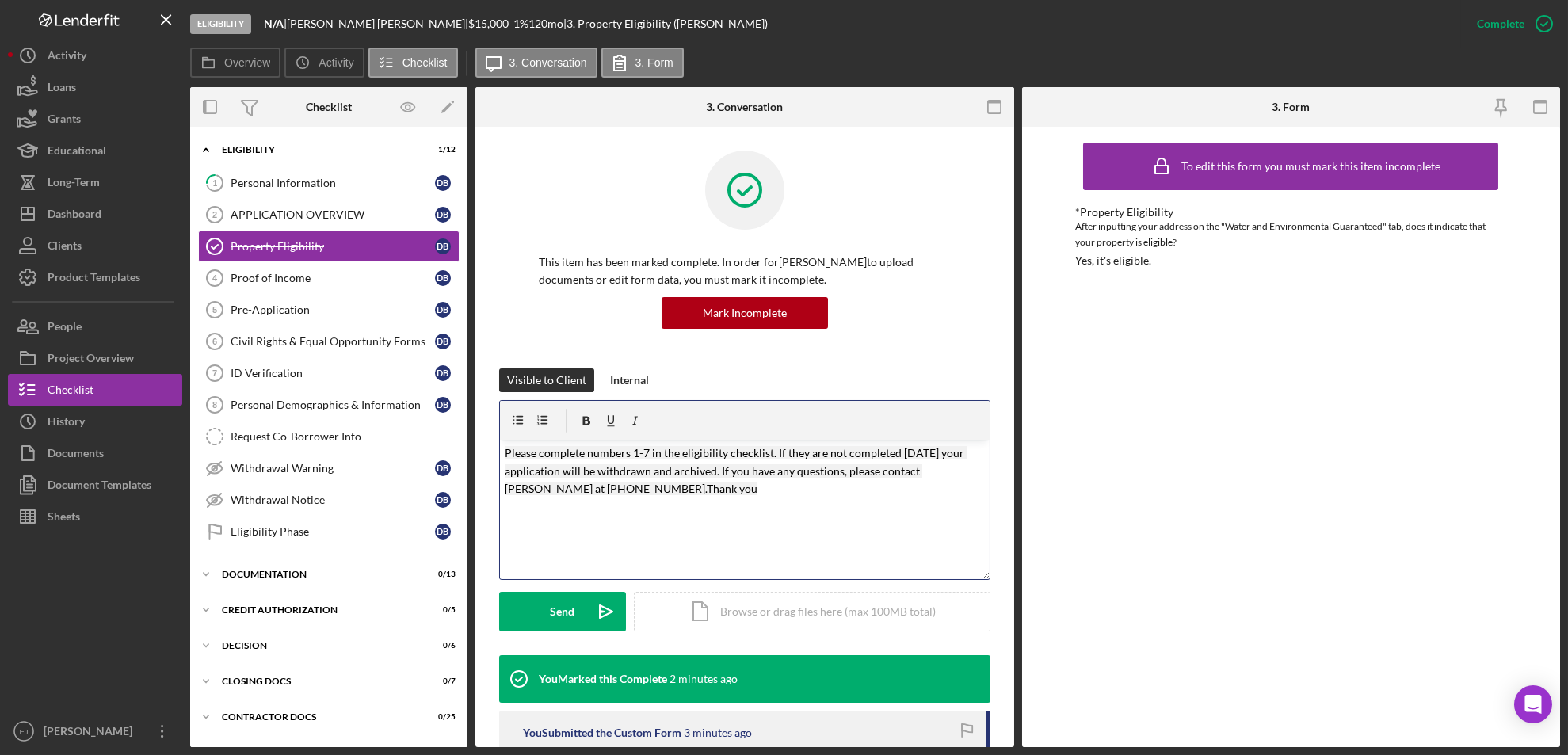
click at [505, 455] on mark "Please complete numbers 1-7 in the eligibility checklist. If they are not compl…" at bounding box center [736, 470] width 462 height 49
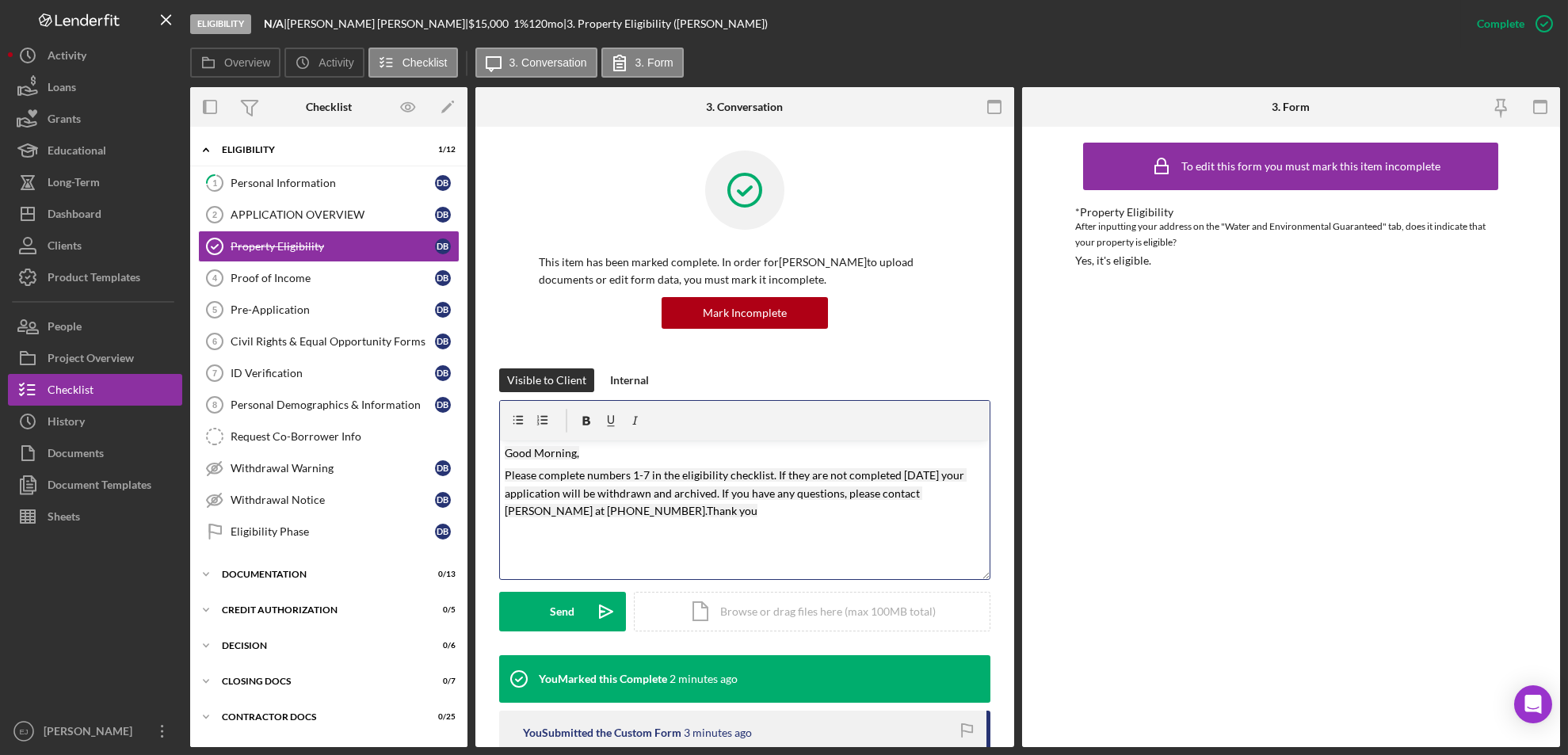
click at [636, 474] on mark "Please complete numbers 1-7 in the eligibility checklist. If they are not compl…" at bounding box center [736, 492] width 462 height 49
click at [574, 590] on form "v Color teal Color pink Remove color Add row above Add row below Add column bef…" at bounding box center [745, 516] width 492 height 231
click at [651, 476] on mark "Please complete numbers 3-7 in the eligibility checklist. If they are not compl…" at bounding box center [736, 492] width 462 height 49
click at [563, 614] on div "Send" at bounding box center [562, 612] width 24 height 40
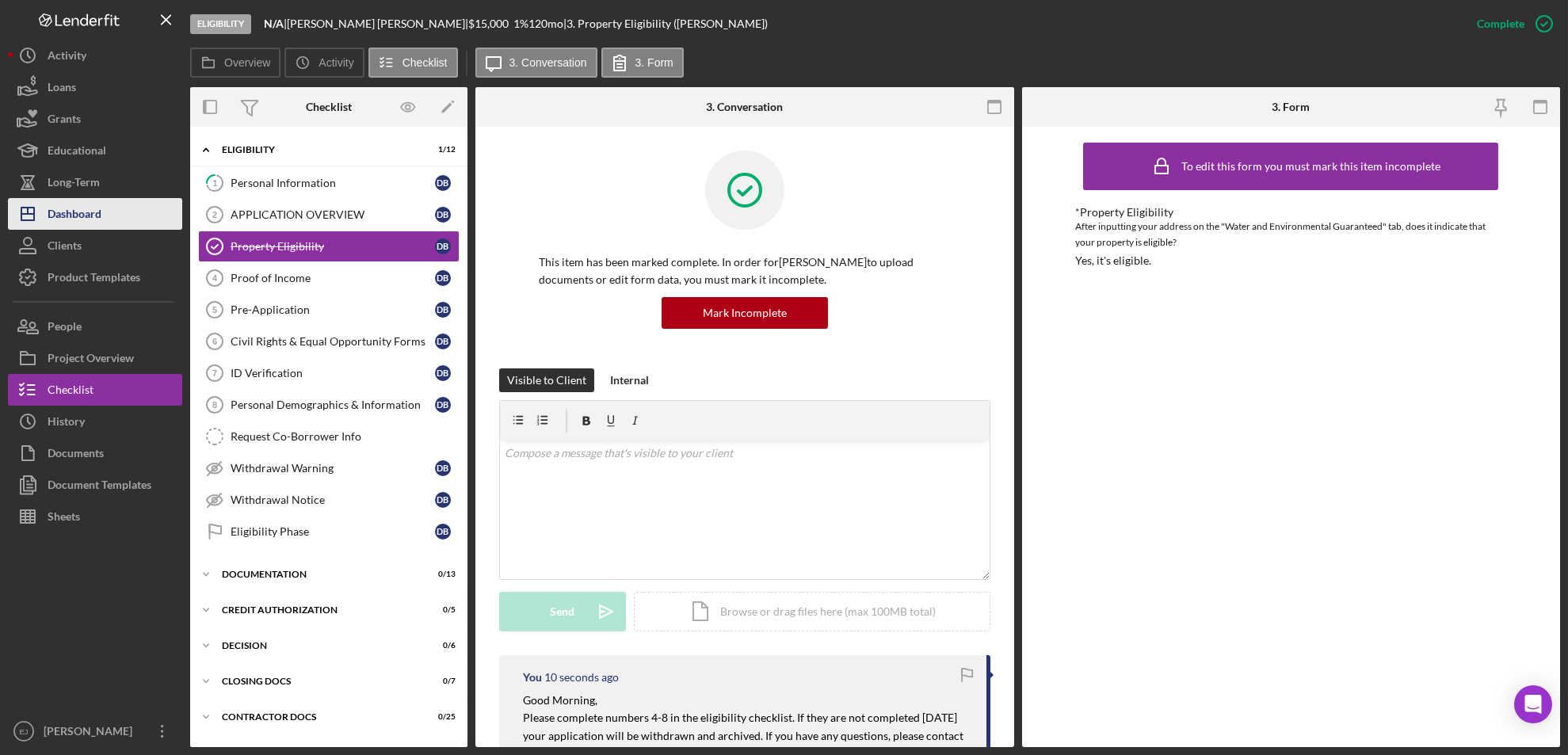
click at [88, 217] on div "Dashboard" at bounding box center [74, 216] width 54 height 35
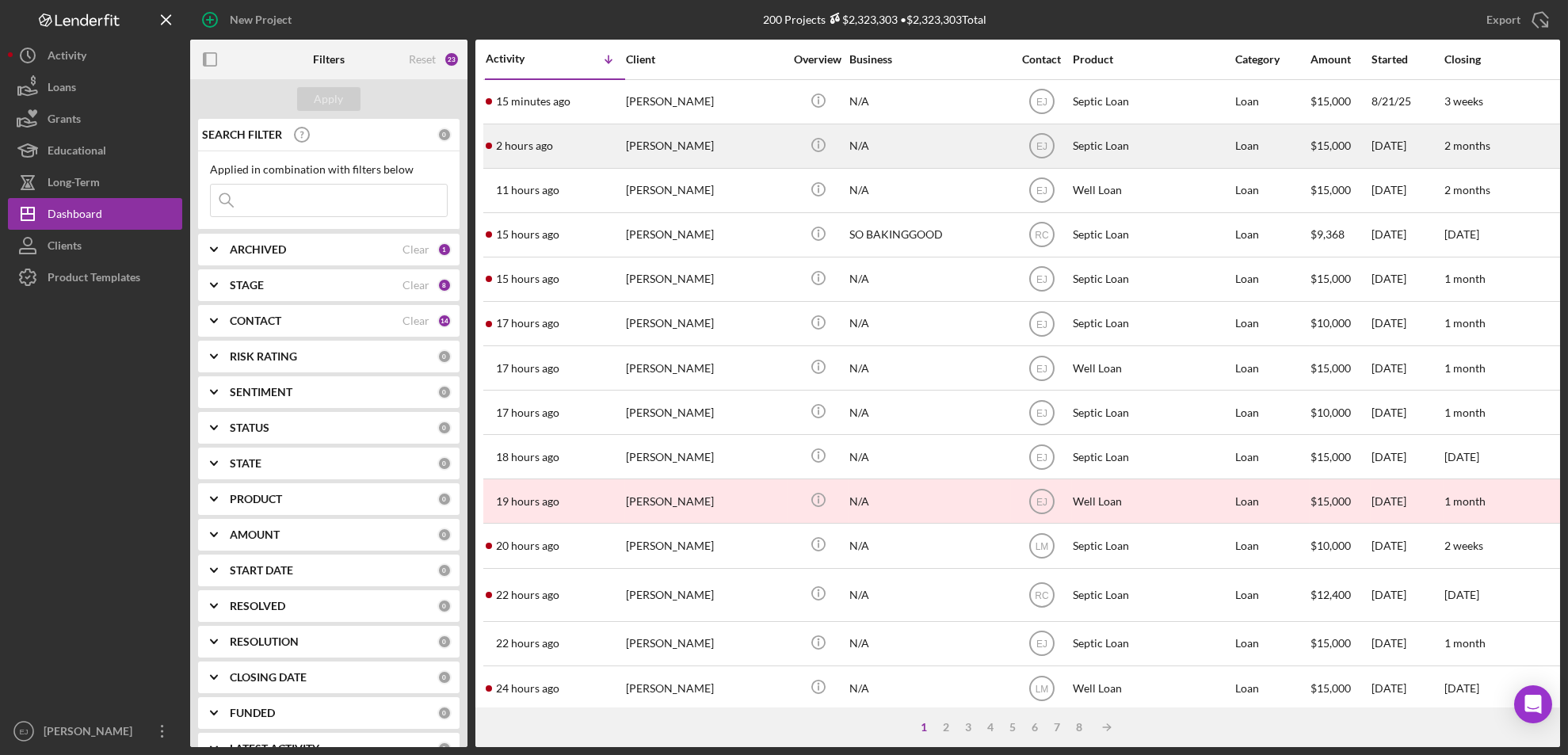
click at [673, 146] on div "[PERSON_NAME]" at bounding box center [705, 145] width 158 height 42
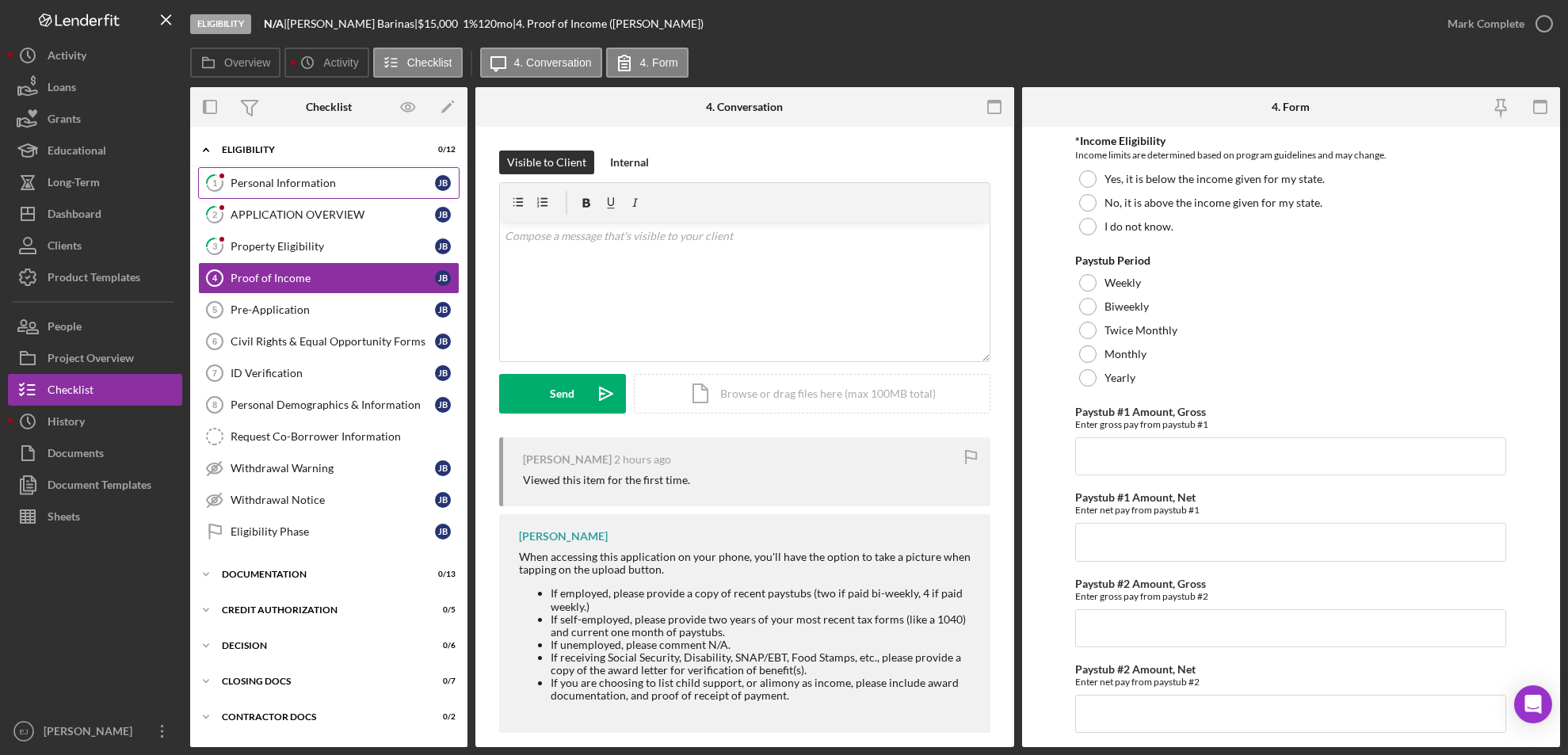
click at [306, 186] on div "Personal Information" at bounding box center [333, 183] width 205 height 13
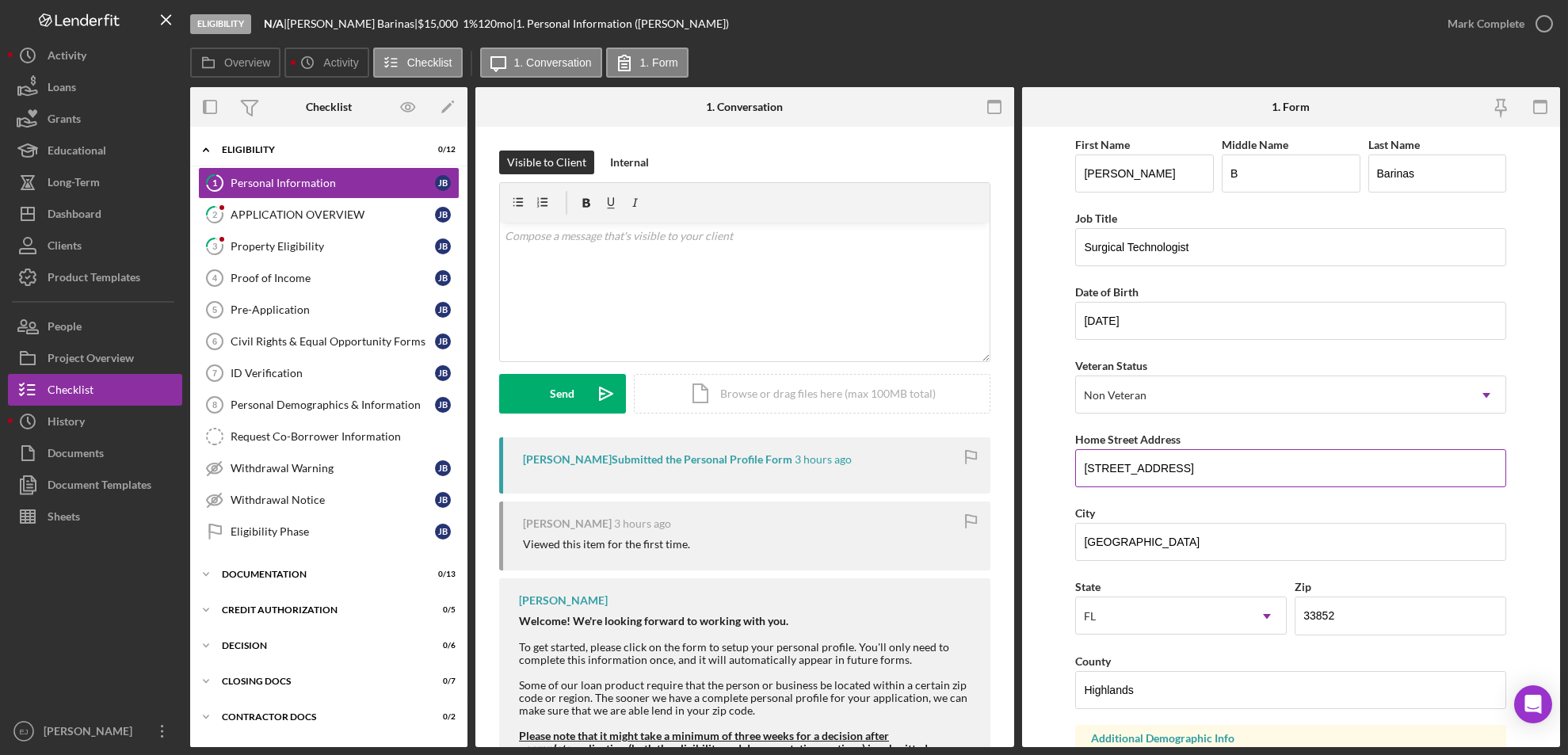
drag, startPoint x: 1077, startPoint y: 472, endPoint x: 1196, endPoint y: 467, distance: 119.1
click at [1196, 467] on input "[STREET_ADDRESS]" at bounding box center [1291, 467] width 431 height 38
click at [297, 248] on div "Property Eligibility" at bounding box center [333, 247] width 205 height 13
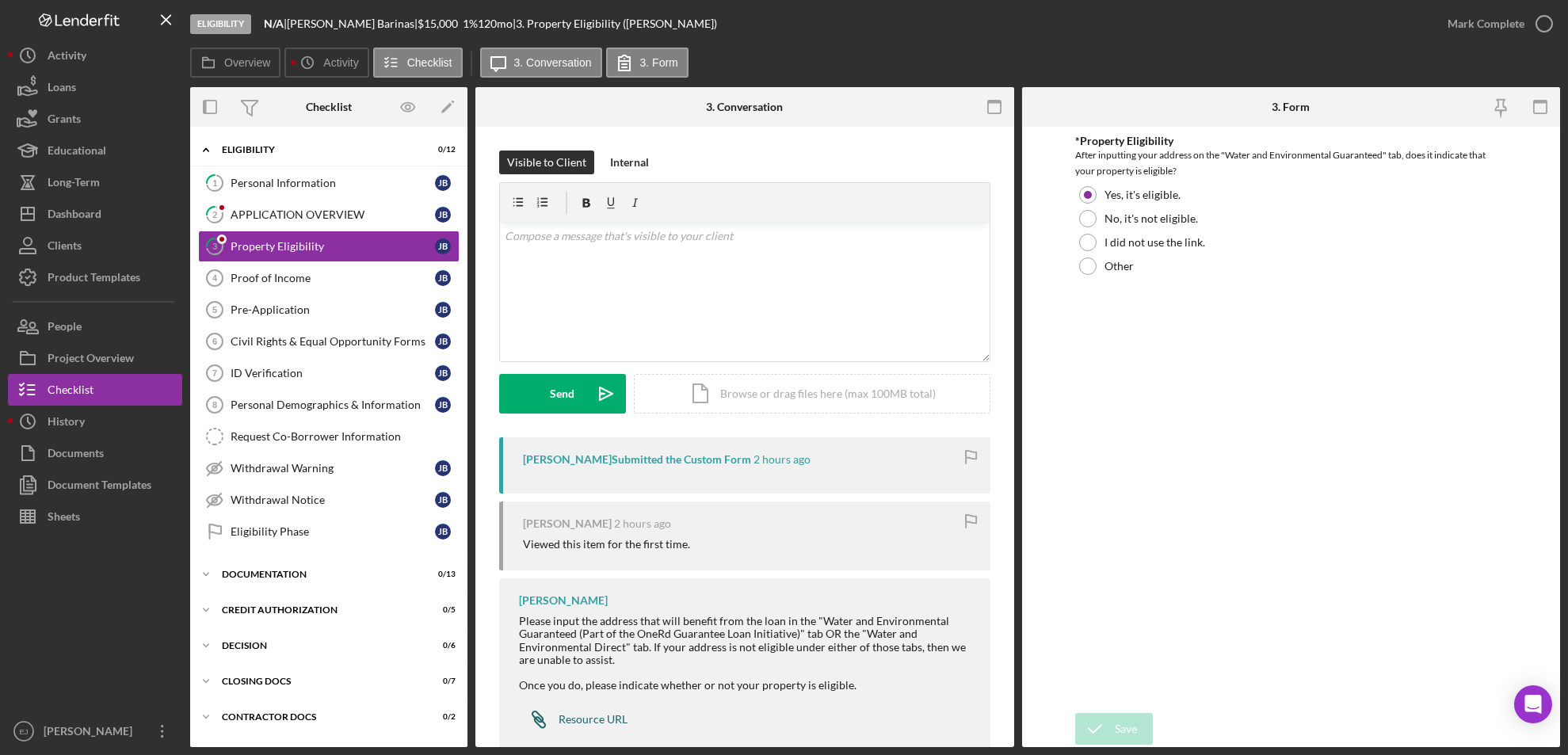
click at [602, 629] on div "Resource URL" at bounding box center [593, 720] width 69 height 13
click at [800, 395] on div "Icon/Document Browse or drag files here (max 100MB total) Tap to choose files o…" at bounding box center [812, 394] width 357 height 40
click at [582, 396] on button "Upload Icon/Upload" at bounding box center [562, 394] width 127 height 40
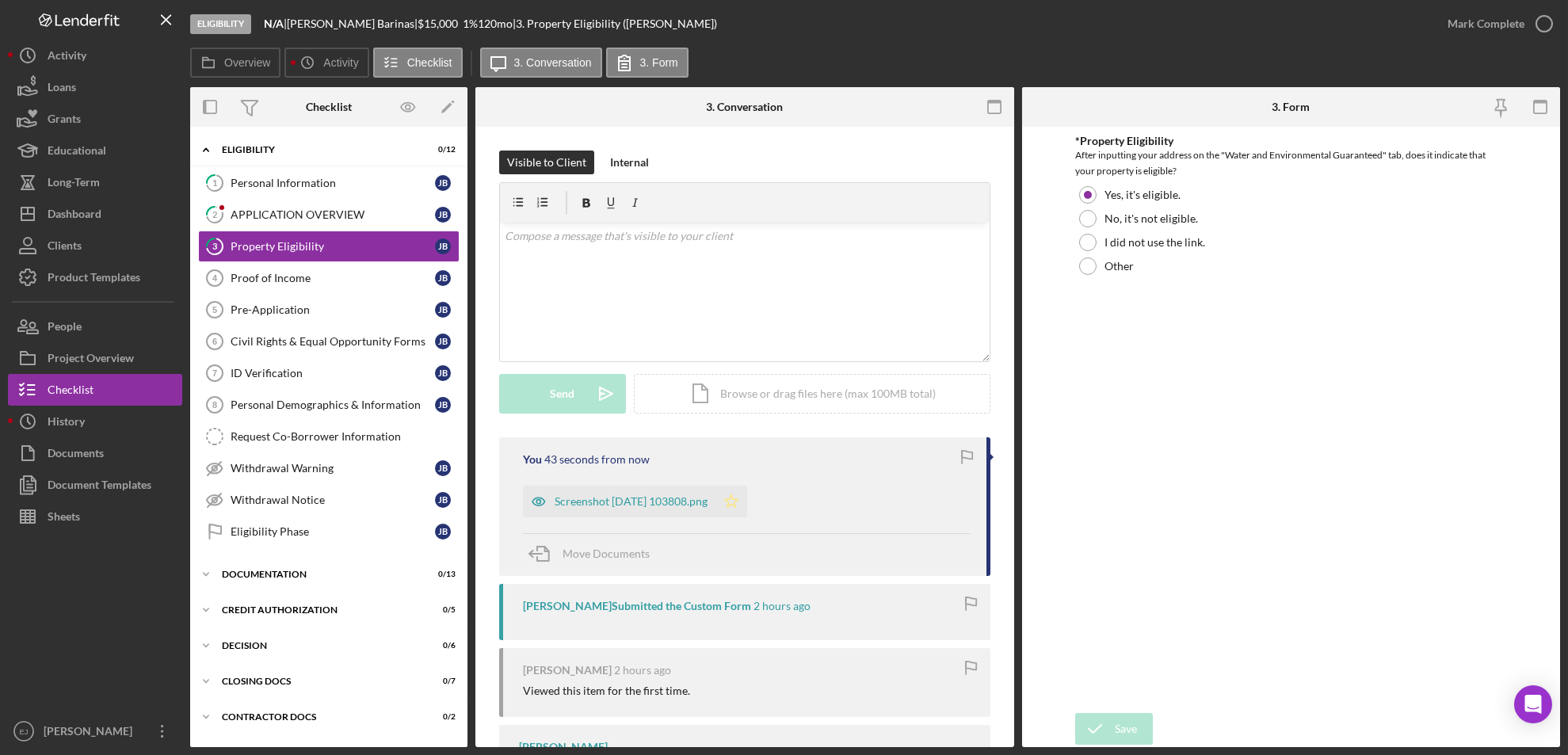
click at [747, 507] on icon "Icon/Star" at bounding box center [731, 502] width 32 height 32
click at [1305, 23] on icon "button" at bounding box center [1544, 23] width 40 height 40
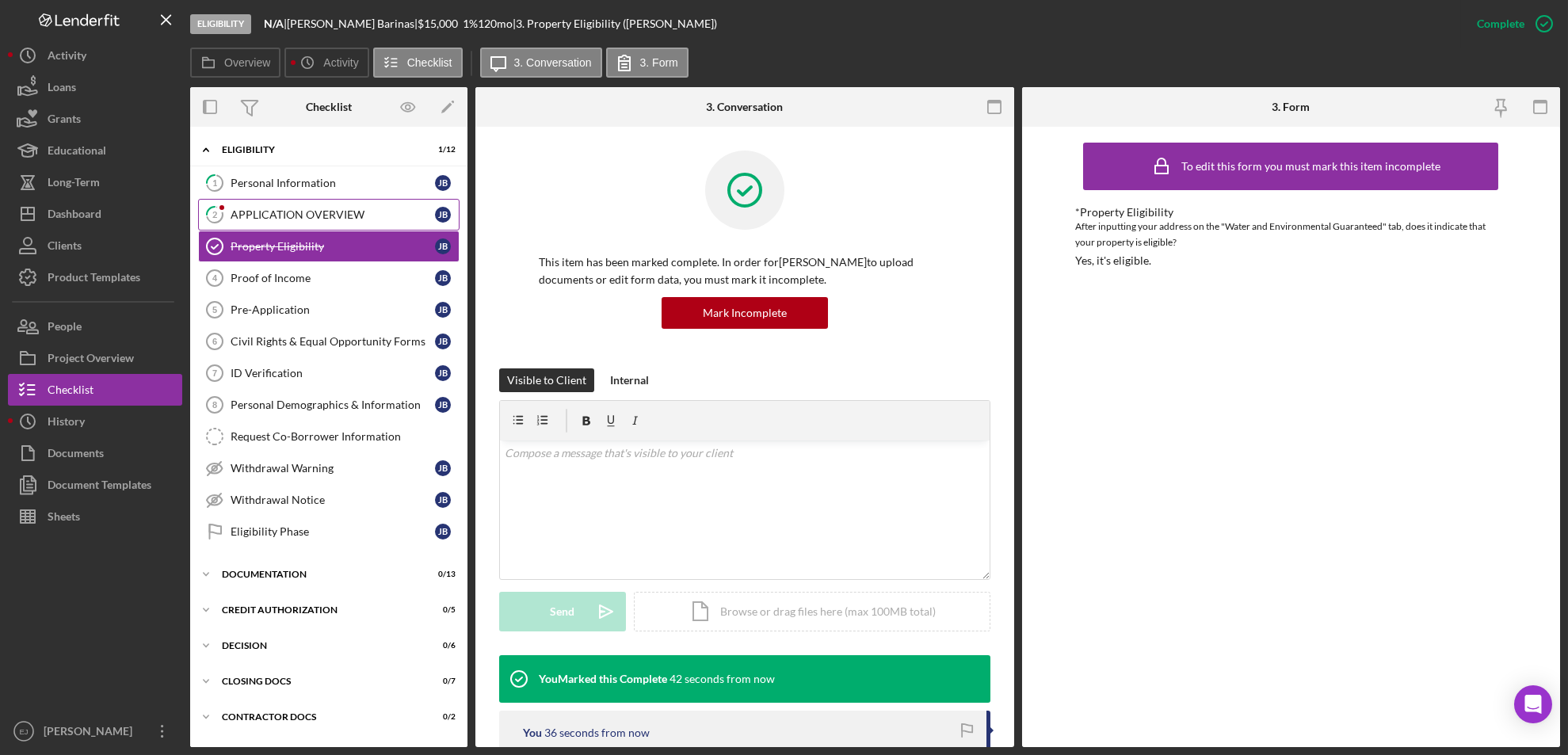
click at [353, 226] on link "2 APPLICATION OVERVIEW [PERSON_NAME]" at bounding box center [329, 215] width 262 height 32
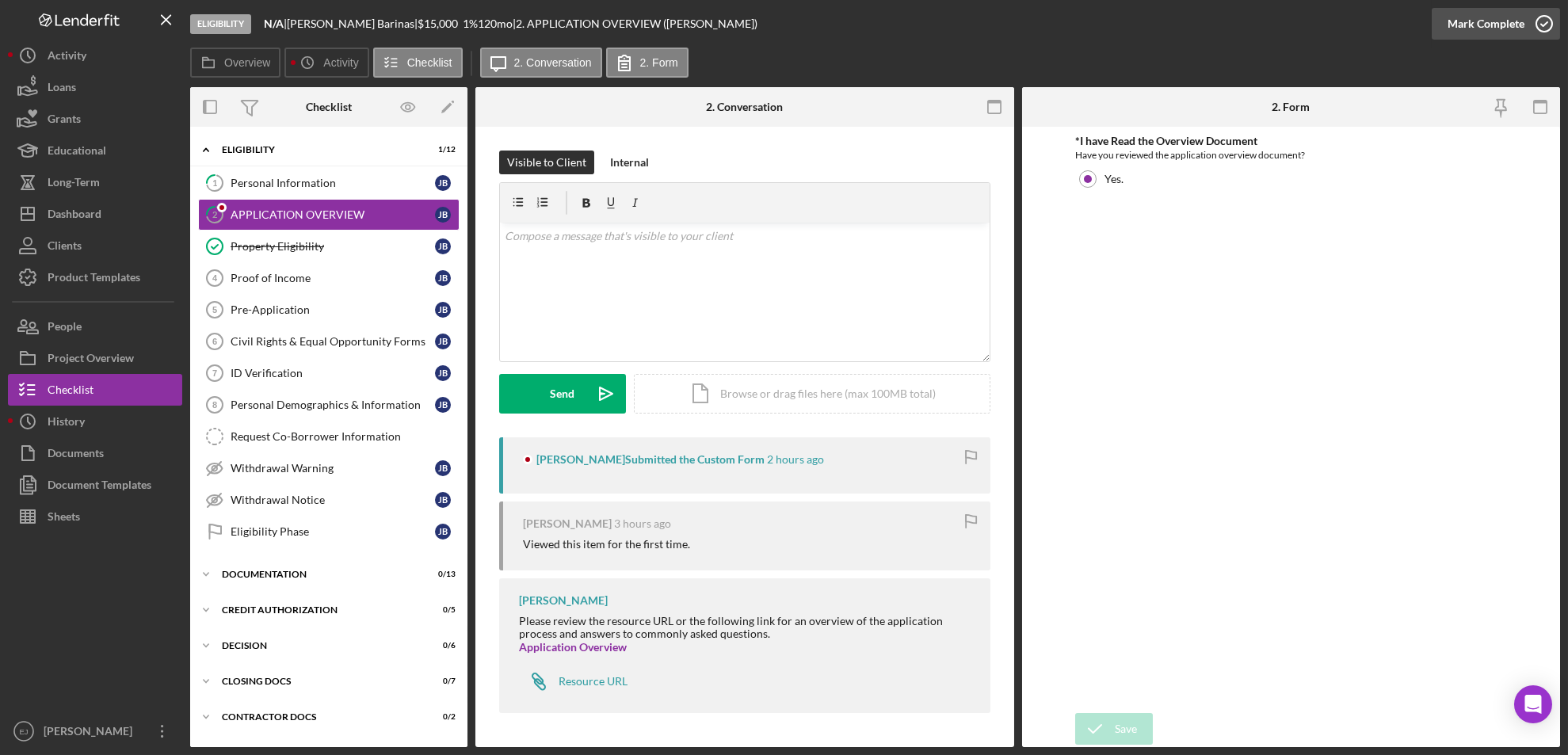
click at [1305, 26] on icon "button" at bounding box center [1544, 23] width 40 height 40
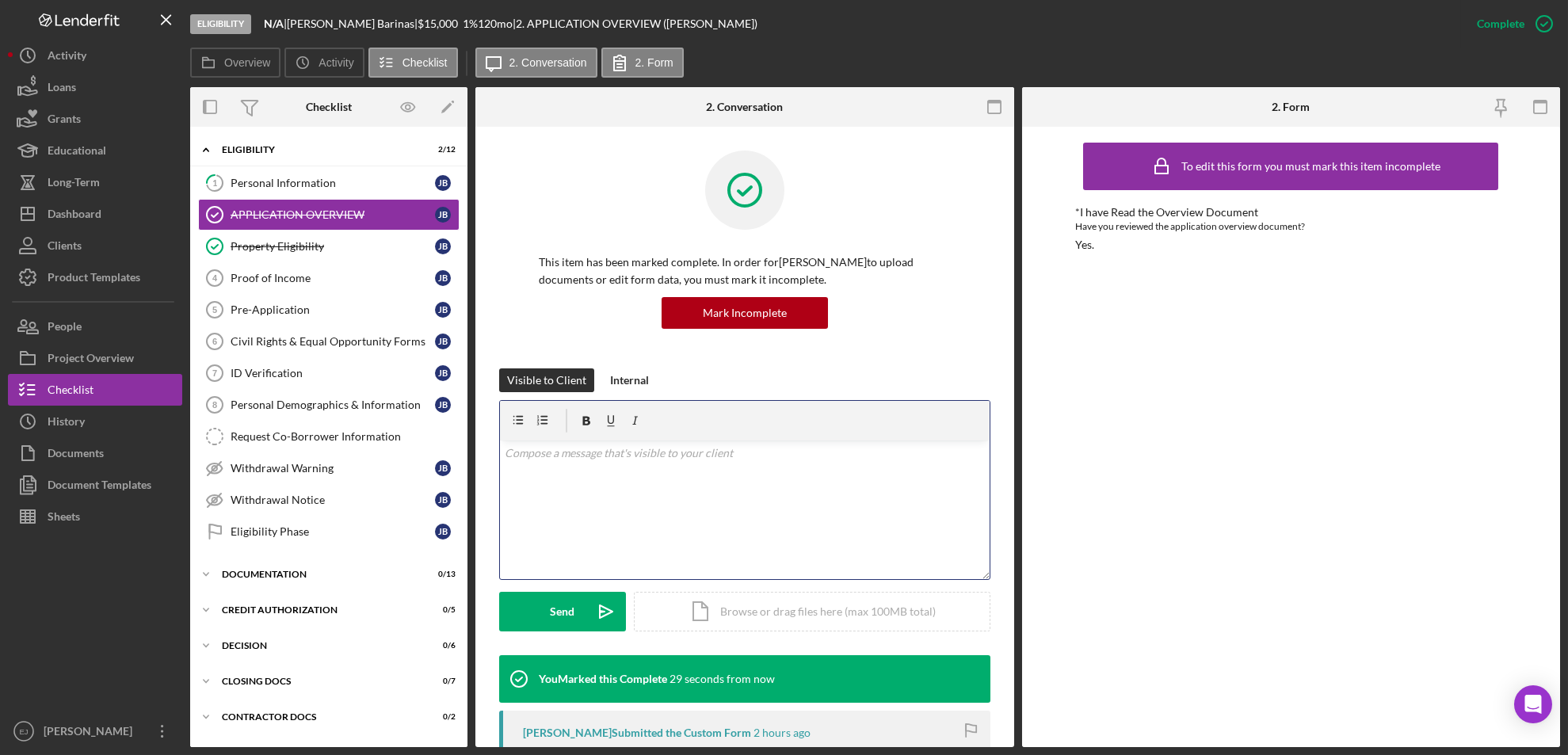
click at [566, 454] on p at bounding box center [745, 452] width 480 height 18
click at [268, 274] on div "Proof of Income" at bounding box center [333, 278] width 205 height 13
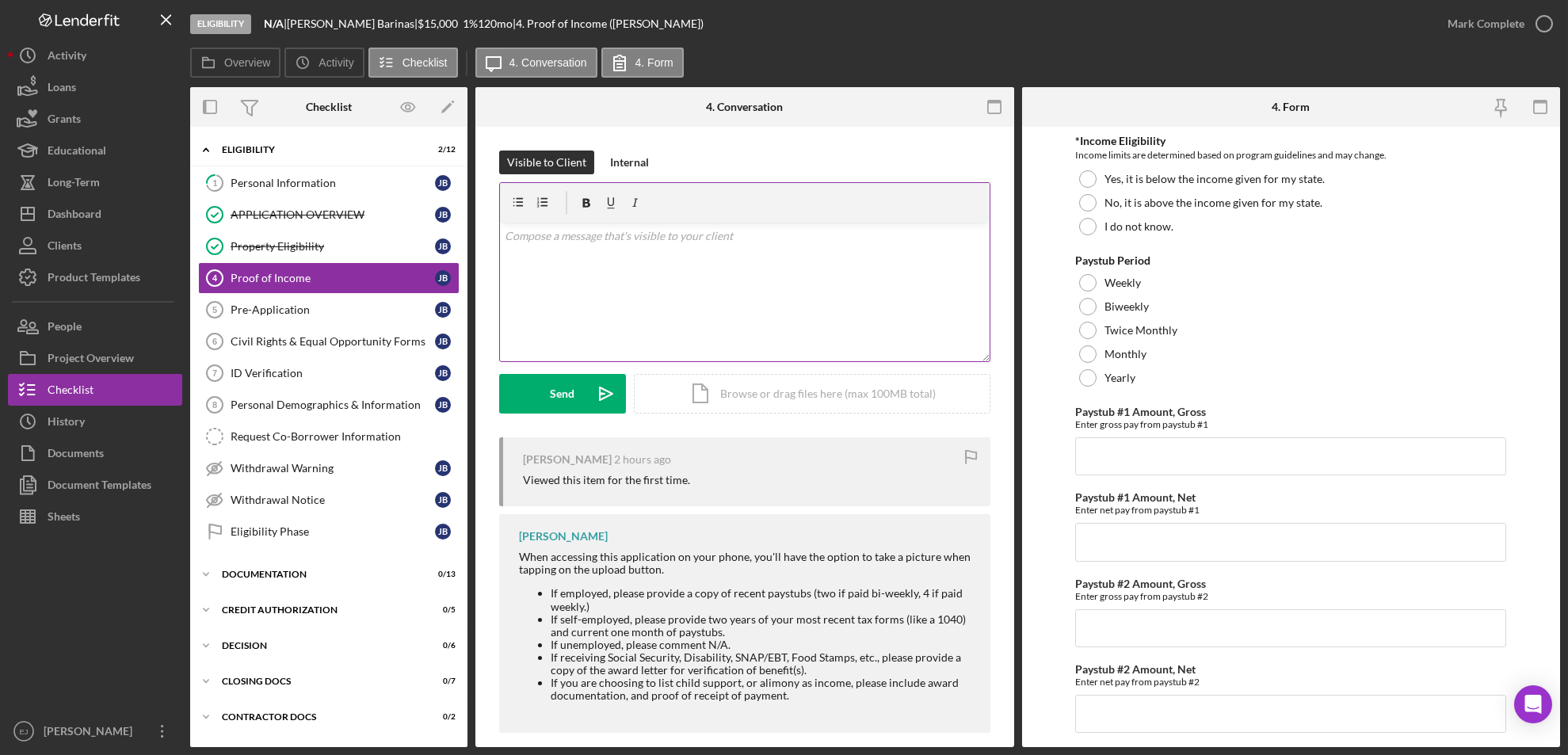
click at [588, 249] on div "v Color teal Color pink Remove color Add row above Add row below Add column bef…" at bounding box center [745, 291] width 490 height 139
click at [588, 249] on p at bounding box center [745, 258] width 480 height 18
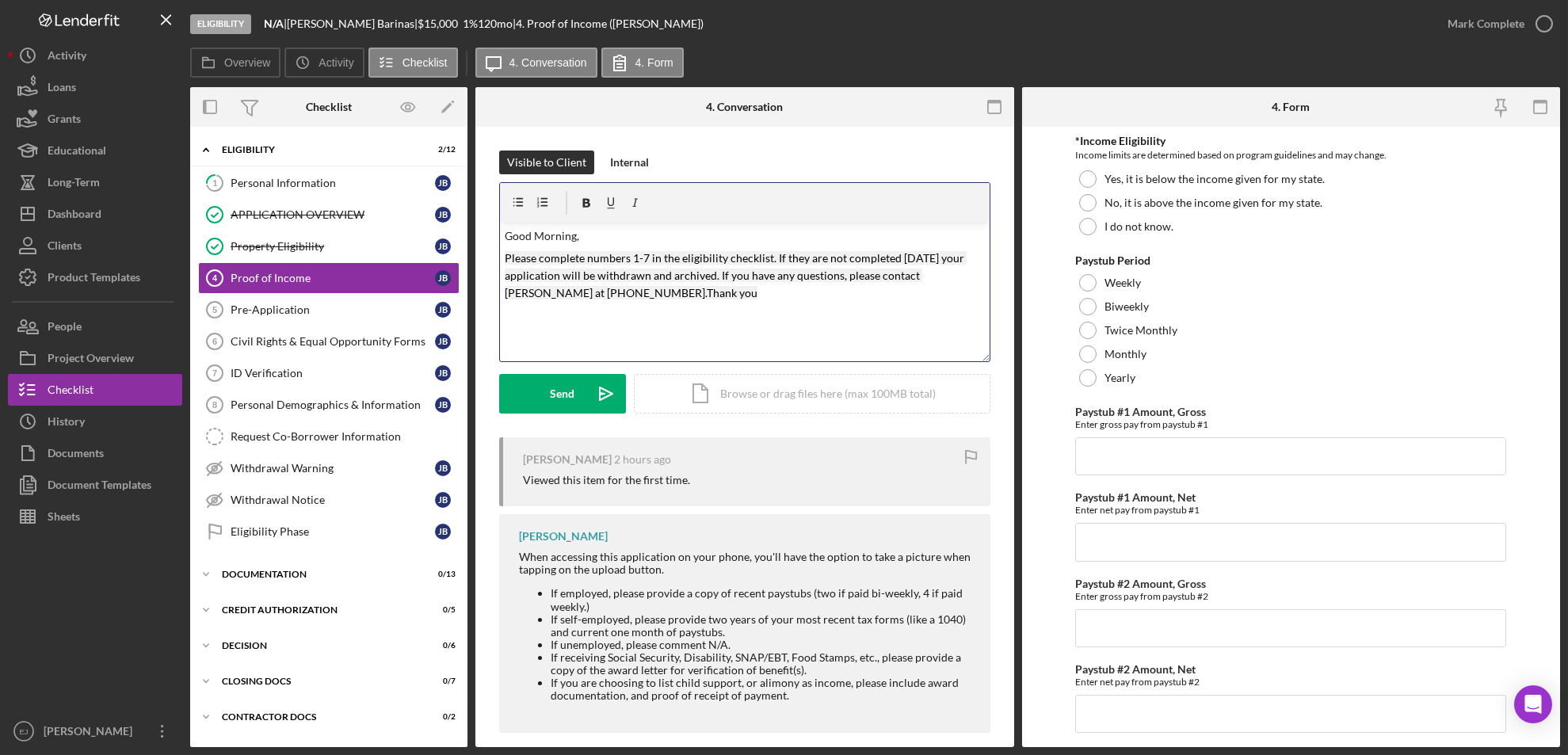
click at [646, 253] on mark "Please complete numbers 1-7 in the eligibility checklist. If they are not compl…" at bounding box center [736, 276] width 462 height 49
click at [576, 394] on button "Send Icon/icon-invite-send" at bounding box center [562, 394] width 127 height 40
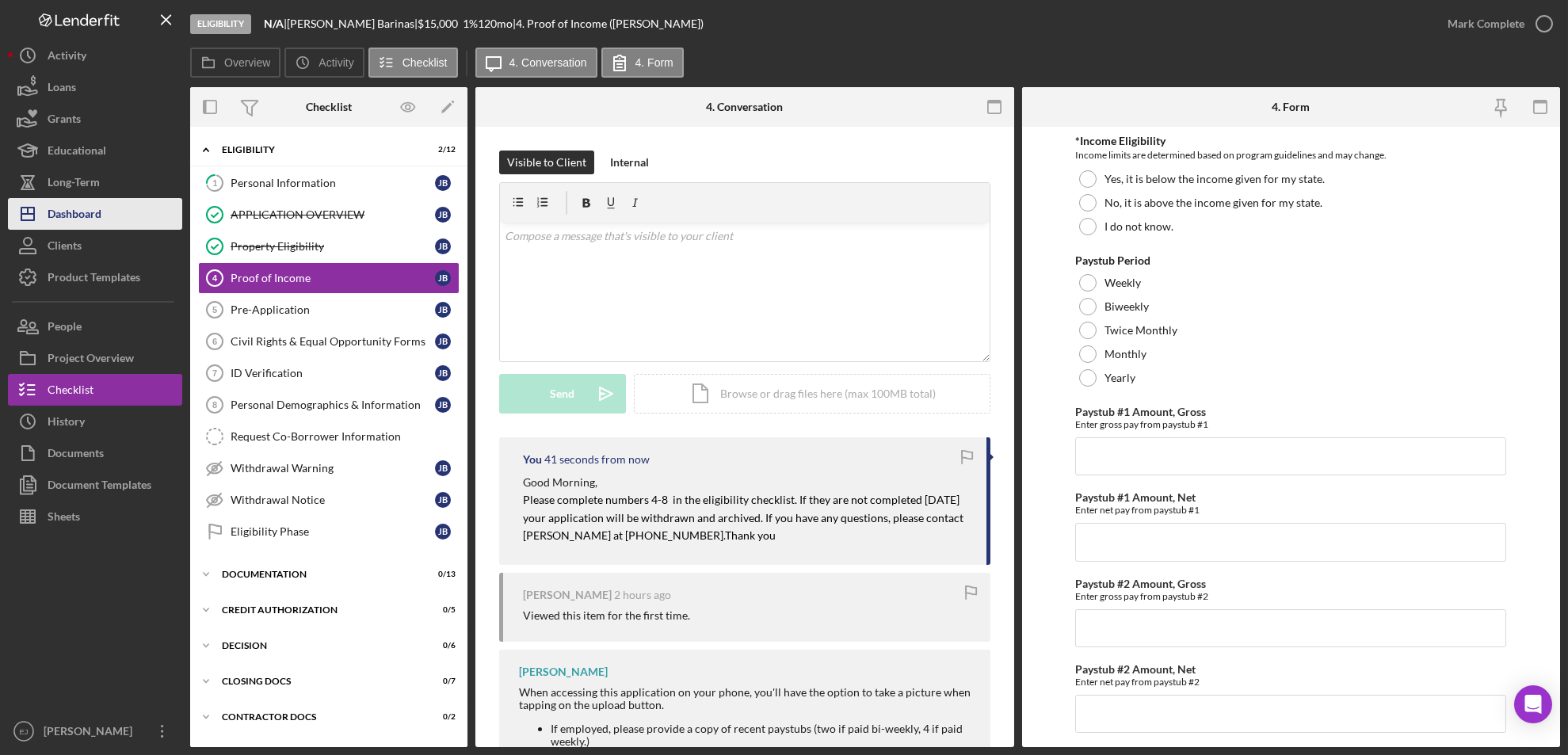
click at [123, 210] on button "Icon/Dashboard Dashboard" at bounding box center [95, 214] width 174 height 32
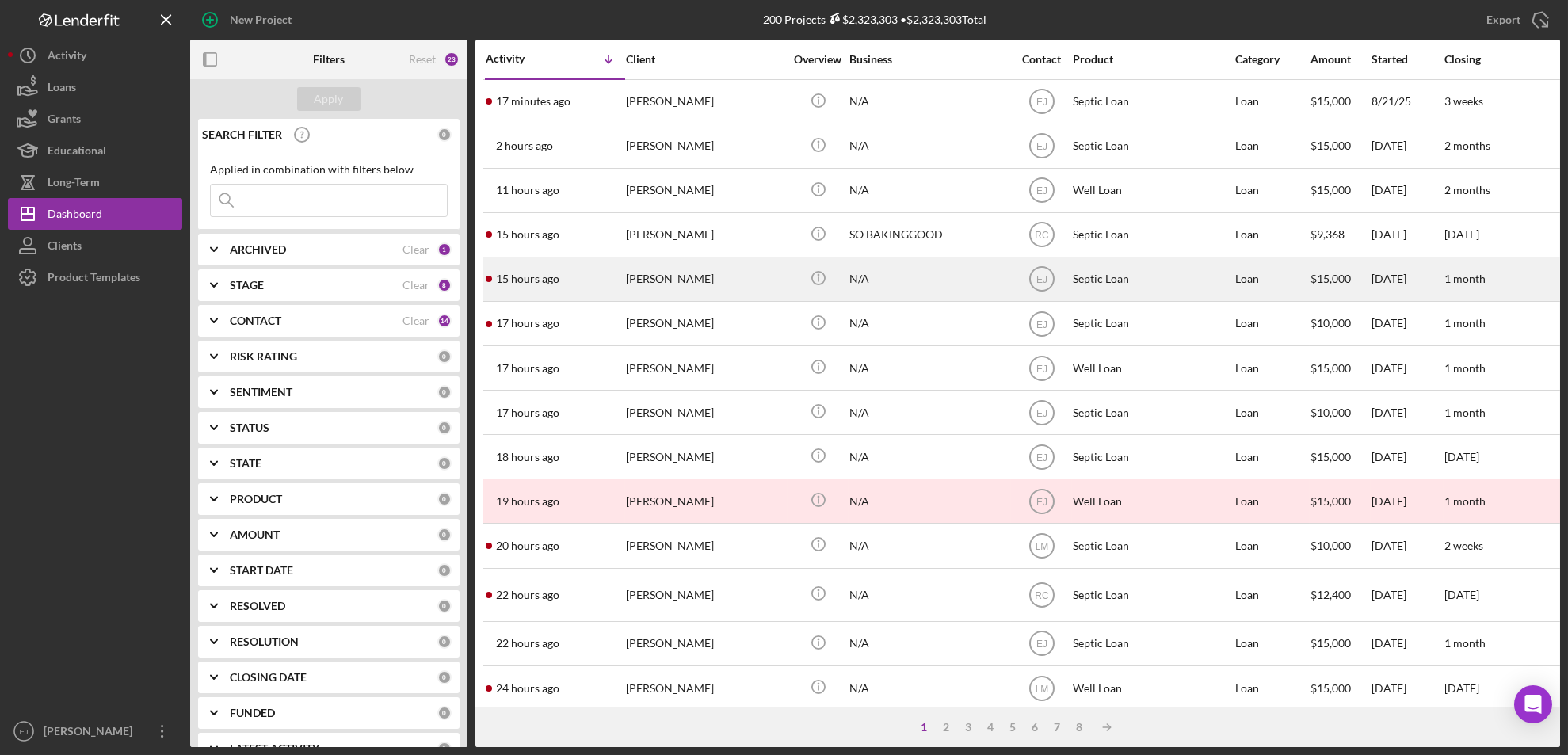
click at [690, 287] on div "[PERSON_NAME]" at bounding box center [705, 278] width 158 height 42
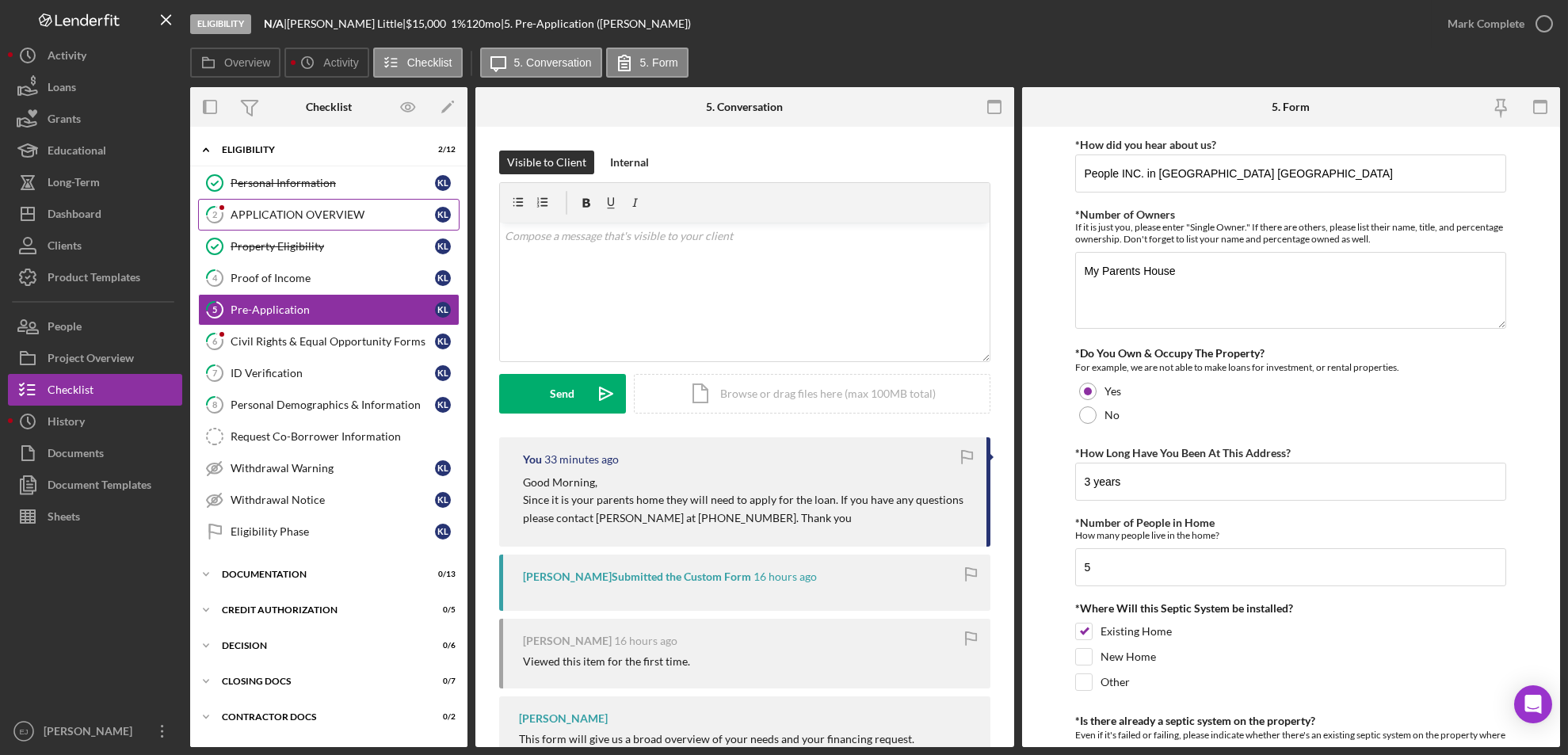
click at [298, 215] on div "APPLICATION OVERVIEW" at bounding box center [333, 215] width 205 height 13
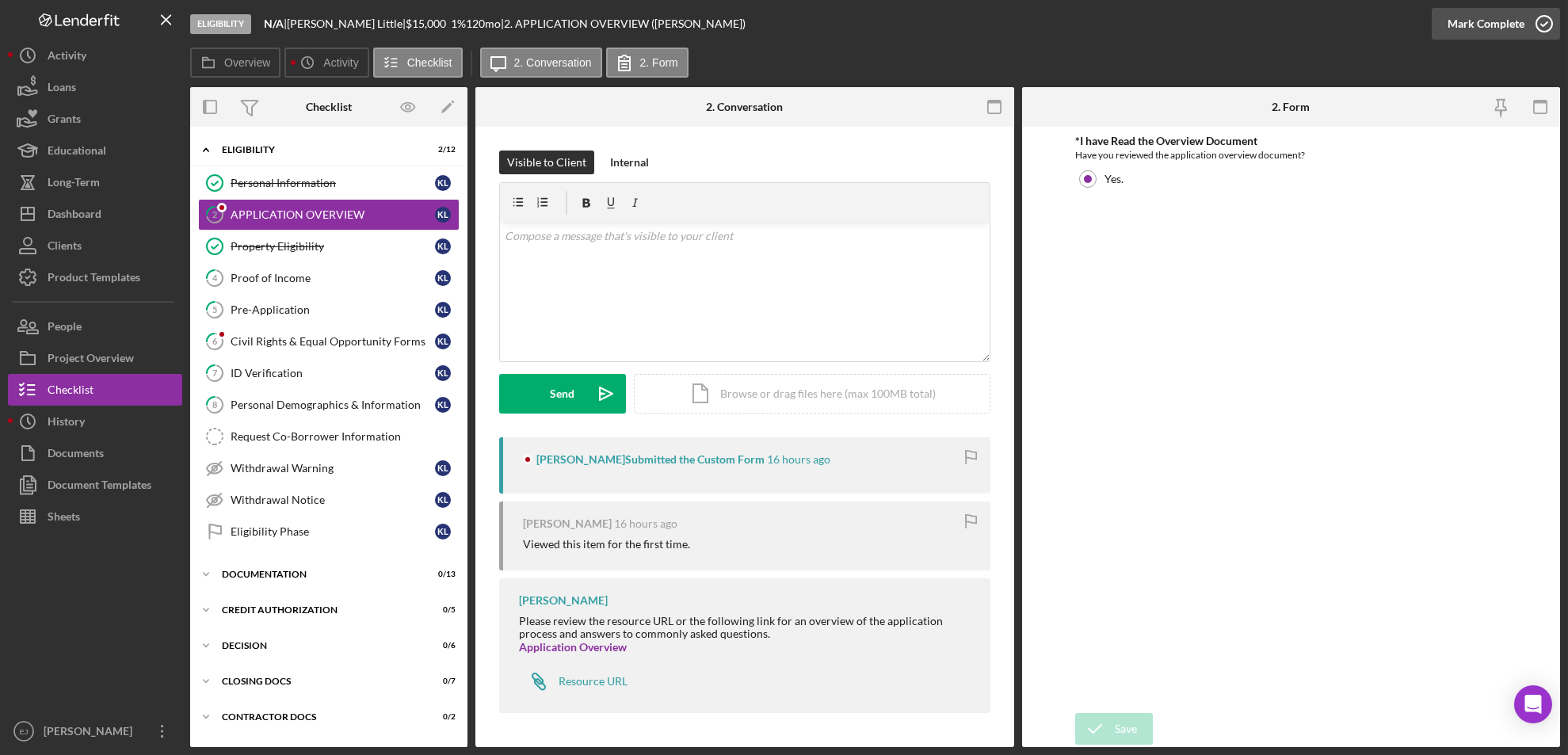
click at [1305, 29] on icon "button" at bounding box center [1544, 23] width 40 height 40
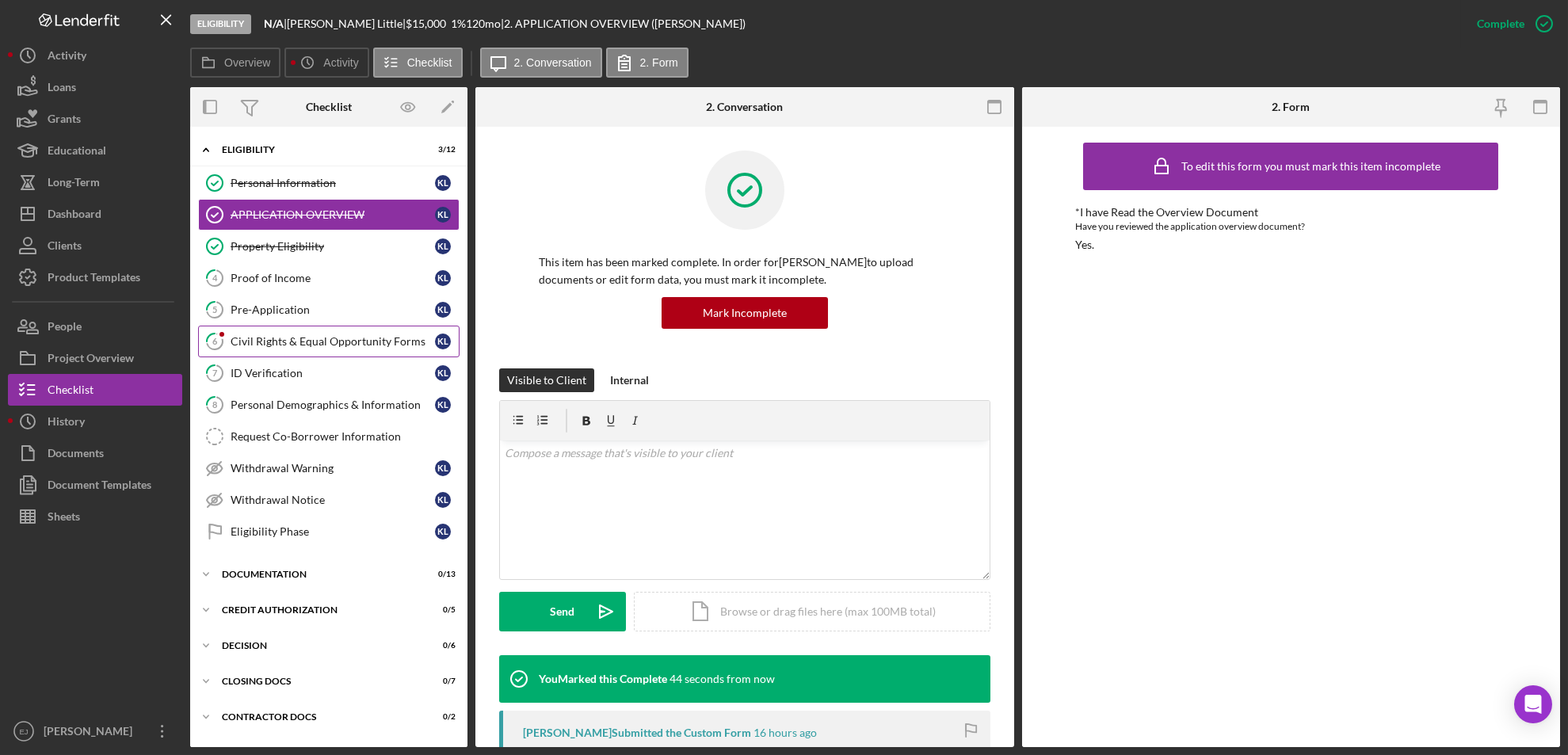
click at [335, 339] on div "Civil Rights & Equal Opportunity Forms" at bounding box center [333, 342] width 205 height 13
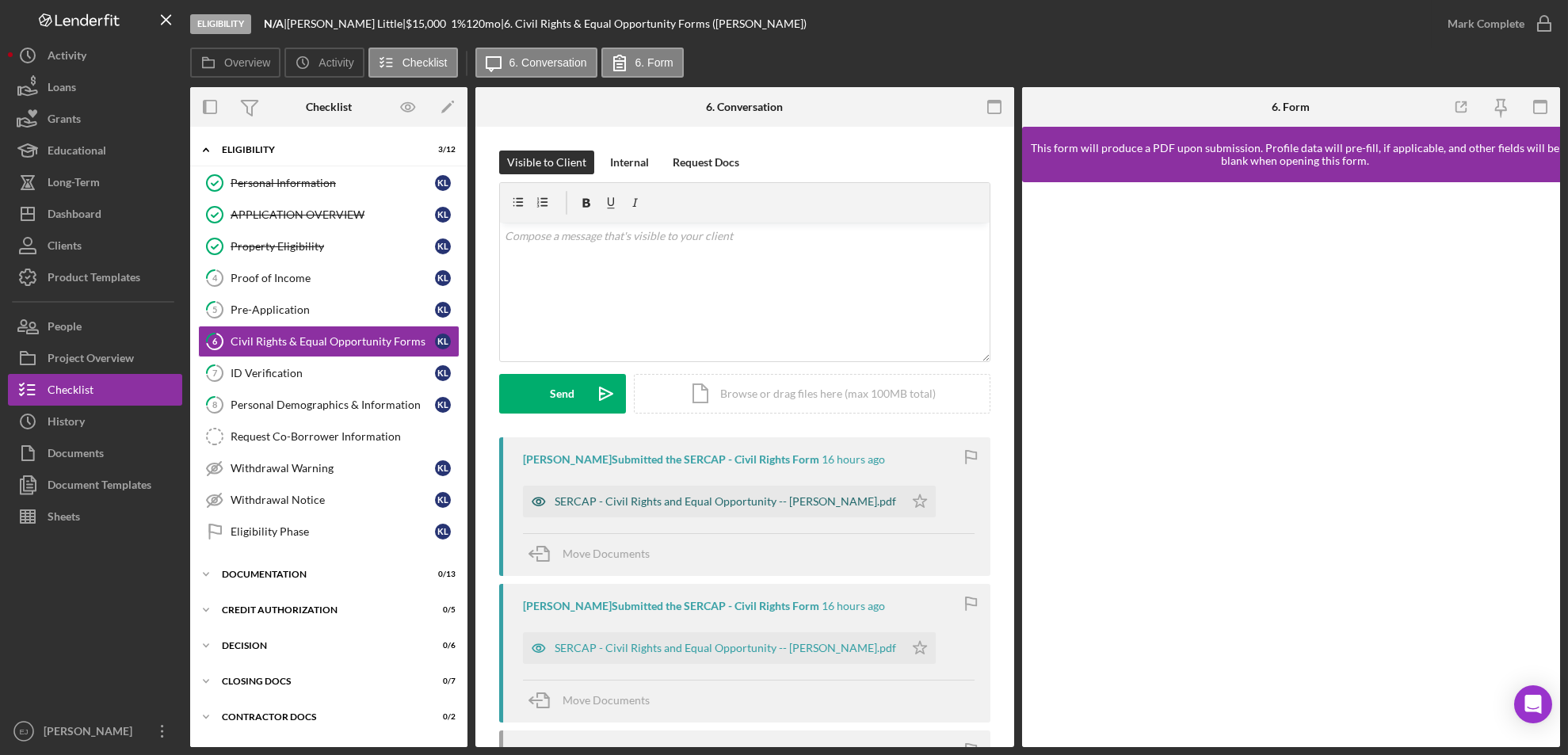
click at [638, 505] on div "SERCAP - Civil Rights and Equal Opportunity -- [PERSON_NAME].pdf" at bounding box center [725, 502] width 342 height 13
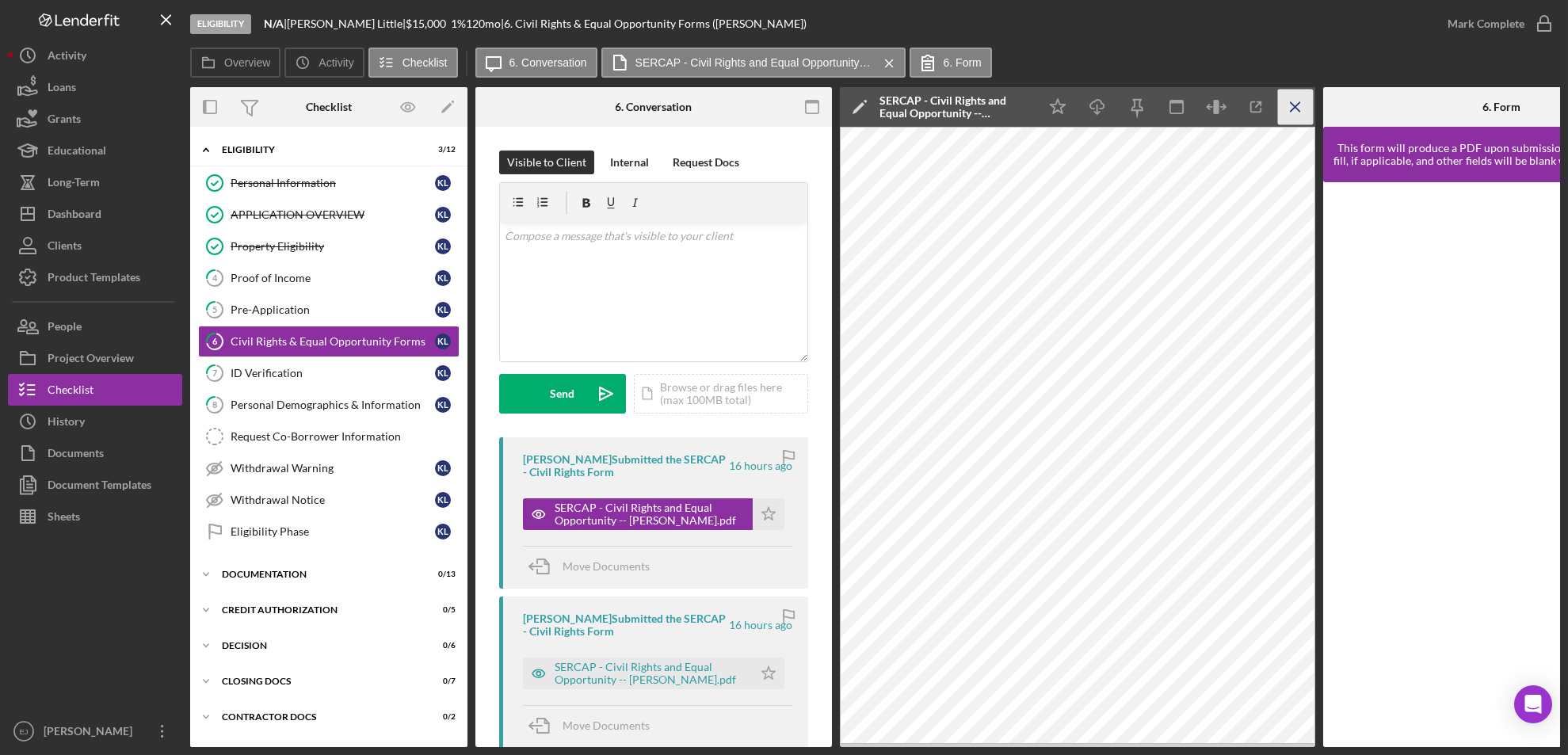
click at [1300, 103] on line "button" at bounding box center [1294, 106] width 8 height 8
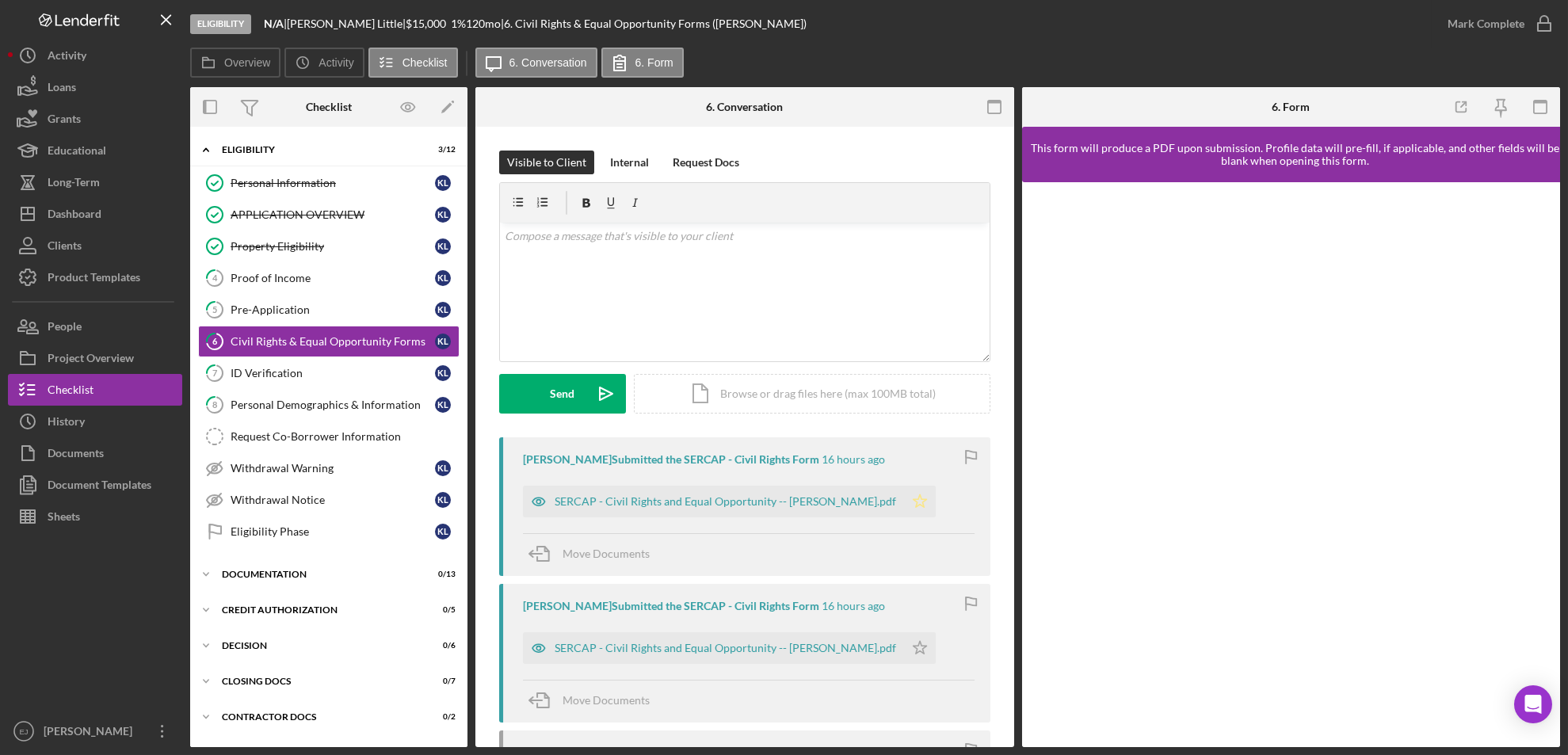
click at [904, 501] on icon "Icon/Star" at bounding box center [920, 502] width 32 height 32
click at [1305, 18] on icon "button" at bounding box center [1544, 23] width 40 height 40
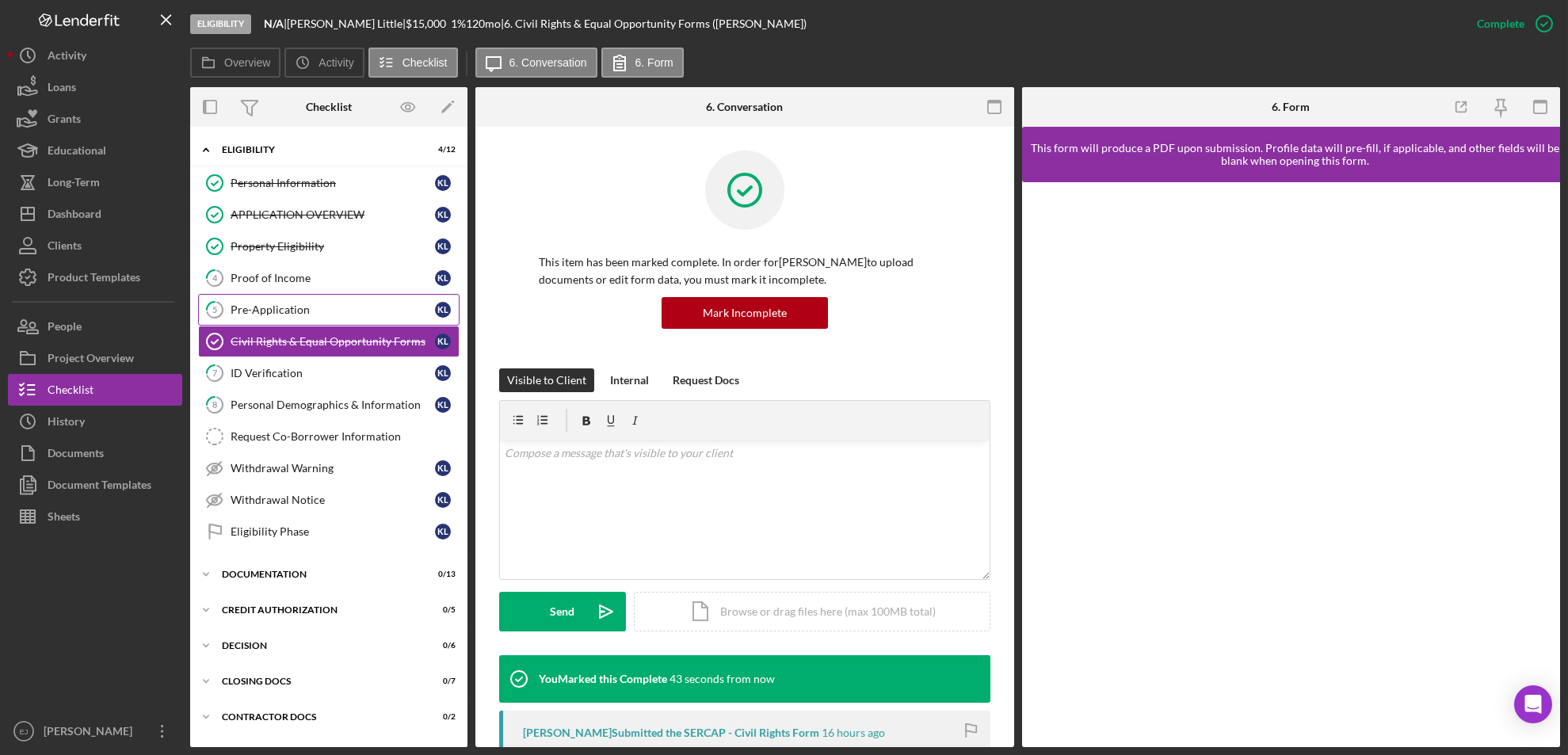
click at [318, 306] on div "Pre-Application" at bounding box center [333, 310] width 205 height 13
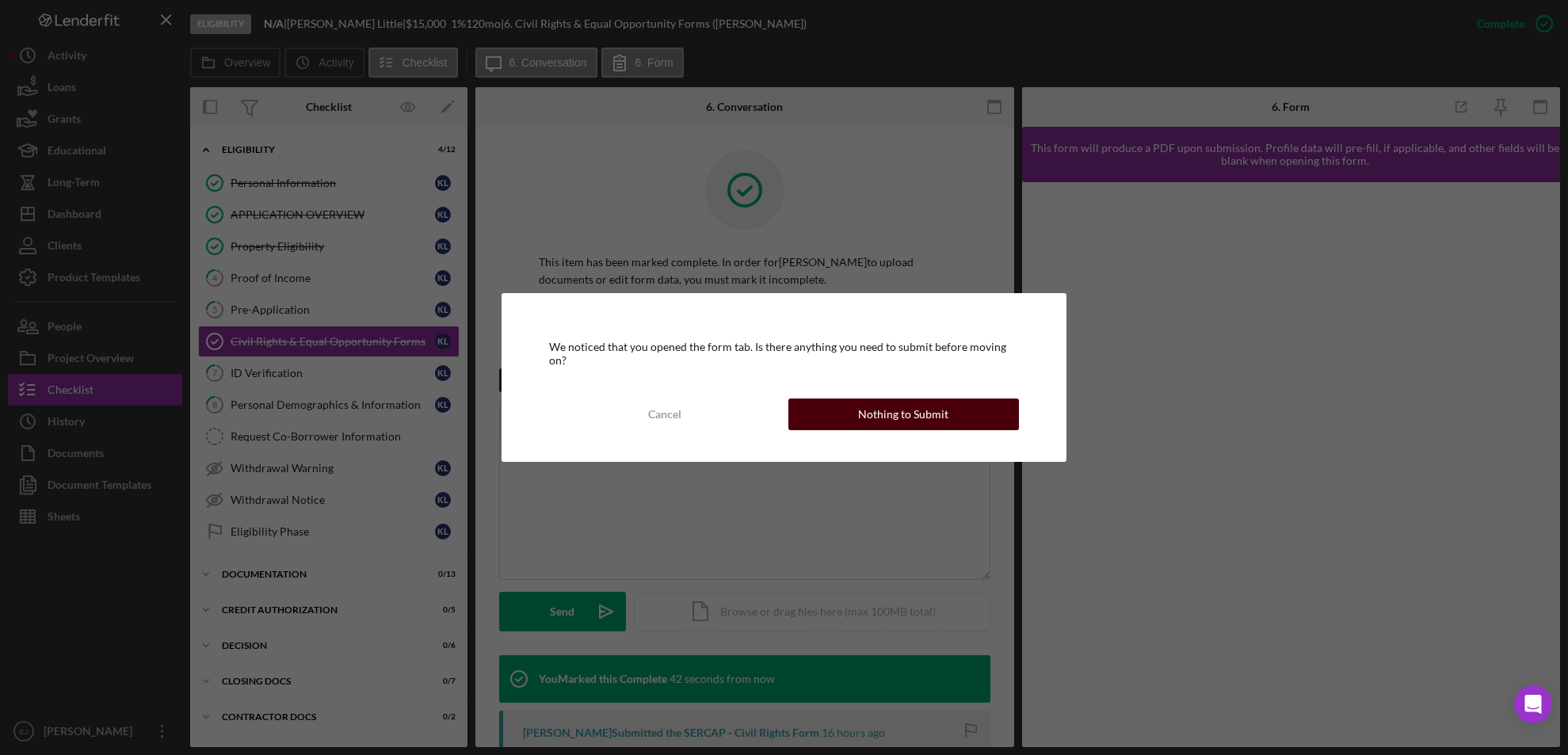
click at [980, 407] on button "Nothing to Submit" at bounding box center [904, 414] width 231 height 32
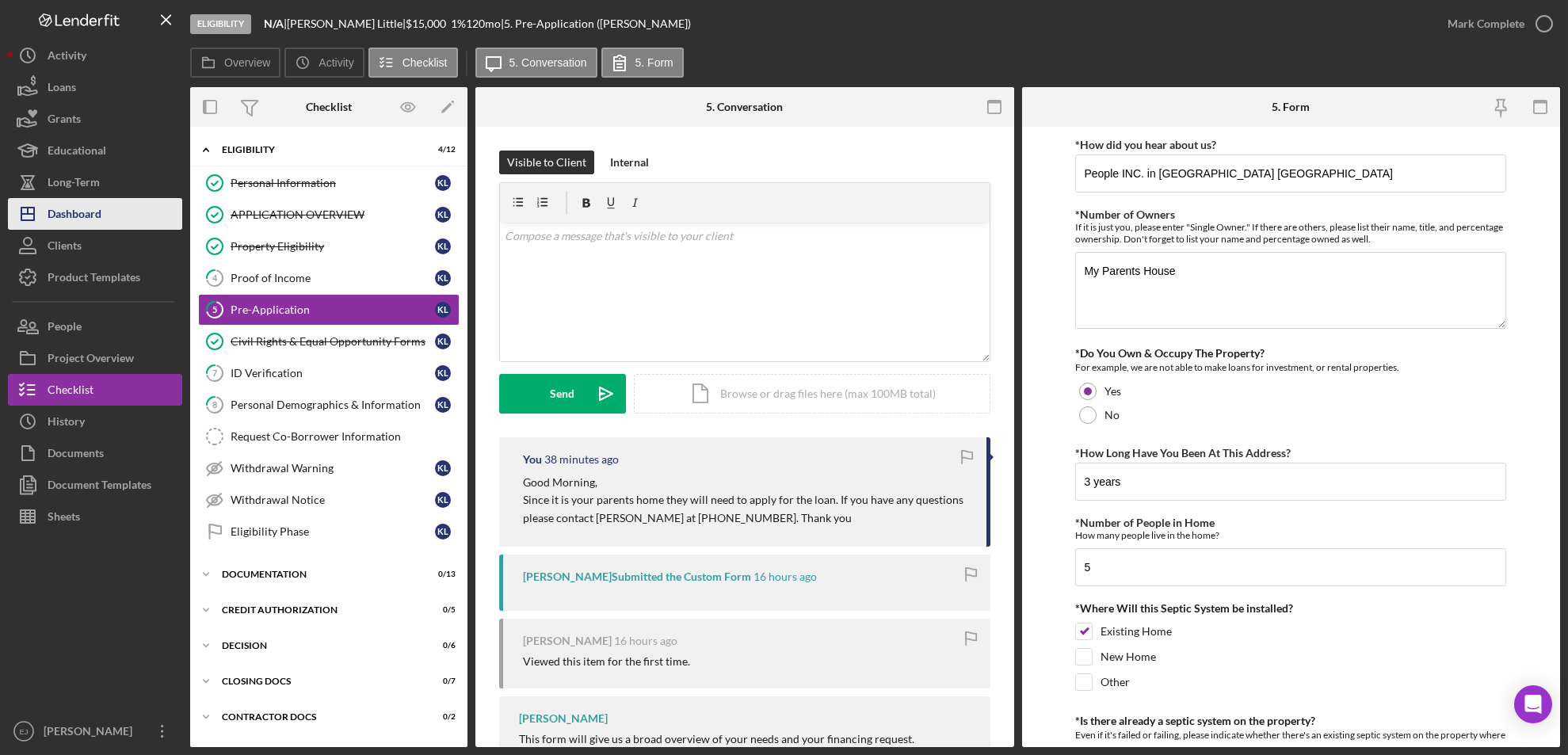
click at [168, 224] on button "Icon/Dashboard Dashboard" at bounding box center [95, 214] width 174 height 32
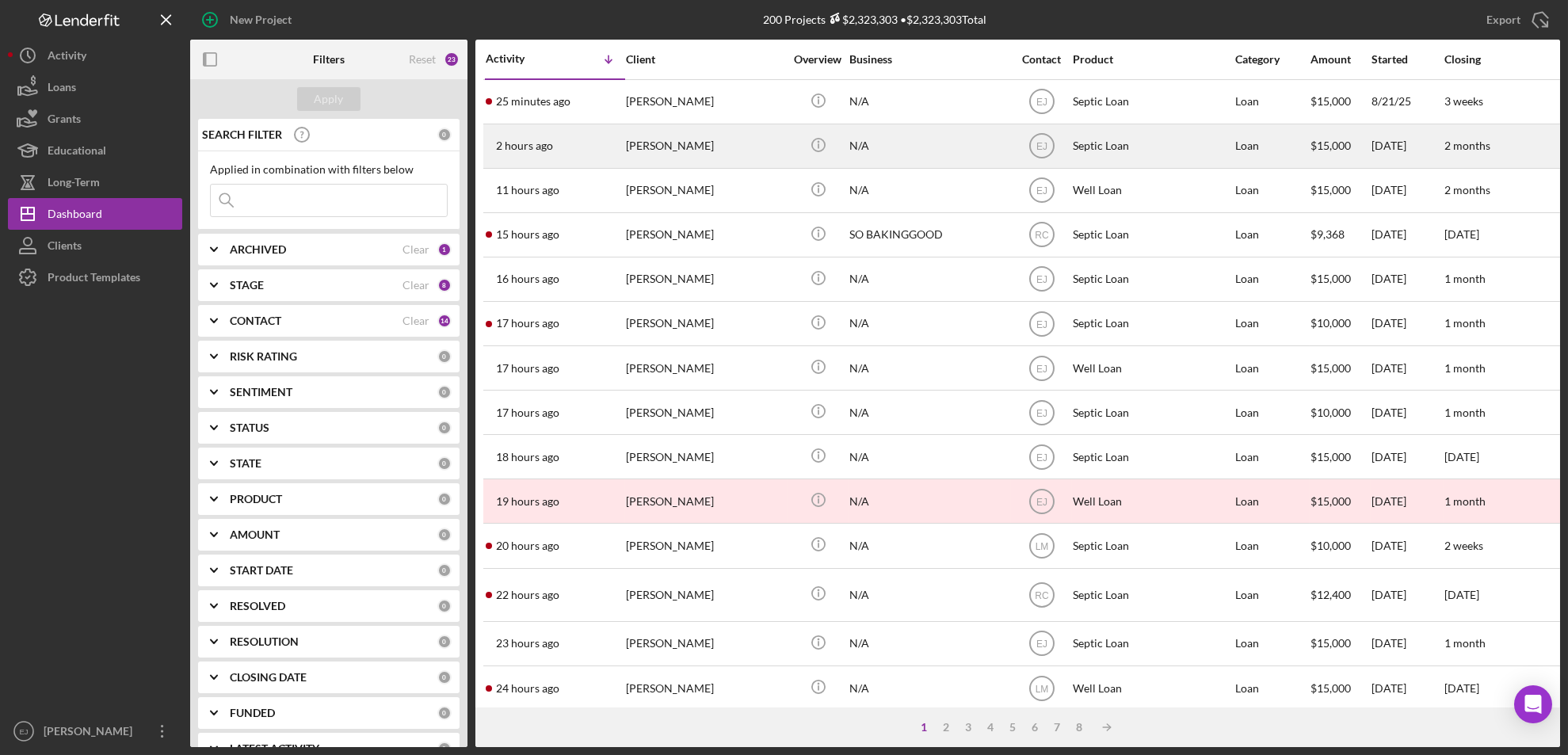
click at [656, 150] on div "[PERSON_NAME]" at bounding box center [705, 145] width 158 height 42
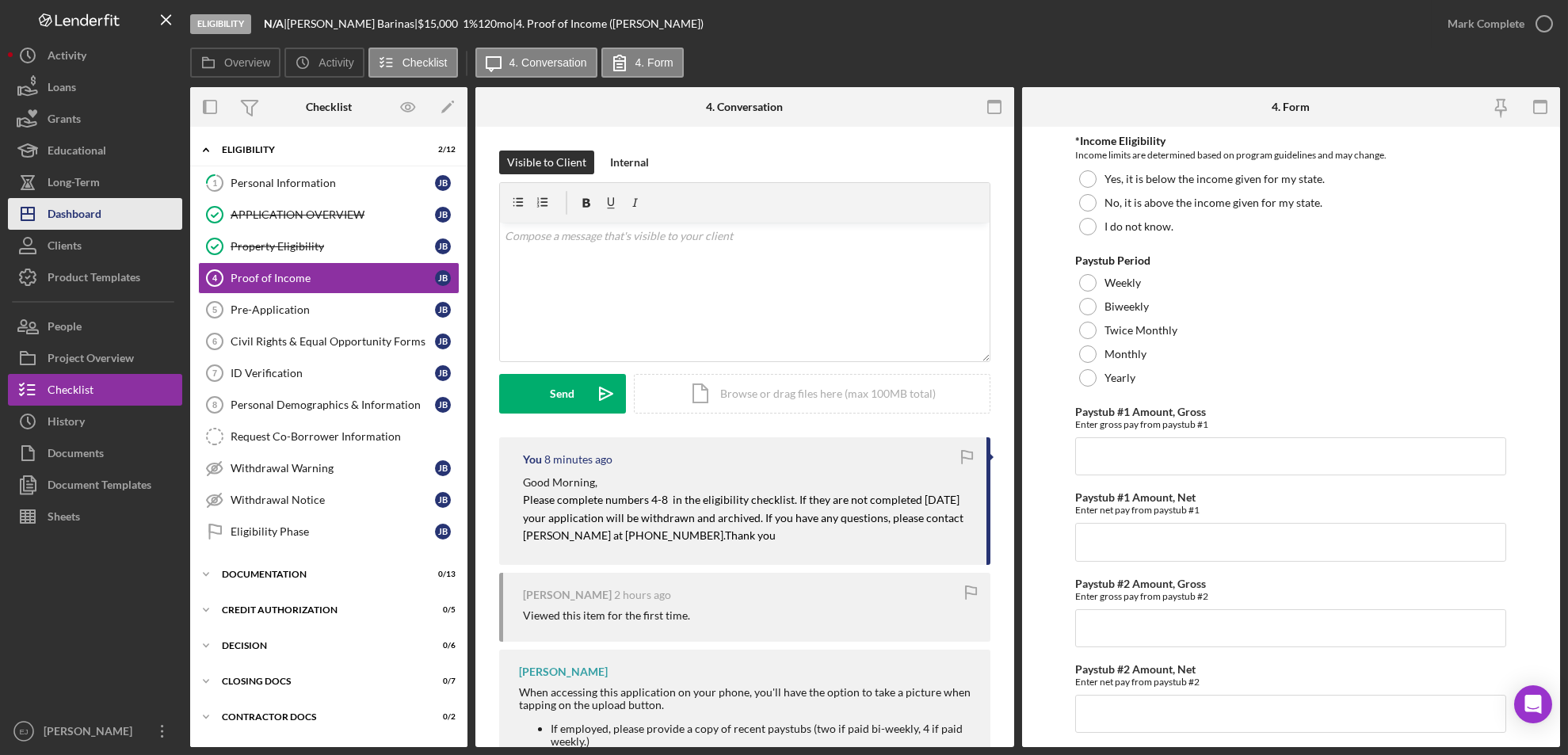
click at [109, 211] on button "Icon/Dashboard Dashboard" at bounding box center [95, 214] width 174 height 32
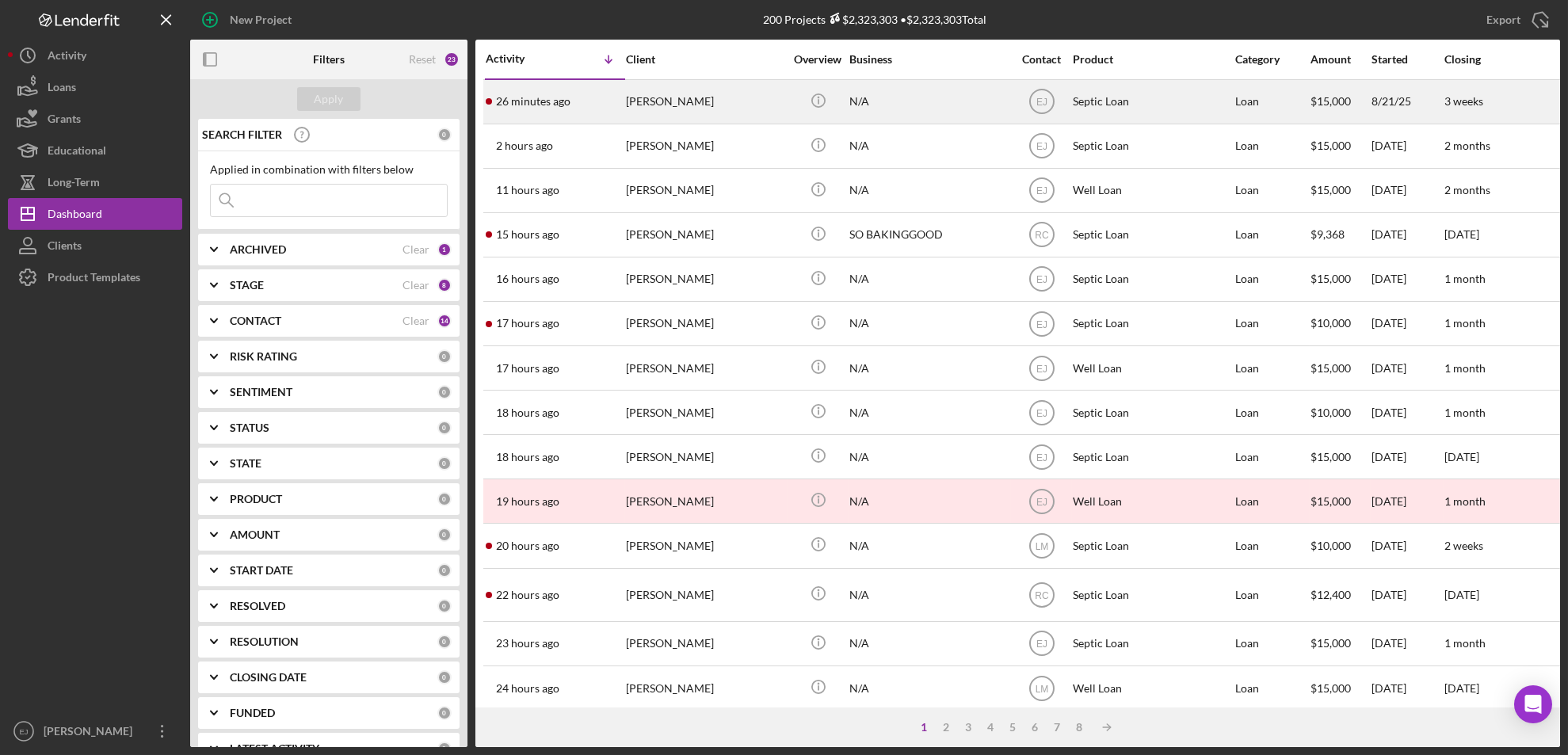
click at [599, 115] on div "26 minutes ago [PERSON_NAME]" at bounding box center [555, 101] width 139 height 42
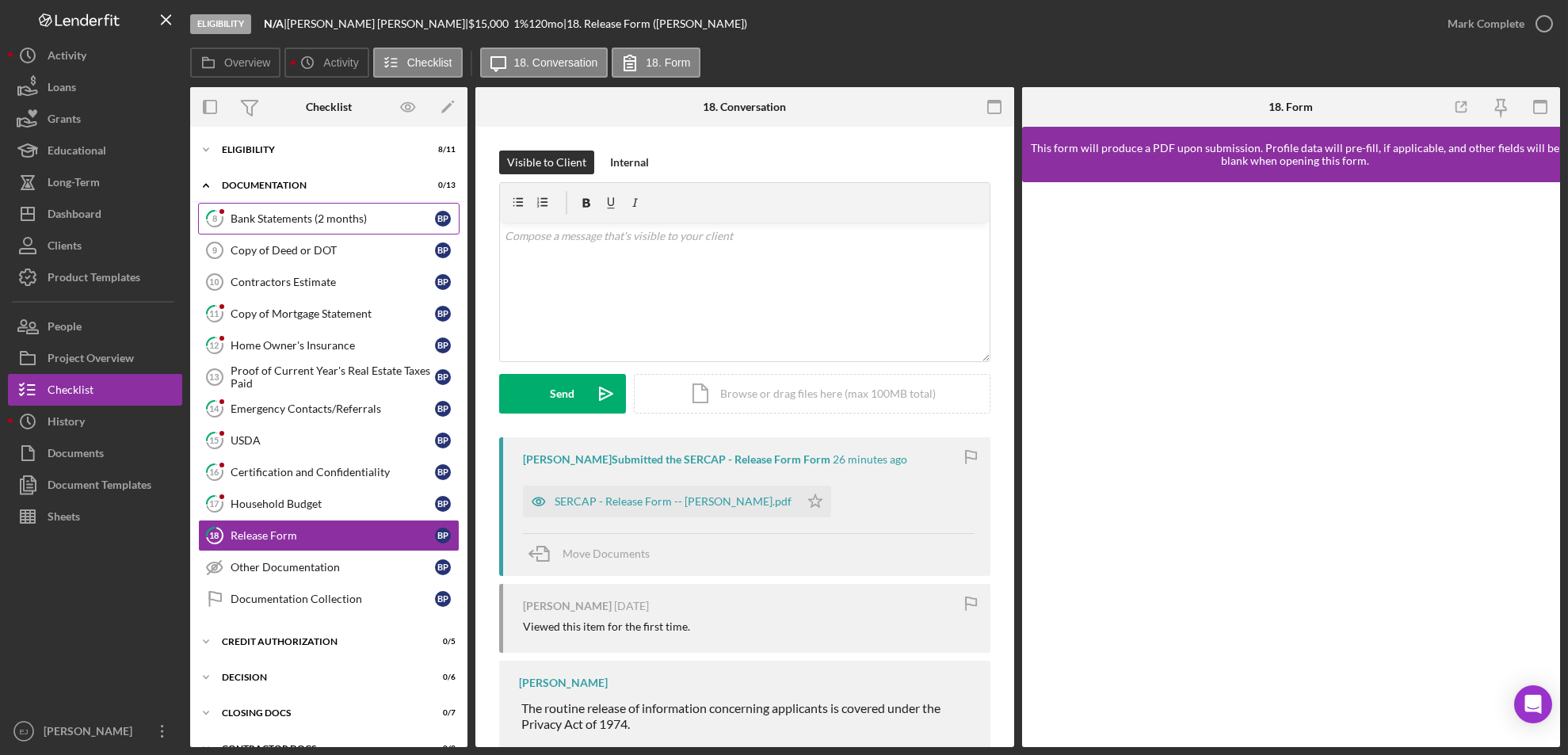
click at [282, 223] on div "Bank Statements (2 months)" at bounding box center [333, 219] width 205 height 13
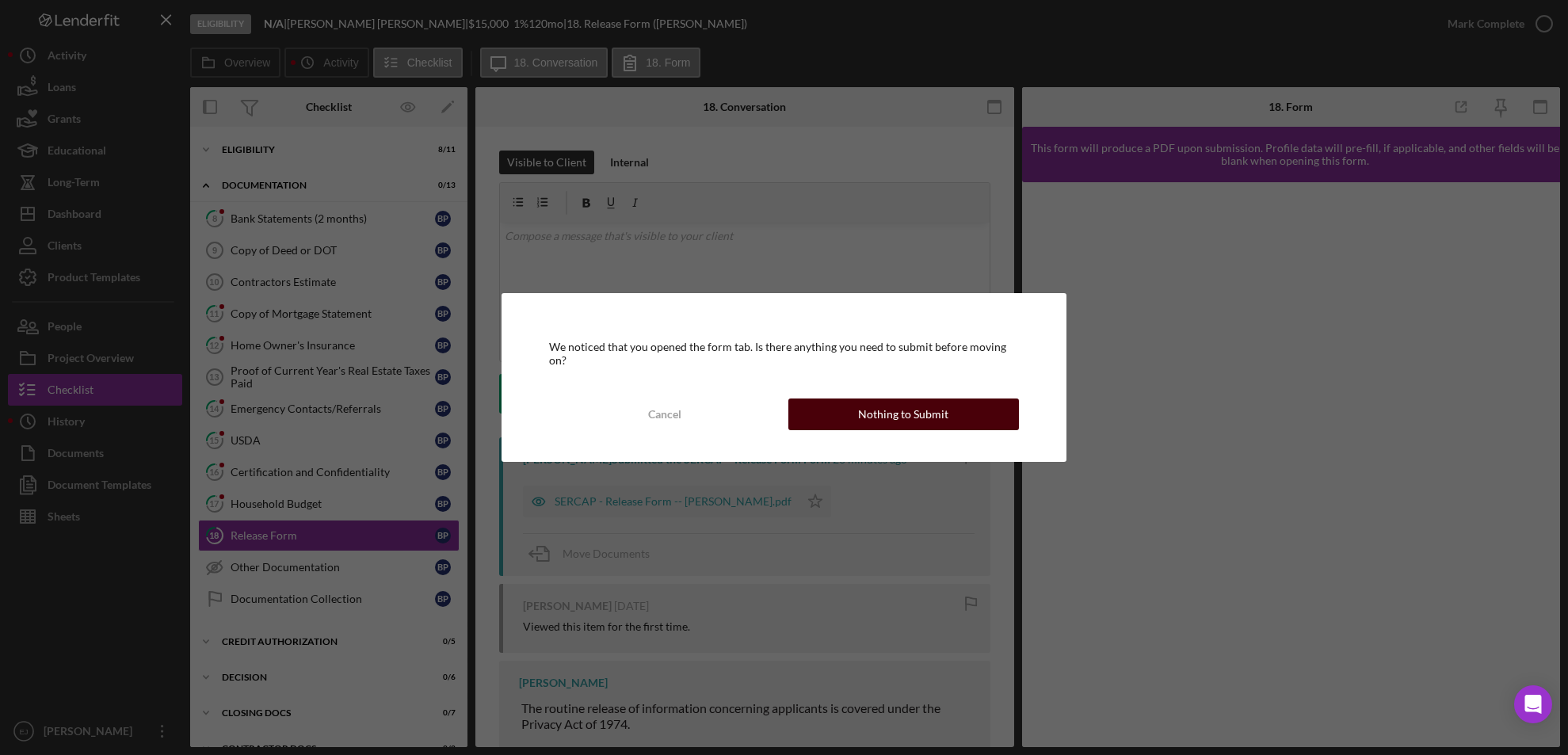
click at [912, 414] on div "Nothing to Submit" at bounding box center [903, 414] width 90 height 32
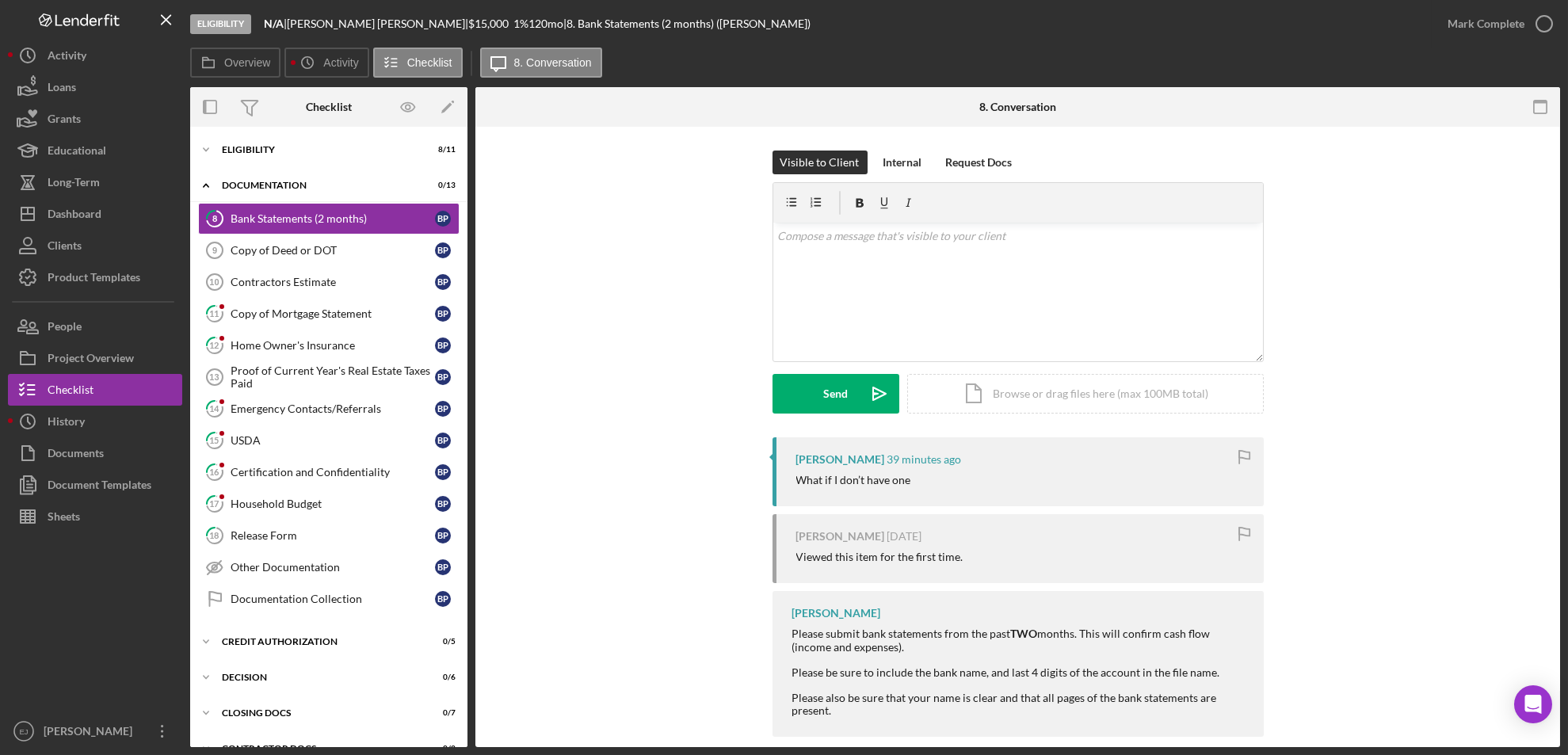
click at [1305, 629] on div "Visible to Client Internal Request Docs v Color teal Color pink Remove color Ad…" at bounding box center [1018, 447] width 1085 height 641
click at [309, 310] on div "Copy of Mortgage Statement" at bounding box center [333, 314] width 205 height 13
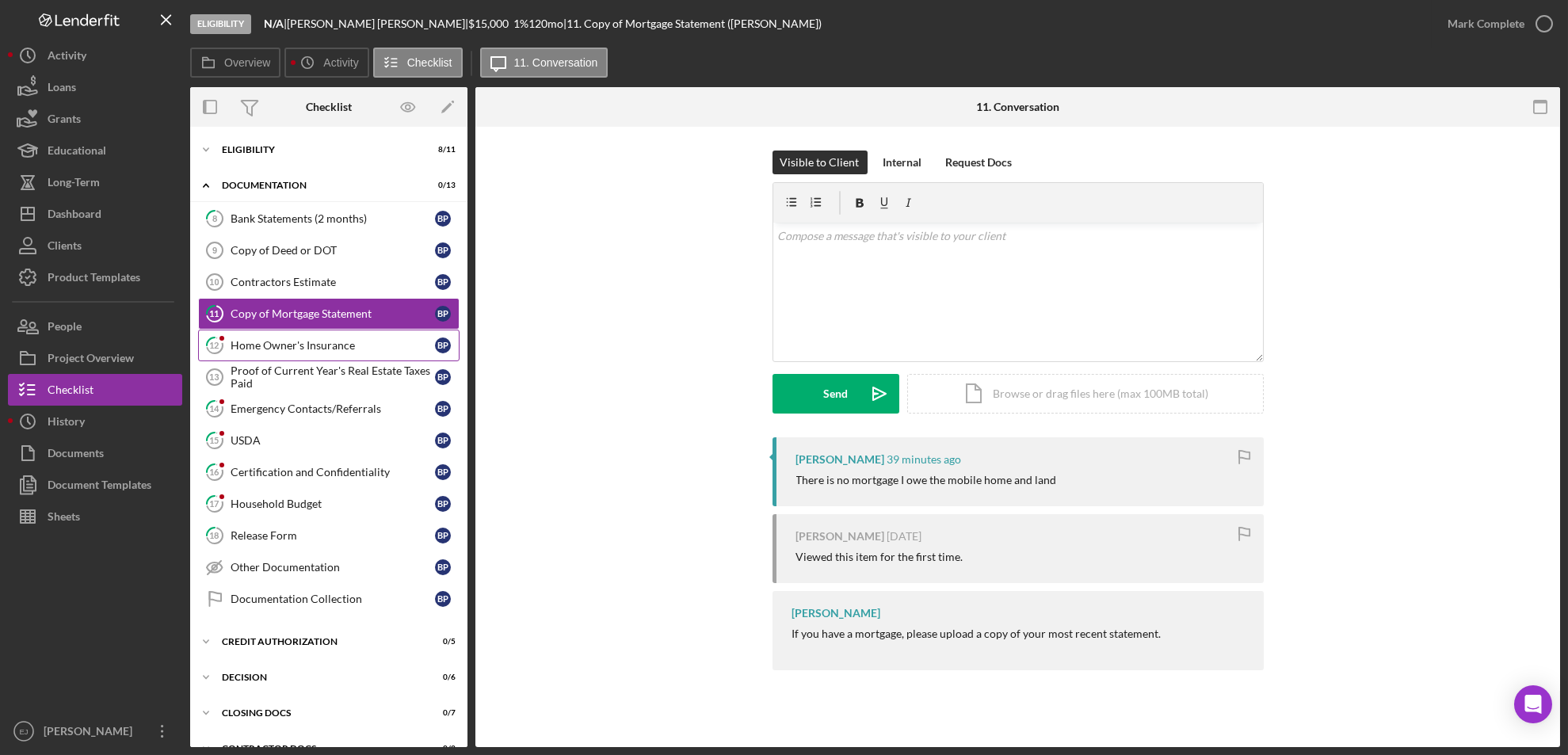
click at [322, 336] on link "12 Home Owner's Insurance B P" at bounding box center [329, 345] width 262 height 32
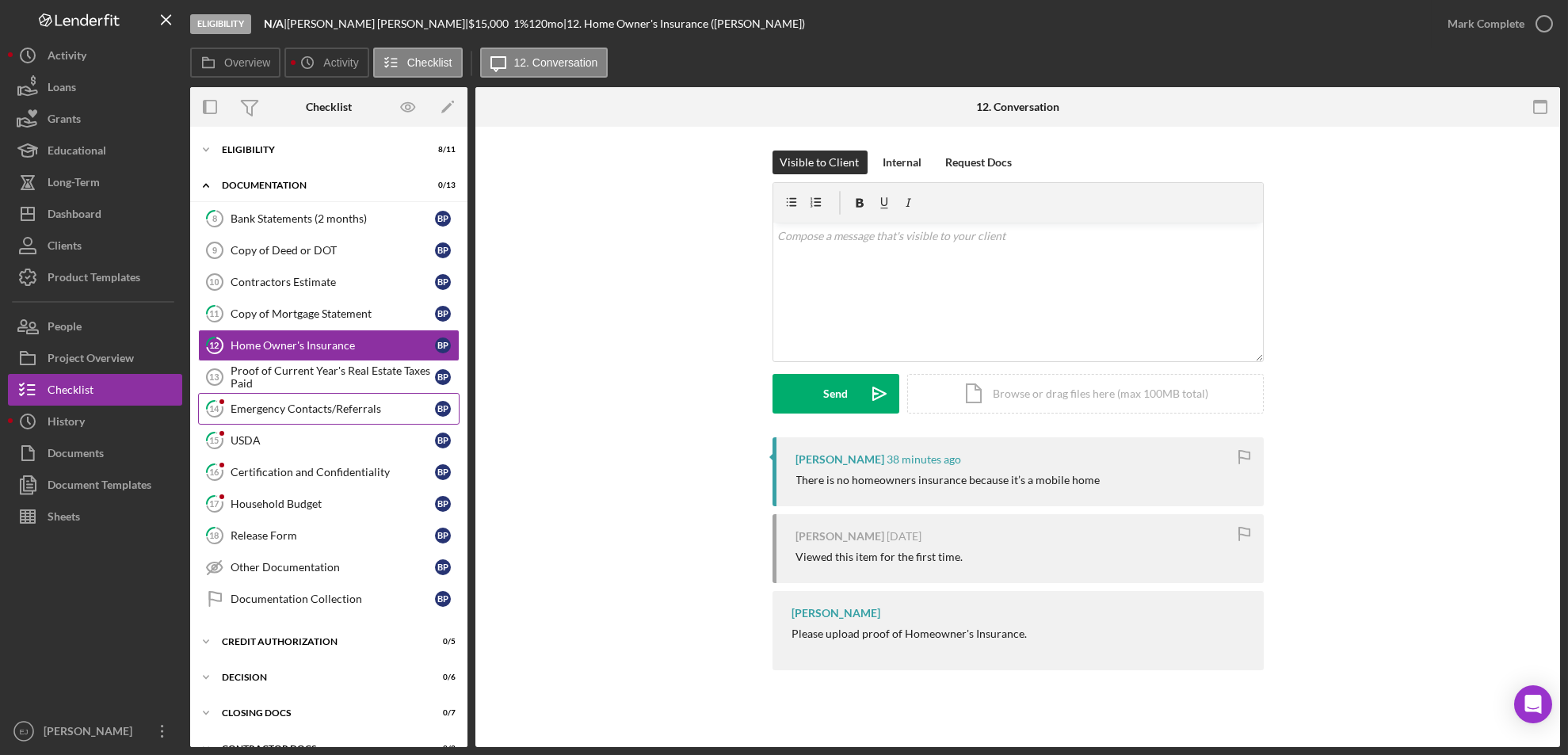
click at [264, 411] on div "Emergency Contacts/Referrals" at bounding box center [333, 409] width 205 height 13
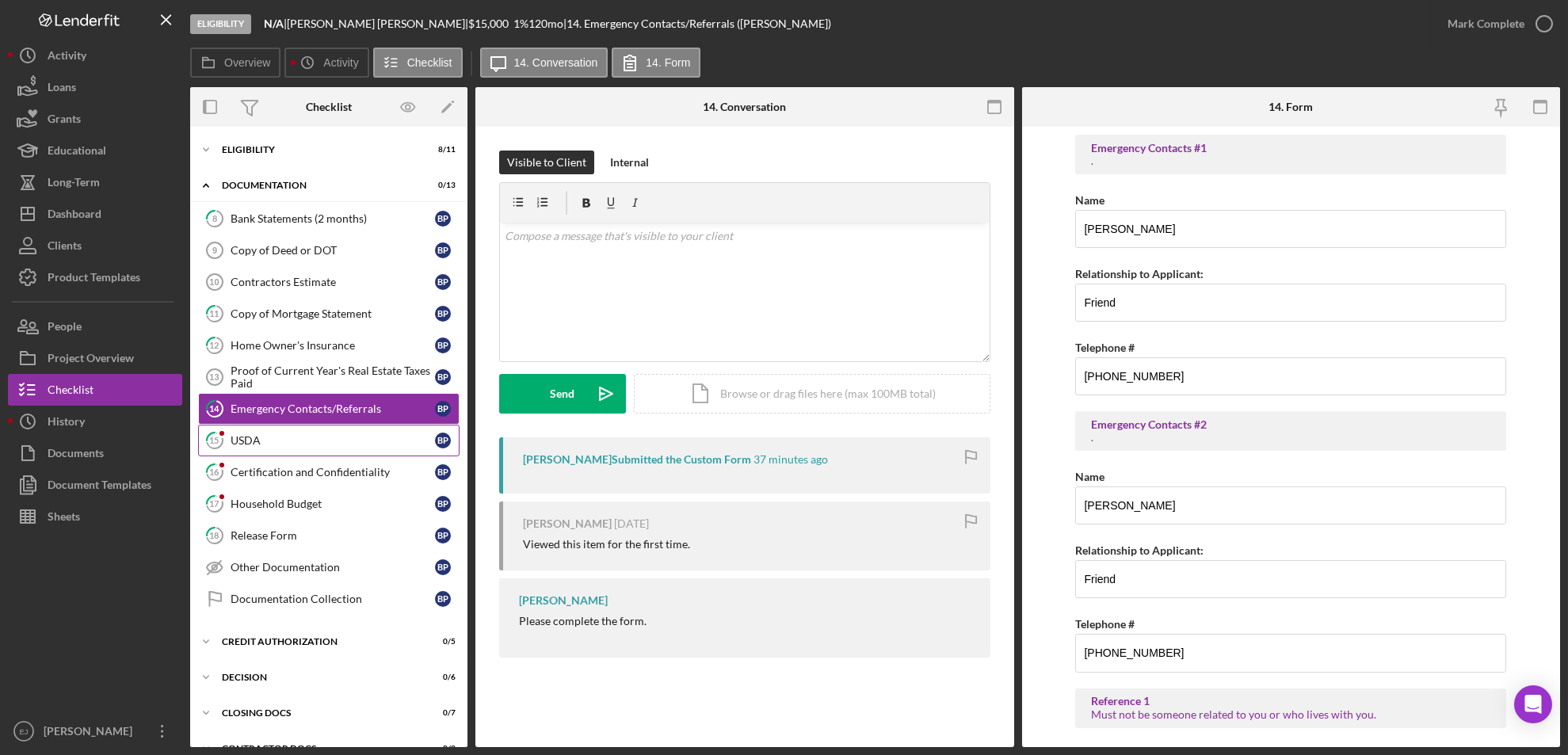
click at [343, 437] on div "USDA" at bounding box center [333, 440] width 205 height 13
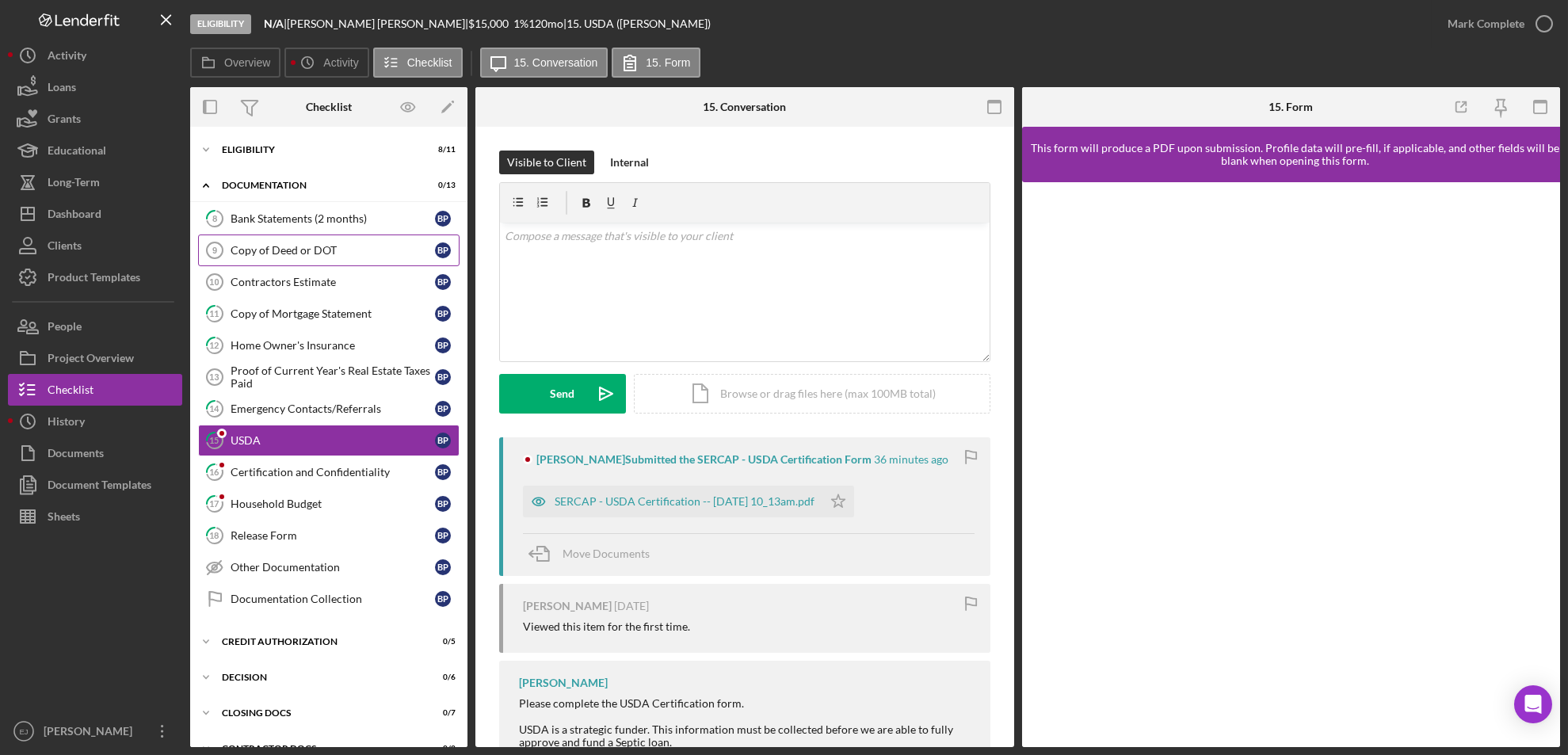
click at [330, 247] on div "Copy of Deed or DOT" at bounding box center [333, 250] width 205 height 13
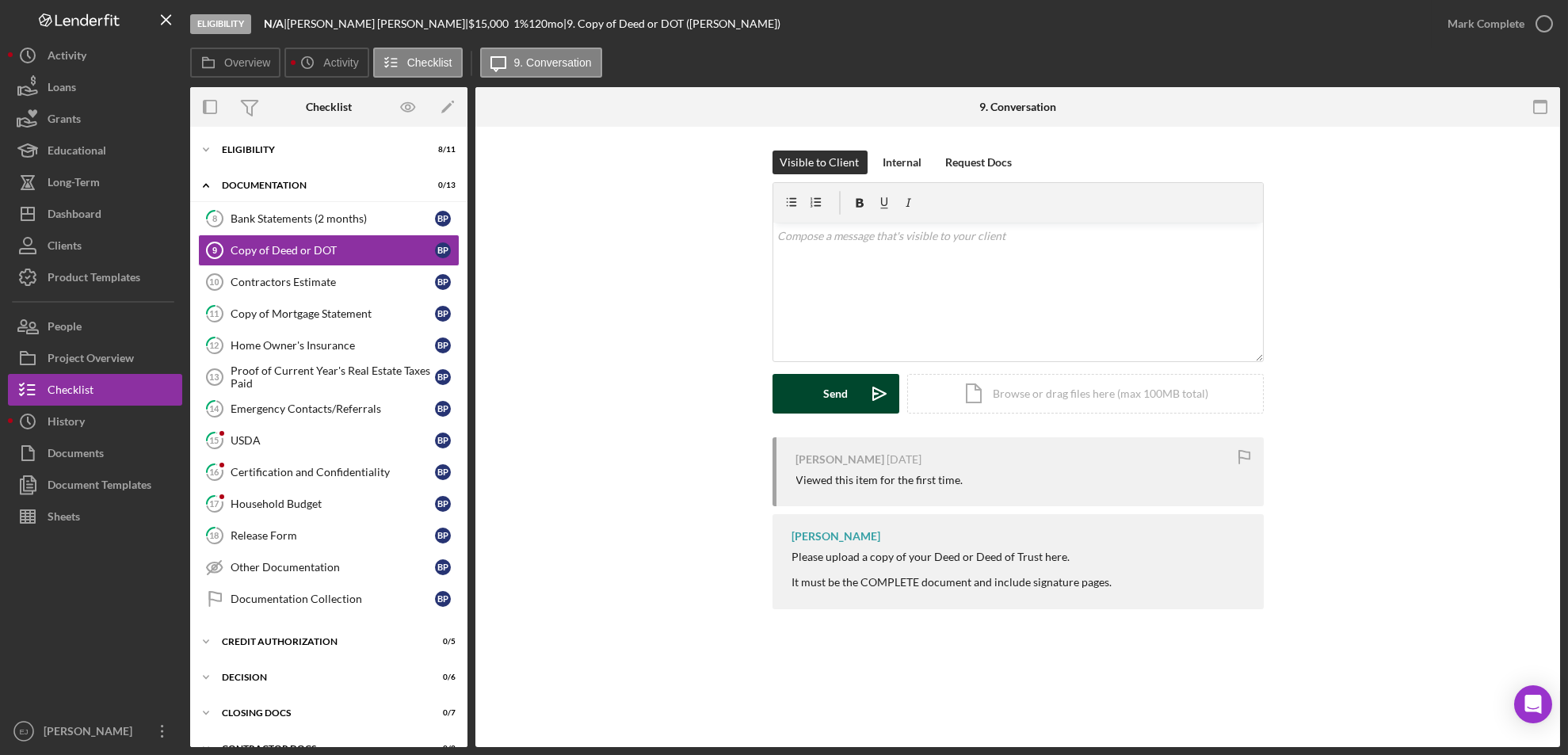
click at [792, 399] on button "Send Icon/icon-invite-send" at bounding box center [836, 394] width 127 height 40
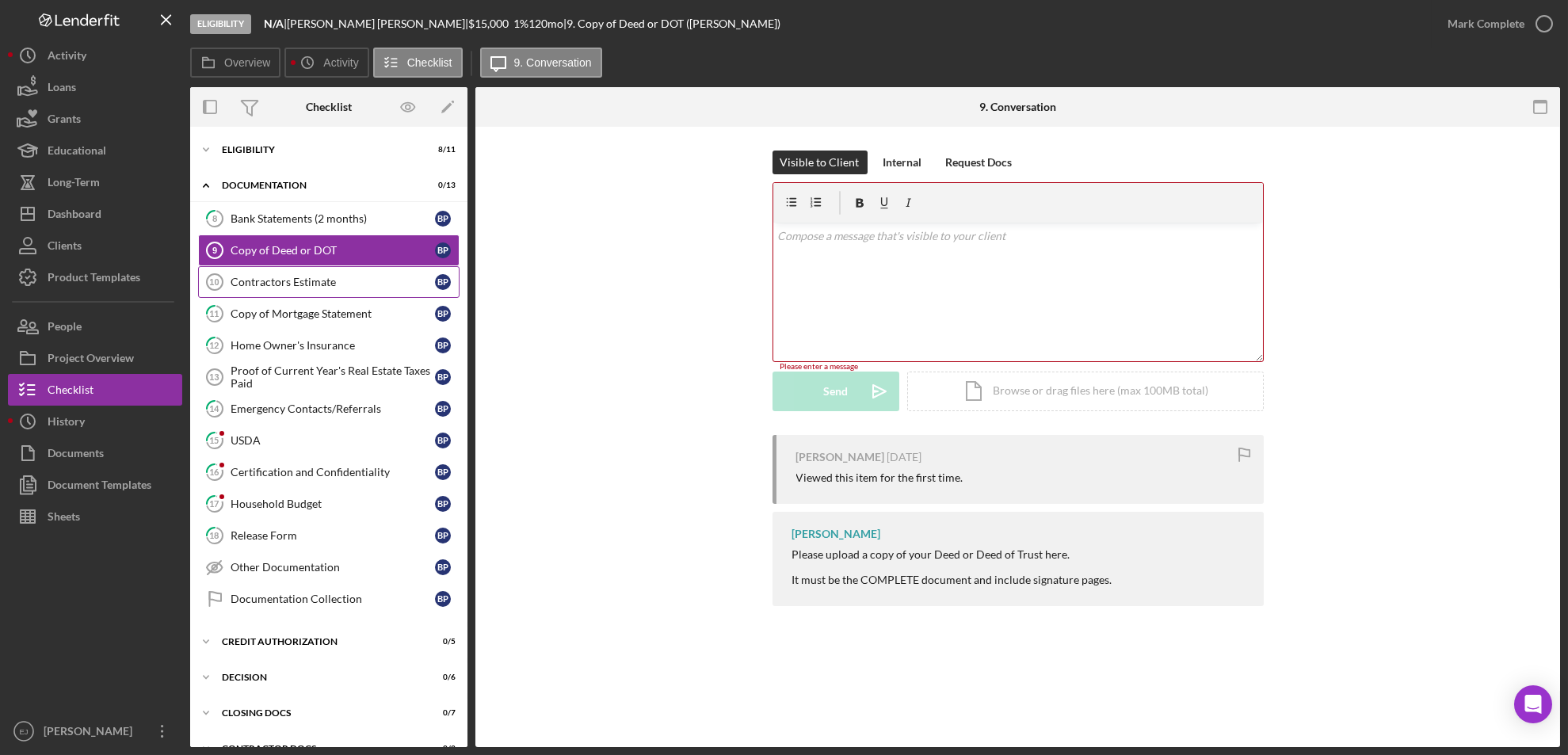
click at [296, 279] on div "Contractors Estimate" at bounding box center [333, 282] width 205 height 13
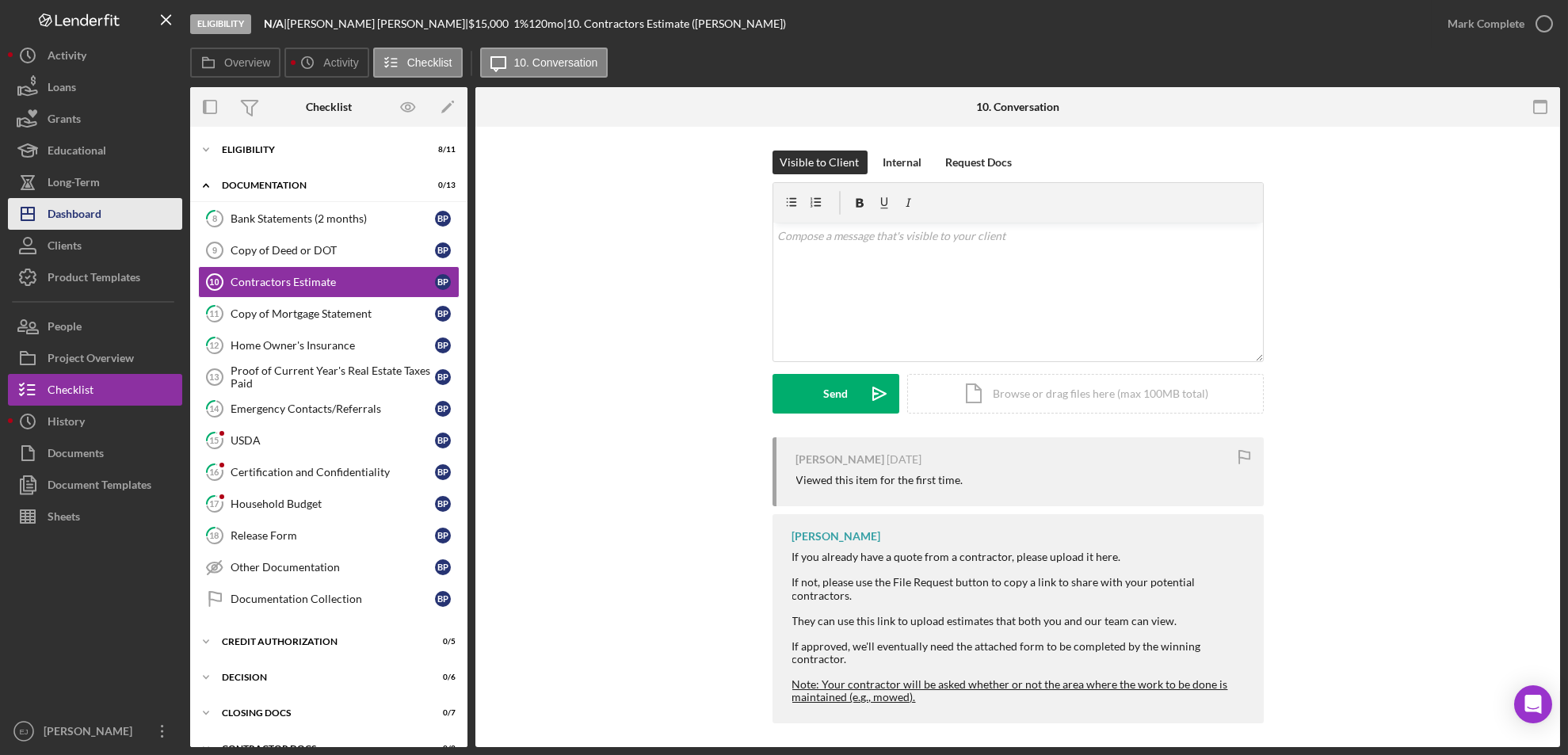
click at [77, 209] on div "Dashboard" at bounding box center [74, 216] width 54 height 35
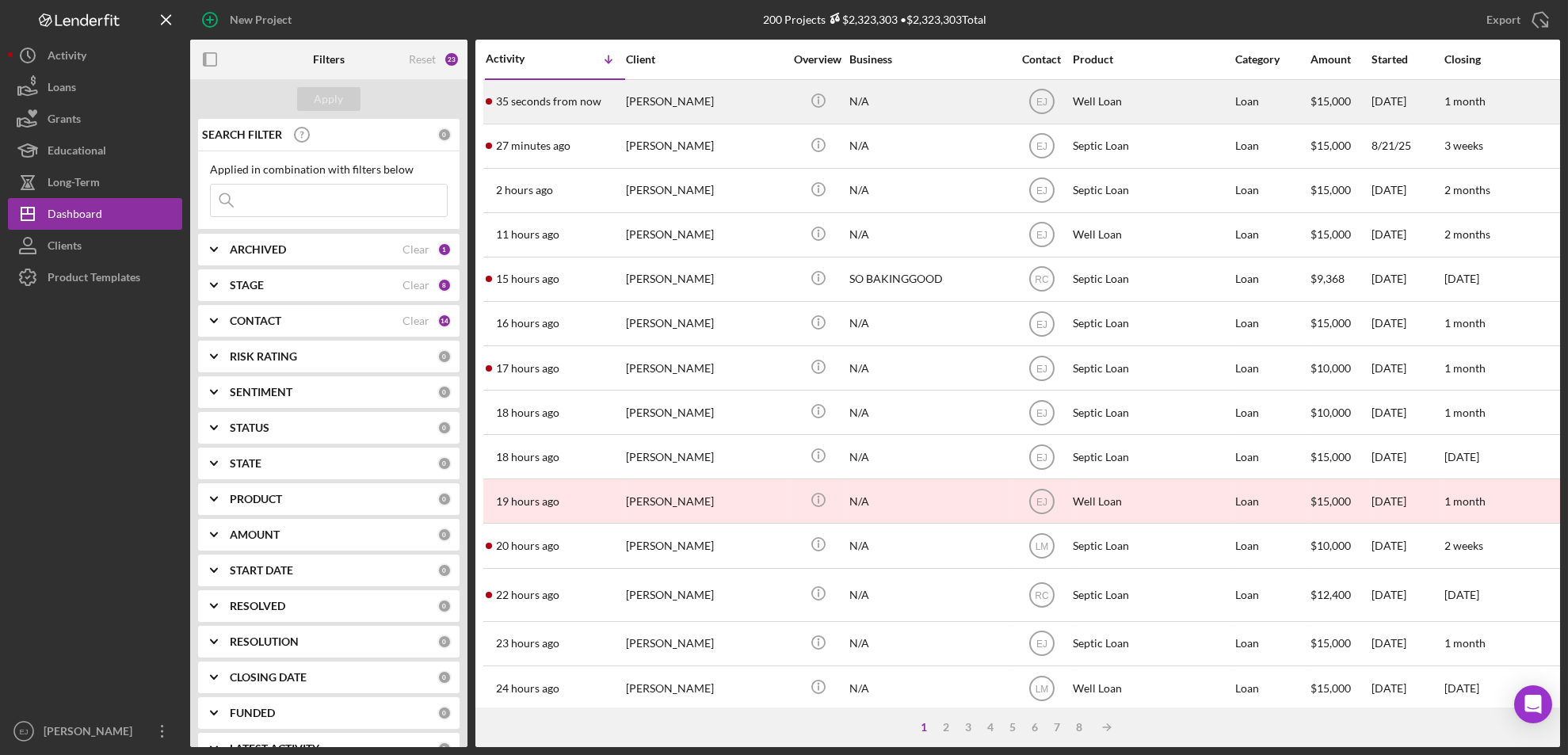
click at [681, 114] on div "[PERSON_NAME]" at bounding box center [705, 101] width 158 height 42
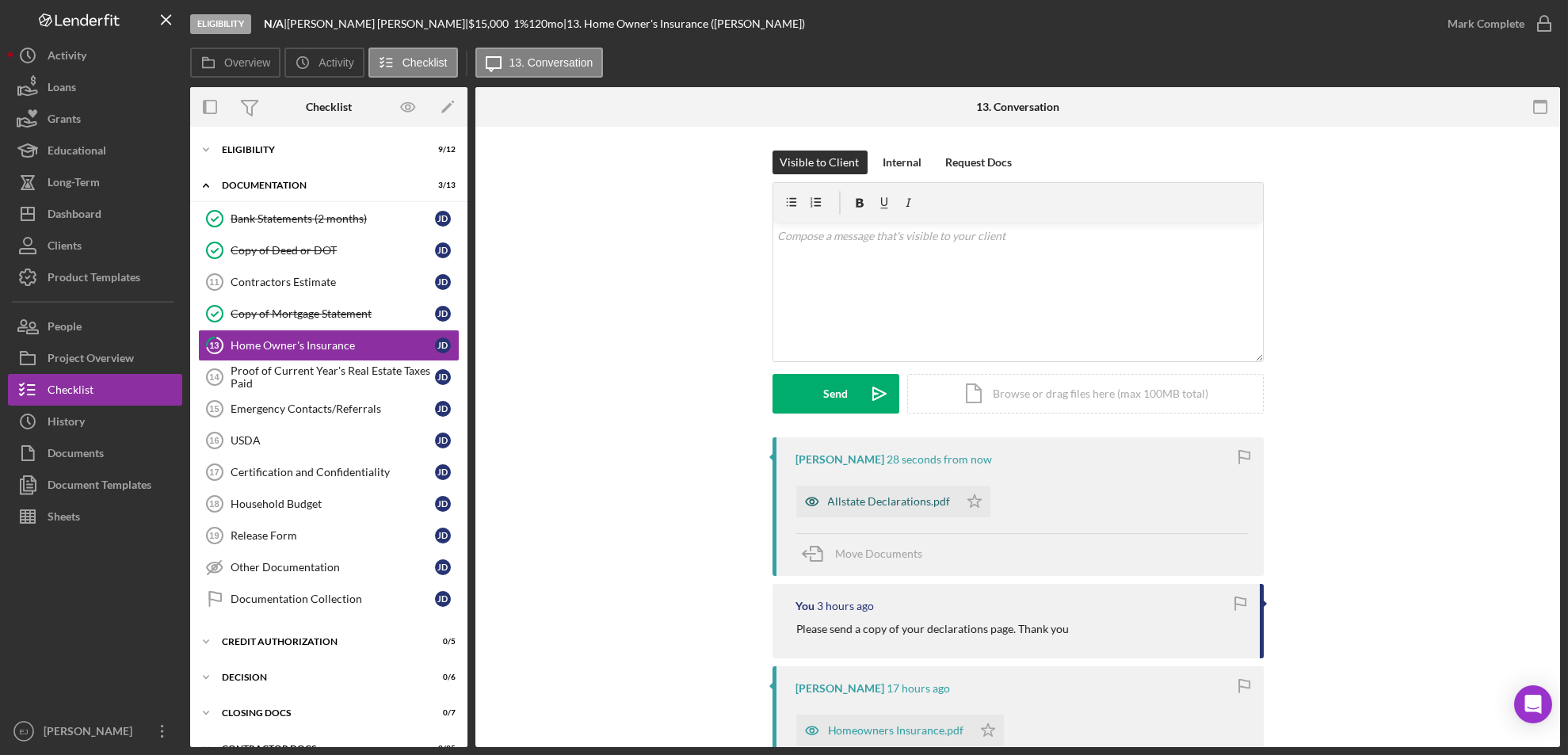
click at [885, 495] on div "Allstate Declarations.pdf" at bounding box center [889, 502] width 123 height 13
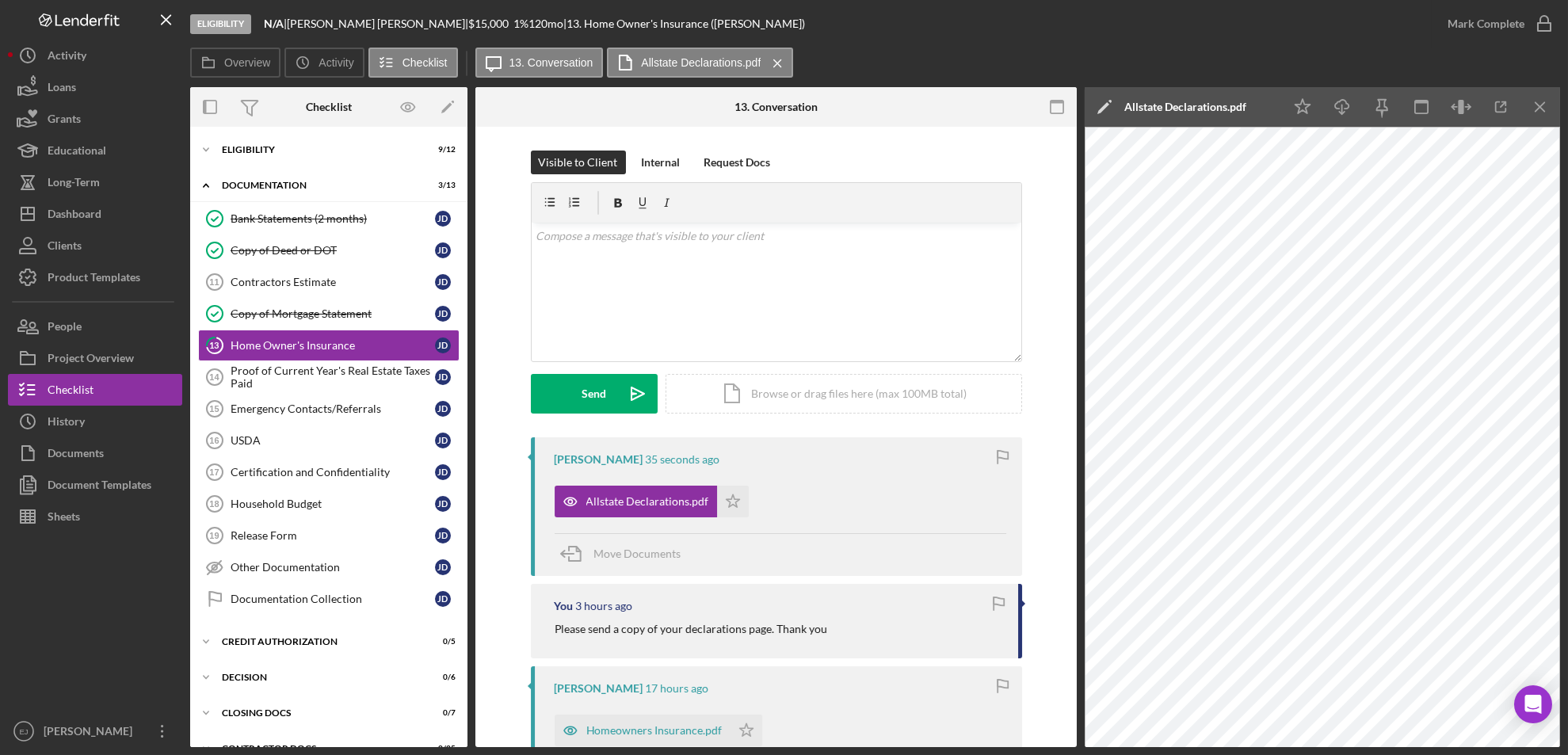
click at [1305, 629] on div "Eligibility N/A | [PERSON_NAME] | $15,000 $15,000 1 % 120 mo | 13. Home Owner's…" at bounding box center [784, 377] width 1568 height 755
click at [720, 501] on icon "Icon/Star" at bounding box center [733, 502] width 32 height 32
click at [1305, 103] on icon "Icon/Menu Close" at bounding box center [1540, 107] width 35 height 35
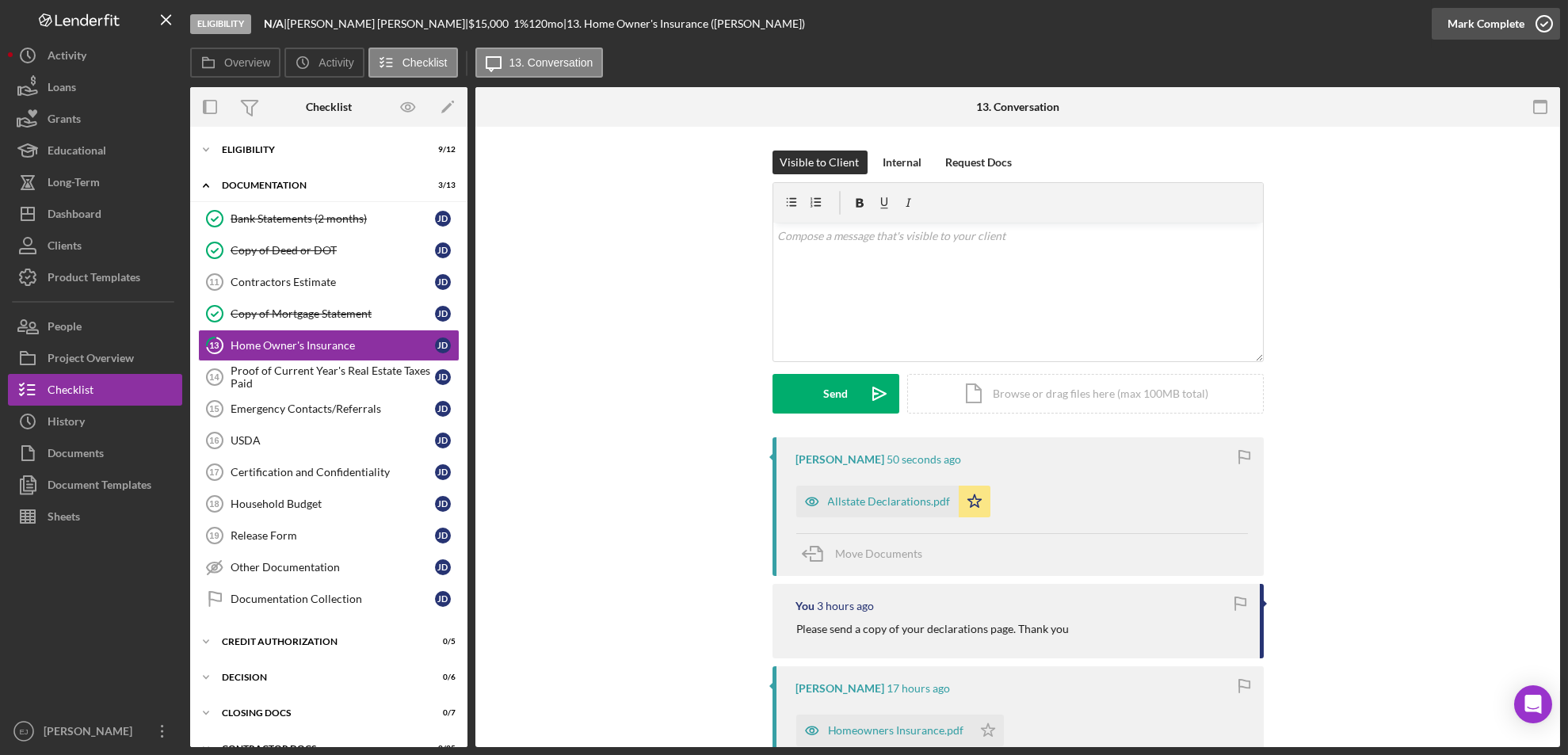
click at [1305, 24] on polyline "button" at bounding box center [1544, 24] width 7 height 4
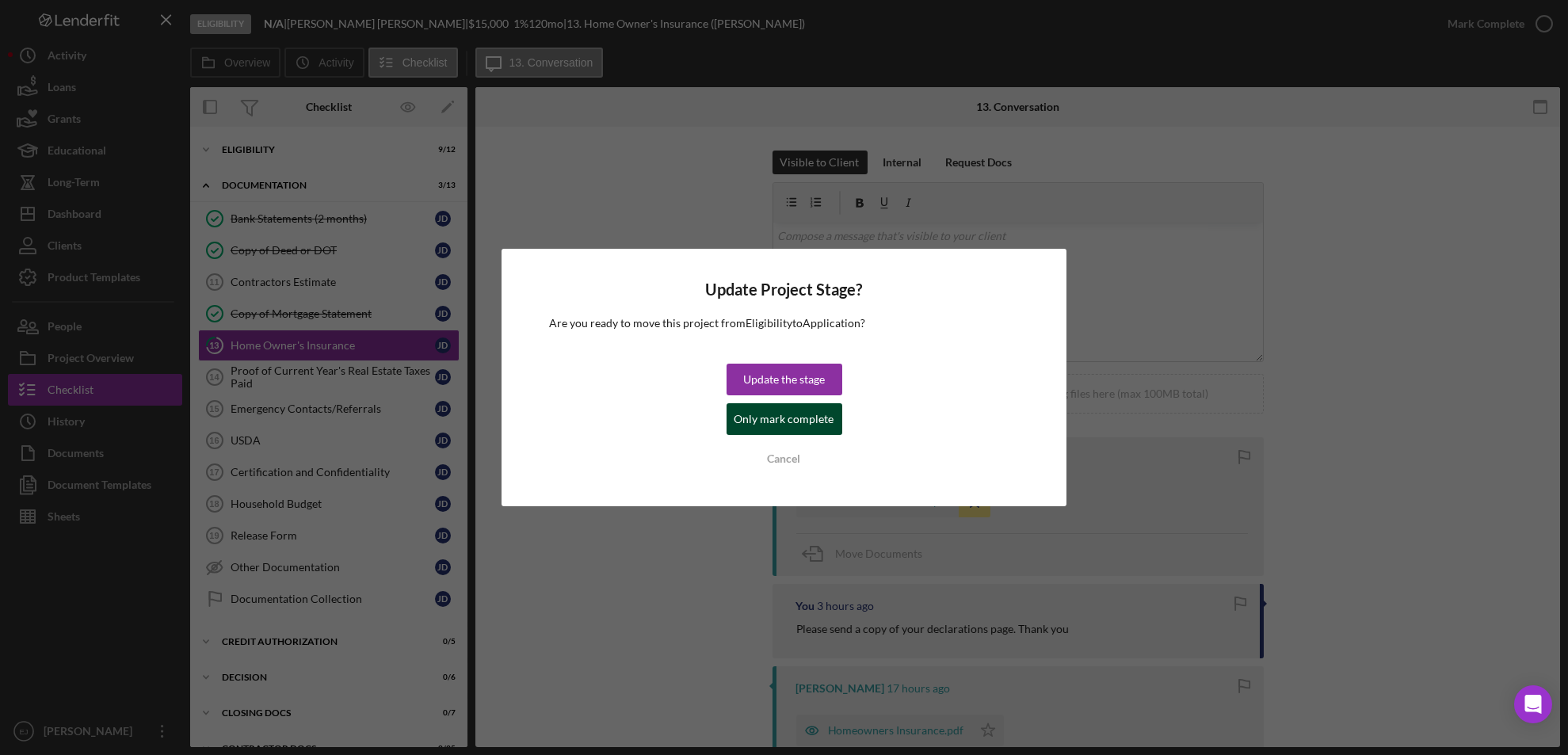
click at [798, 426] on div "Only mark complete" at bounding box center [784, 419] width 100 height 32
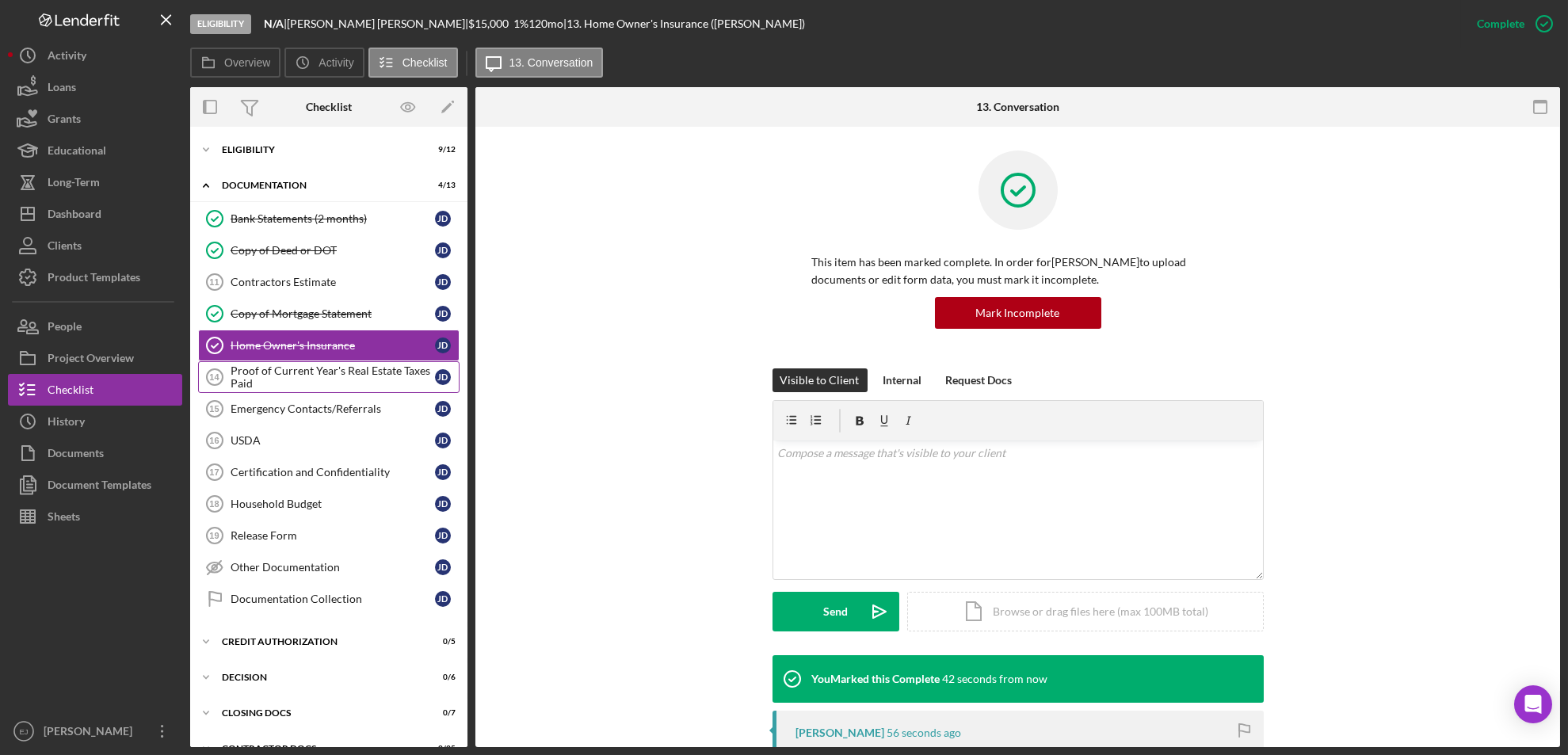
click at [338, 374] on div "Proof of Current Year's Real Estate Taxes Paid" at bounding box center [333, 376] width 205 height 25
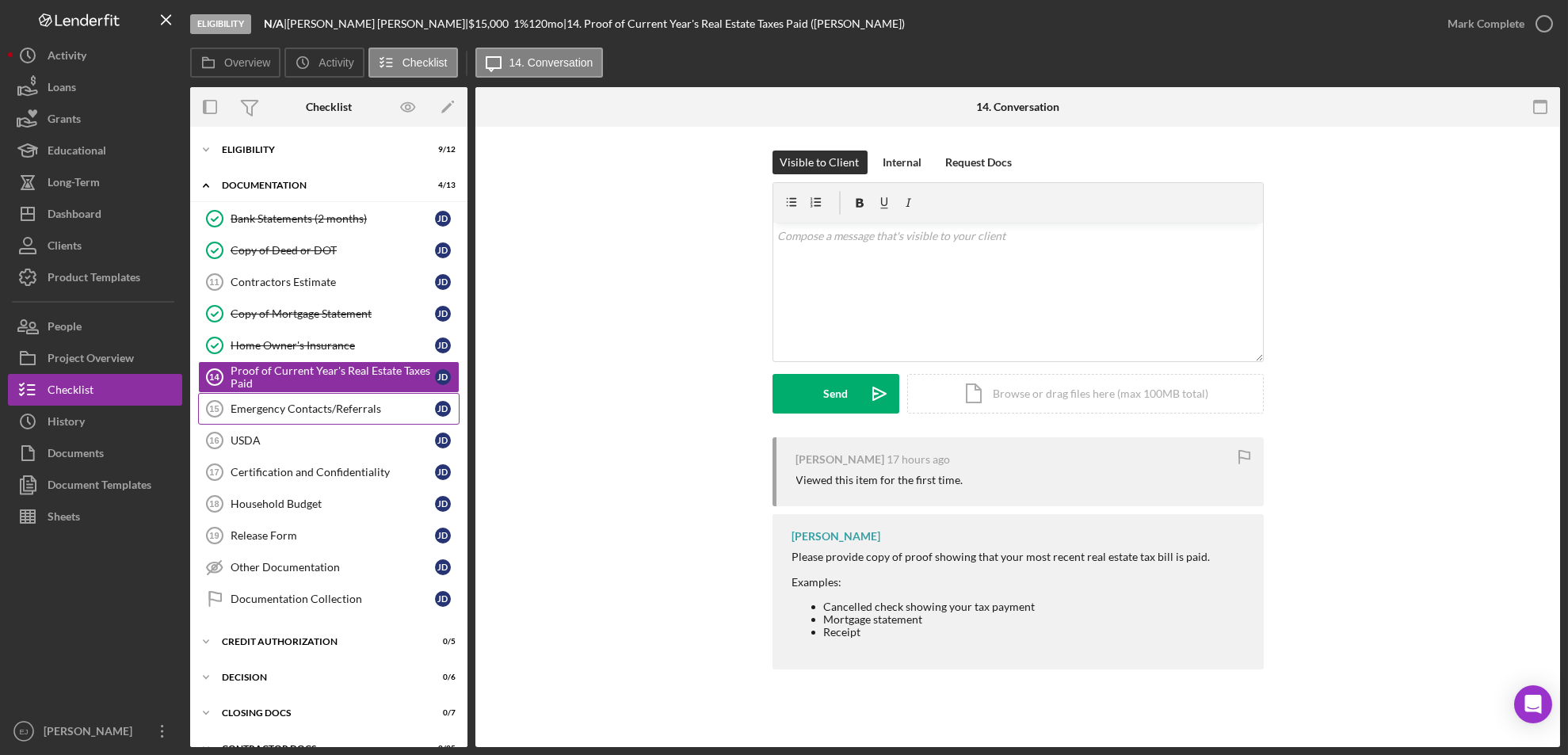
click at [369, 411] on div "Emergency Contacts/Referrals" at bounding box center [333, 409] width 205 height 13
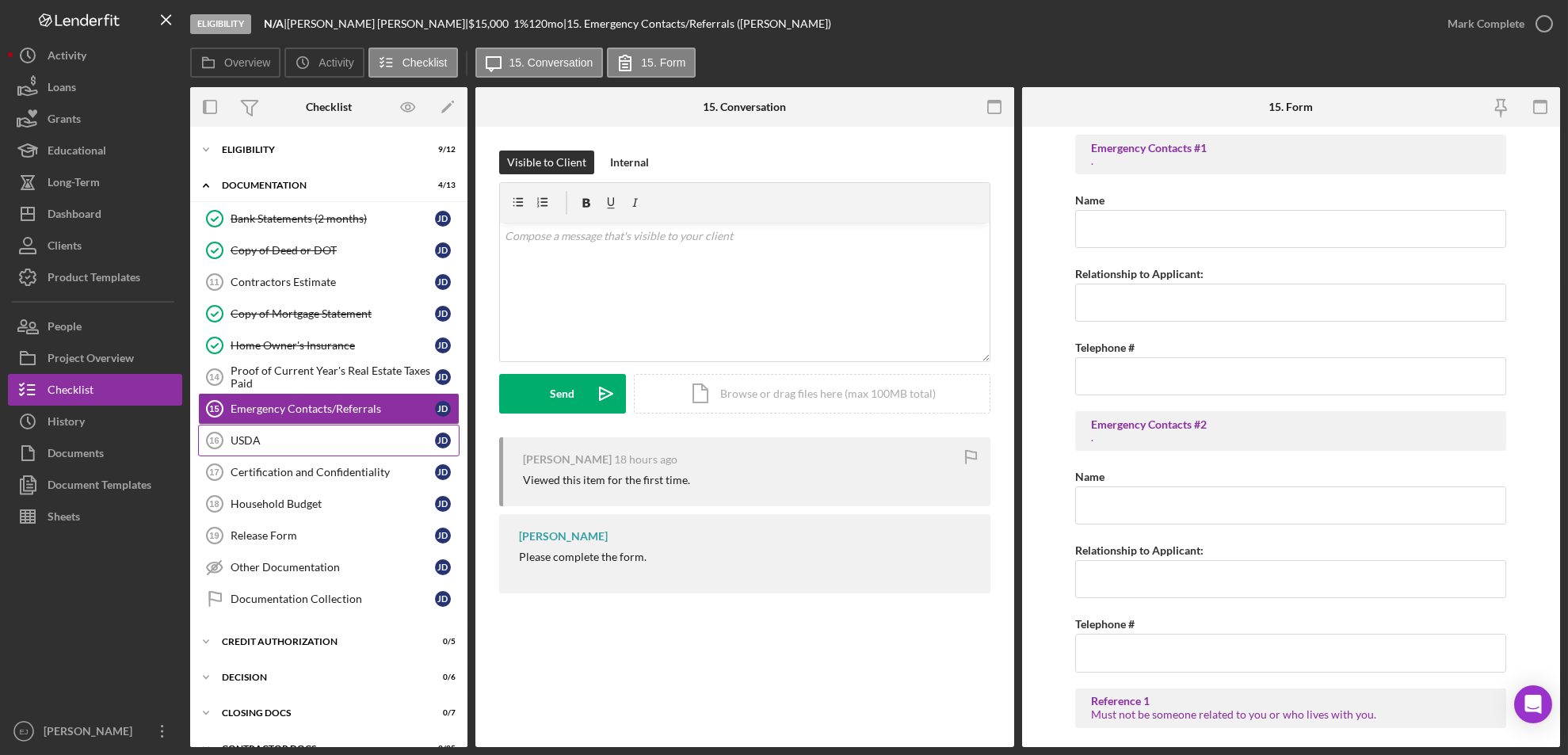
click at [352, 450] on link "USDA 16 USDA [PERSON_NAME]" at bounding box center [329, 440] width 262 height 32
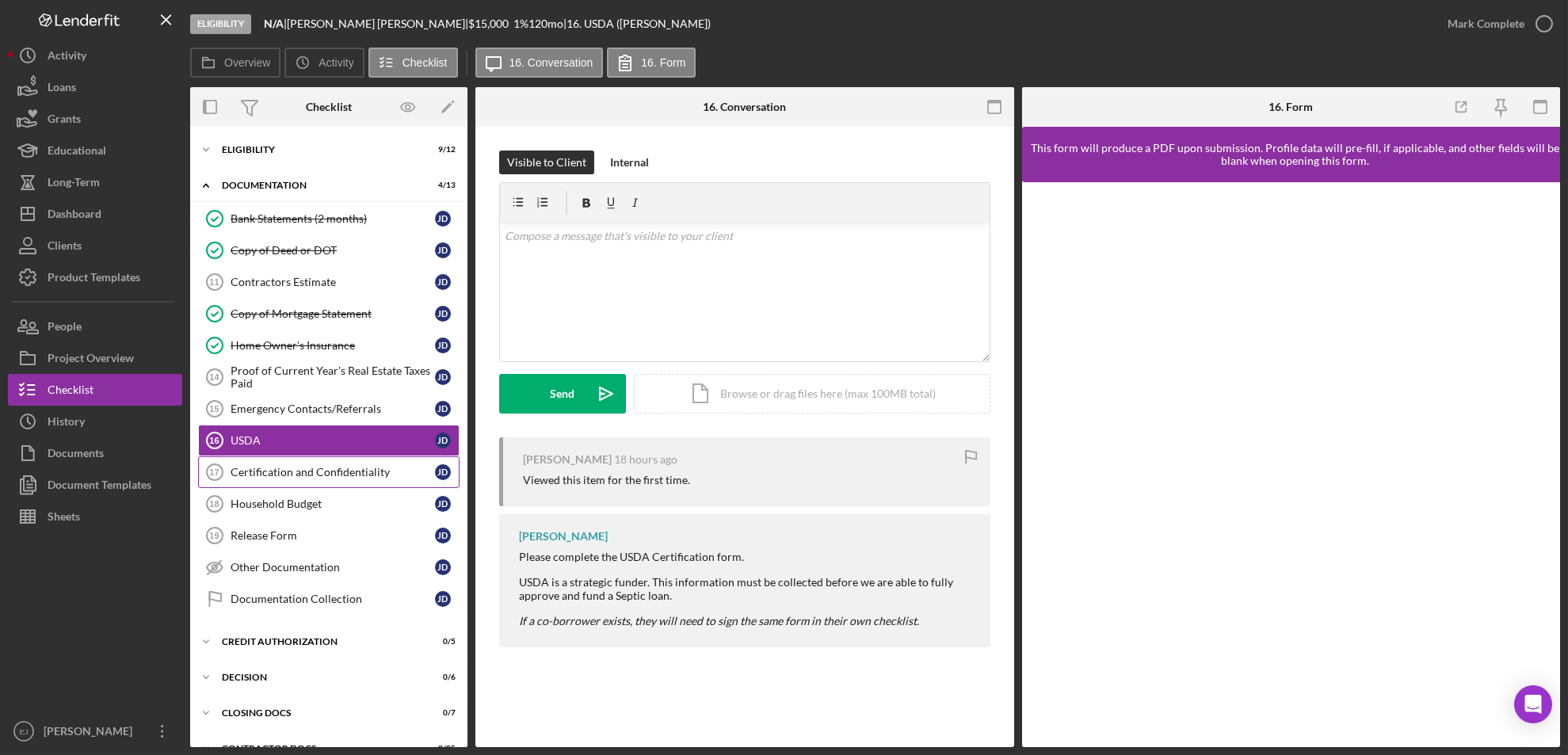
click at [352, 465] on div "Certification and Confidentiality" at bounding box center [333, 472] width 205 height 13
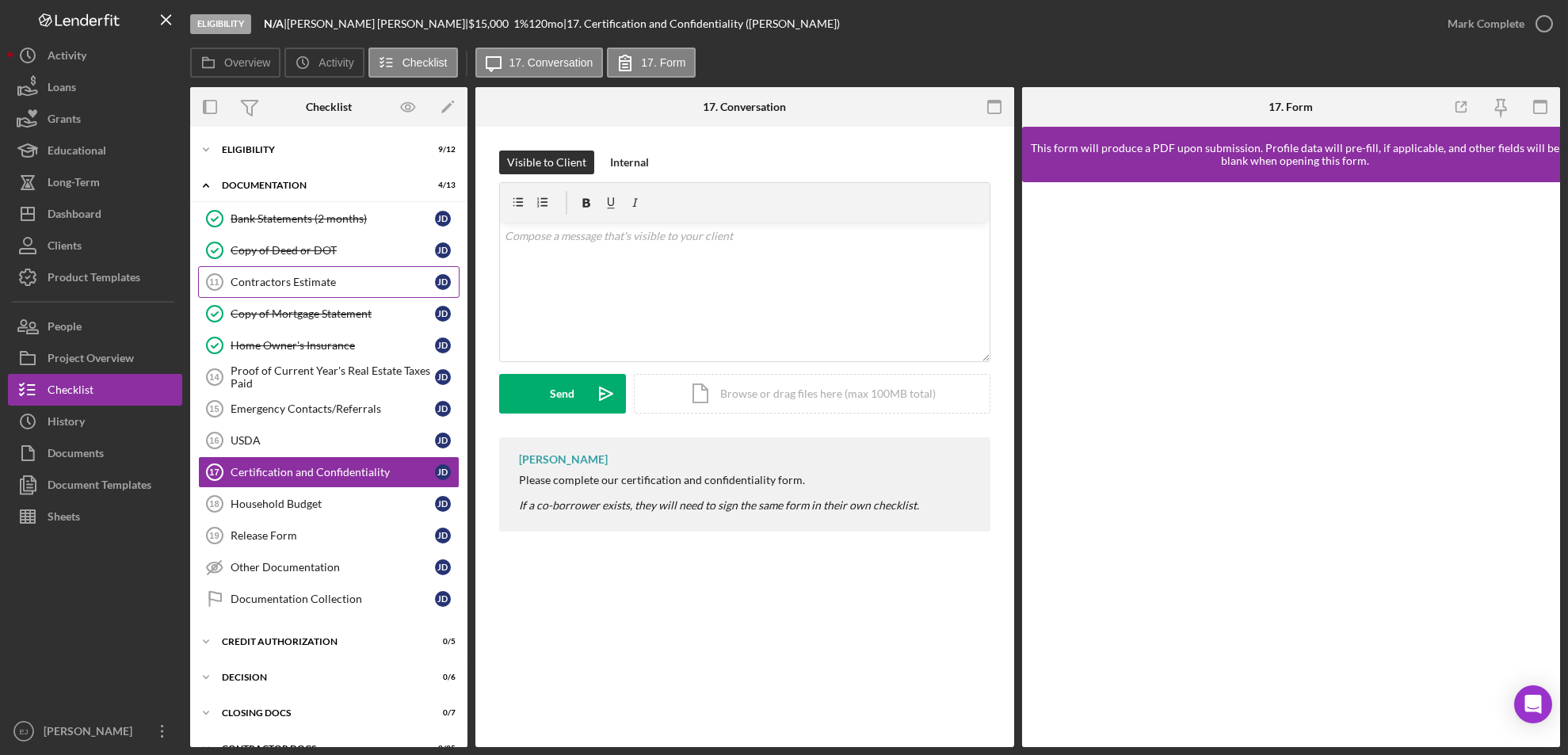
click at [380, 274] on link "Contractors Estimate 11 Contractors Estimate [PERSON_NAME]" at bounding box center [329, 282] width 262 height 32
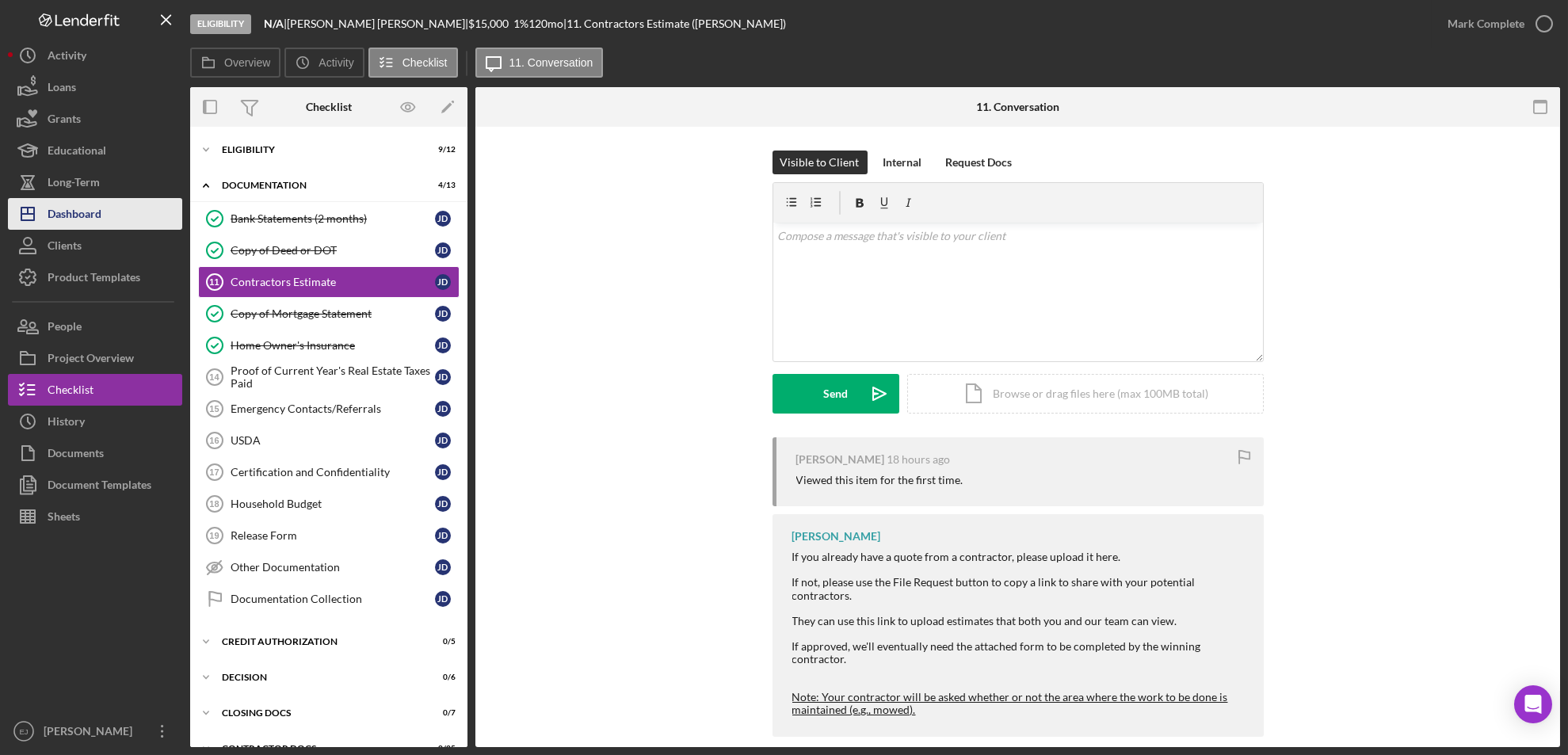
click at [88, 210] on div "Dashboard" at bounding box center [74, 216] width 54 height 35
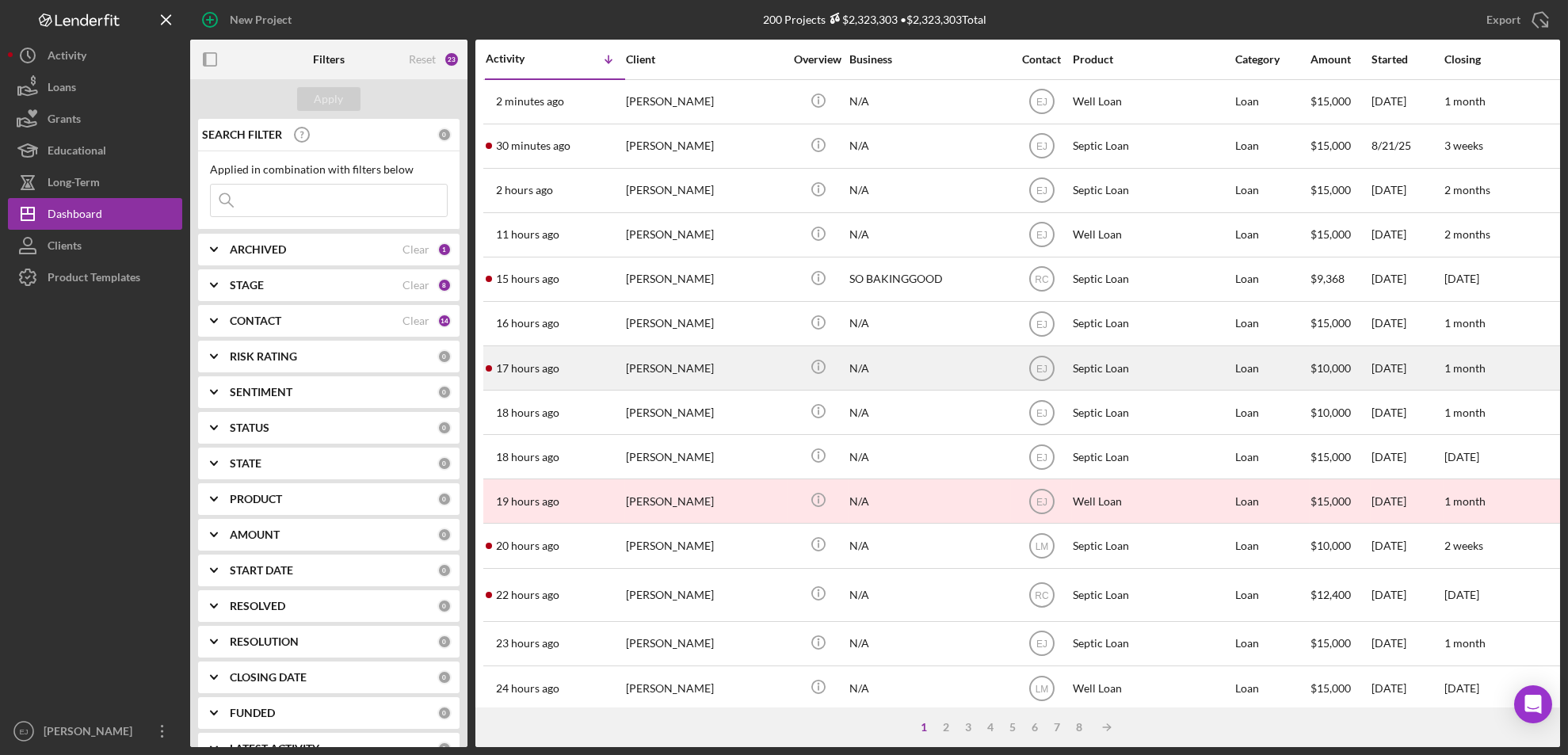
click at [708, 380] on div "[PERSON_NAME]" at bounding box center [705, 368] width 158 height 42
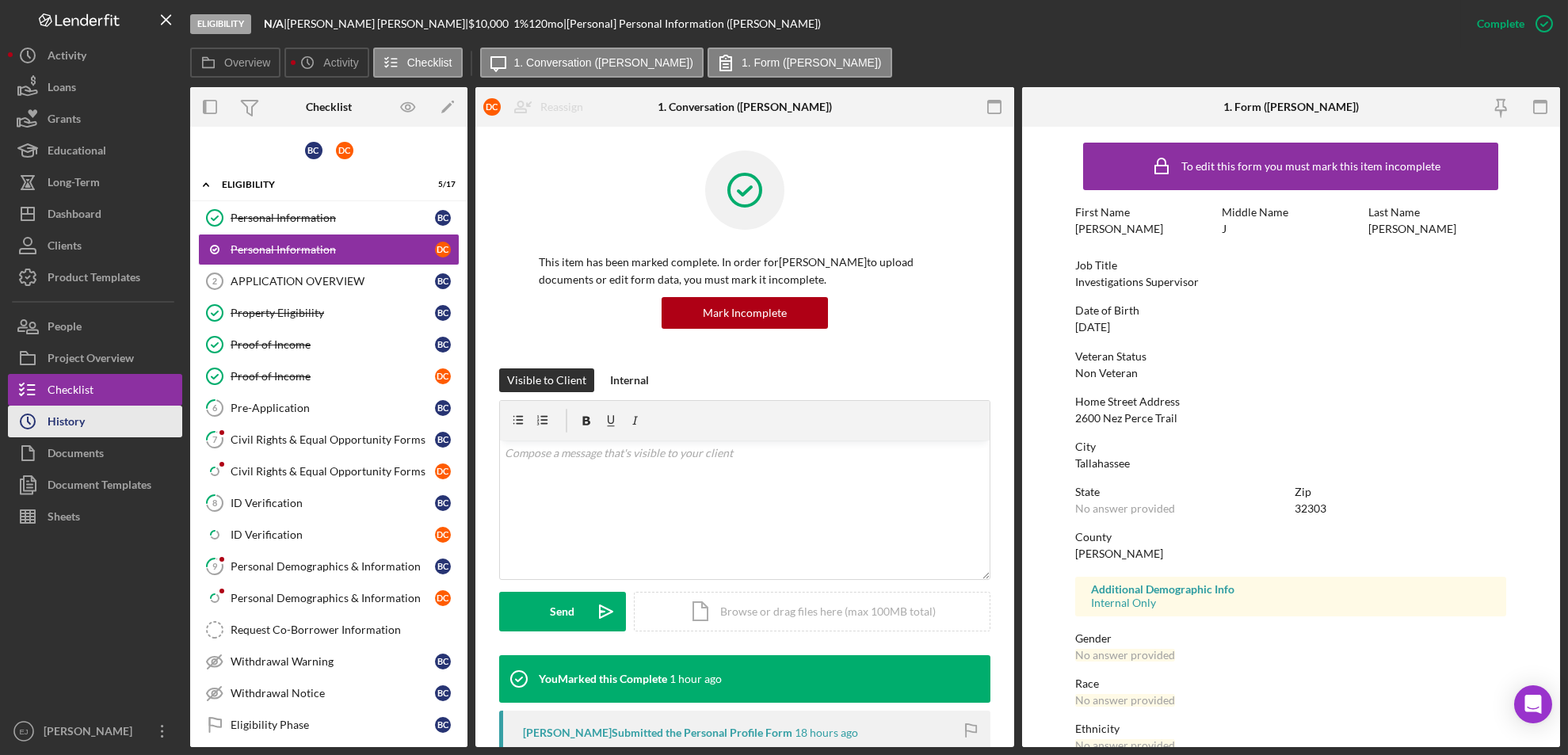
click at [61, 419] on div "History" at bounding box center [66, 424] width 37 height 35
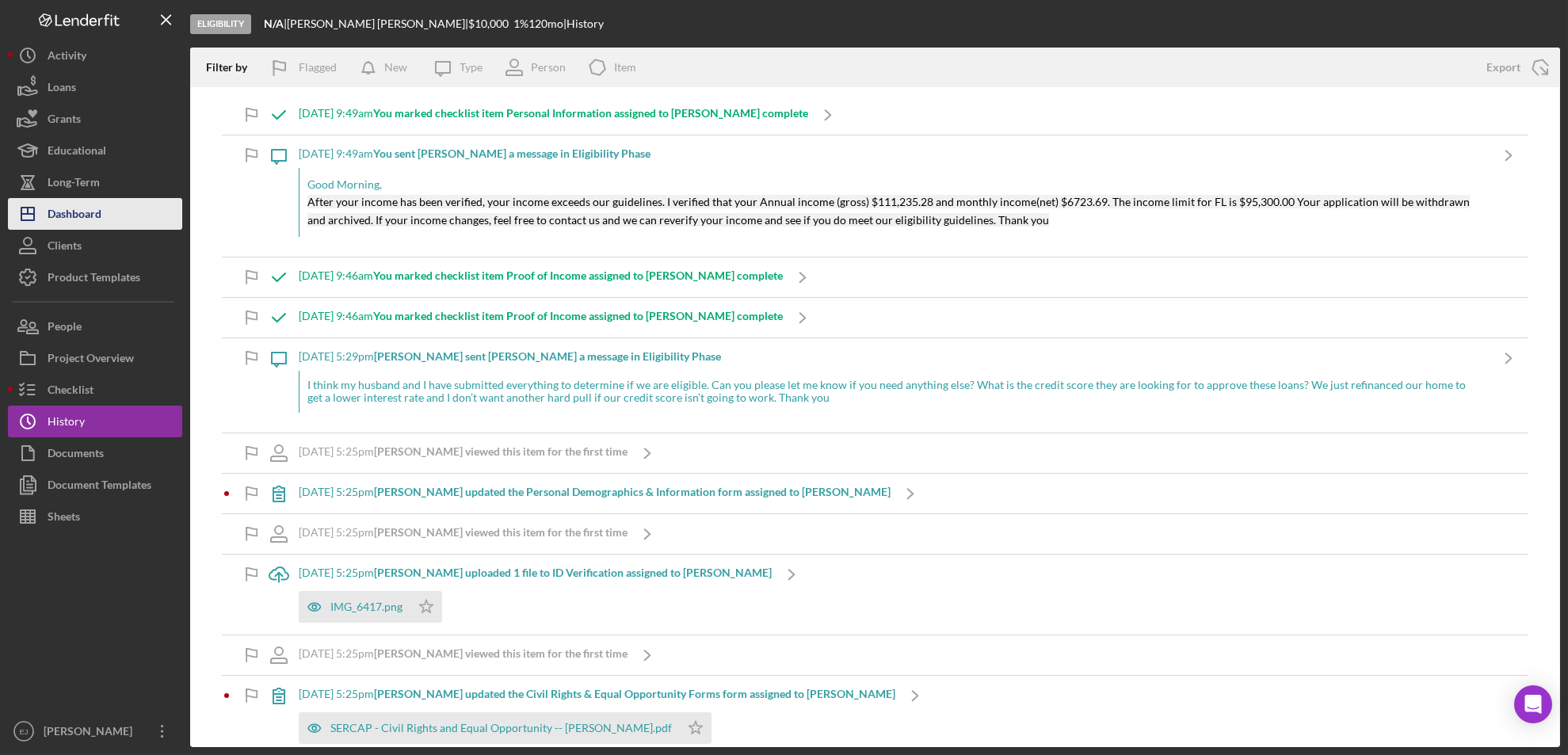
click at [114, 205] on button "Icon/Dashboard Dashboard" at bounding box center [95, 214] width 174 height 32
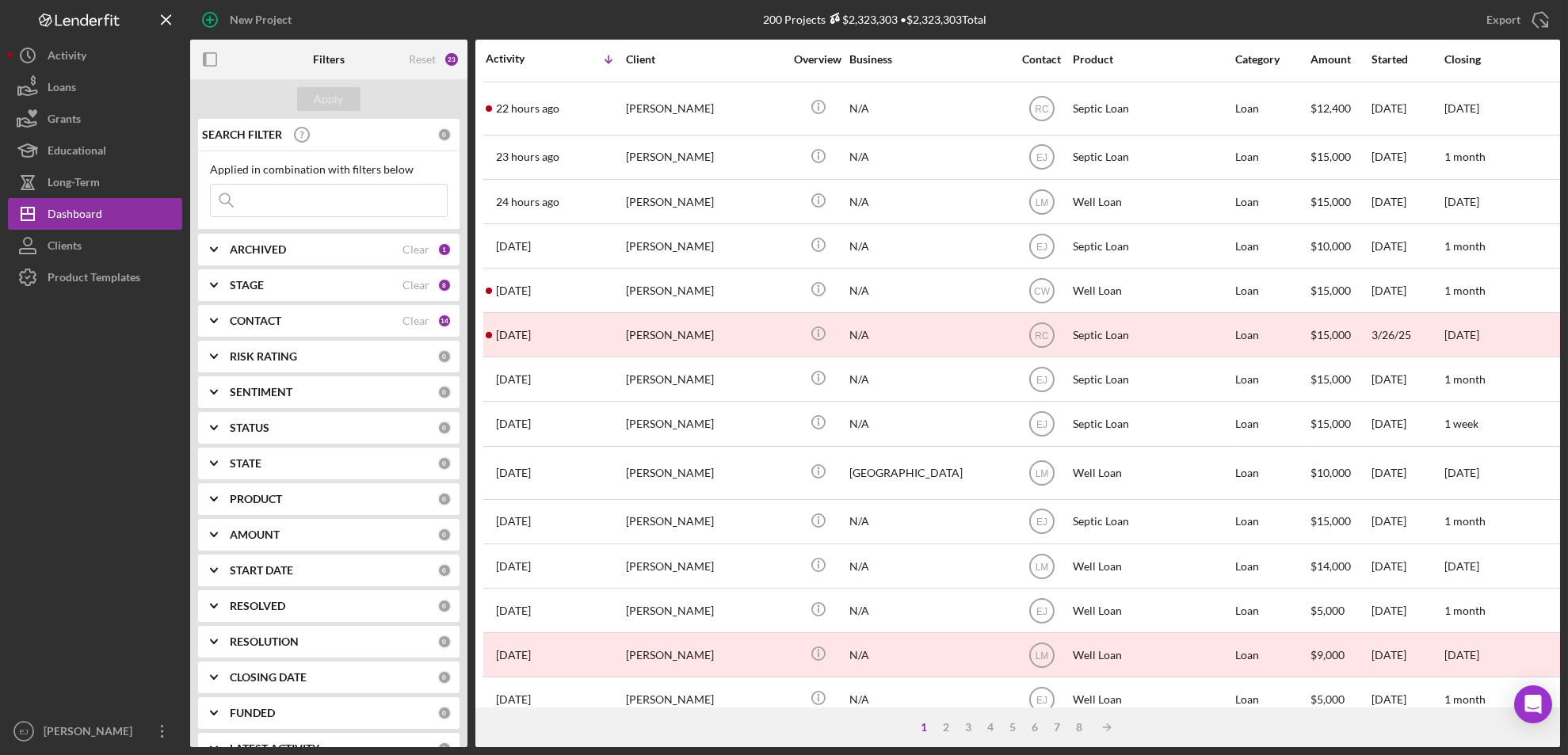
scroll to position [534, 0]
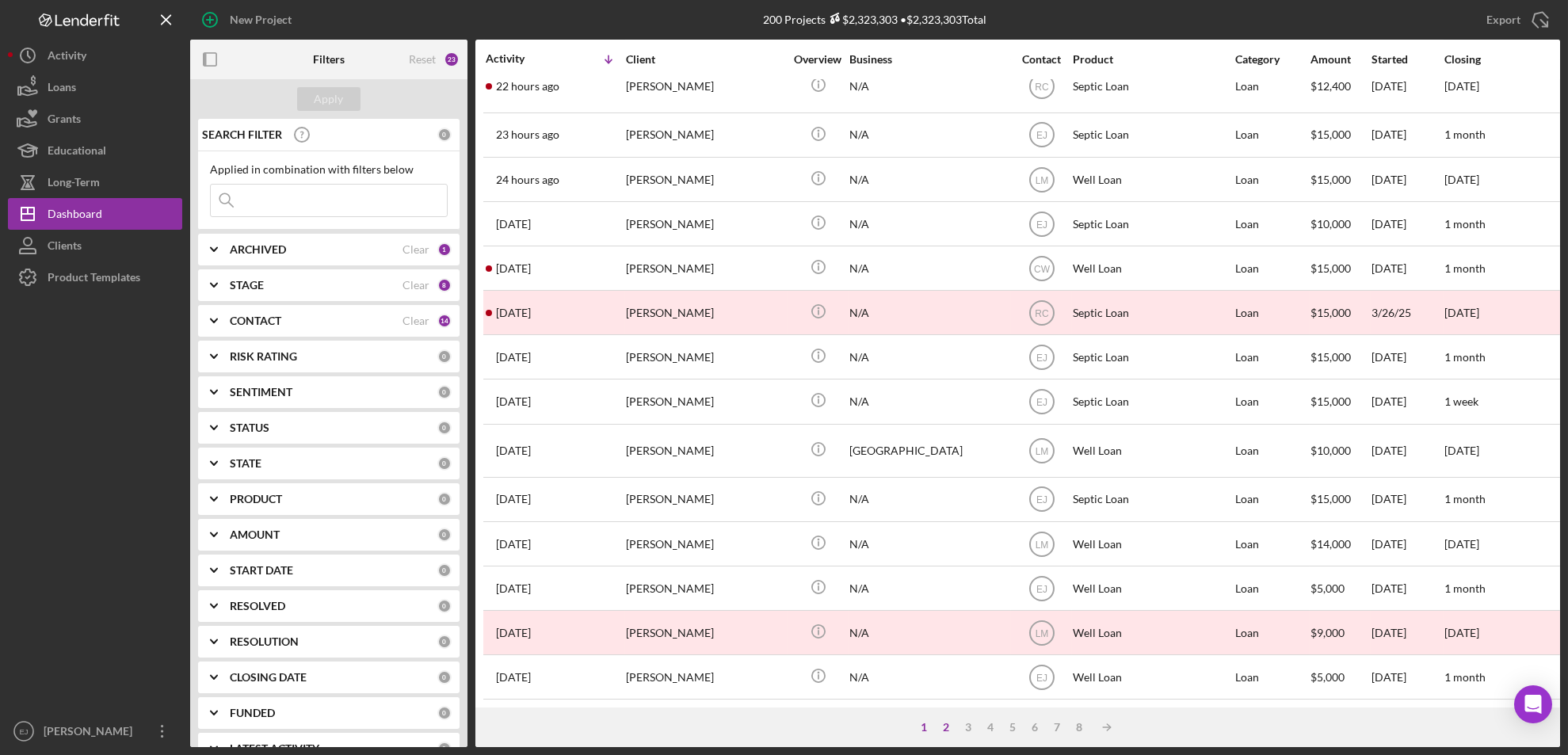
click at [945, 629] on div "2" at bounding box center [947, 727] width 22 height 13
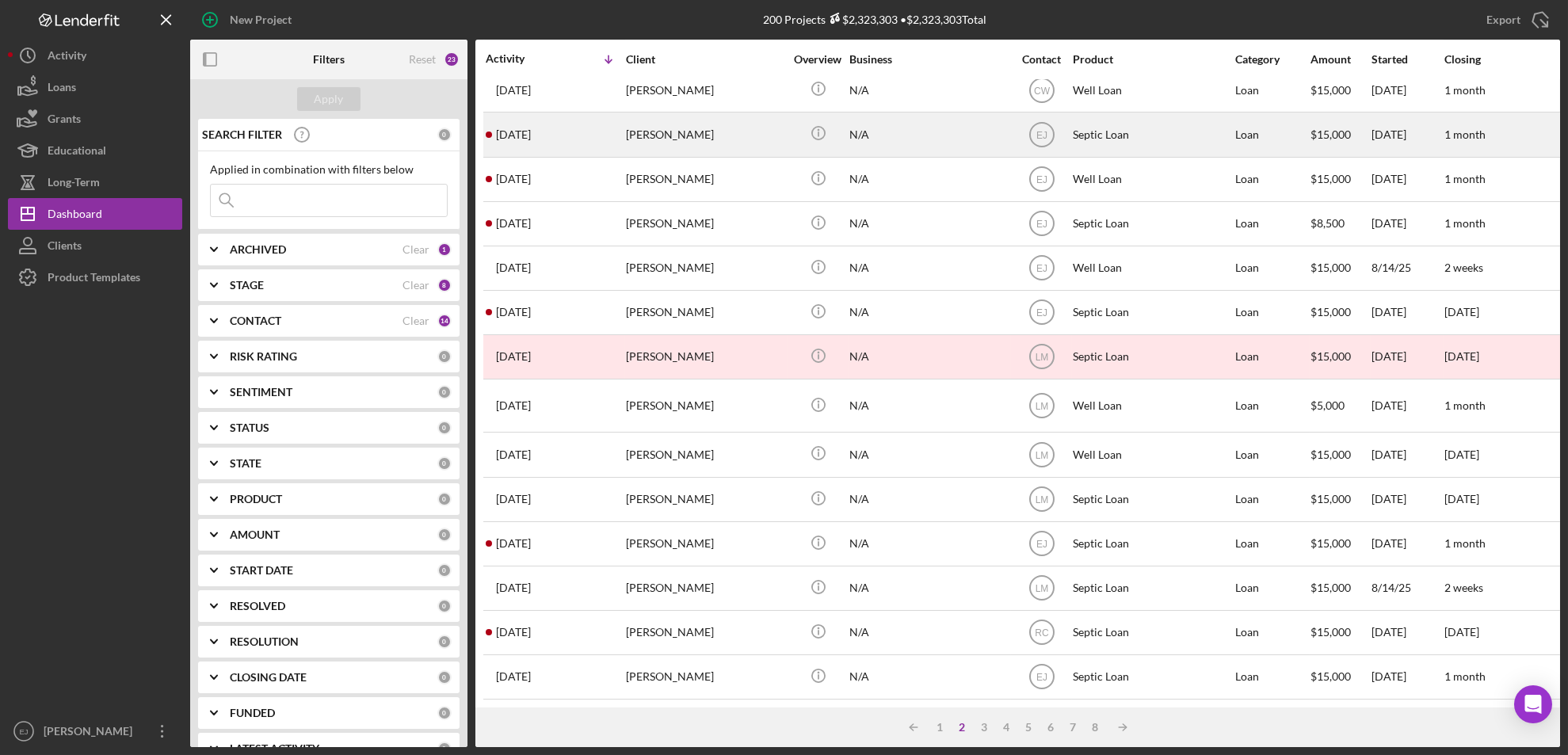
click at [676, 141] on div "[PERSON_NAME]" at bounding box center [705, 134] width 158 height 42
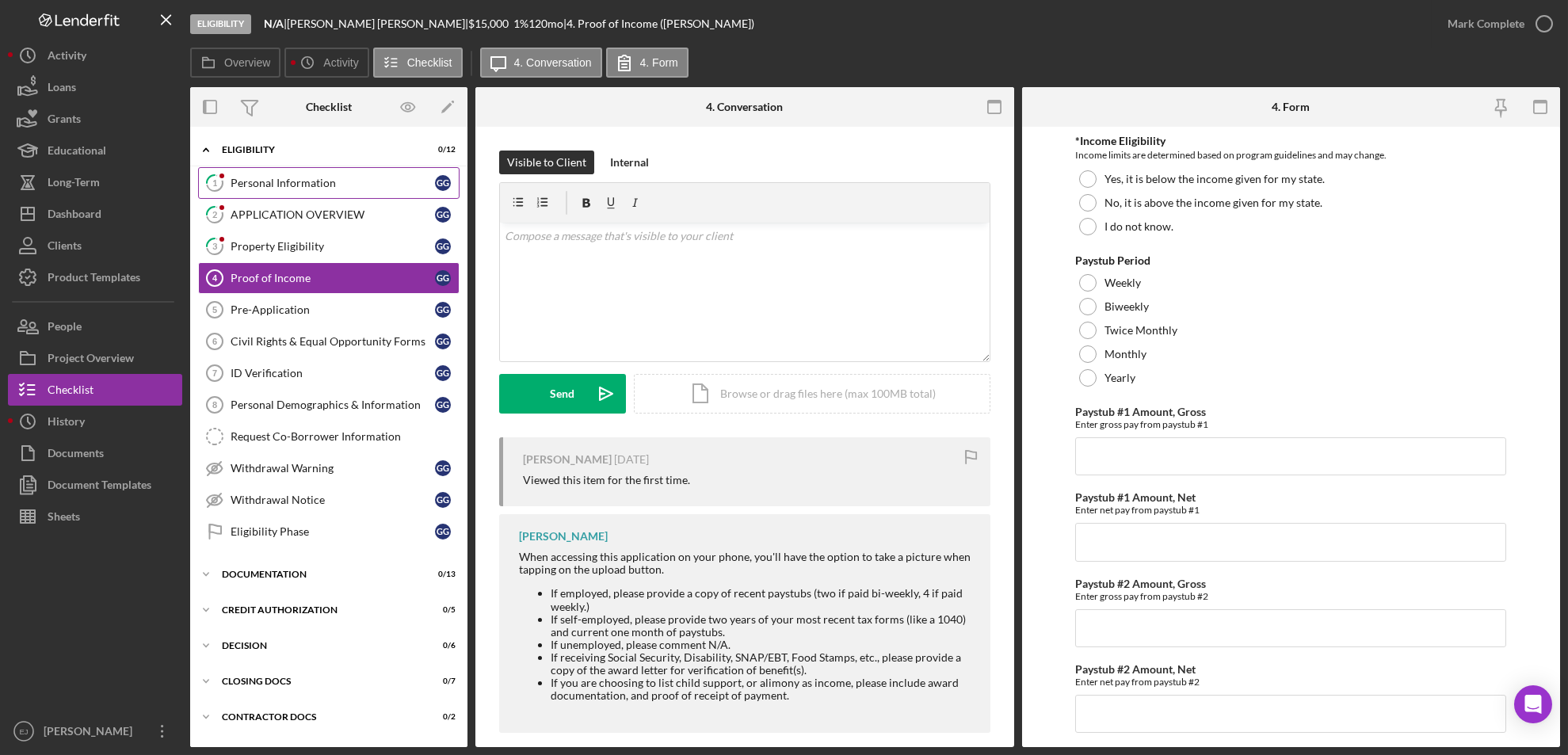
click at [270, 185] on div "Personal Information" at bounding box center [333, 183] width 205 height 13
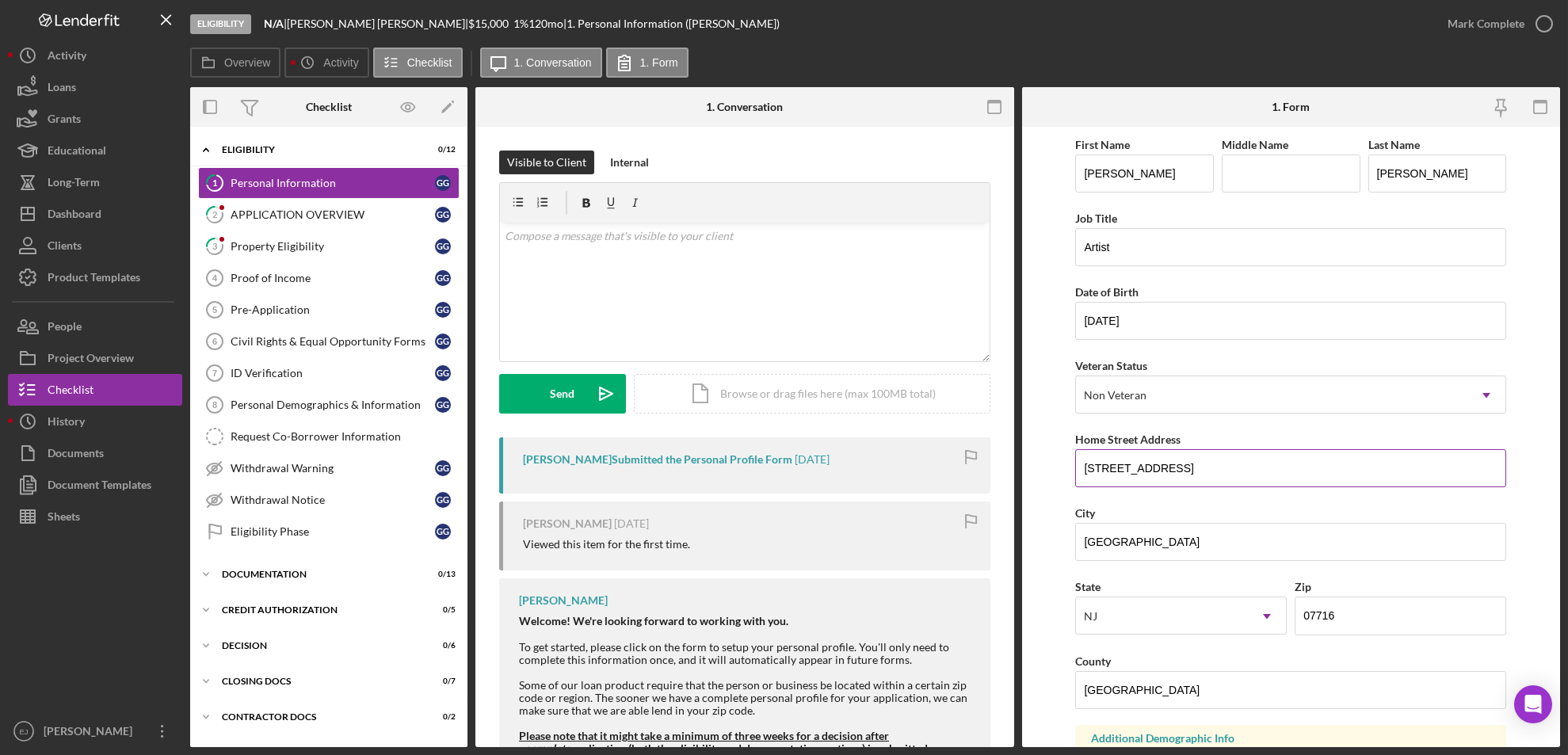
drag, startPoint x: 1082, startPoint y: 465, endPoint x: 1273, endPoint y: 458, distance: 191.1
click at [1273, 458] on input "[STREET_ADDRESS]" at bounding box center [1291, 467] width 431 height 38
click at [1305, 629] on div "Eligibility N/A | [PERSON_NAME] | $15,000 $15,000 1 % 120 mo | 1. Personal Info…" at bounding box center [784, 377] width 1568 height 755
click at [615, 252] on div "v Color teal Color pink Remove color Add row above Add row below Add column bef…" at bounding box center [745, 291] width 490 height 139
click at [551, 419] on div "Visible to Client Internal v Color teal Color pink Remove color Add row above A…" at bounding box center [745, 294] width 492 height 287
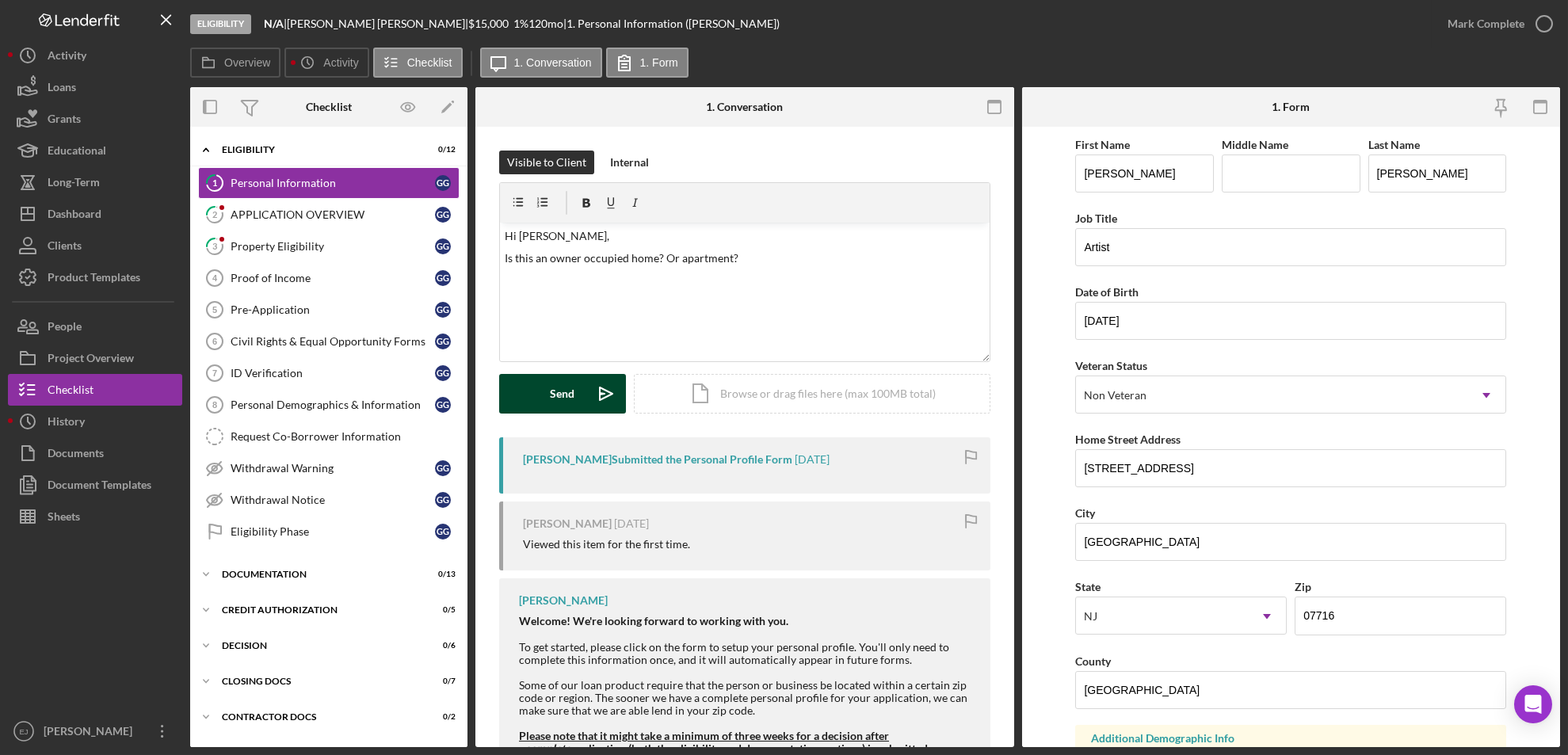
click at [562, 402] on div "Send" at bounding box center [562, 394] width 24 height 40
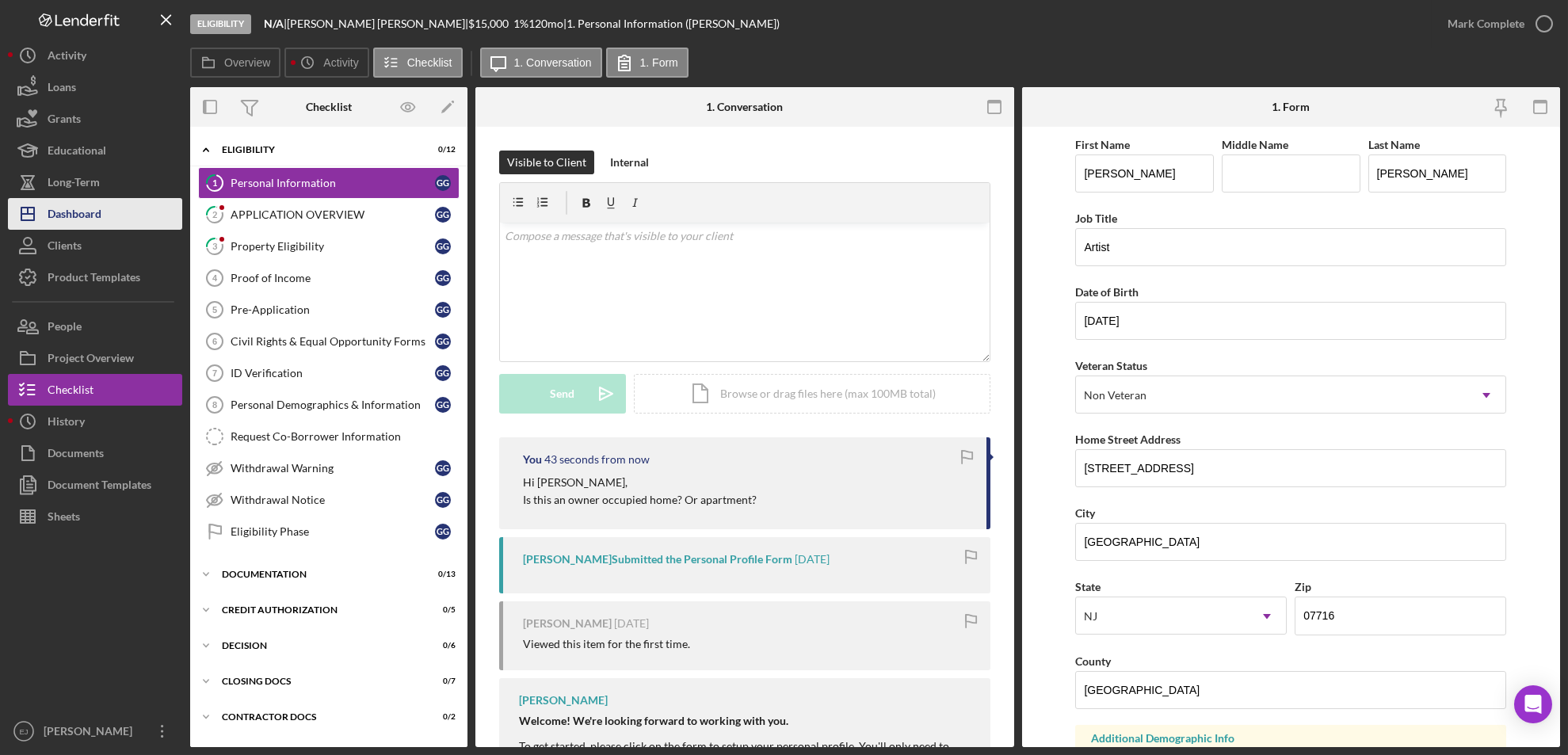
click at [114, 208] on button "Icon/Dashboard Dashboard" at bounding box center [95, 214] width 174 height 32
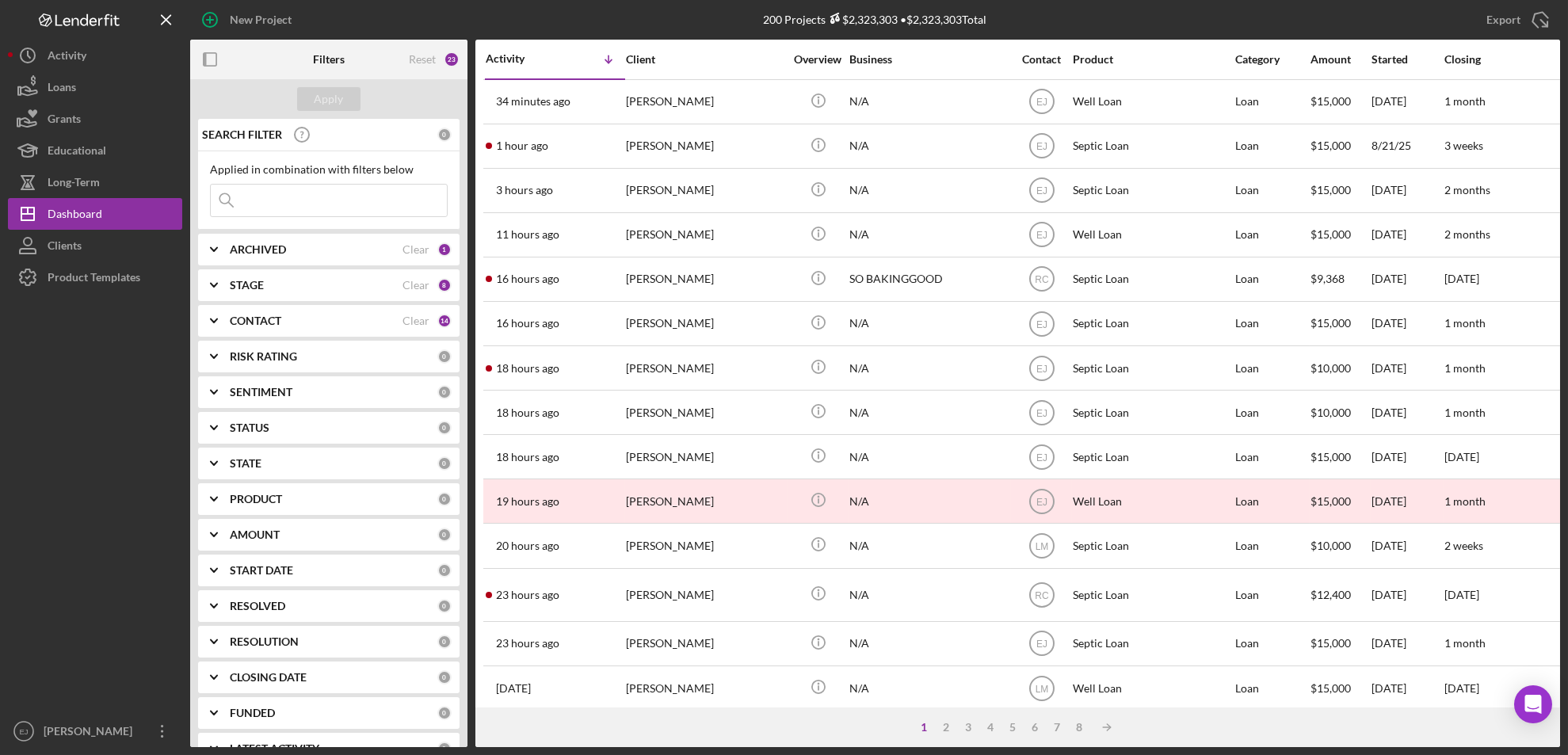
click at [8, 198] on button "Icon/Dashboard Dashboard" at bounding box center [95, 214] width 174 height 32
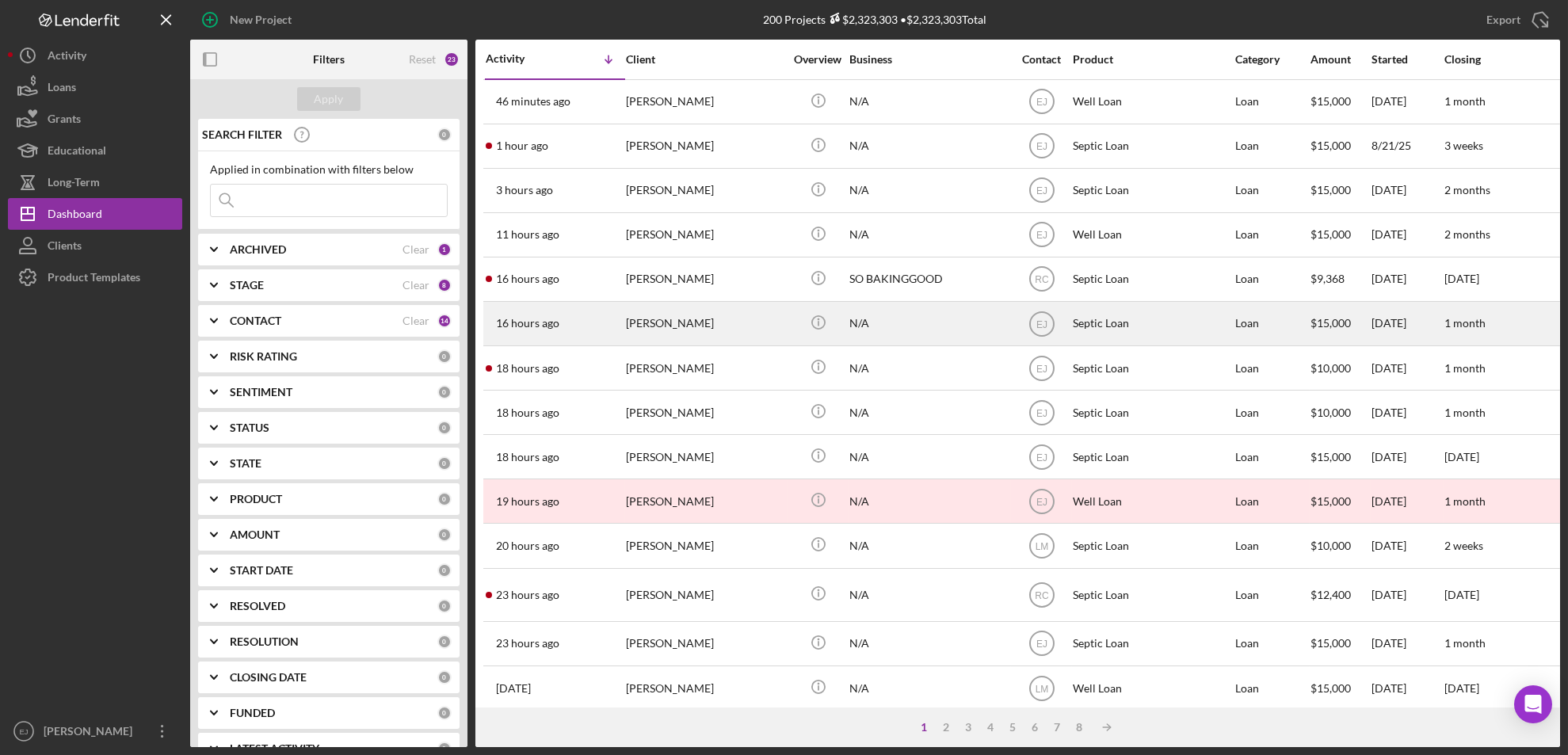
click at [689, 324] on div "[PERSON_NAME]" at bounding box center [705, 323] width 158 height 42
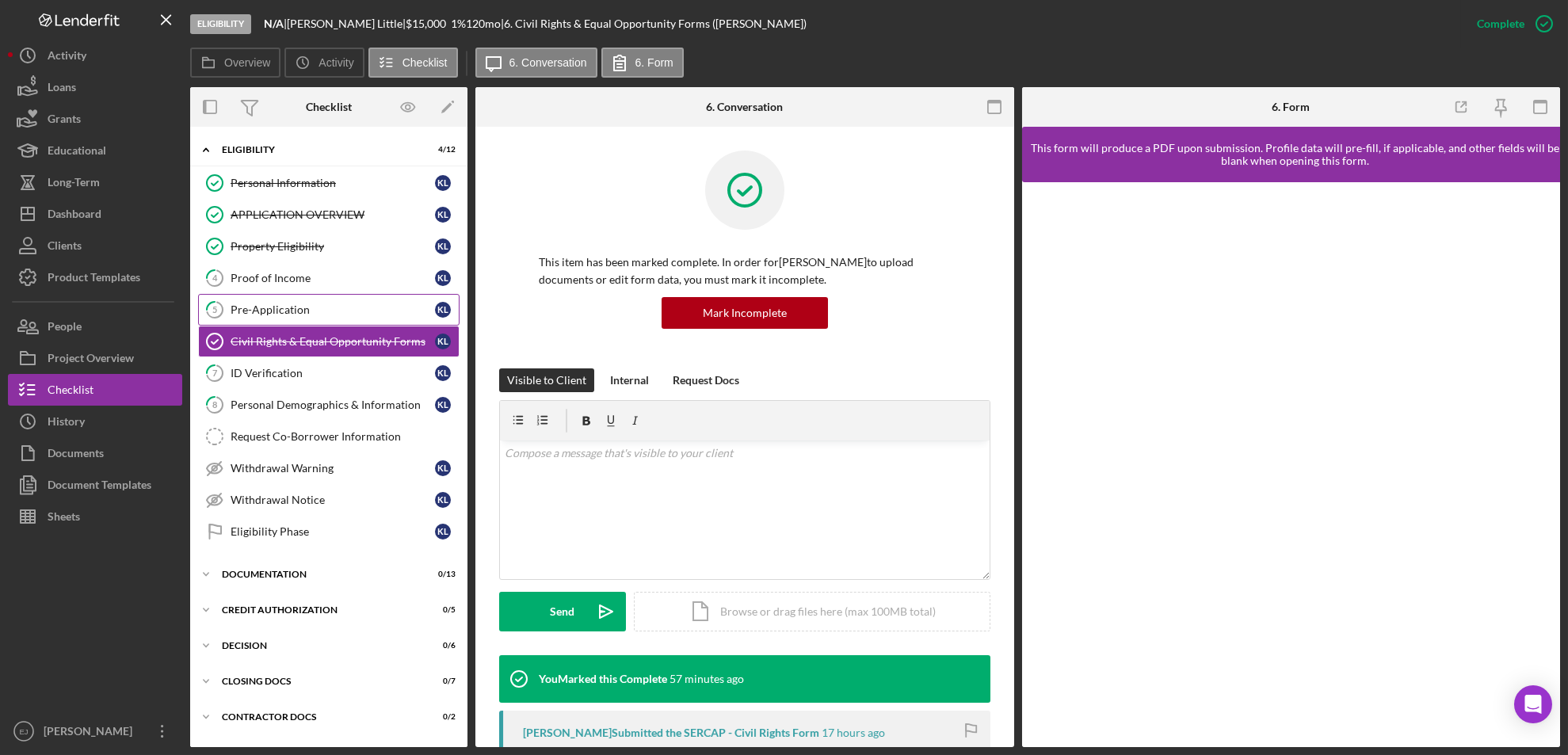
click at [319, 297] on link "5 Pre-Application K L" at bounding box center [329, 310] width 262 height 32
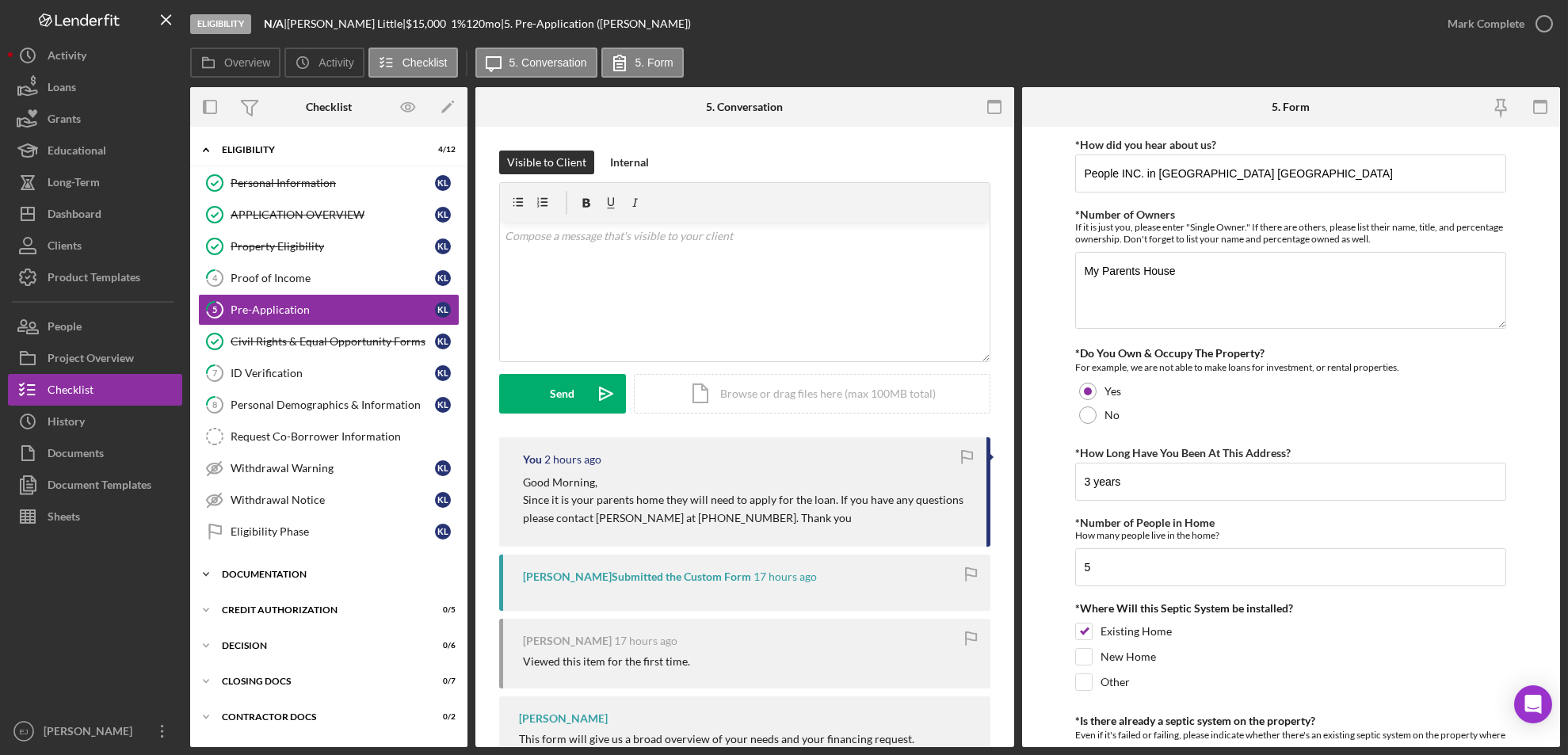
click at [208, 576] on icon "Icon/Expander" at bounding box center [206, 574] width 32 height 32
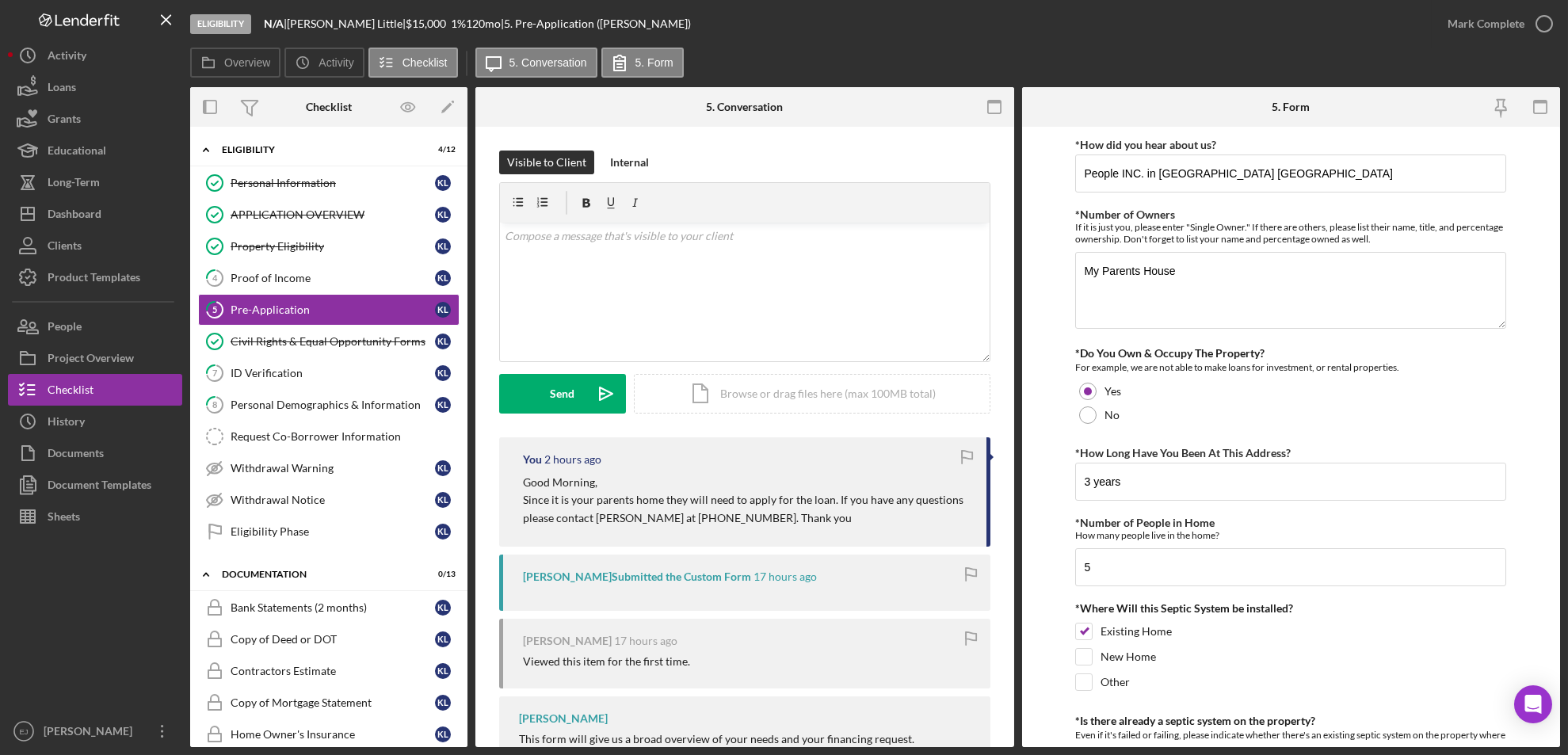
scroll to position [451, 0]
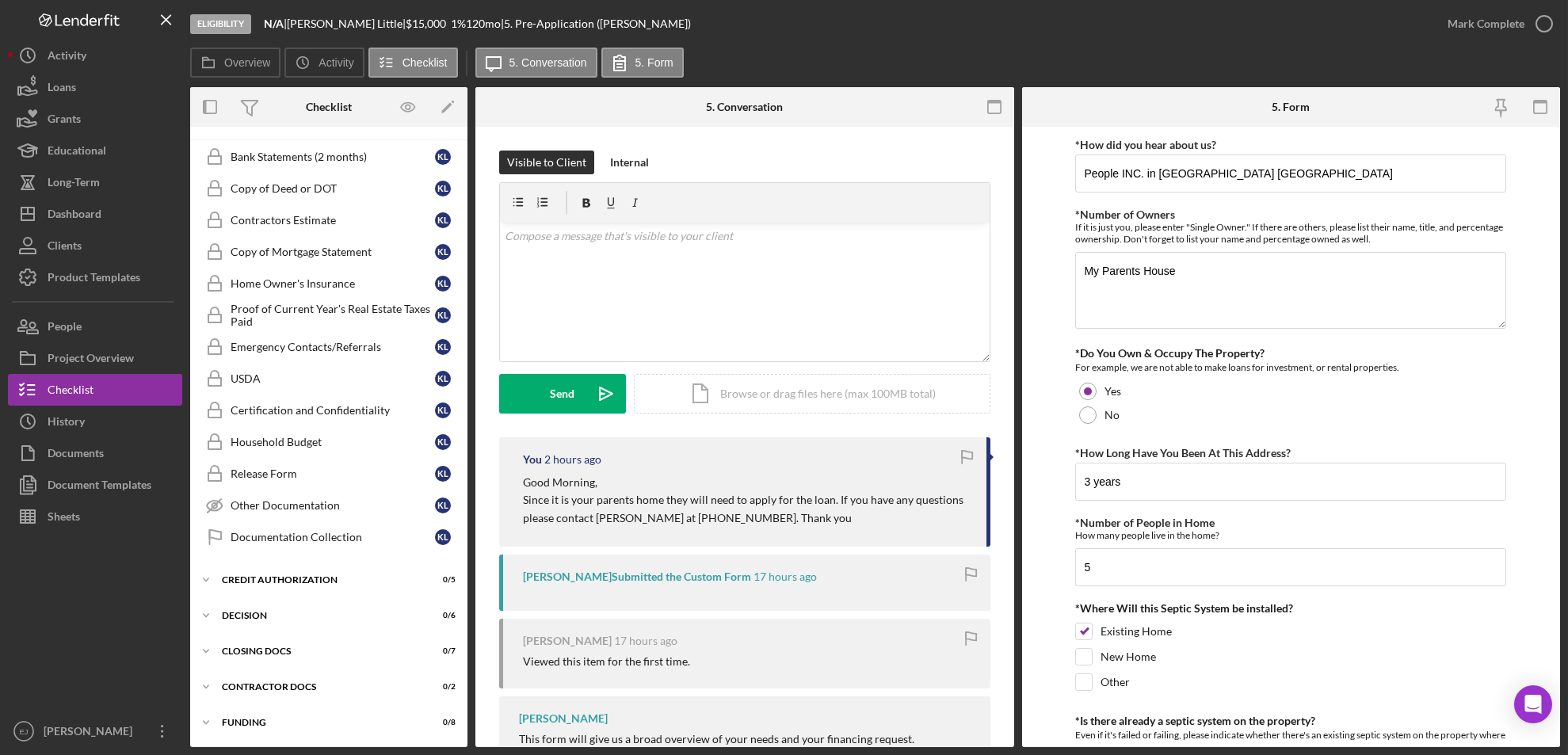
click at [462, 362] on div "Bank Statements (2 months) Bank Statements (2 months) K L Copy of Deed or DOT C…" at bounding box center [329, 350] width 277 height 420
click at [290, 191] on div "Copy of Deed or DOT" at bounding box center [333, 189] width 205 height 13
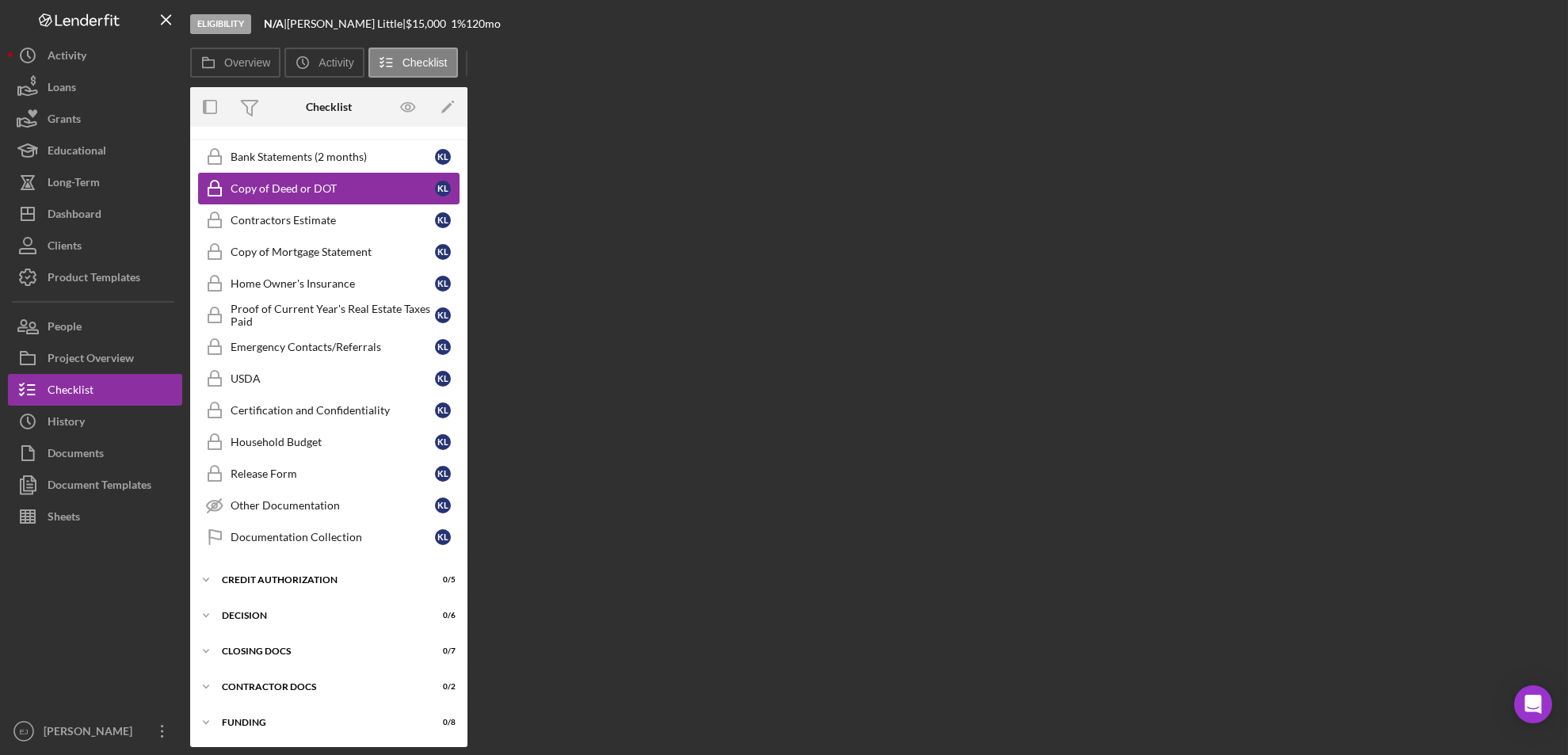
scroll to position [449, 0]
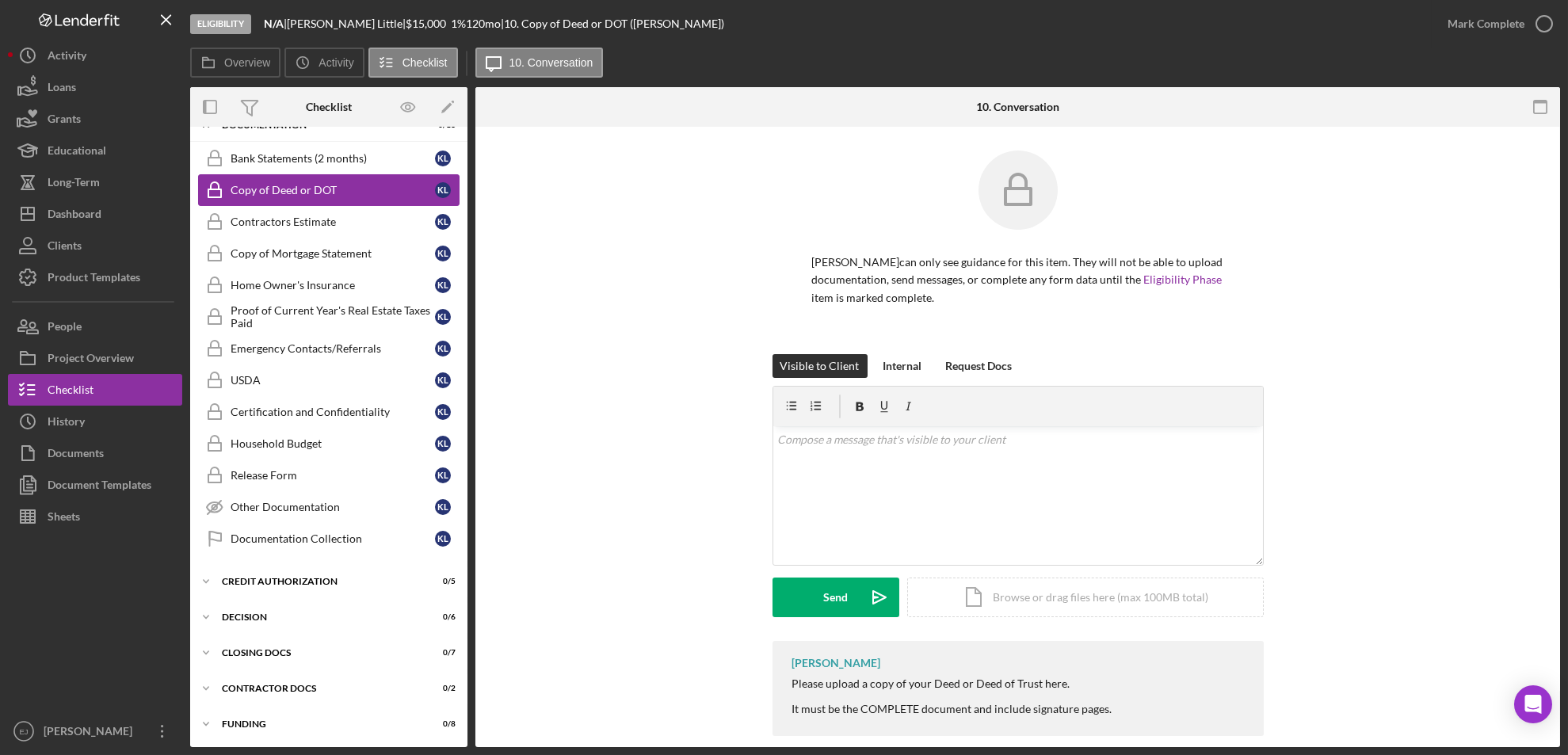
click at [283, 175] on link "Copy of Deed or DOT Copy of Deed or DOT K L" at bounding box center [329, 190] width 262 height 32
click at [284, 171] on link "Bank Statements (2 months) Bank Statements (2 months) K L" at bounding box center [329, 158] width 262 height 32
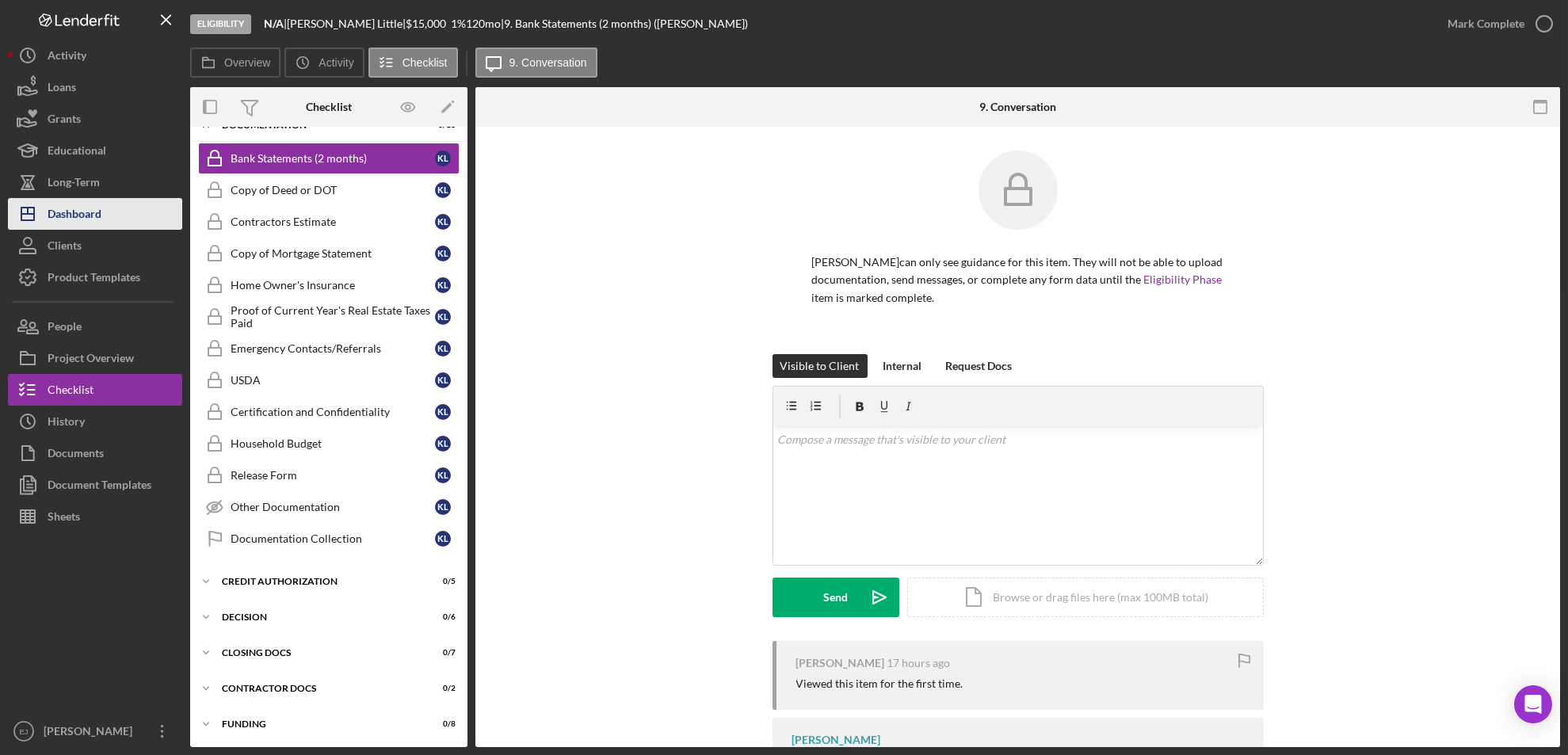
click at [109, 216] on button "Icon/Dashboard Dashboard" at bounding box center [95, 214] width 174 height 32
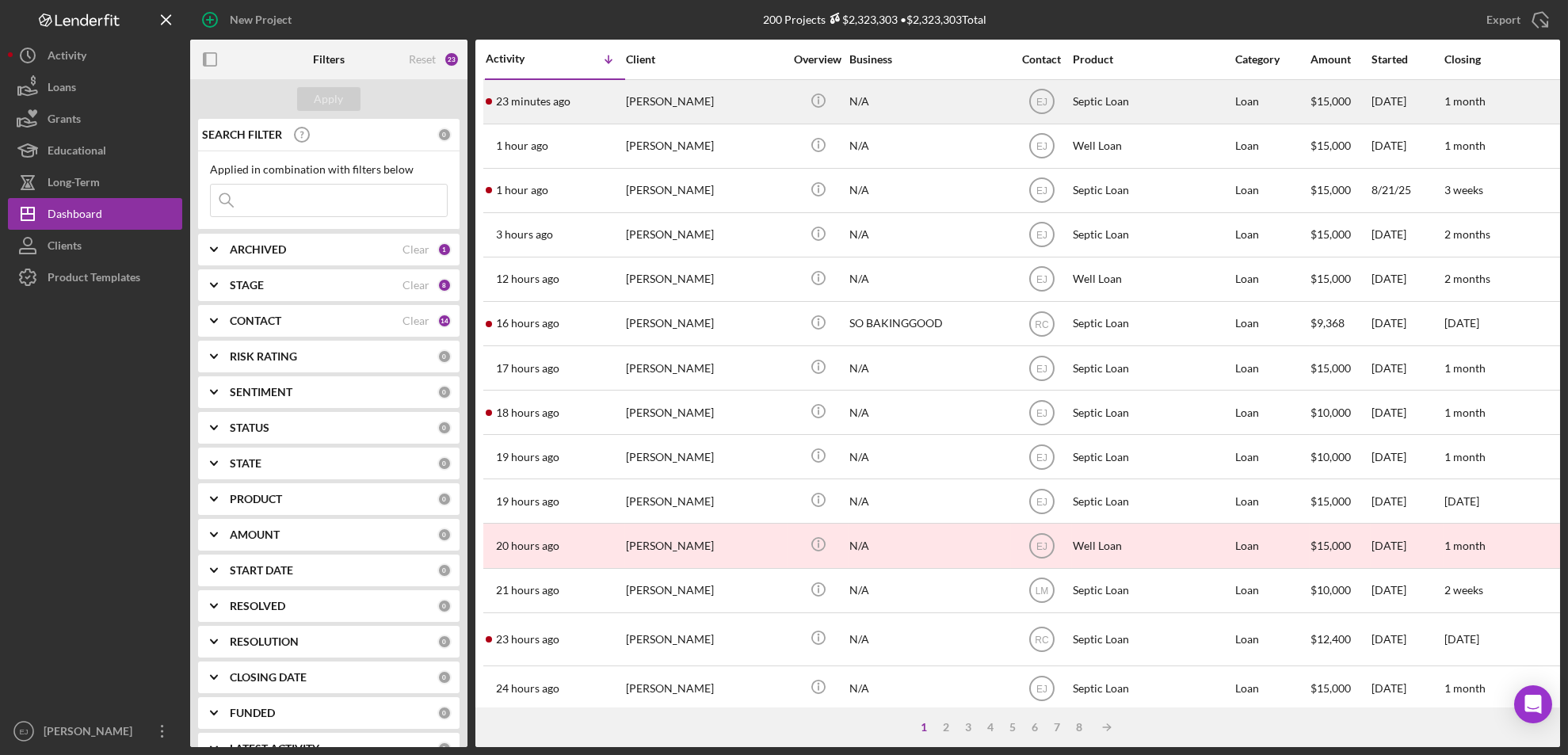
click at [664, 102] on div "[PERSON_NAME]" at bounding box center [705, 101] width 158 height 42
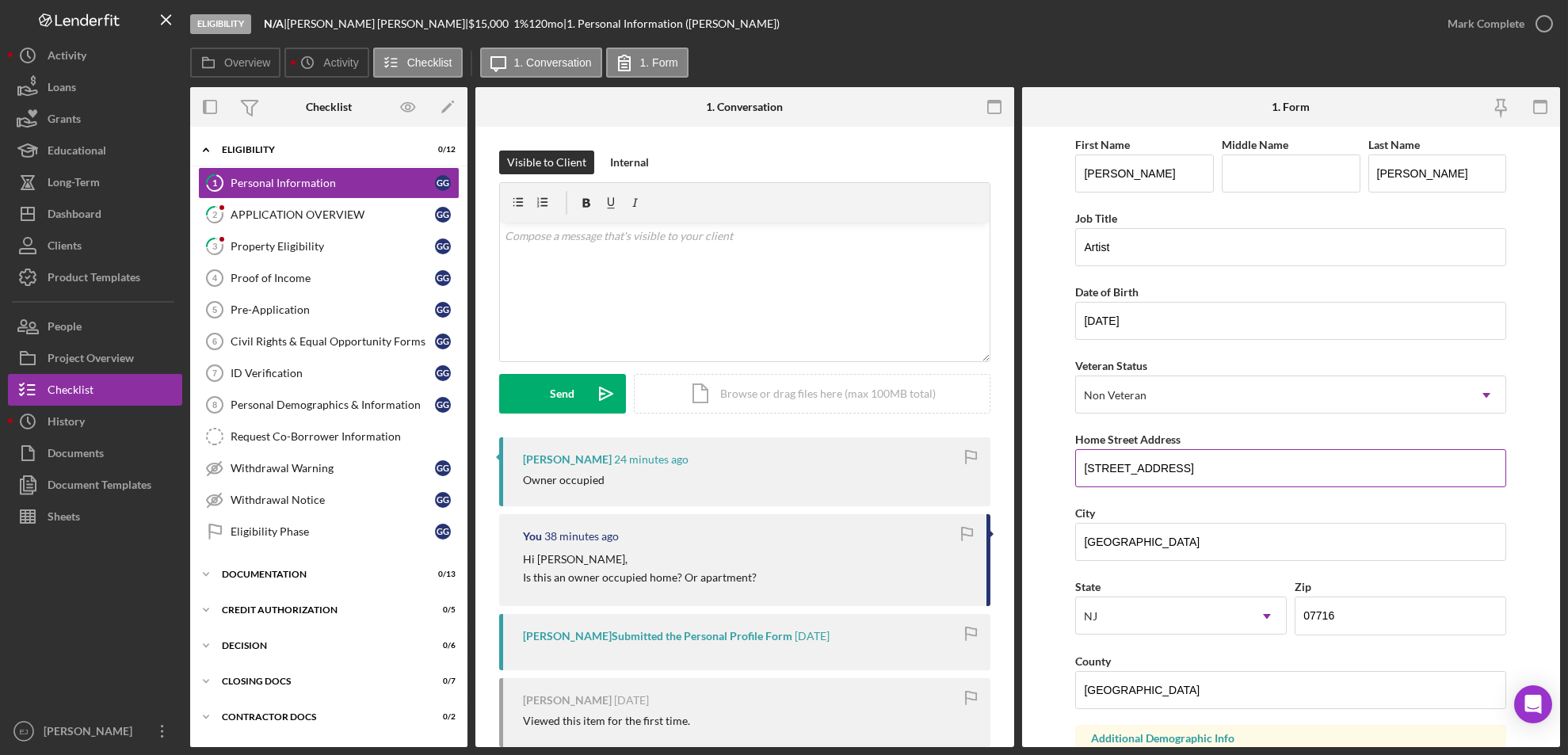
drag, startPoint x: 1075, startPoint y: 465, endPoint x: 1218, endPoint y: 476, distance: 143.4
click at [1218, 476] on input "[STREET_ADDRESS]" at bounding box center [1291, 467] width 431 height 38
click at [422, 299] on link "Pre-Application 5 Pre-Application G G" at bounding box center [329, 310] width 262 height 32
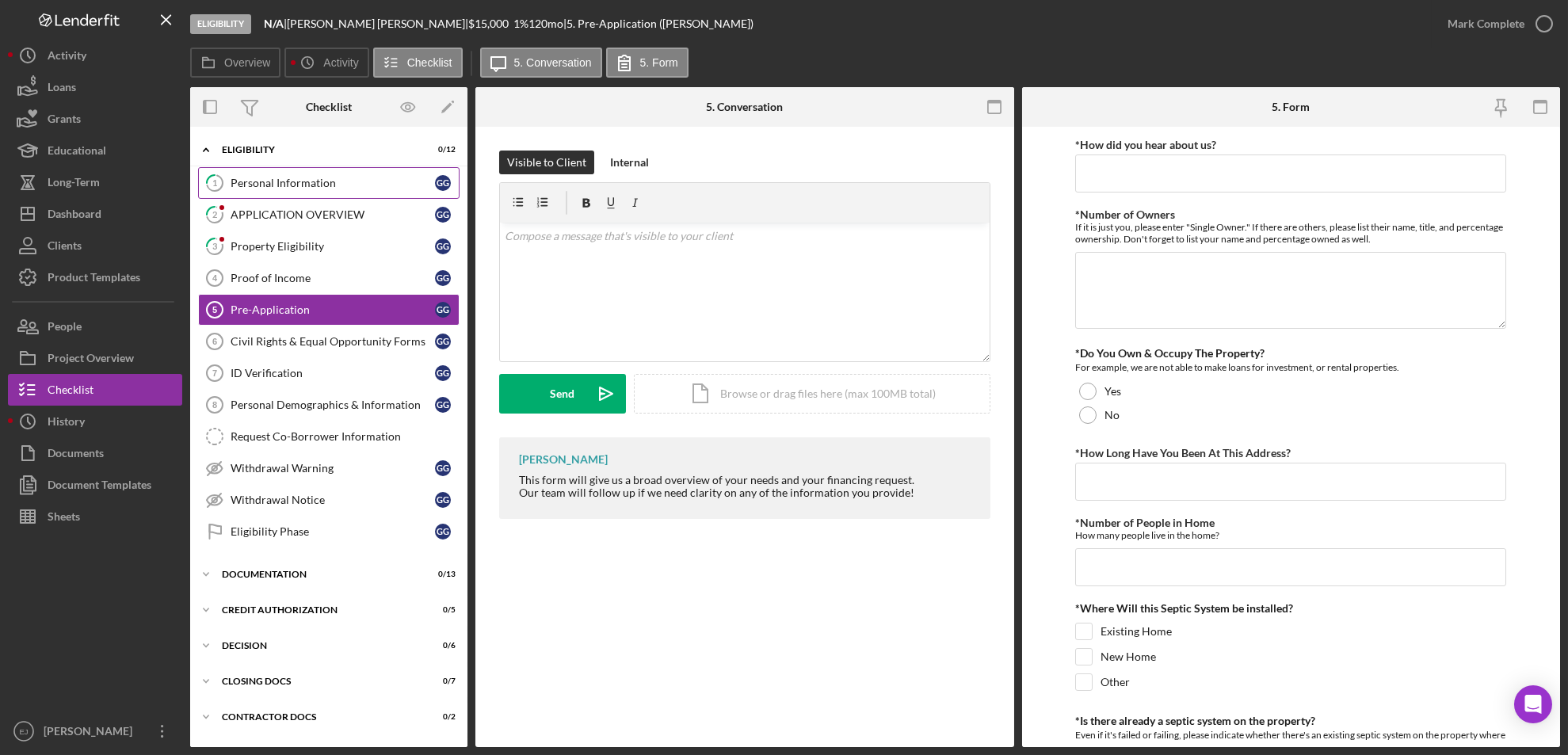
click at [271, 189] on link "1 Personal Information G G" at bounding box center [329, 183] width 262 height 32
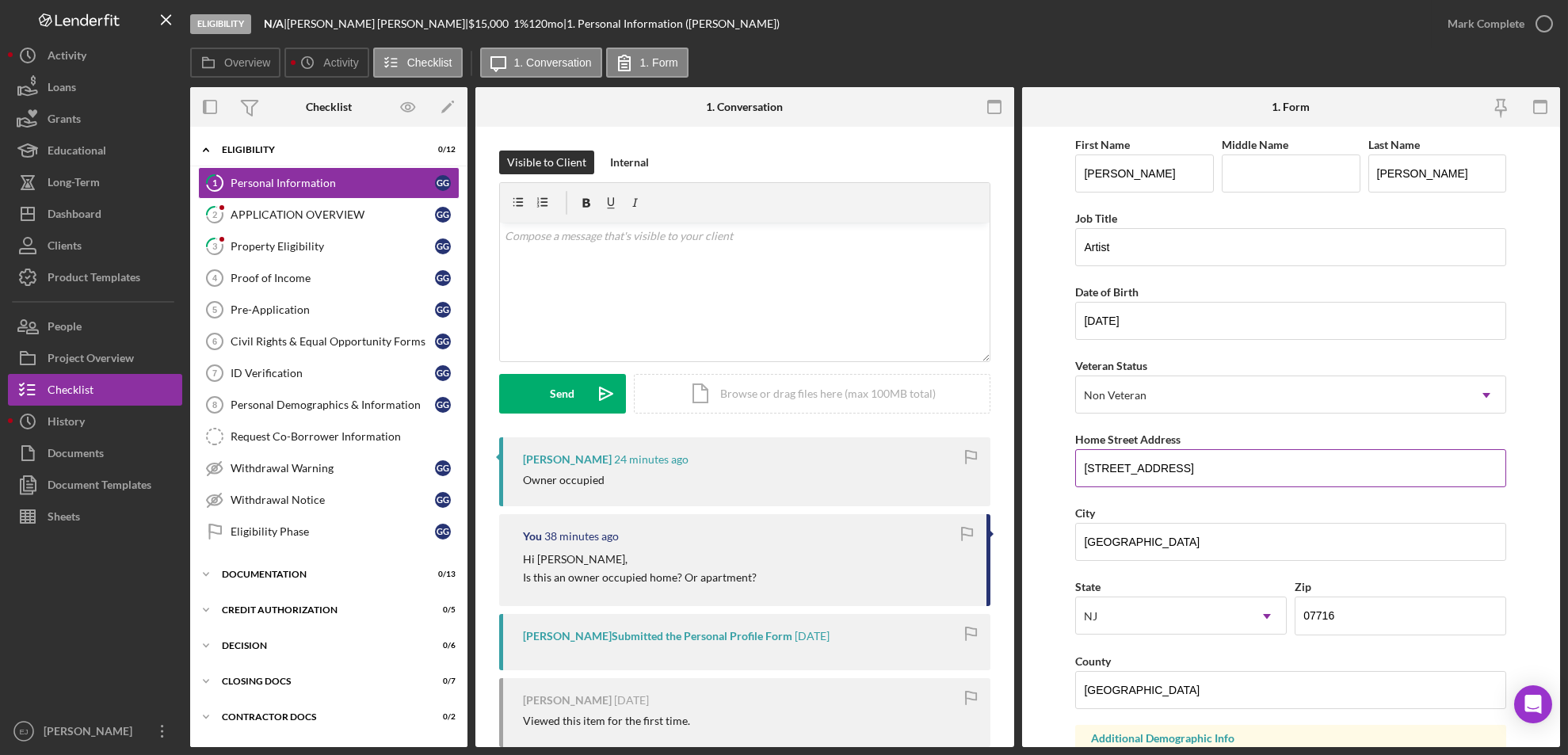
drag, startPoint x: 1084, startPoint y: 465, endPoint x: 1242, endPoint y: 468, distance: 158.0
click at [1242, 468] on input "[STREET_ADDRESS]" at bounding box center [1291, 467] width 431 height 38
click at [300, 244] on div "Property Eligibility" at bounding box center [333, 247] width 205 height 13
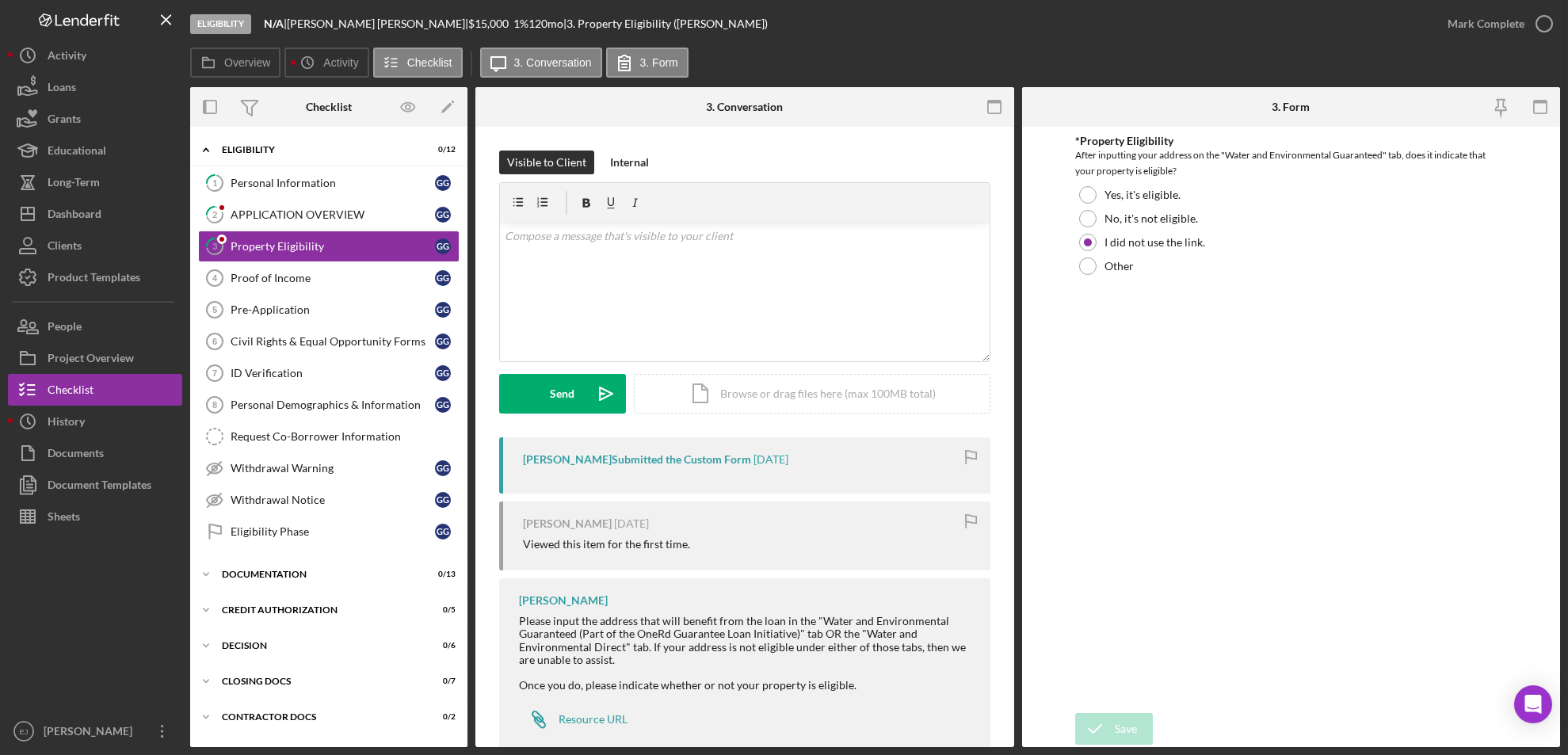
click at [1008, 629] on div "Visible to Client Internal v Color teal Color pink Remove color Add row above A…" at bounding box center [745, 454] width 539 height 656
click at [574, 629] on div "Resource URL" at bounding box center [593, 720] width 69 height 13
click at [299, 188] on div "Personal Information" at bounding box center [333, 183] width 205 height 13
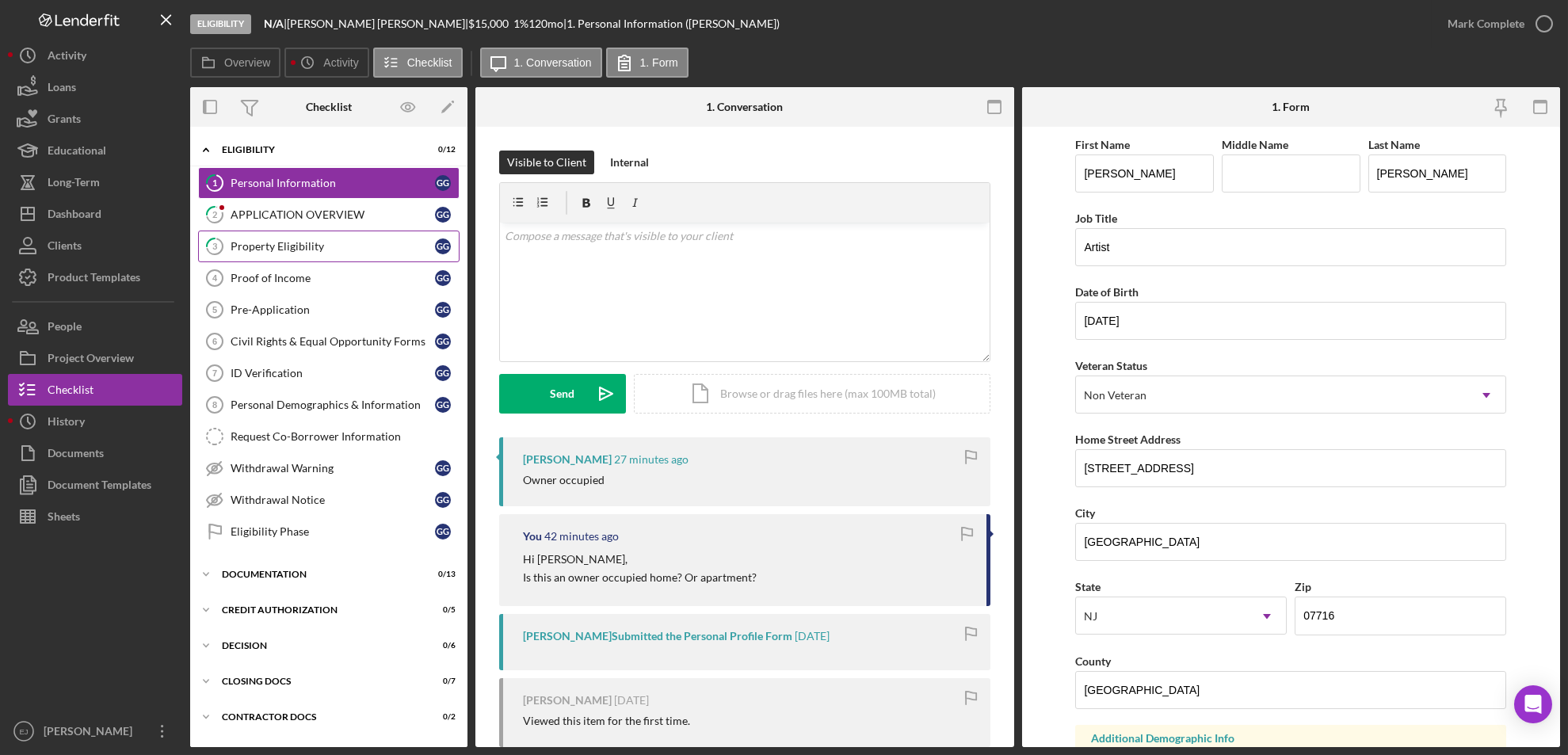
click at [308, 252] on link "3 Property Eligibility G G" at bounding box center [329, 247] width 262 height 32
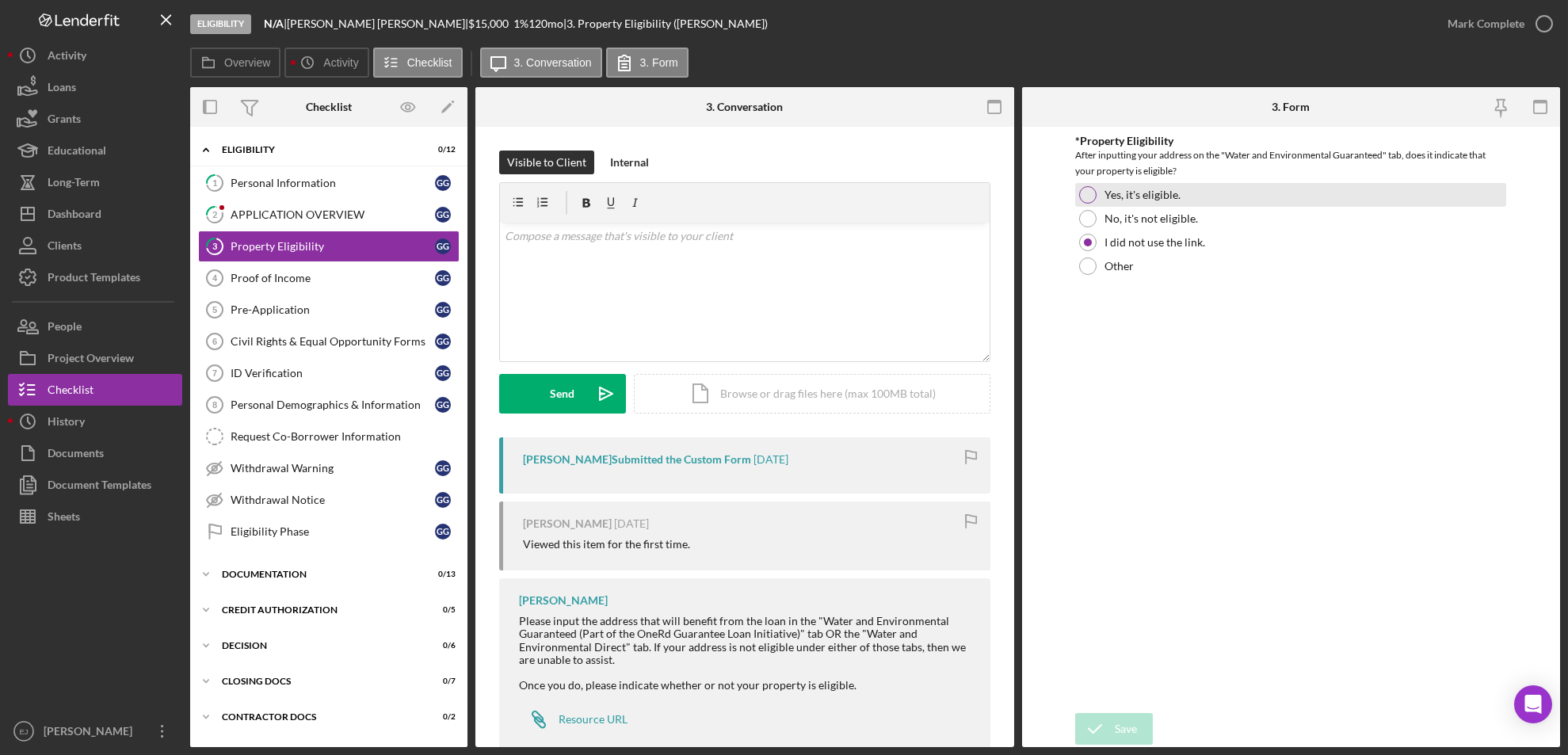
click at [1082, 191] on div at bounding box center [1088, 195] width 18 height 18
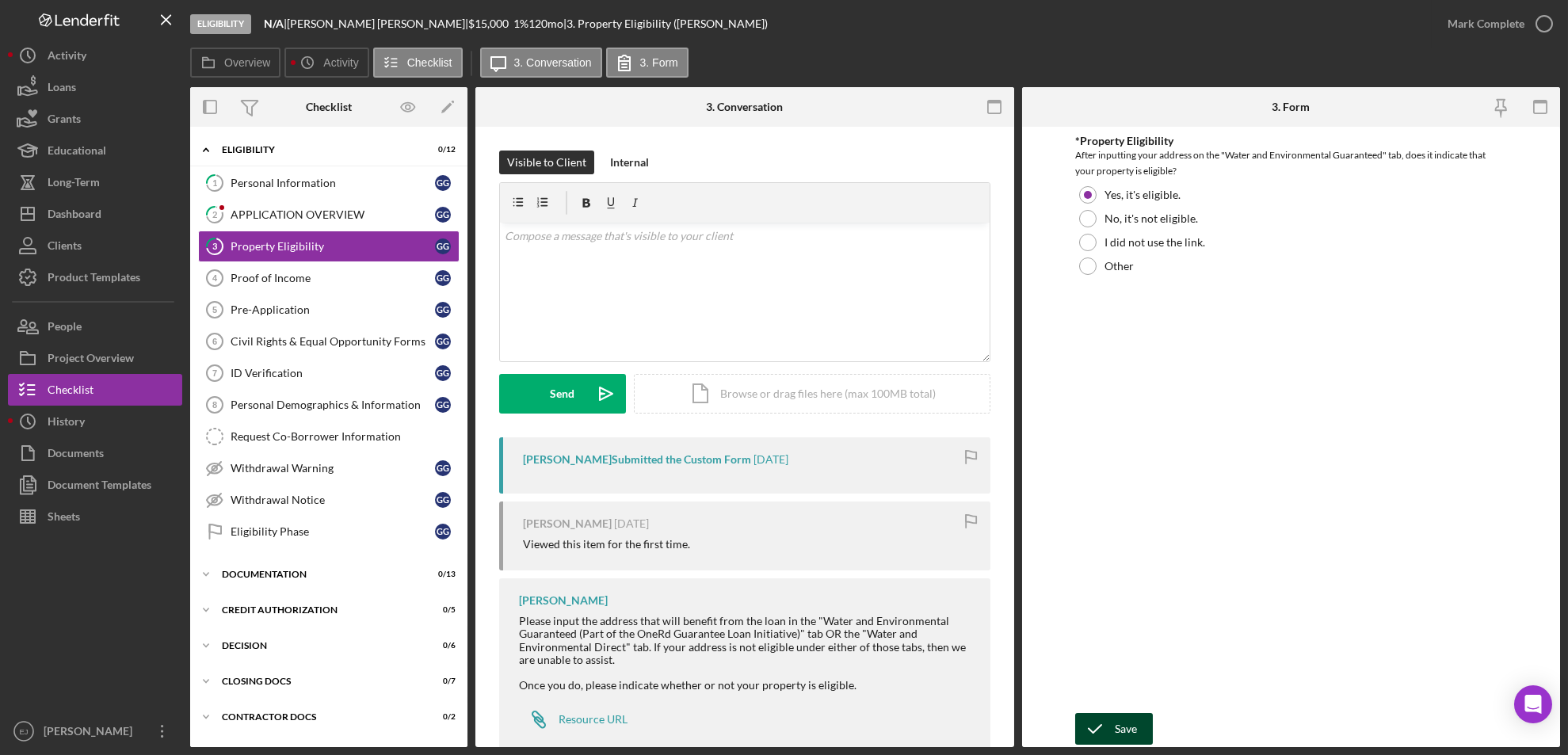
click at [1140, 629] on button "Save" at bounding box center [1114, 729] width 77 height 32
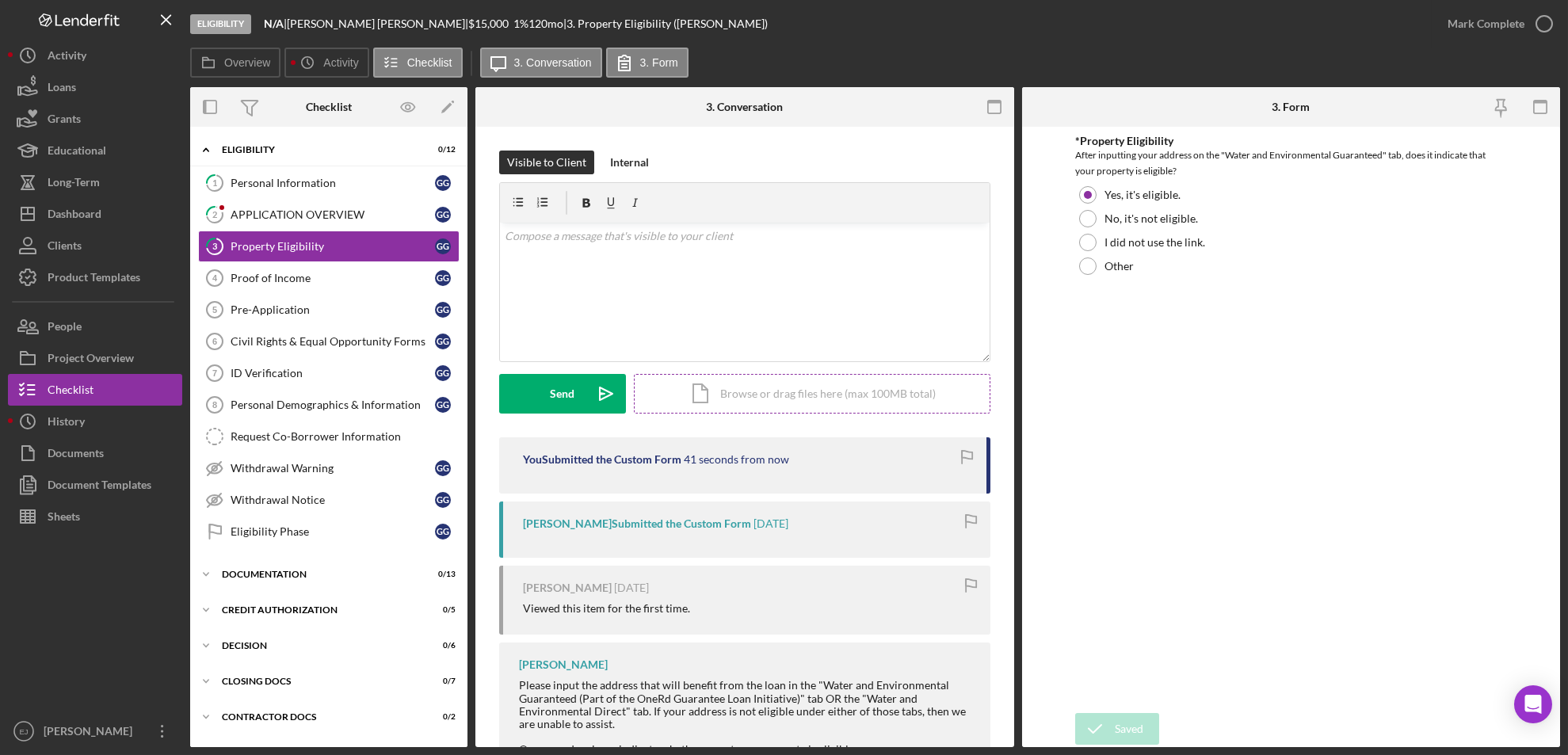
click at [872, 385] on div "Icon/Document Browse or drag files here (max 100MB total) Tap to choose files o…" at bounding box center [812, 394] width 357 height 40
click at [585, 396] on button "Upload Icon/Upload" at bounding box center [562, 394] width 127 height 40
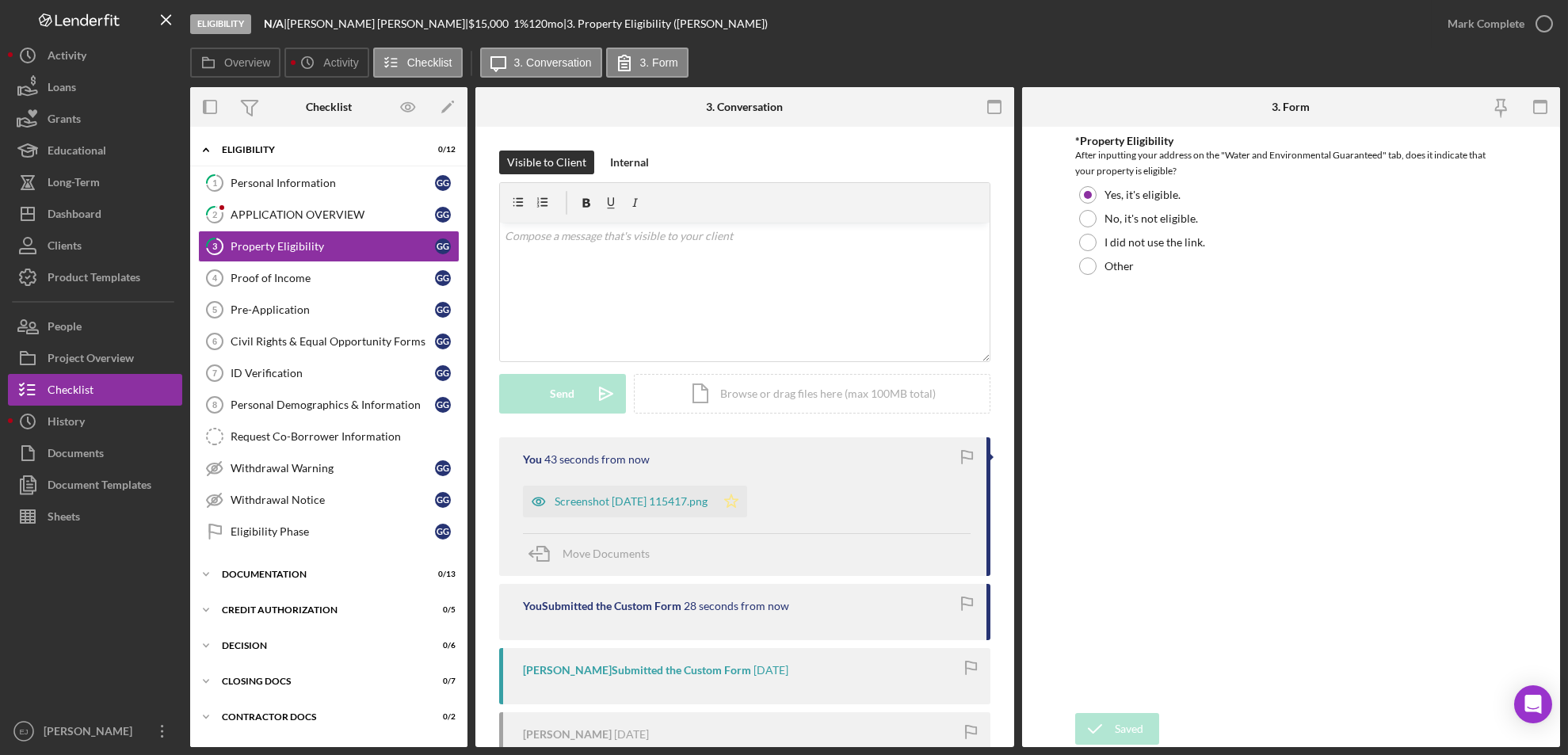
click at [747, 510] on icon "Icon/Star" at bounding box center [731, 502] width 32 height 32
click at [1305, 24] on polyline "button" at bounding box center [1544, 24] width 7 height 4
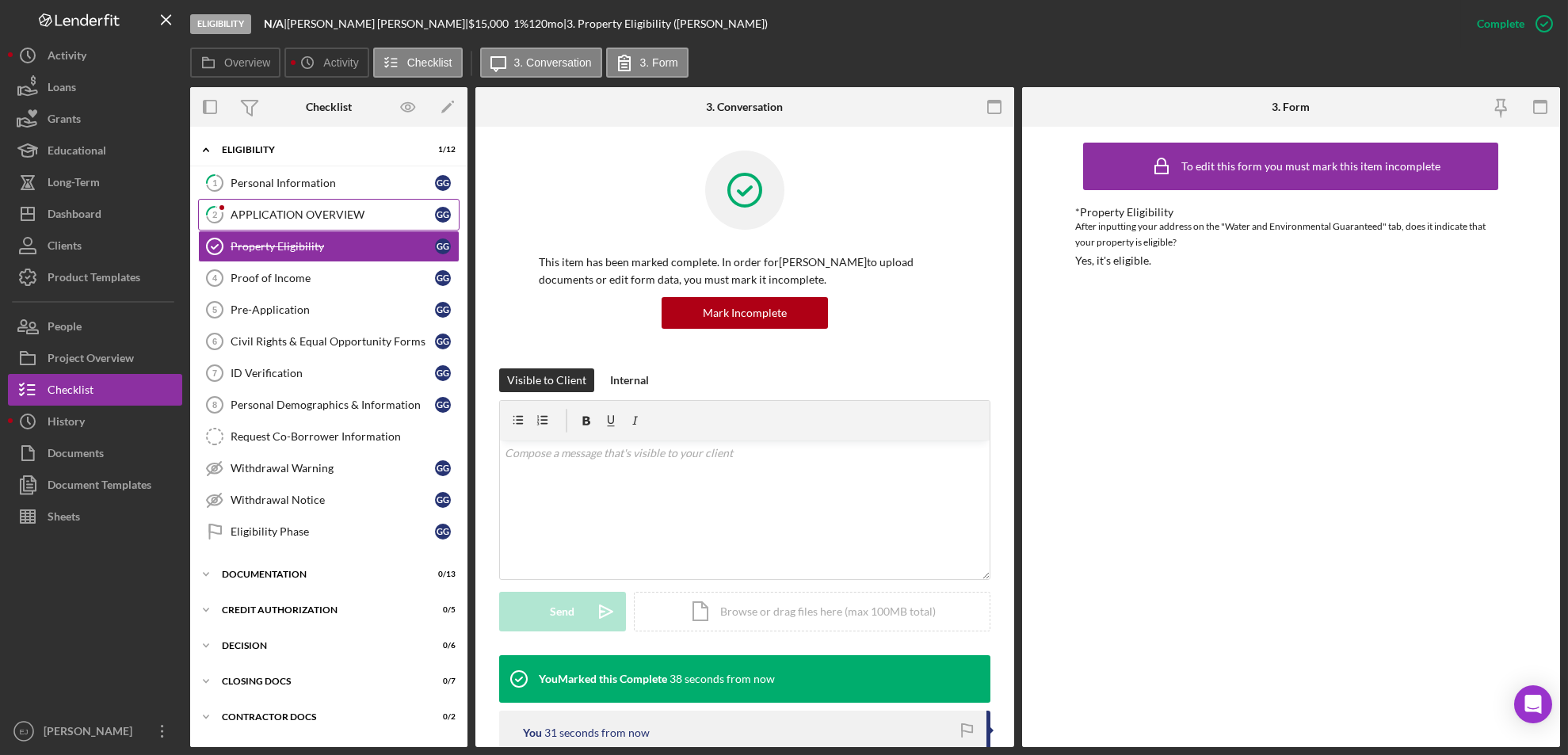
click at [358, 212] on div "APPLICATION OVERVIEW" at bounding box center [333, 215] width 205 height 13
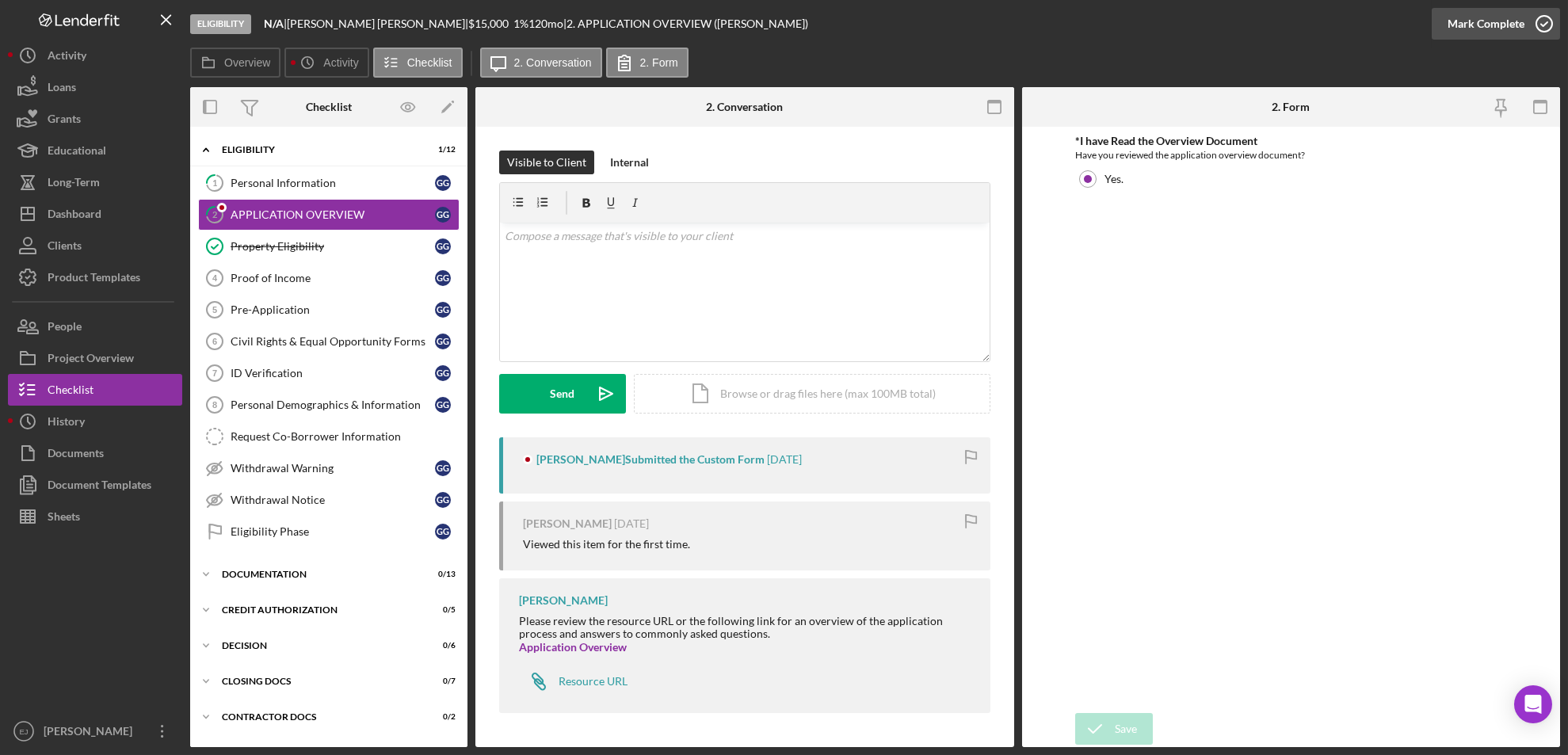
click at [1305, 23] on icon "button" at bounding box center [1544, 23] width 40 height 40
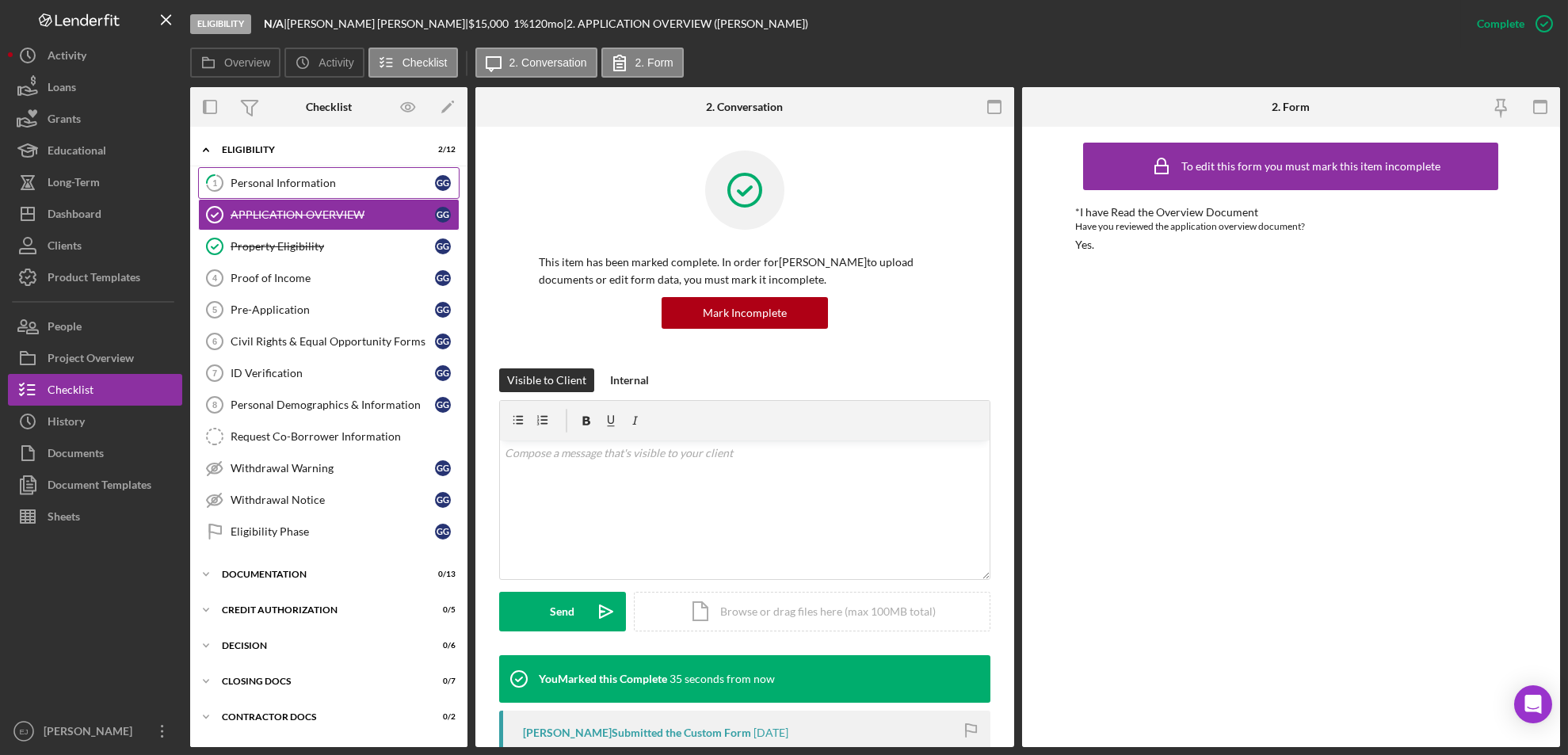
click at [337, 178] on div "Personal Information" at bounding box center [333, 183] width 205 height 13
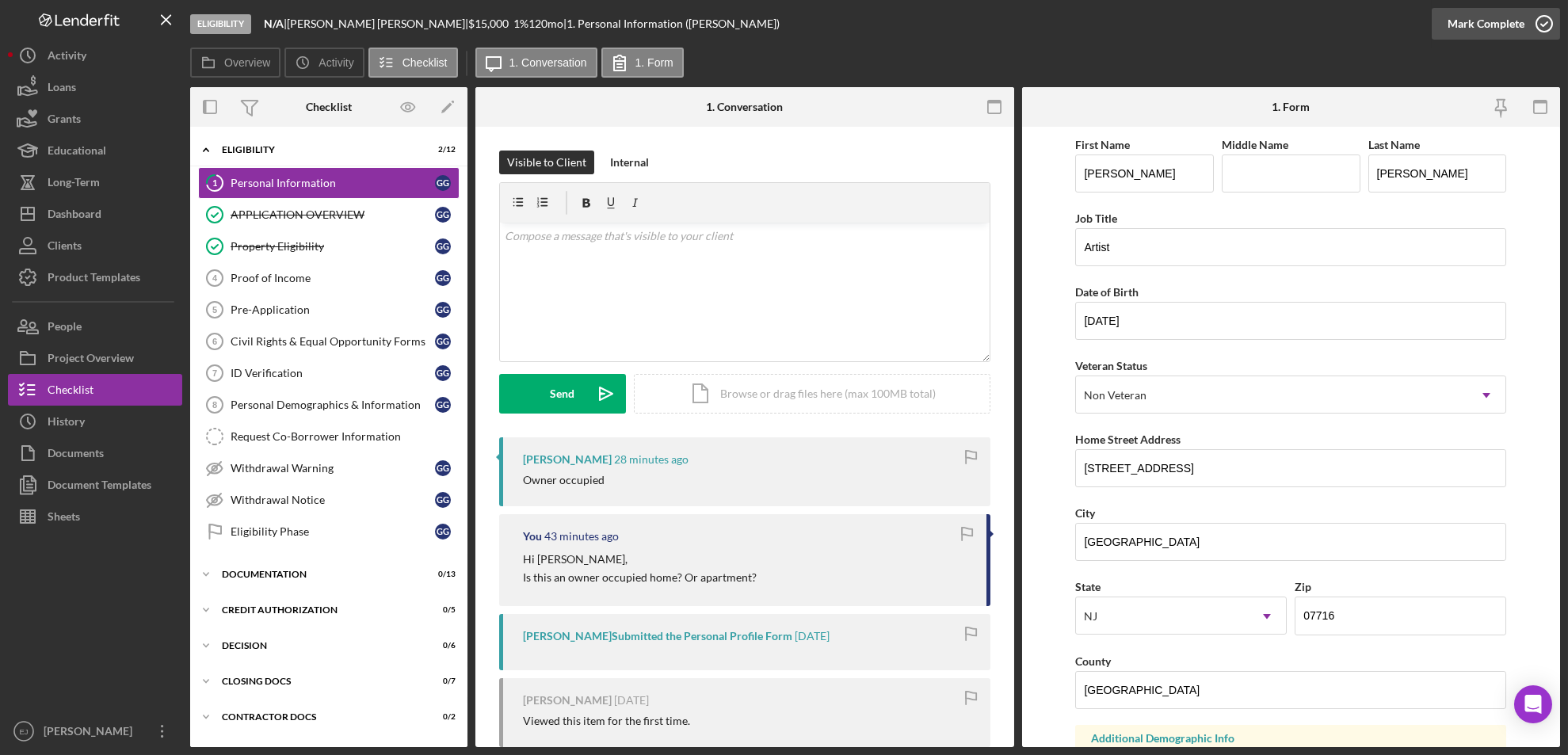
click at [1305, 25] on icon "button" at bounding box center [1544, 23] width 40 height 40
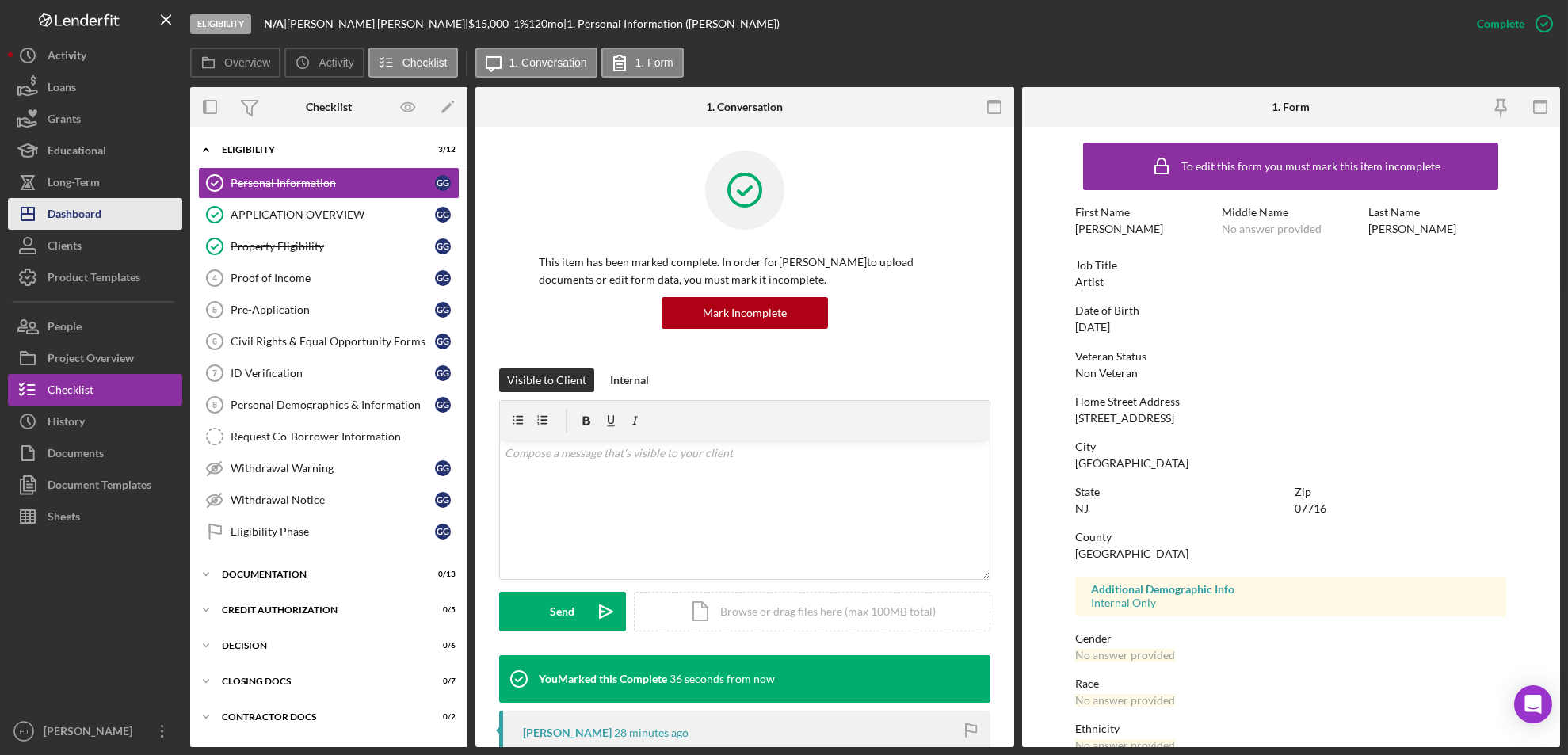
click at [120, 220] on button "Icon/Dashboard Dashboard" at bounding box center [95, 214] width 174 height 32
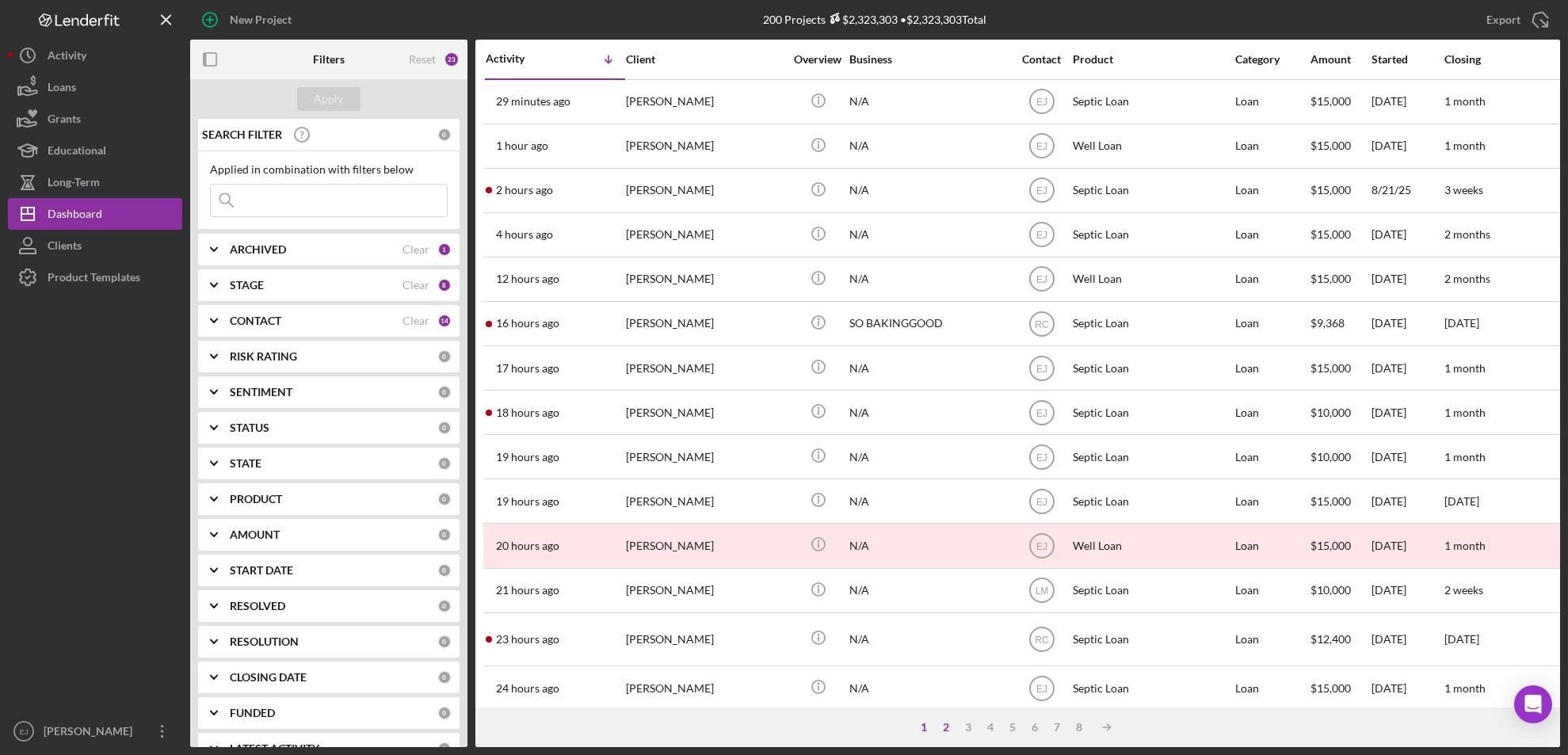
click at [943, 629] on div "2" at bounding box center [947, 727] width 22 height 13
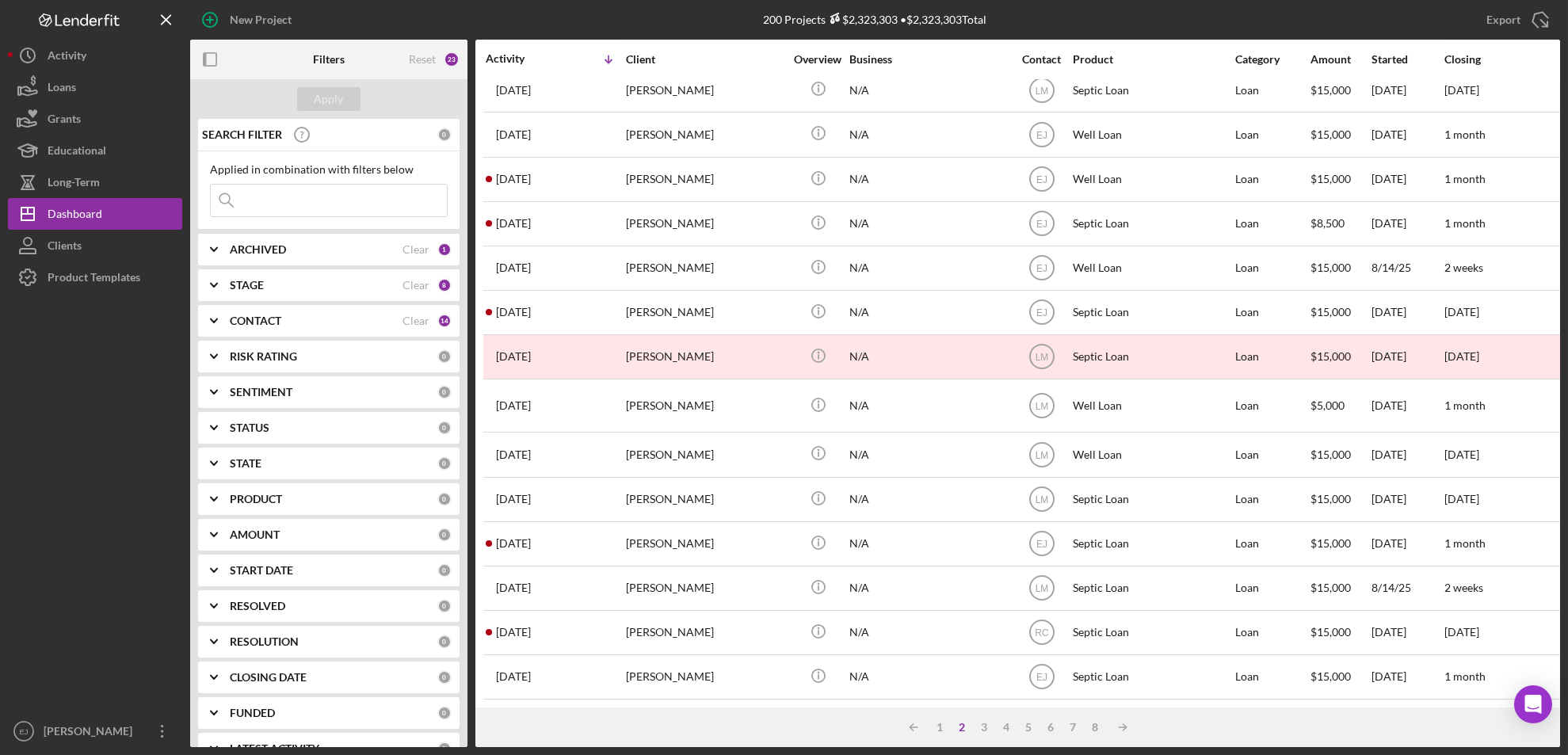
scroll to position [550, 0]
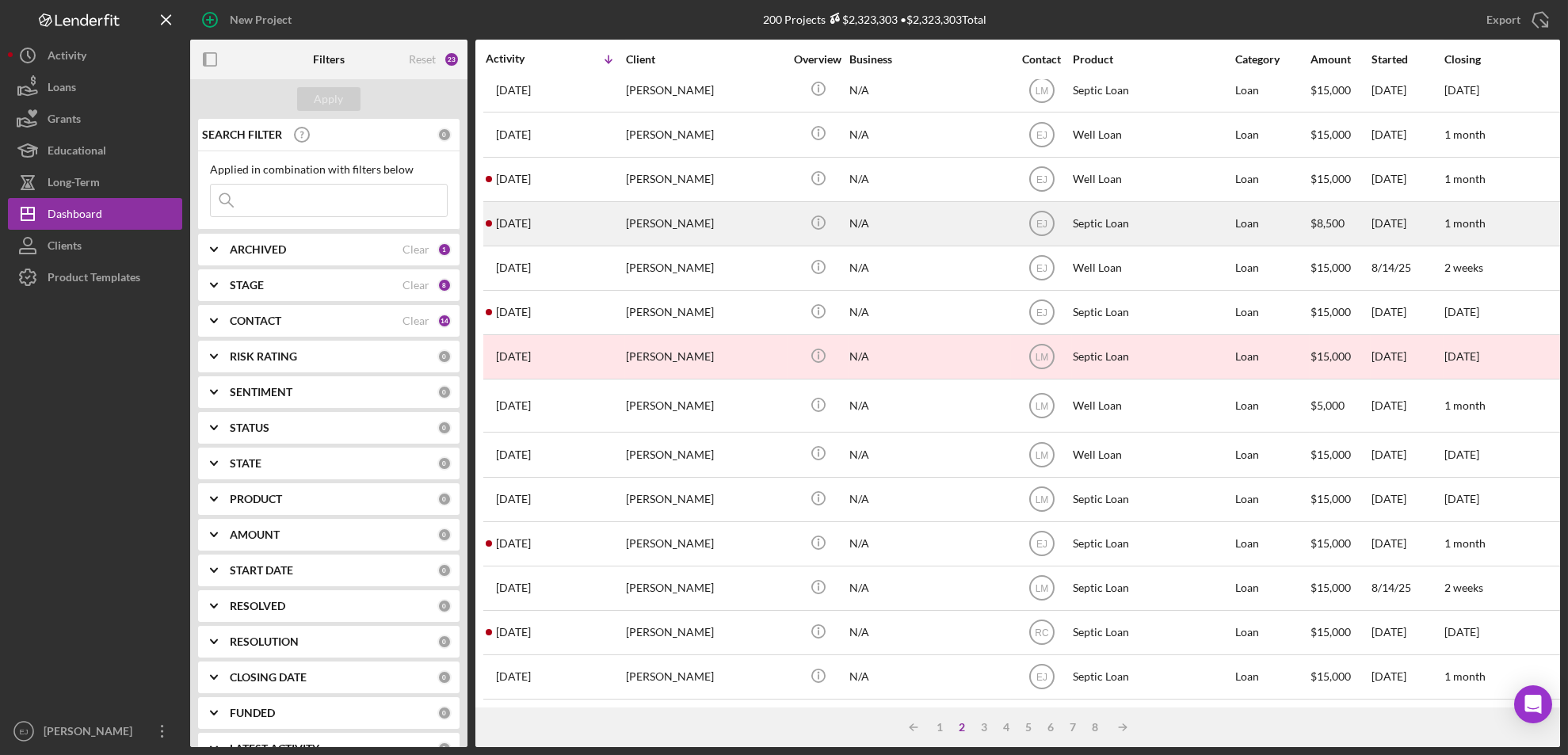
click at [582, 211] on div "[DATE] [PERSON_NAME]" at bounding box center [555, 223] width 139 height 42
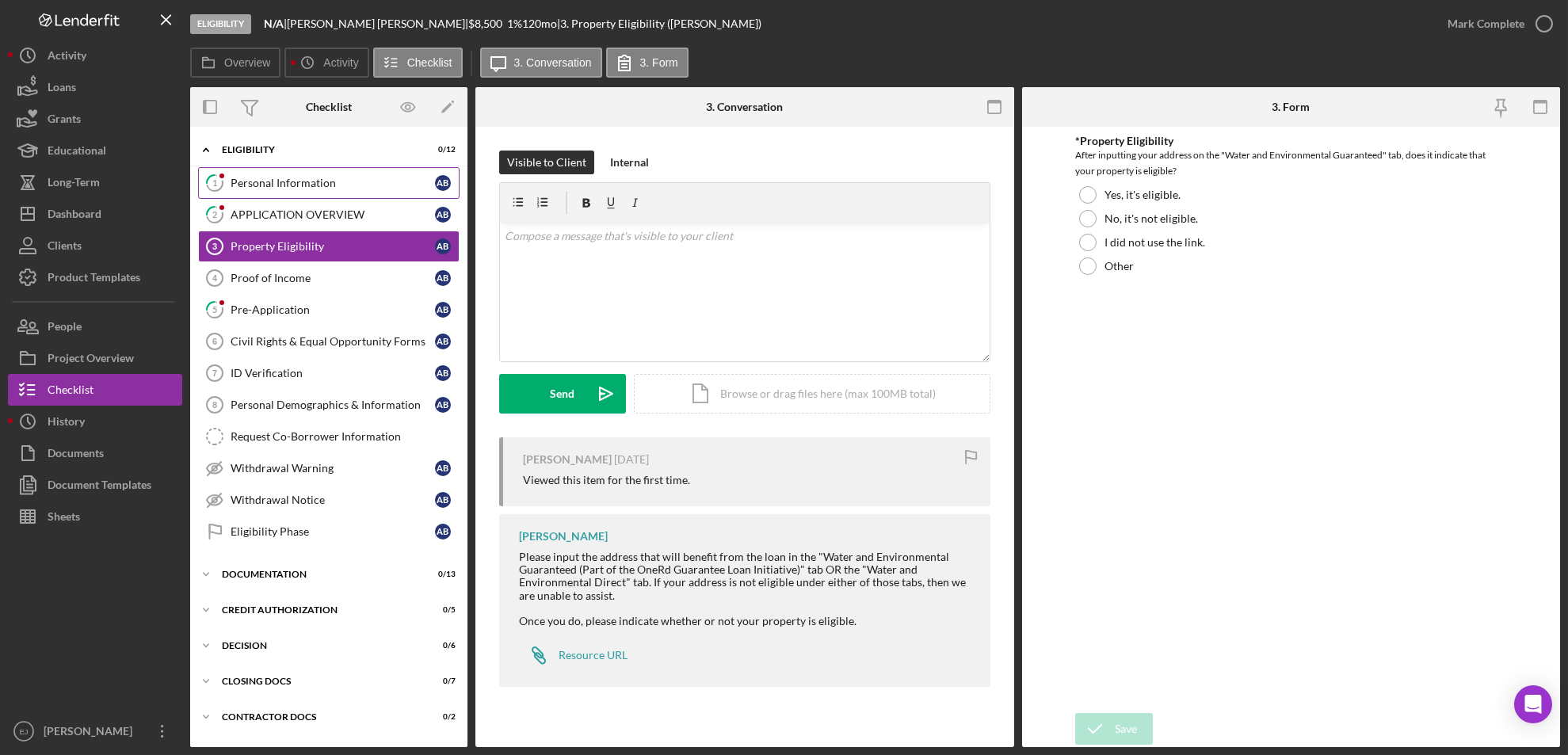
click at [291, 180] on div "Personal Information" at bounding box center [333, 183] width 205 height 13
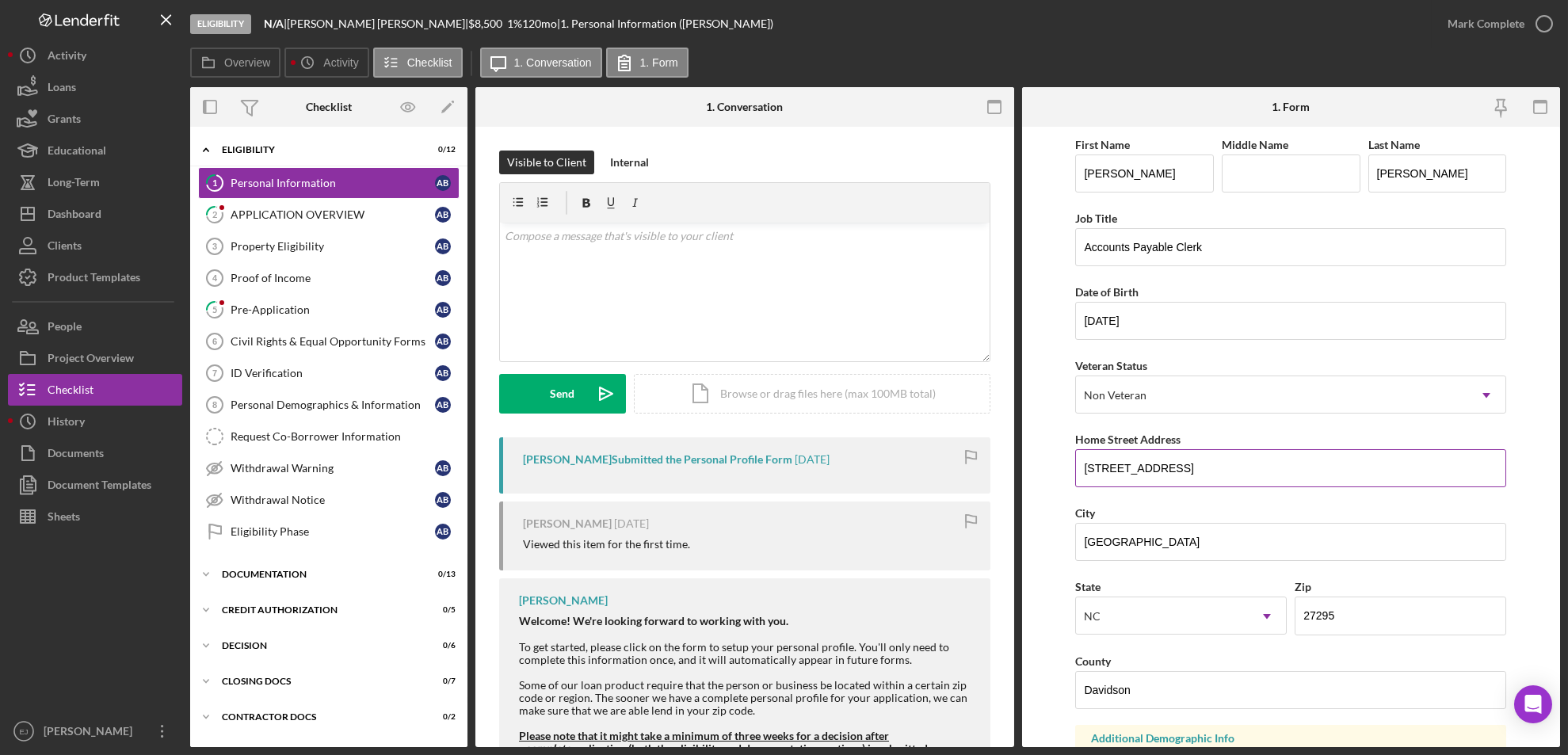
drag, startPoint x: 1081, startPoint y: 465, endPoint x: 1210, endPoint y: 470, distance: 129.1
click at [1210, 470] on input "[STREET_ADDRESS]" at bounding box center [1291, 467] width 431 height 38
click at [291, 247] on div "Property Eligibility" at bounding box center [333, 247] width 205 height 13
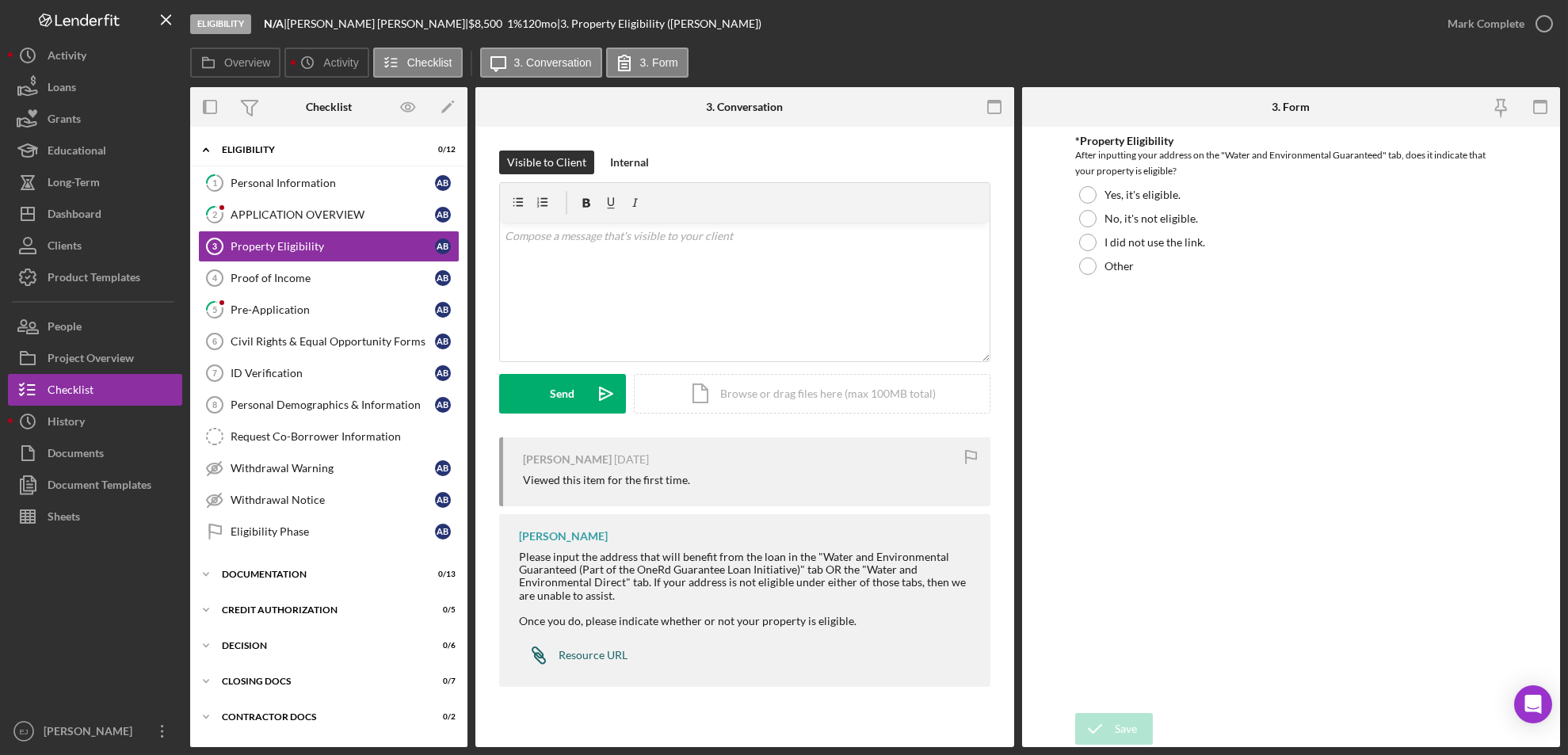
click at [599, 629] on div "Resource URL" at bounding box center [593, 655] width 69 height 13
click at [1090, 188] on div at bounding box center [1088, 195] width 18 height 18
click at [1120, 629] on div "Save" at bounding box center [1126, 729] width 22 height 32
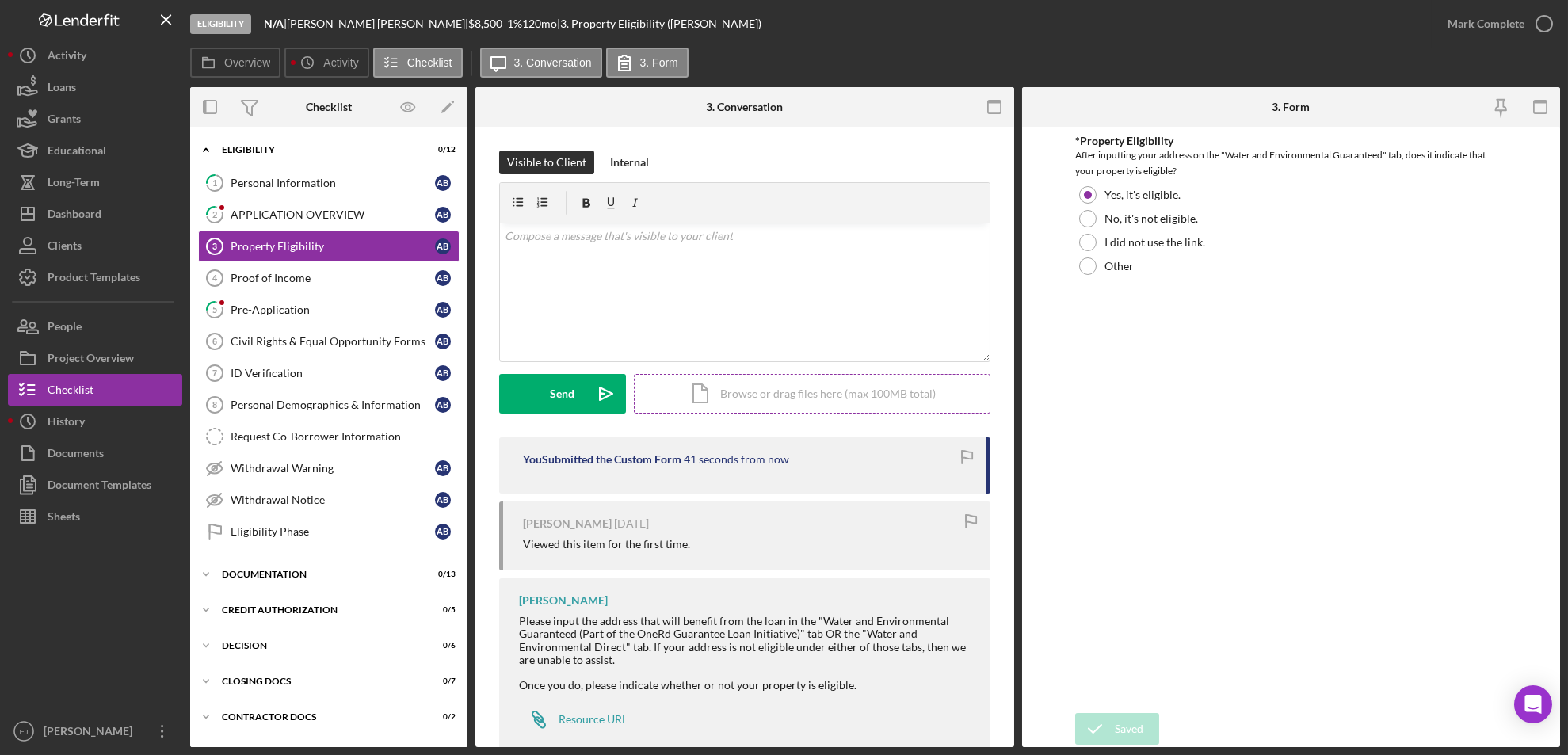
click at [752, 400] on div "Icon/Document Browse or drag files here (max 100MB total) Tap to choose files o…" at bounding box center [812, 394] width 357 height 40
click at [578, 378] on div "Upload" at bounding box center [562, 394] width 35 height 40
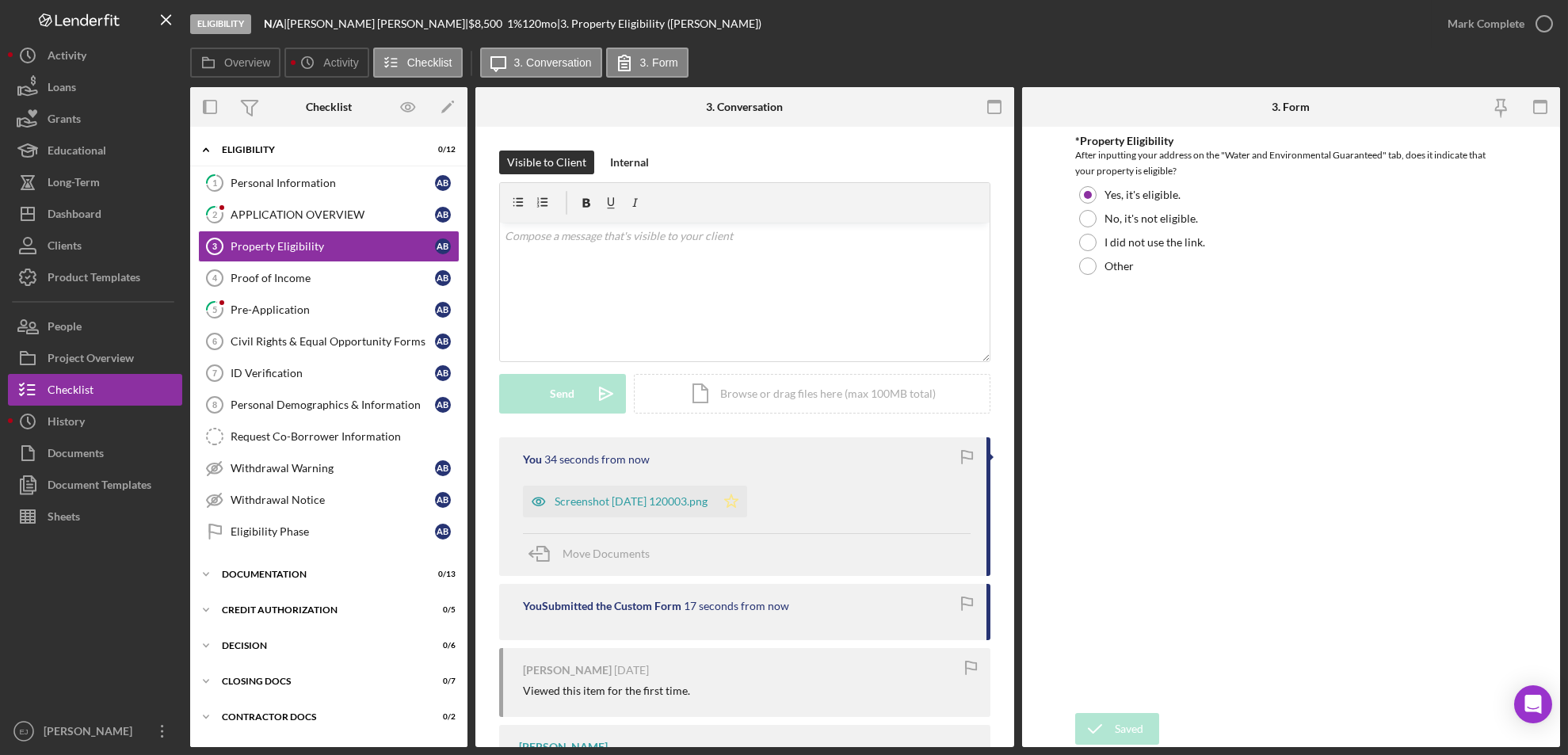
click at [747, 508] on icon "Icon/Star" at bounding box center [731, 502] width 32 height 32
click at [1305, 20] on icon "button" at bounding box center [1544, 23] width 40 height 40
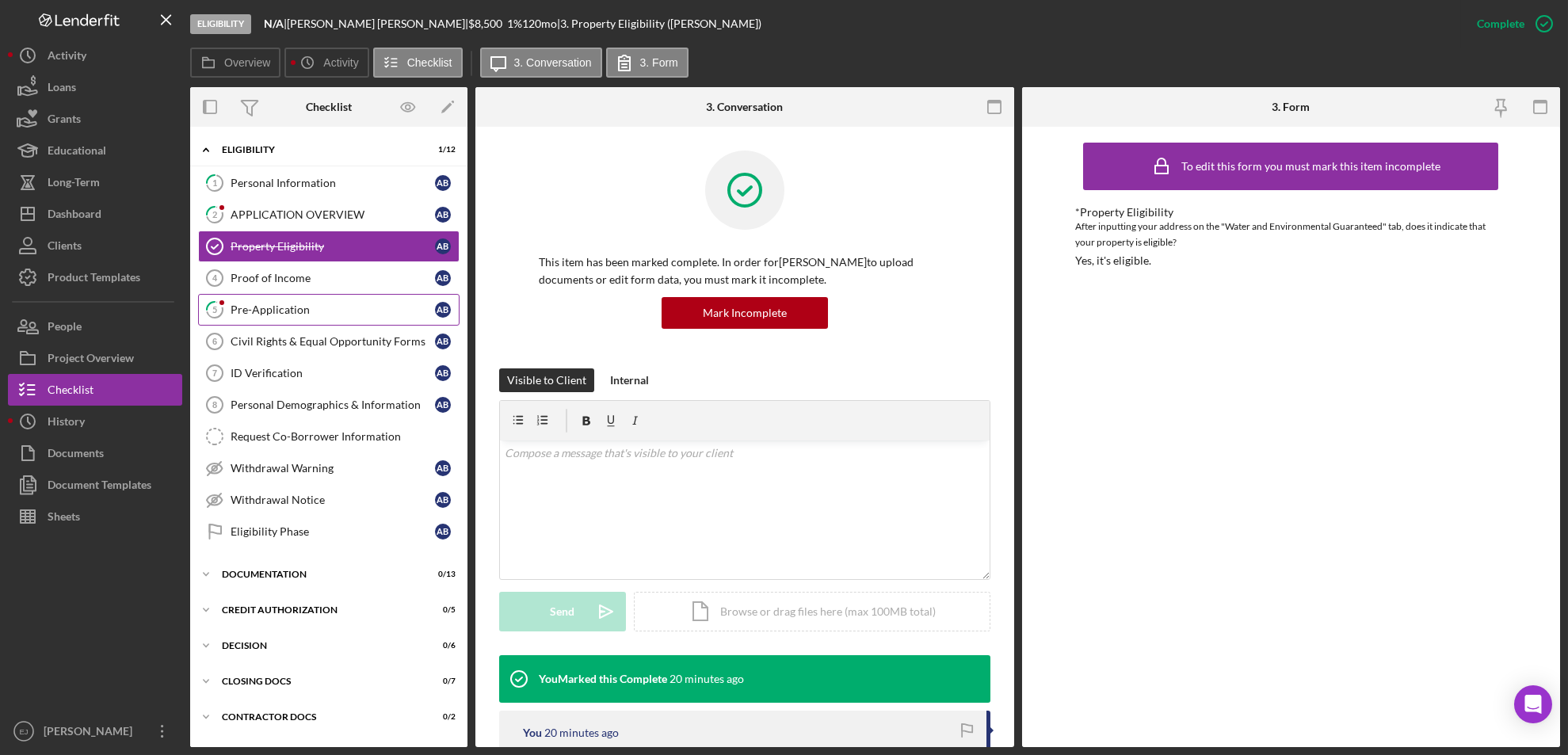
click at [308, 311] on div "Pre-Application" at bounding box center [333, 310] width 205 height 13
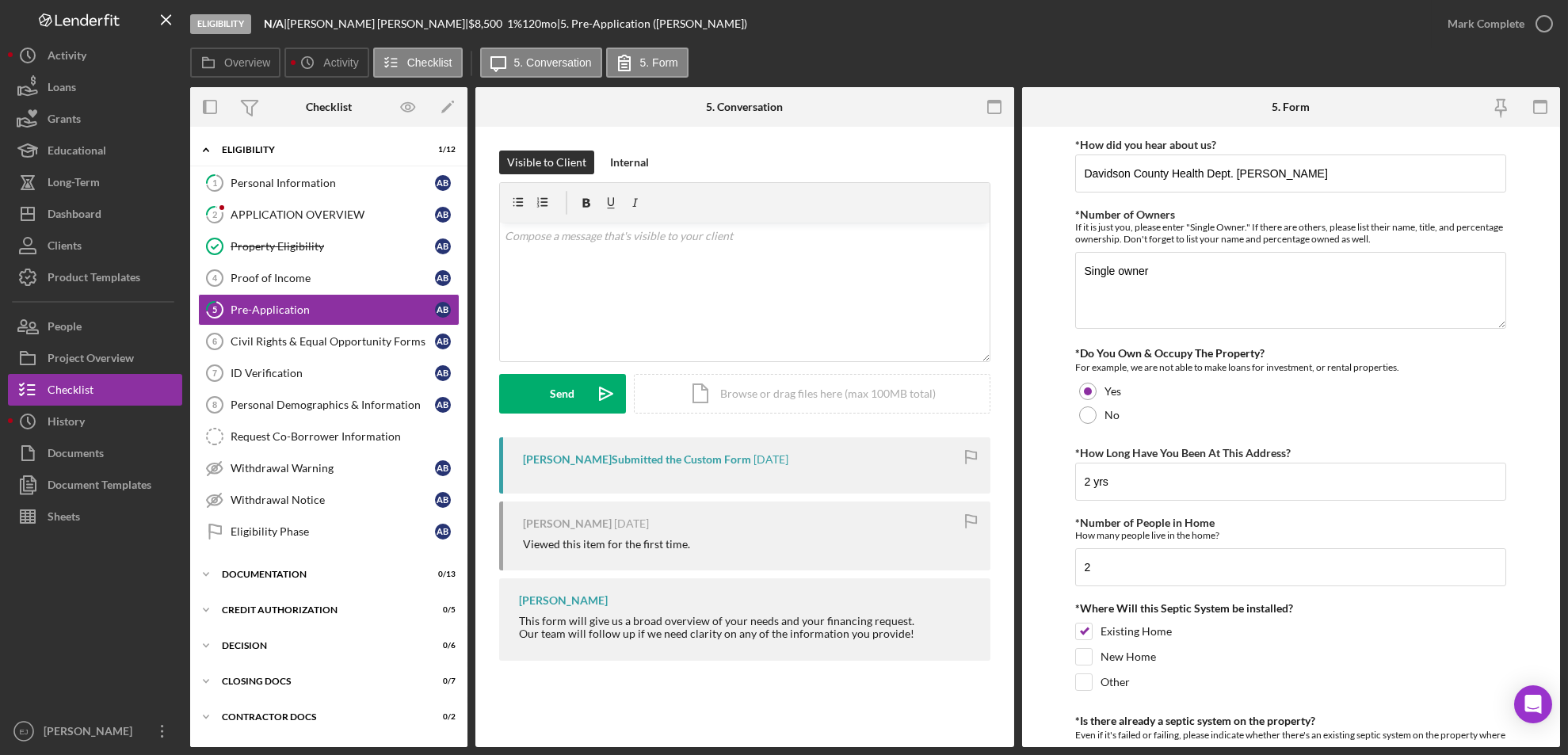
click at [1305, 402] on form "*How did you hear about us? Davidson County Health Dept. [PERSON_NAME] *Number …" at bounding box center [1291, 437] width 539 height 620
click at [1305, 416] on form "*How did you hear about us? Davidson County Health Dept. [PERSON_NAME] *Number …" at bounding box center [1291, 437] width 539 height 620
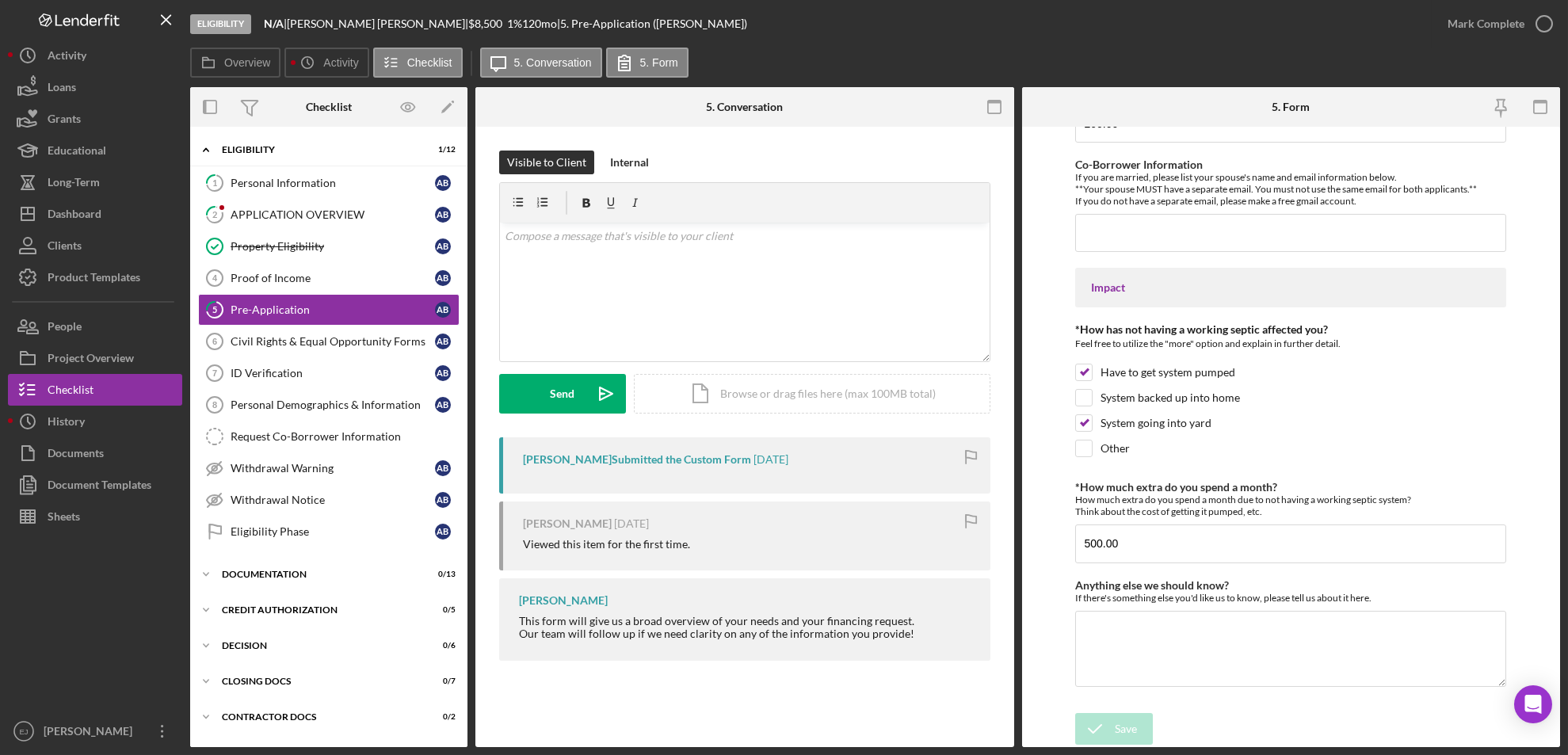
scroll to position [1154, 0]
click at [93, 221] on div "Dashboard" at bounding box center [74, 216] width 54 height 35
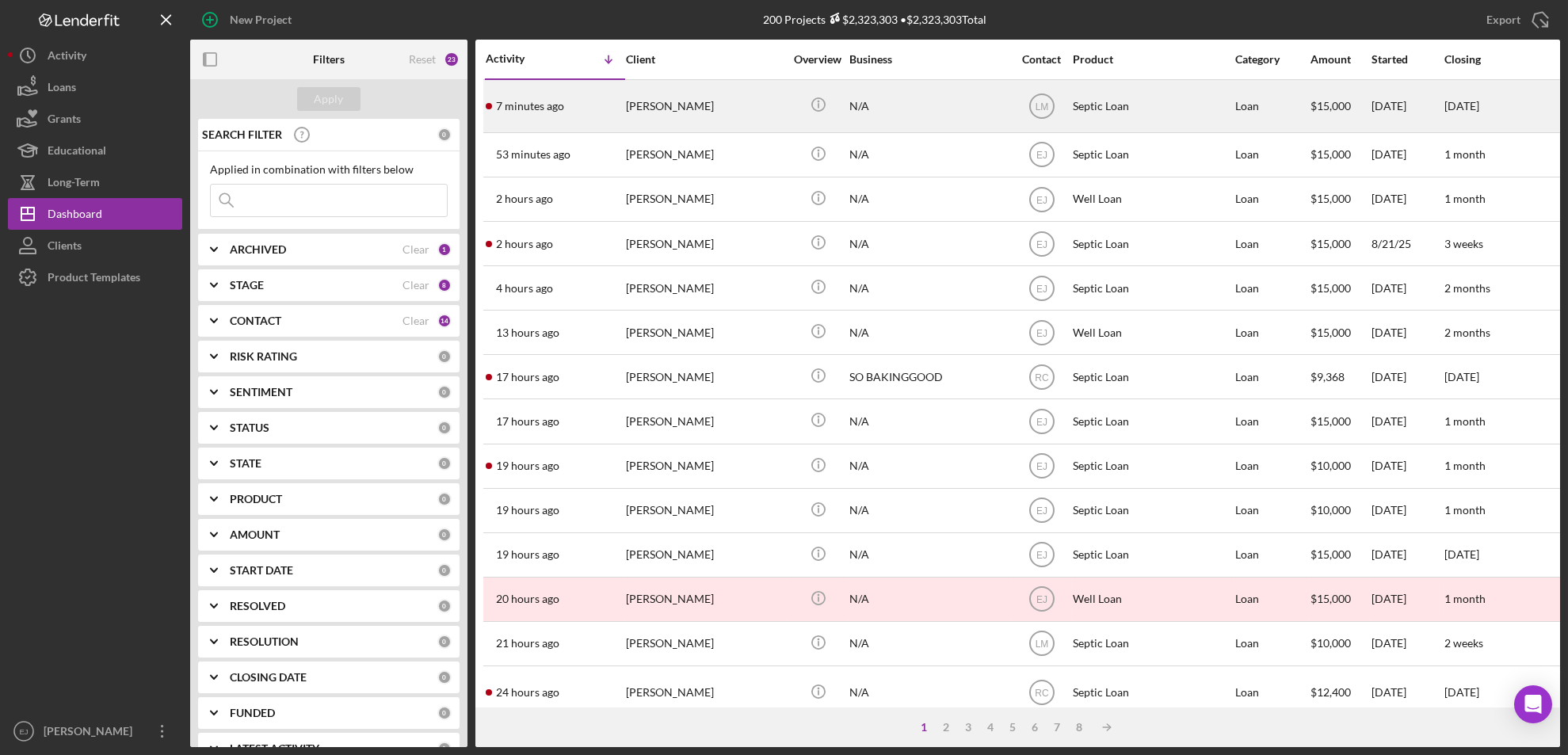
click at [598, 104] on div "7 minutes ago [PERSON_NAME]" at bounding box center [555, 106] width 139 height 50
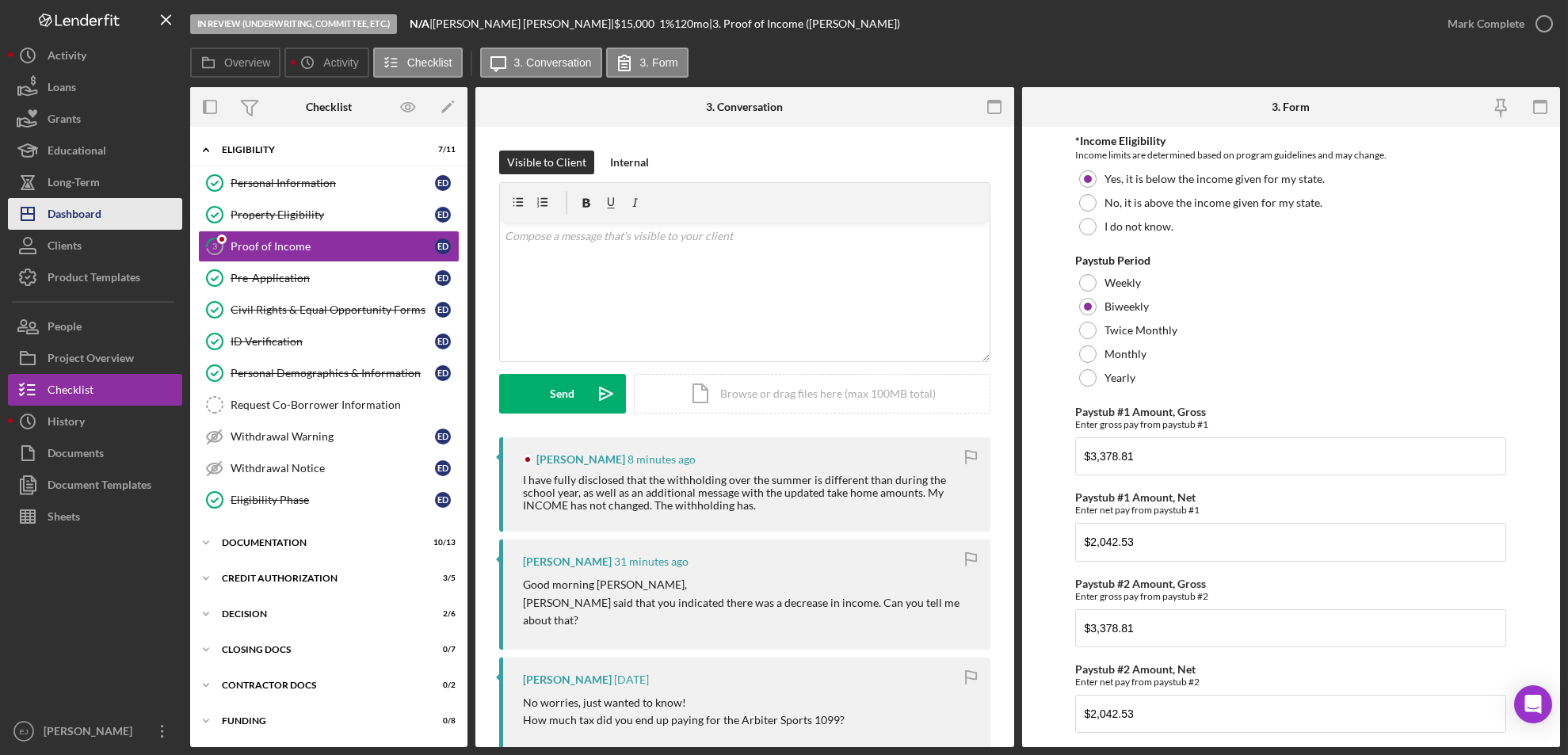
click at [115, 206] on button "Icon/Dashboard Dashboard" at bounding box center [95, 214] width 174 height 32
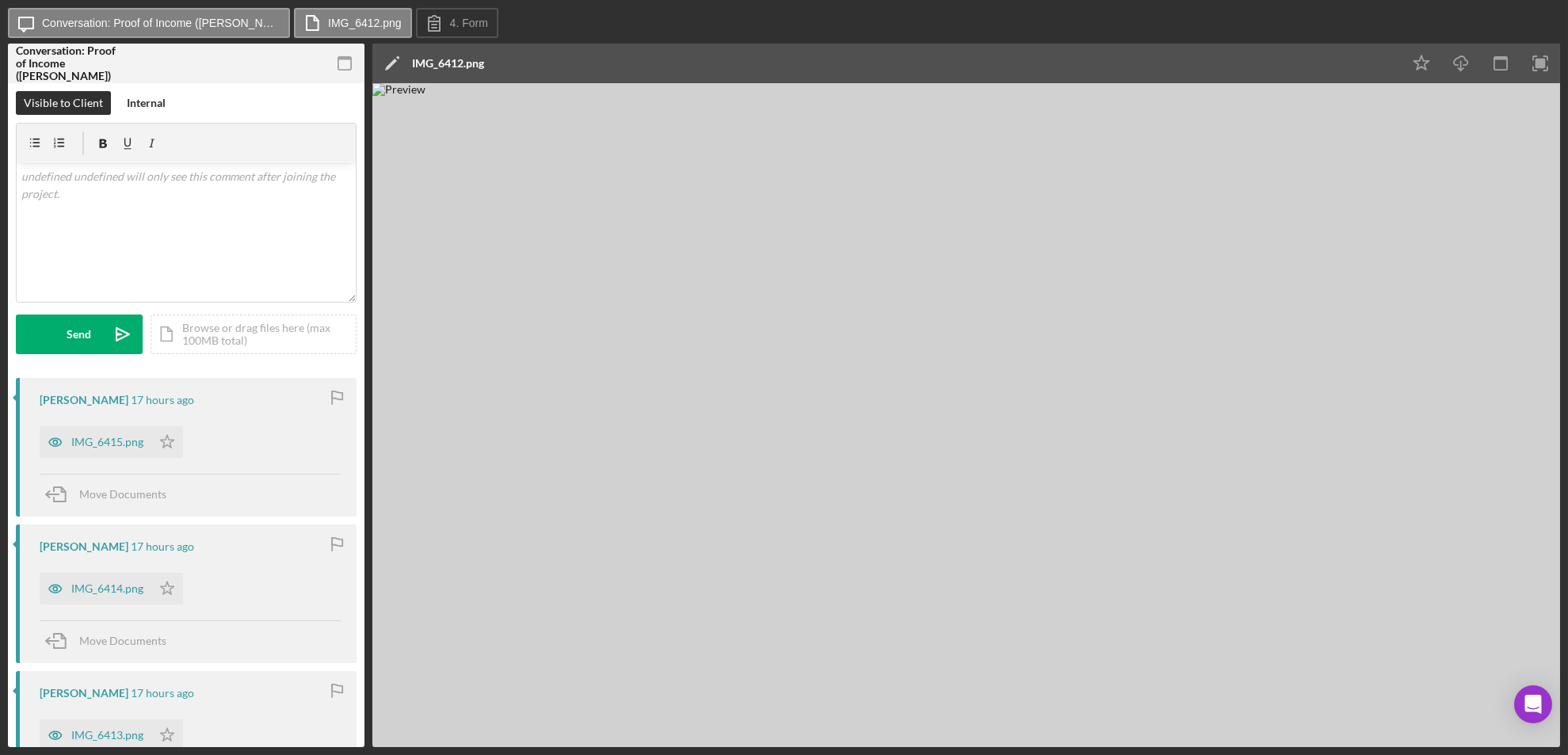
click at [1305, 100] on img at bounding box center [966, 414] width 1188 height 664
